Goal: Task Accomplishment & Management: Manage account settings

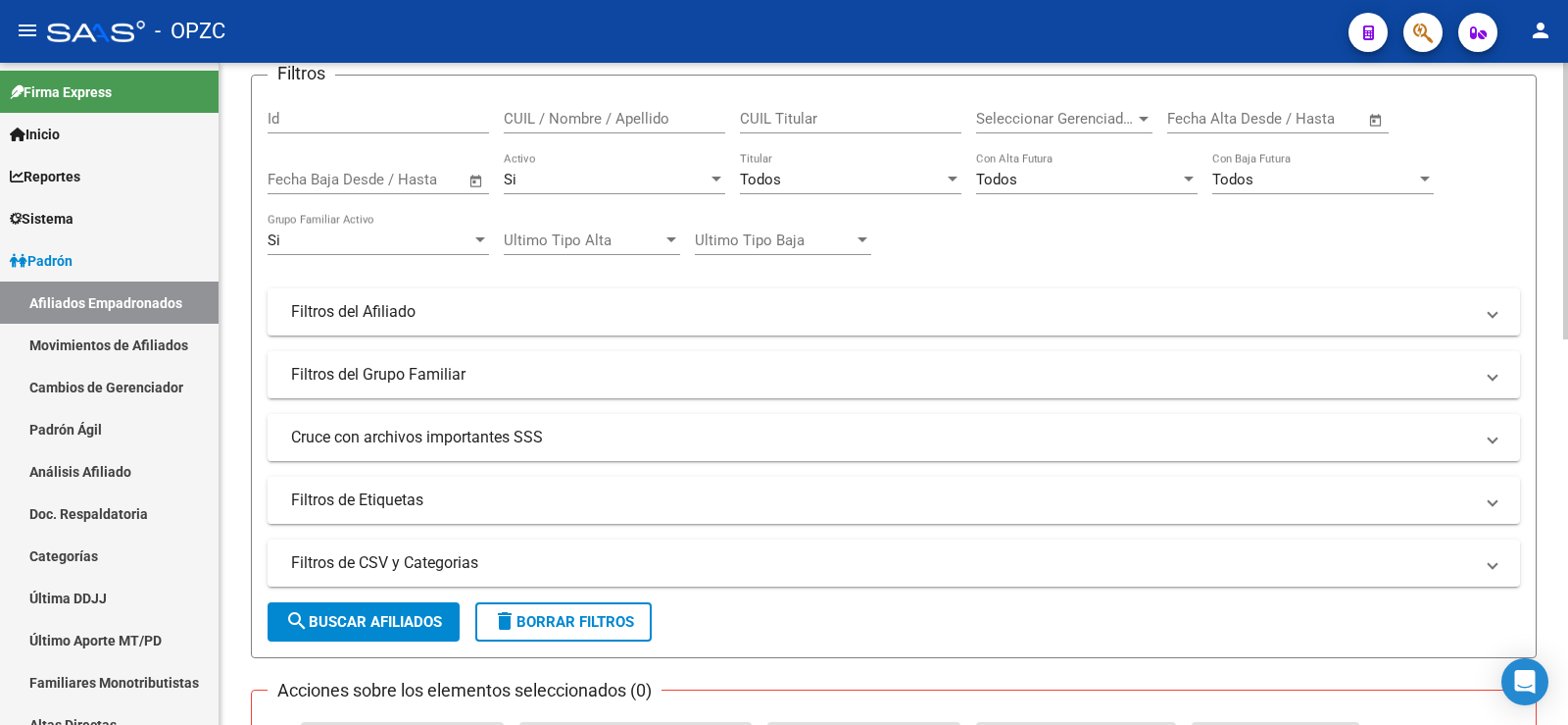
scroll to position [196, 0]
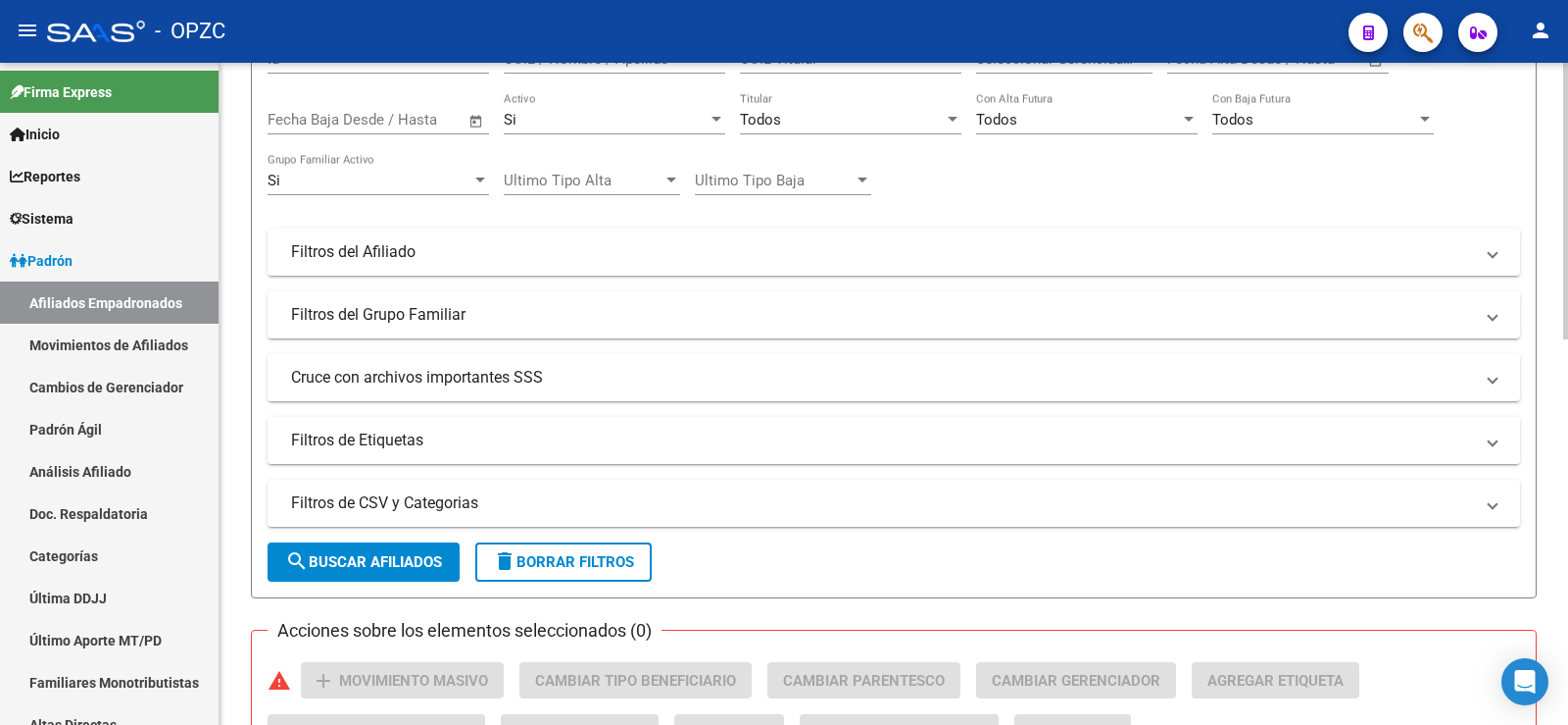
click at [335, 437] on mat-panel-title "Filtros de Etiquetas" at bounding box center [882, 440] width 1182 height 22
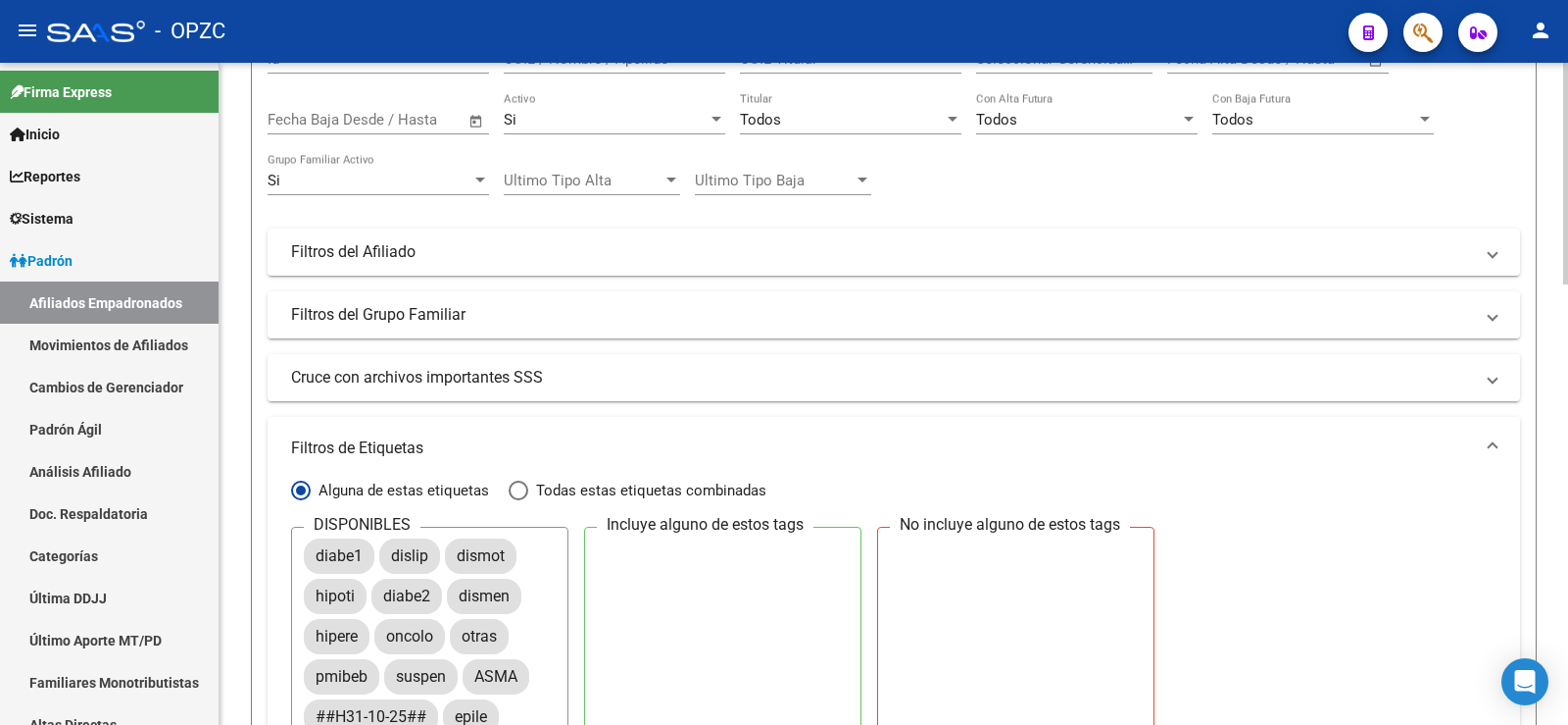
click at [352, 486] on span "Alguna de estas etiquetas" at bounding box center [399, 491] width 178 height 22
click at [310, 486] on input "Alguna de estas etiquetas" at bounding box center [301, 491] width 20 height 20
click at [367, 450] on mat-panel-title "Filtros de Etiquetas" at bounding box center [882, 448] width 1182 height 22
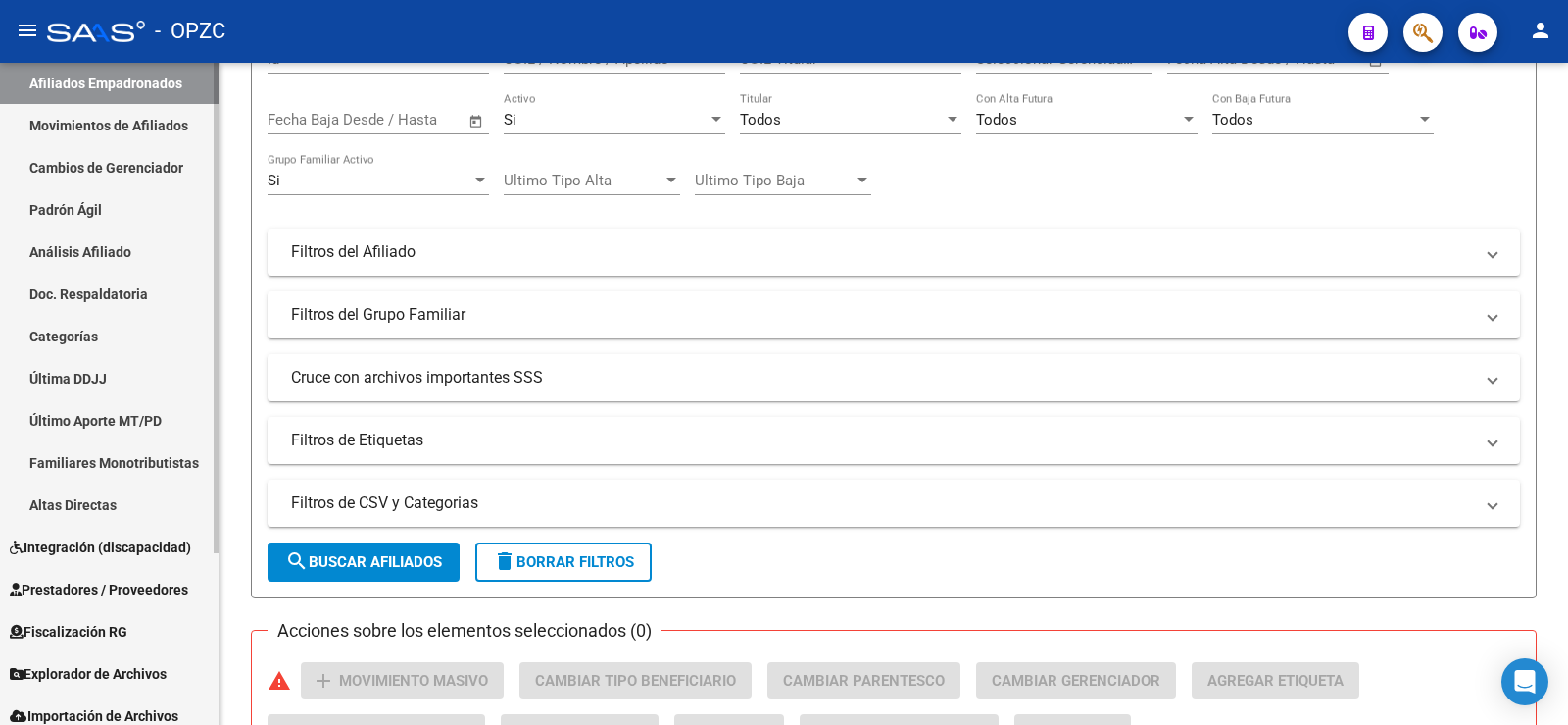
scroll to position [231, 0]
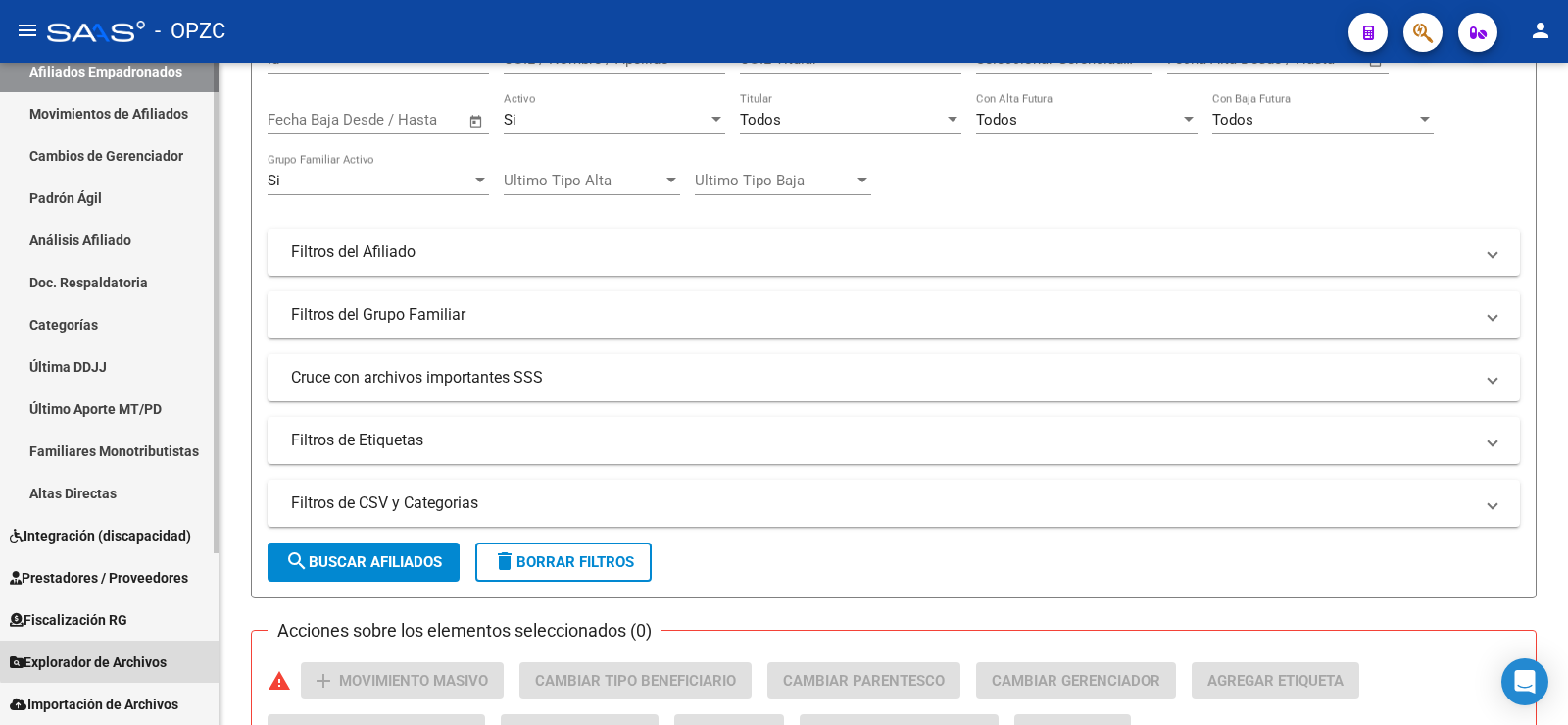
click at [131, 653] on span "Explorador de Archivos" at bounding box center [88, 662] width 157 height 22
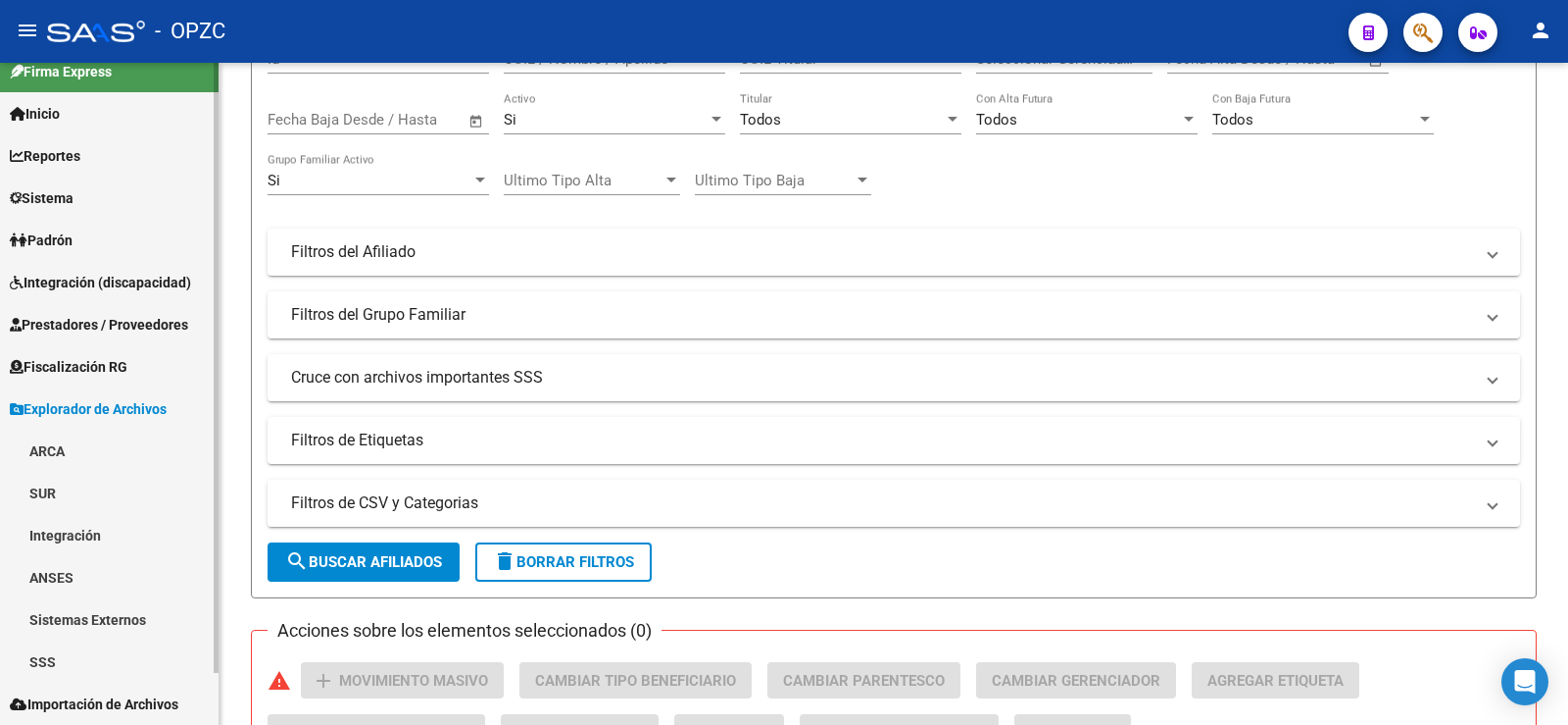
scroll to position [21, 0]
click at [77, 447] on link "ARCA" at bounding box center [109, 450] width 218 height 43
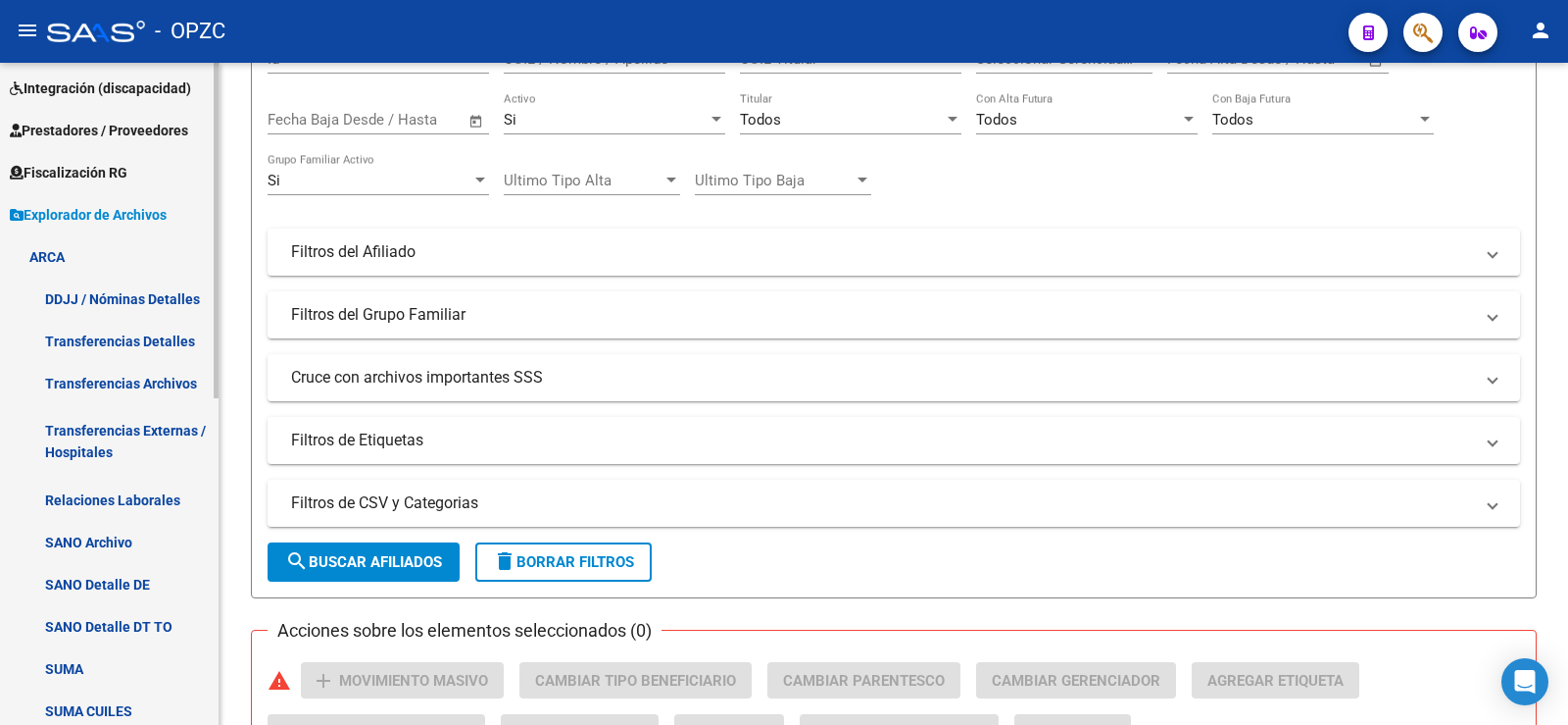
scroll to position [217, 0]
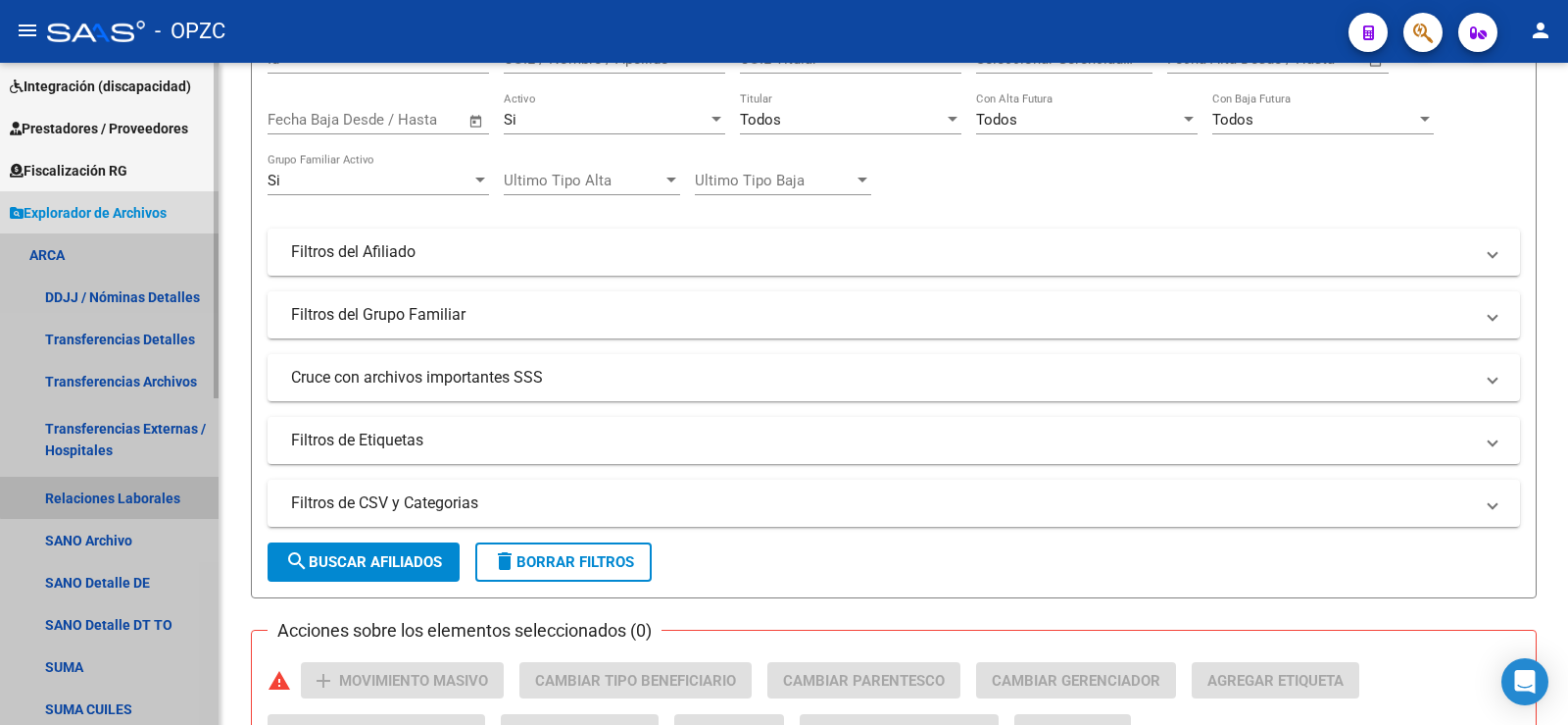
click at [128, 491] on link "Relaciones Laborales" at bounding box center [109, 498] width 218 height 43
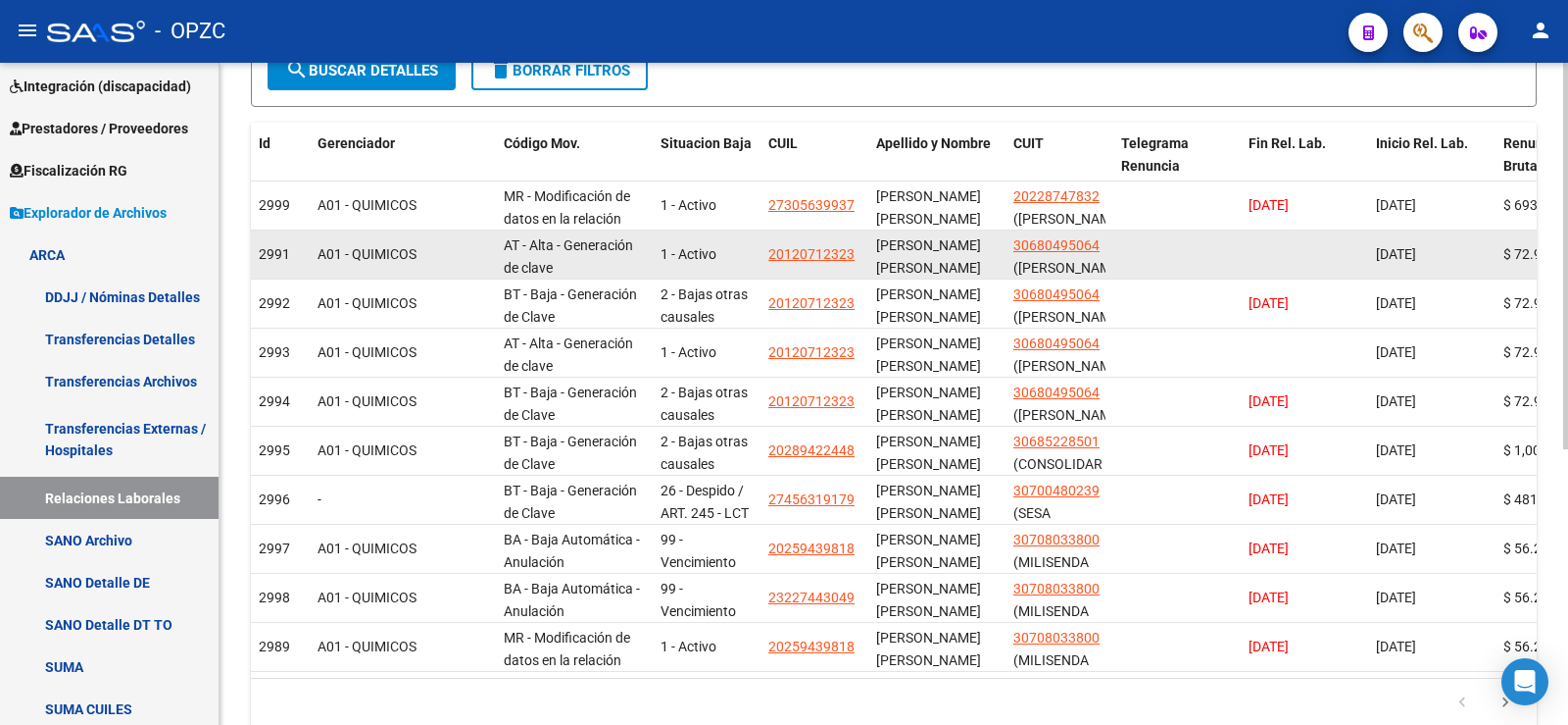
scroll to position [393, 0]
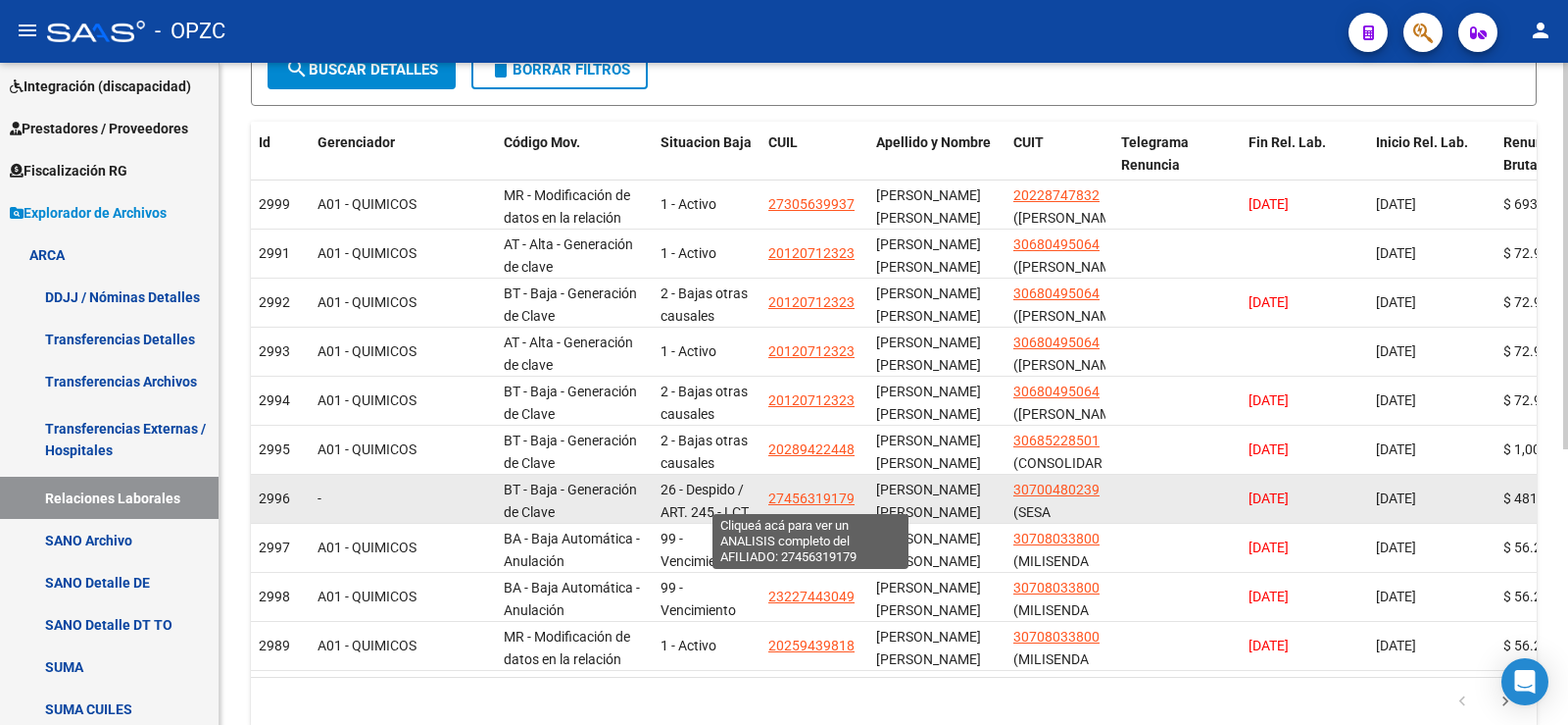
click at [832, 501] on span "27456319179" at bounding box center [811, 498] width 86 height 16
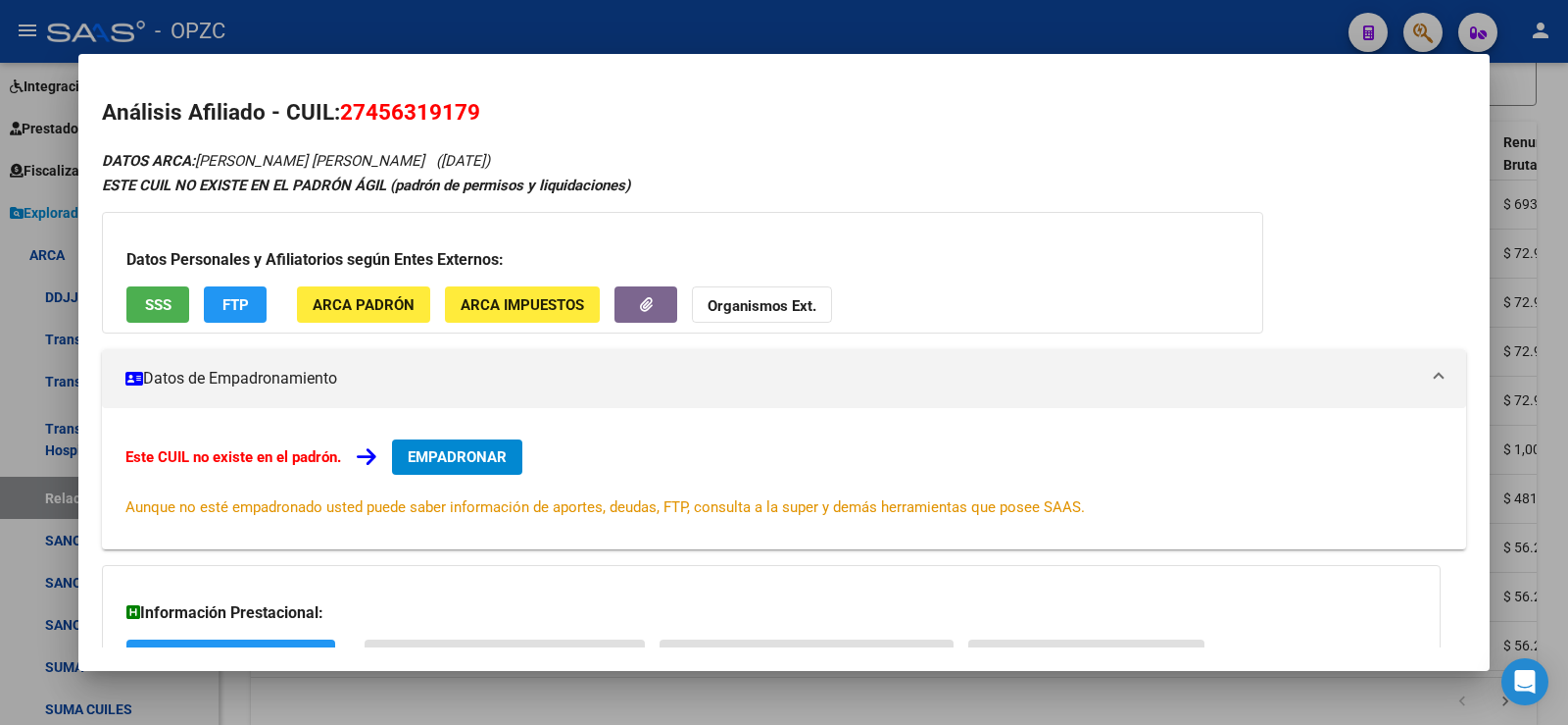
click at [1562, 317] on div at bounding box center [784, 362] width 1568 height 725
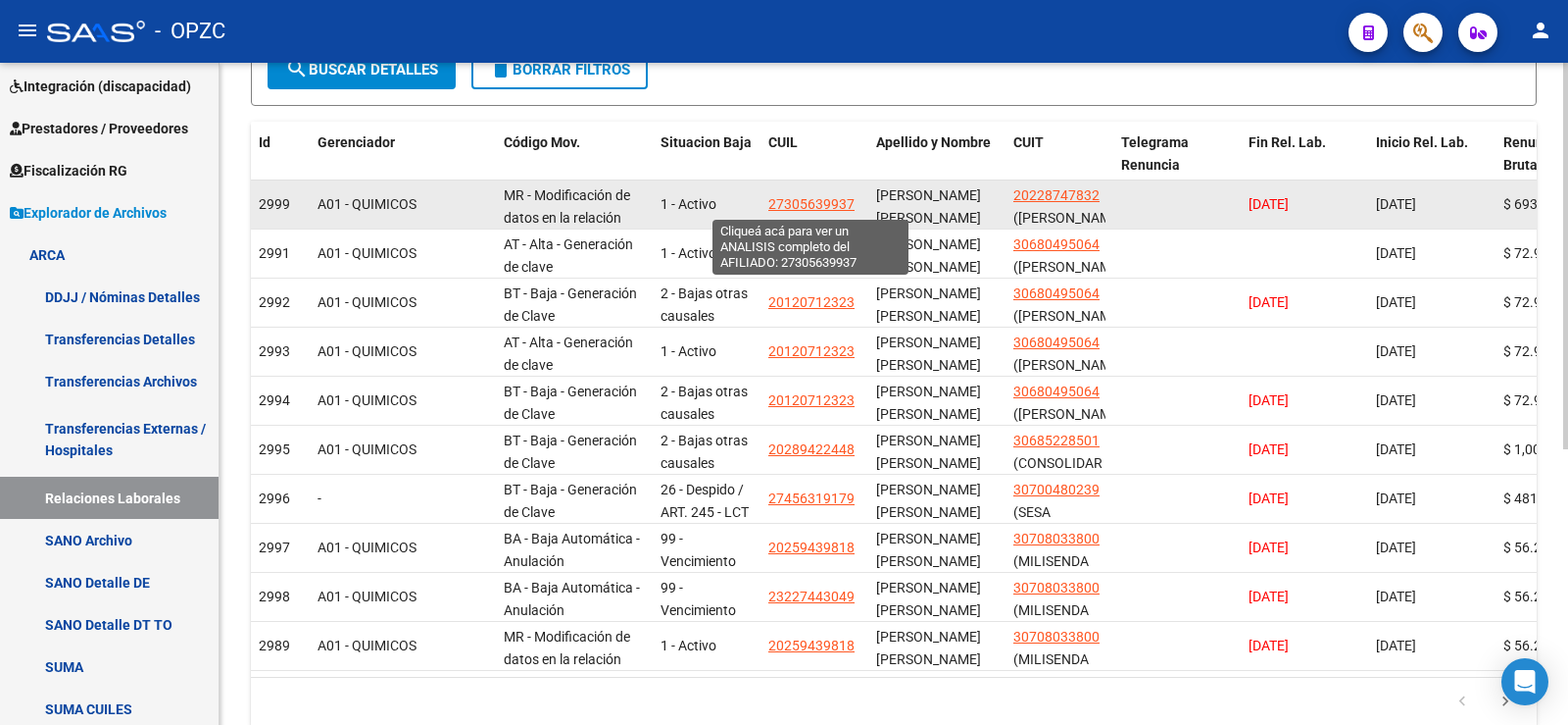
click at [794, 206] on span "27305639937" at bounding box center [811, 204] width 86 height 16
type textarea "27305639937"
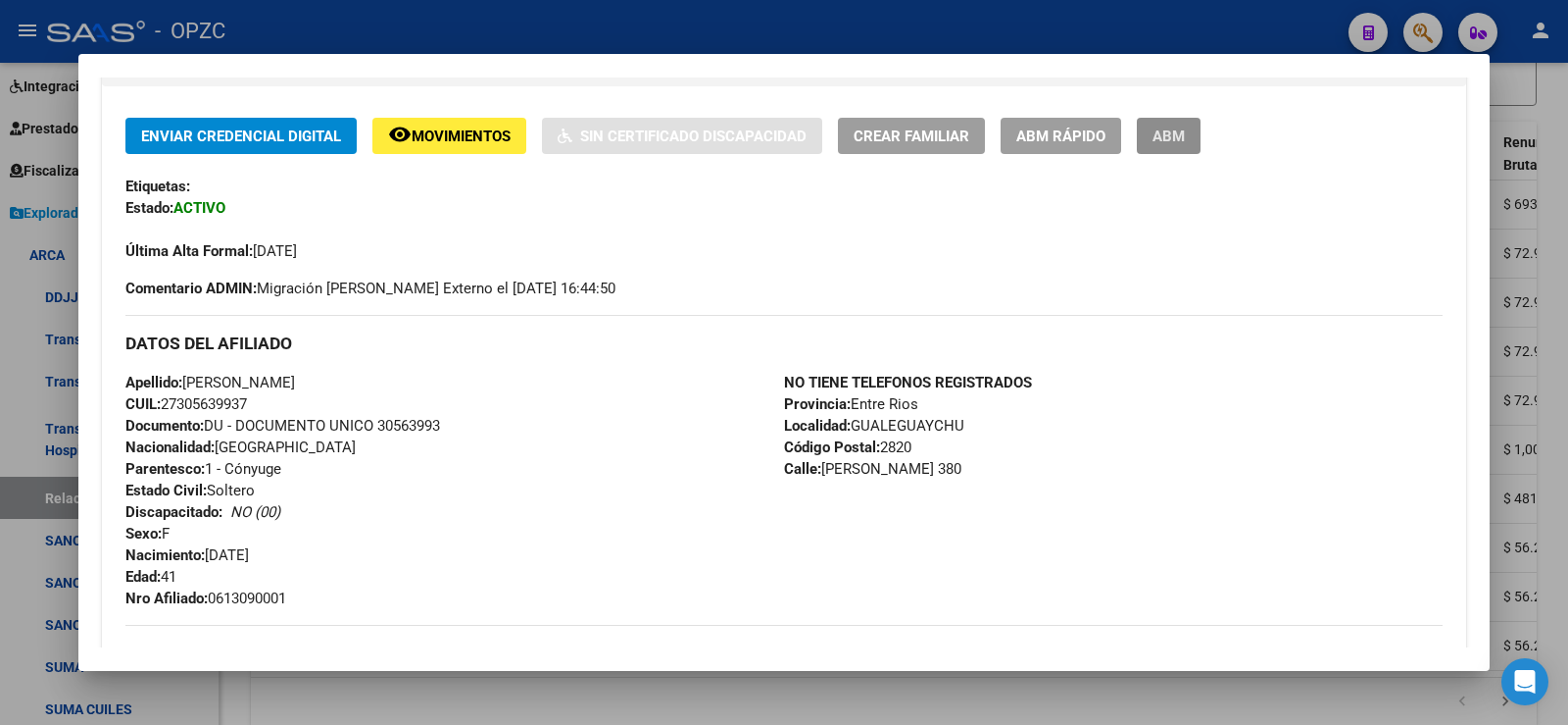
click at [1176, 130] on span "ABM" at bounding box center [1169, 136] width 33 height 18
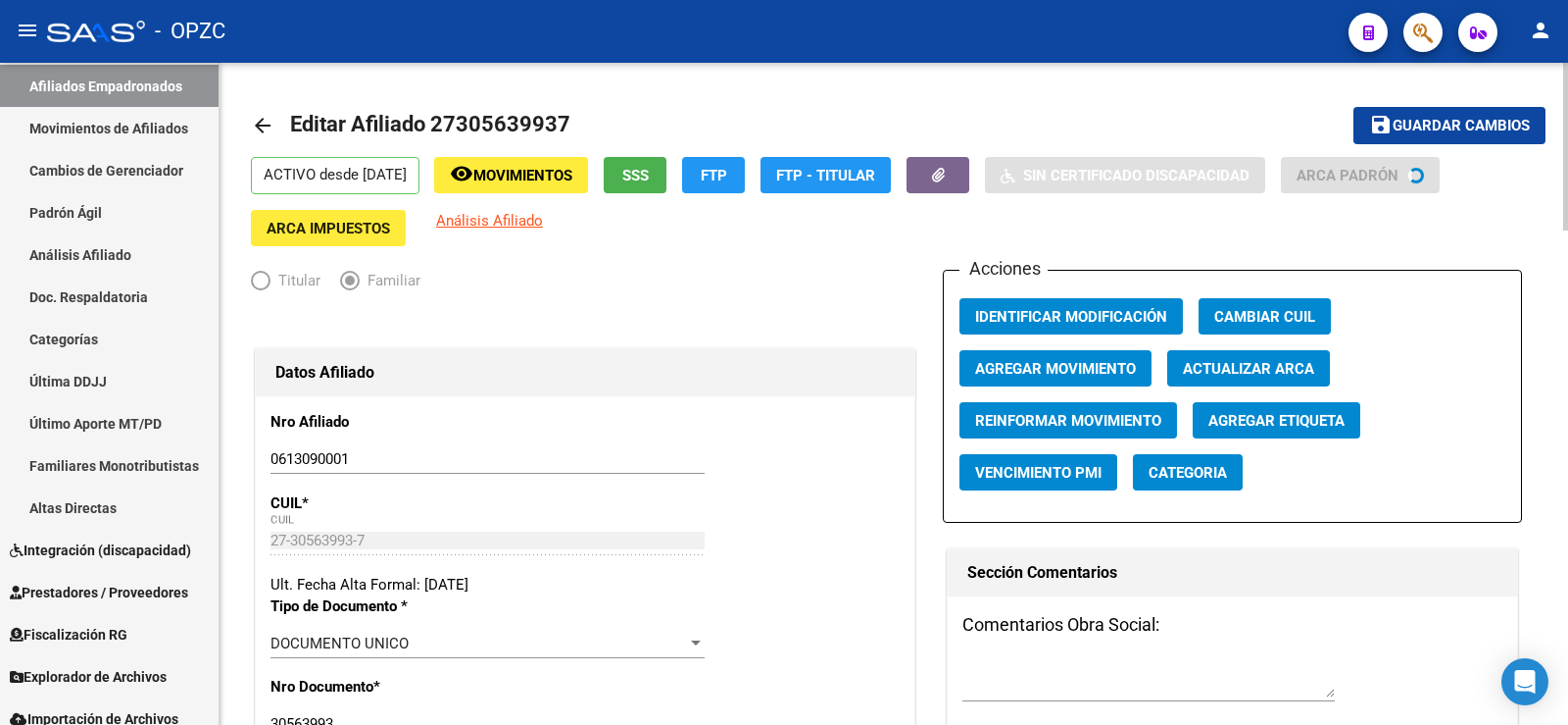
radio input "true"
type input "30-50101845-3"
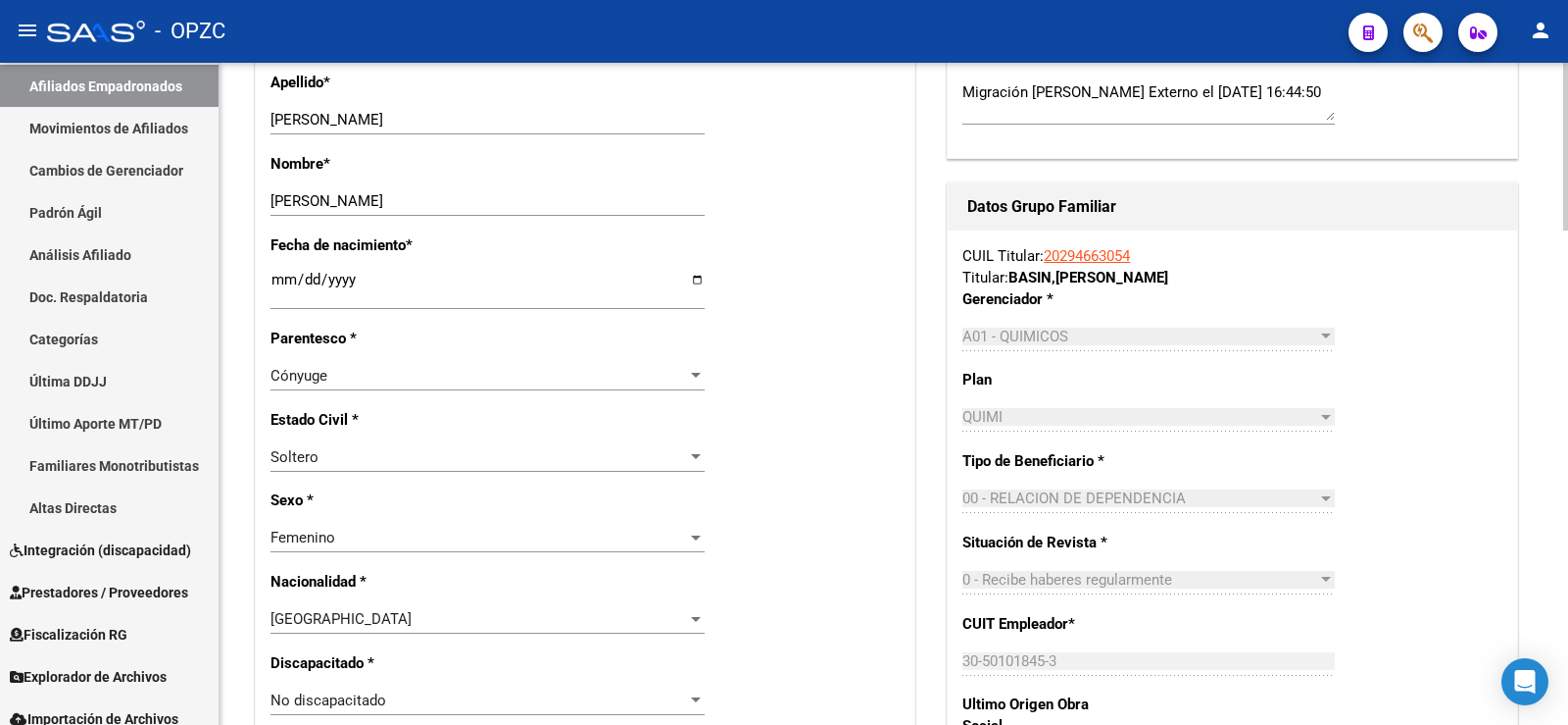
scroll to position [686, 0]
click at [698, 456] on div at bounding box center [696, 455] width 10 height 5
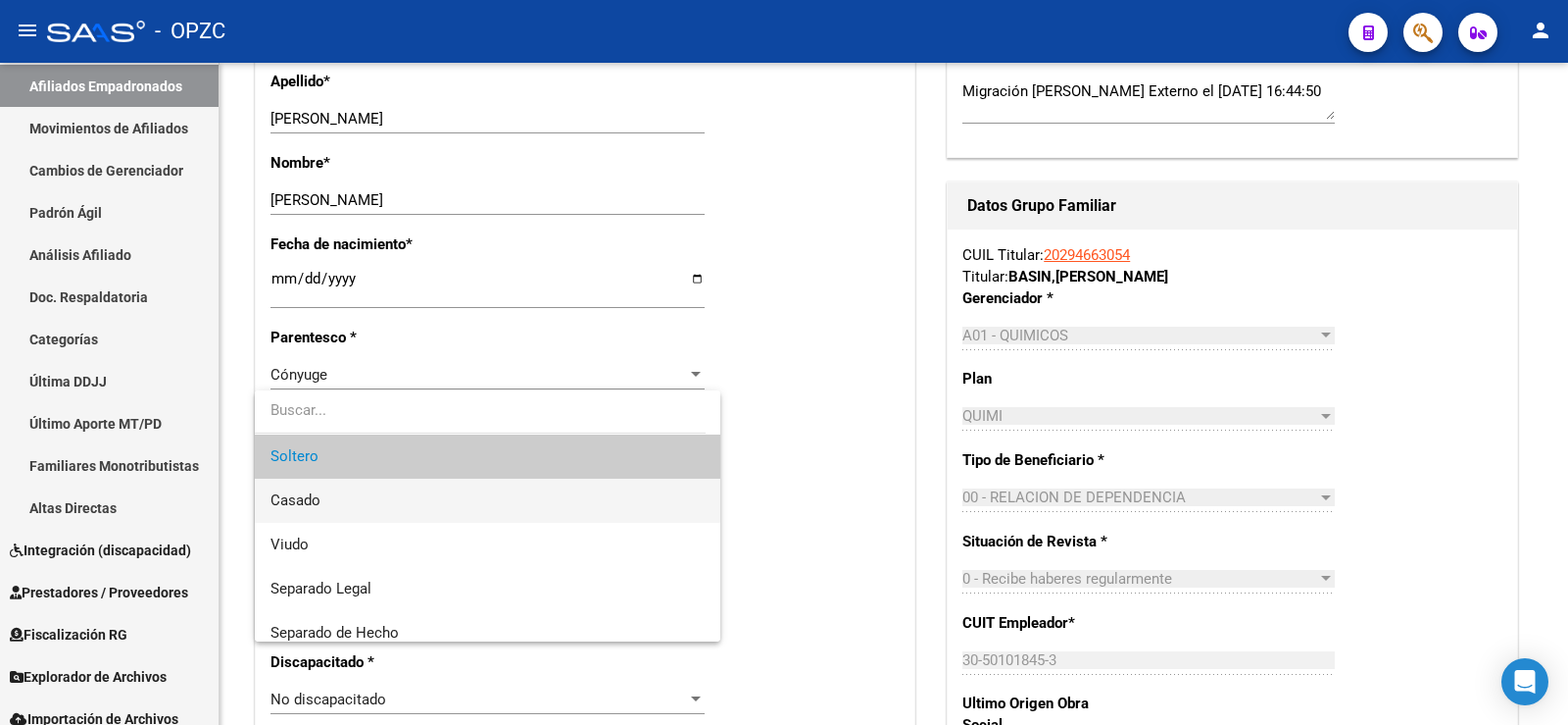
click at [319, 502] on span "Casado" at bounding box center [296, 500] width 50 height 18
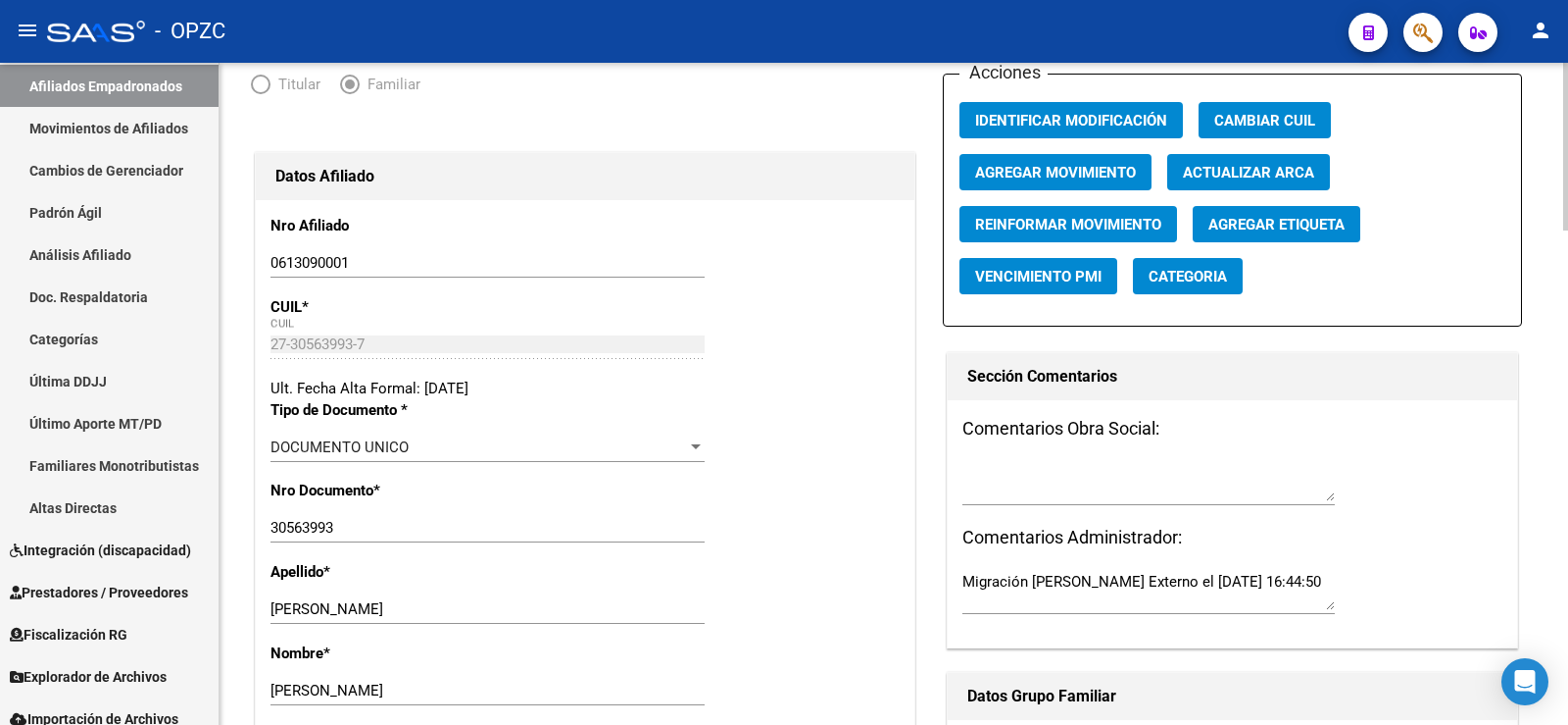
scroll to position [0, 0]
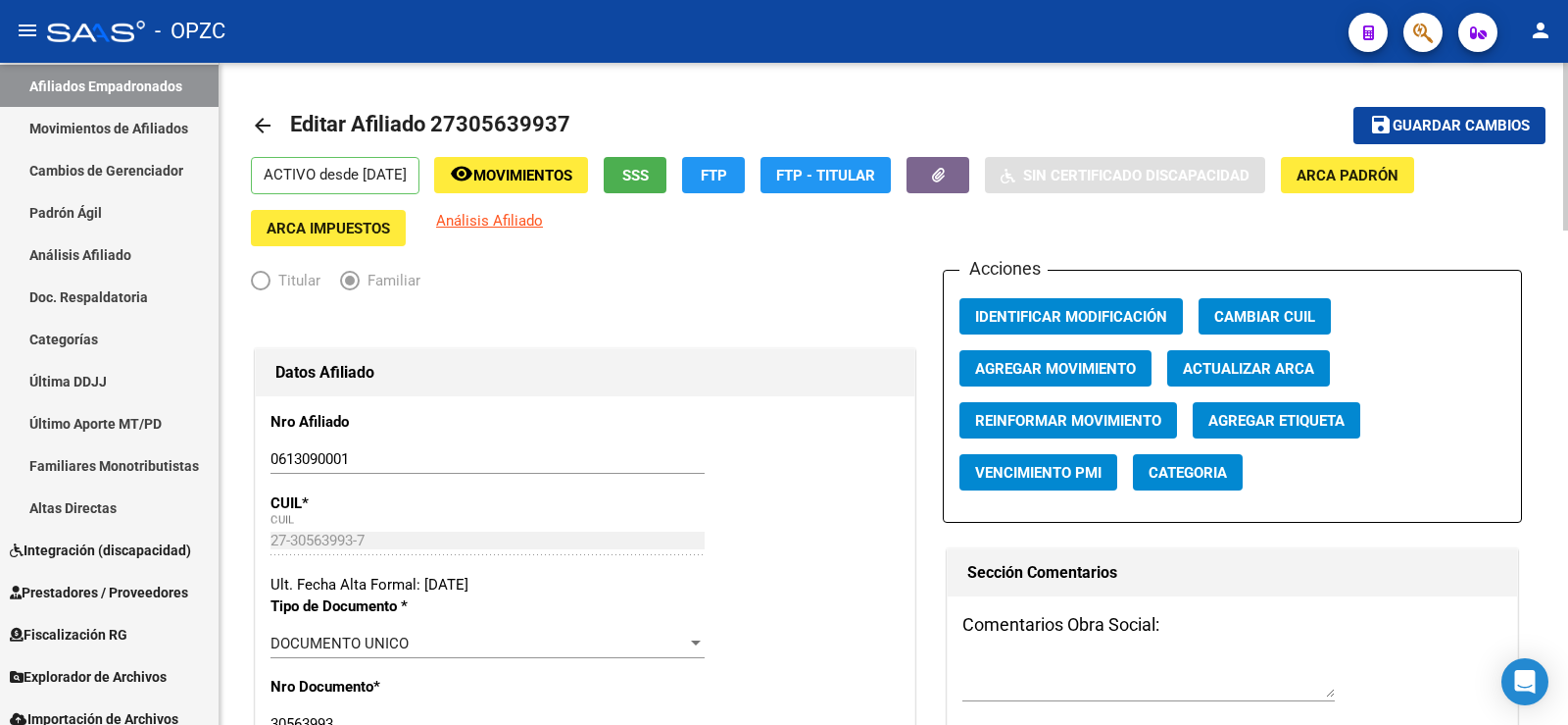
click at [1448, 127] on span "Guardar cambios" at bounding box center [1461, 127] width 137 height 18
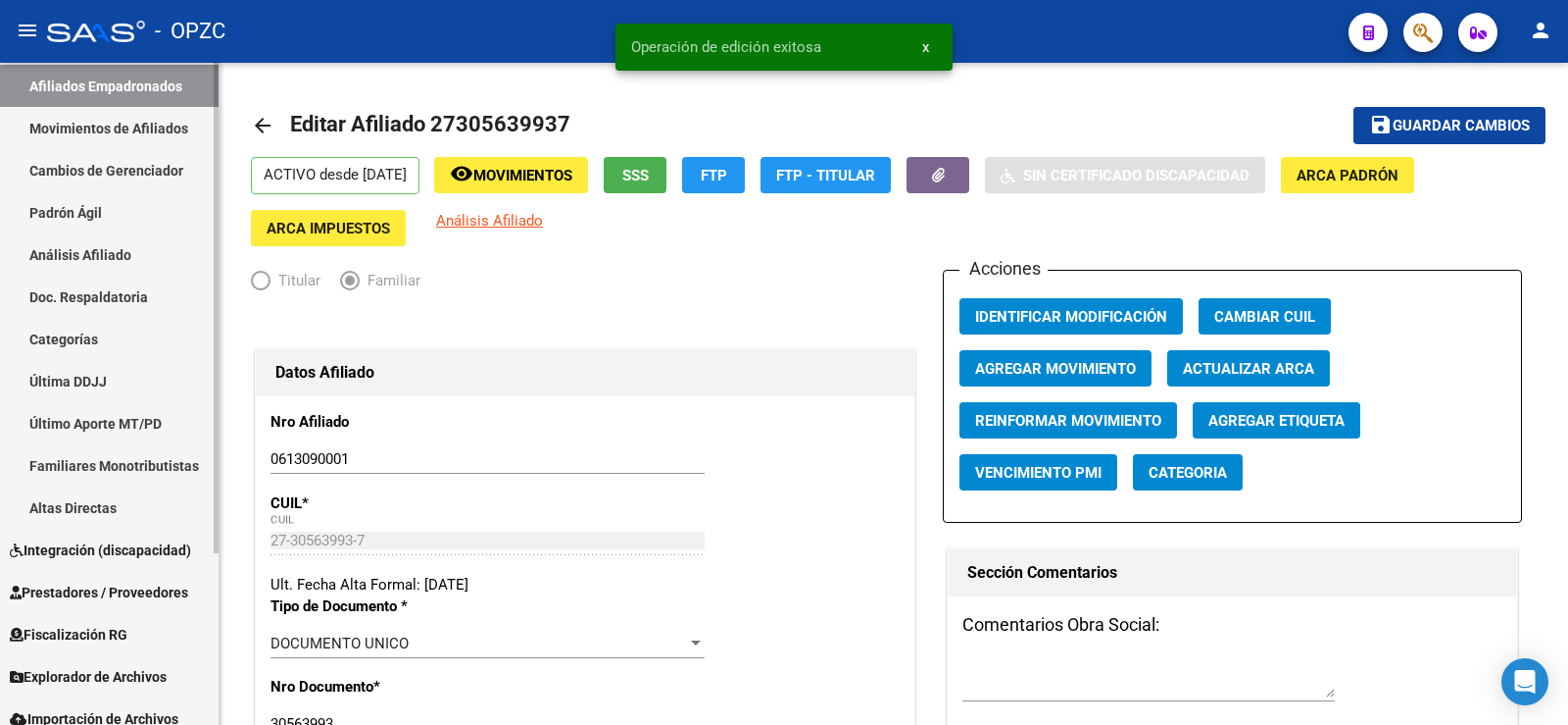
scroll to position [231, 0]
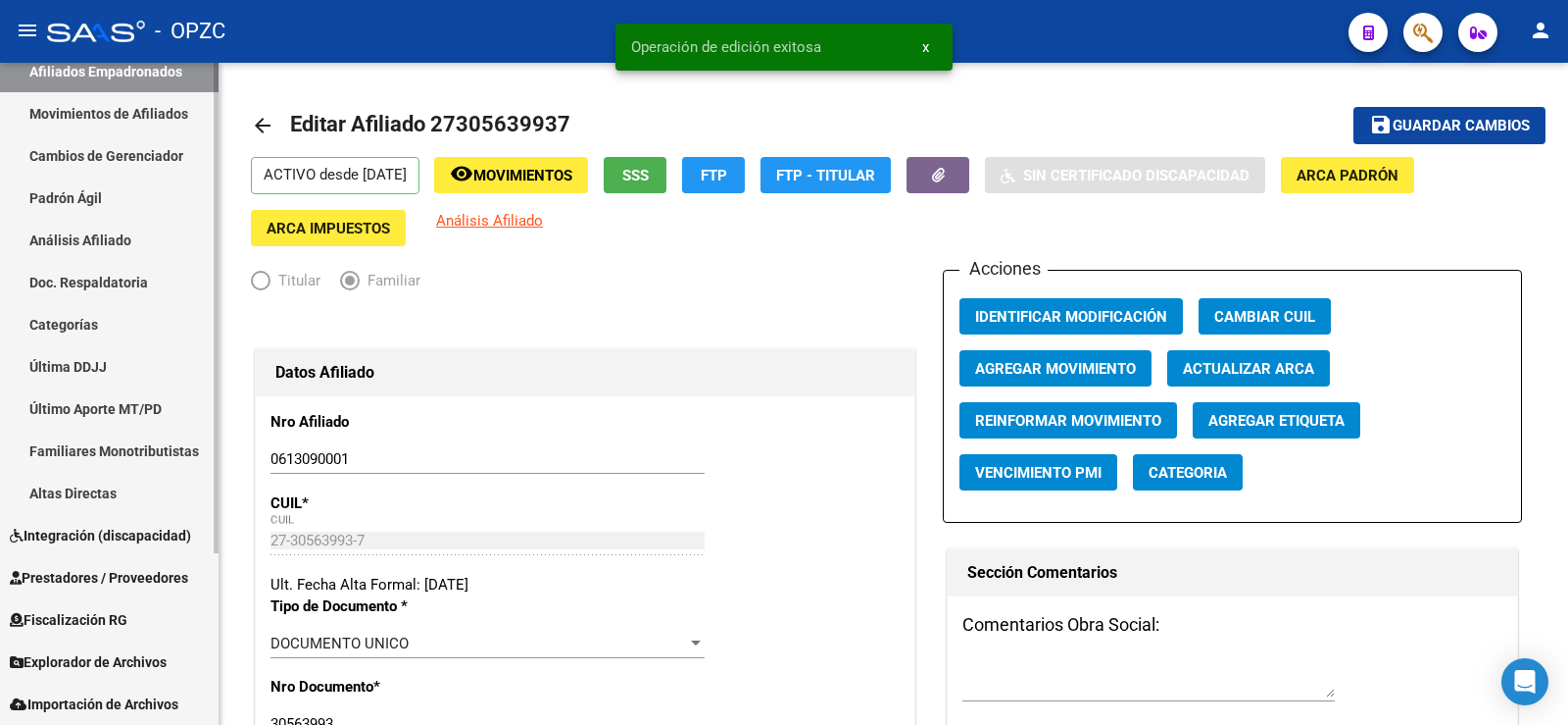
click at [148, 657] on span "Explorador de Archivos" at bounding box center [88, 662] width 157 height 22
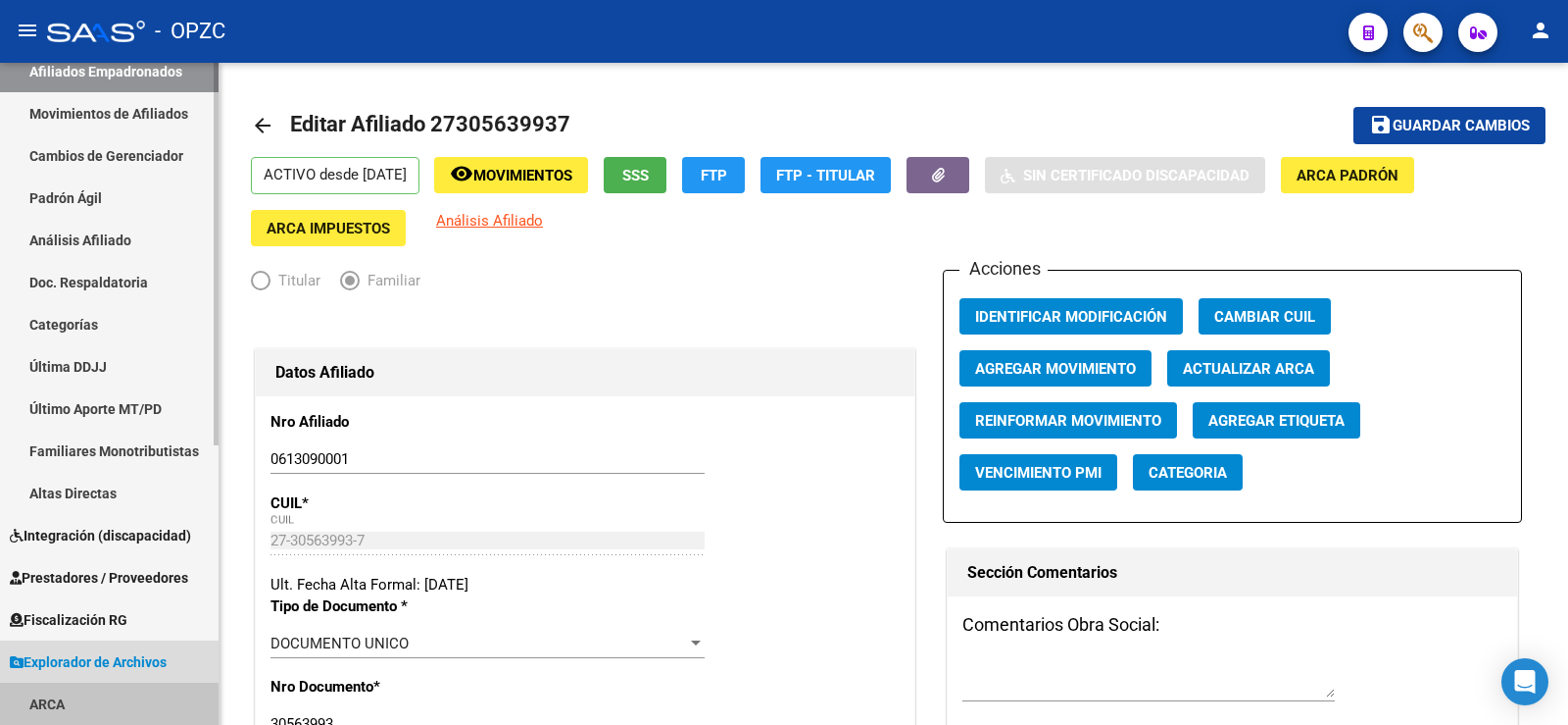
click at [64, 704] on link "ARCA" at bounding box center [109, 703] width 218 height 43
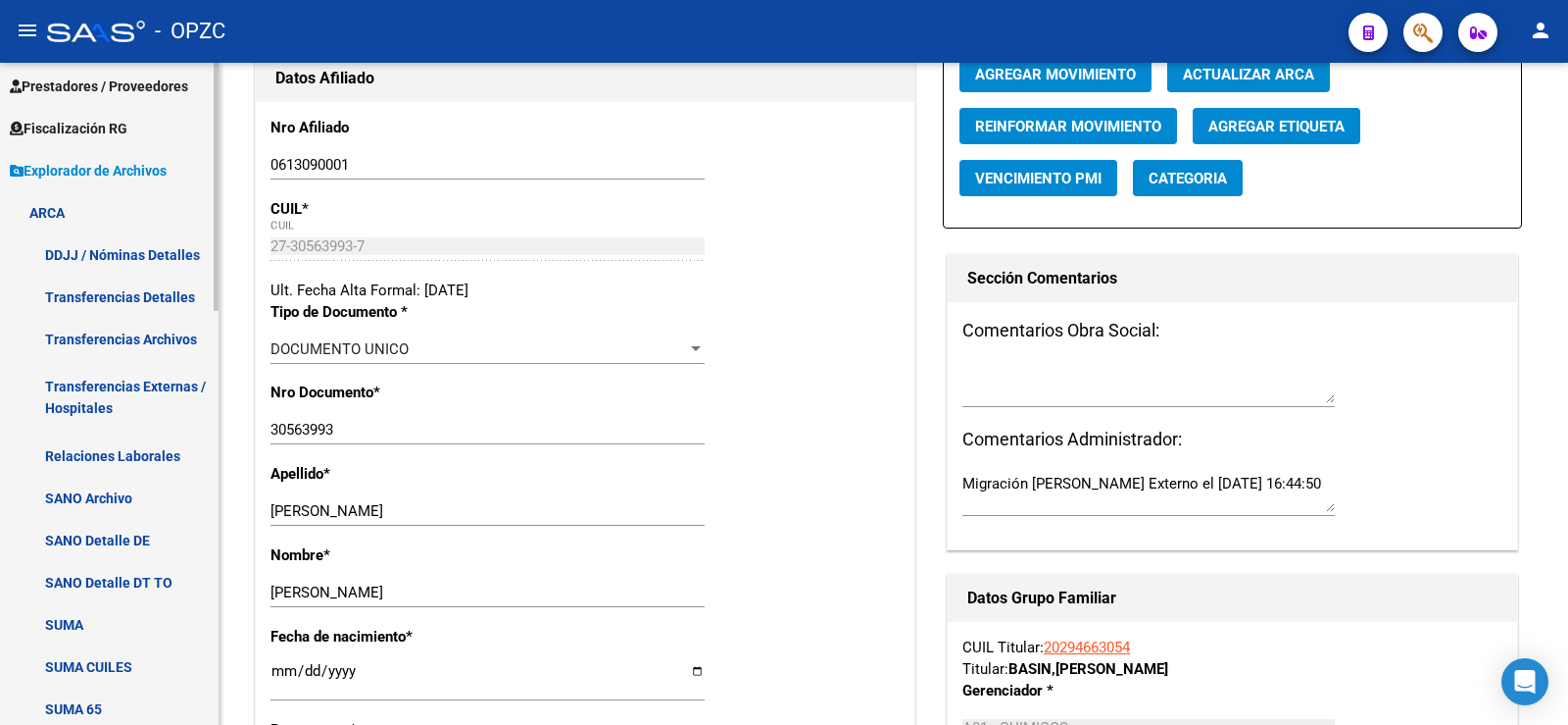
scroll to position [722, 0]
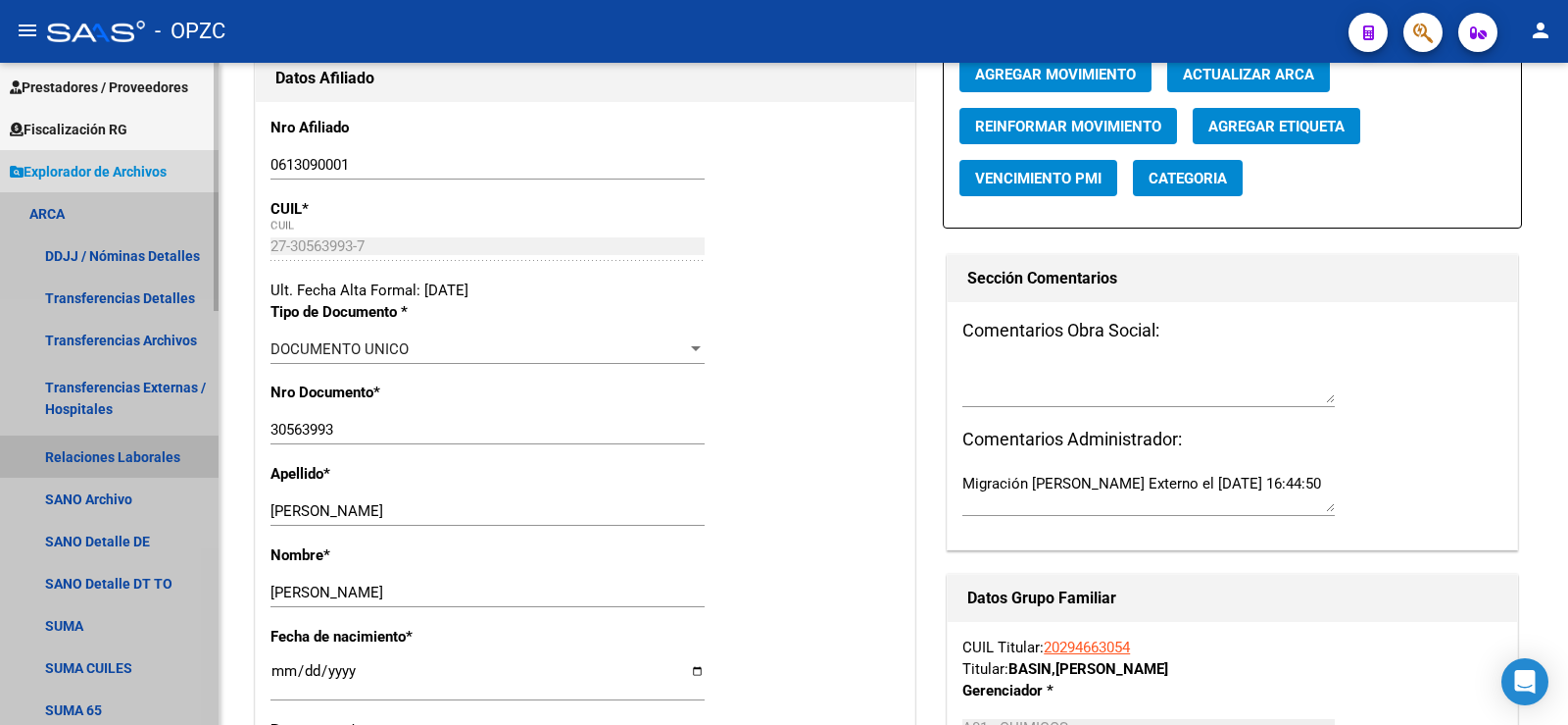
click at [114, 461] on link "Relaciones Laborales" at bounding box center [109, 456] width 218 height 43
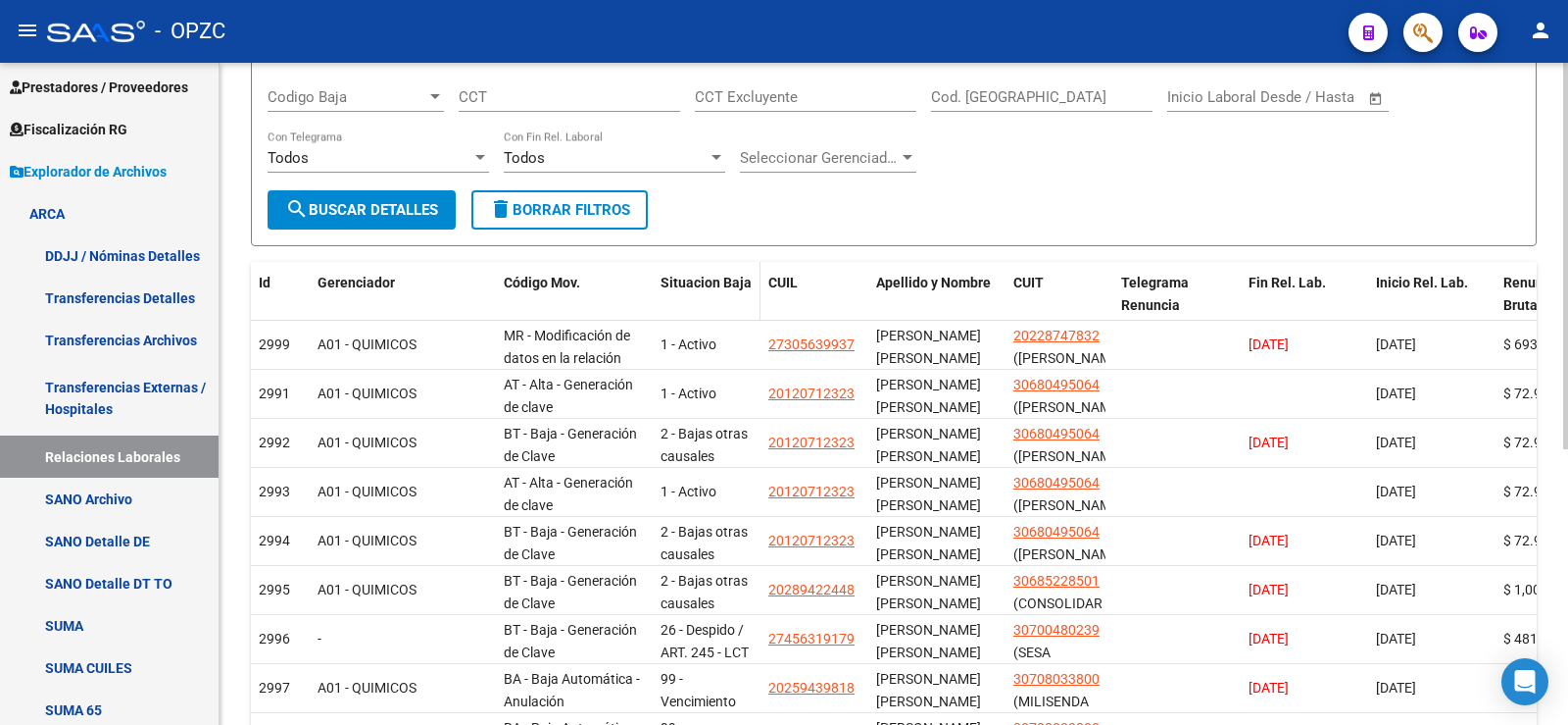
scroll to position [294, 0]
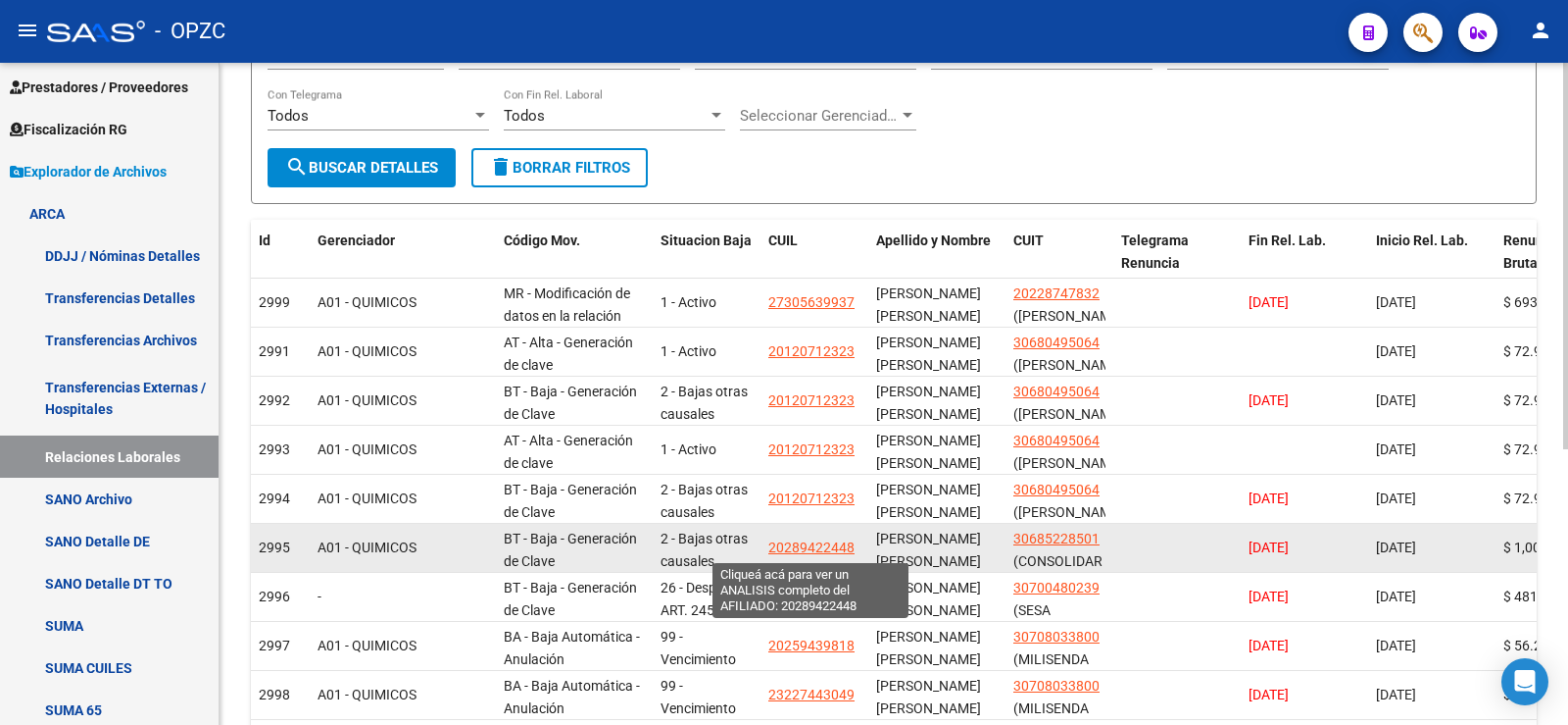
click at [844, 546] on span "20289422448" at bounding box center [811, 547] width 86 height 16
type textarea "20289422448"
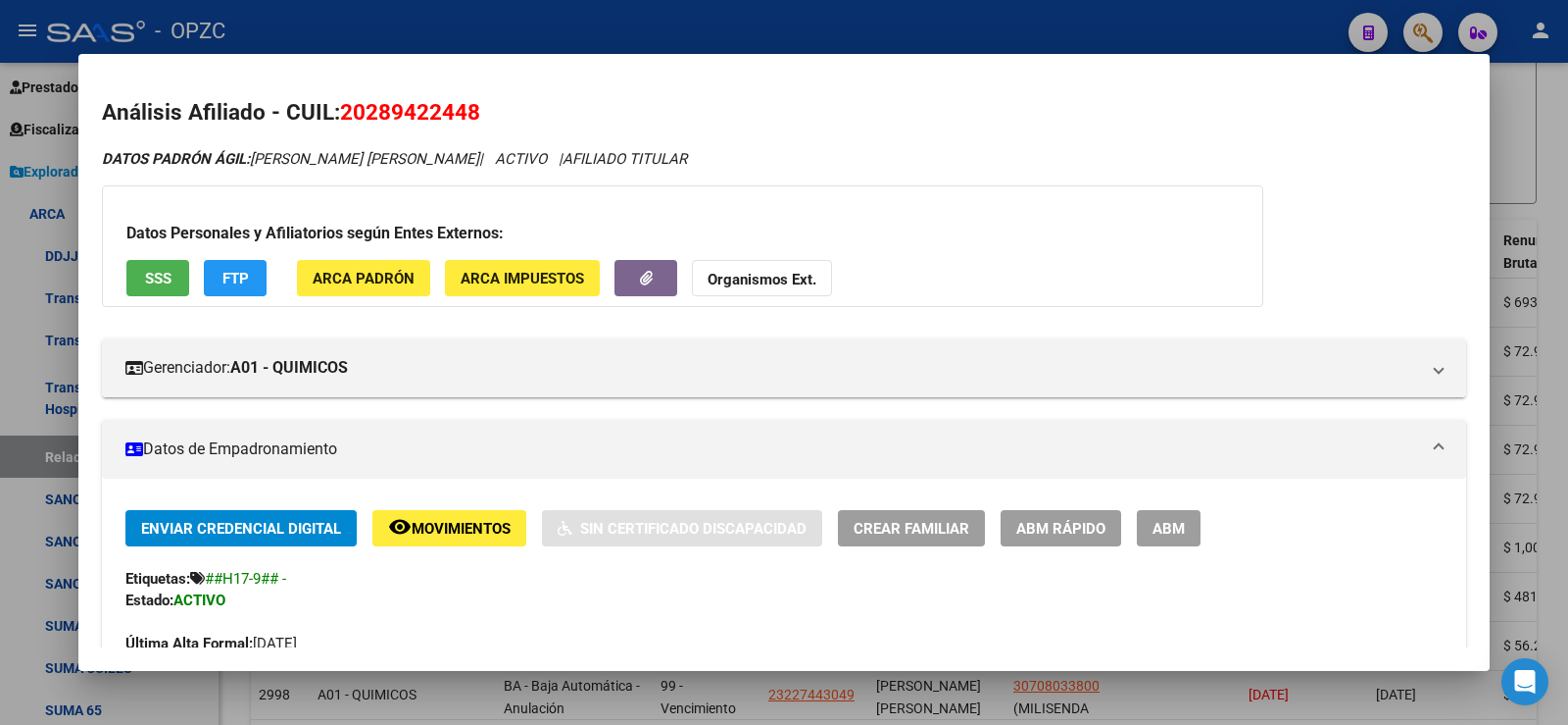
click at [1166, 525] on span "ABM" at bounding box center [1169, 528] width 33 height 18
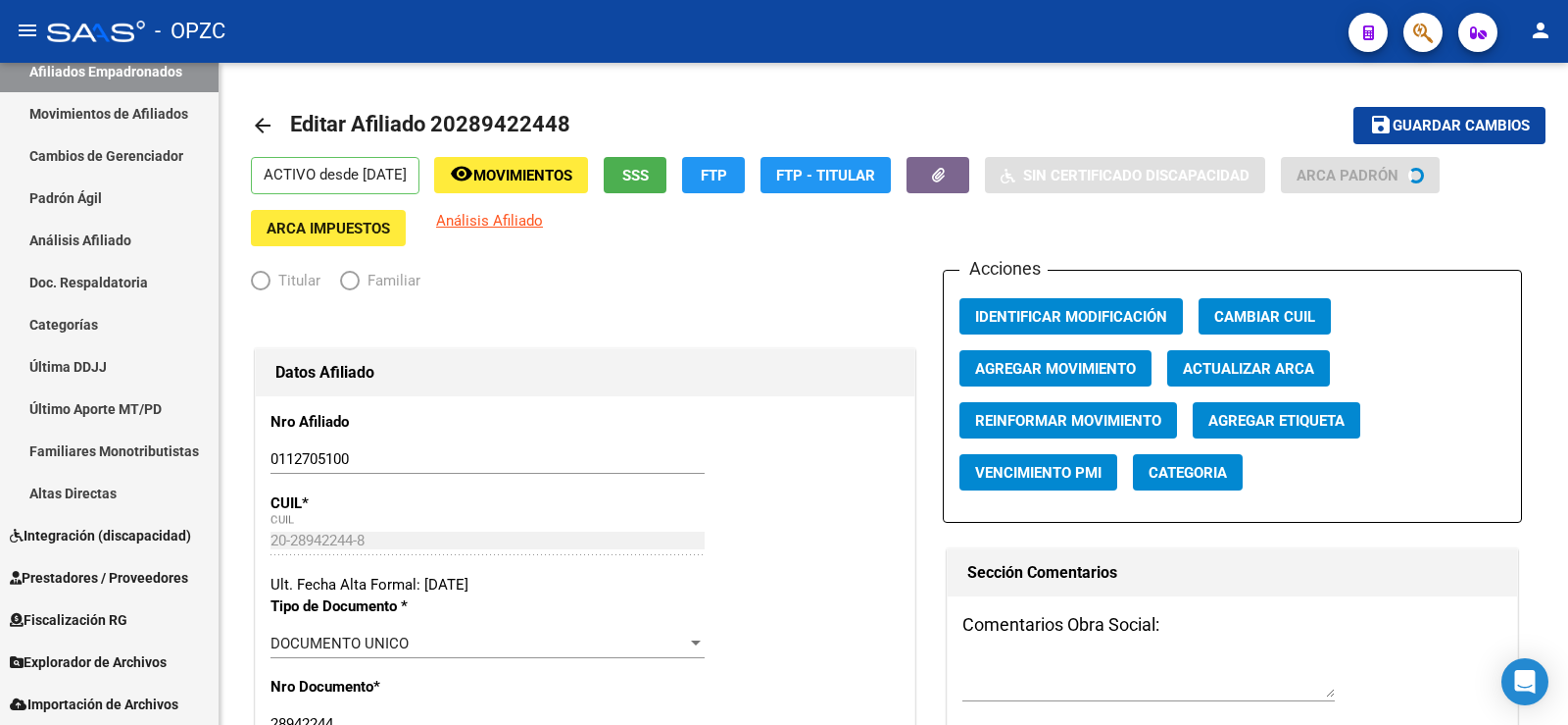
scroll to position [231, 0]
radio input "true"
type input "30-68522850-1"
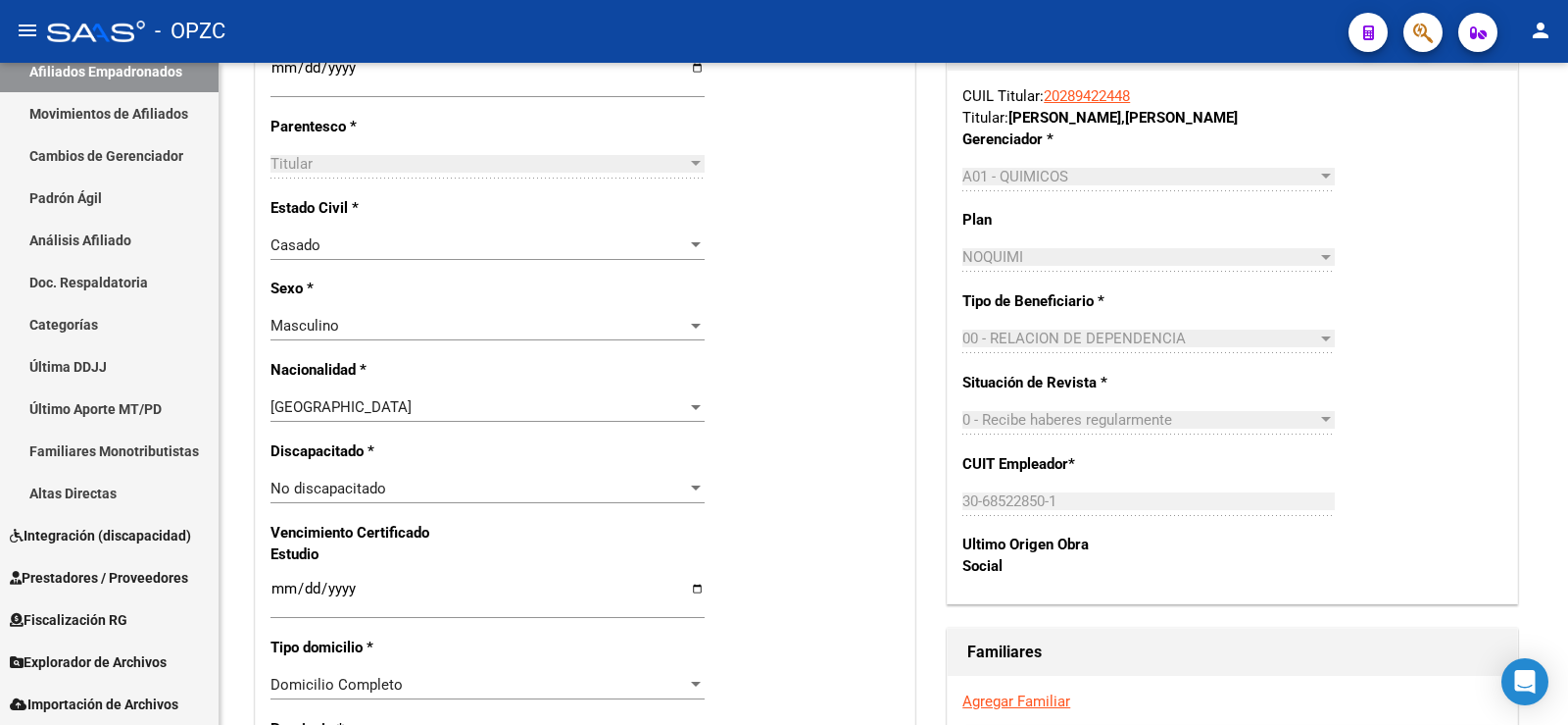
scroll to position [1177, 0]
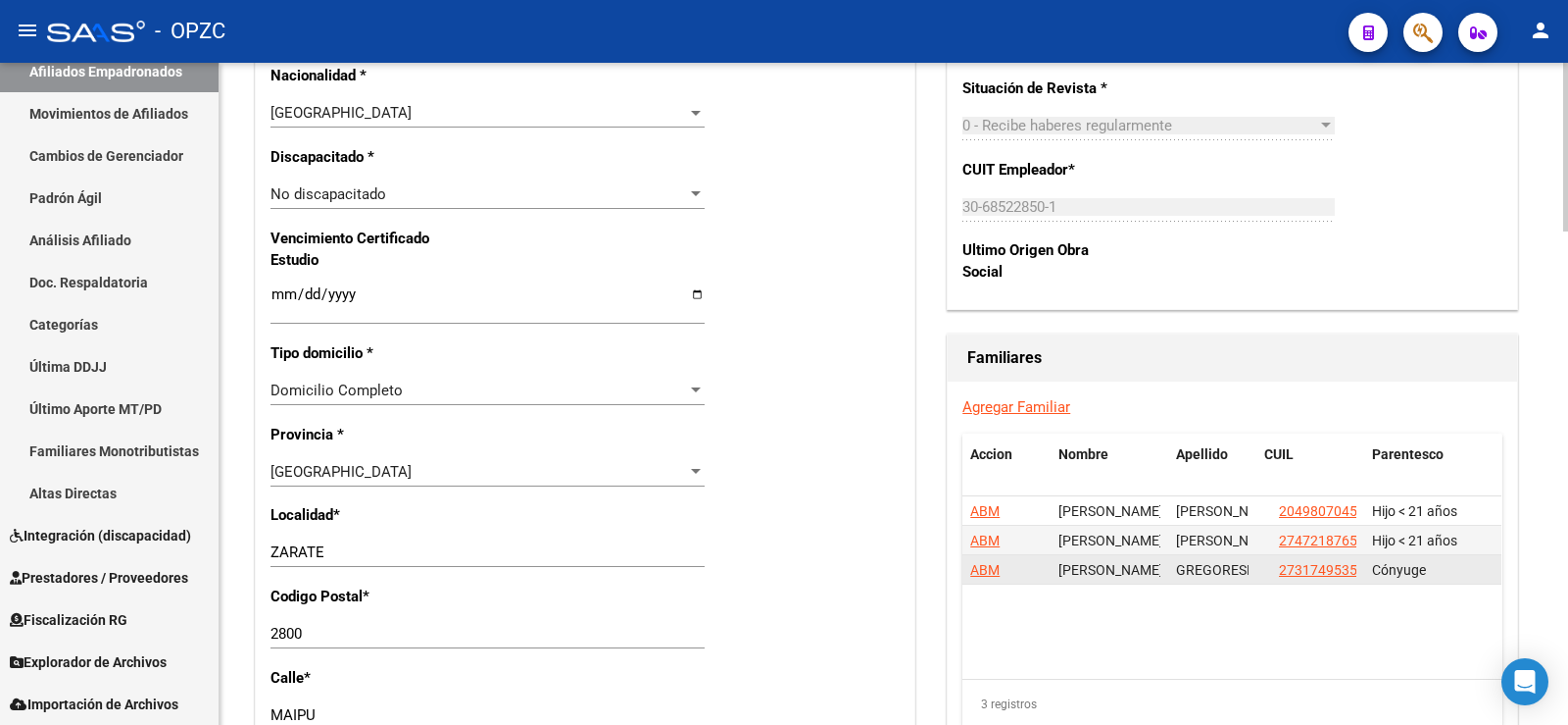
click at [991, 573] on span "ABM" at bounding box center [985, 570] width 30 height 16
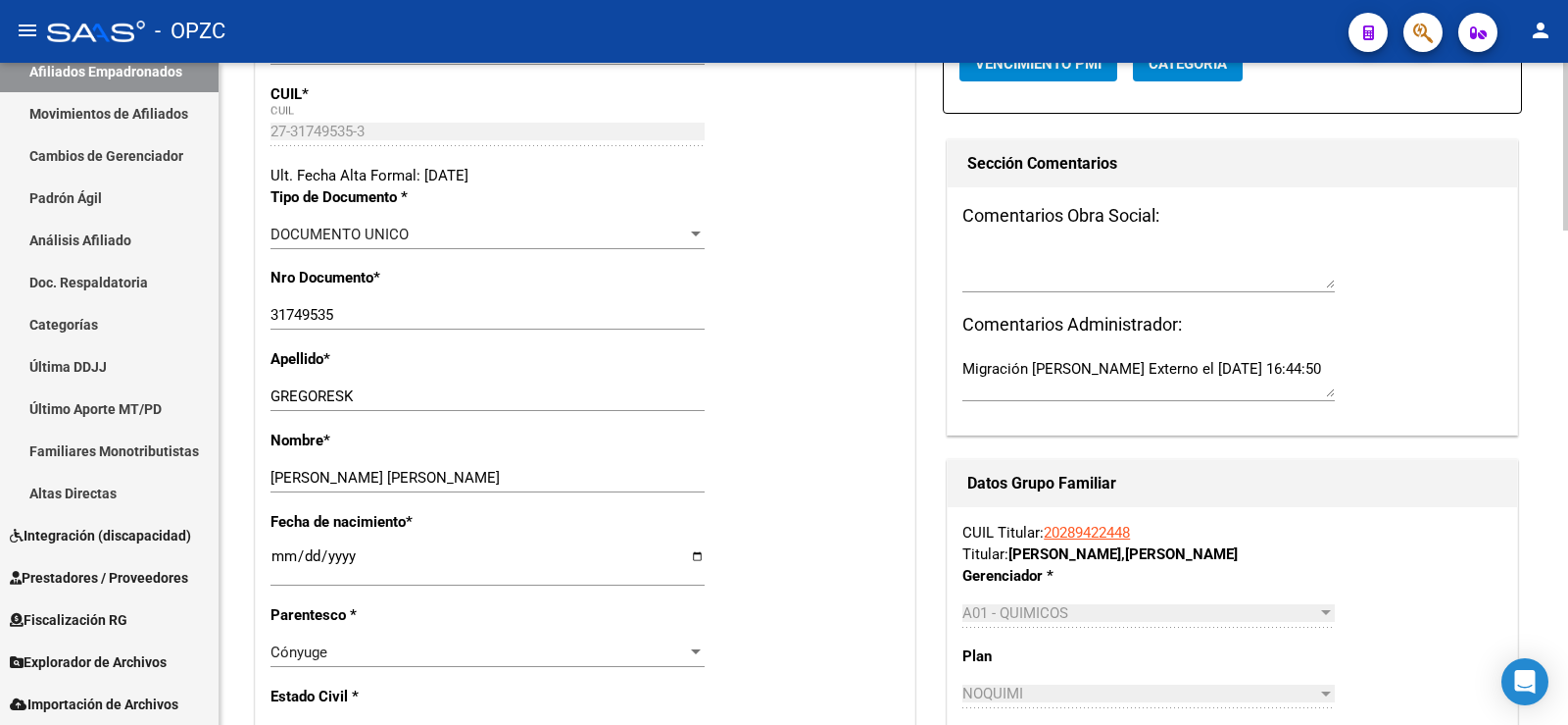
scroll to position [491, 0]
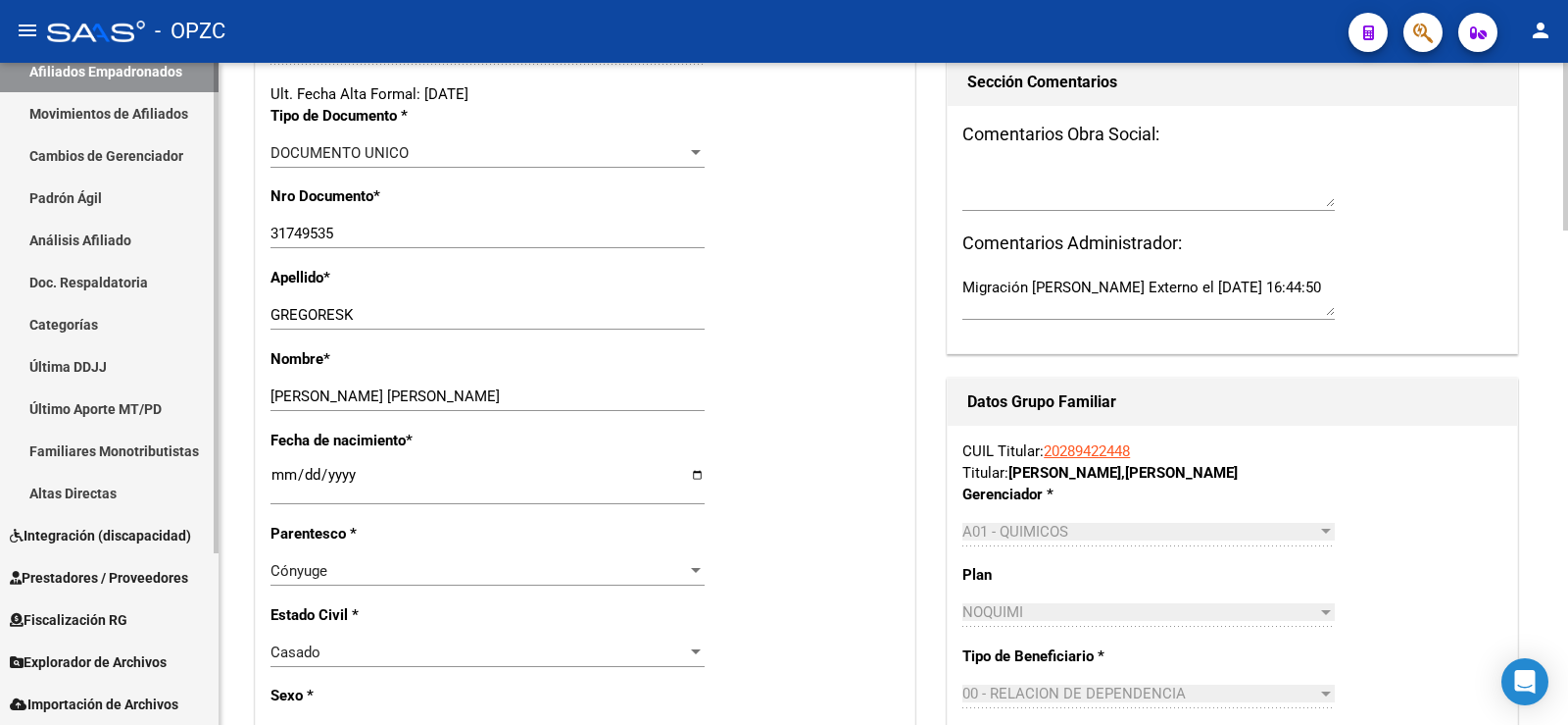
click at [114, 697] on span "Importación de Archivos" at bounding box center [94, 704] width 169 height 22
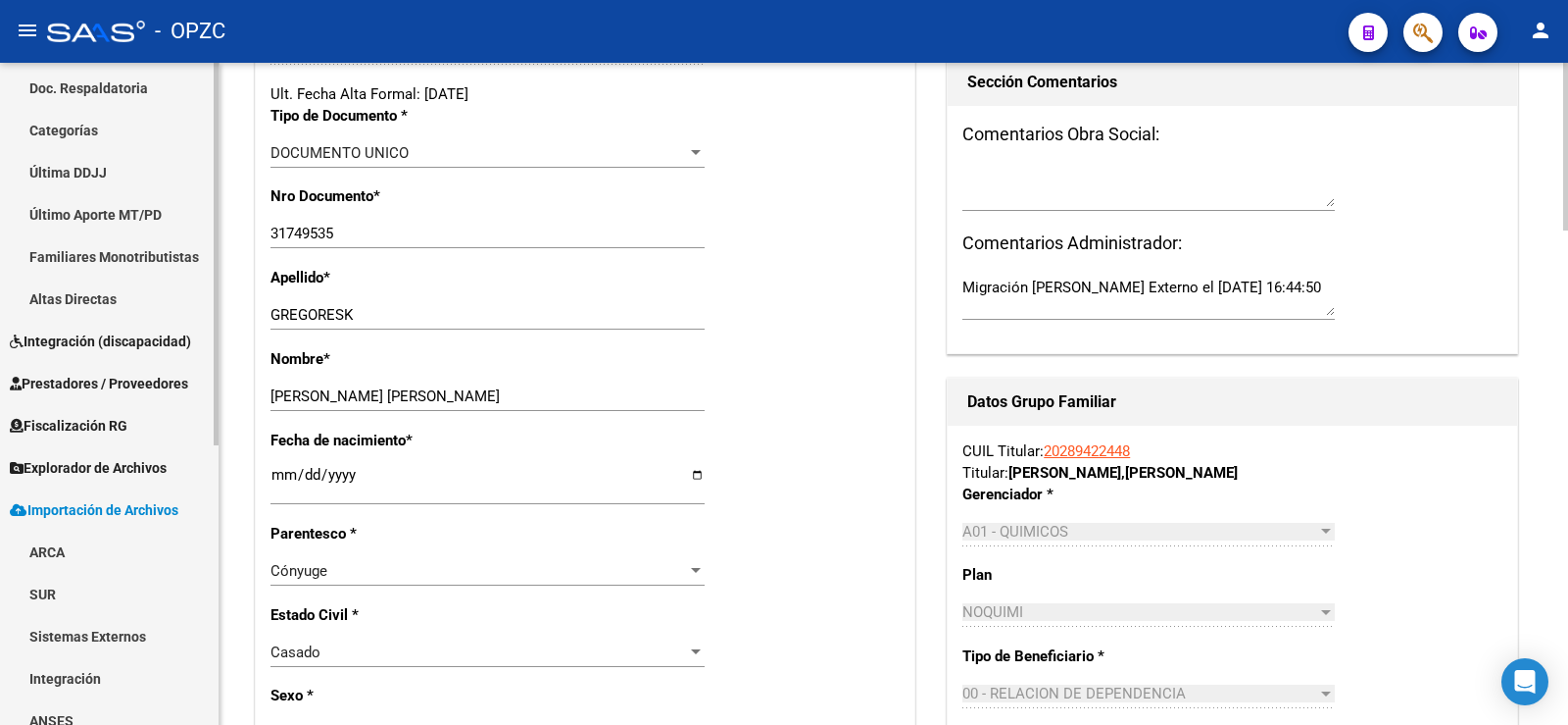
scroll to position [427, 0]
click at [62, 547] on link "ARCA" at bounding box center [109, 549] width 218 height 43
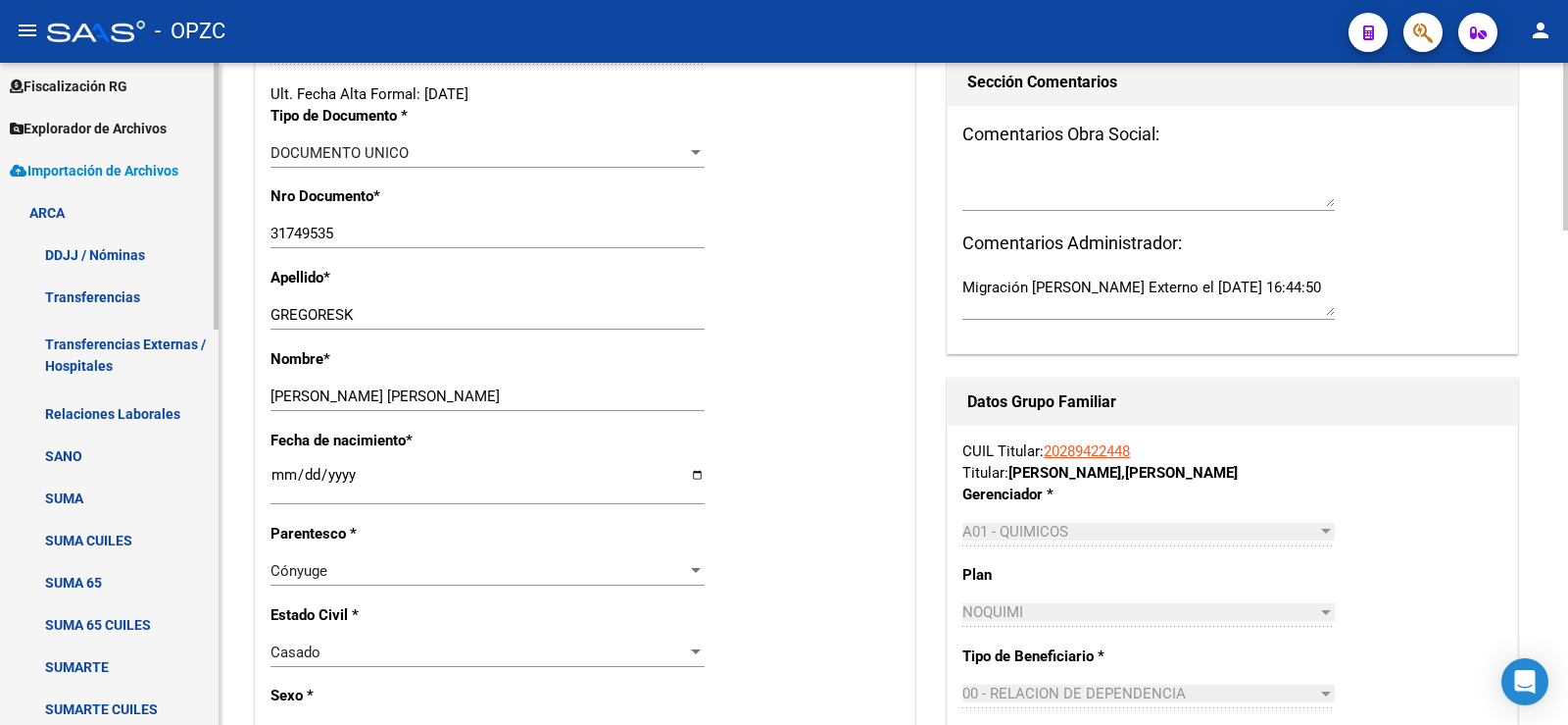
scroll to position [722, 0]
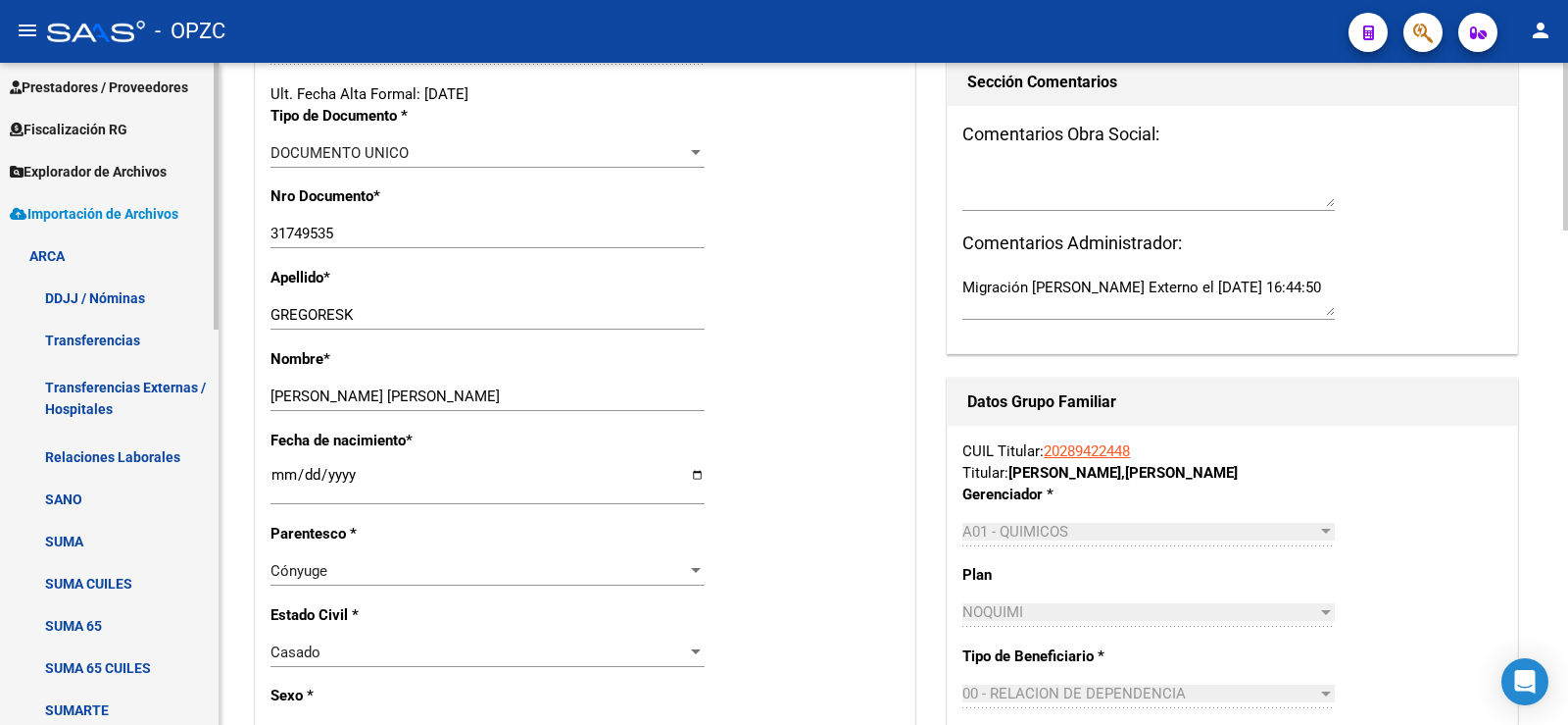
click at [135, 446] on link "Relaciones Laborales" at bounding box center [109, 456] width 218 height 43
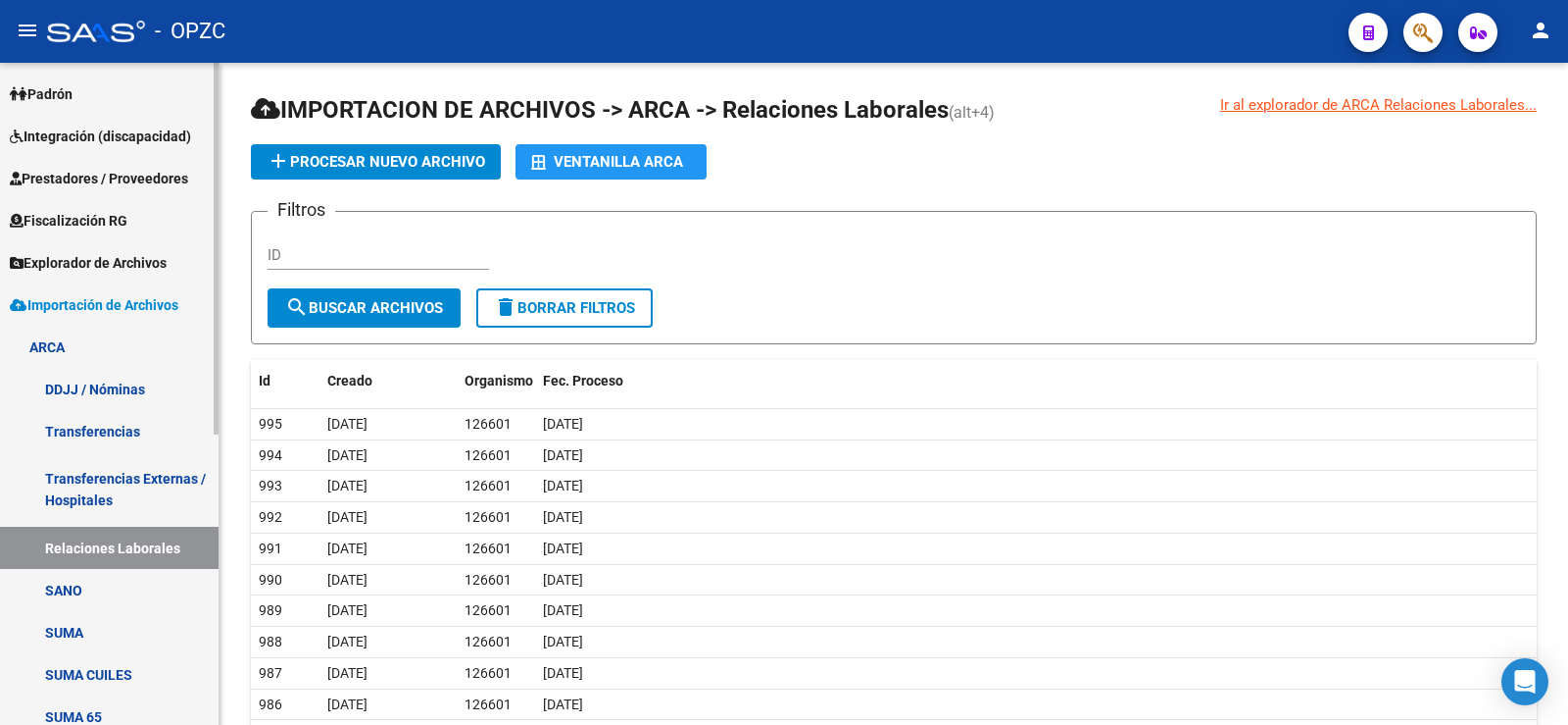
scroll to position [160, 0]
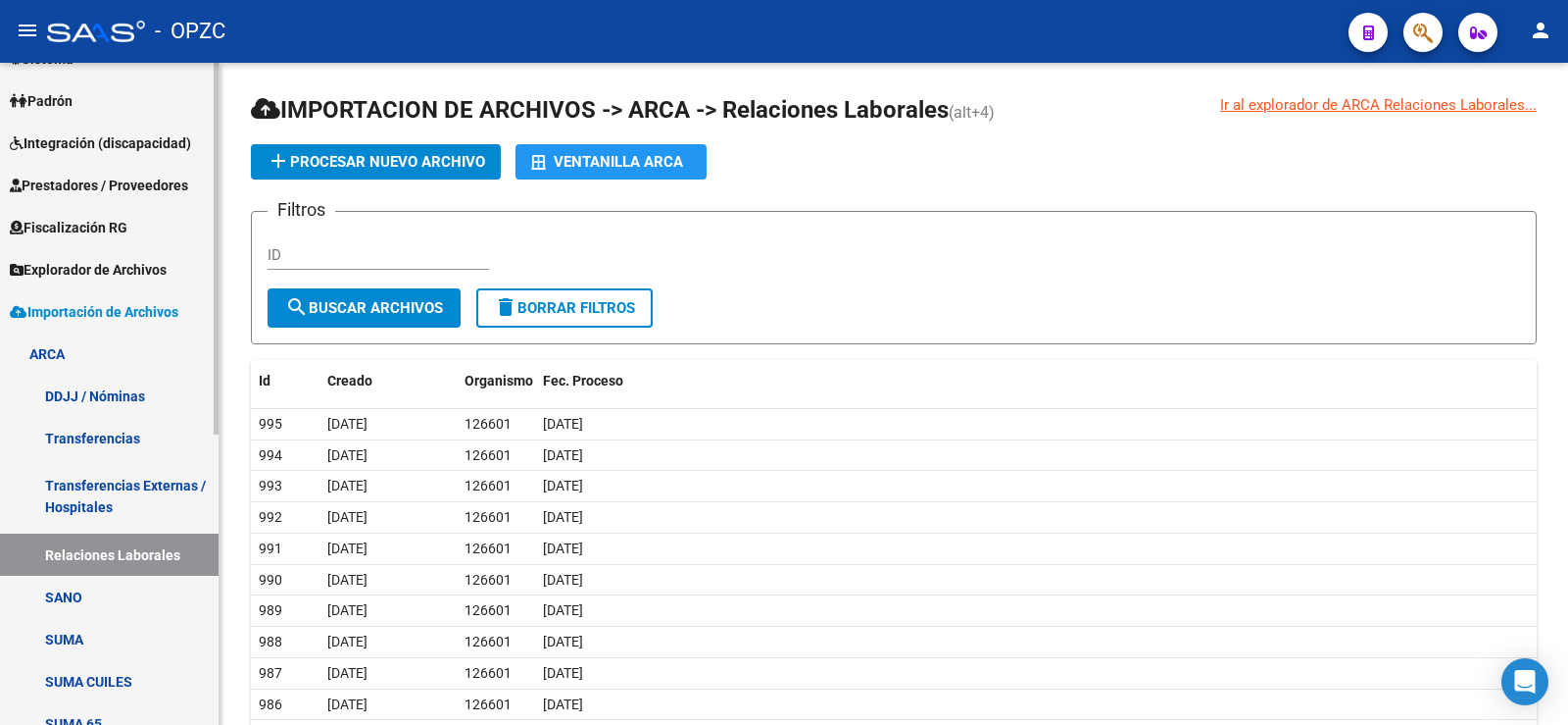
click at [103, 309] on span "Importación de Archivos" at bounding box center [94, 312] width 169 height 22
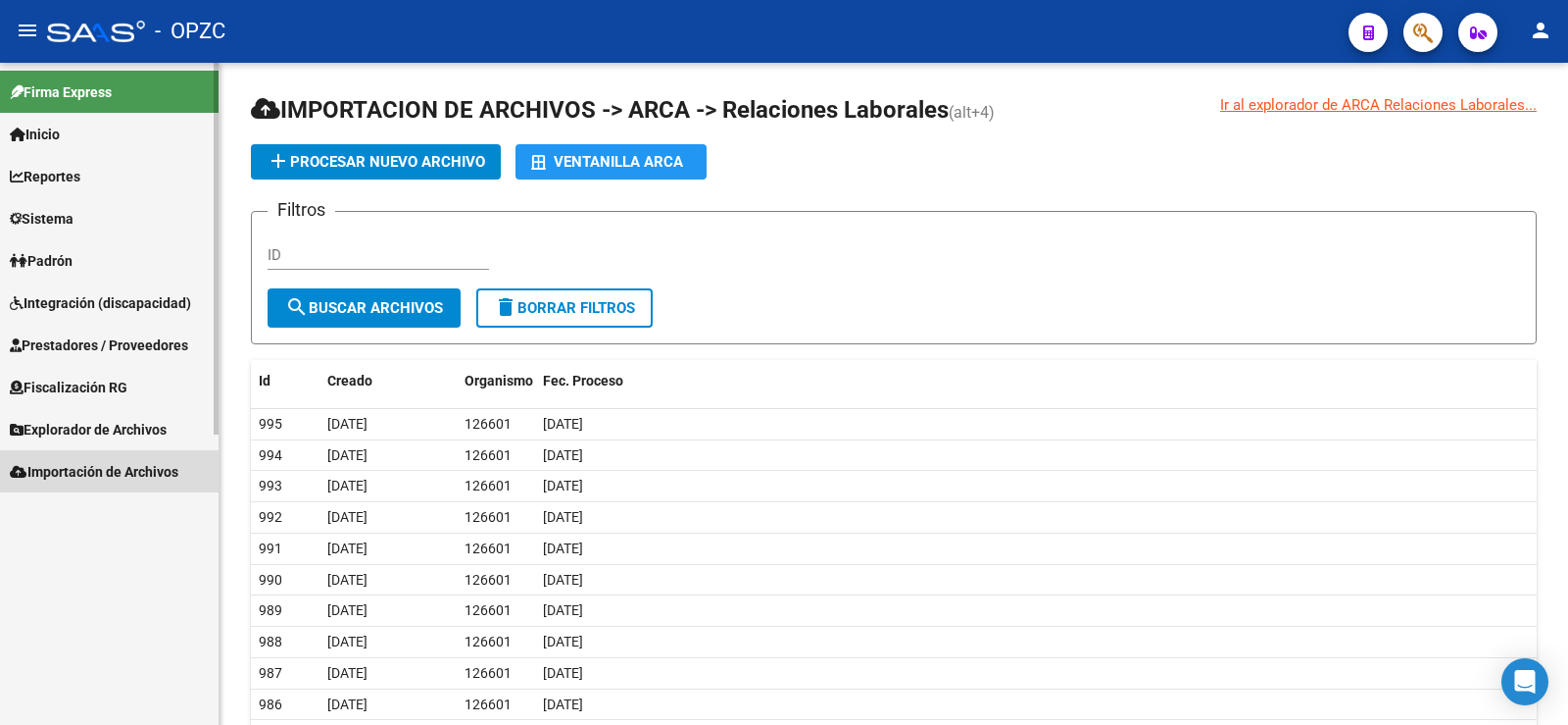
scroll to position [0, 0]
click at [78, 425] on span "Explorador de Archivos" at bounding box center [88, 429] width 157 height 22
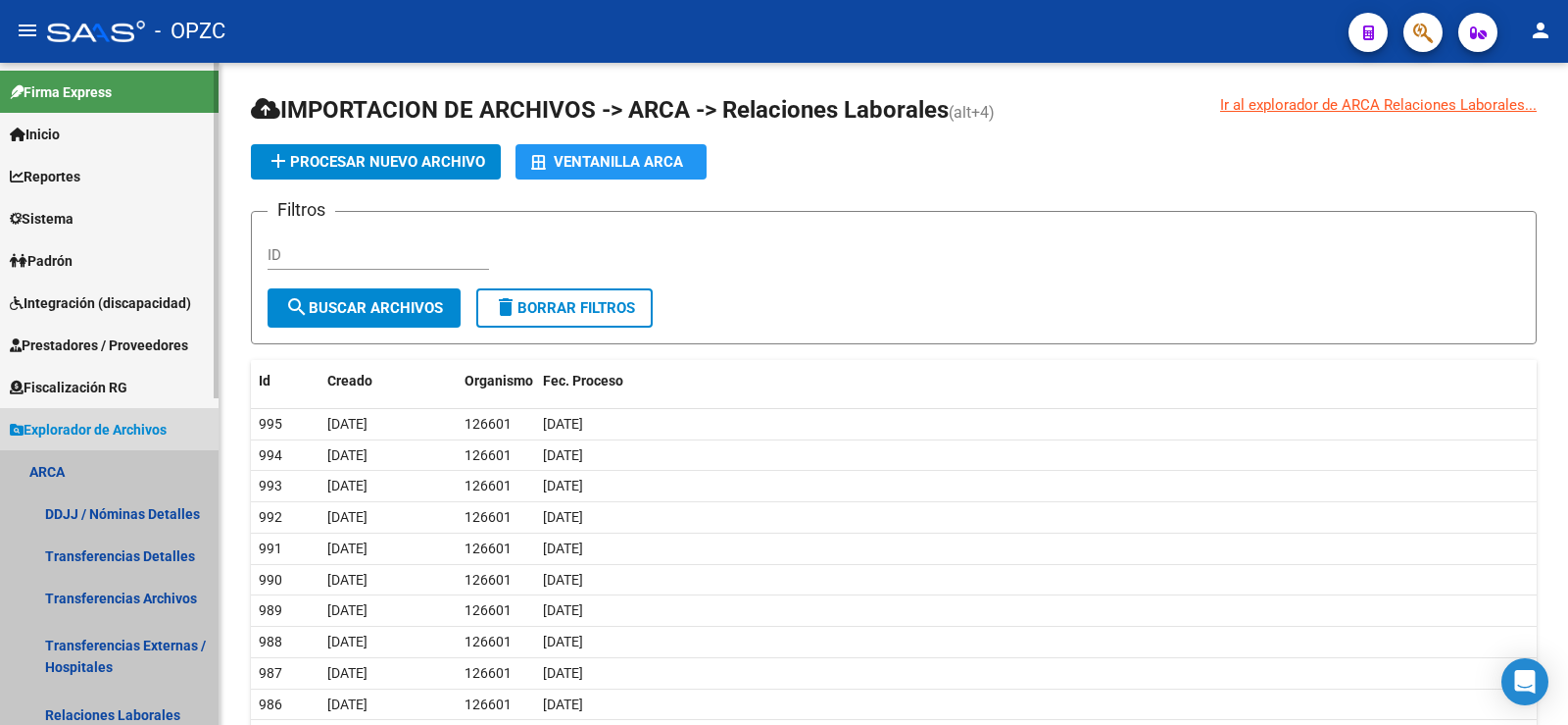
click at [58, 475] on link "ARCA" at bounding box center [109, 471] width 218 height 43
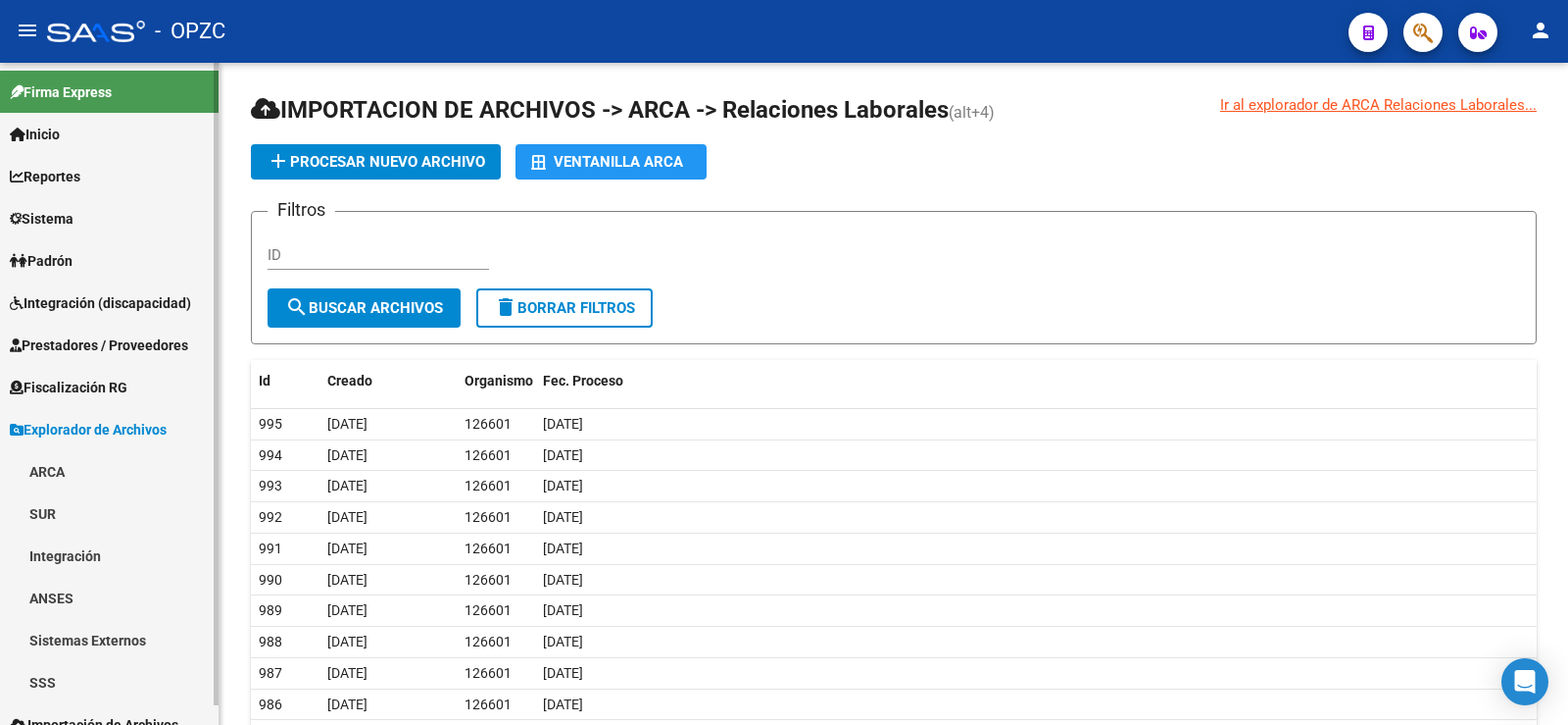
click at [58, 475] on link "ARCA" at bounding box center [109, 471] width 218 height 43
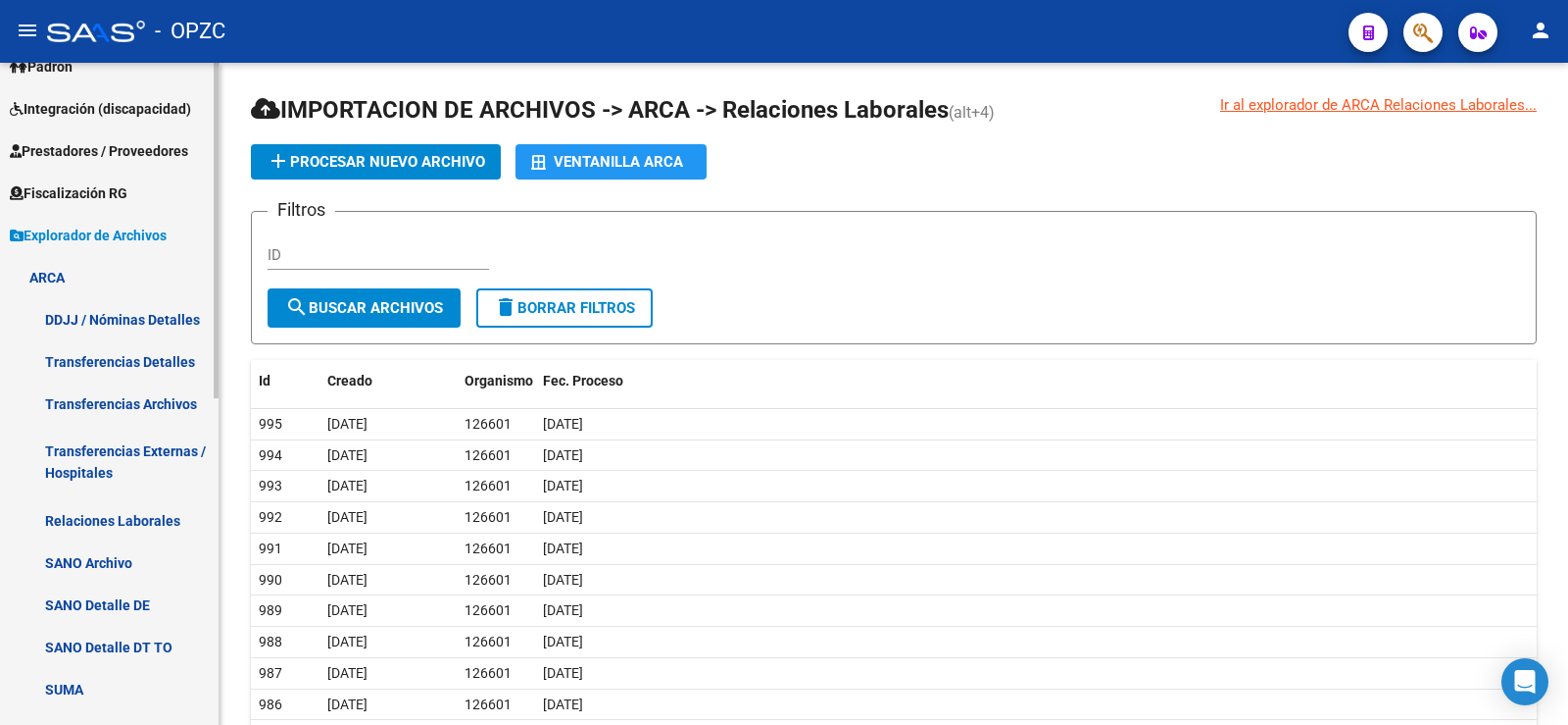
scroll to position [196, 0]
click at [79, 512] on link "Relaciones Laborales" at bounding box center [109, 518] width 218 height 43
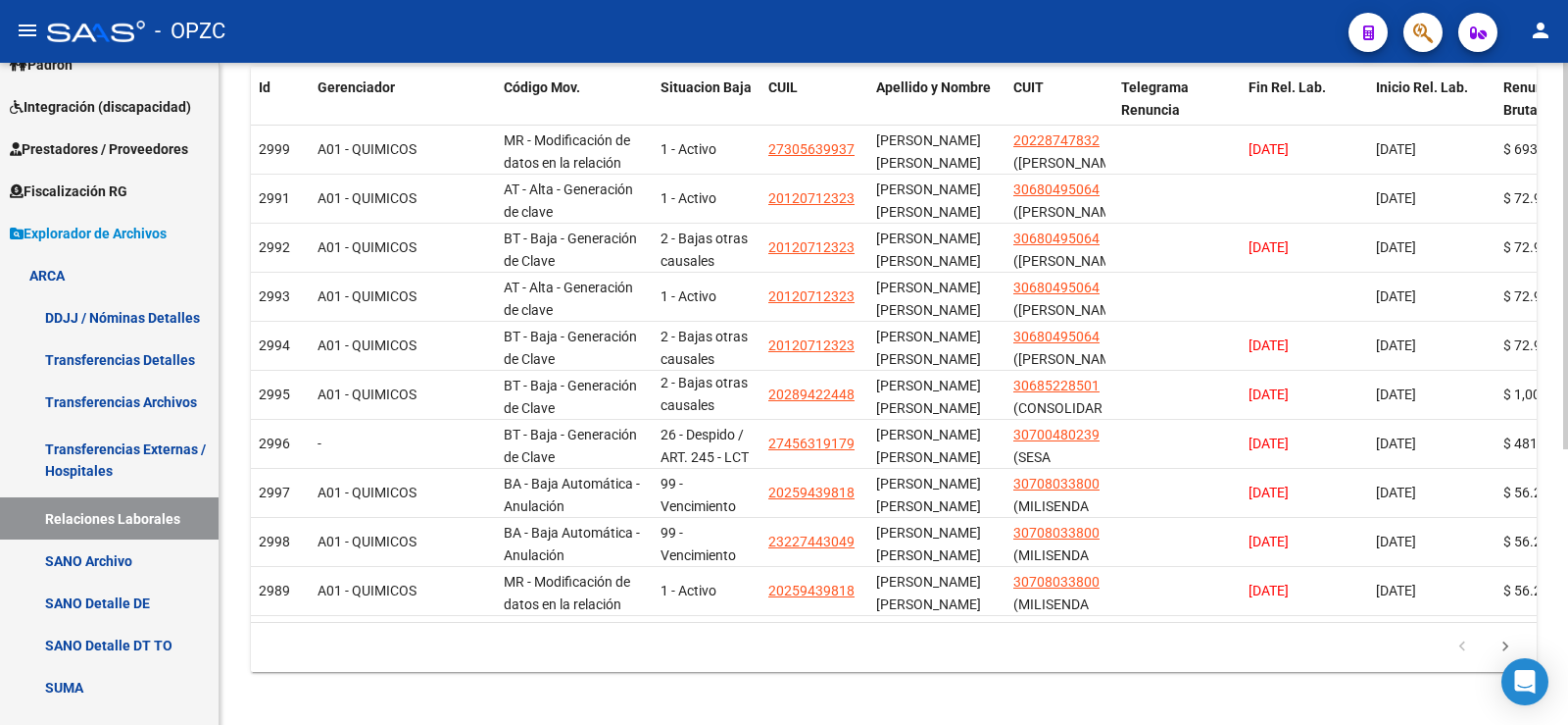
scroll to position [472, 0]
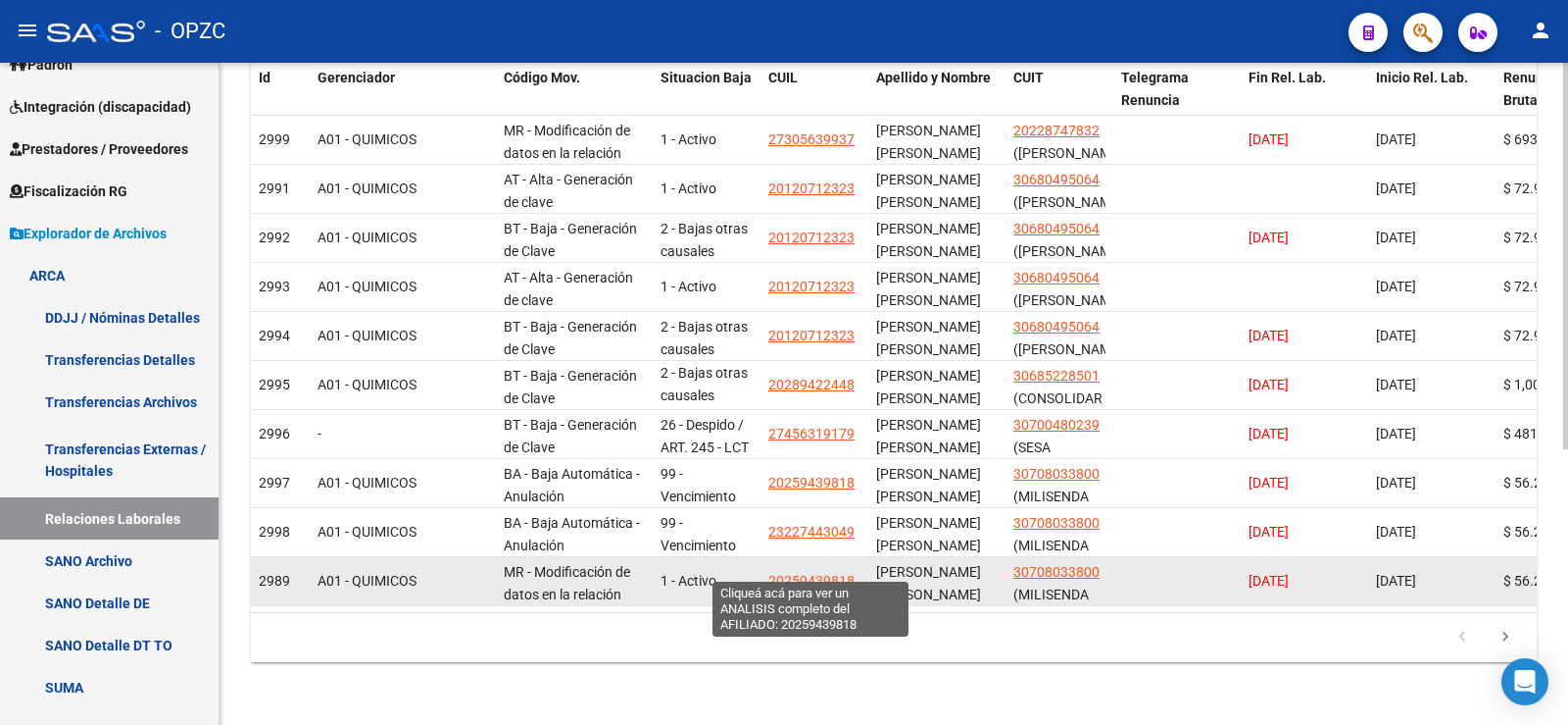
click at [811, 573] on span "20259439818" at bounding box center [811, 581] width 86 height 16
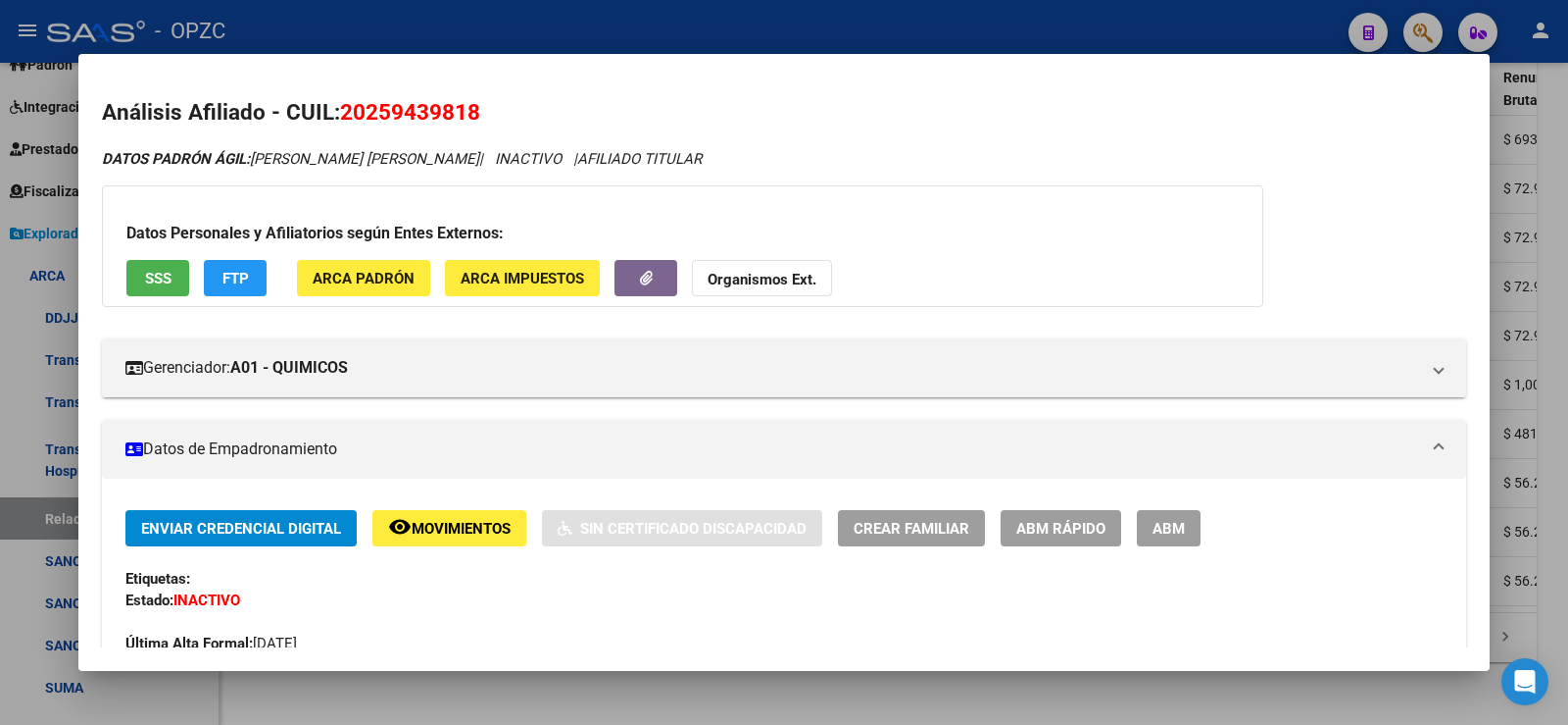
click at [1558, 400] on div at bounding box center [784, 362] width 1568 height 725
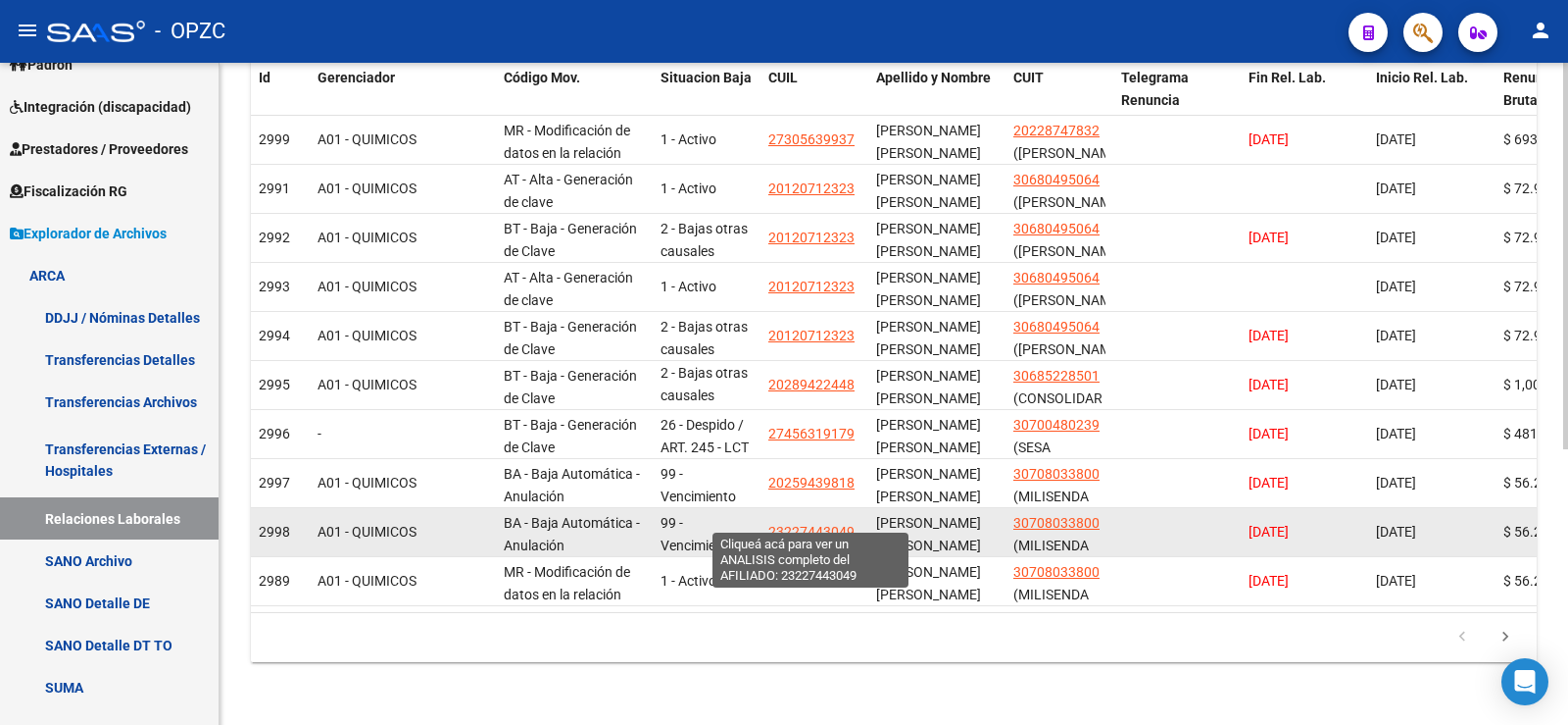
click at [813, 523] on span "23227443049" at bounding box center [811, 531] width 86 height 16
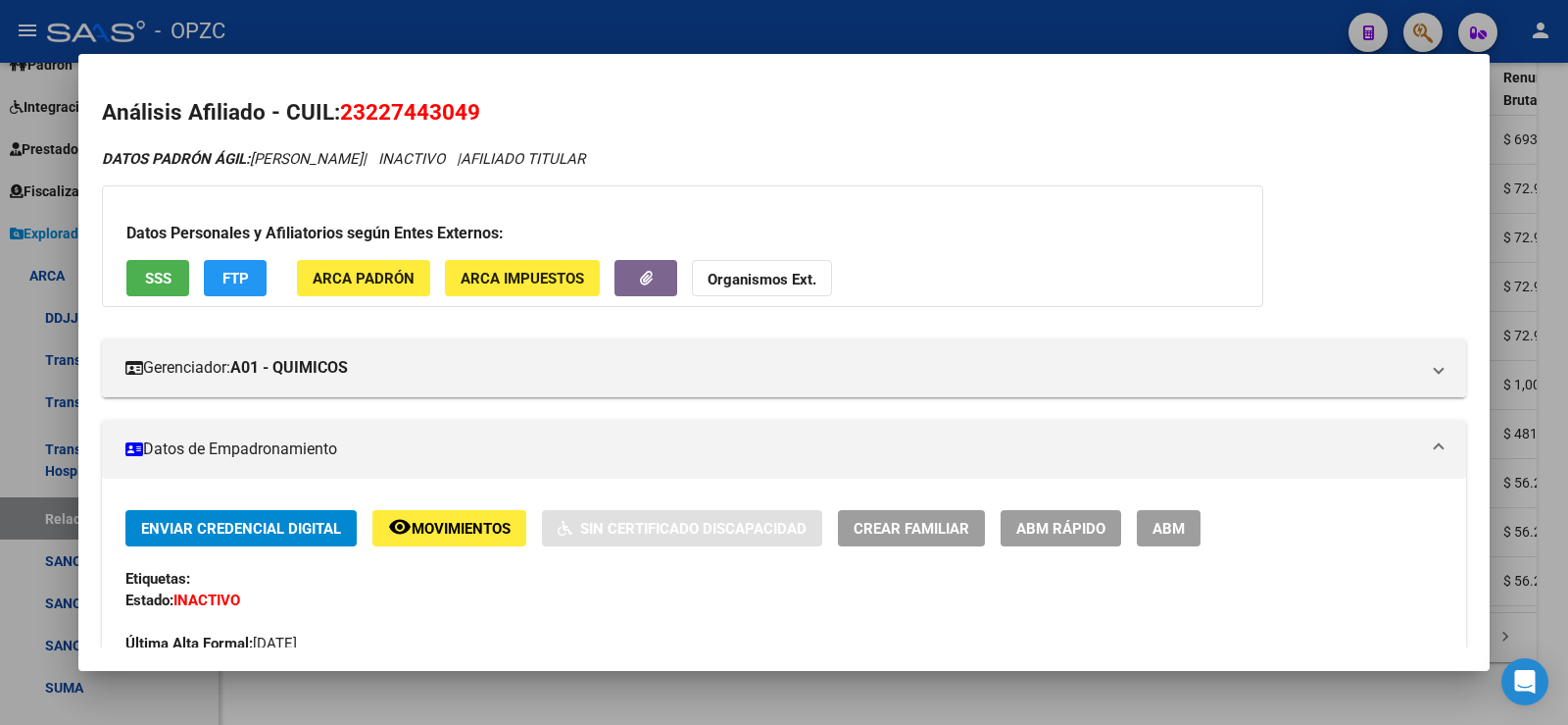
click at [1567, 391] on div at bounding box center [784, 362] width 1568 height 725
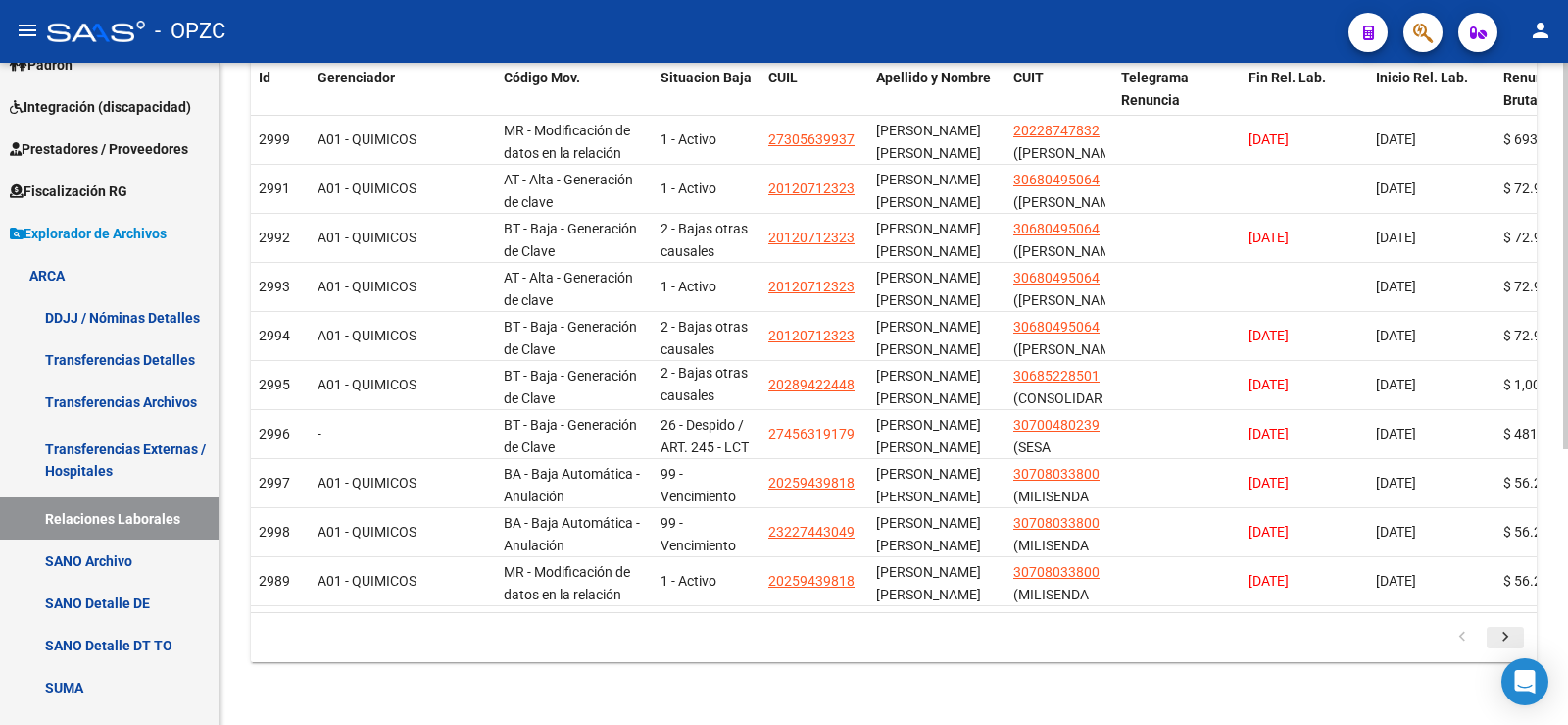
click at [1511, 631] on icon "go to next page" at bounding box center [1506, 639] width 26 height 24
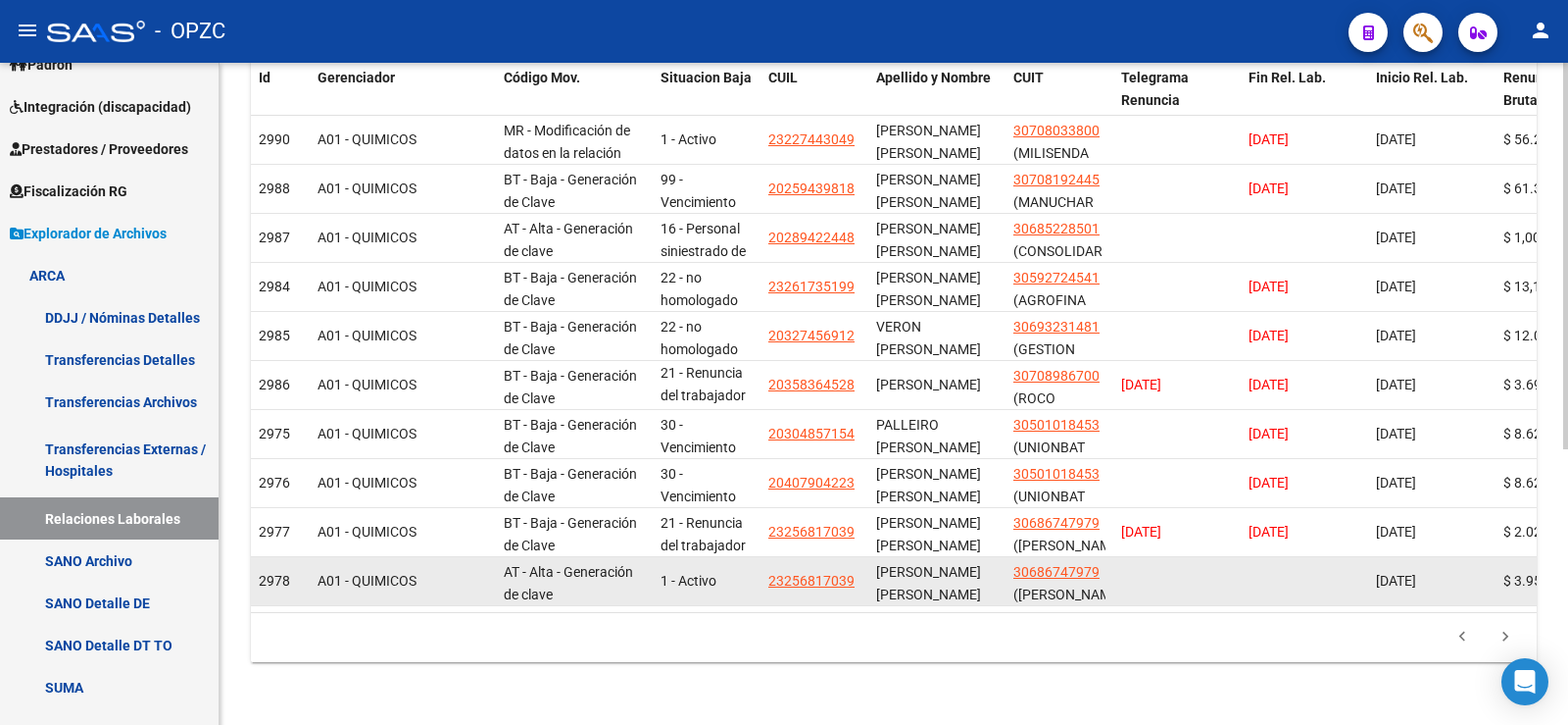
scroll to position [374, 0]
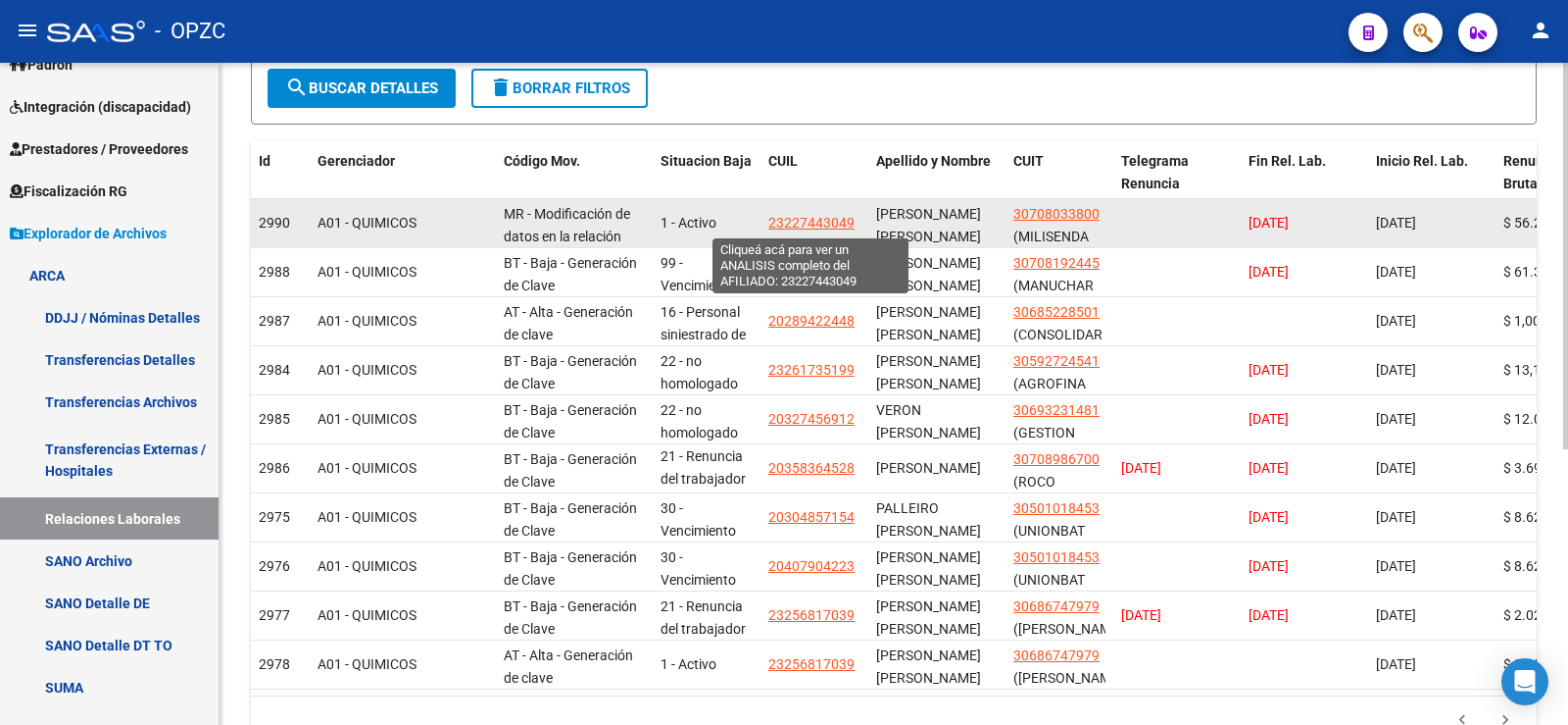
click at [802, 223] on span "23227443049" at bounding box center [811, 223] width 86 height 16
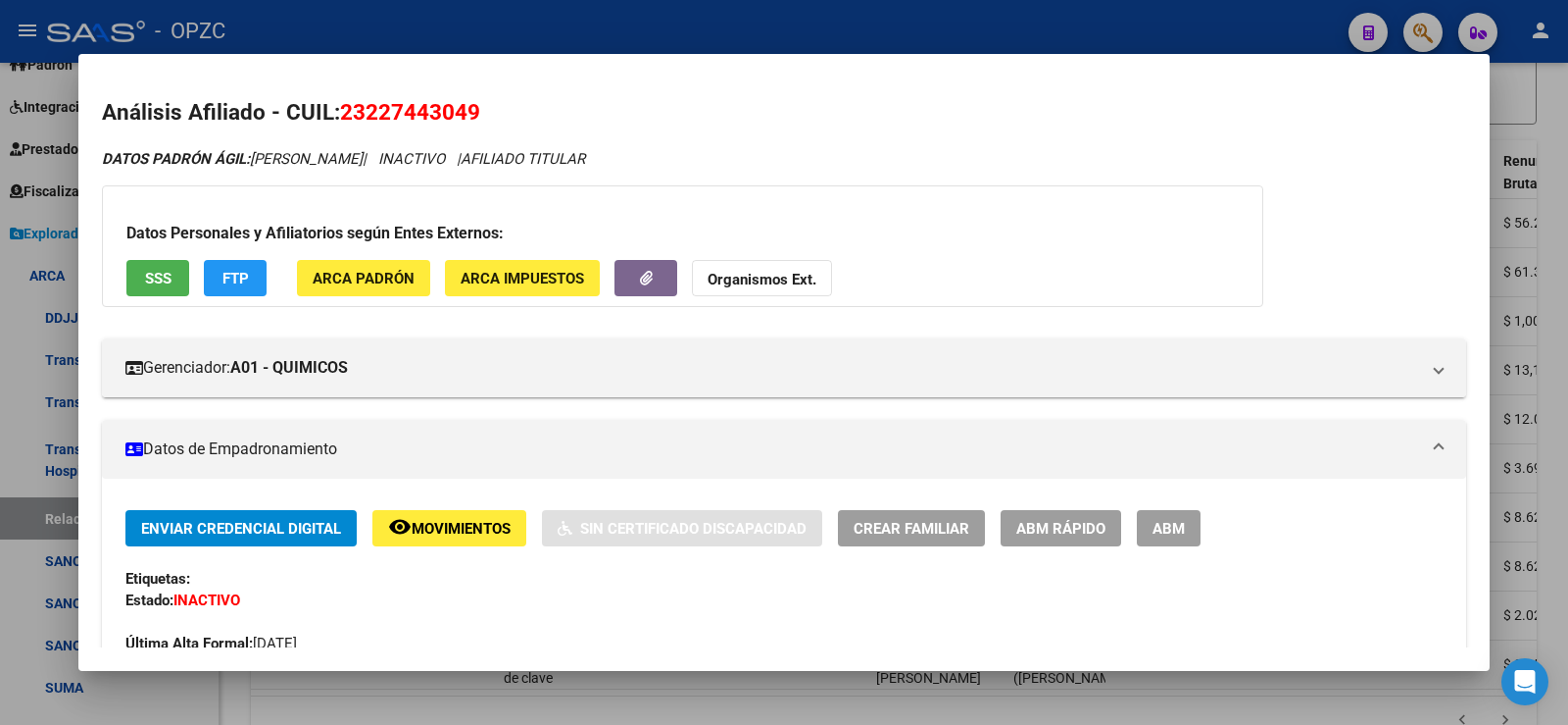
click at [1558, 306] on div at bounding box center [784, 362] width 1568 height 725
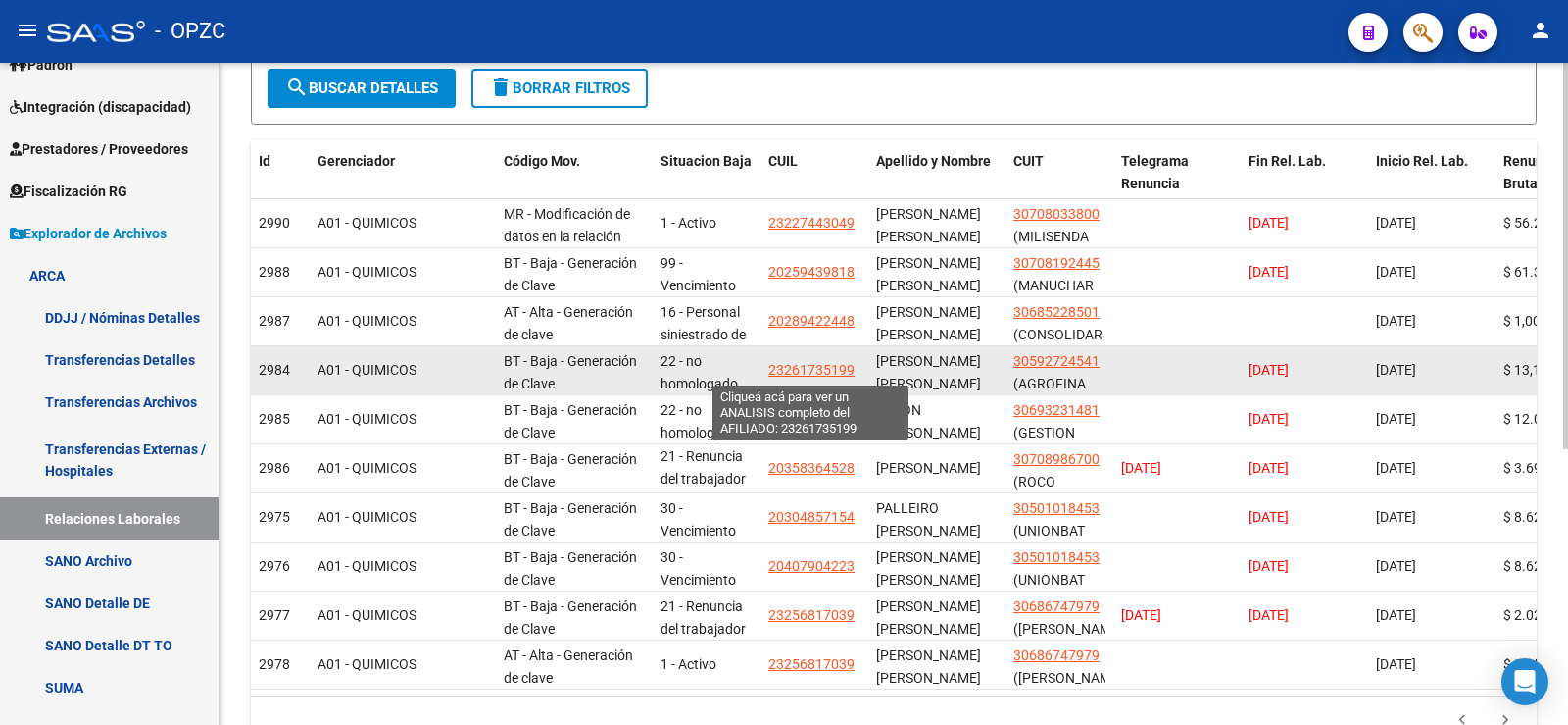
click at [817, 362] on span "23261735199" at bounding box center [811, 370] width 86 height 16
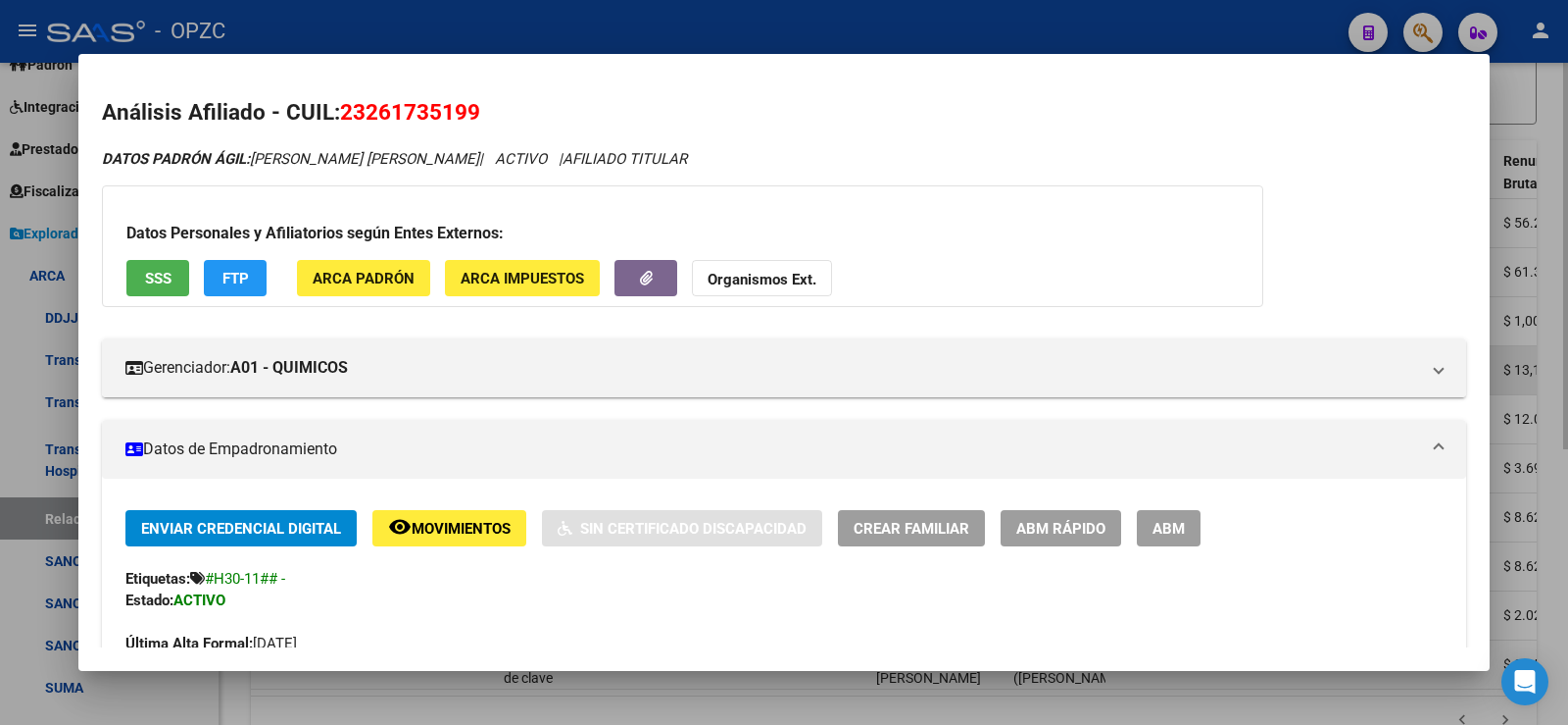
scroll to position [98, 0]
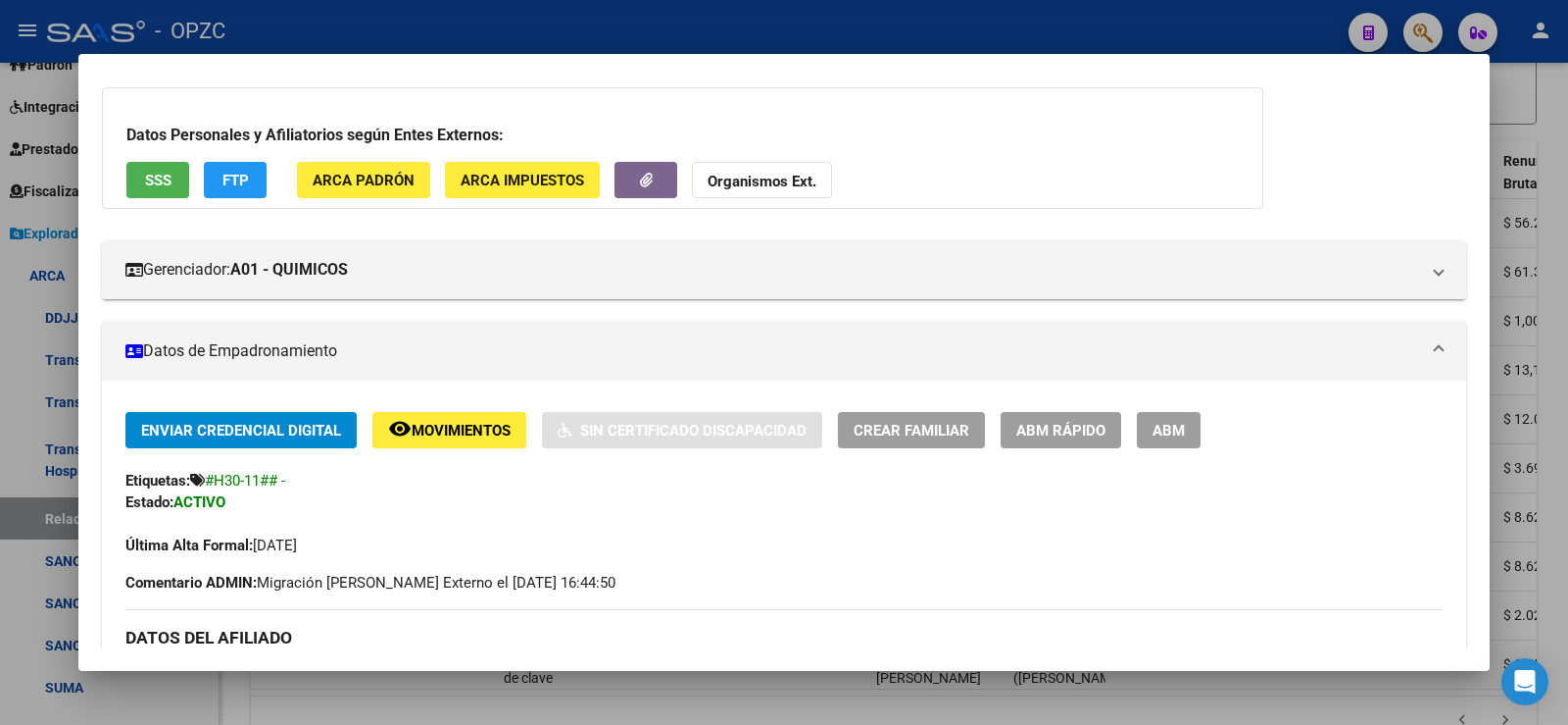
click at [1560, 331] on div at bounding box center [784, 362] width 1568 height 725
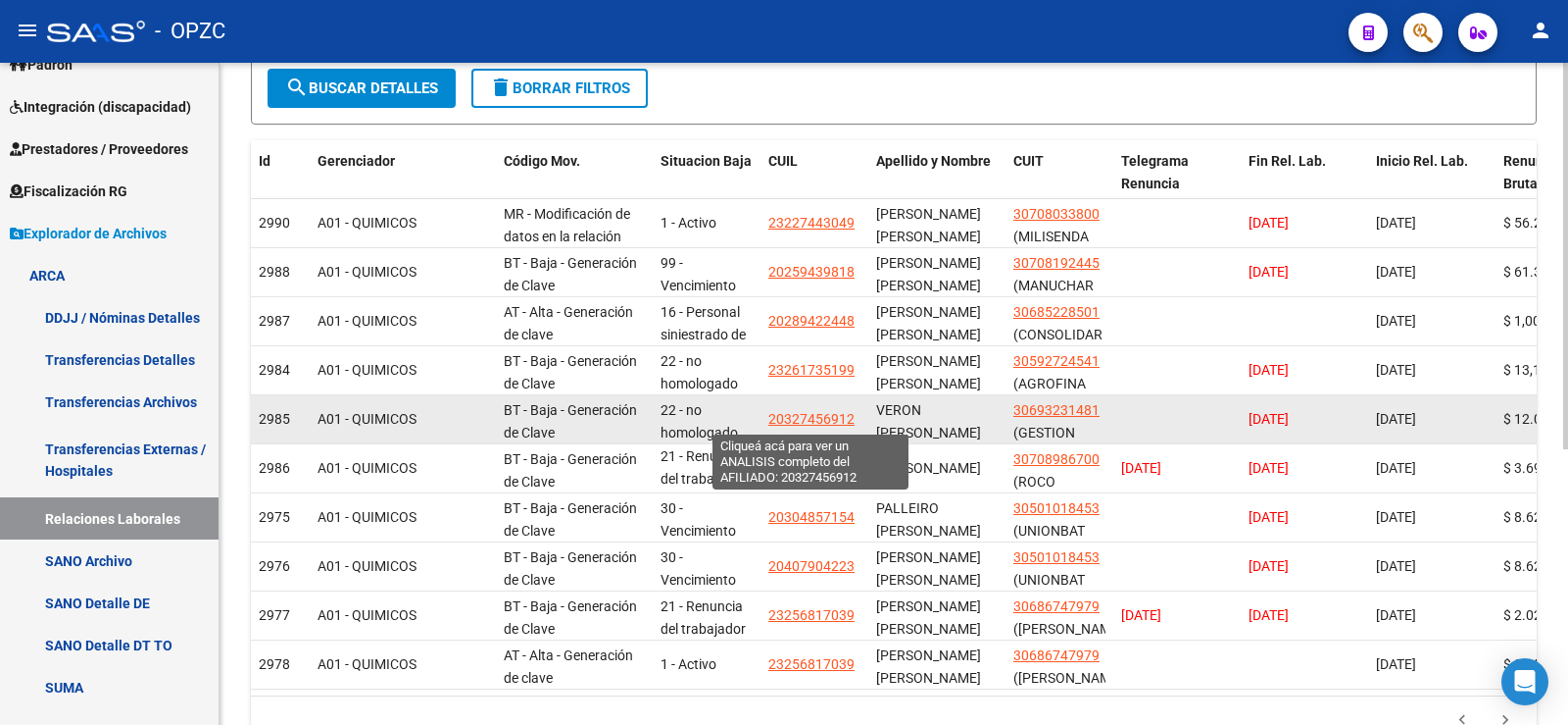
click at [835, 416] on span "20327456912" at bounding box center [811, 418] width 86 height 16
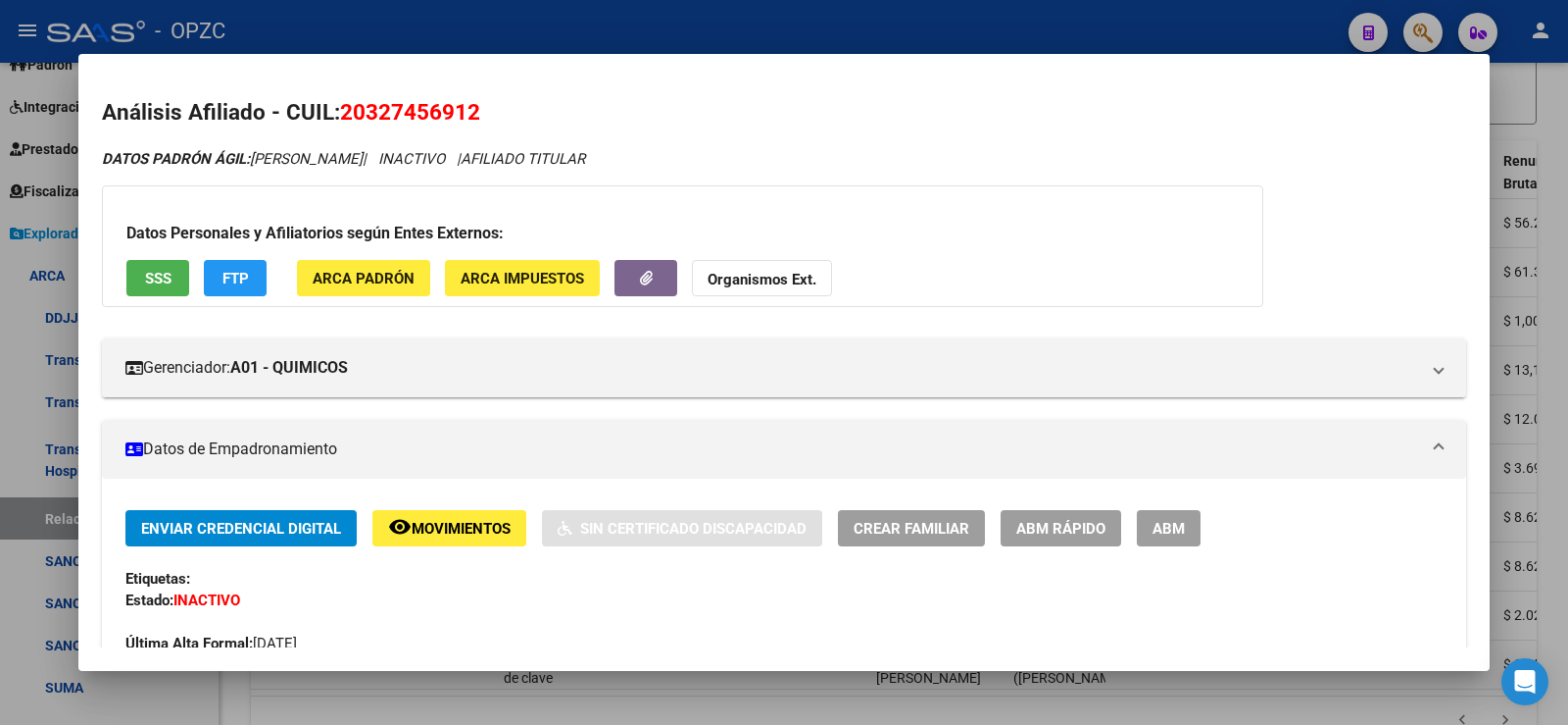
click at [1567, 313] on div at bounding box center [784, 362] width 1568 height 725
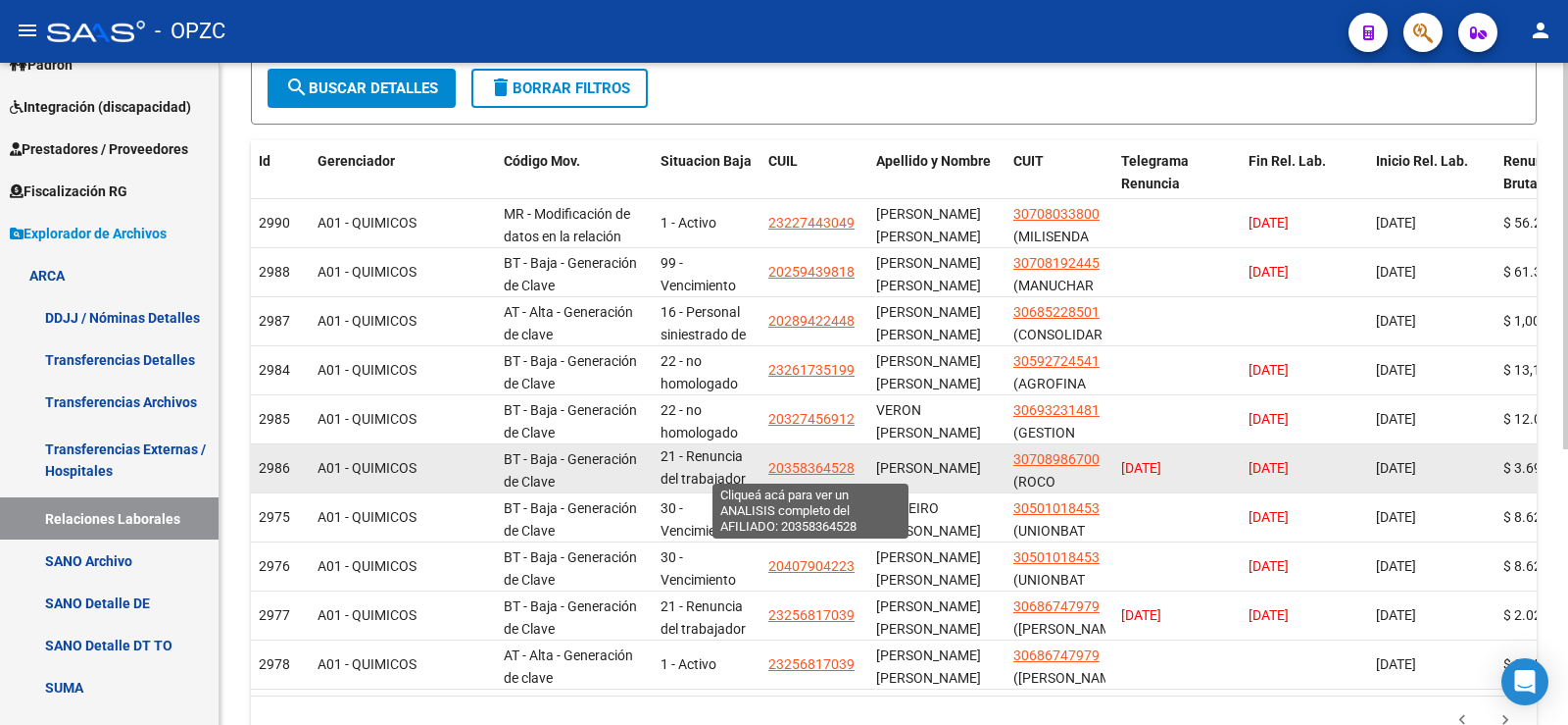
click at [828, 472] on span "20358364528" at bounding box center [811, 468] width 86 height 16
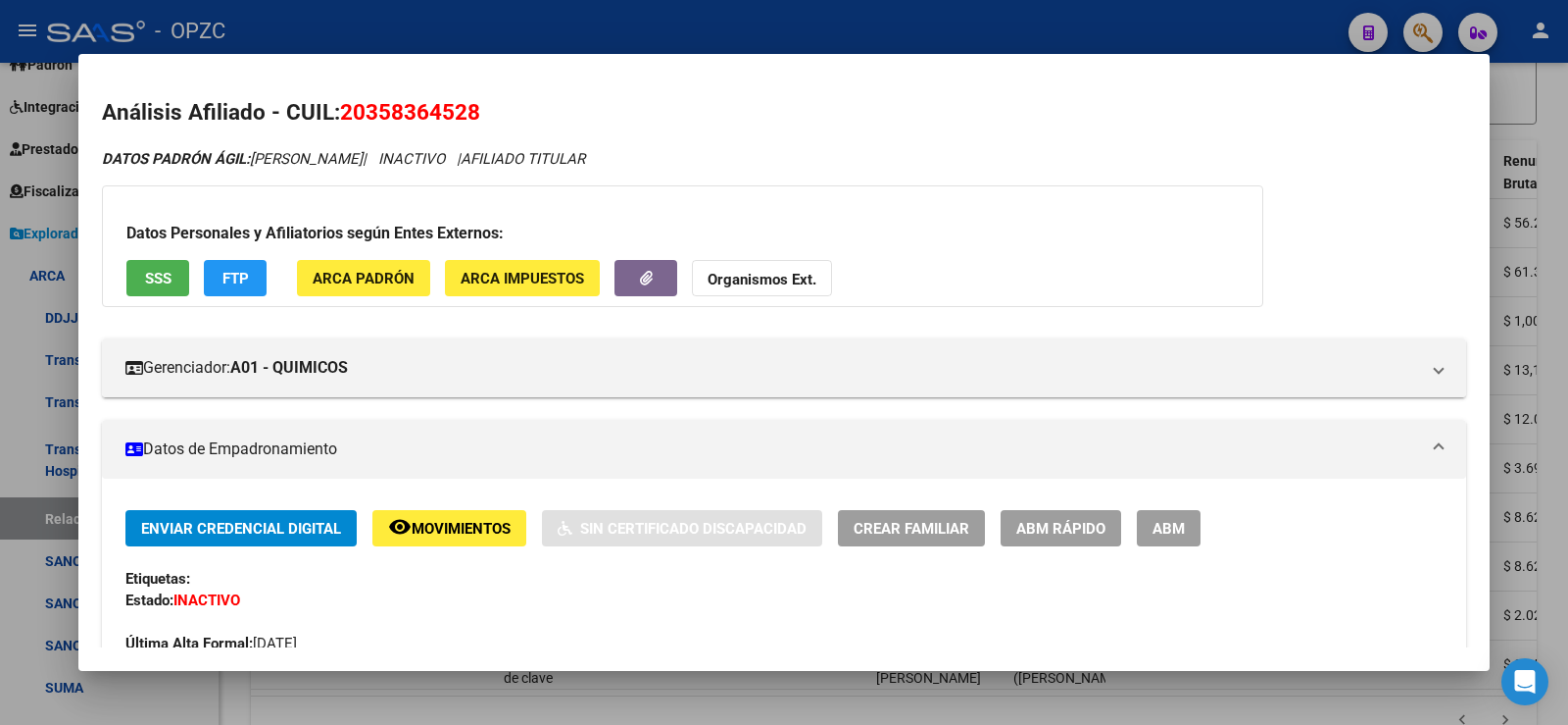
click at [1559, 351] on div at bounding box center [784, 362] width 1568 height 725
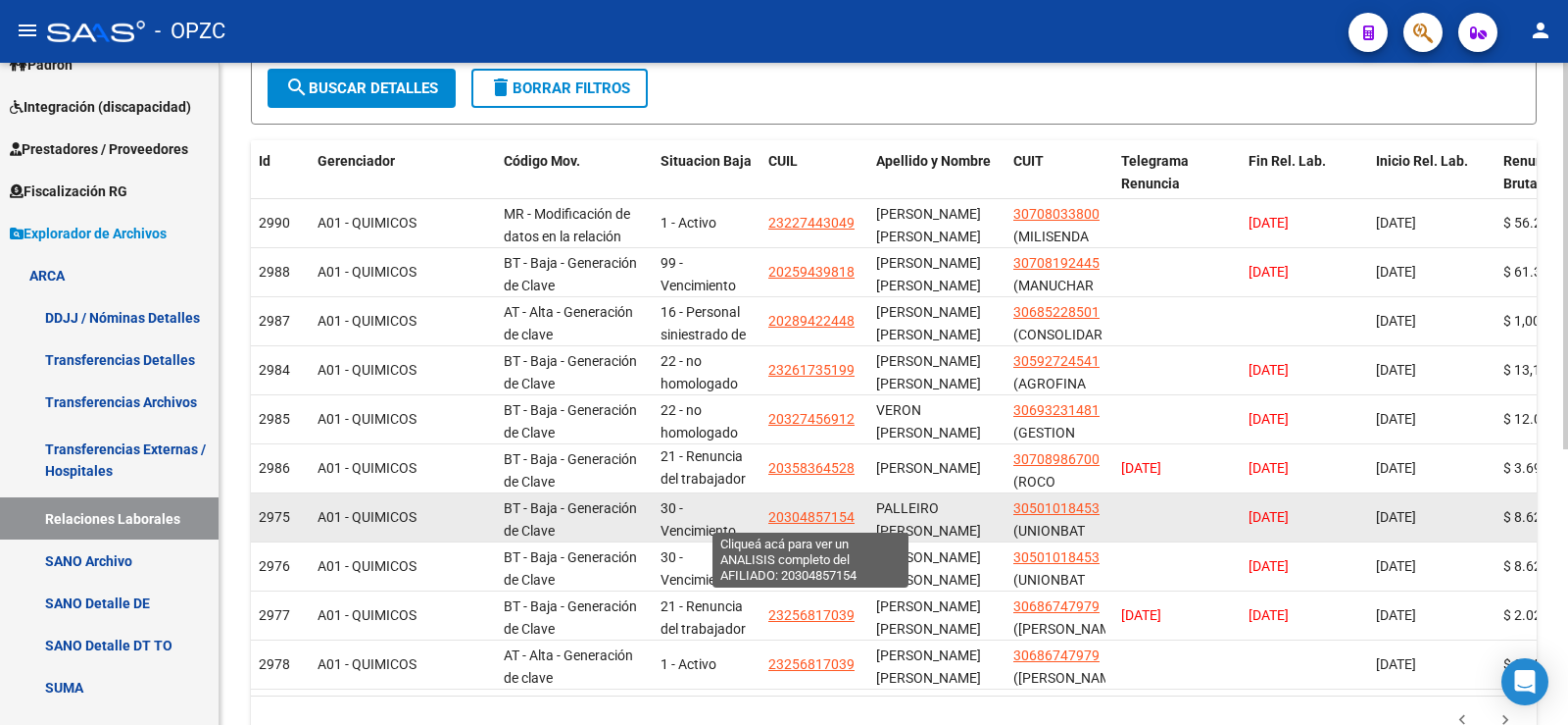
click at [789, 517] on span "20304857154" at bounding box center [811, 517] width 86 height 16
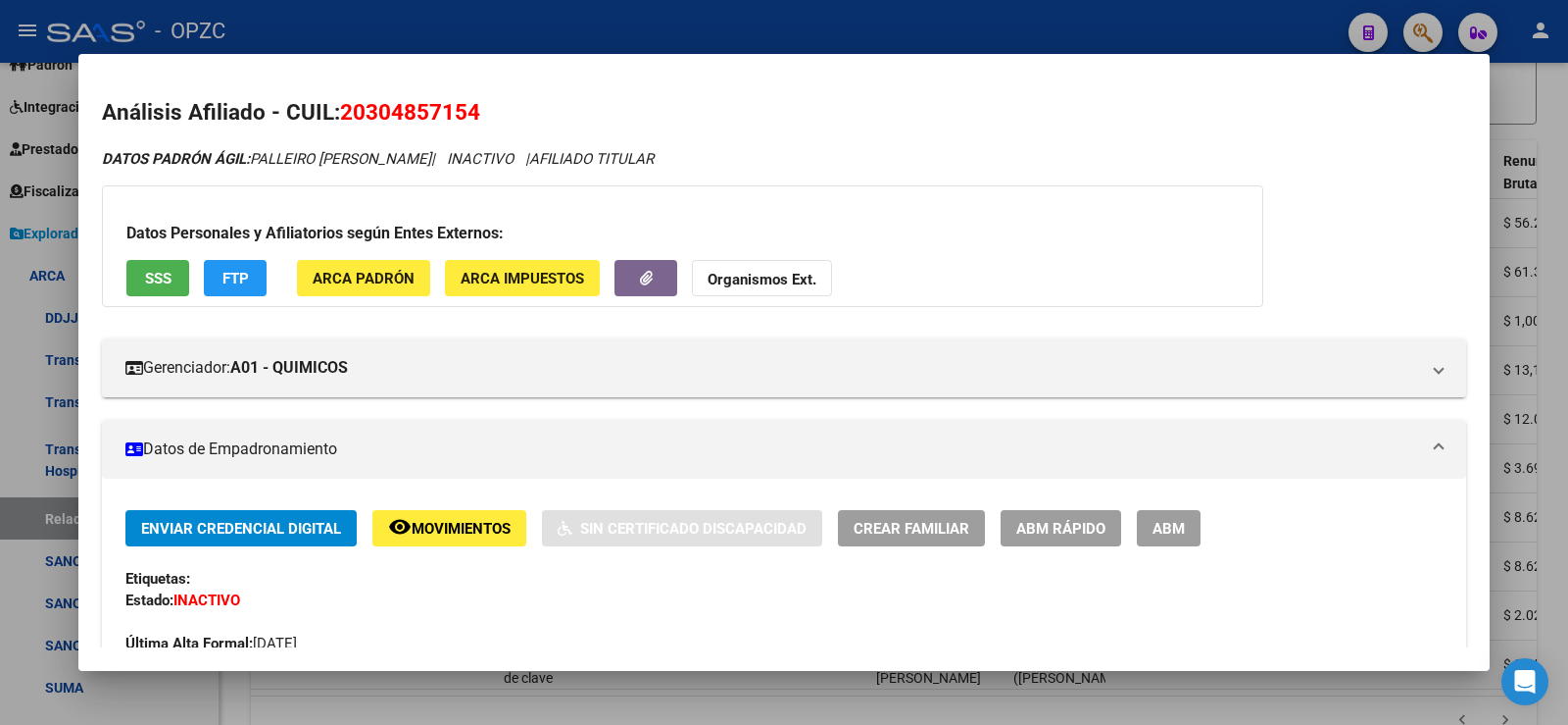
click at [1567, 386] on div at bounding box center [784, 362] width 1568 height 725
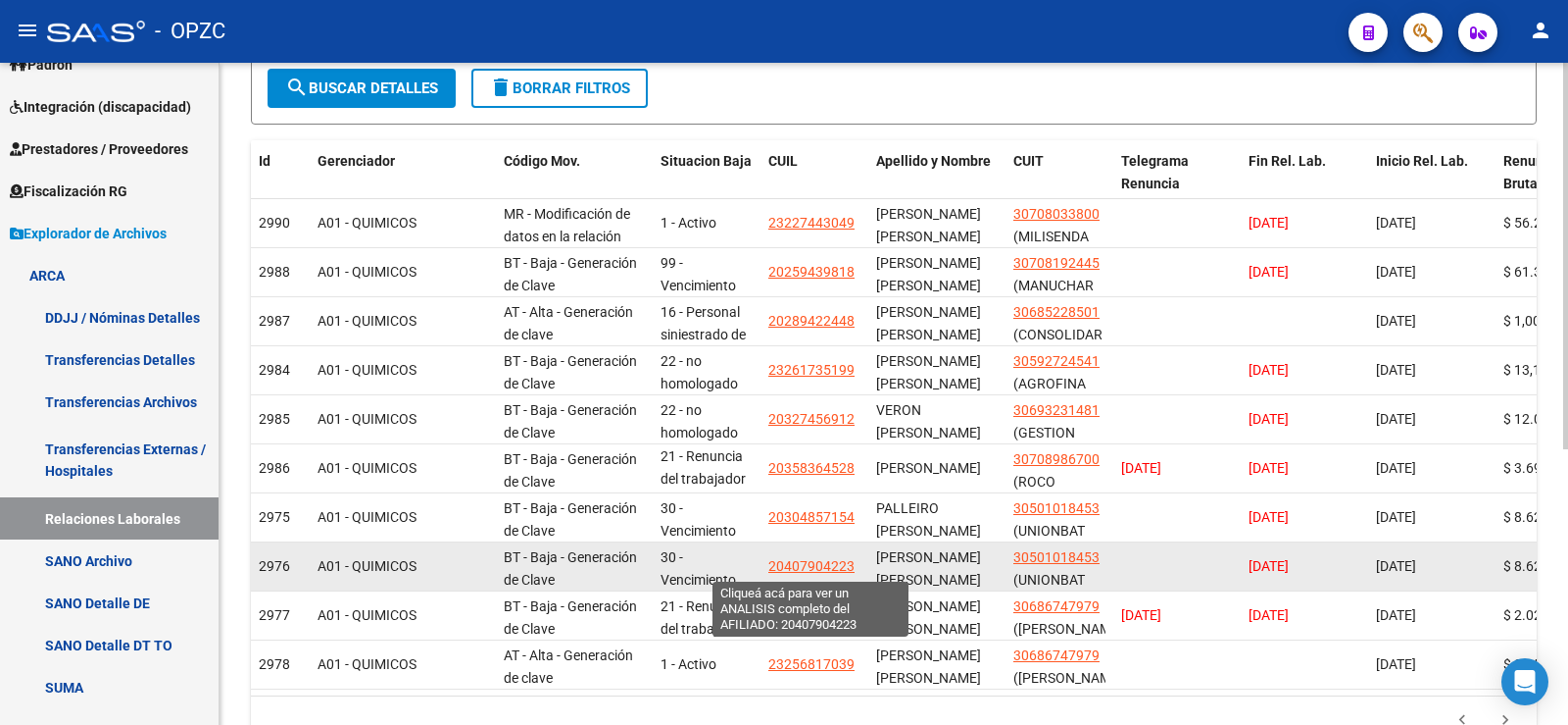
click at [827, 563] on span "20407904223" at bounding box center [811, 566] width 86 height 16
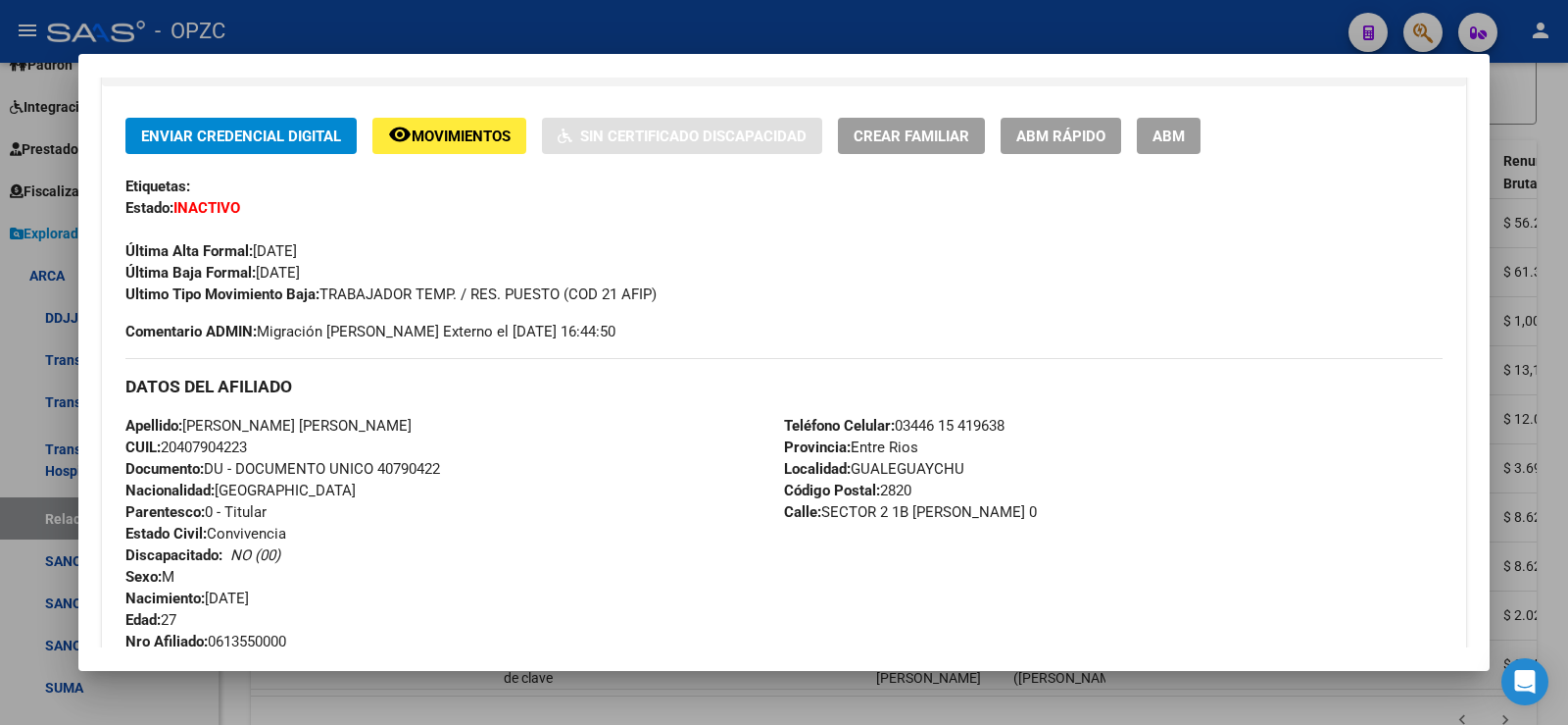
scroll to position [491, 0]
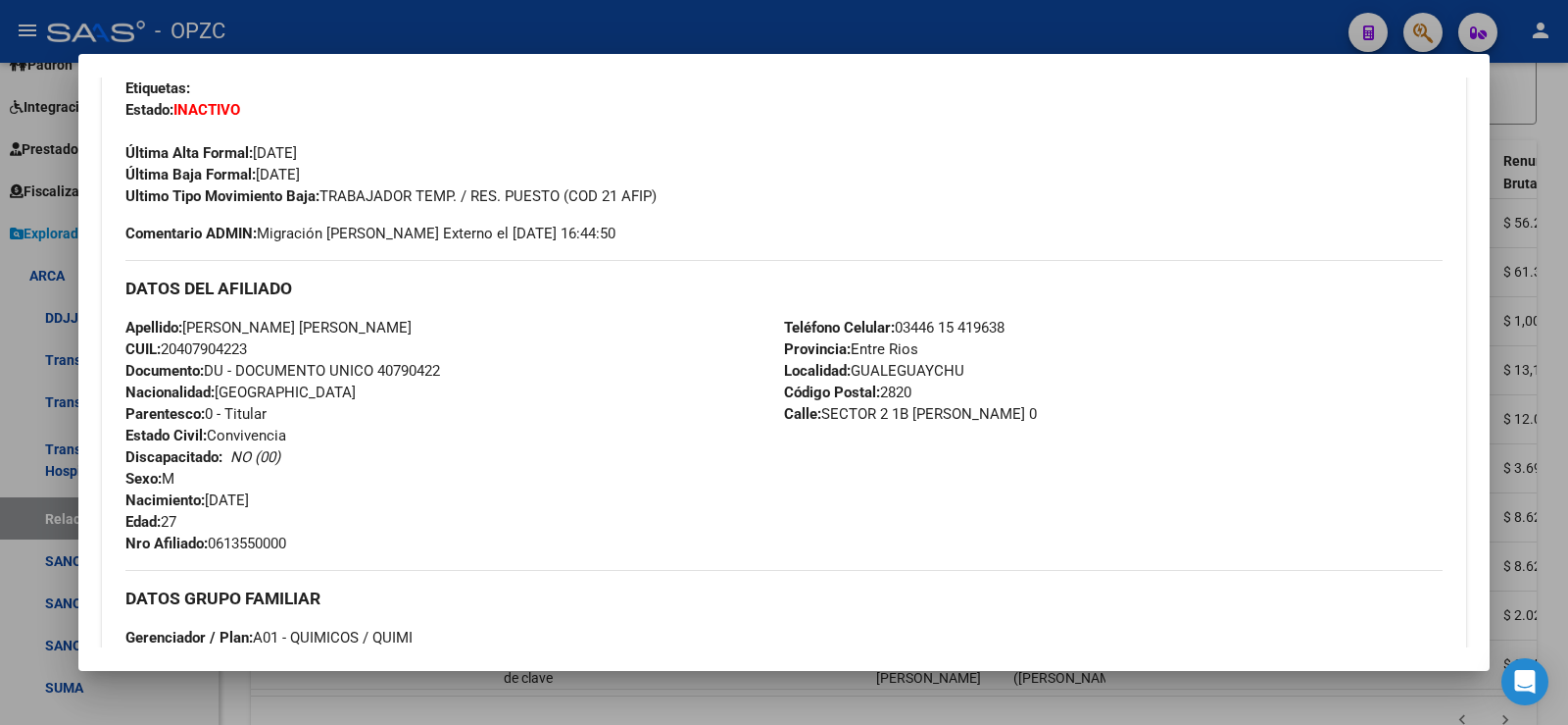
click at [1554, 309] on div at bounding box center [784, 362] width 1568 height 725
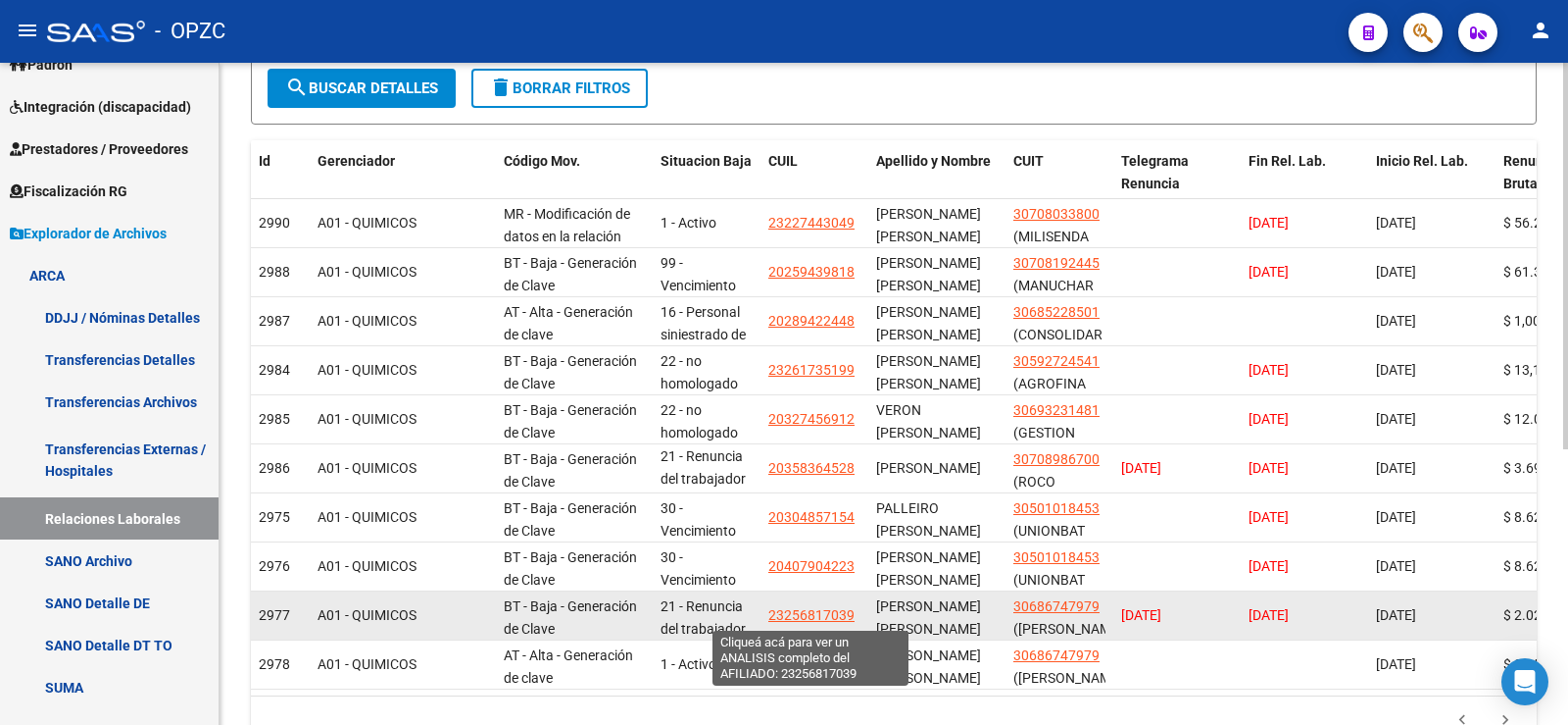
click at [842, 609] on span "23256817039" at bounding box center [811, 615] width 86 height 16
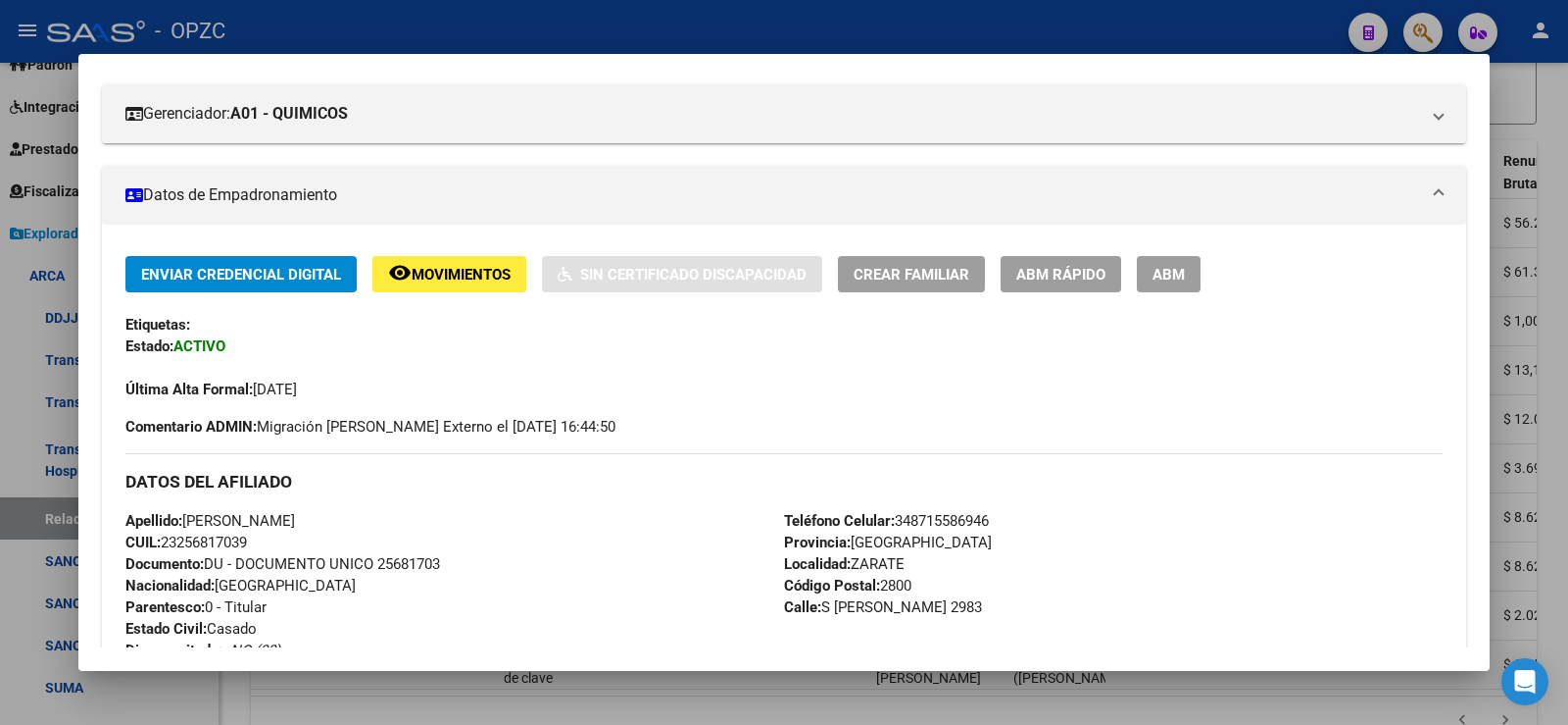
scroll to position [57, 0]
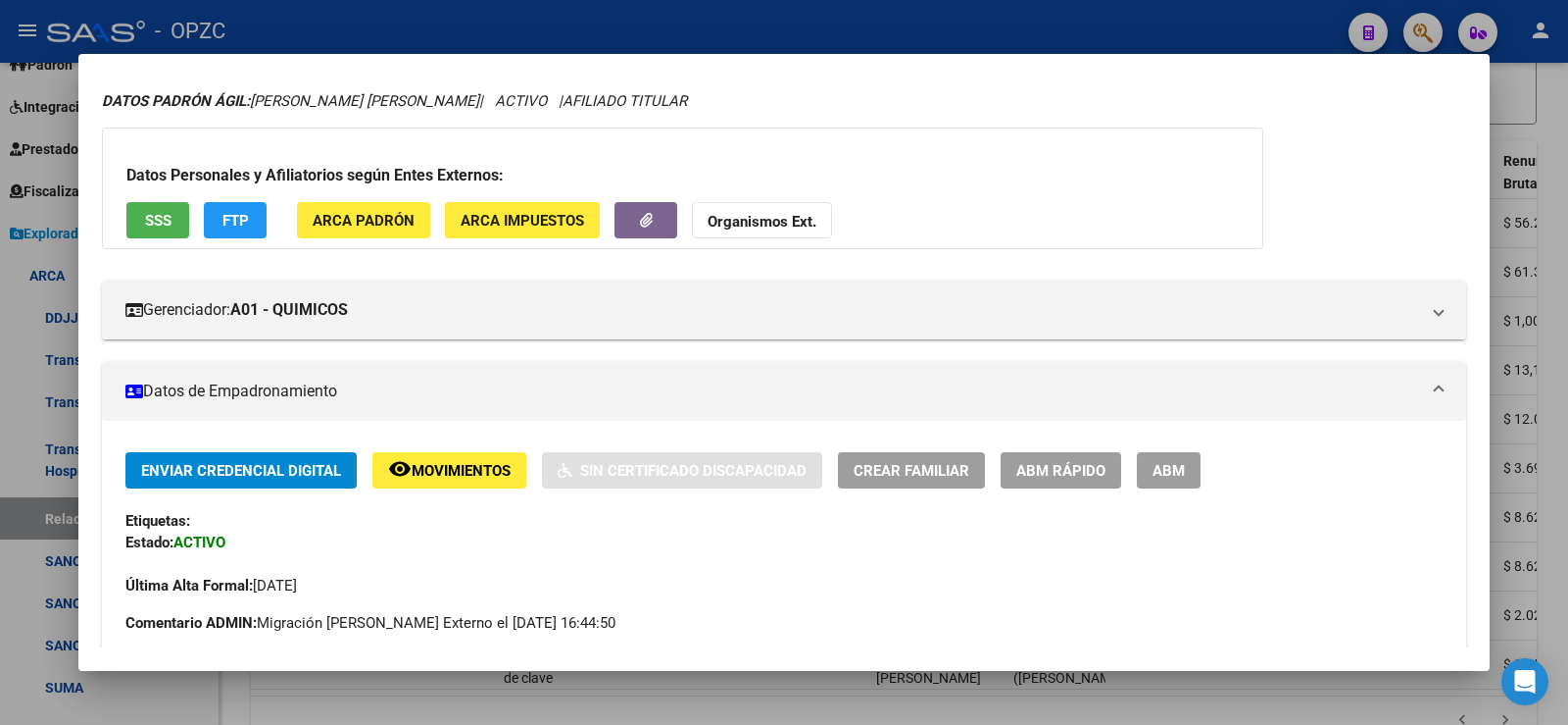
click at [1564, 438] on div at bounding box center [784, 362] width 1568 height 725
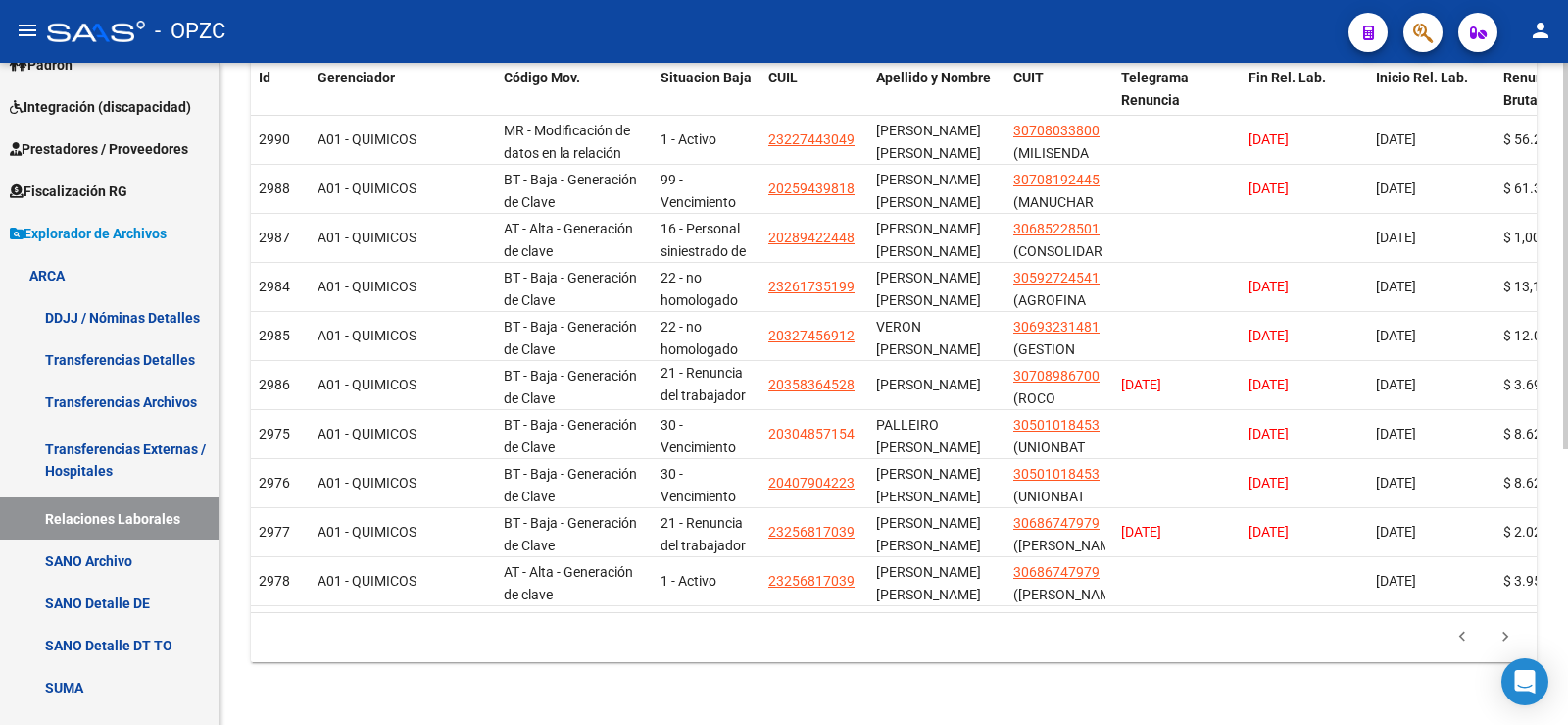
scroll to position [472, 0]
click at [1505, 634] on icon "go to next page" at bounding box center [1506, 639] width 26 height 24
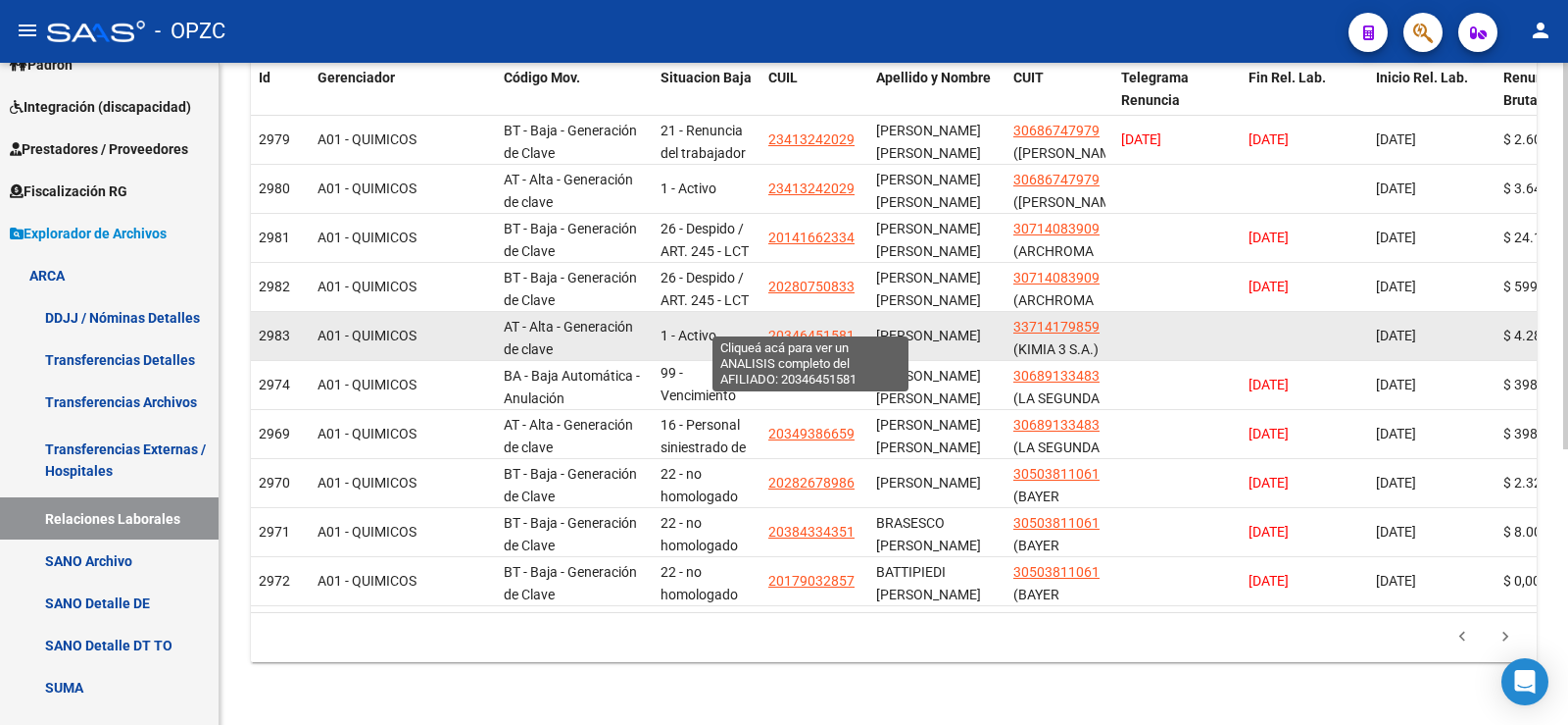
click at [815, 327] on span "20346451581" at bounding box center [811, 335] width 86 height 16
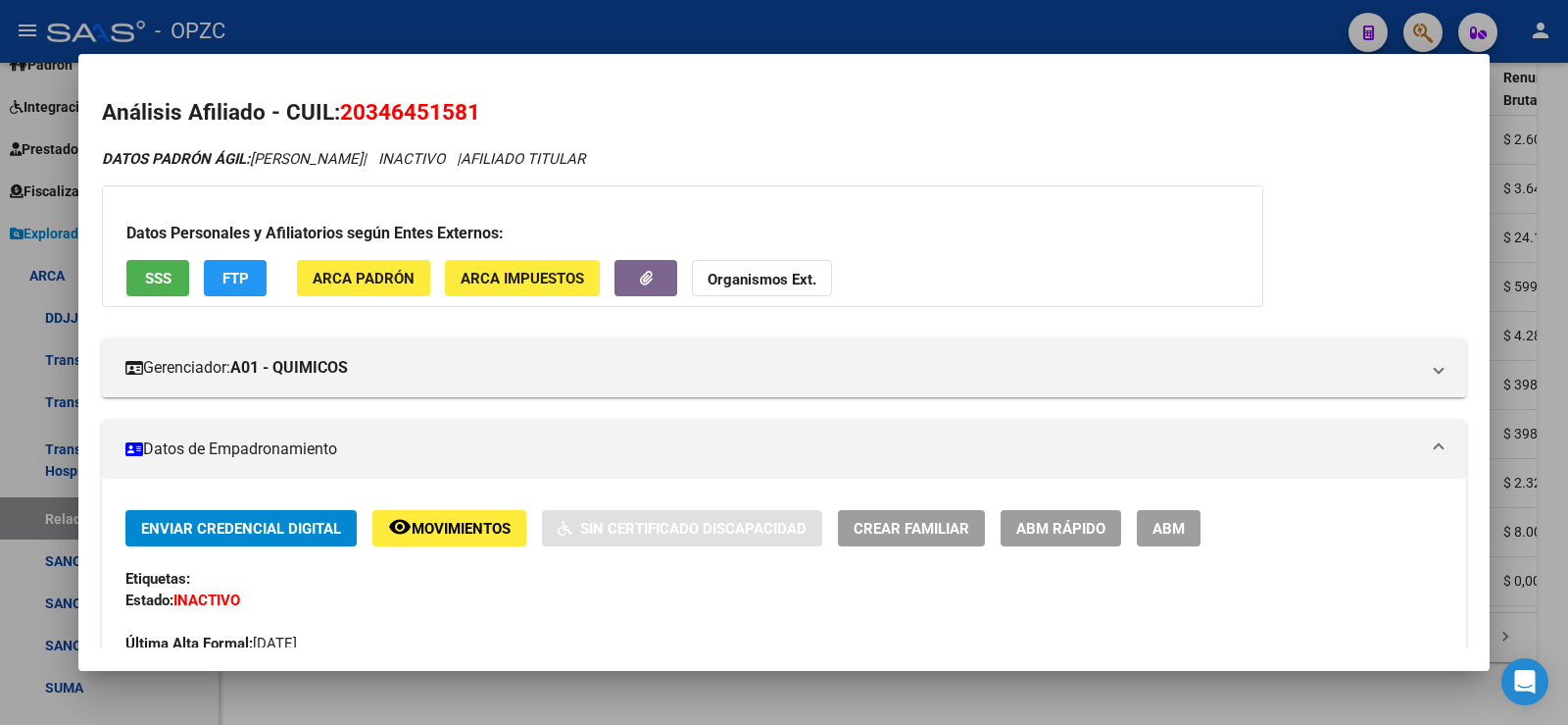
click at [1565, 305] on div at bounding box center [784, 362] width 1568 height 725
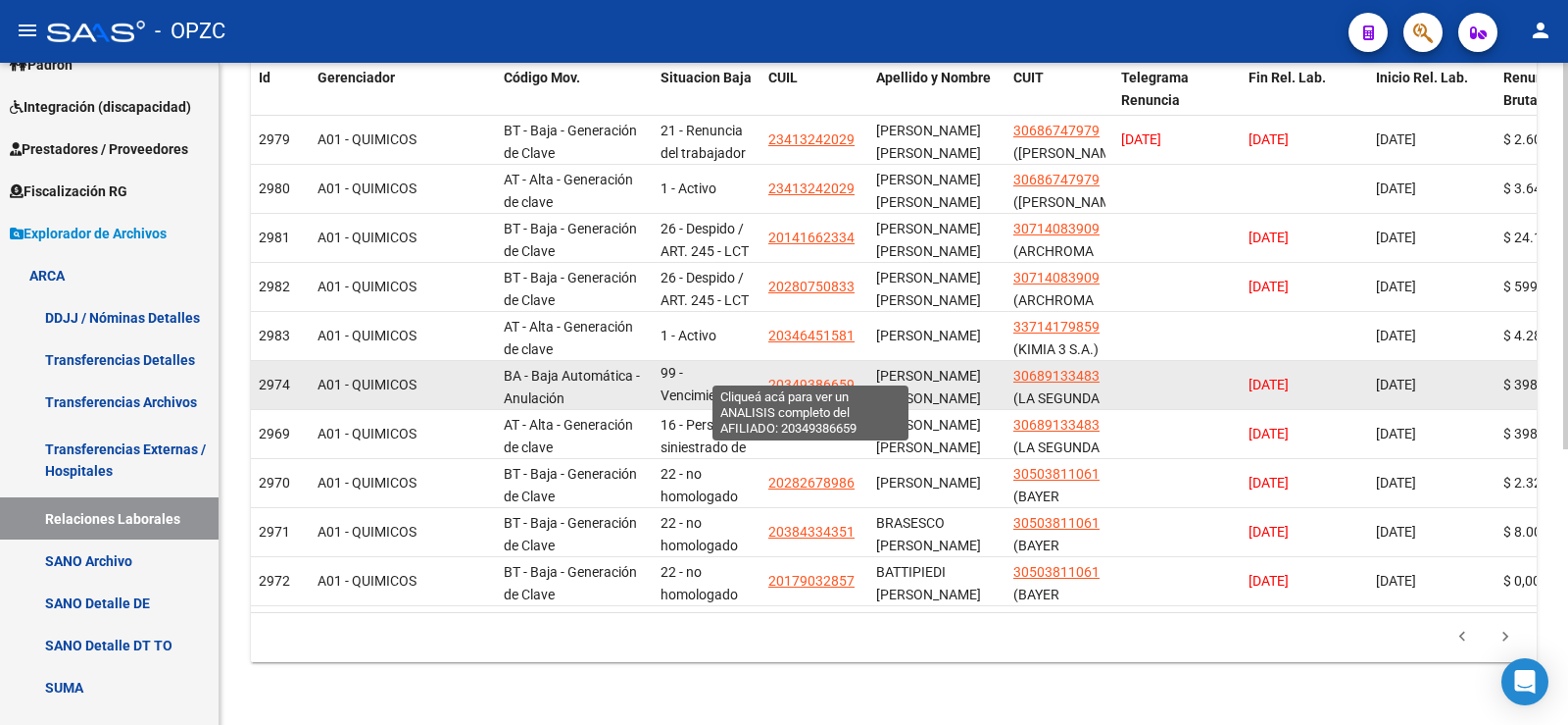
click at [819, 377] on span "20349386659" at bounding box center [811, 385] width 86 height 16
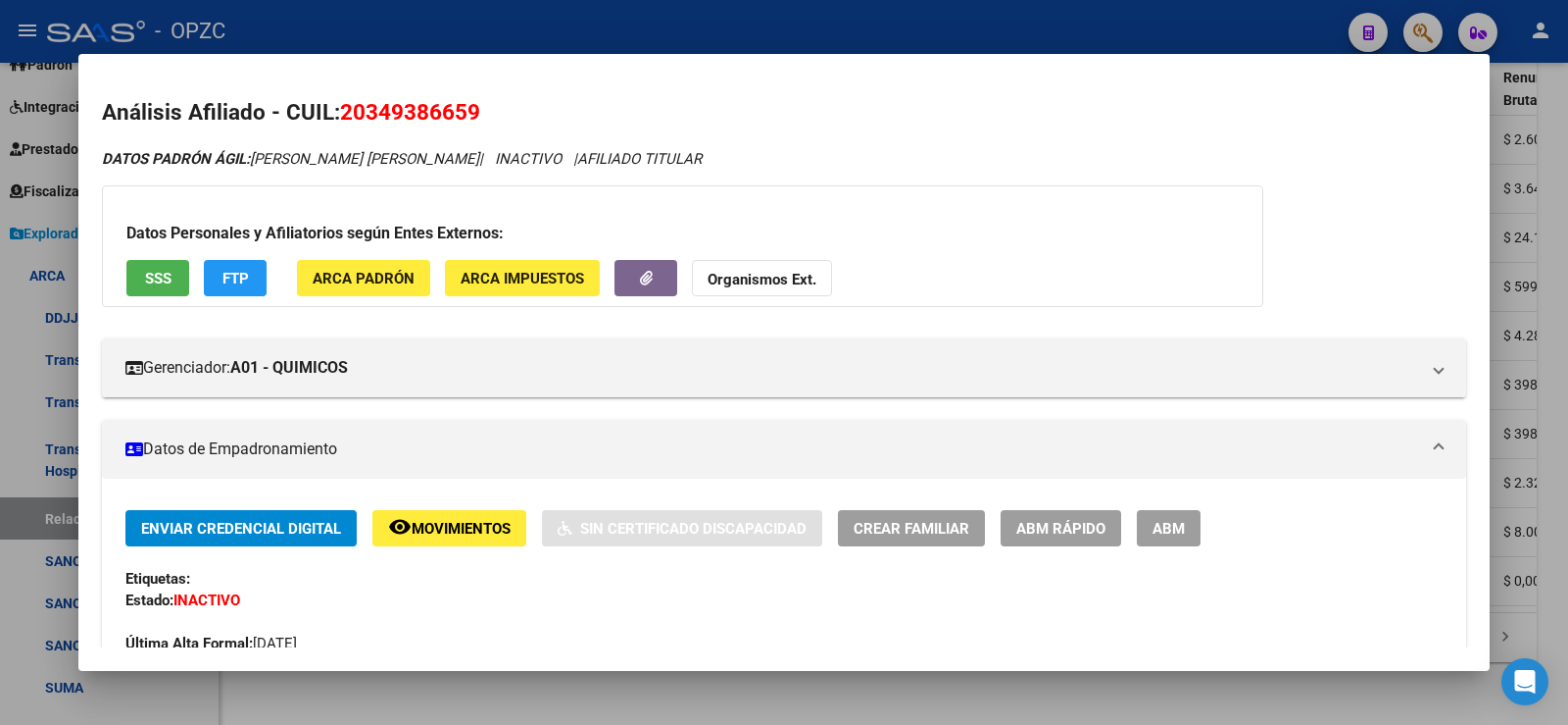
click at [1567, 310] on div at bounding box center [784, 362] width 1568 height 725
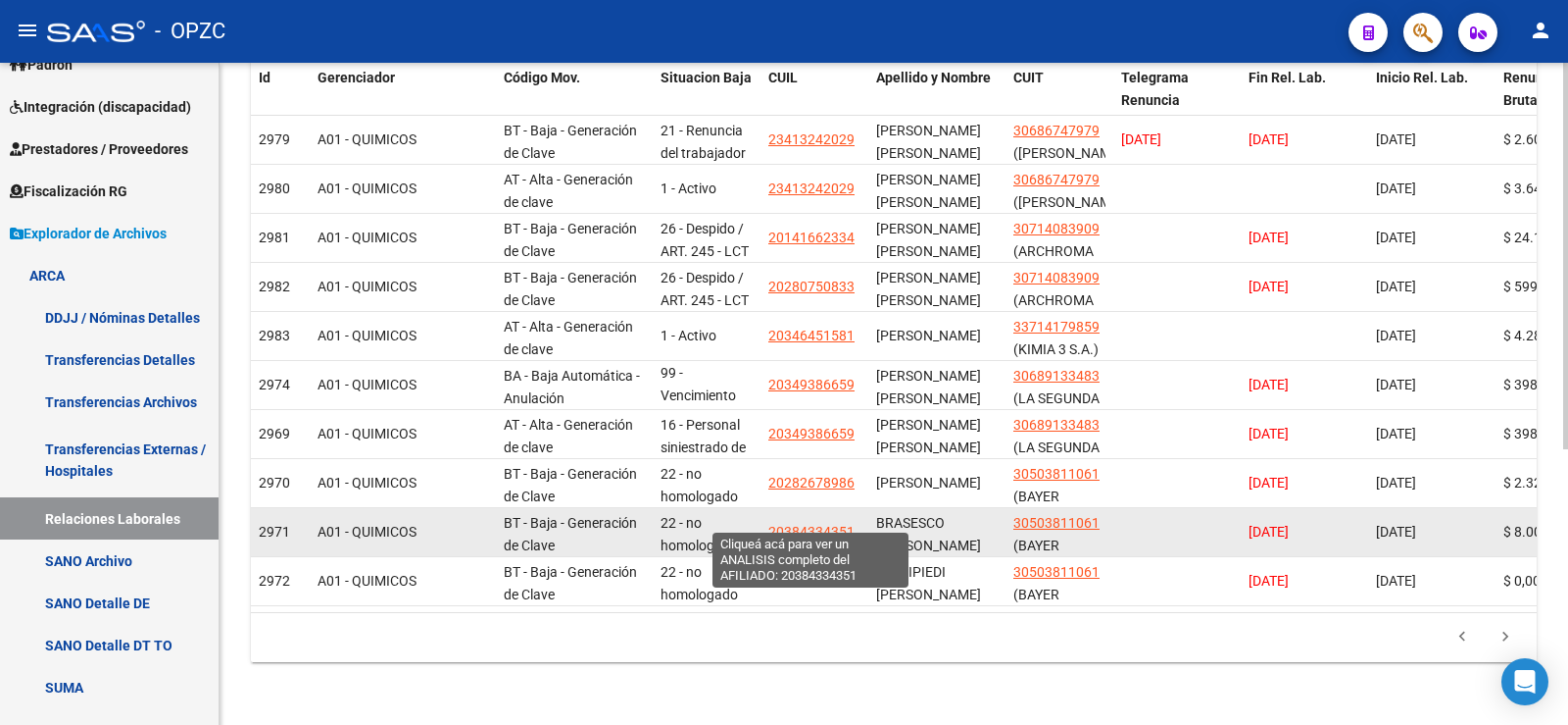
click at [826, 523] on span "20384334351" at bounding box center [811, 531] width 86 height 16
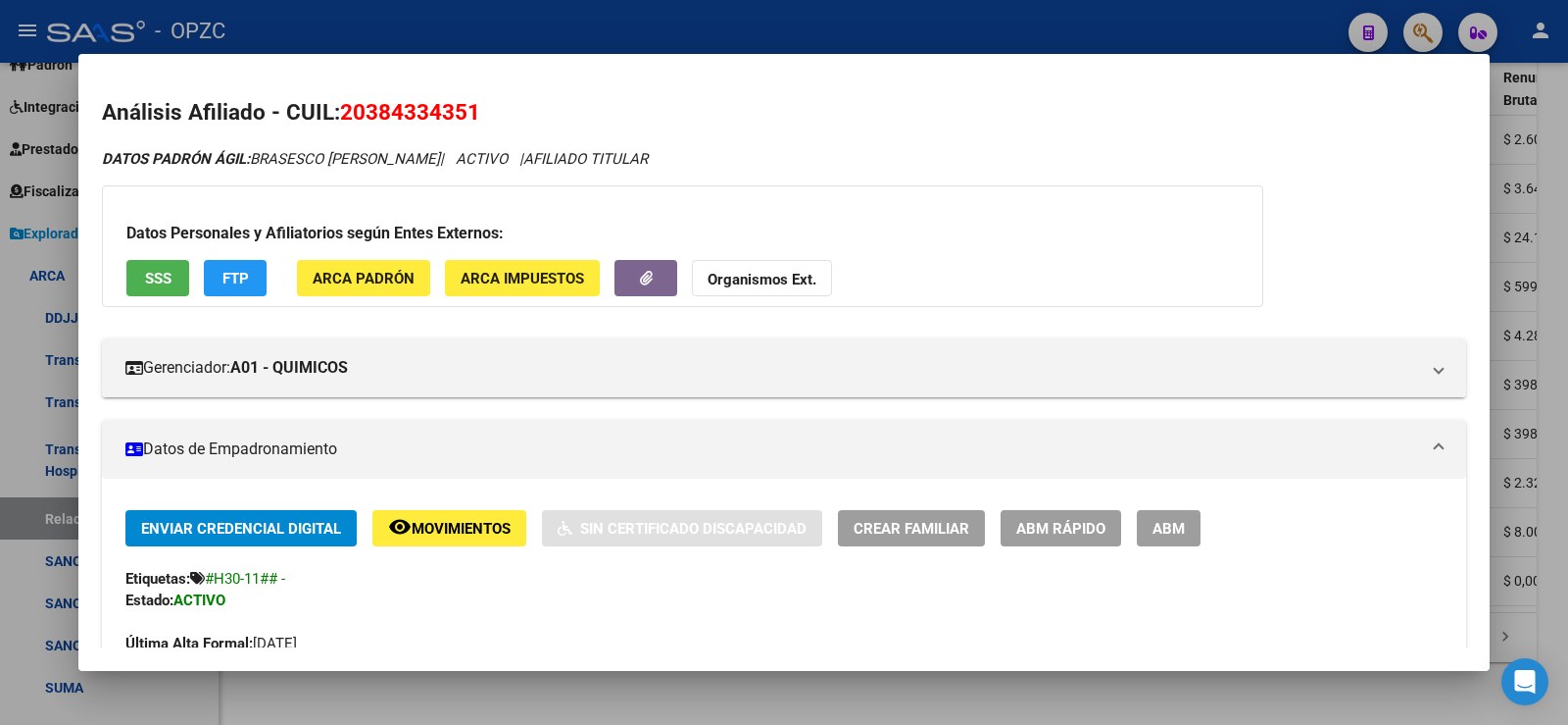
click at [1564, 338] on div at bounding box center [784, 362] width 1568 height 725
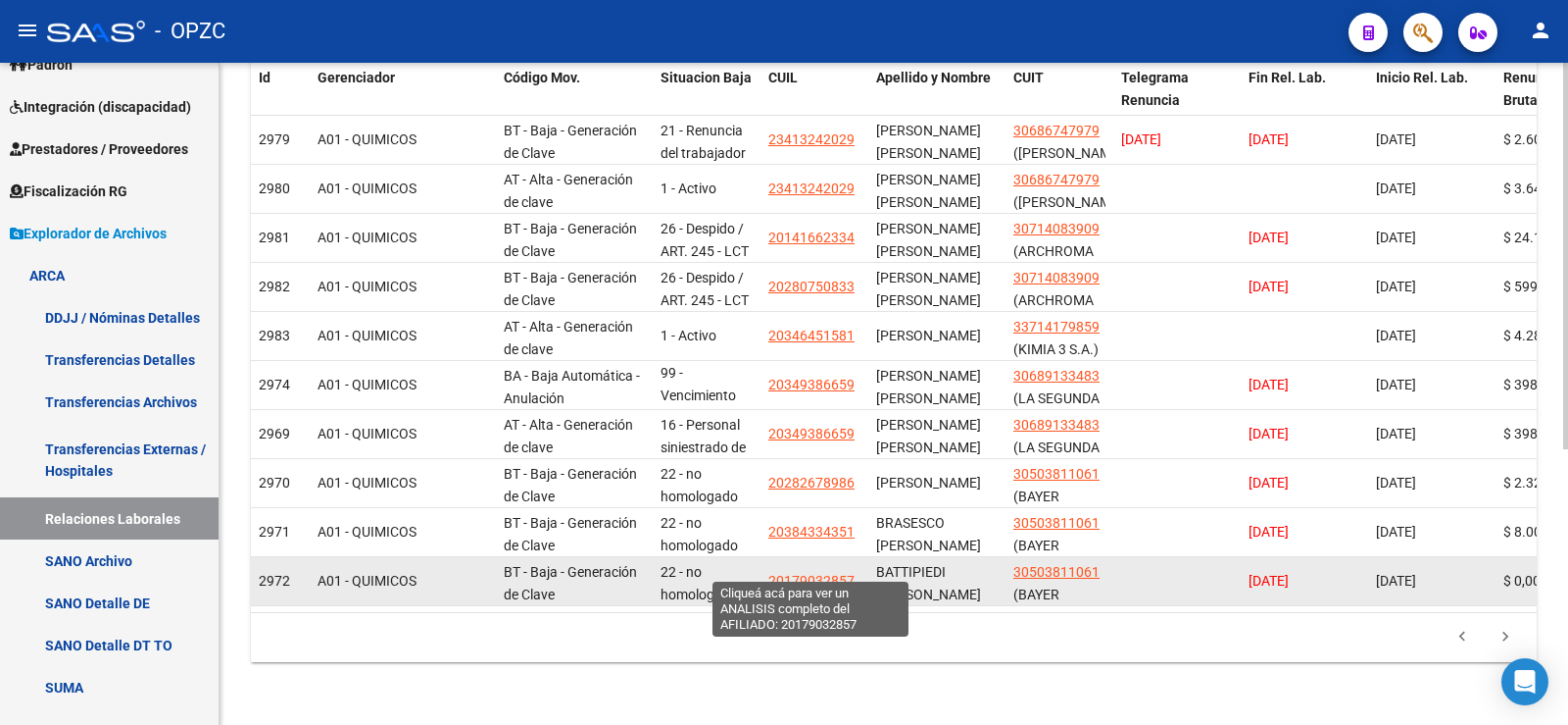
click at [821, 573] on span "20179032857" at bounding box center [811, 581] width 86 height 16
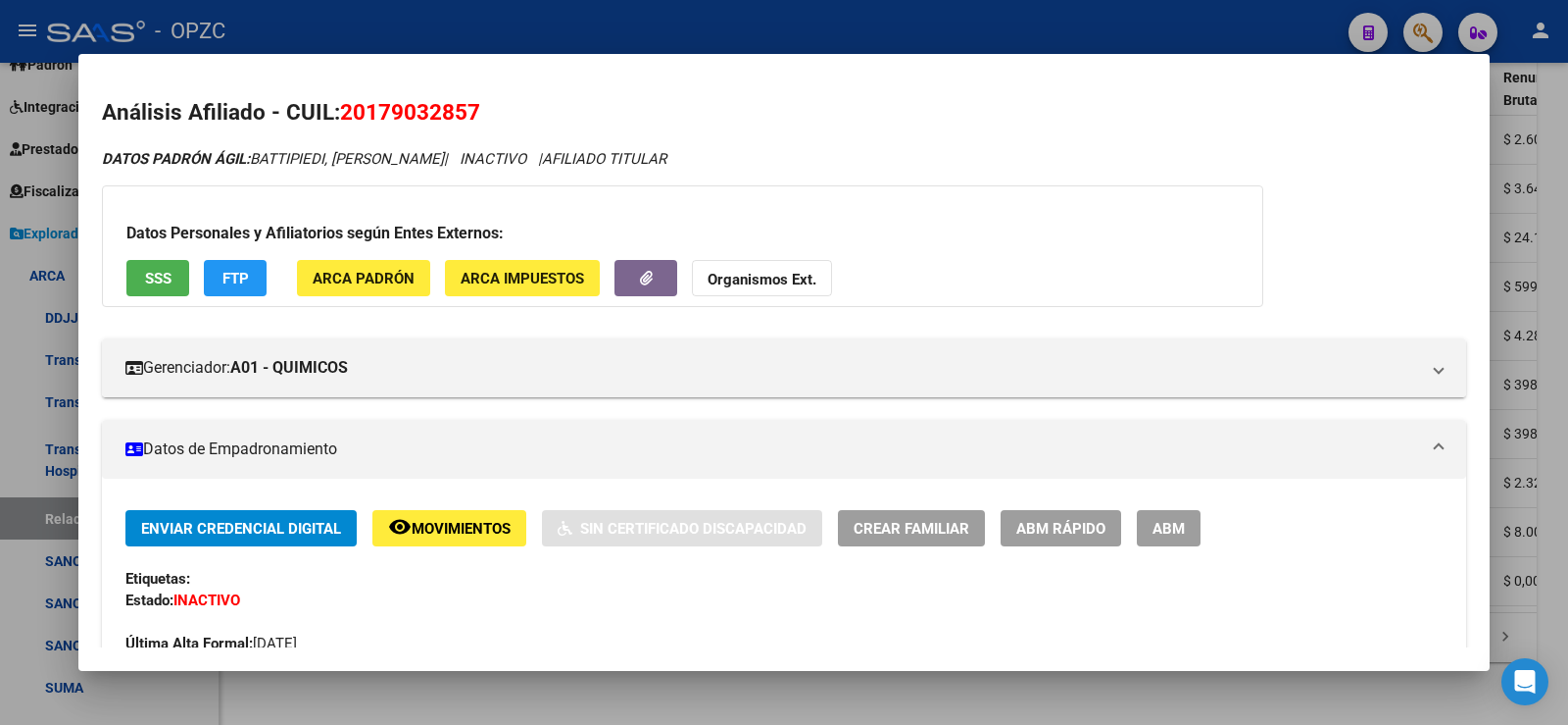
click at [1554, 338] on div at bounding box center [784, 362] width 1568 height 725
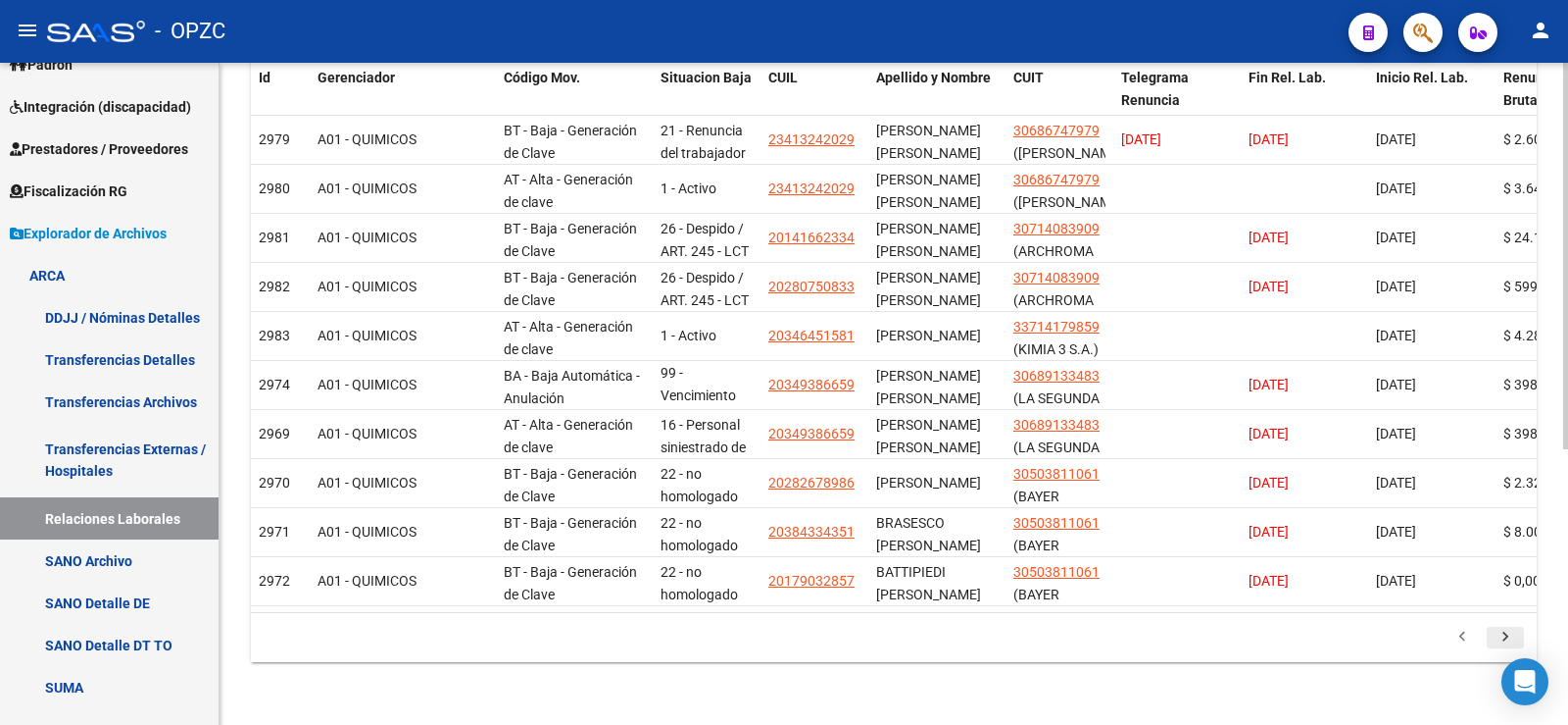
click at [1503, 637] on icon "go to next page" at bounding box center [1506, 639] width 26 height 24
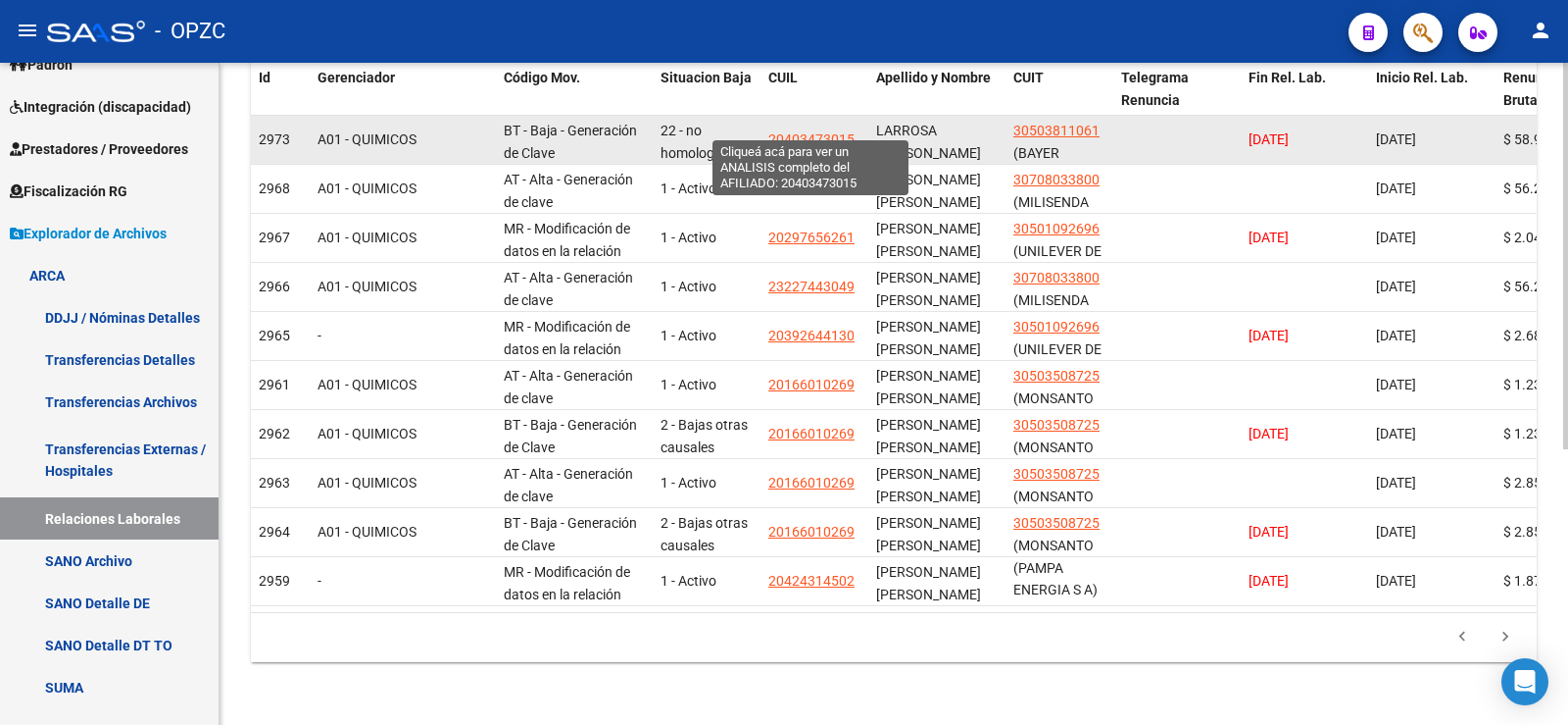
click at [799, 132] on span "20403473015" at bounding box center [811, 139] width 86 height 16
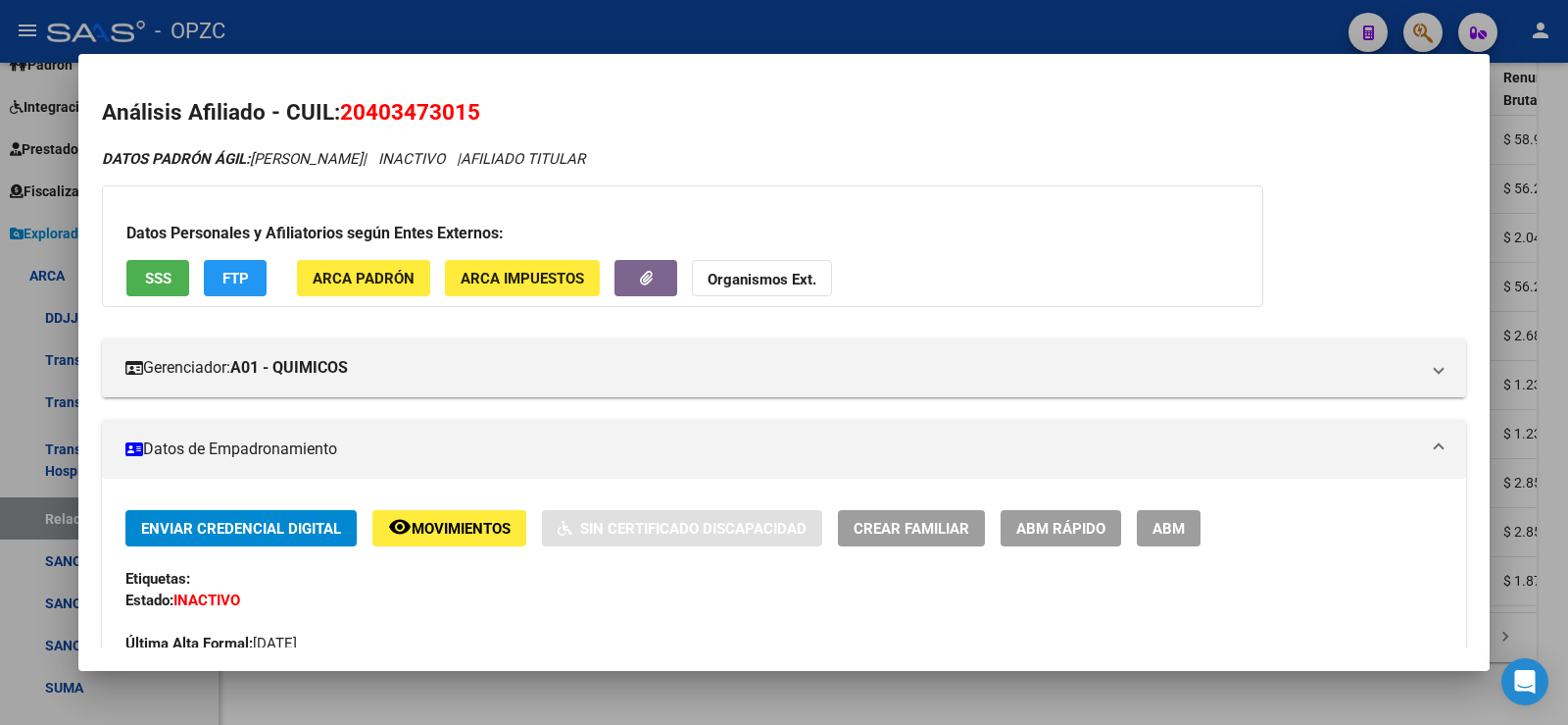
click at [1563, 157] on div at bounding box center [784, 362] width 1568 height 725
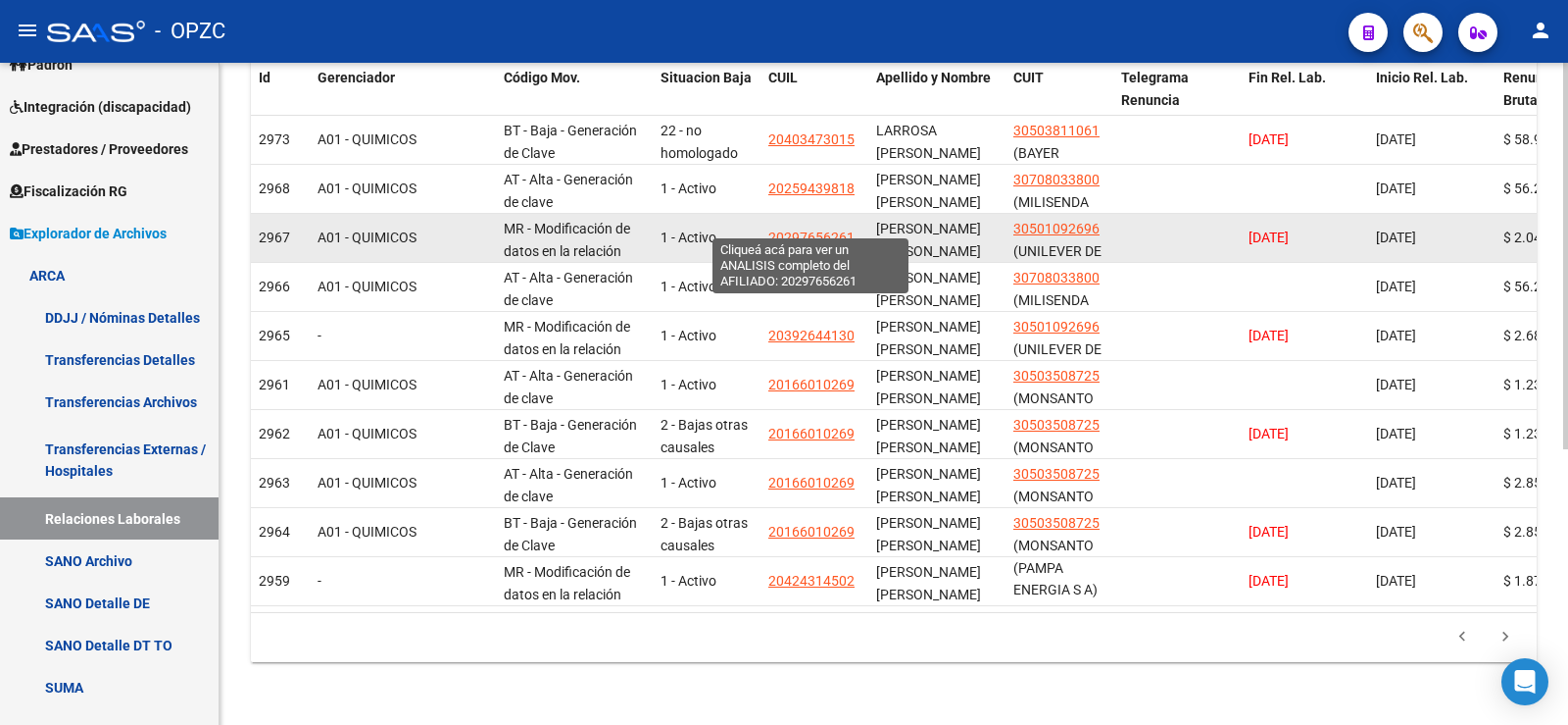
click at [799, 229] on span "20297656261" at bounding box center [811, 237] width 86 height 16
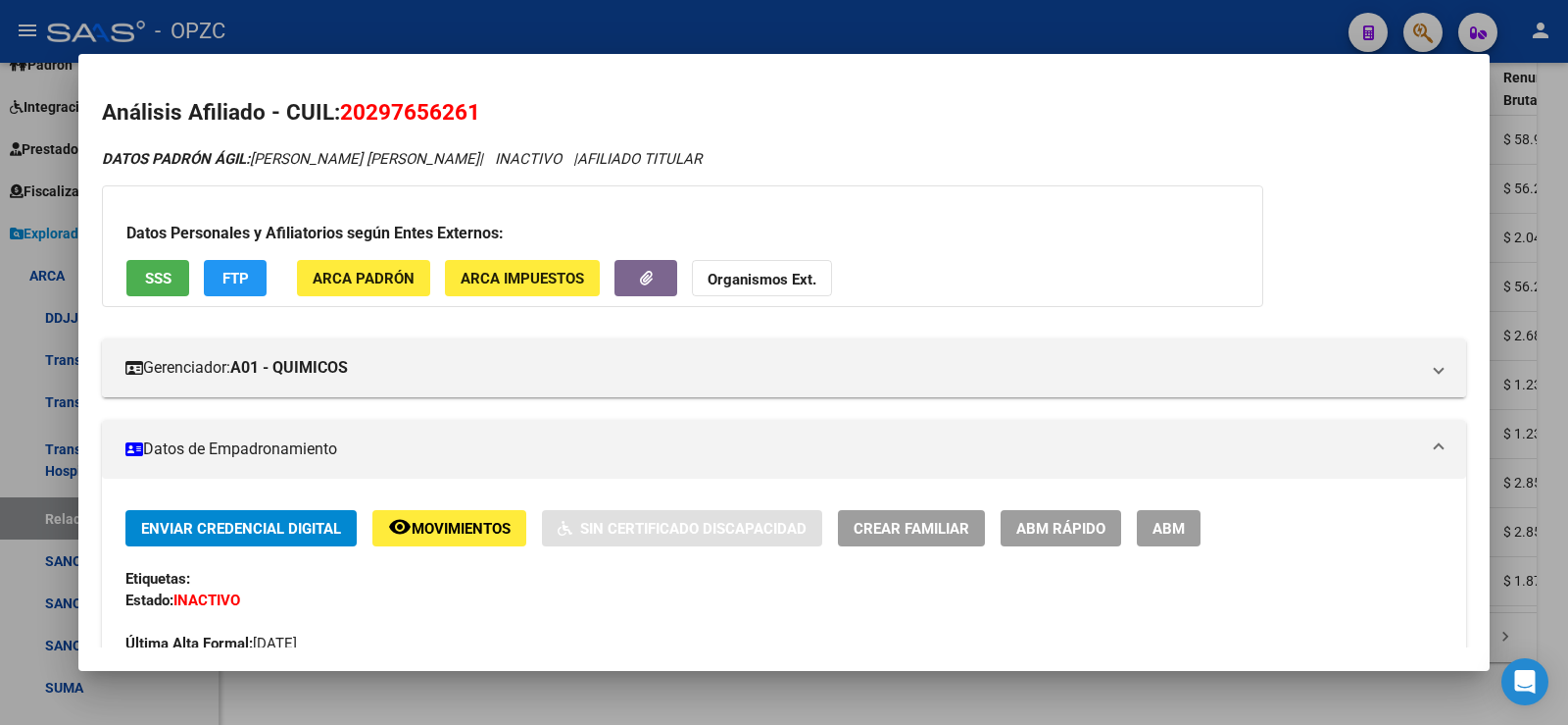
click at [1563, 207] on div at bounding box center [784, 362] width 1568 height 725
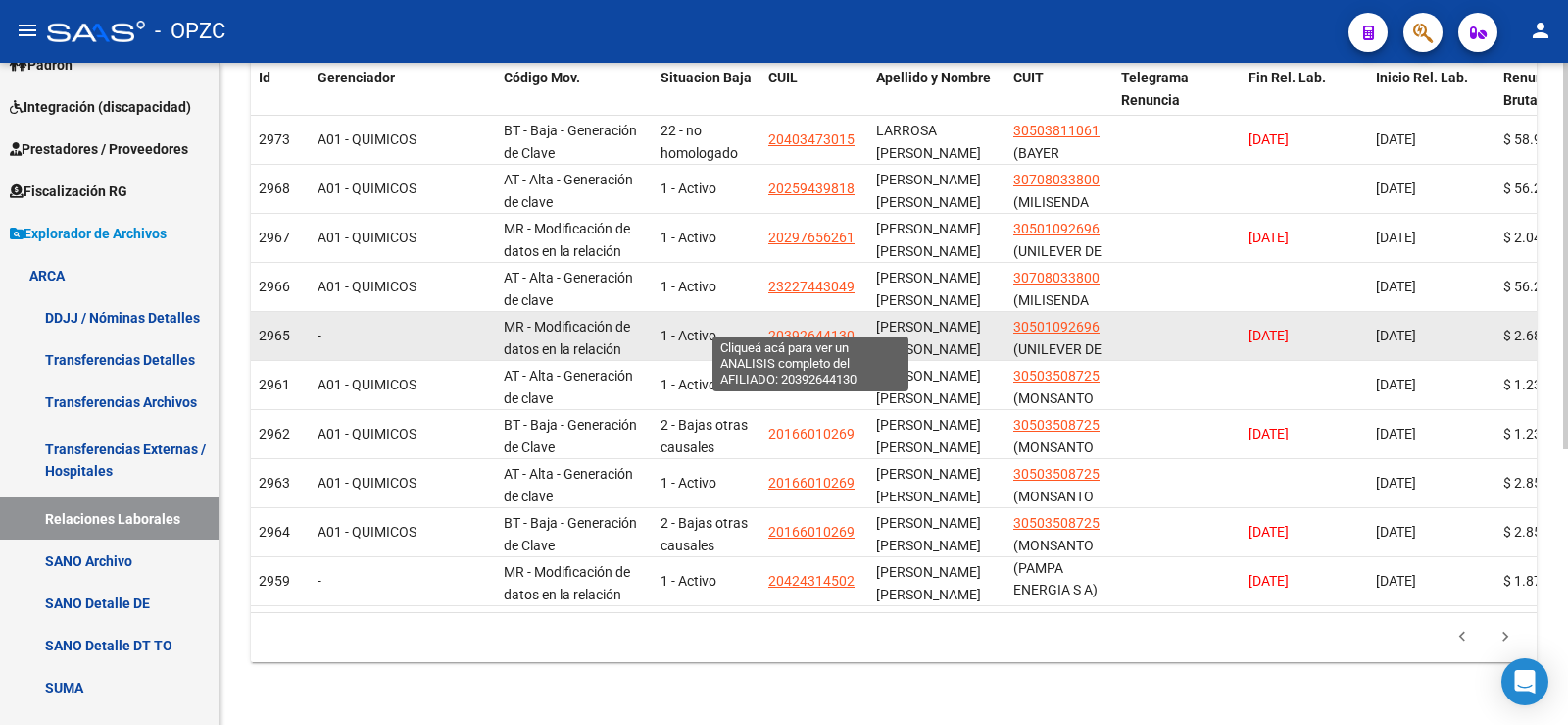
click at [836, 327] on span "20392644130" at bounding box center [811, 335] width 86 height 16
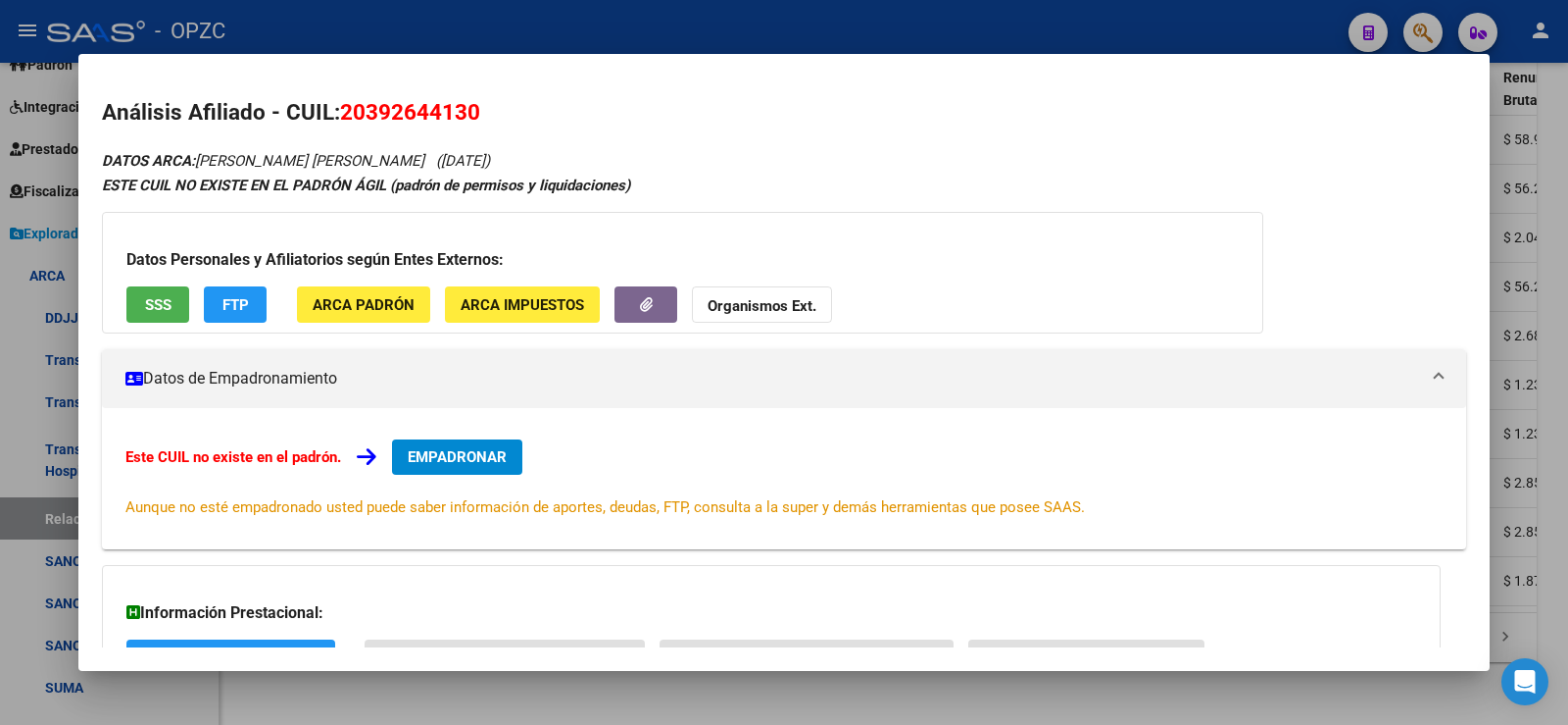
click at [1562, 189] on div at bounding box center [784, 362] width 1568 height 725
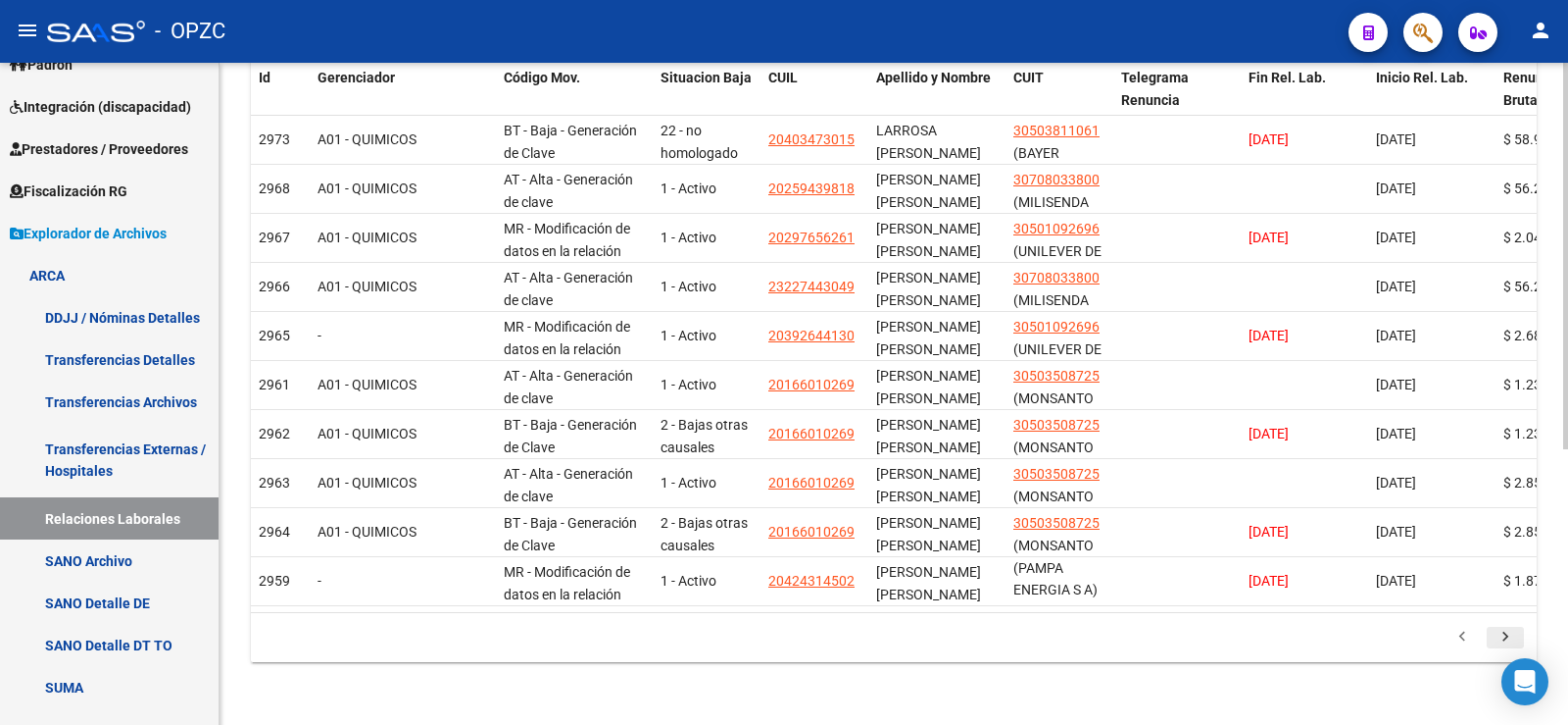
click at [1505, 633] on icon "go to next page" at bounding box center [1506, 639] width 26 height 24
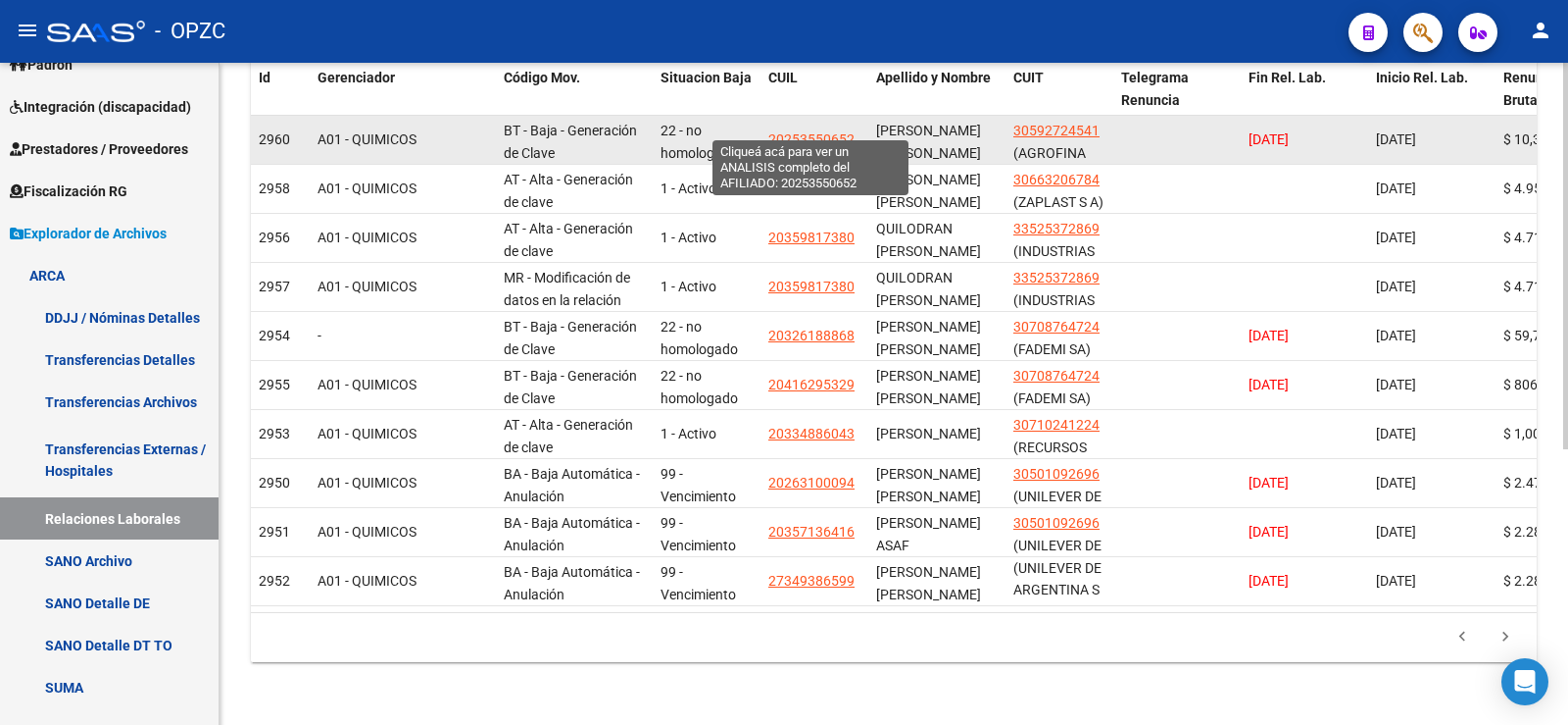
click at [837, 132] on span "20253550652" at bounding box center [811, 139] width 86 height 16
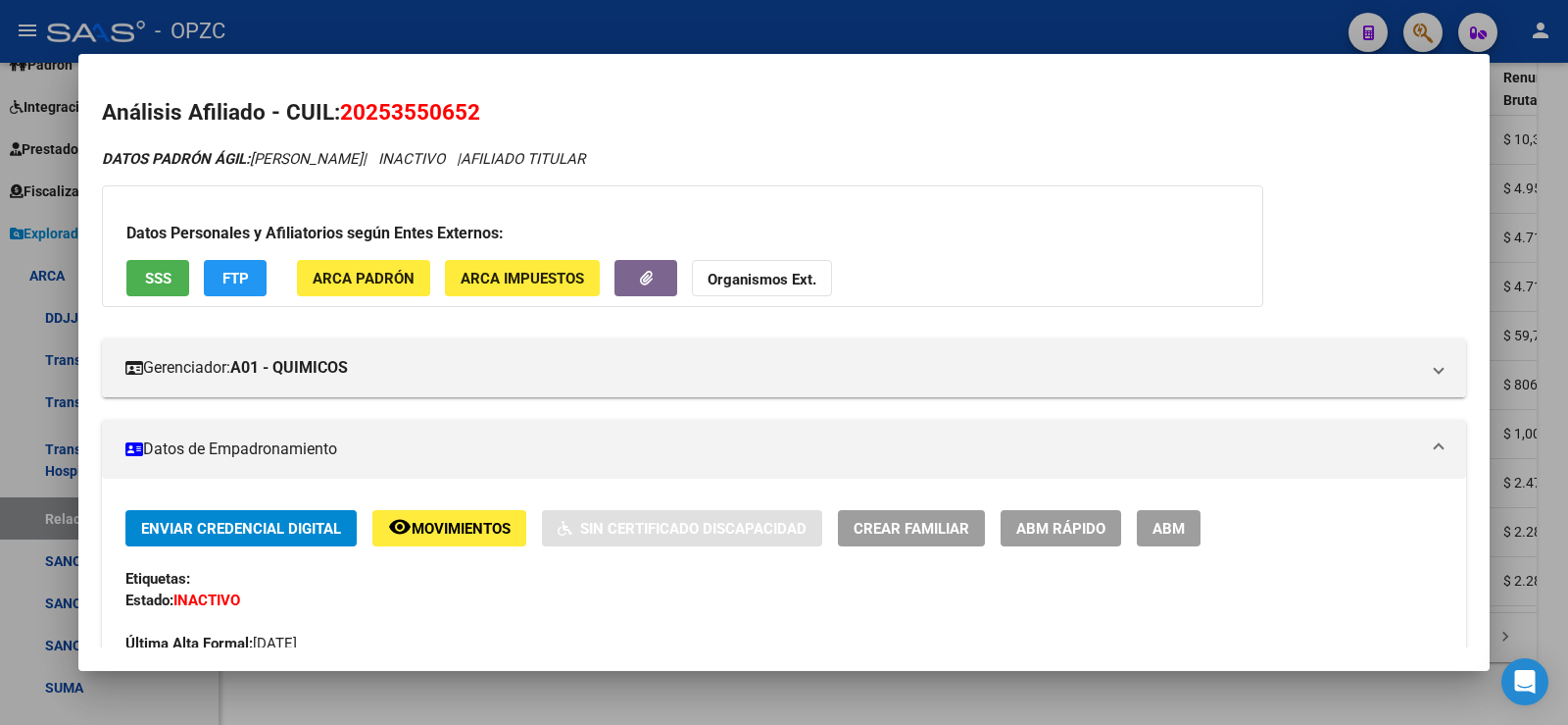
click at [1567, 217] on div at bounding box center [784, 362] width 1568 height 725
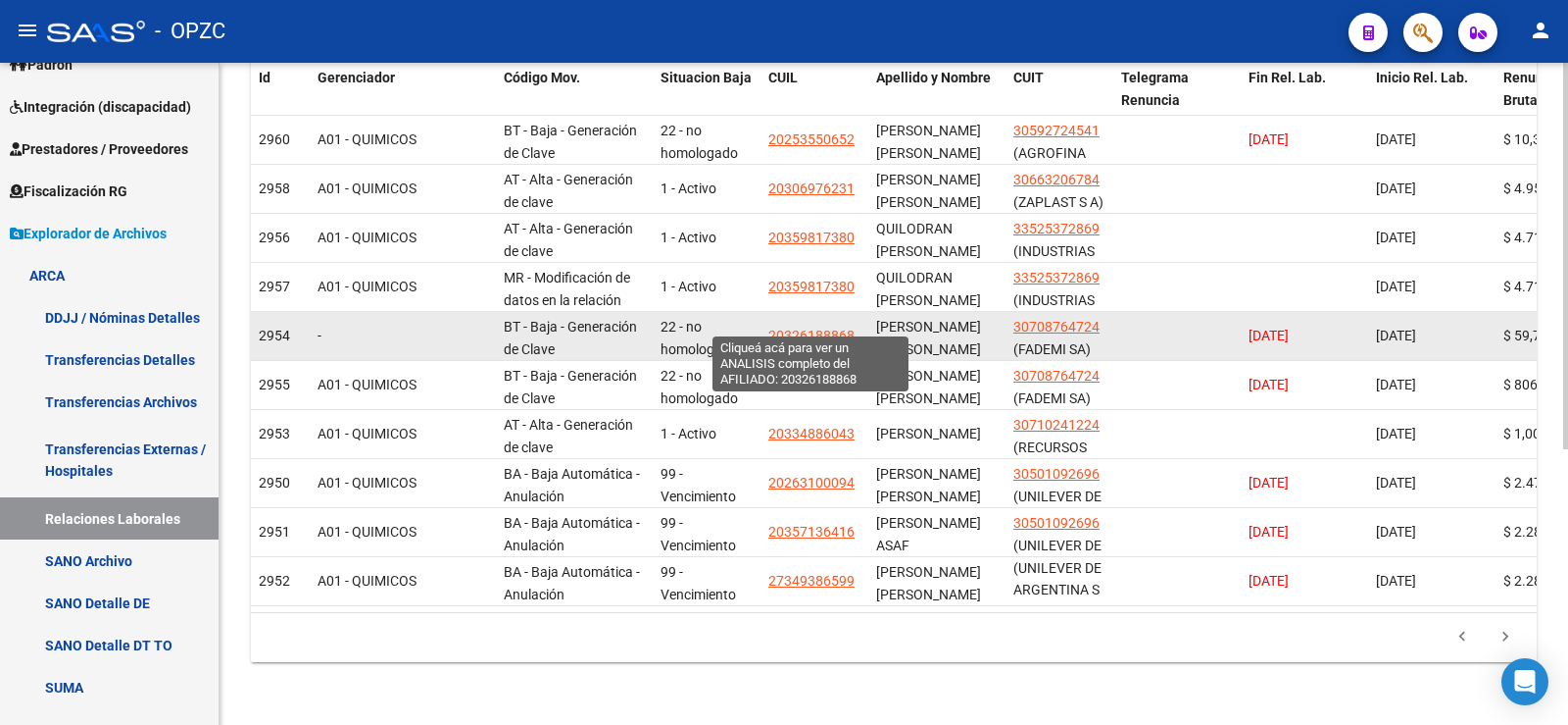
click at [835, 327] on span "20326188868" at bounding box center [811, 335] width 86 height 16
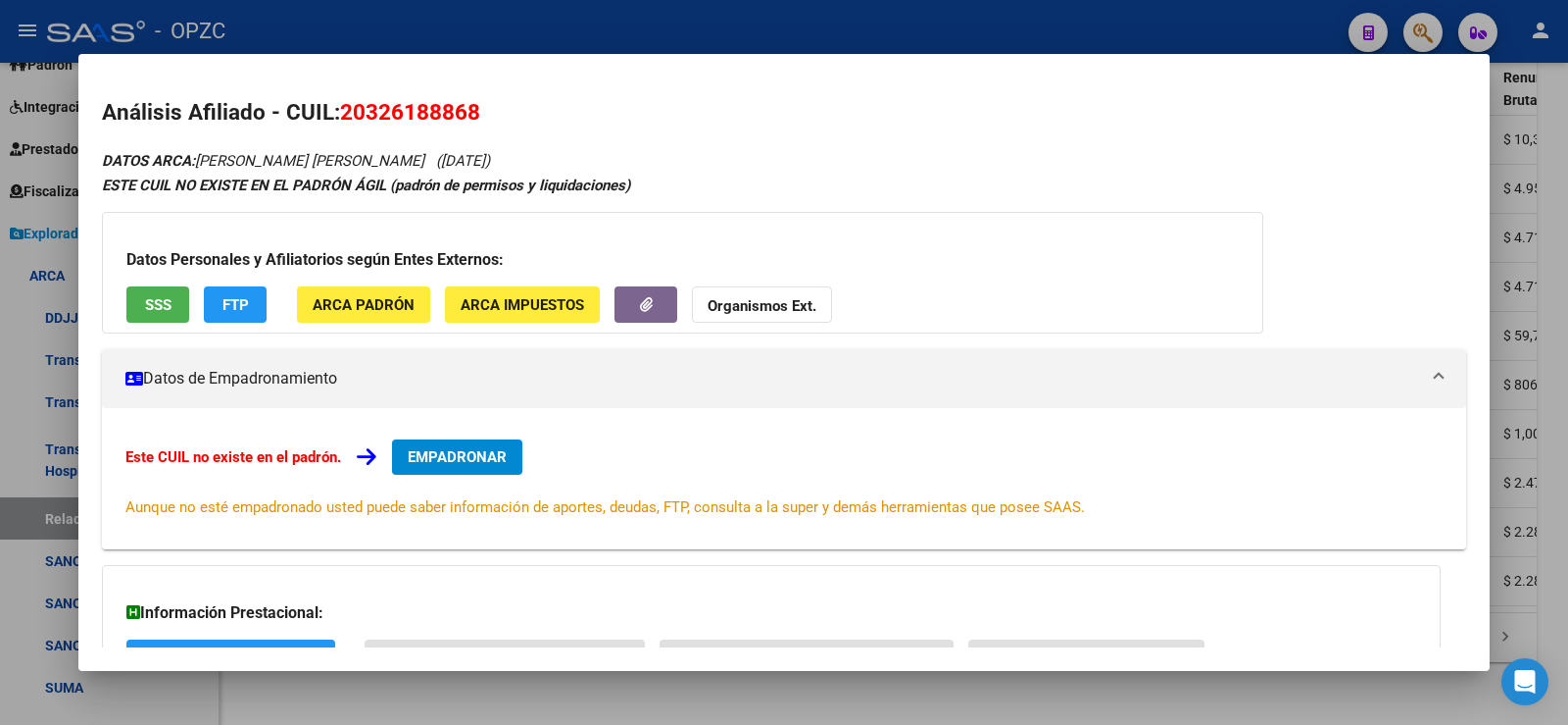
click at [1567, 276] on div at bounding box center [784, 362] width 1568 height 725
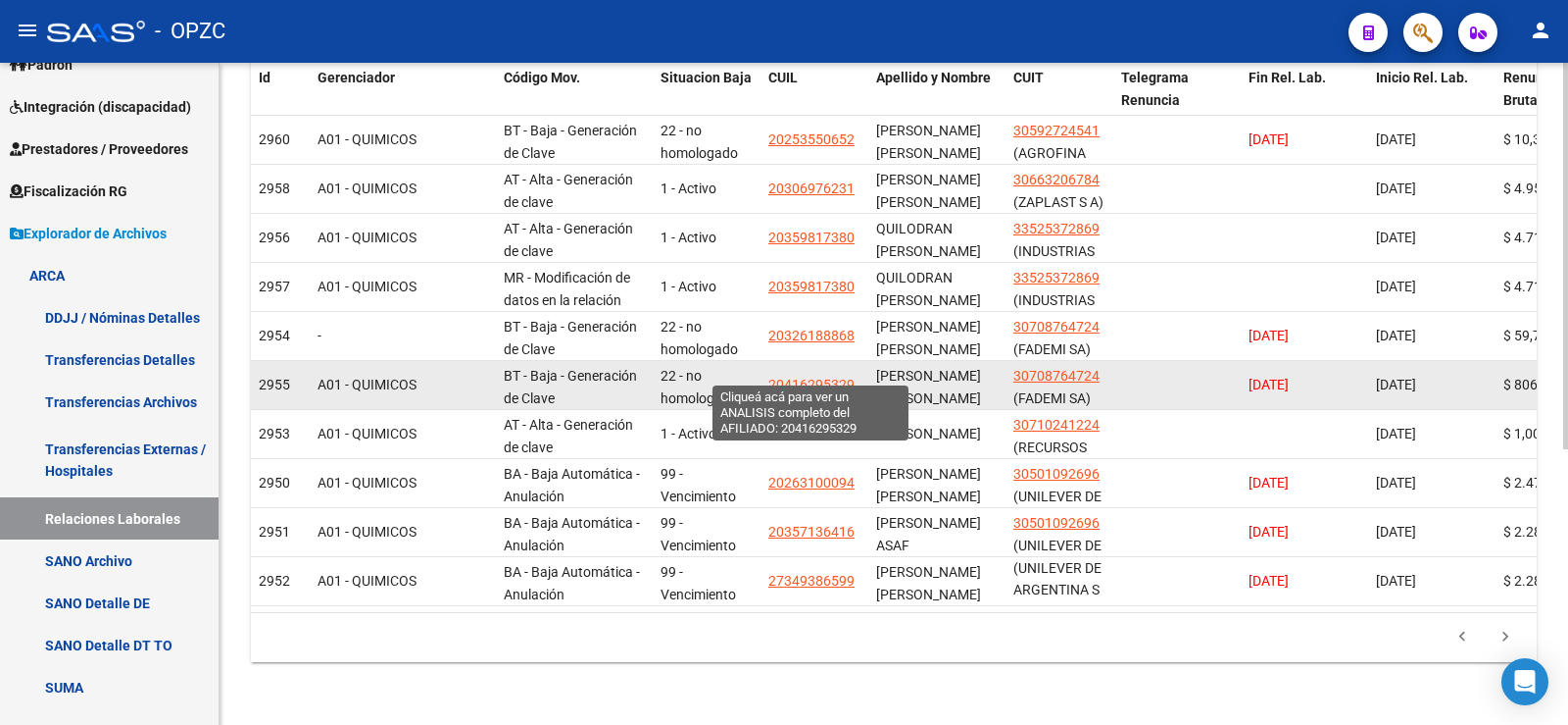
click at [823, 377] on span "20416295329" at bounding box center [811, 385] width 86 height 16
type textarea "20416295329"
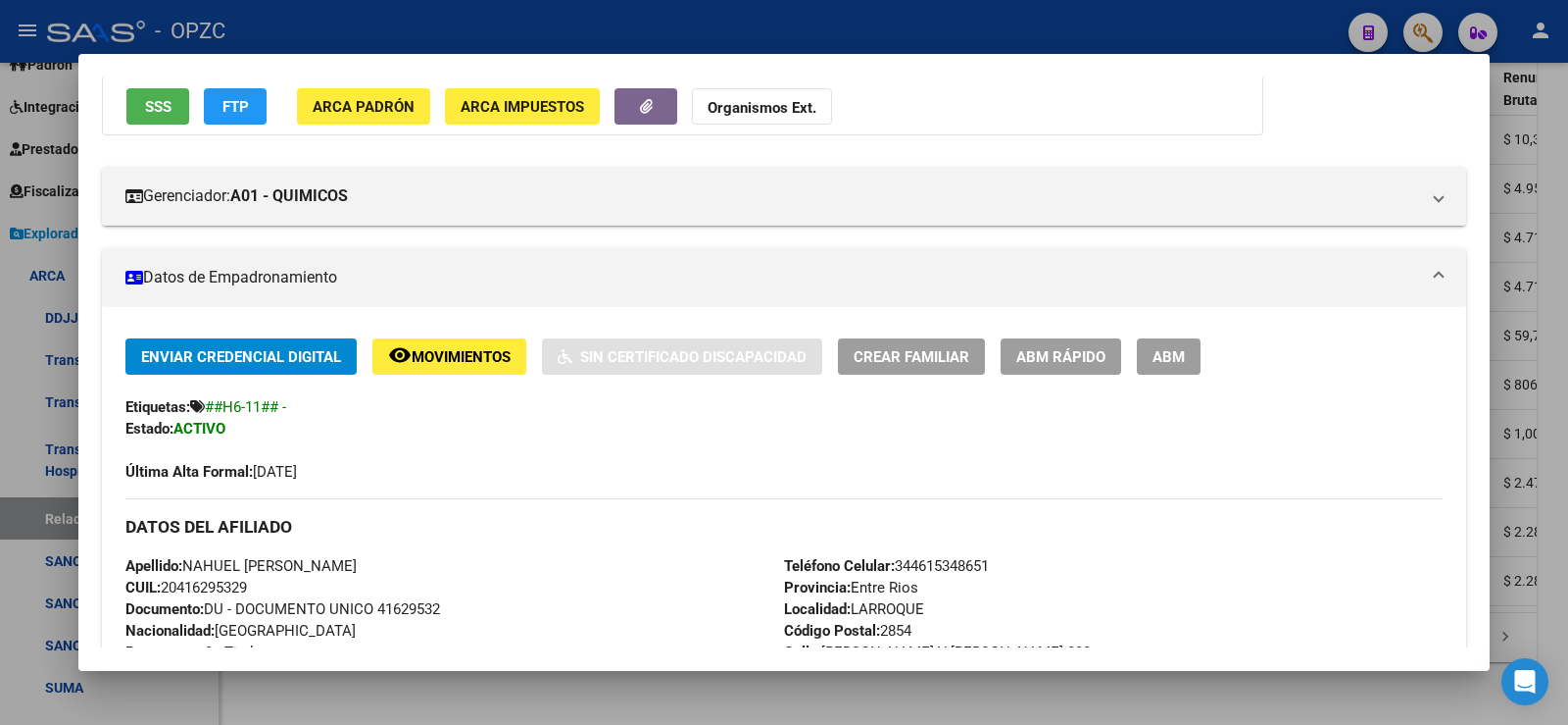
scroll to position [196, 0]
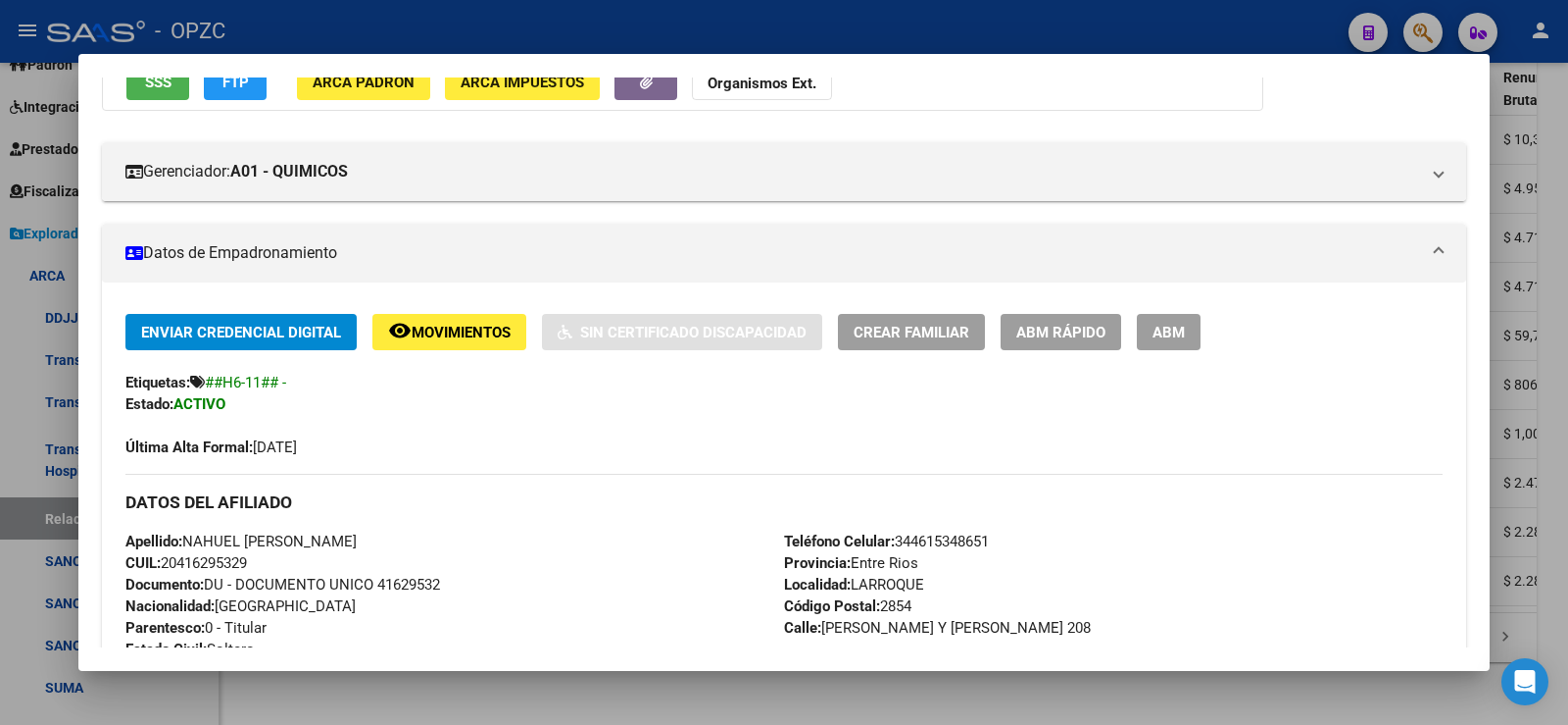
click at [1567, 232] on div at bounding box center [784, 362] width 1568 height 725
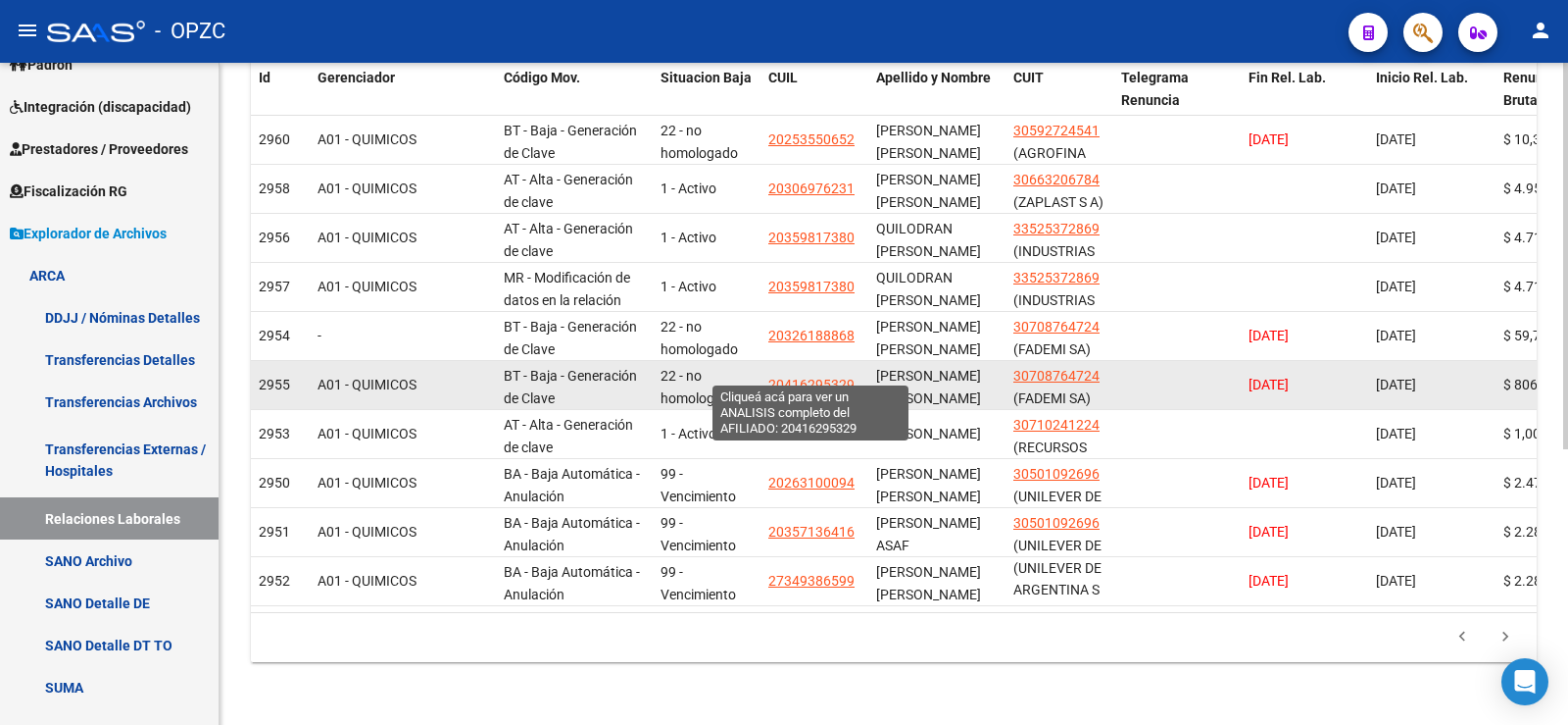
click at [828, 377] on span "20416295329" at bounding box center [811, 385] width 86 height 16
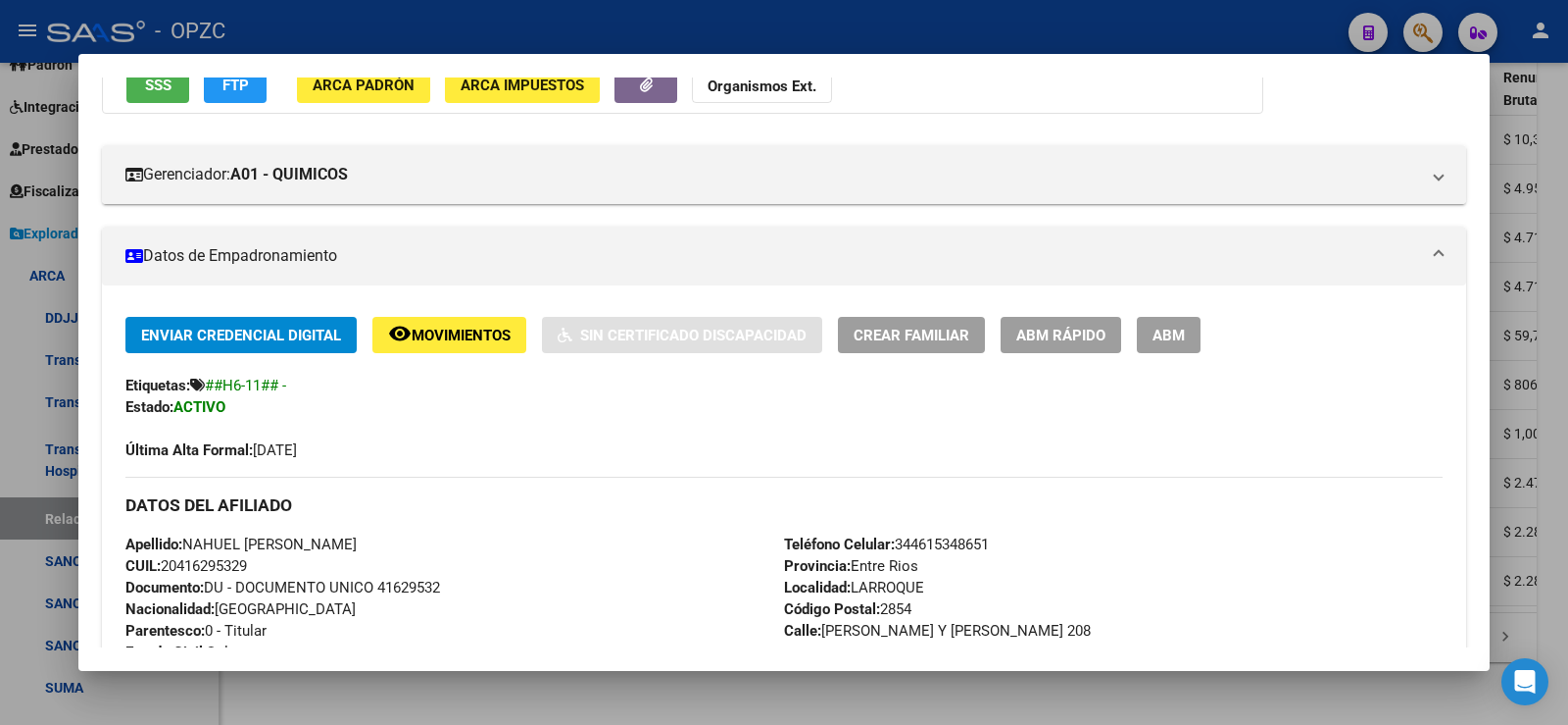
scroll to position [0, 0]
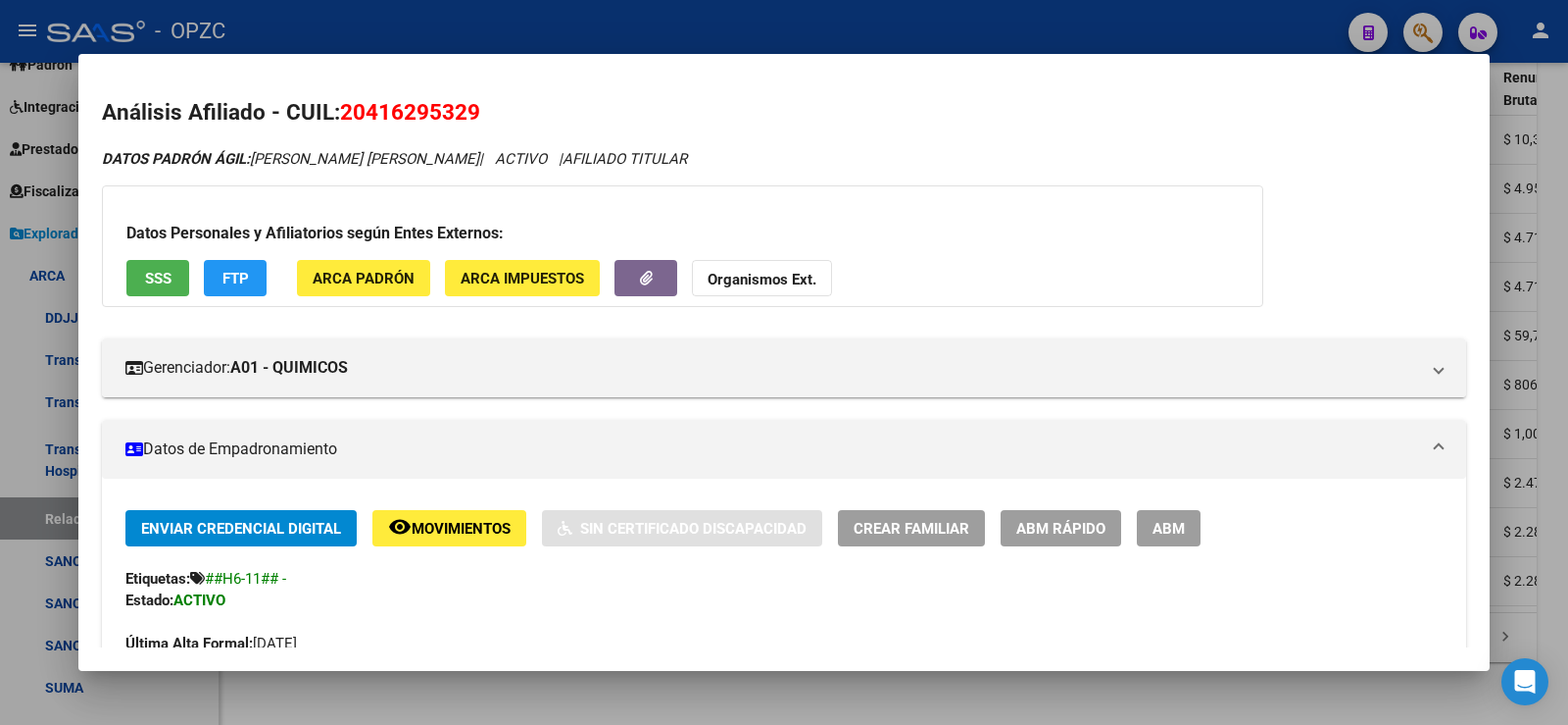
click at [1175, 526] on span "ABM" at bounding box center [1169, 528] width 33 height 18
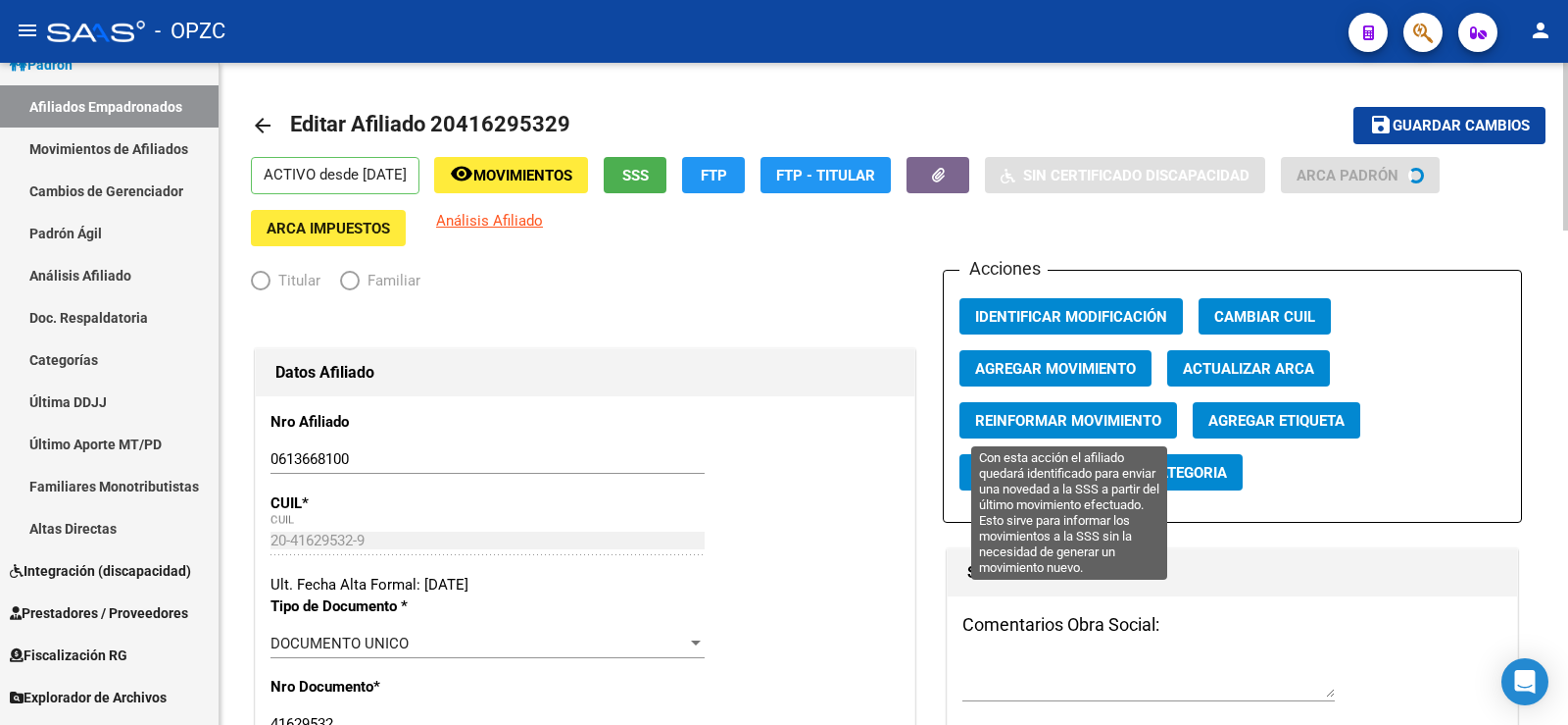
radio input "true"
type input "30-70876472-4"
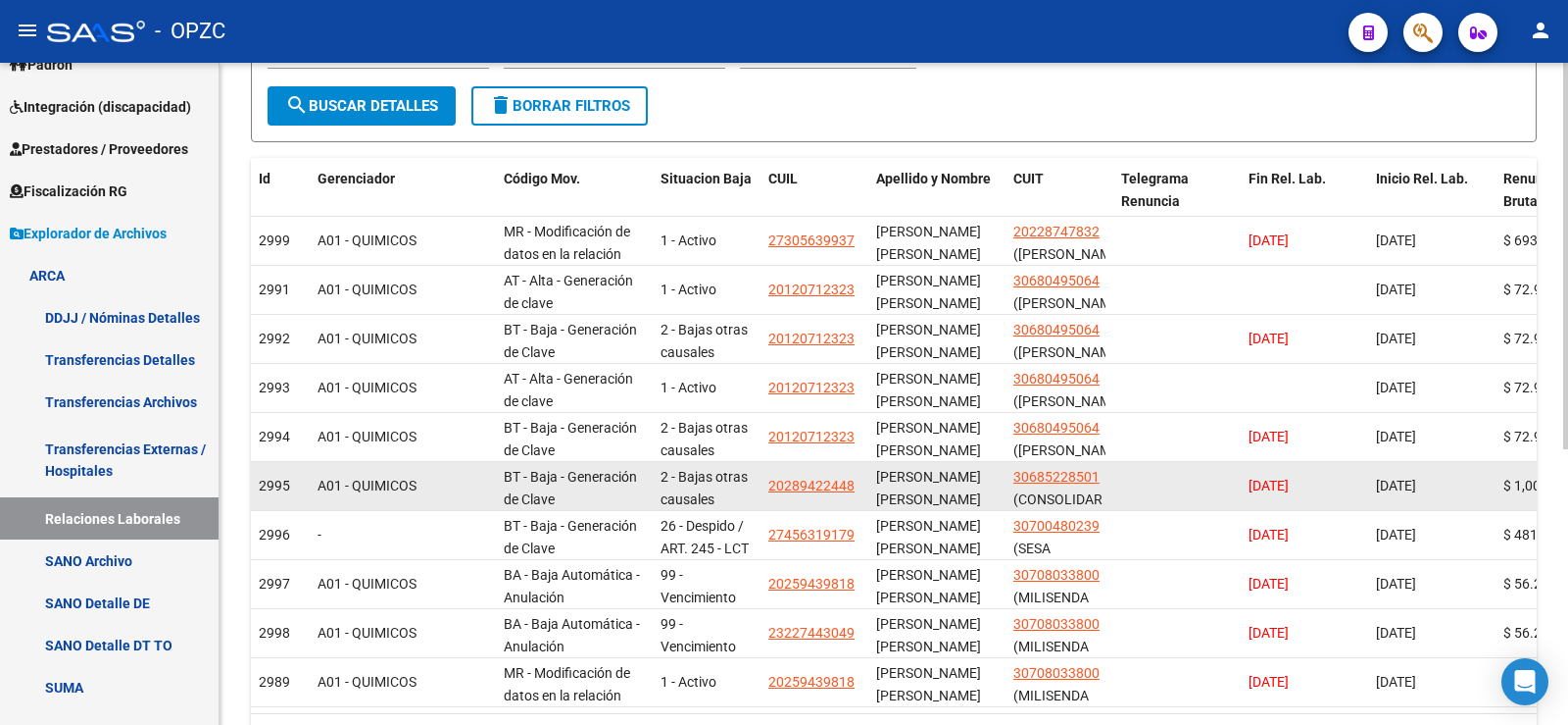
scroll to position [472, 0]
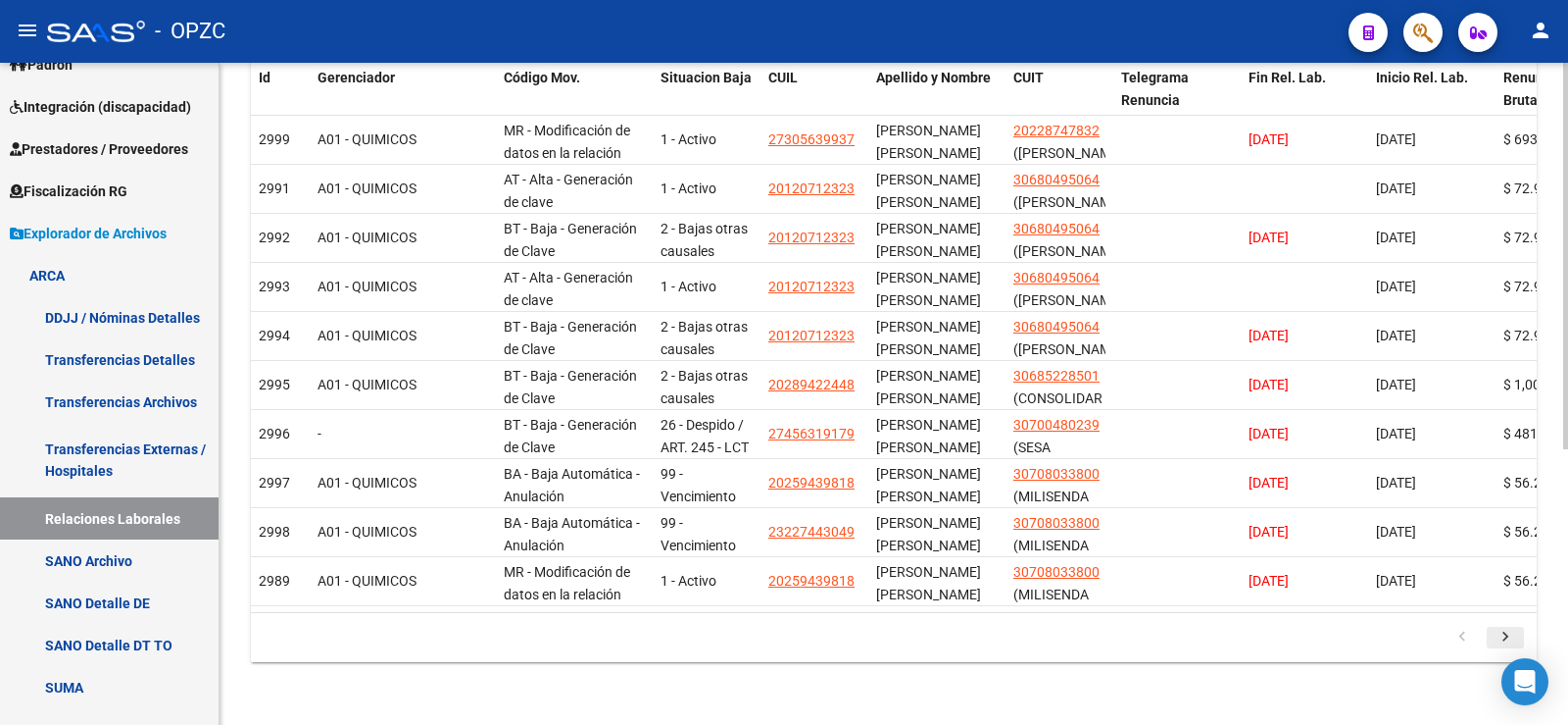
click at [1502, 633] on icon "go to next page" at bounding box center [1506, 639] width 26 height 24
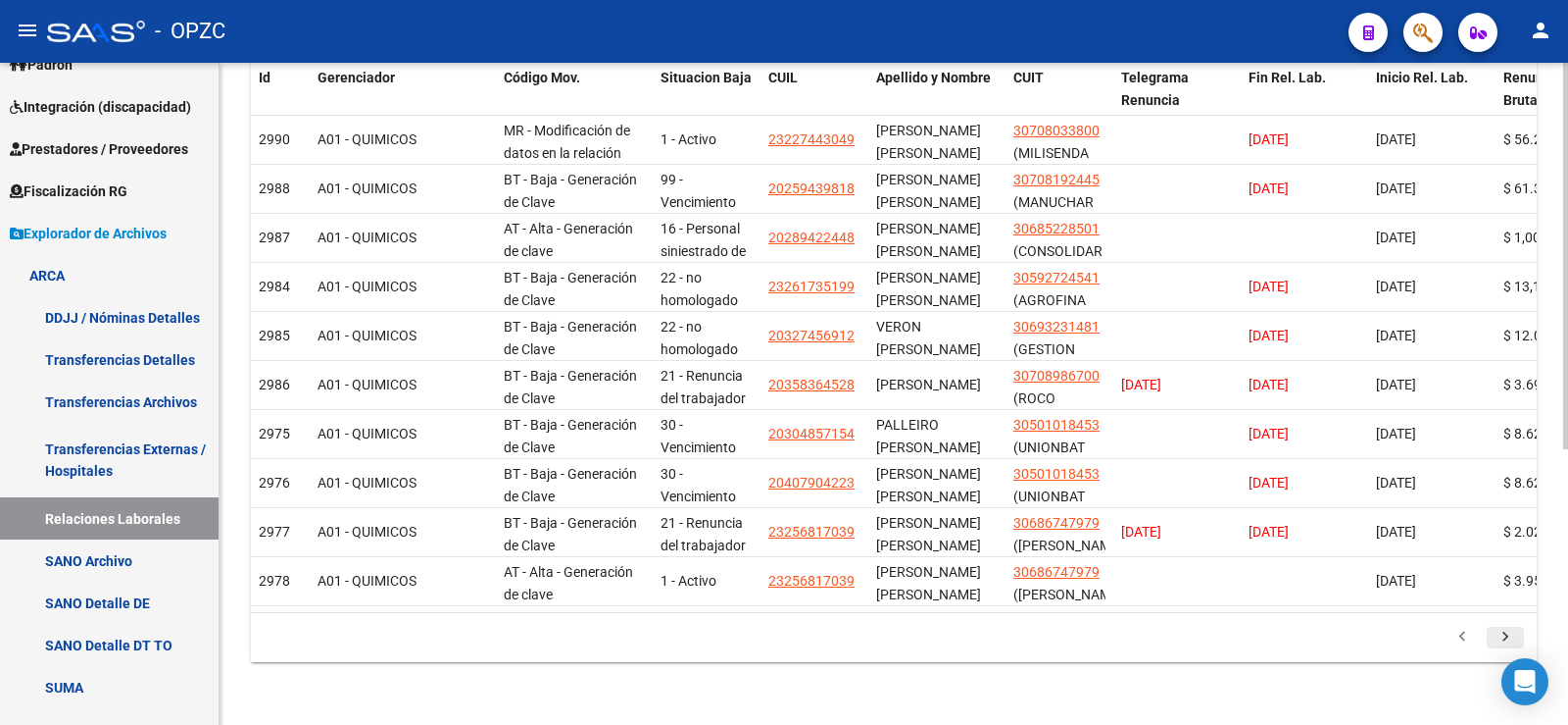
click at [1509, 632] on icon "go to next page" at bounding box center [1506, 639] width 26 height 24
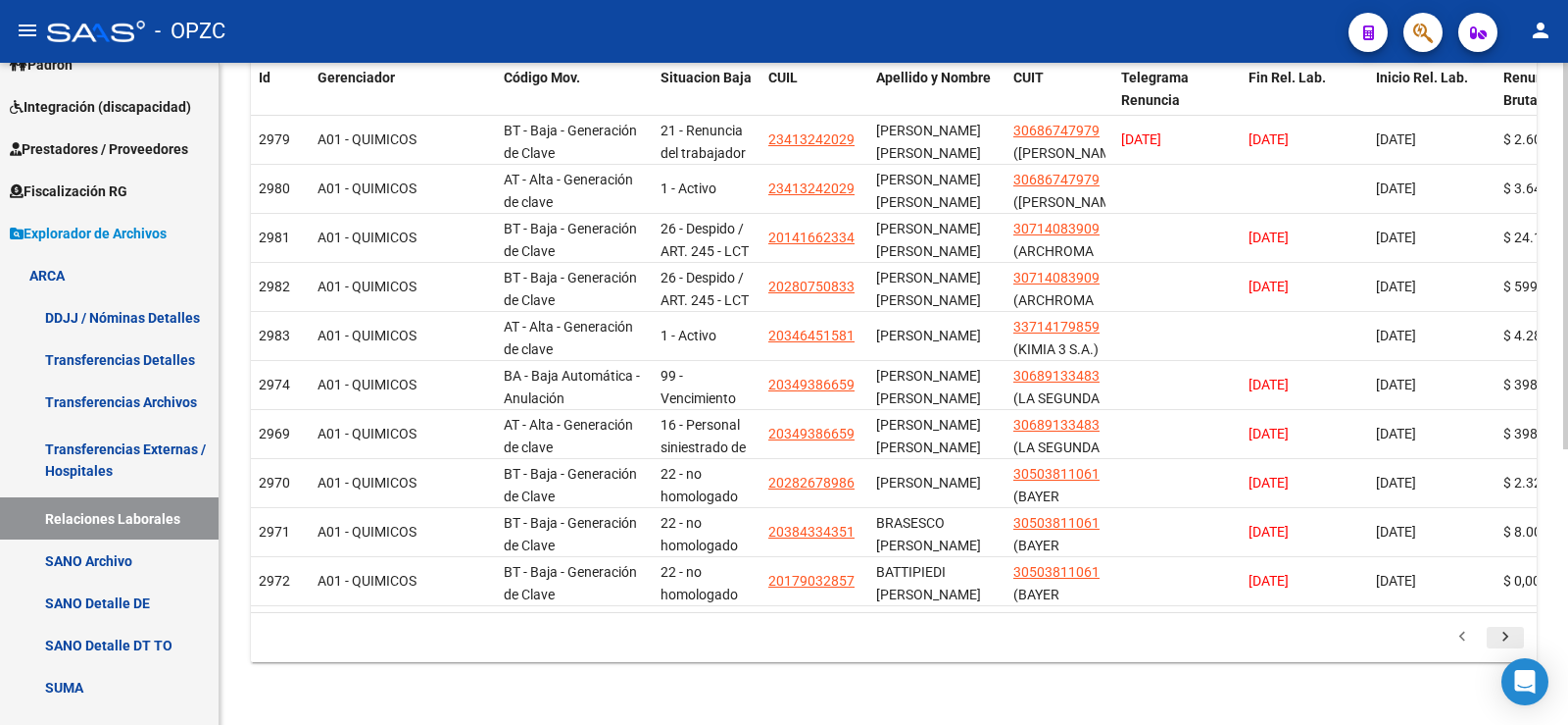
click at [1509, 632] on icon "go to next page" at bounding box center [1506, 639] width 26 height 24
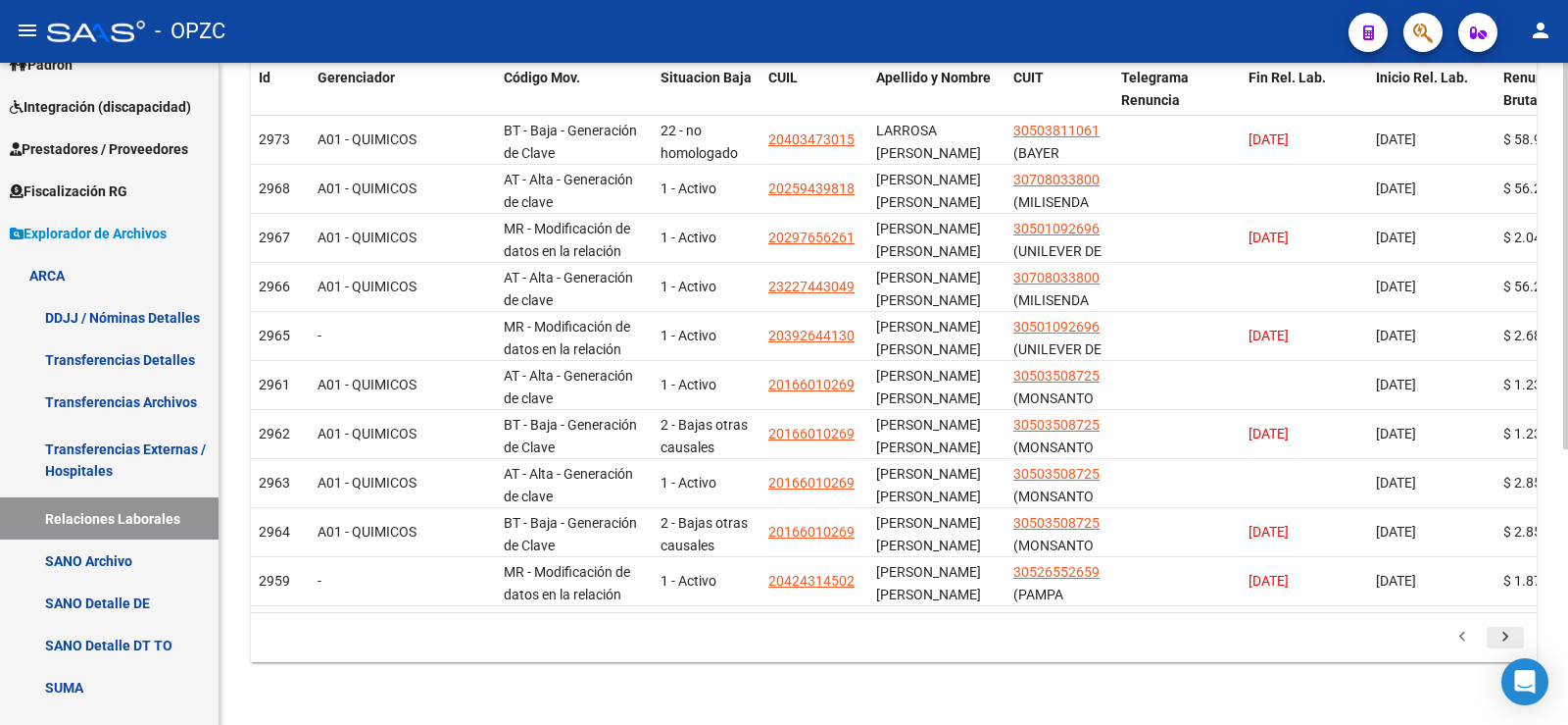
click at [1503, 635] on icon "go to next page" at bounding box center [1506, 639] width 26 height 24
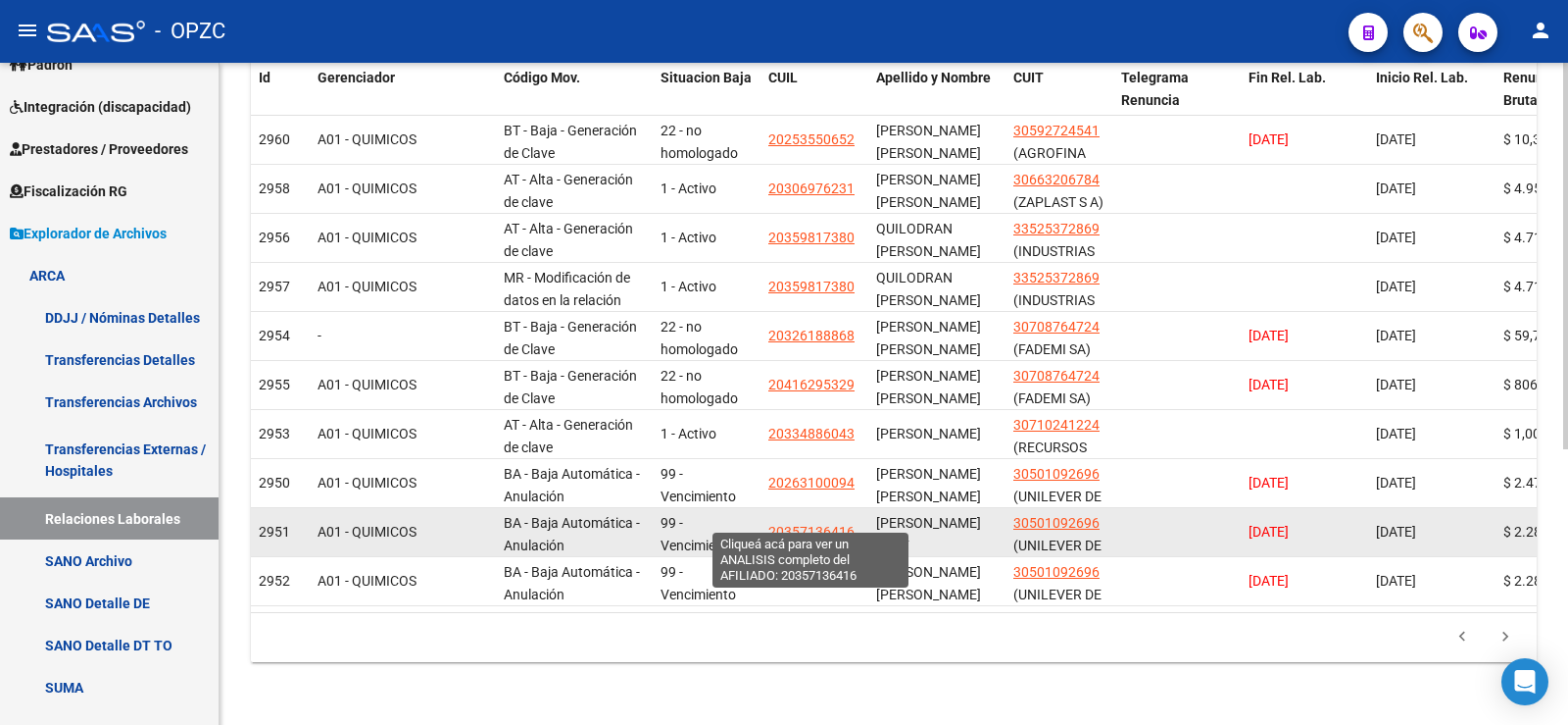
click at [827, 523] on span "20357136416" at bounding box center [811, 531] width 86 height 16
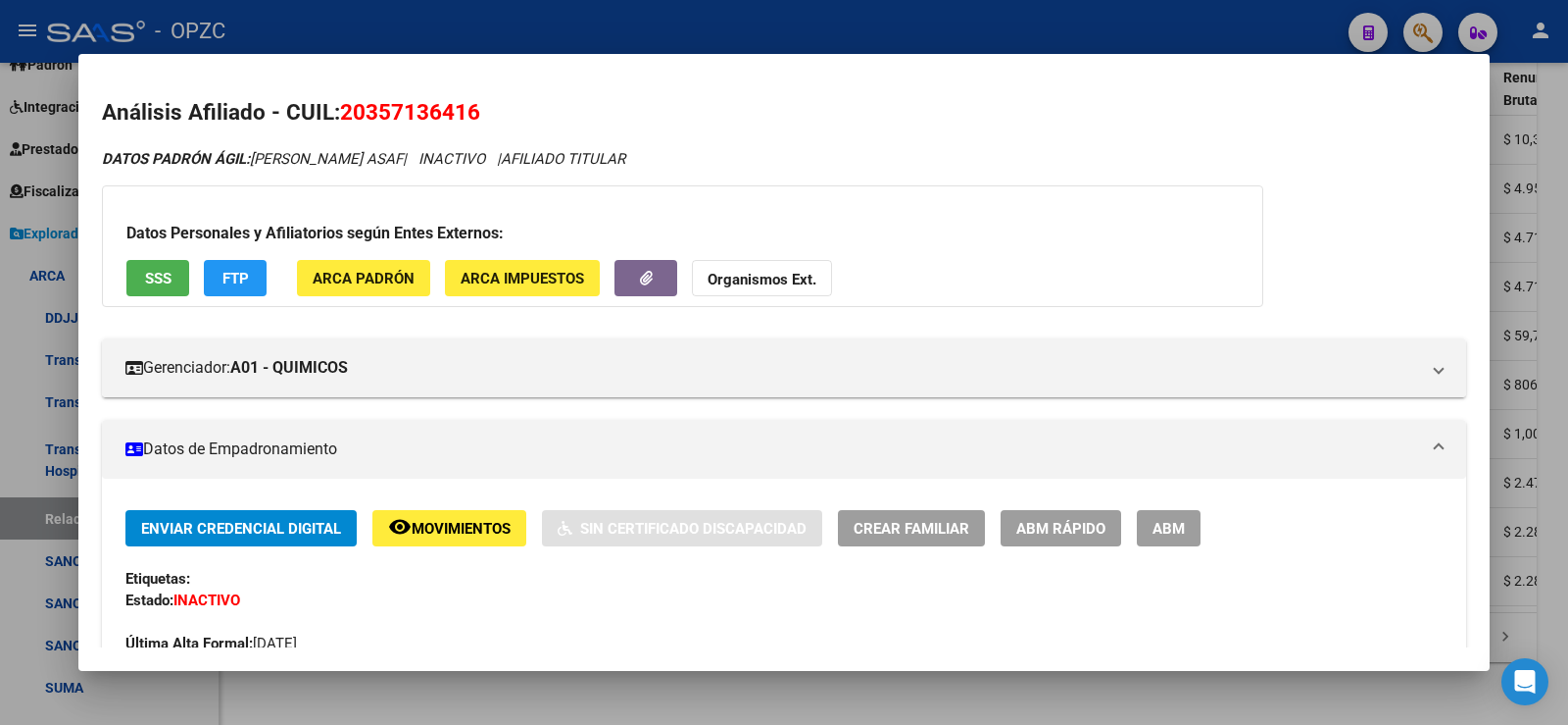
click at [1567, 288] on div at bounding box center [784, 362] width 1568 height 725
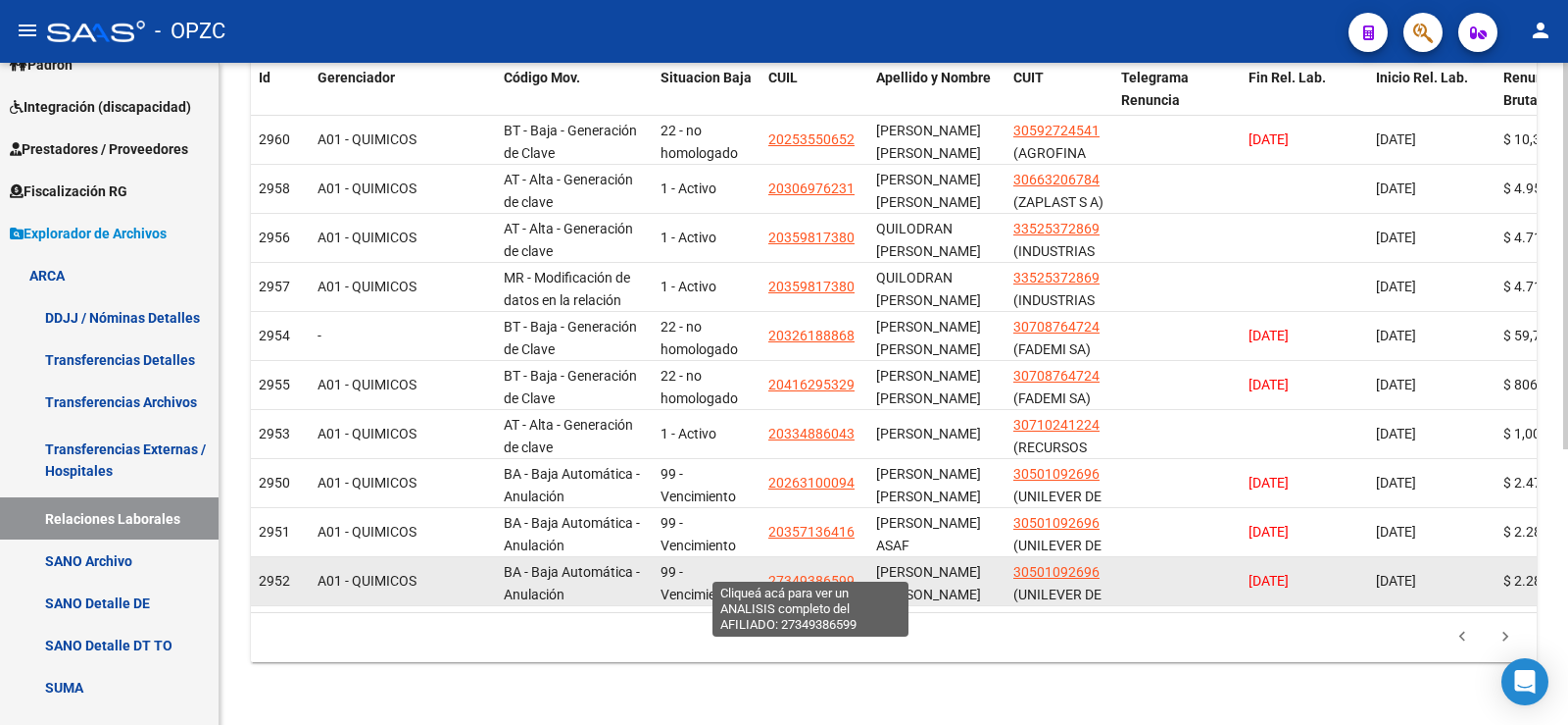
click at [816, 573] on span "27349386599" at bounding box center [811, 581] width 86 height 16
type textarea "27349386599"
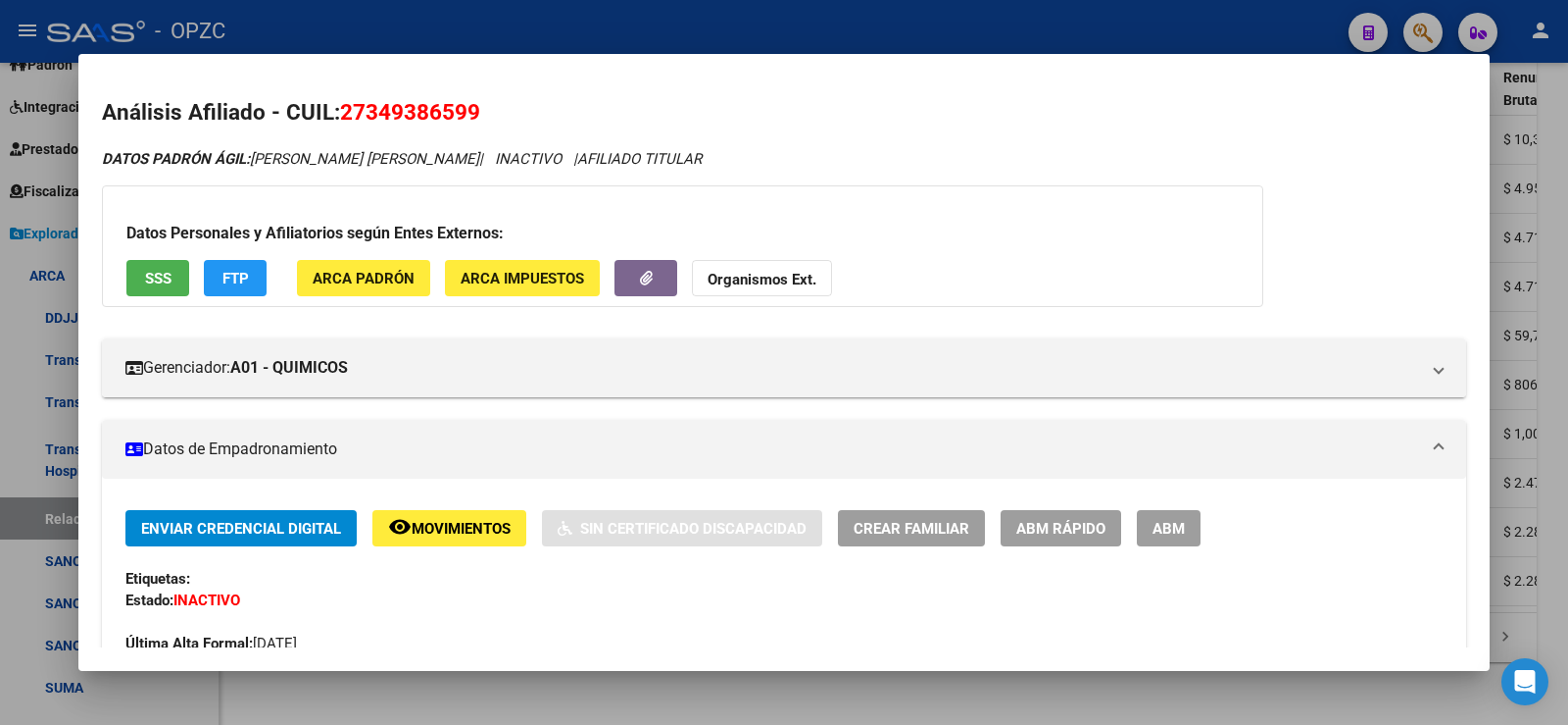
click at [1567, 280] on div at bounding box center [784, 362] width 1568 height 725
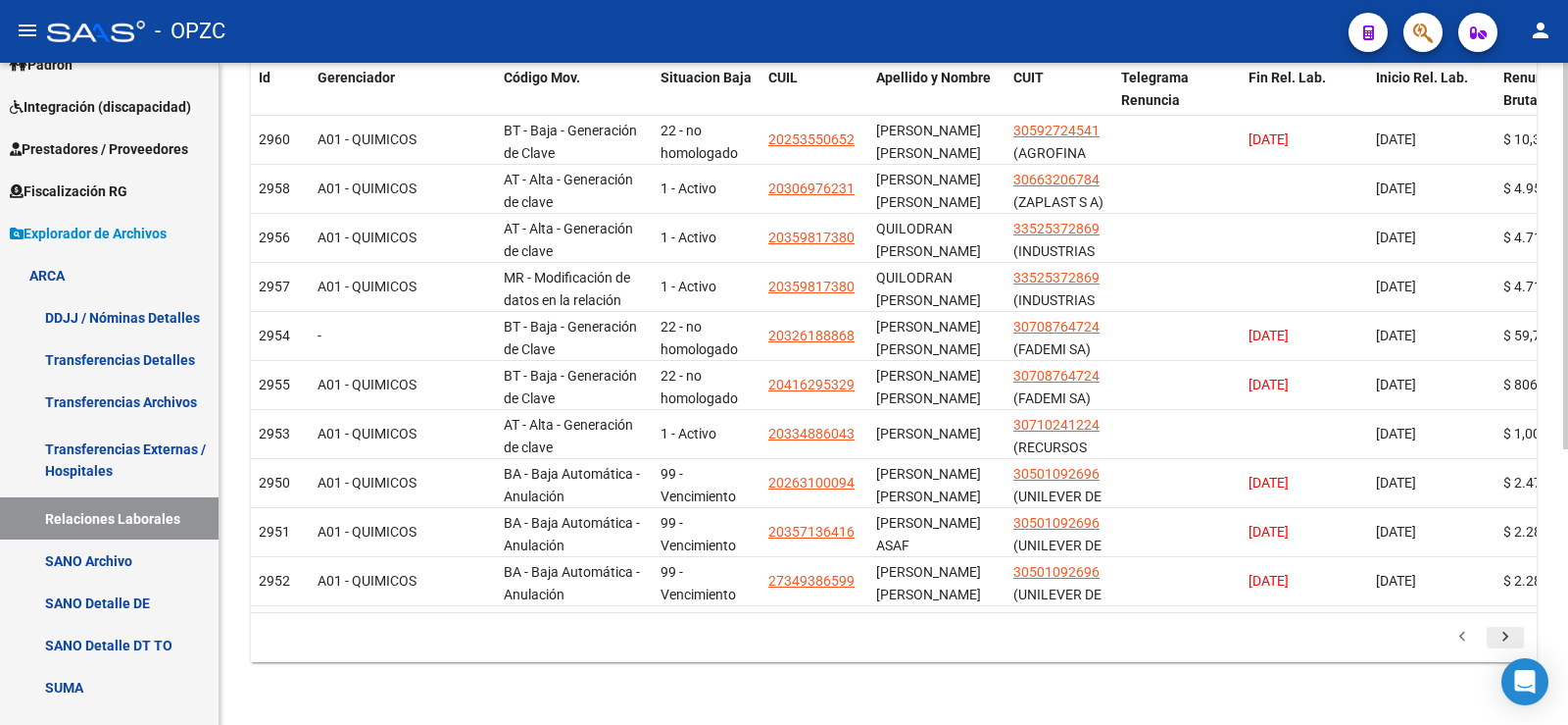
click at [1507, 630] on icon "go to next page" at bounding box center [1506, 639] width 26 height 24
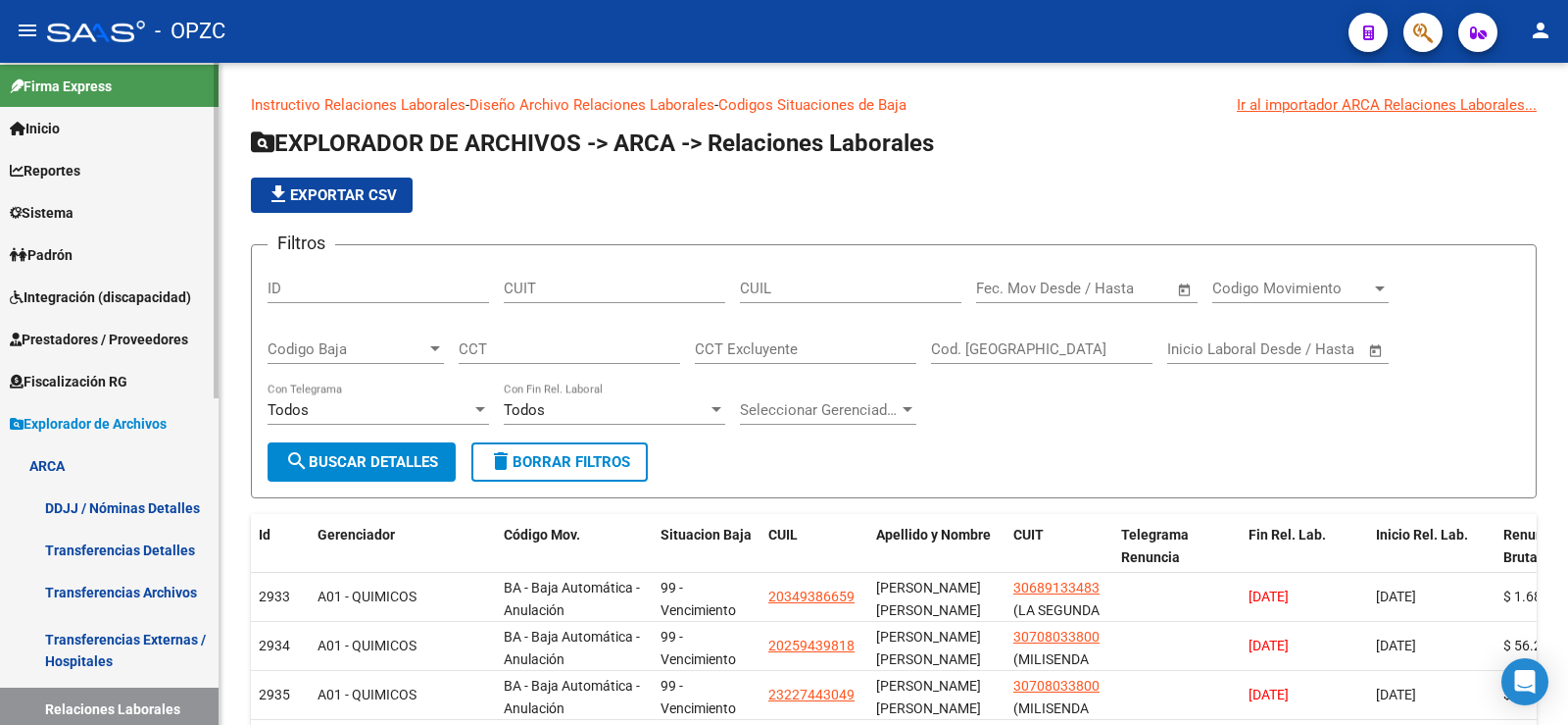
scroll to position [0, 0]
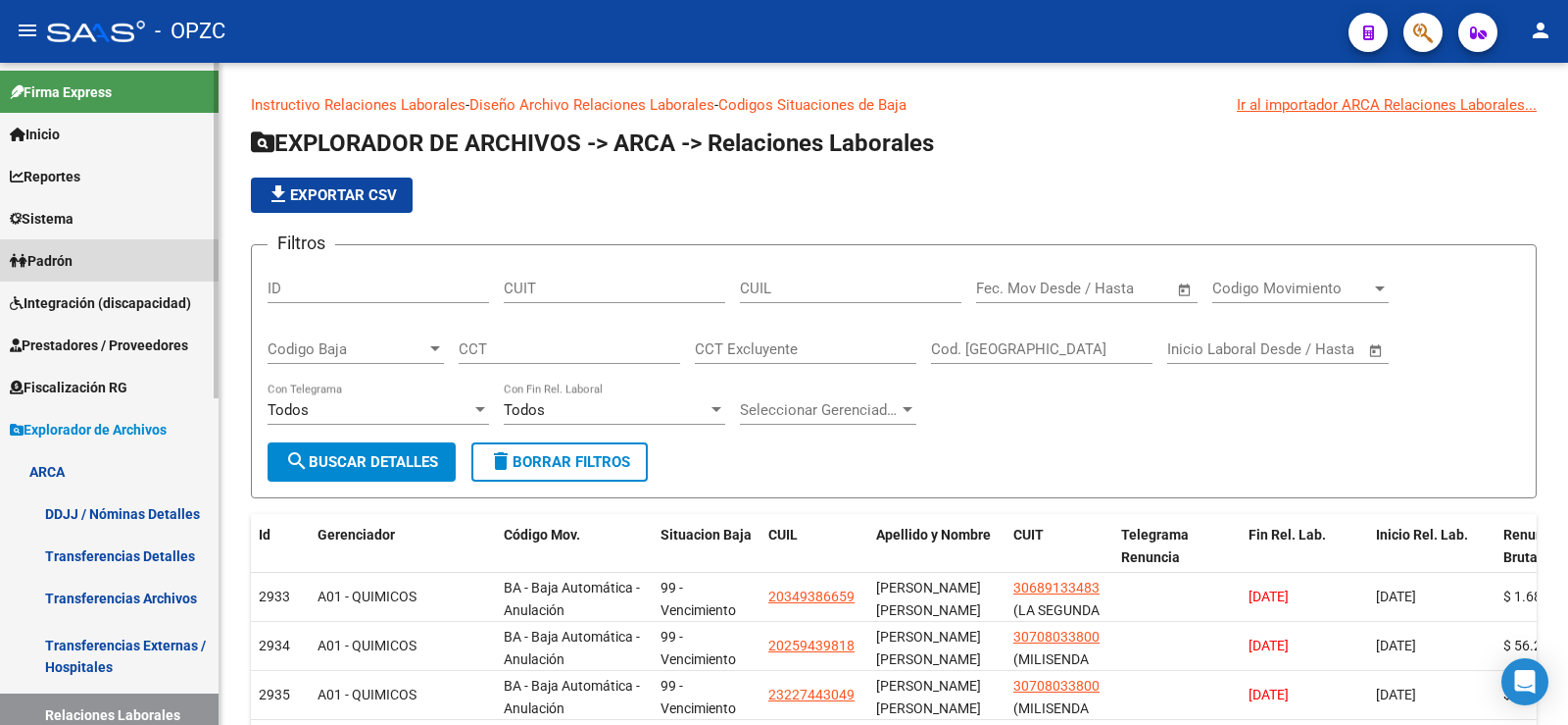
click at [72, 251] on span "Padrón" at bounding box center [41, 261] width 62 height 22
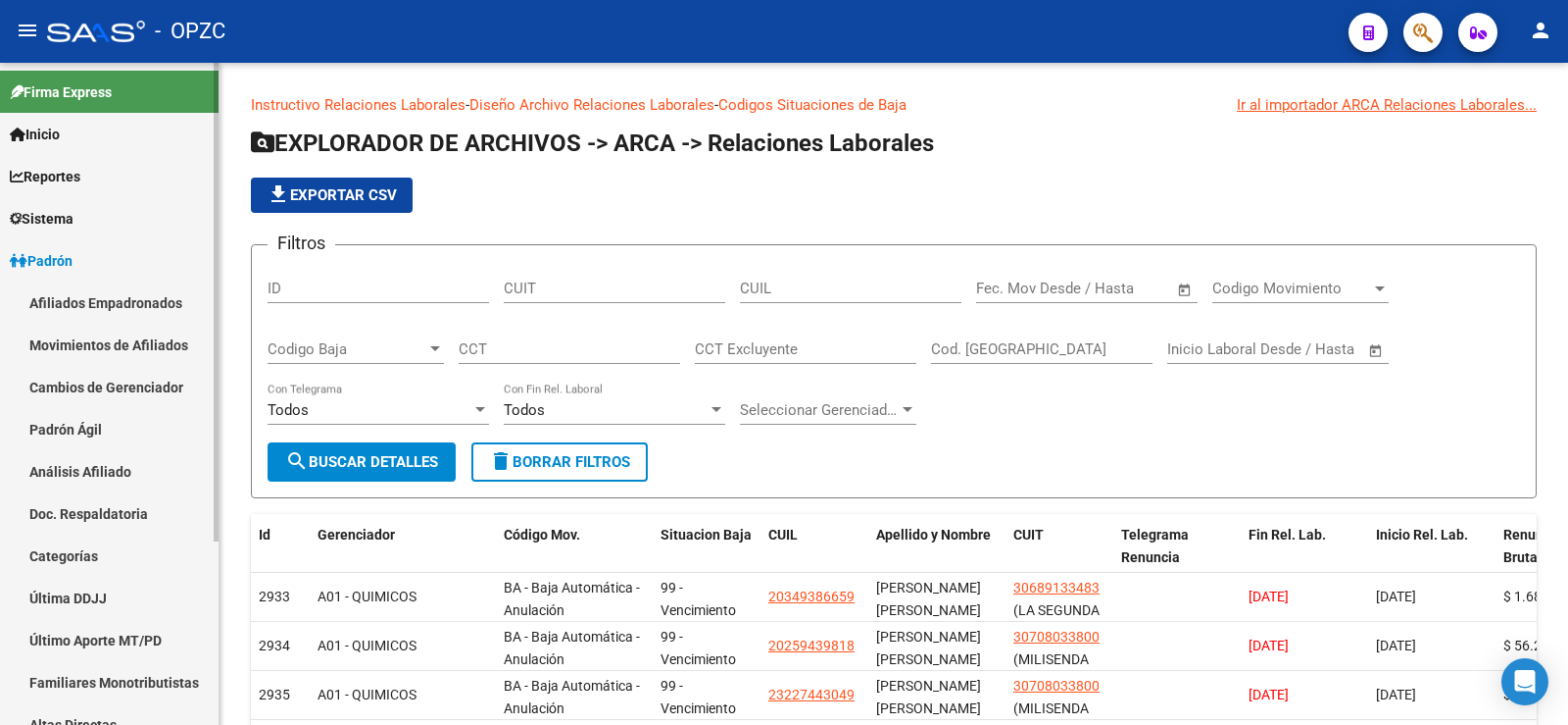
click at [85, 290] on link "Afiliados Empadronados" at bounding box center [109, 303] width 218 height 43
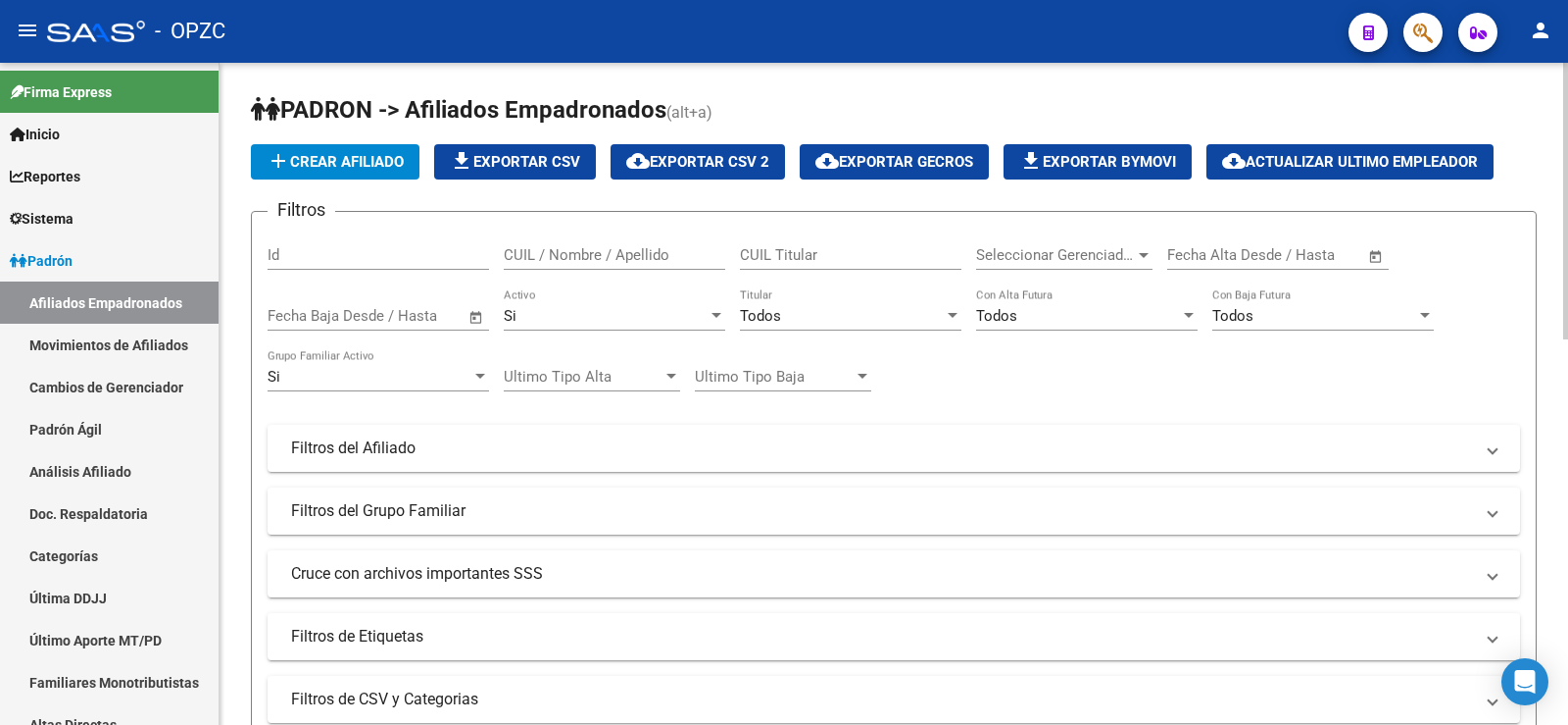
click at [670, 247] on input "CUIL / Nombre / Apellido" at bounding box center [615, 255] width 221 height 18
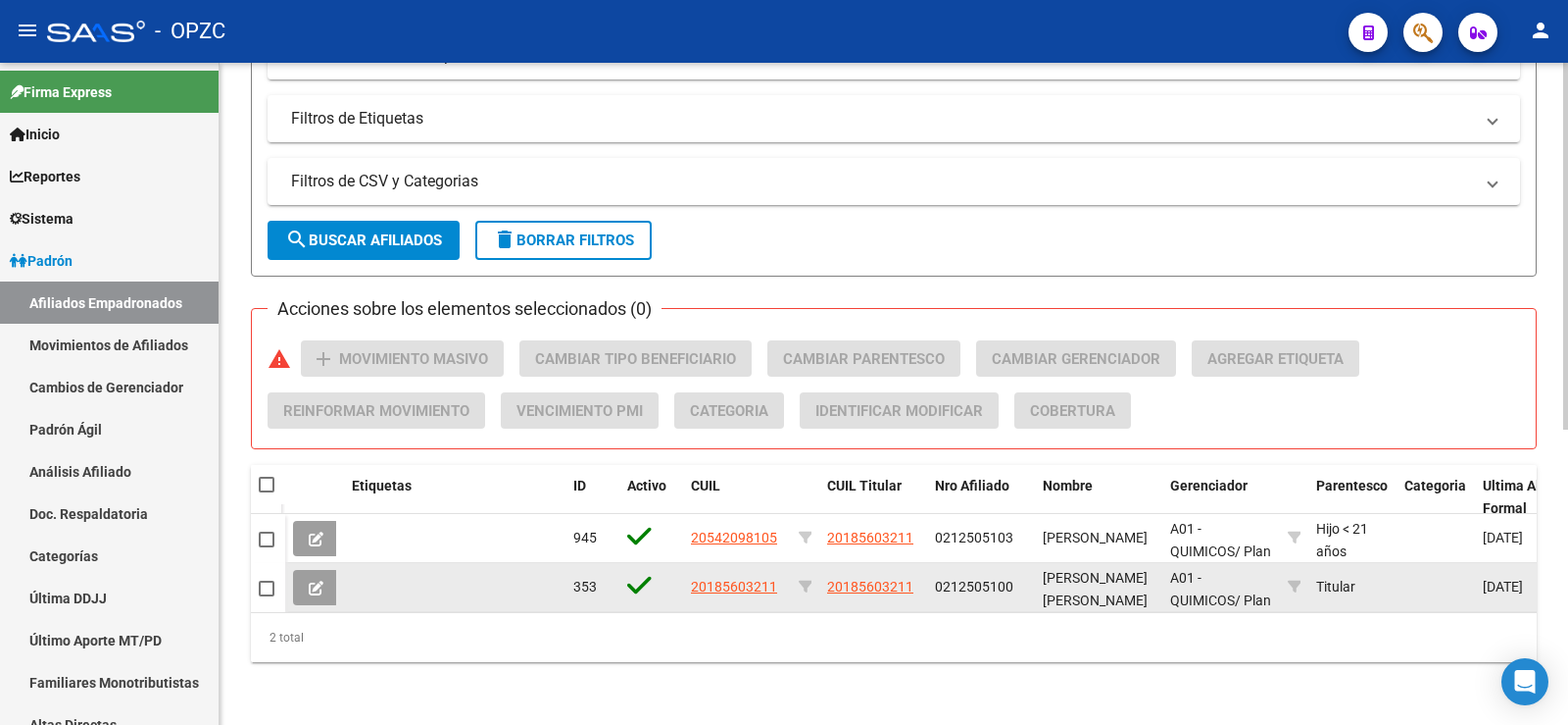
type input "MERLI"
click at [327, 570] on button at bounding box center [315, 588] width 46 height 36
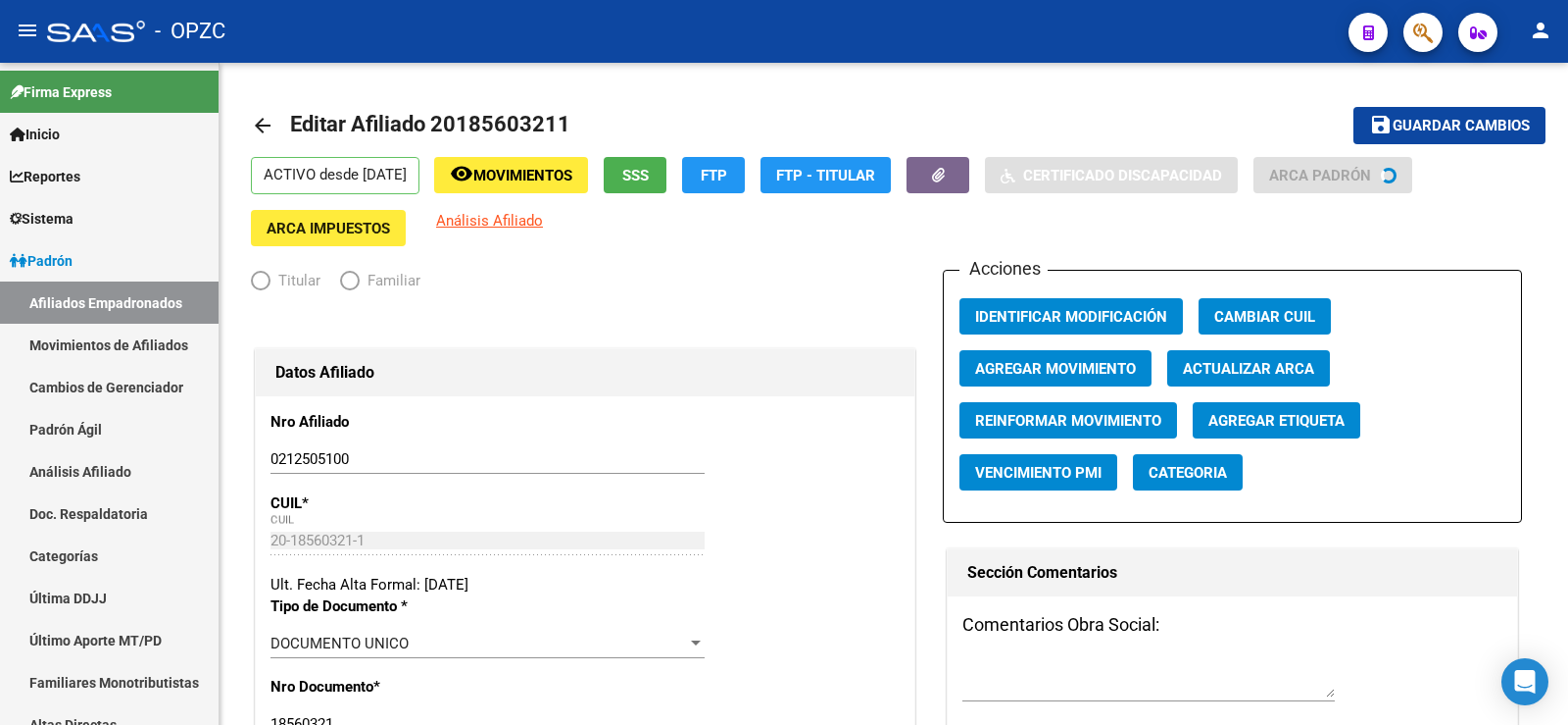
radio input "true"
type input "30-50350872-5"
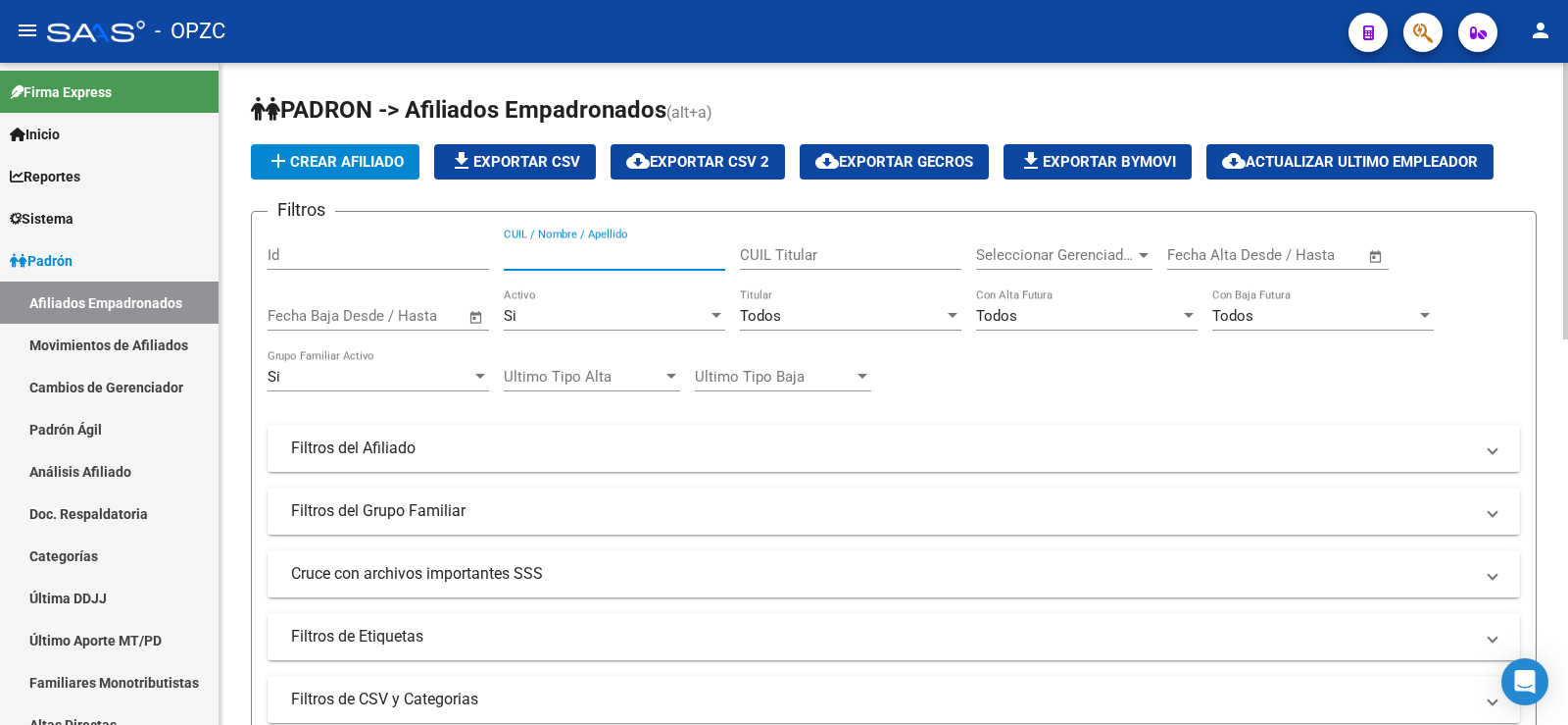
click at [566, 256] on input "CUIL / Nombre / Apellido" at bounding box center [615, 255] width 221 height 18
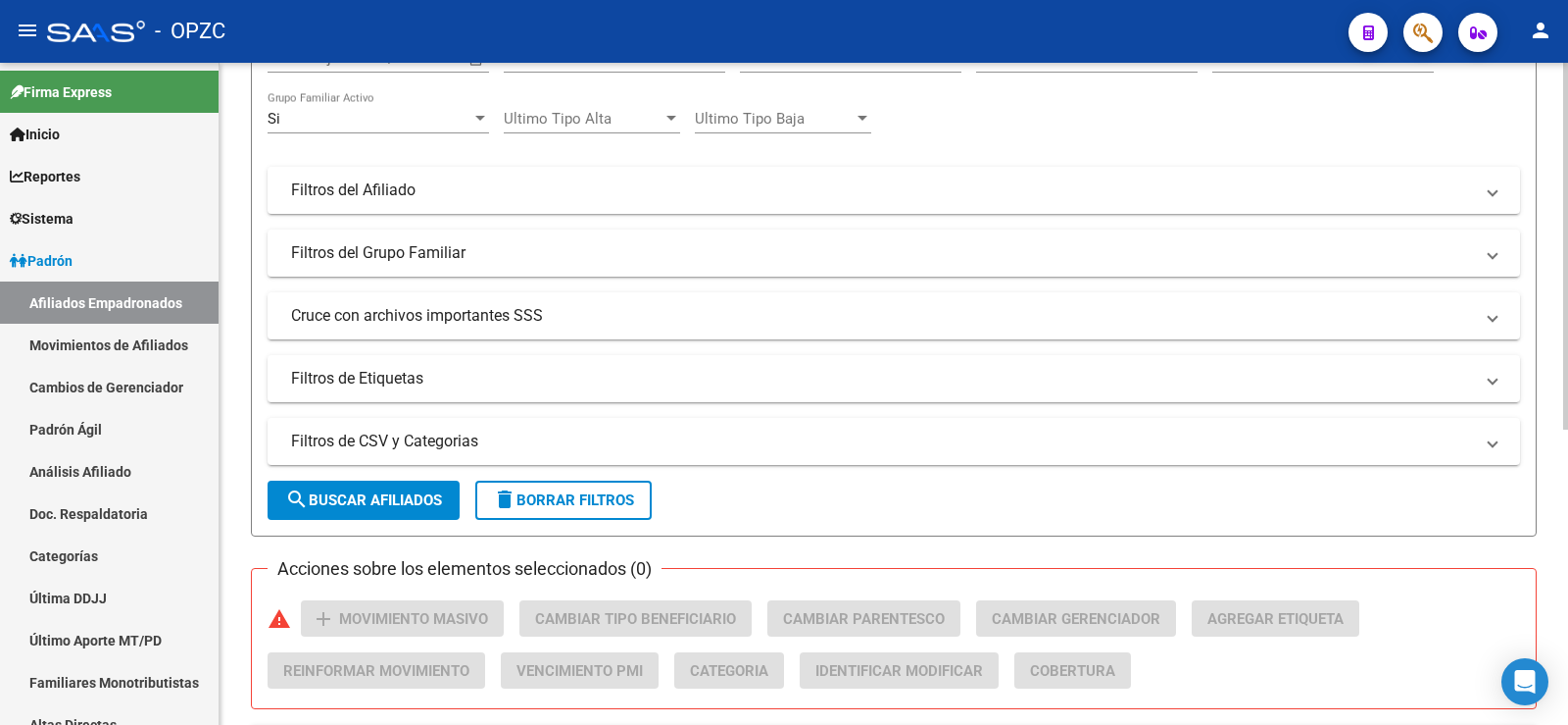
scroll to position [532, 0]
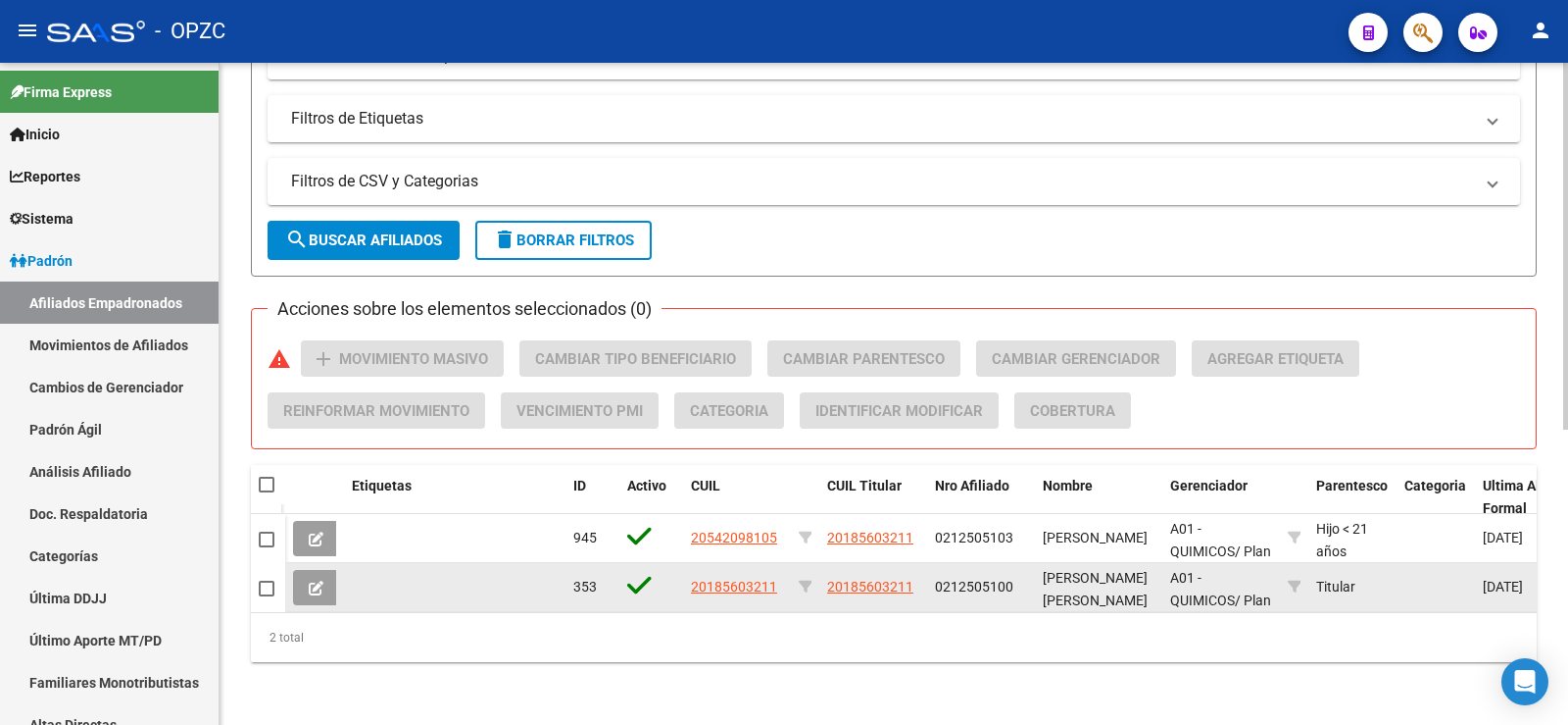
type input "MERLI"
drag, startPoint x: 784, startPoint y: 568, endPoint x: 683, endPoint y: 566, distance: 101.0
click at [683, 566] on datatable-body-cell "20185603211" at bounding box center [737, 587] width 108 height 48
copy span "20185603211"
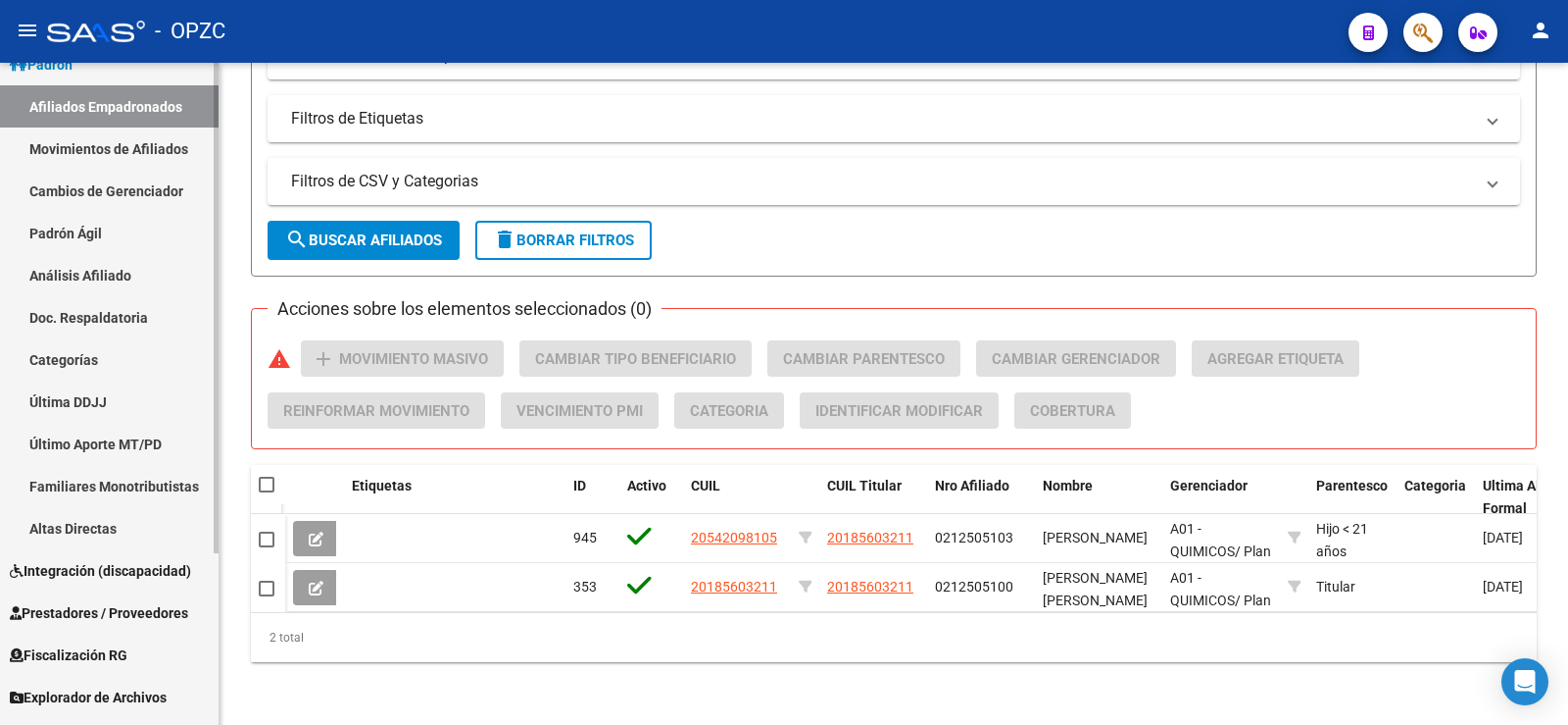
scroll to position [231, 0]
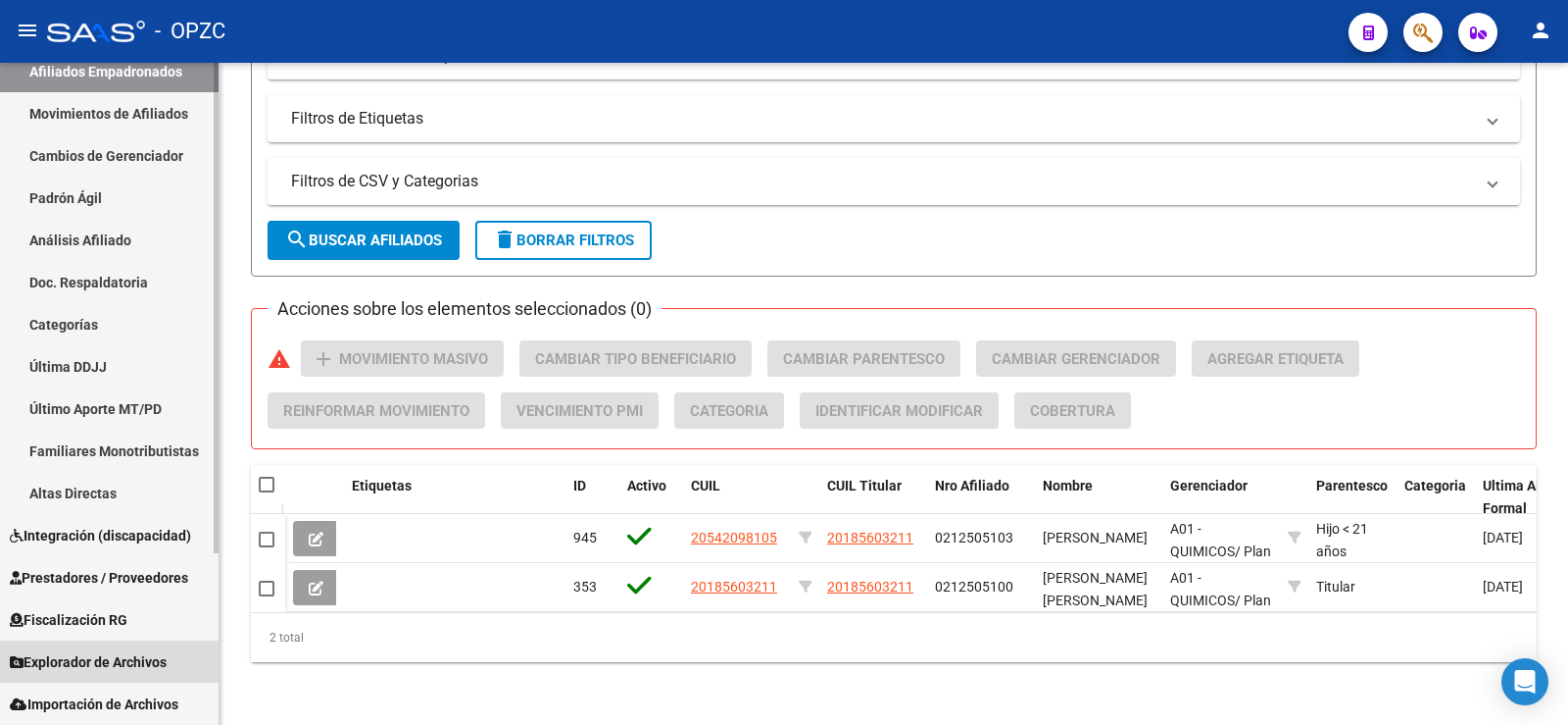
click at [119, 652] on span "Explorador de Archivos" at bounding box center [88, 662] width 157 height 22
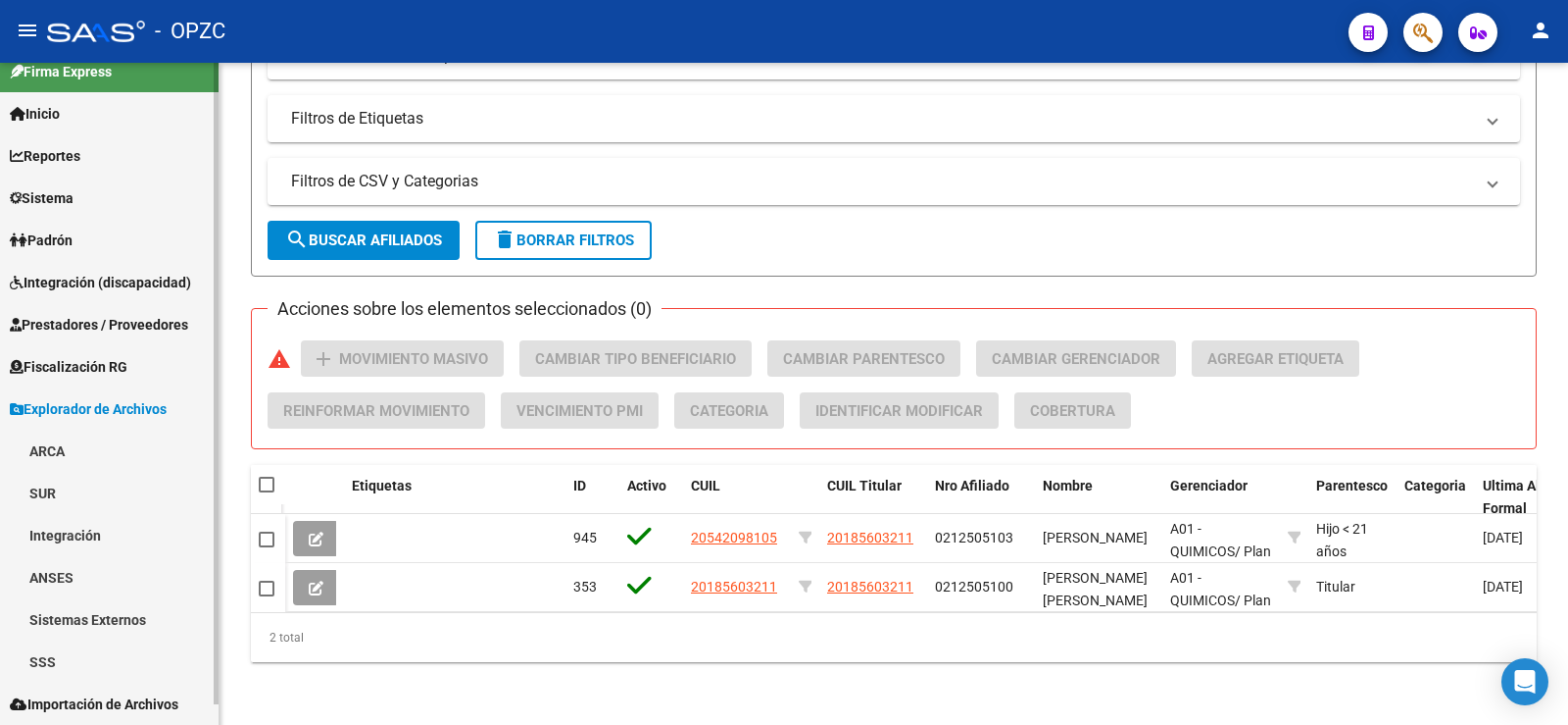
scroll to position [21, 0]
click at [53, 443] on link "ARCA" at bounding box center [109, 450] width 218 height 43
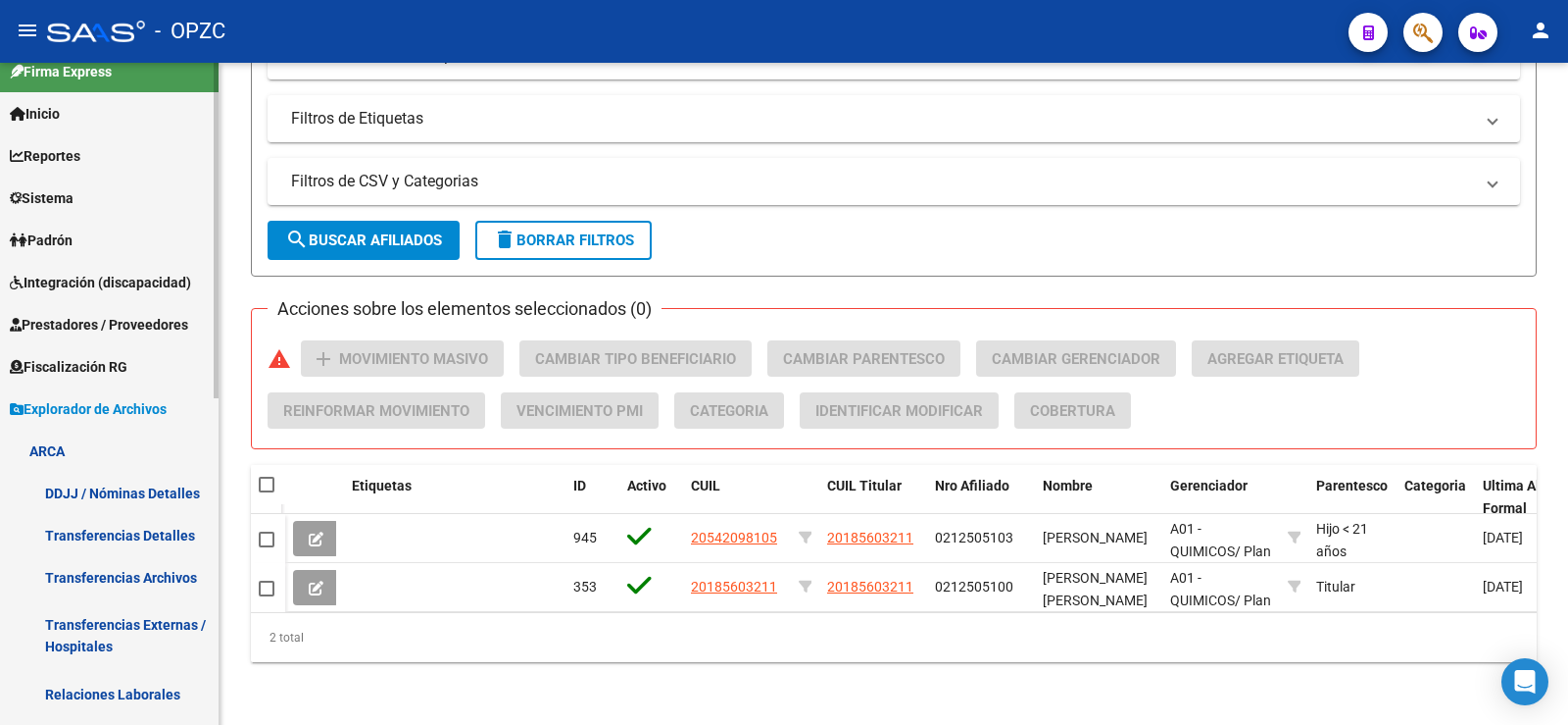
scroll to position [315, 0]
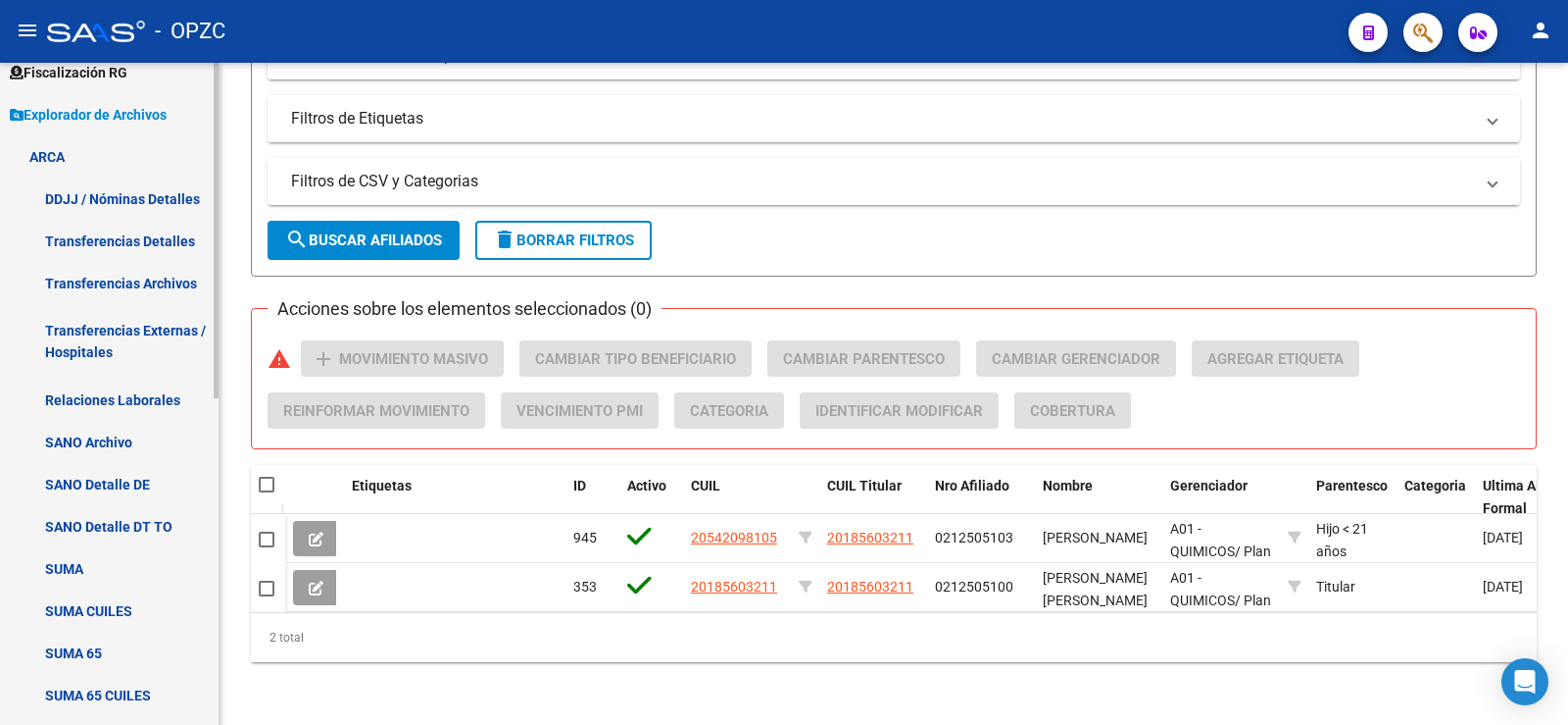
click at [135, 393] on link "Relaciones Laborales" at bounding box center [109, 400] width 218 height 43
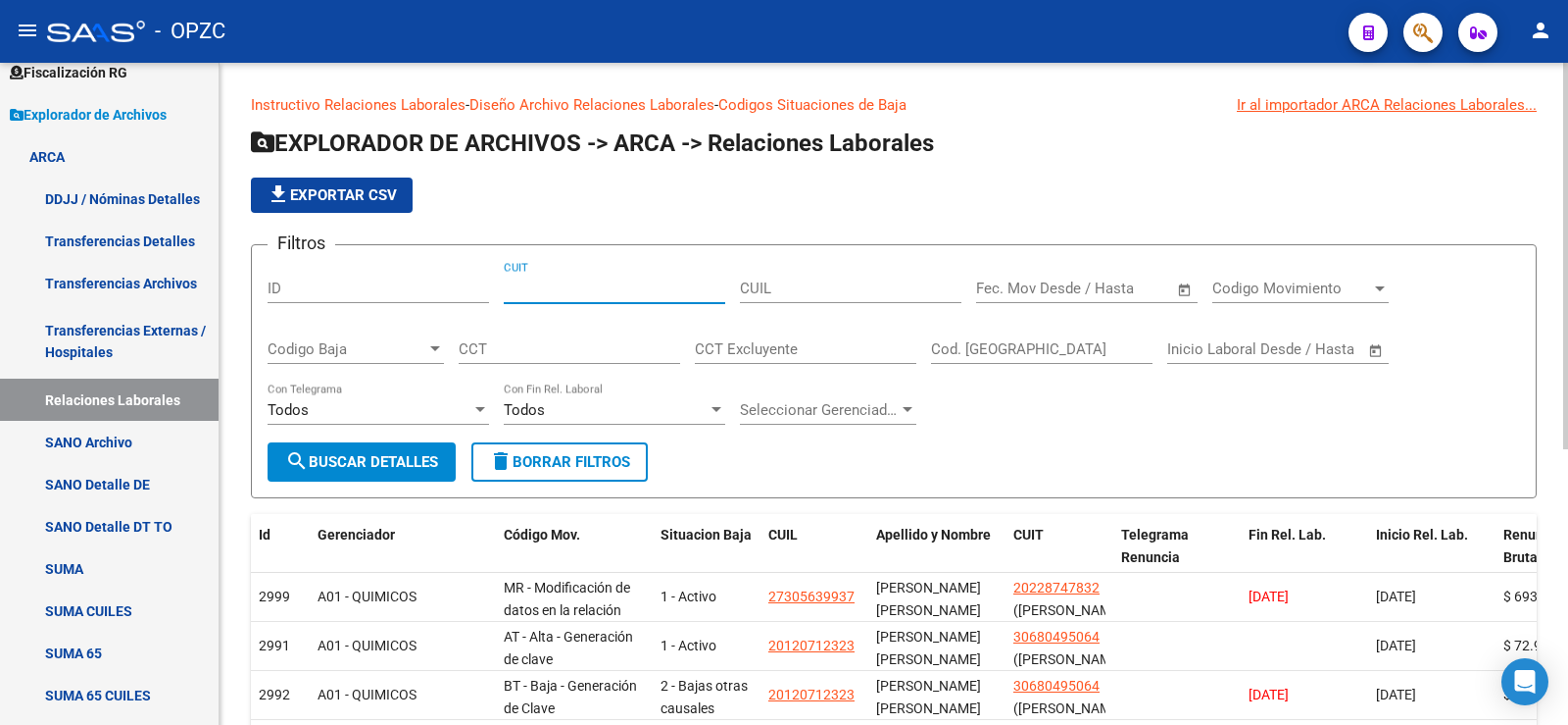
paste input "20-18560321-1"
type input "20-18560321-1"
click at [388, 451] on button "search Buscar Detalles" at bounding box center [362, 462] width 188 height 40
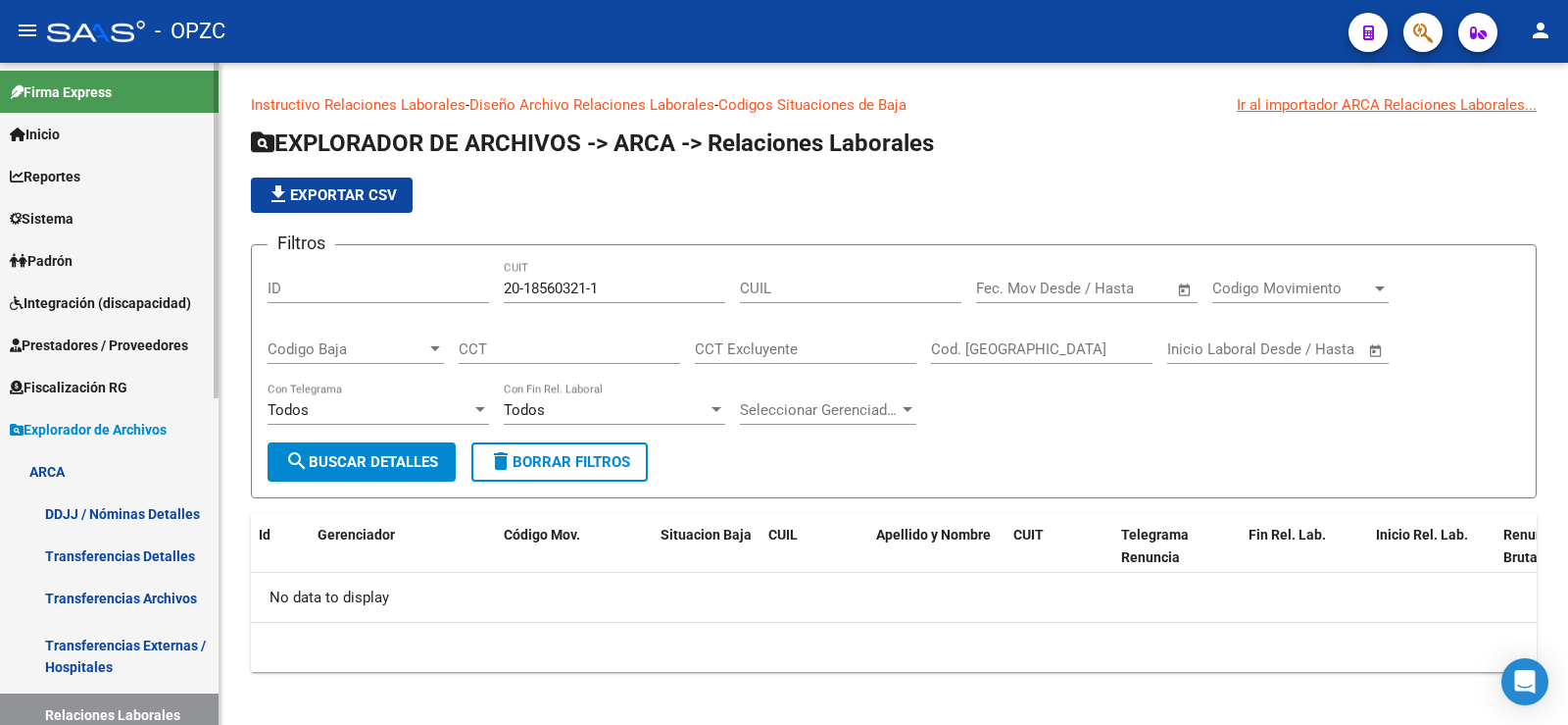
click at [109, 260] on link "Padrón" at bounding box center [109, 260] width 218 height 43
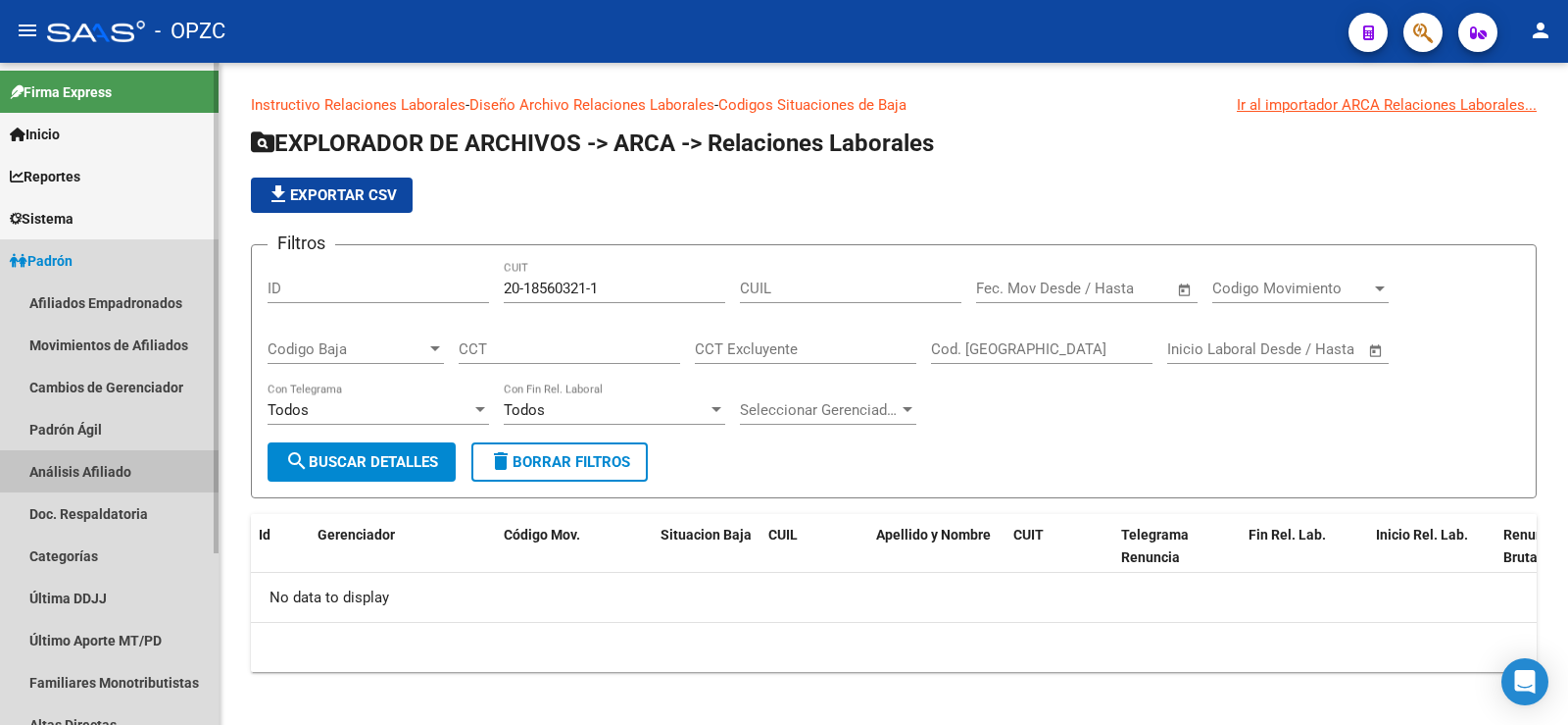
click at [88, 467] on link "Análisis Afiliado" at bounding box center [109, 471] width 218 height 43
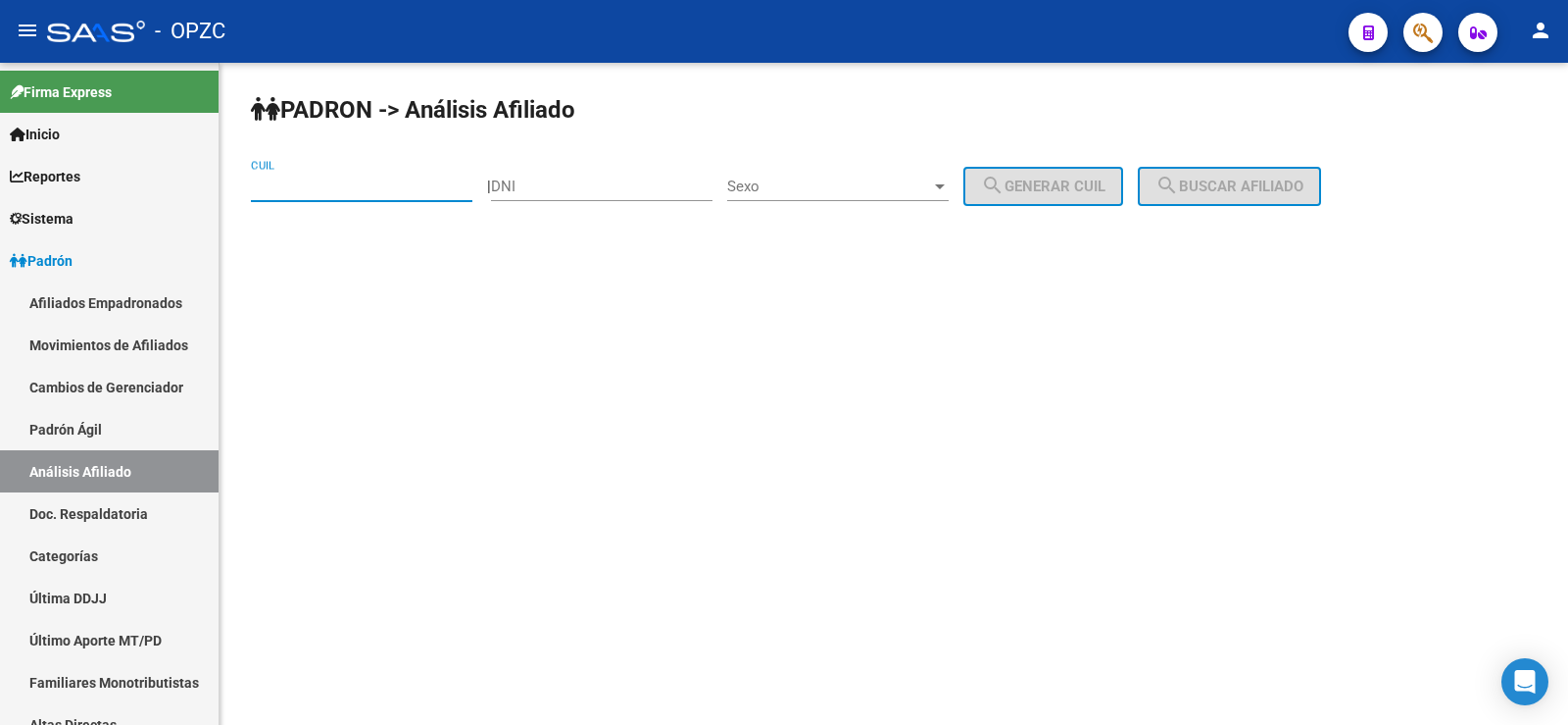
paste input "20-18560321-1"
type input "20-18560321-1"
click at [1304, 178] on span "search Buscar afiliado" at bounding box center [1230, 186] width 148 height 18
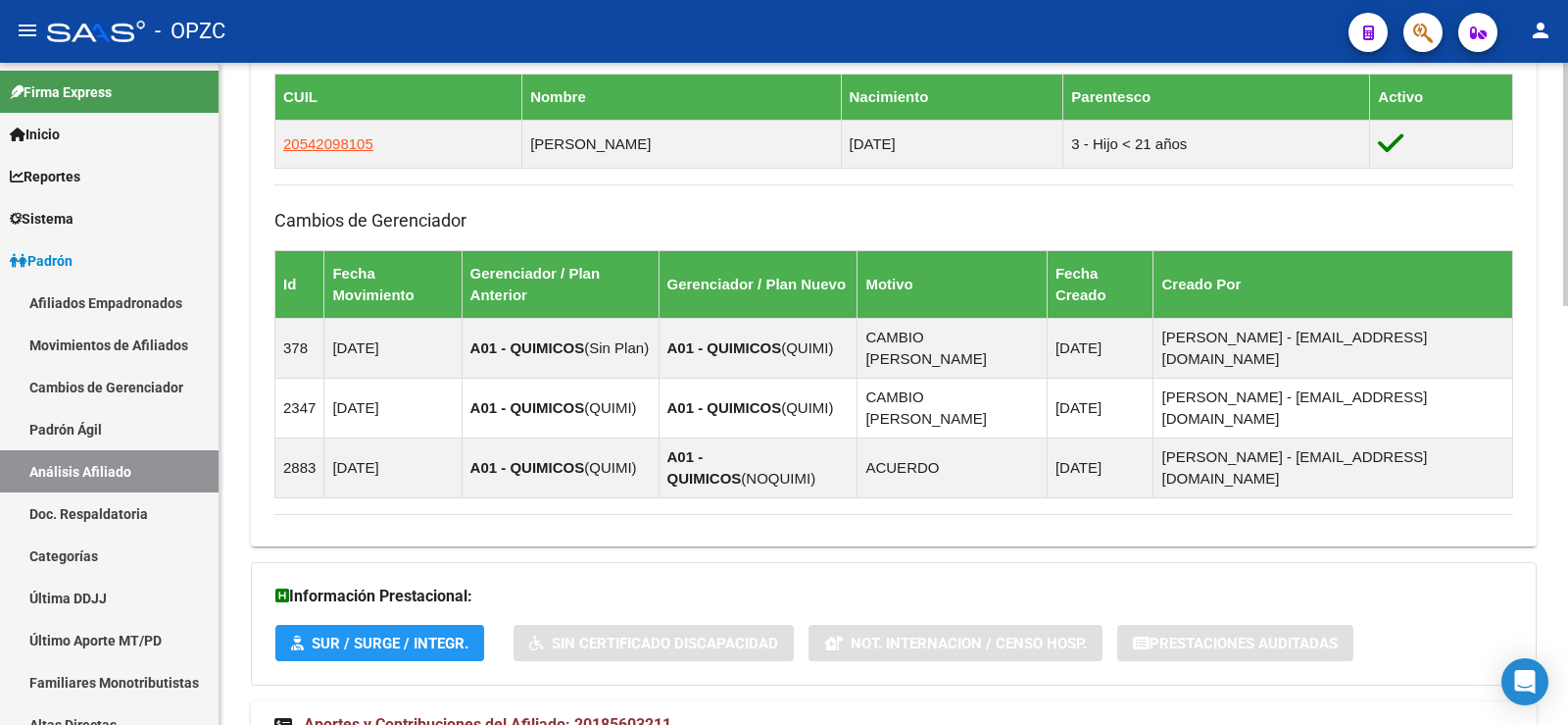
scroll to position [1141, 0]
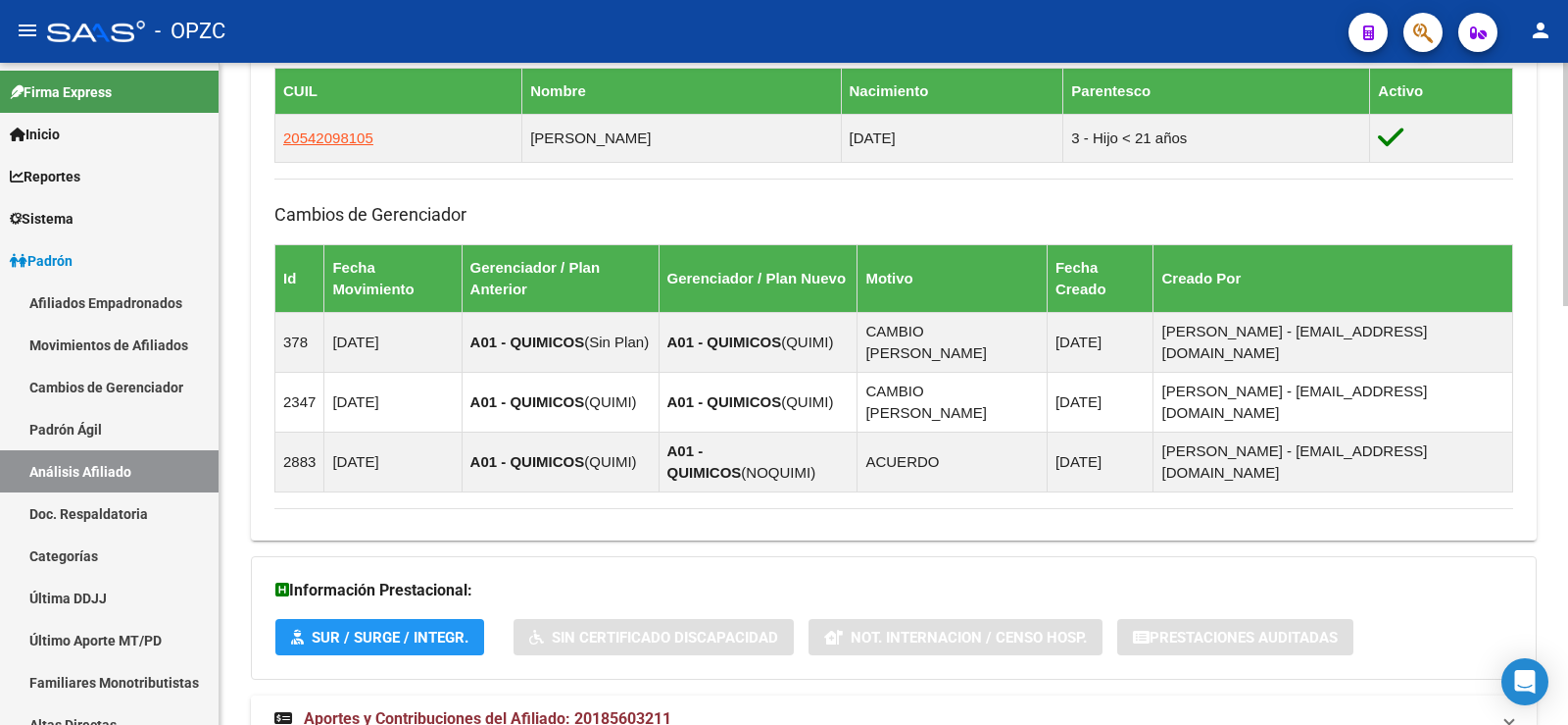
click at [509, 709] on span "Aportes y Contribuciones del Afiliado: 20185603211" at bounding box center [487, 718] width 368 height 19
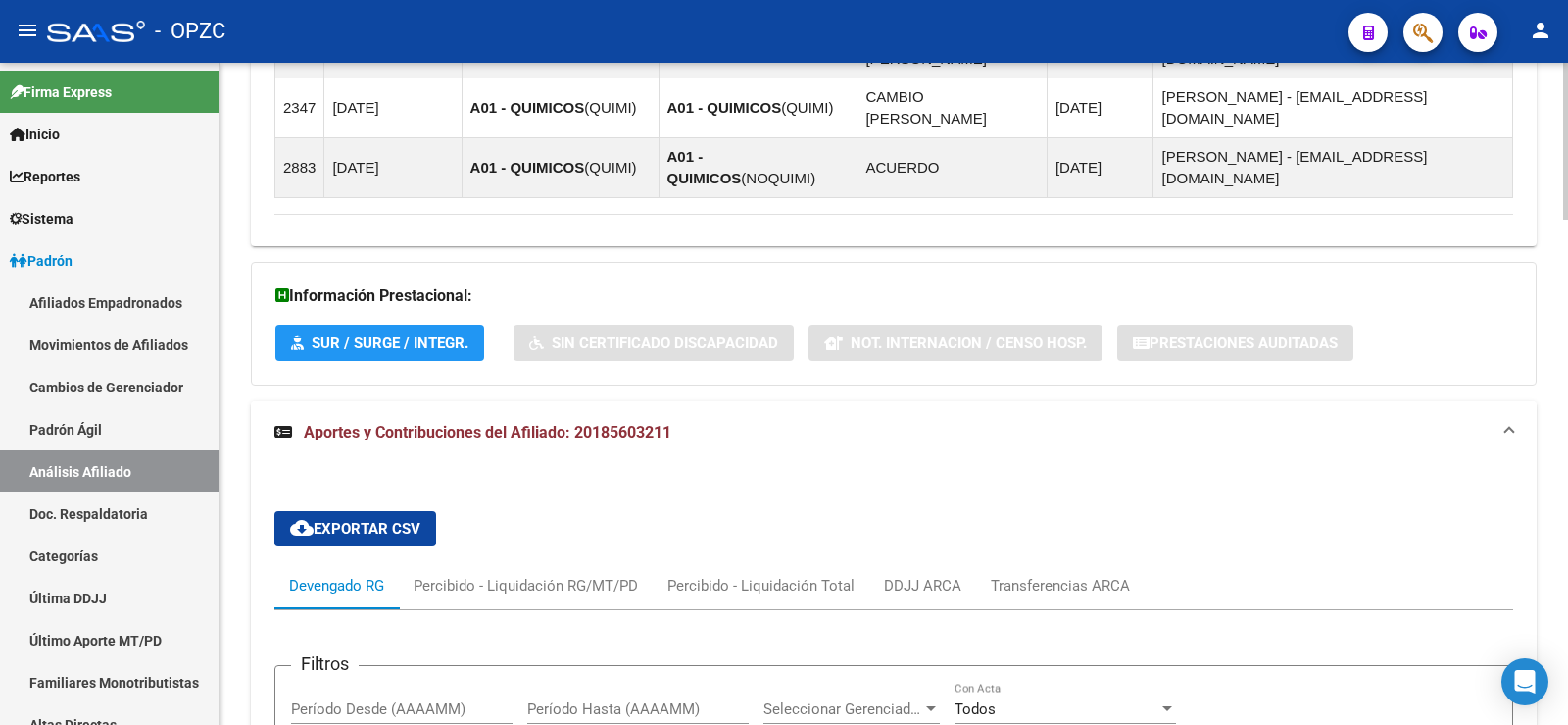
scroll to position [1828, 0]
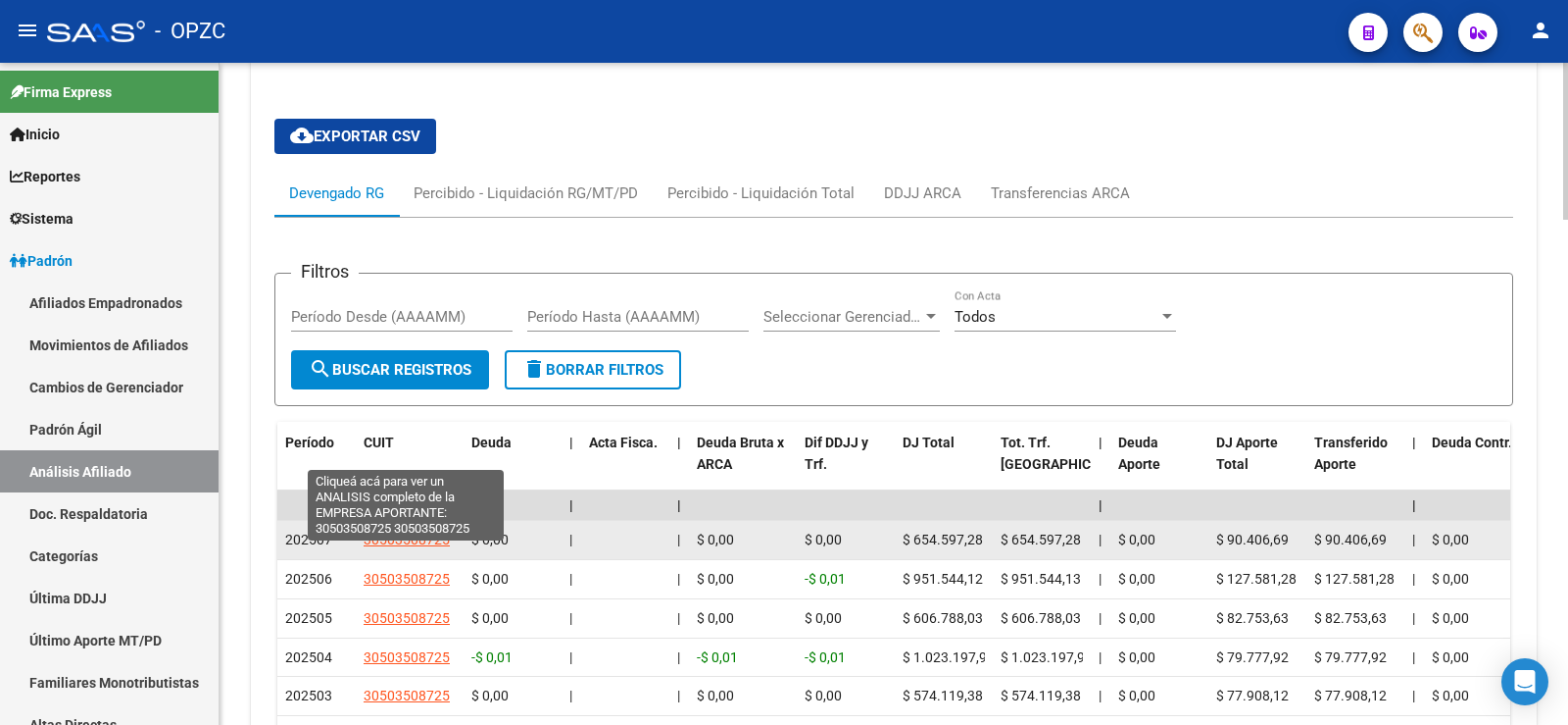
click at [422, 531] on span "30503508725" at bounding box center [406, 539] width 86 height 16
type textarea "30503508725"
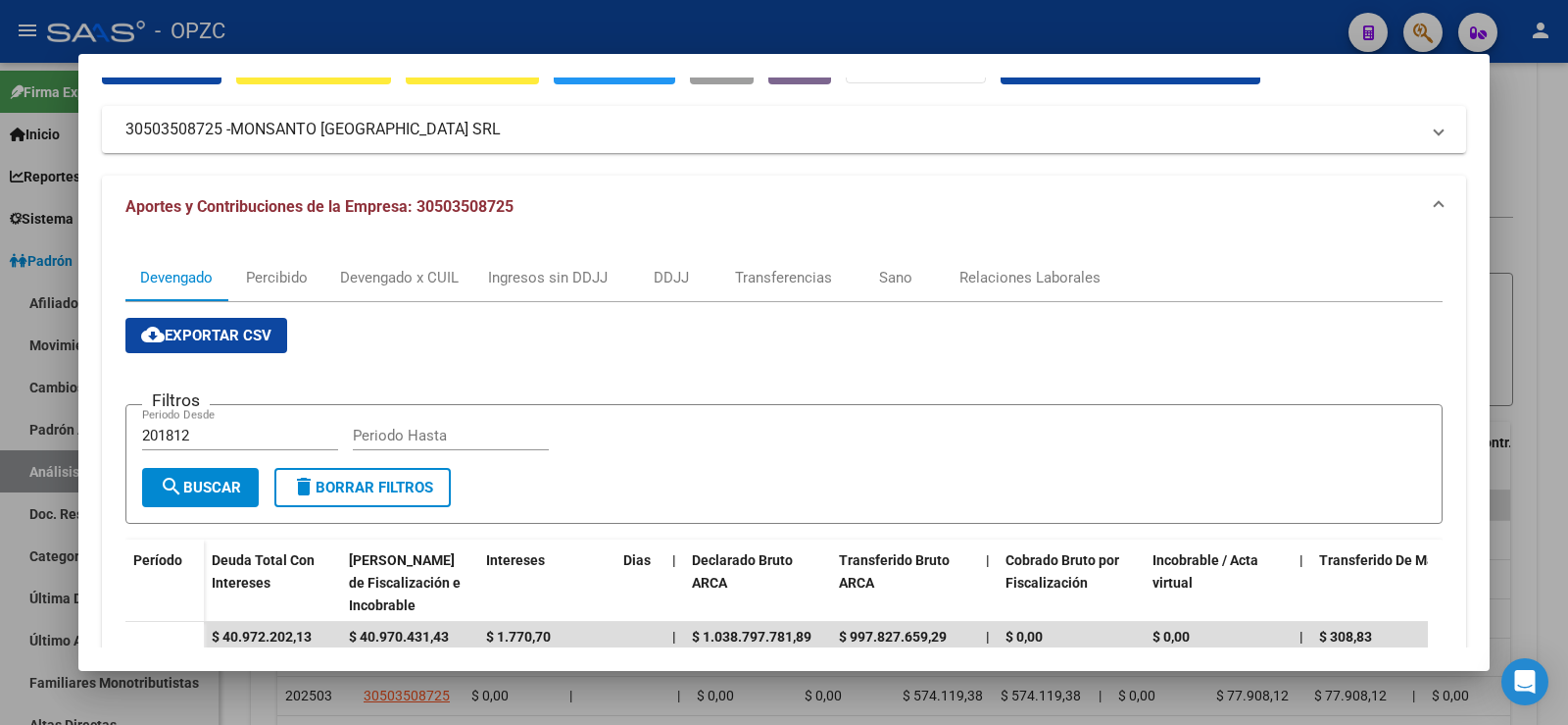
scroll to position [98, 0]
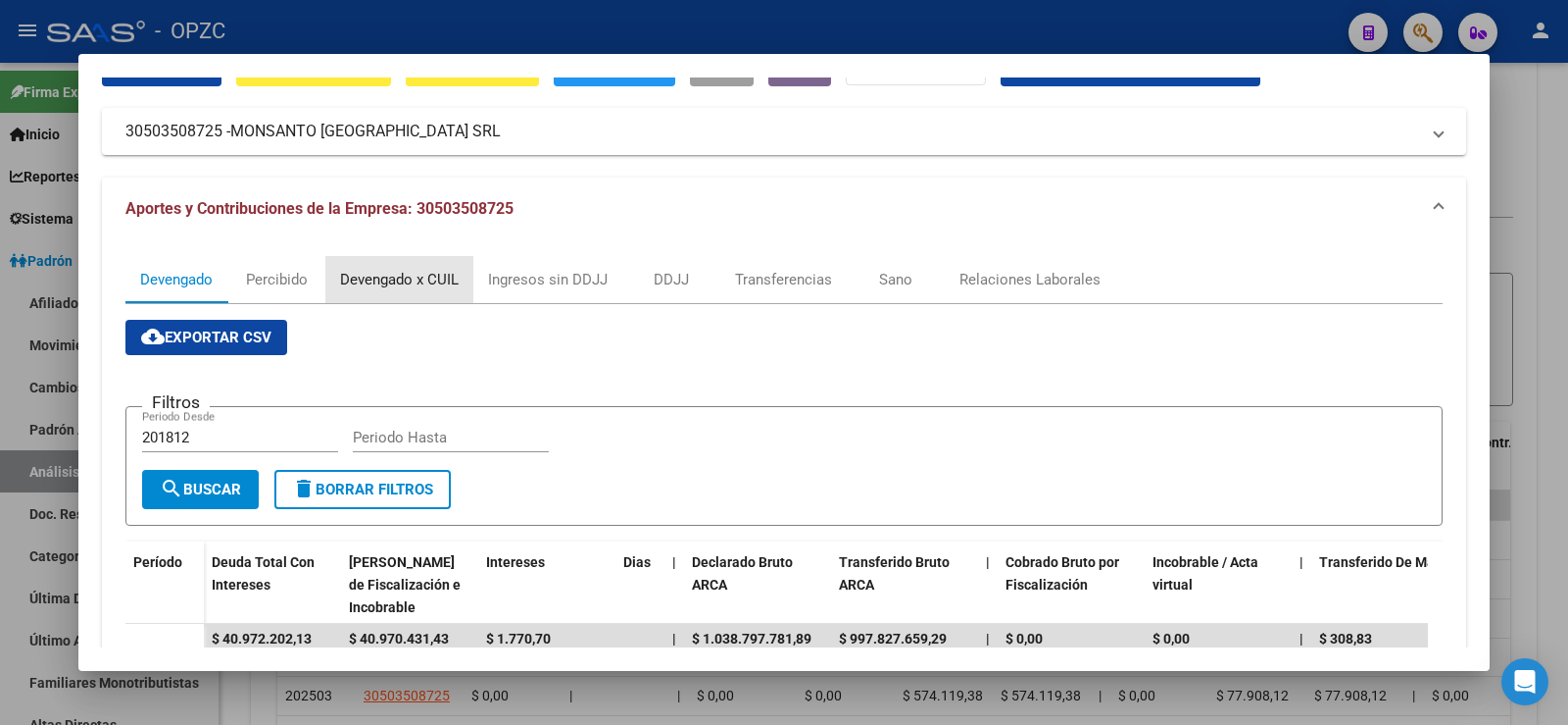
click at [372, 280] on div "Devengado x CUIL" at bounding box center [399, 280] width 119 height 22
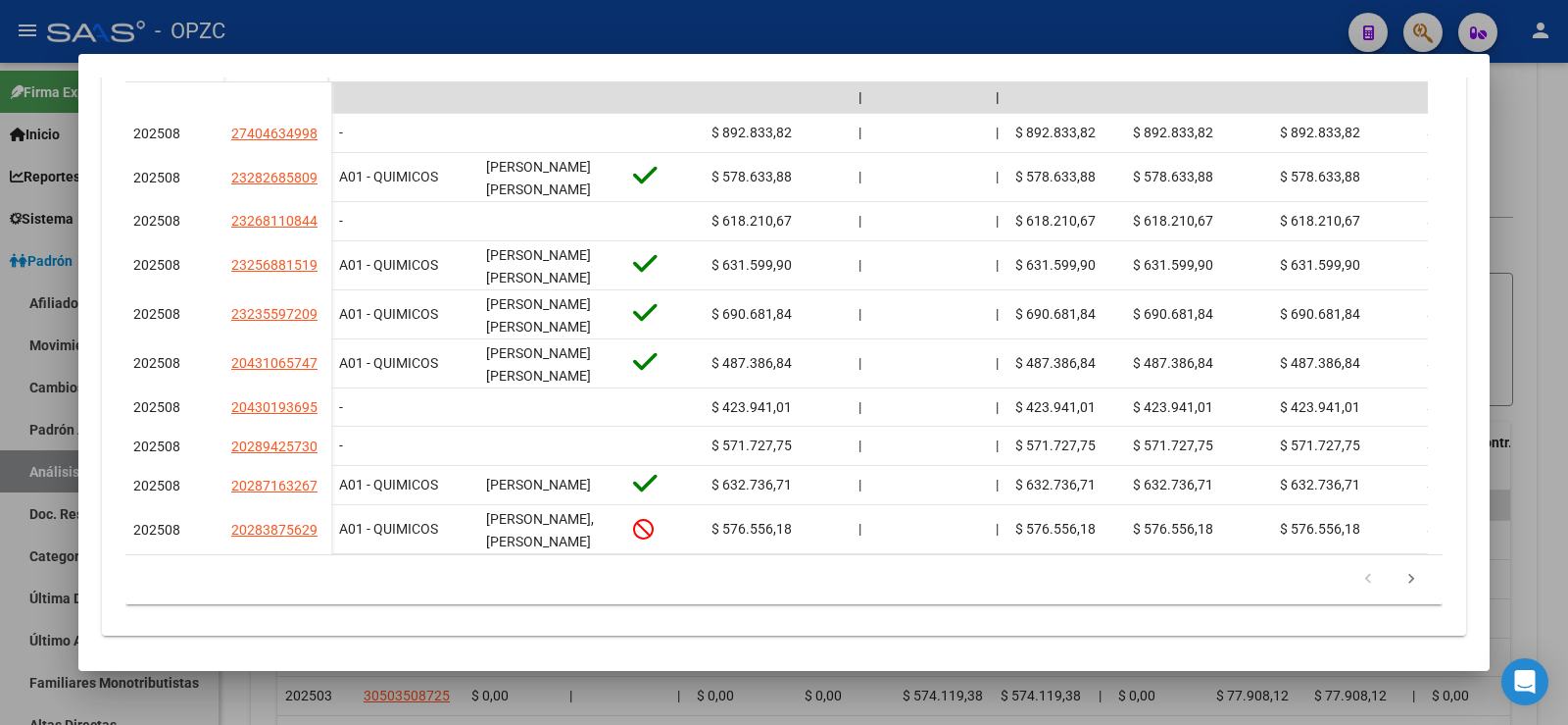
scroll to position [679, 0]
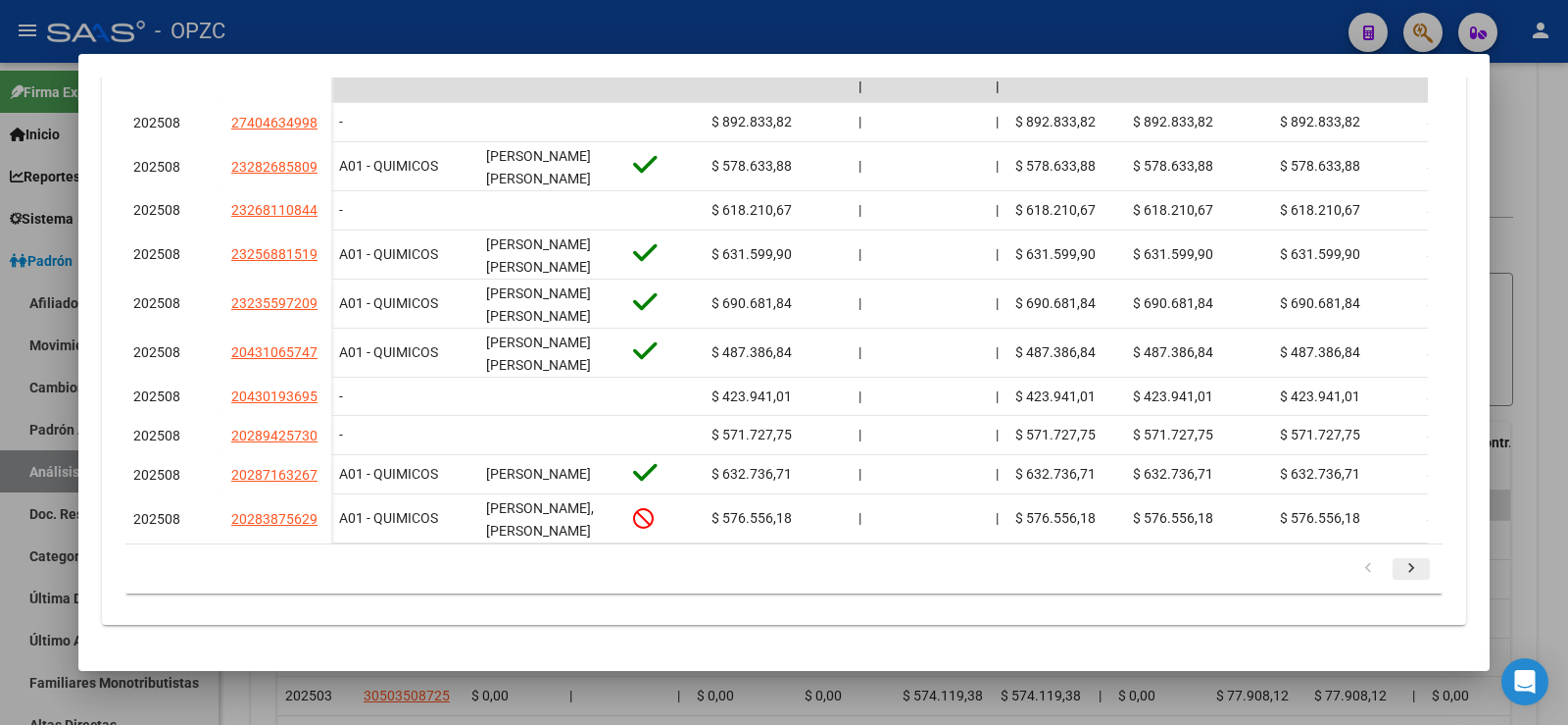
click at [1399, 568] on icon "go to next page" at bounding box center [1412, 571] width 26 height 24
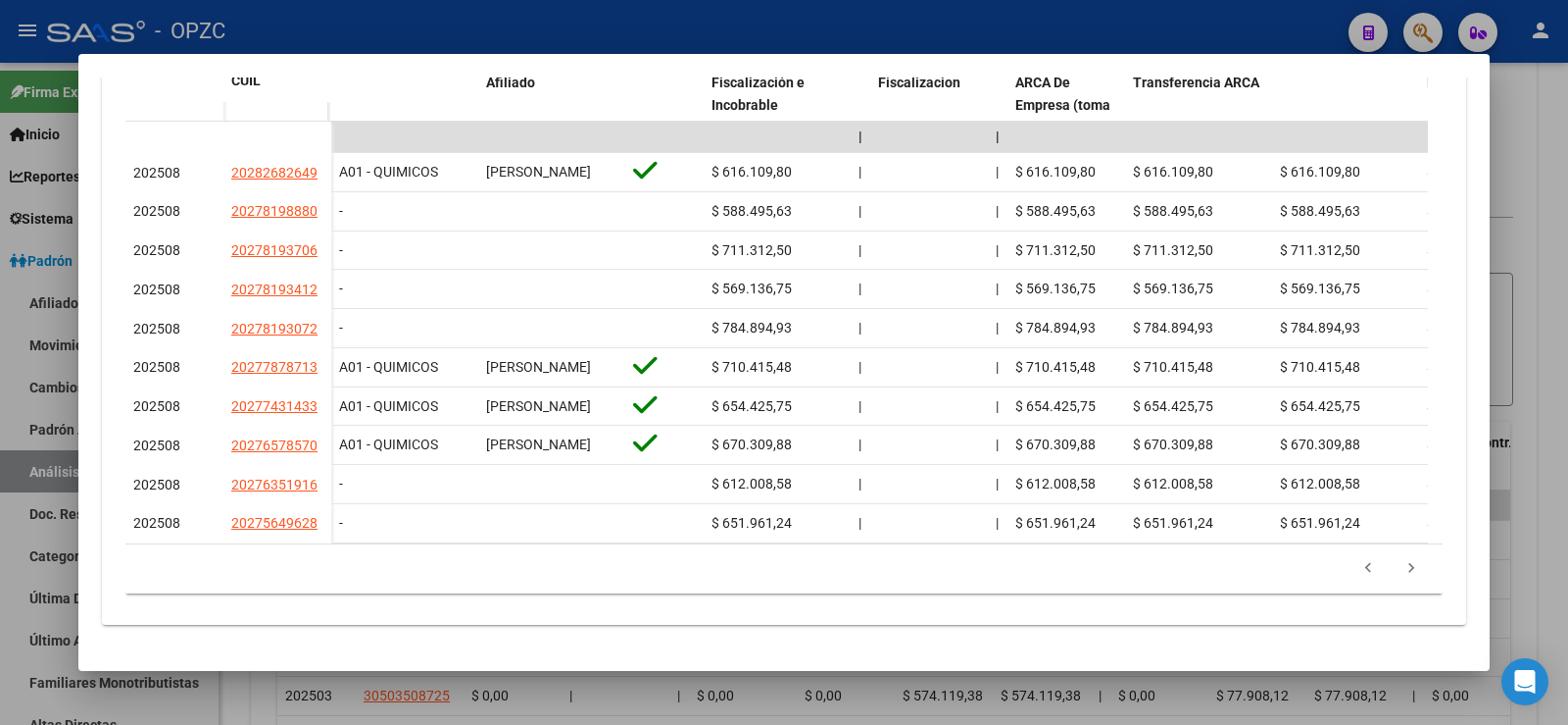
scroll to position [661, 0]
click at [1399, 565] on icon "go to next page" at bounding box center [1412, 571] width 26 height 24
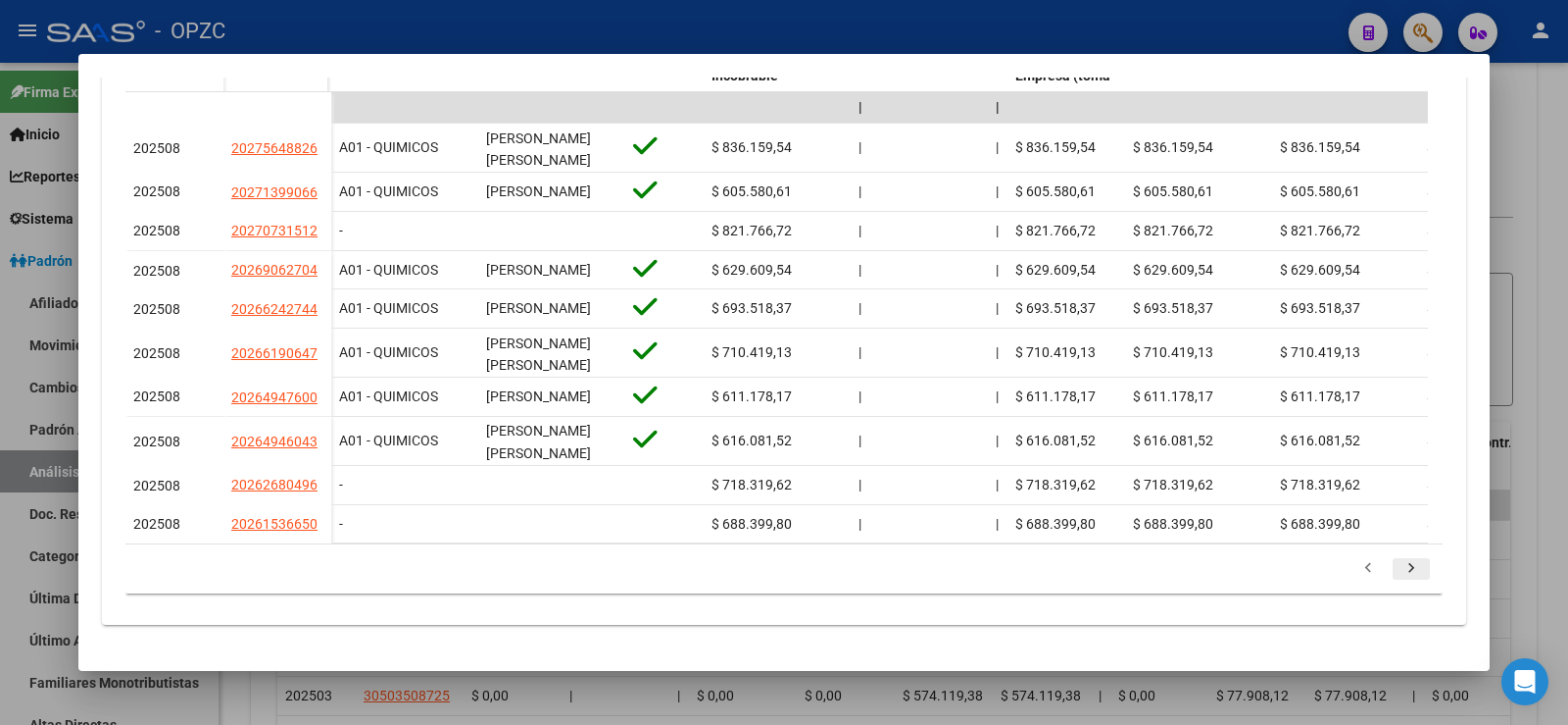
scroll to position [679, 0]
click at [1399, 573] on icon "go to next page" at bounding box center [1412, 571] width 26 height 24
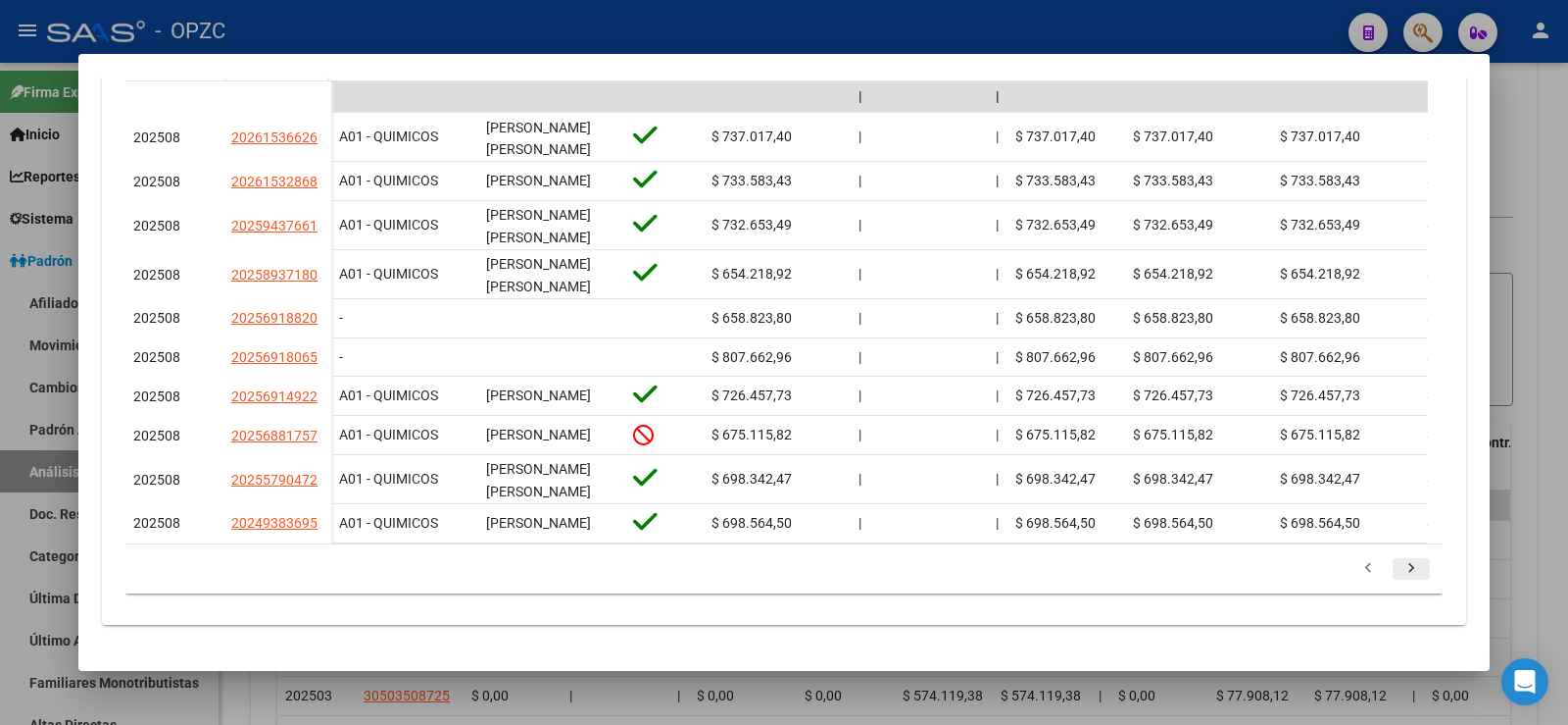
click at [1396, 573] on li at bounding box center [1412, 569] width 44 height 34
click at [1400, 583] on icon "go to next page" at bounding box center [1412, 571] width 26 height 24
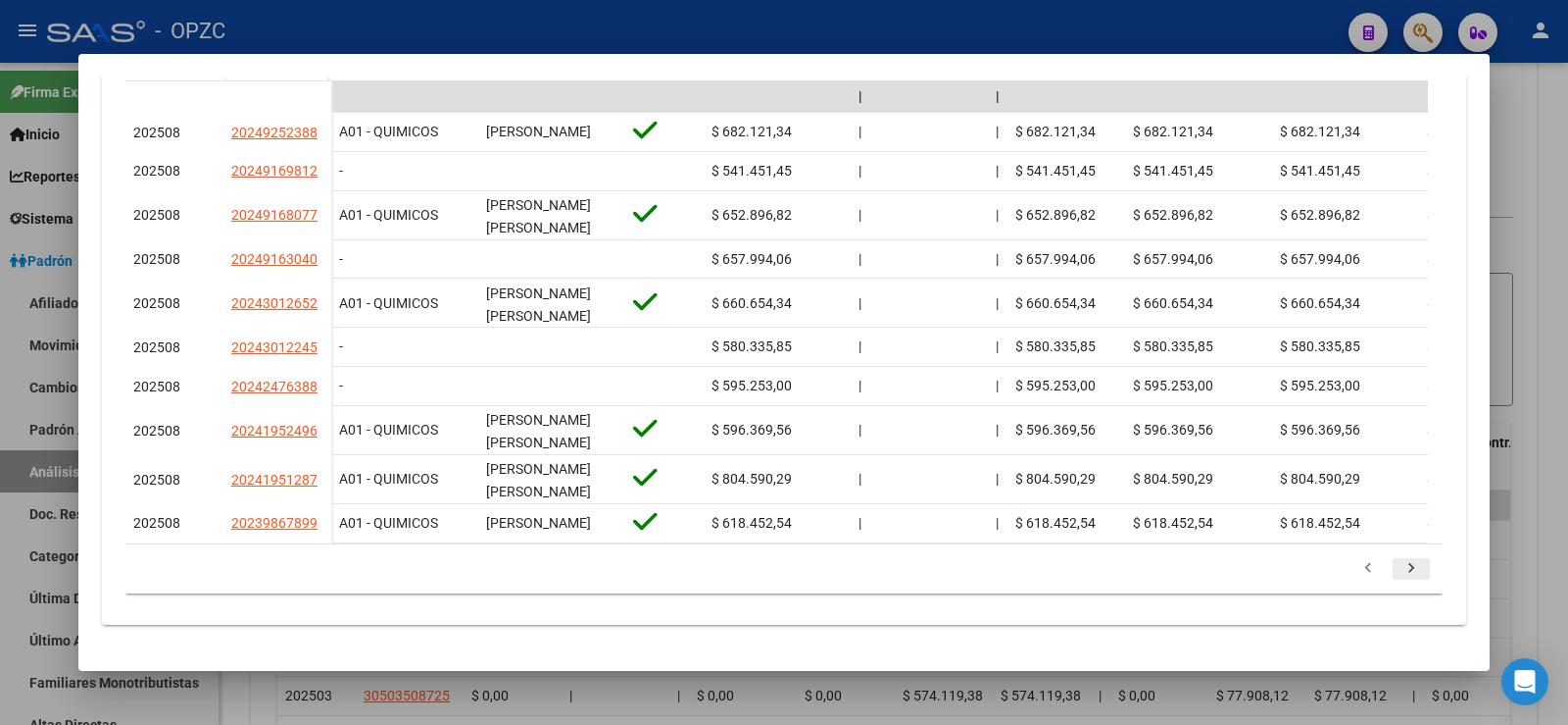
click at [1400, 577] on icon "go to next page" at bounding box center [1412, 571] width 26 height 24
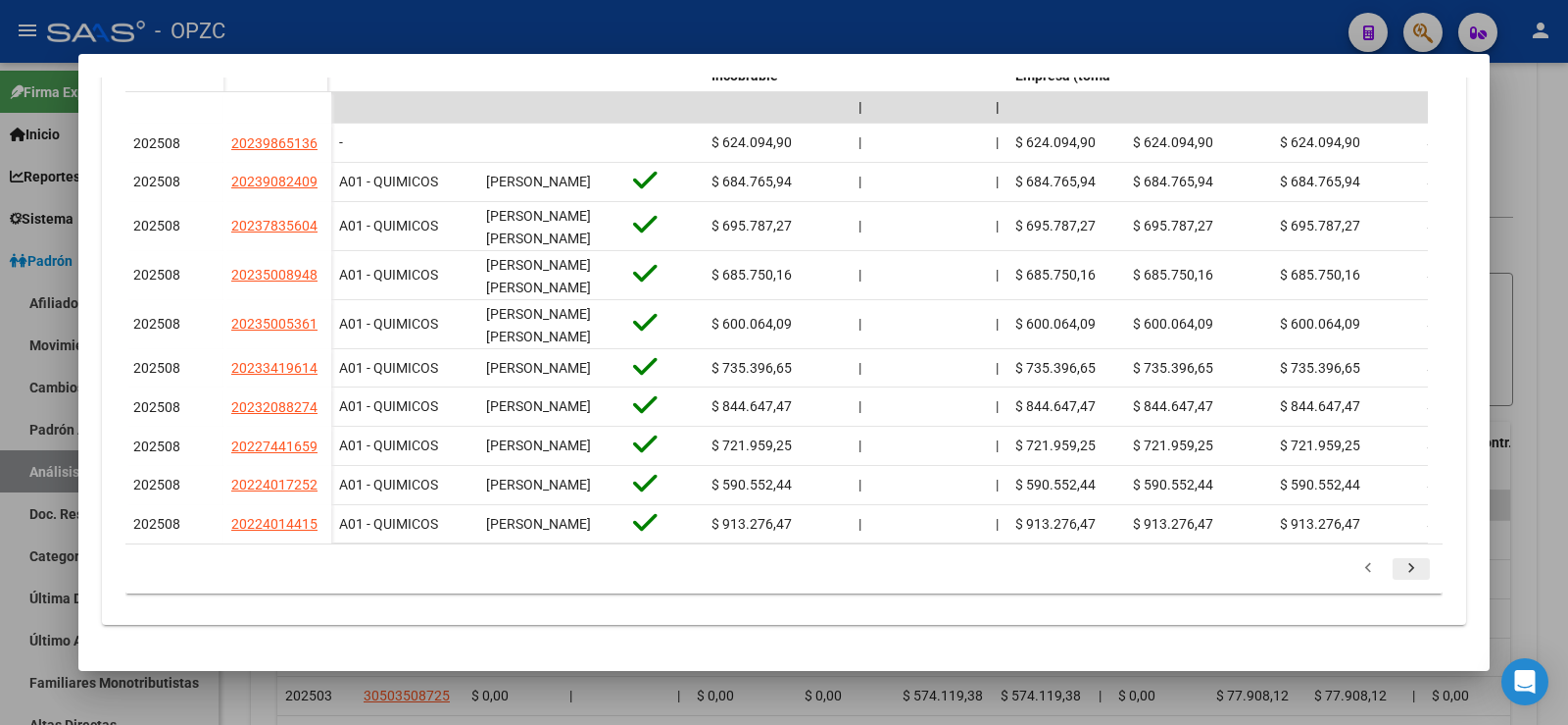
click at [1399, 581] on icon "go to next page" at bounding box center [1412, 571] width 26 height 24
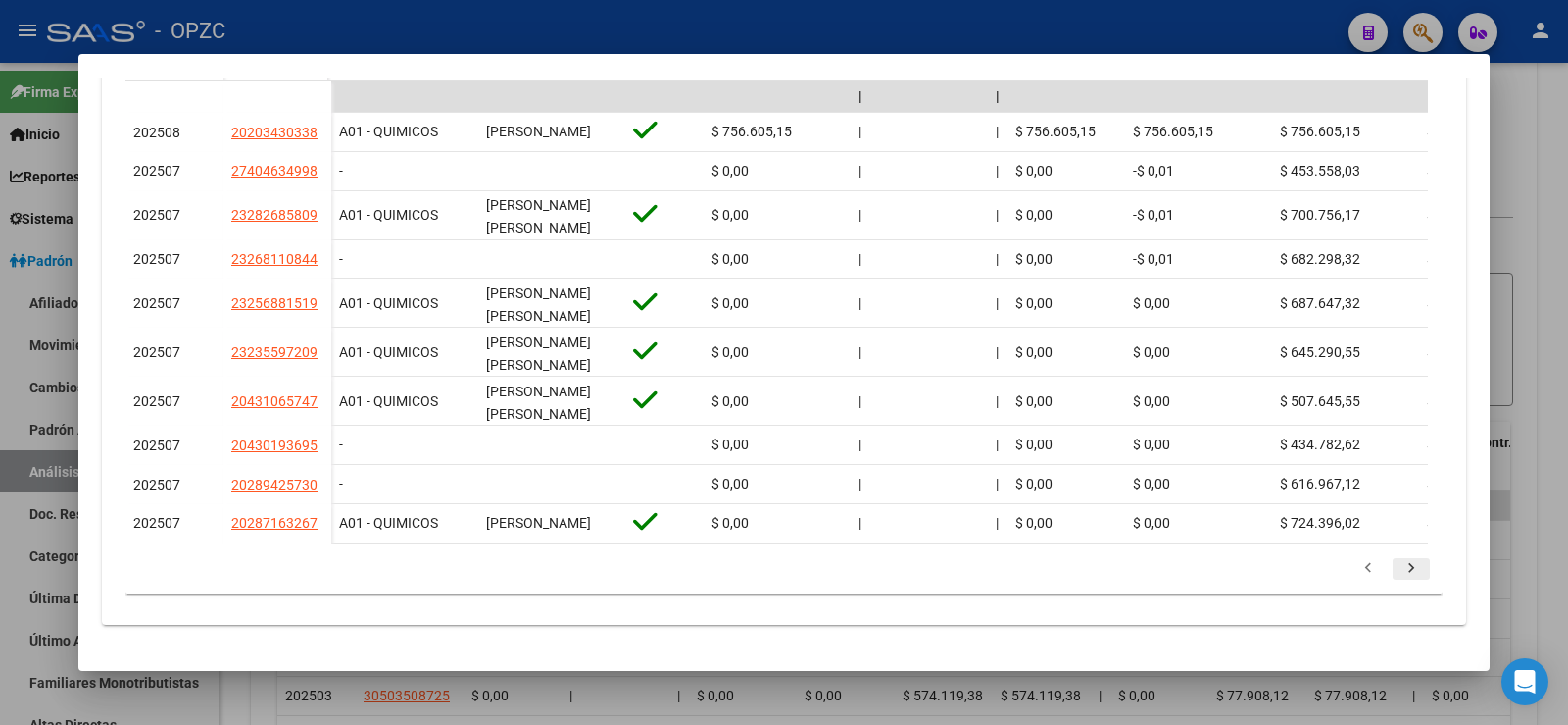
click at [1399, 571] on icon "go to next page" at bounding box center [1412, 571] width 26 height 24
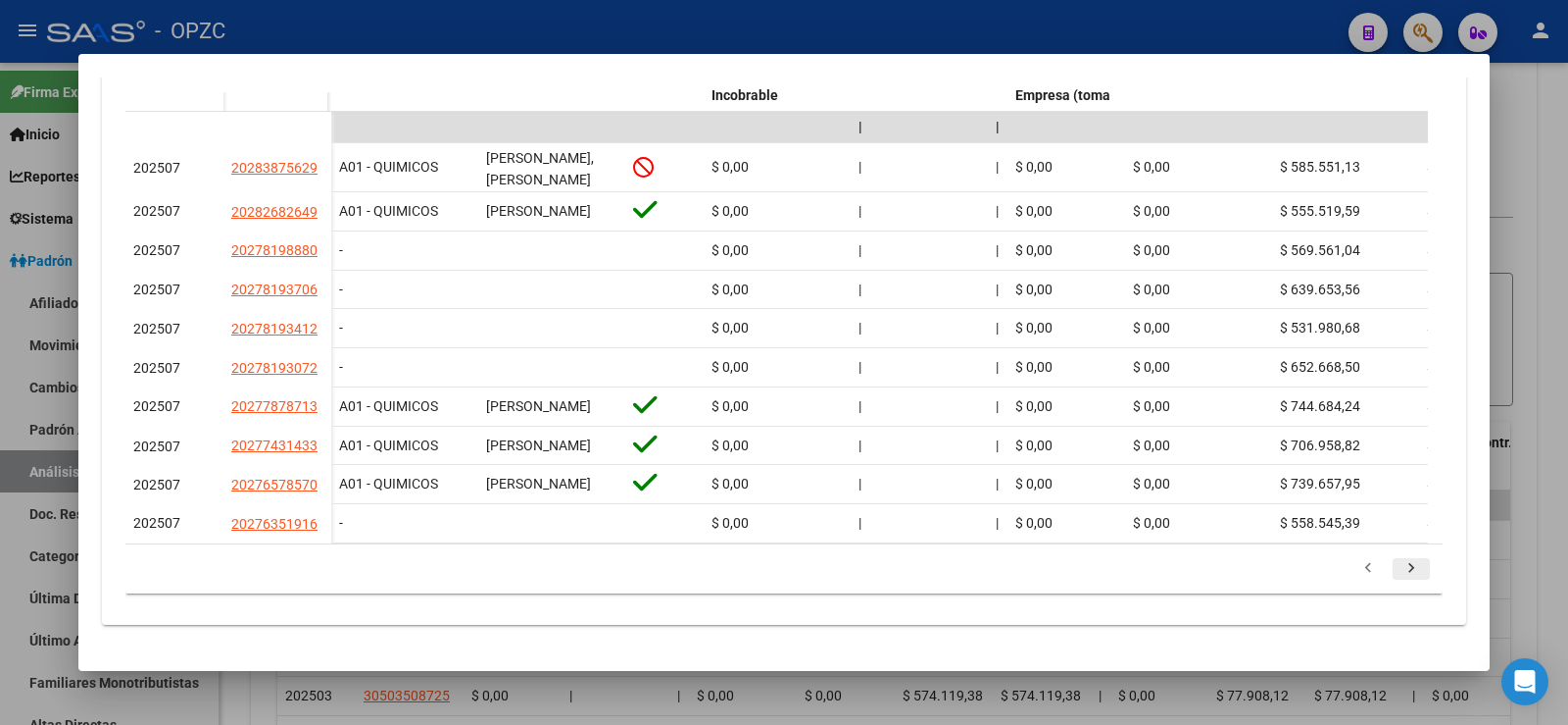
click at [1399, 571] on icon "go to next page" at bounding box center [1412, 571] width 26 height 24
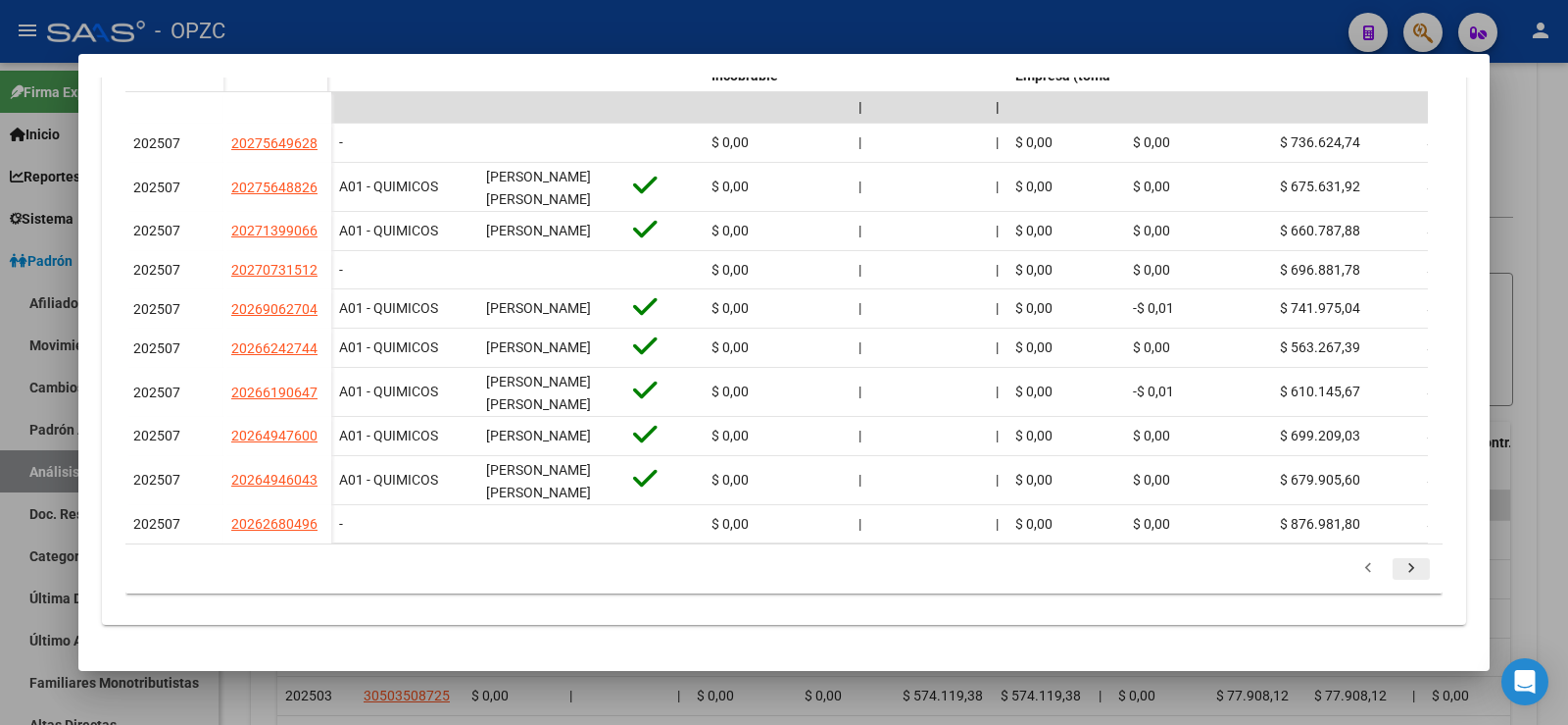
click at [1399, 571] on icon "go to next page" at bounding box center [1412, 571] width 26 height 24
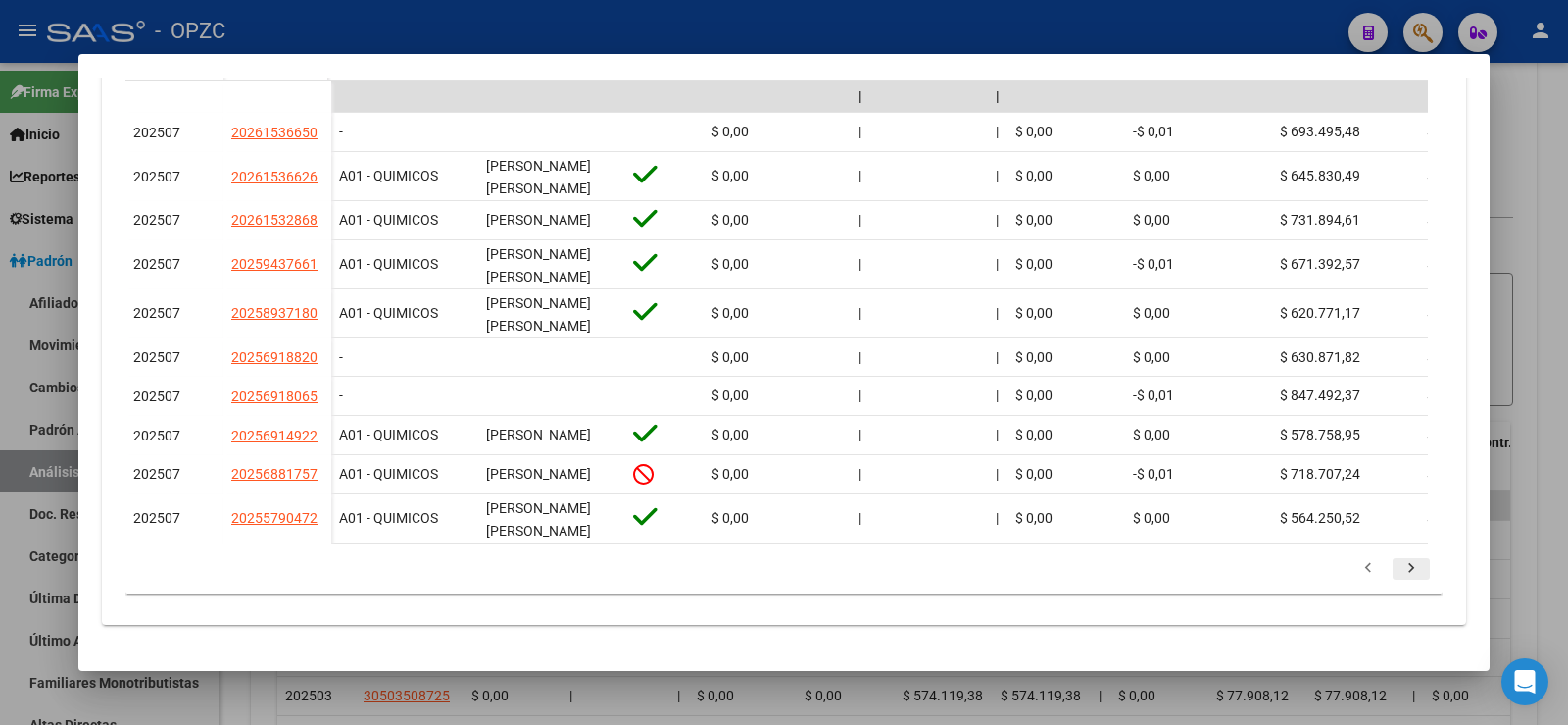
click at [1399, 572] on icon "go to next page" at bounding box center [1412, 571] width 26 height 24
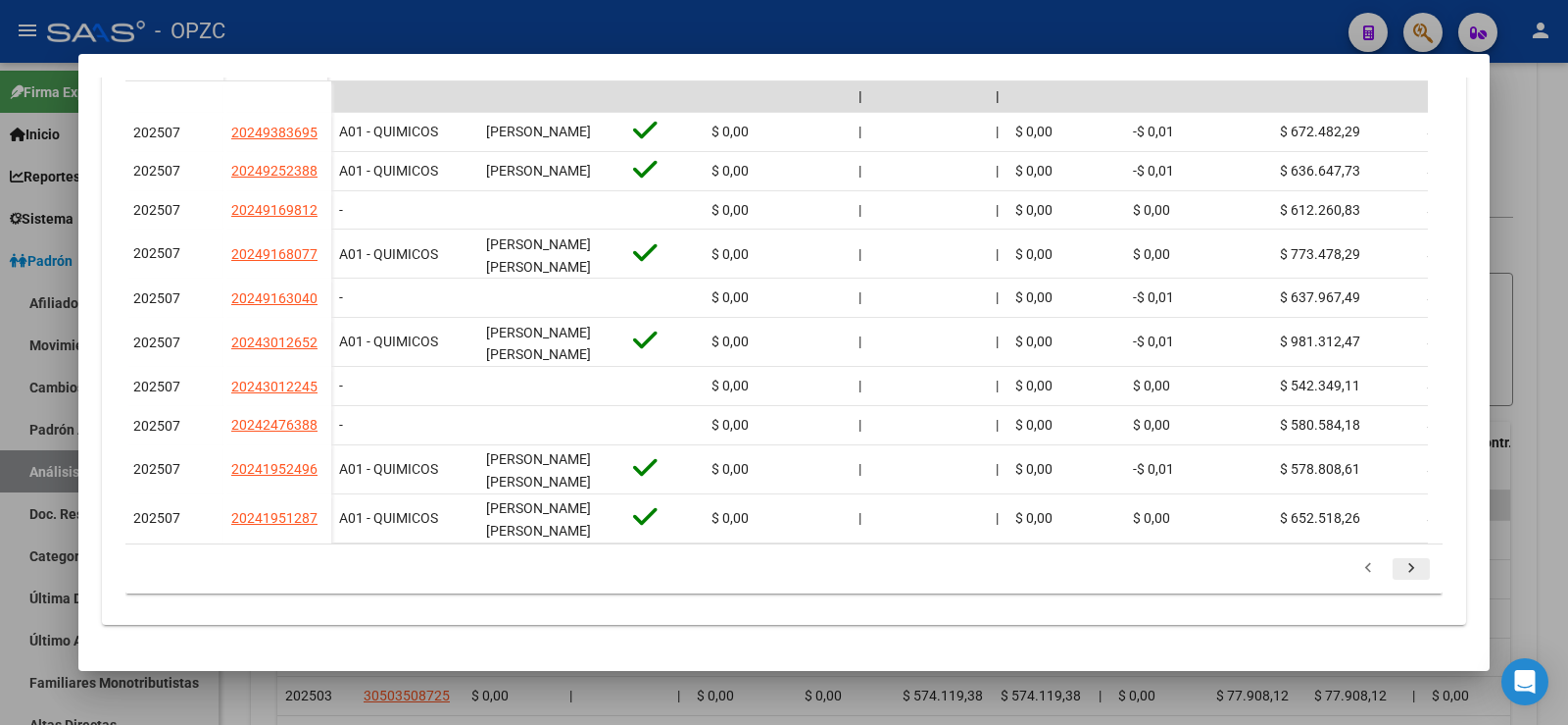
scroll to position [670, 0]
click at [1399, 572] on icon "go to next page" at bounding box center [1412, 571] width 26 height 24
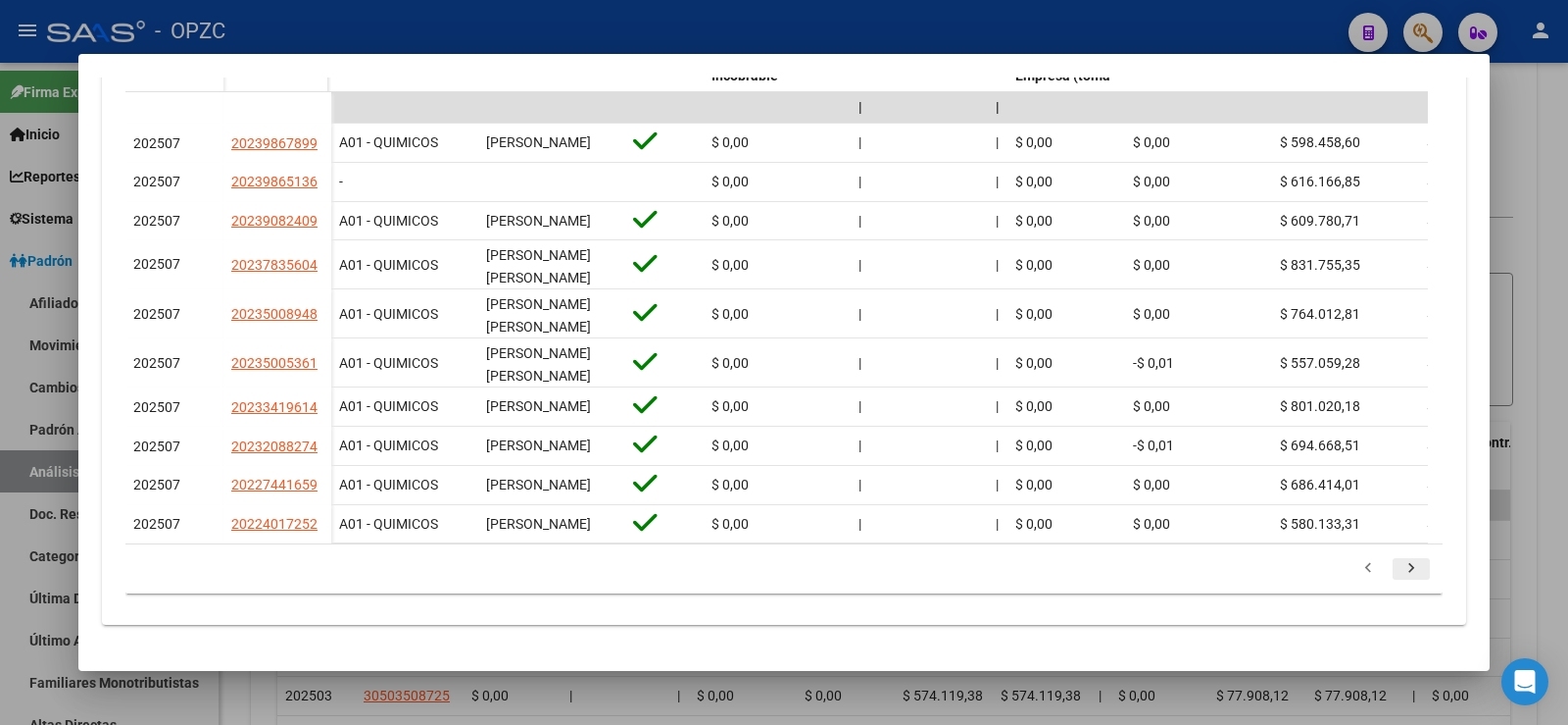
scroll to position [679, 0]
click at [1399, 583] on icon "go to next page" at bounding box center [1412, 571] width 26 height 24
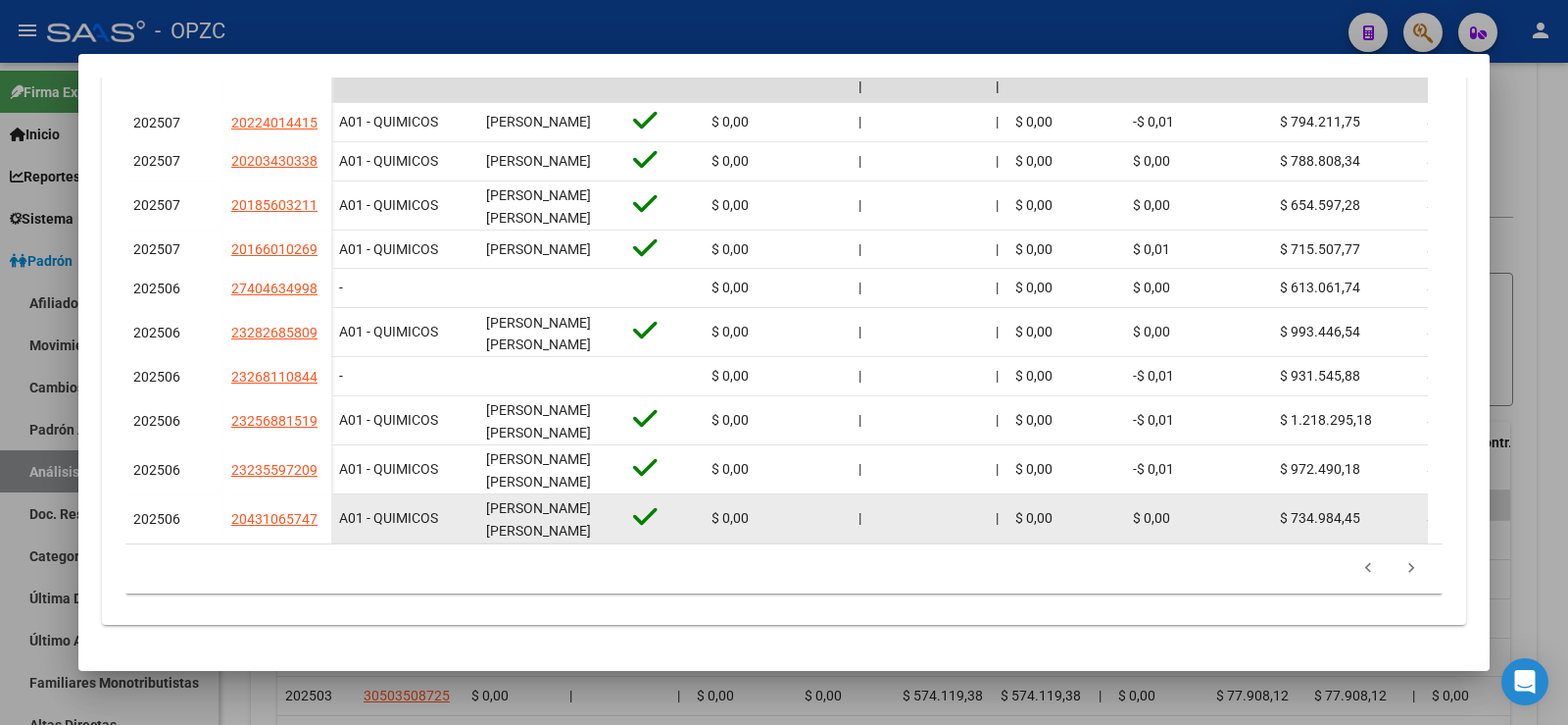
scroll to position [696, 0]
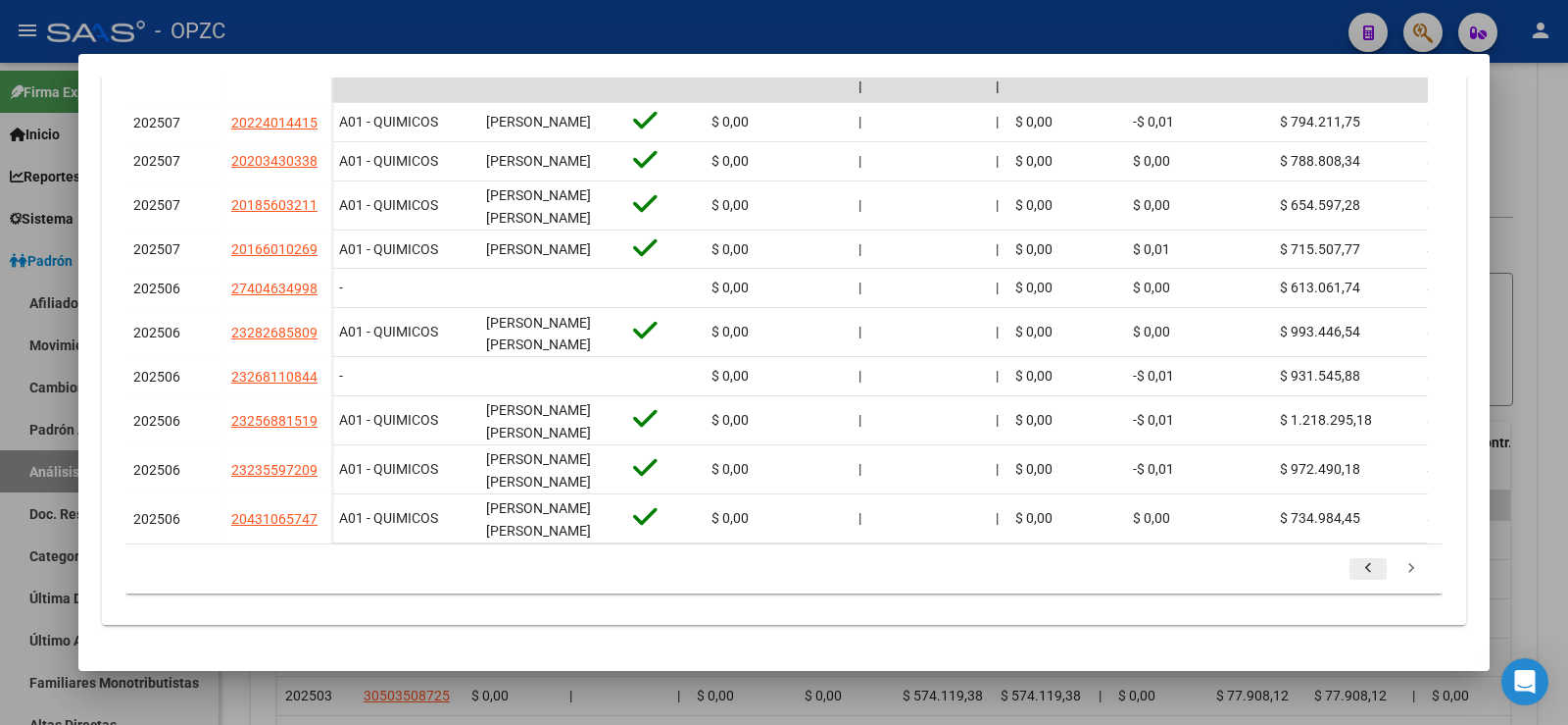
click at [1355, 568] on icon "go to previous page" at bounding box center [1368, 571] width 26 height 24
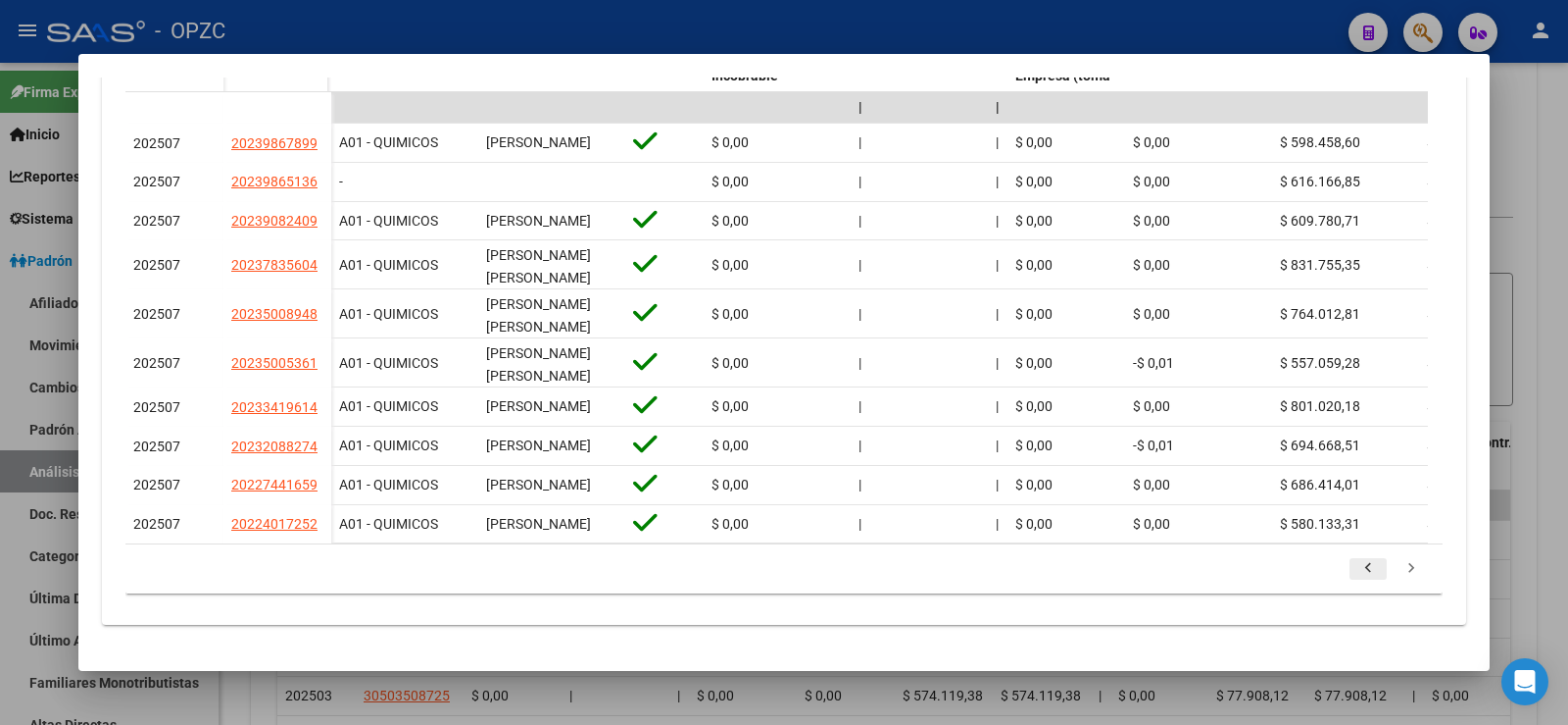
click at [1355, 565] on icon "go to previous page" at bounding box center [1368, 571] width 26 height 24
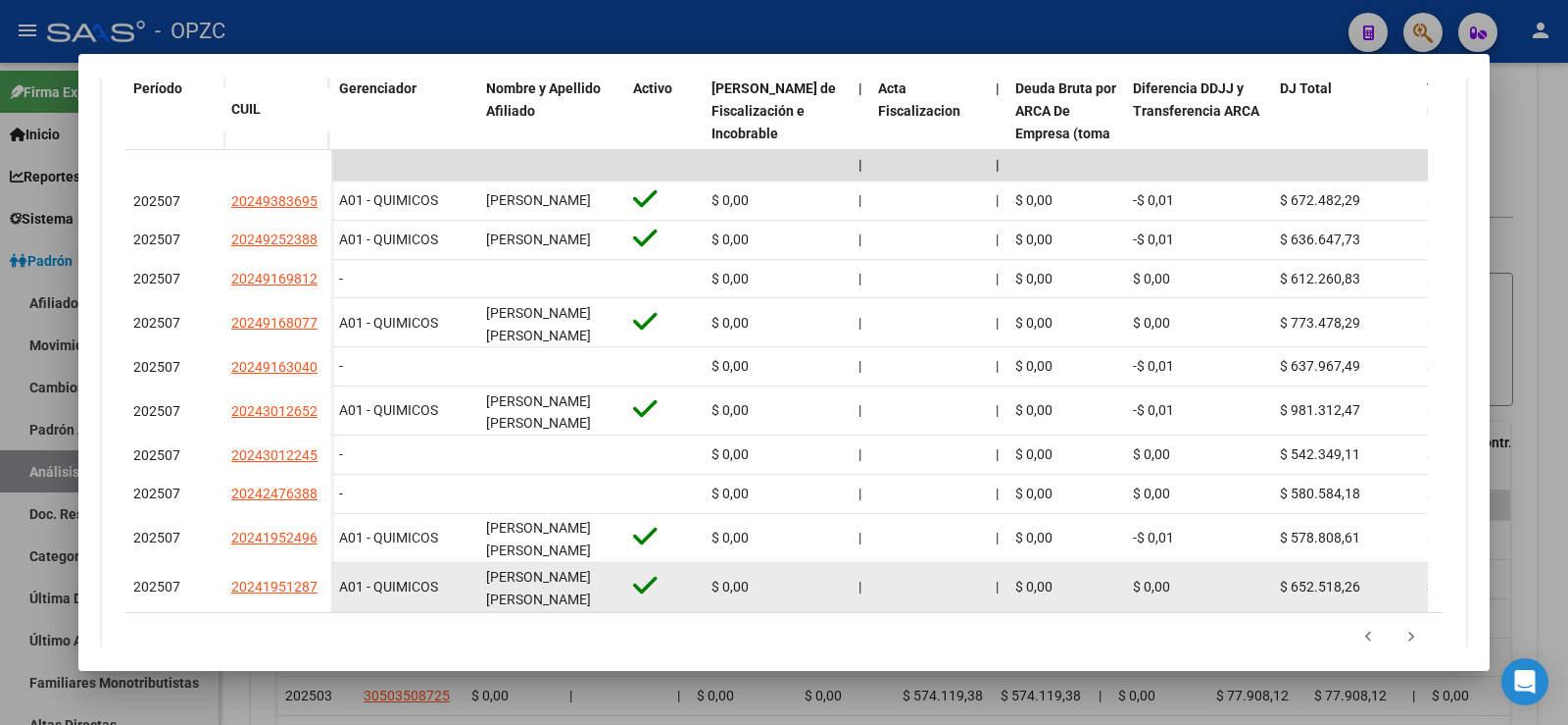
scroll to position [669, 0]
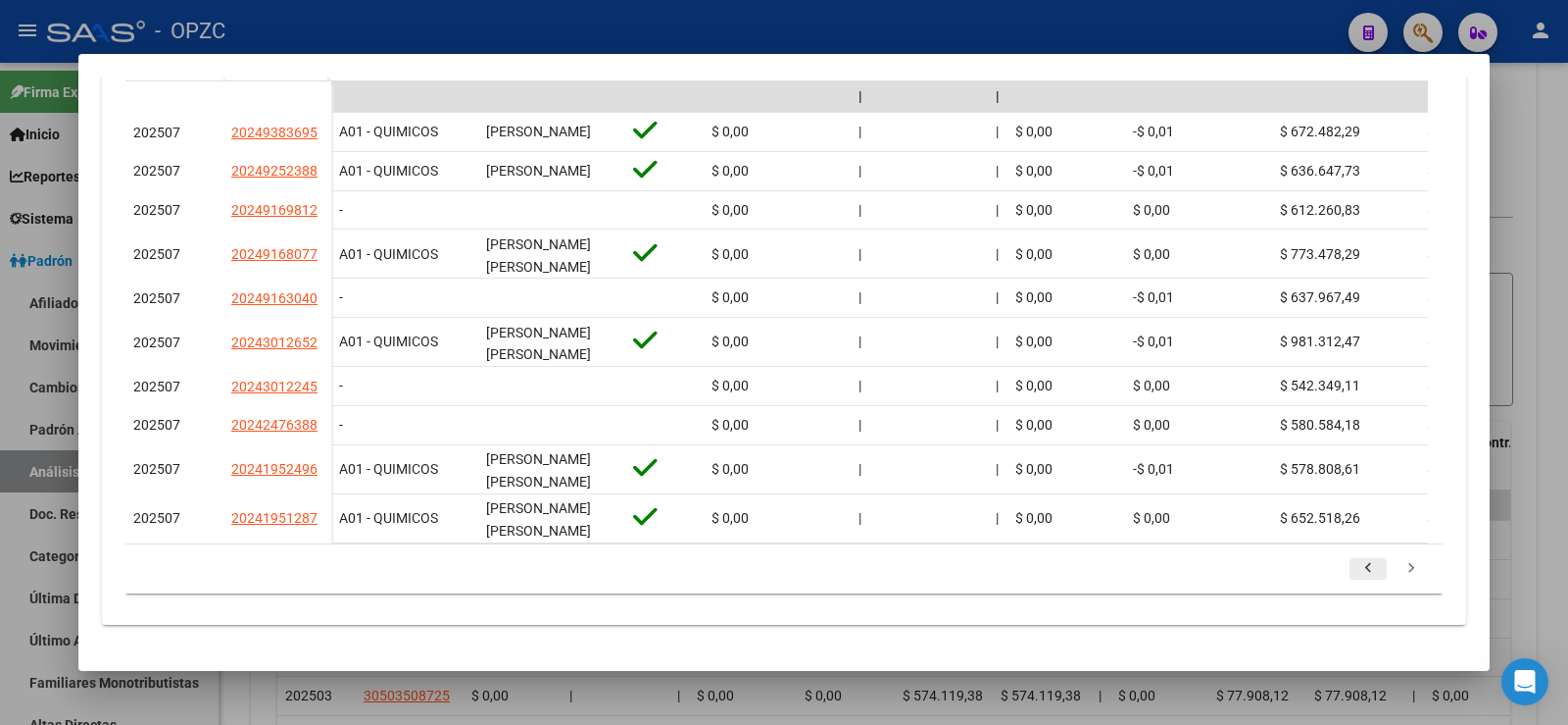
click at [1357, 564] on icon "go to previous page" at bounding box center [1368, 571] width 26 height 24
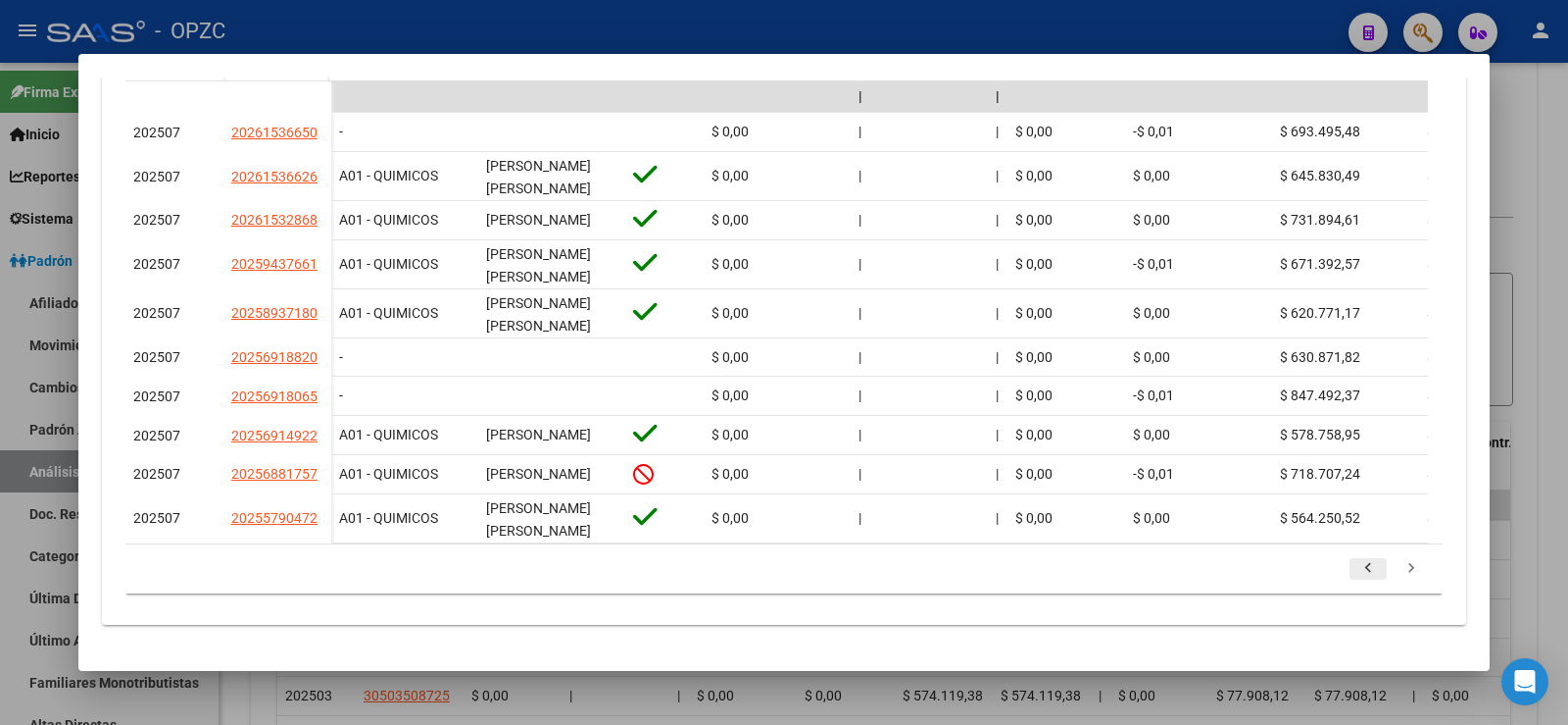
click at [1355, 583] on icon "go to previous page" at bounding box center [1368, 571] width 26 height 24
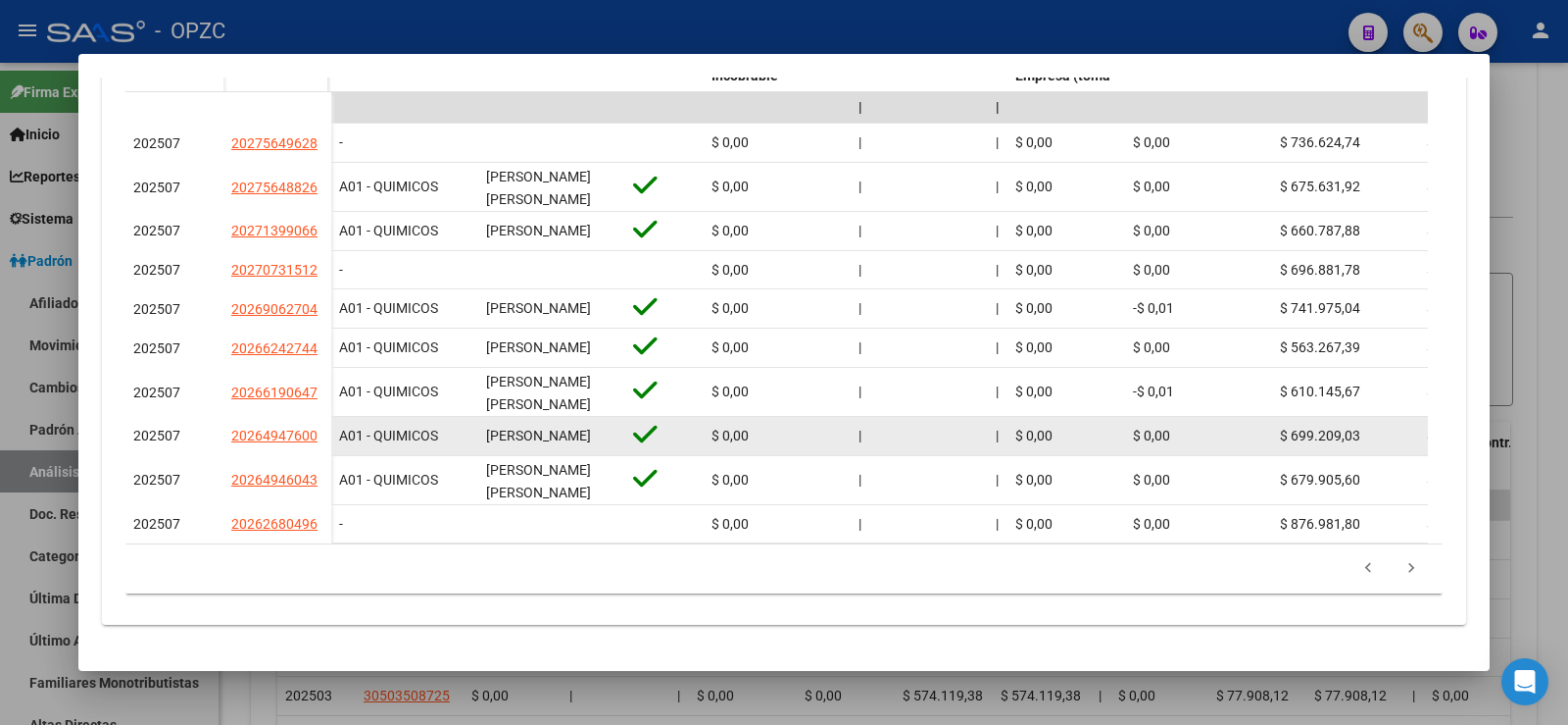
scroll to position [687, 0]
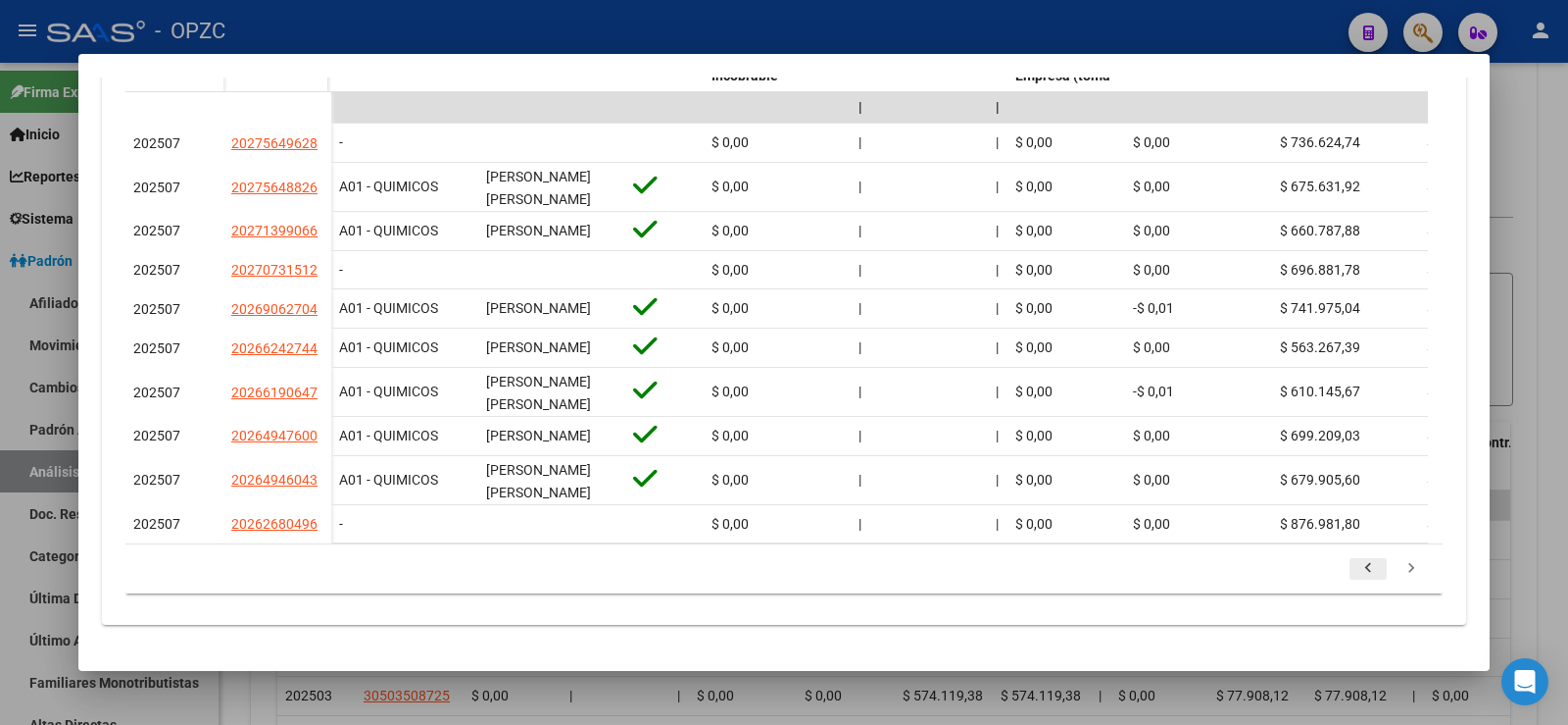
click at [1355, 569] on icon "go to previous page" at bounding box center [1368, 571] width 26 height 24
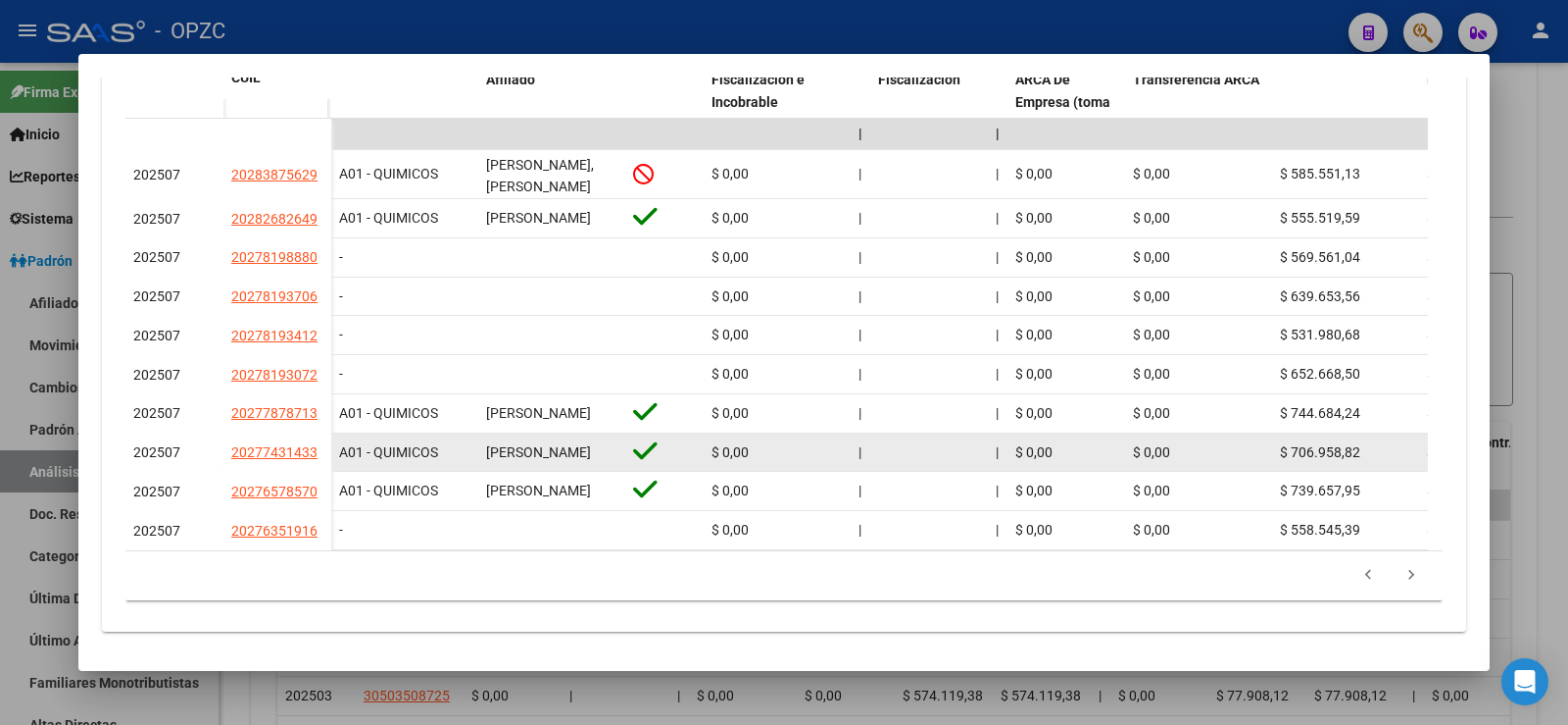
scroll to position [572, 0]
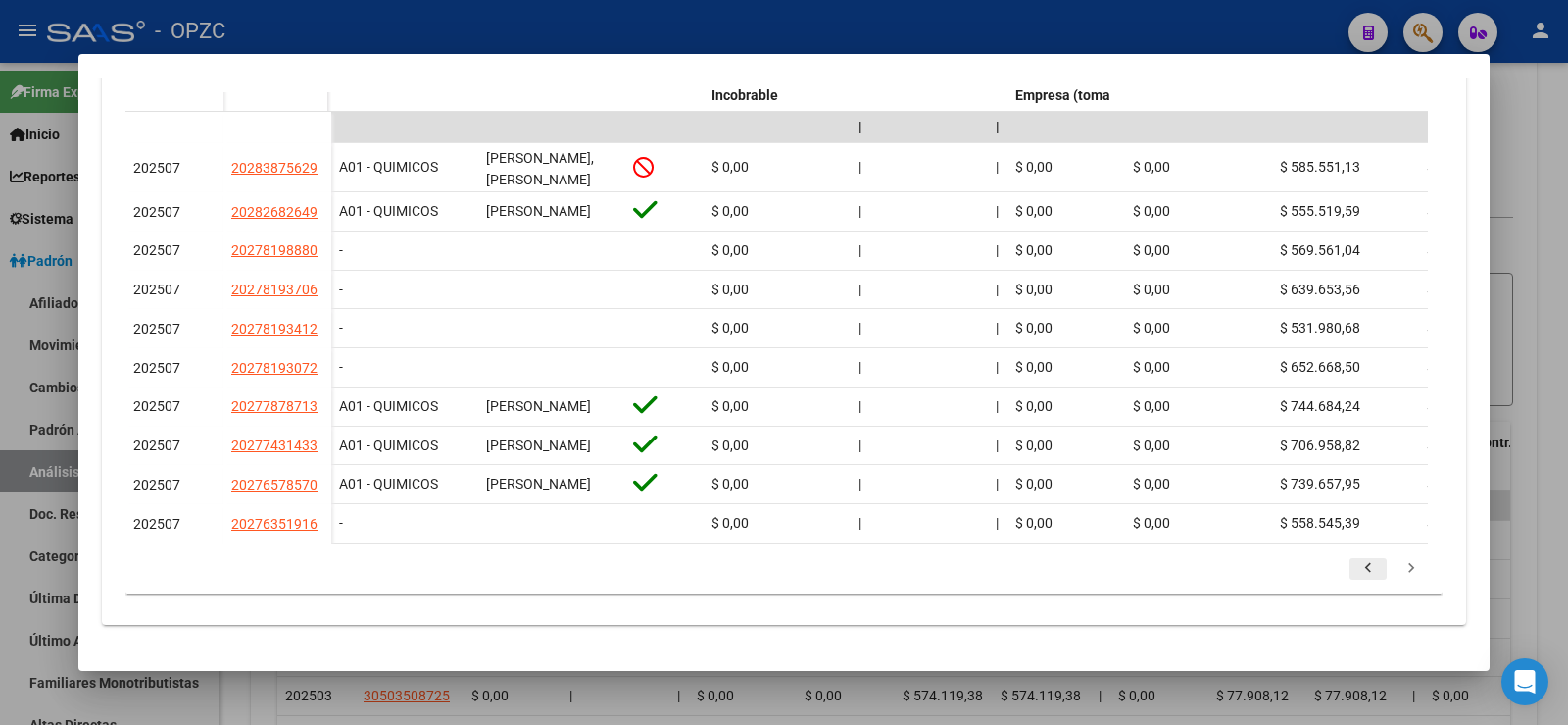
click at [1355, 565] on icon "go to previous page" at bounding box center [1368, 571] width 26 height 24
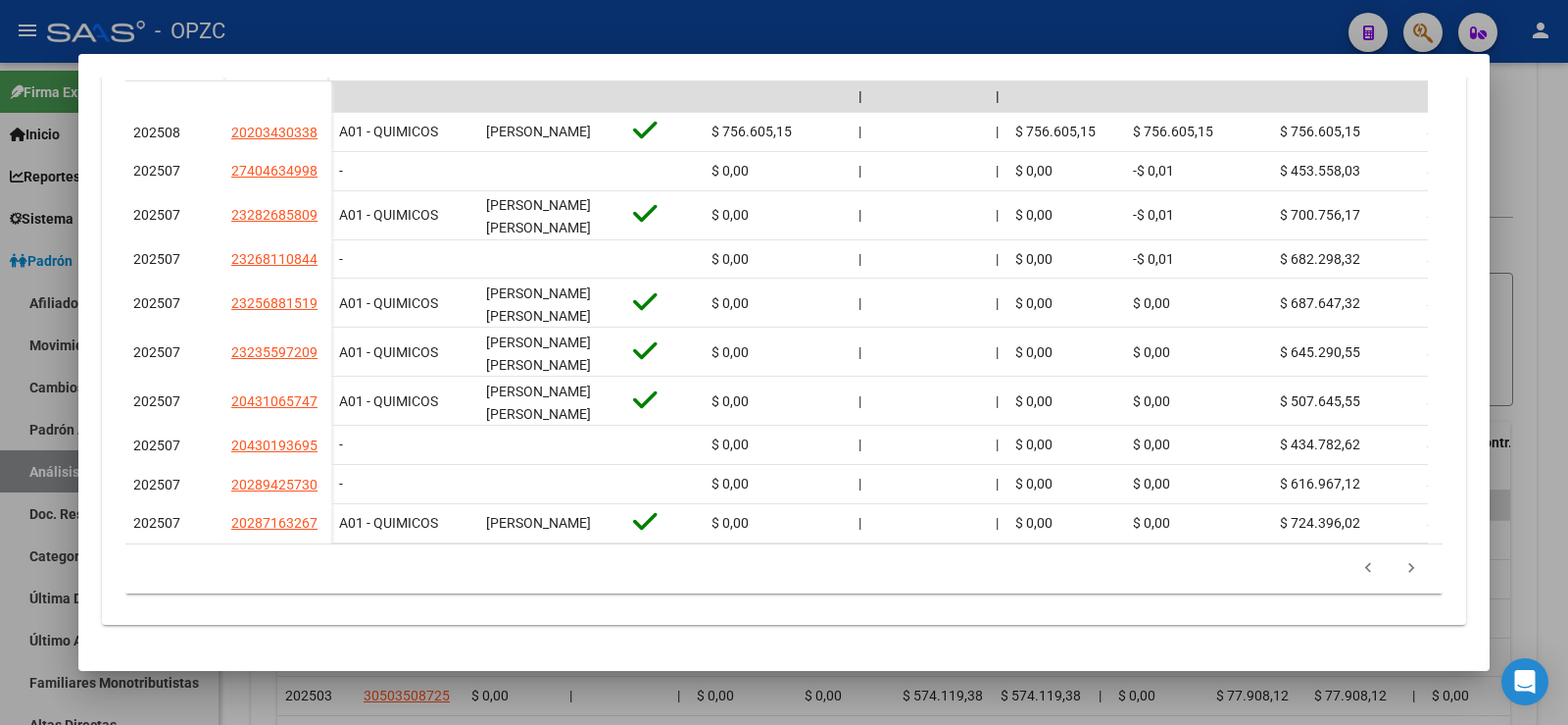
scroll to position [679, 0]
click at [1399, 566] on icon "go to next page" at bounding box center [1412, 571] width 26 height 24
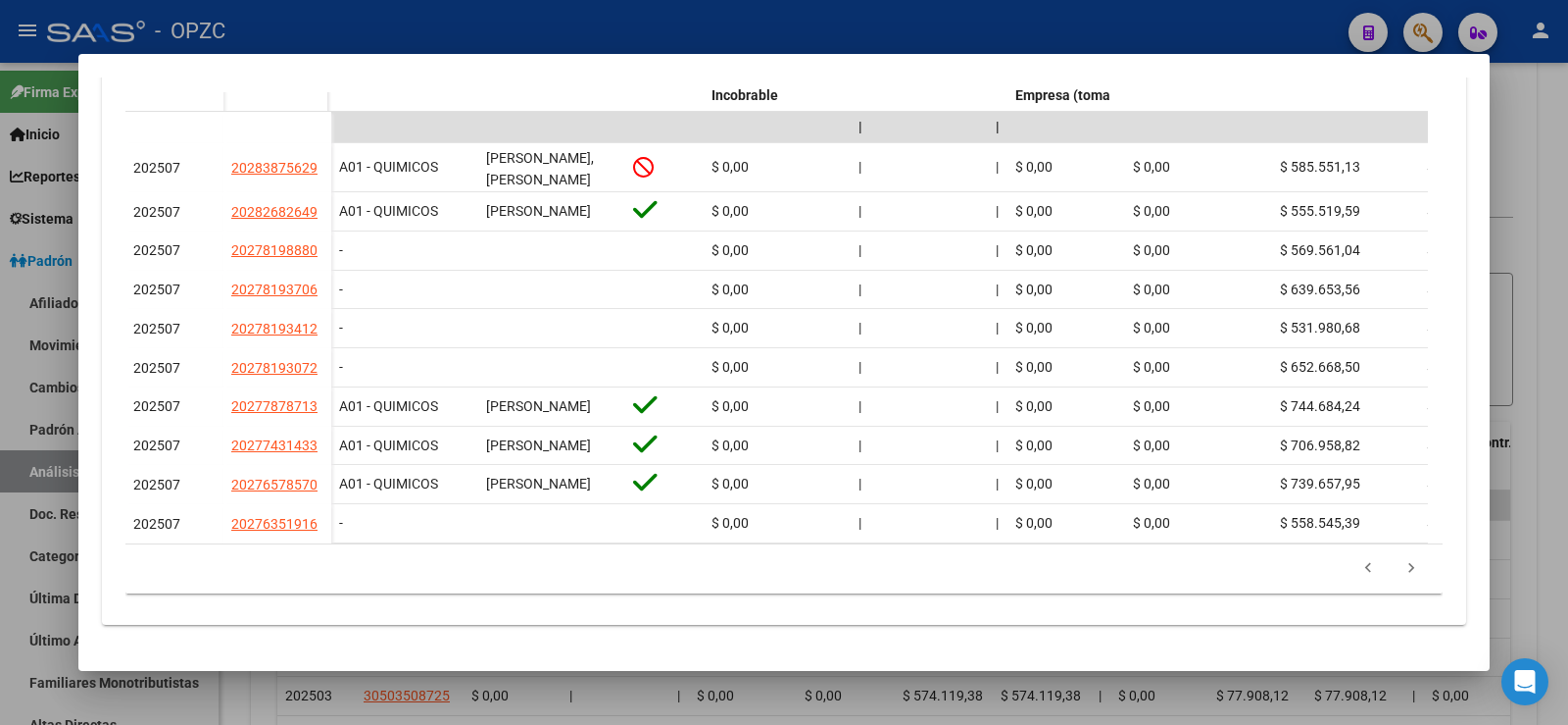
scroll to position [670, 0]
click at [1553, 406] on div at bounding box center [784, 362] width 1568 height 725
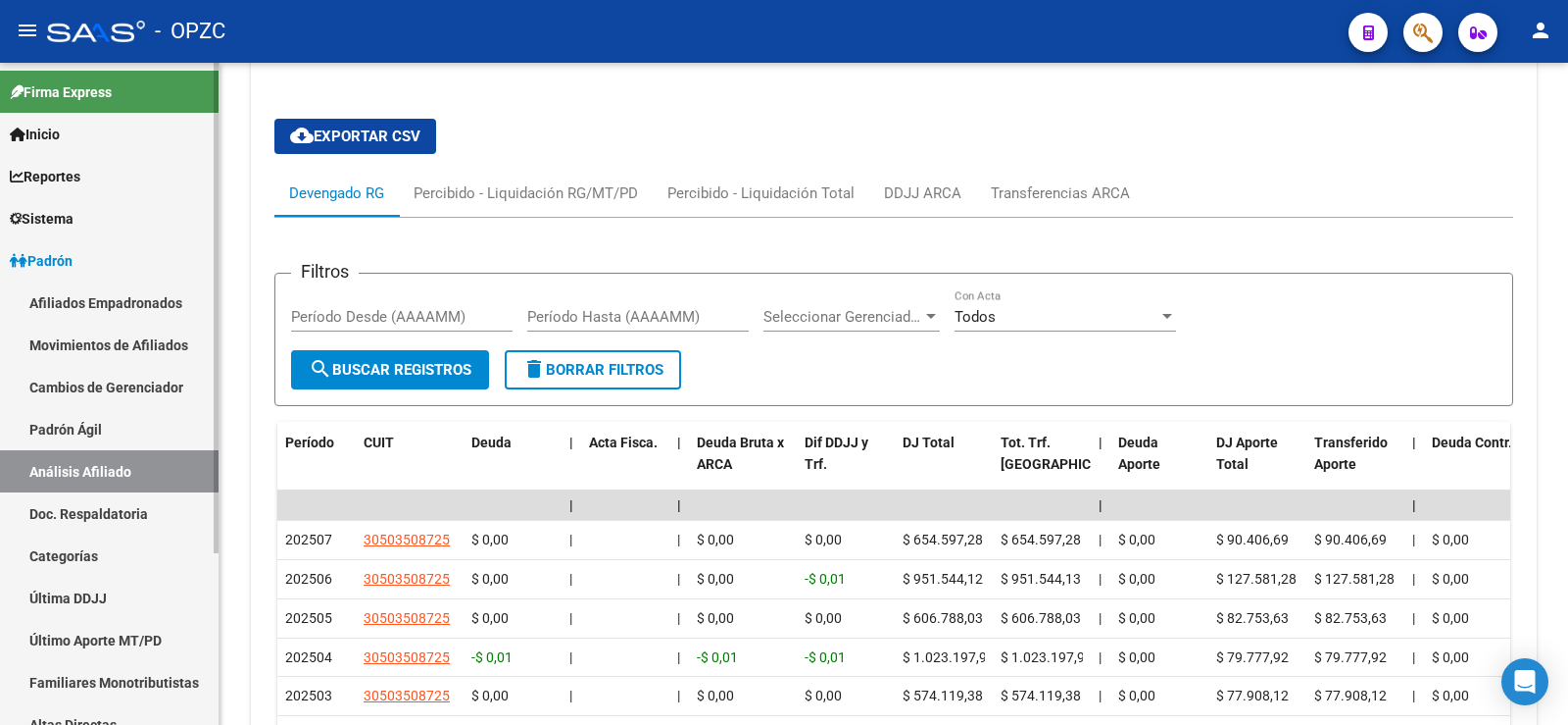
click at [119, 304] on link "Afiliados Empadronados" at bounding box center [109, 303] width 218 height 43
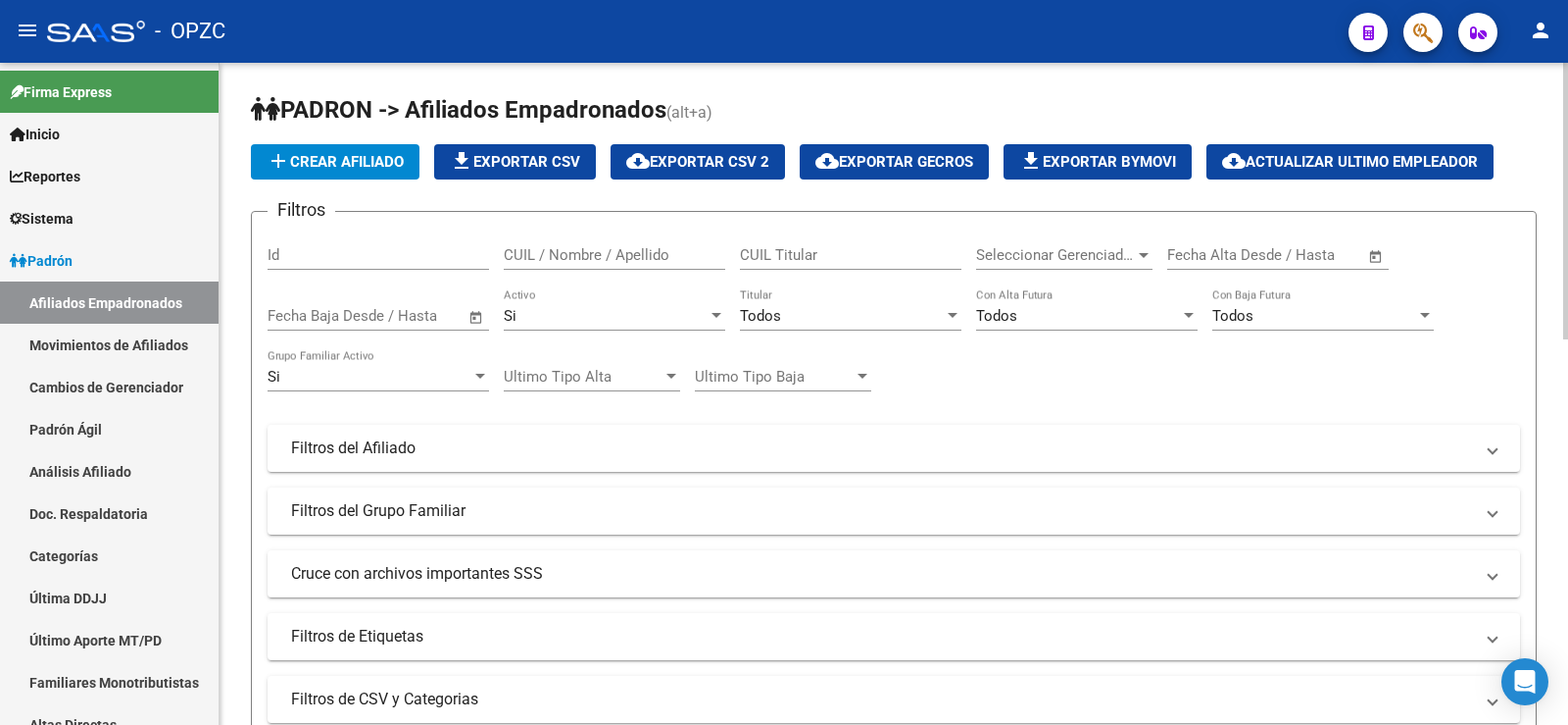
click at [644, 249] on input "CUIL / Nombre / Apellido" at bounding box center [615, 255] width 221 height 18
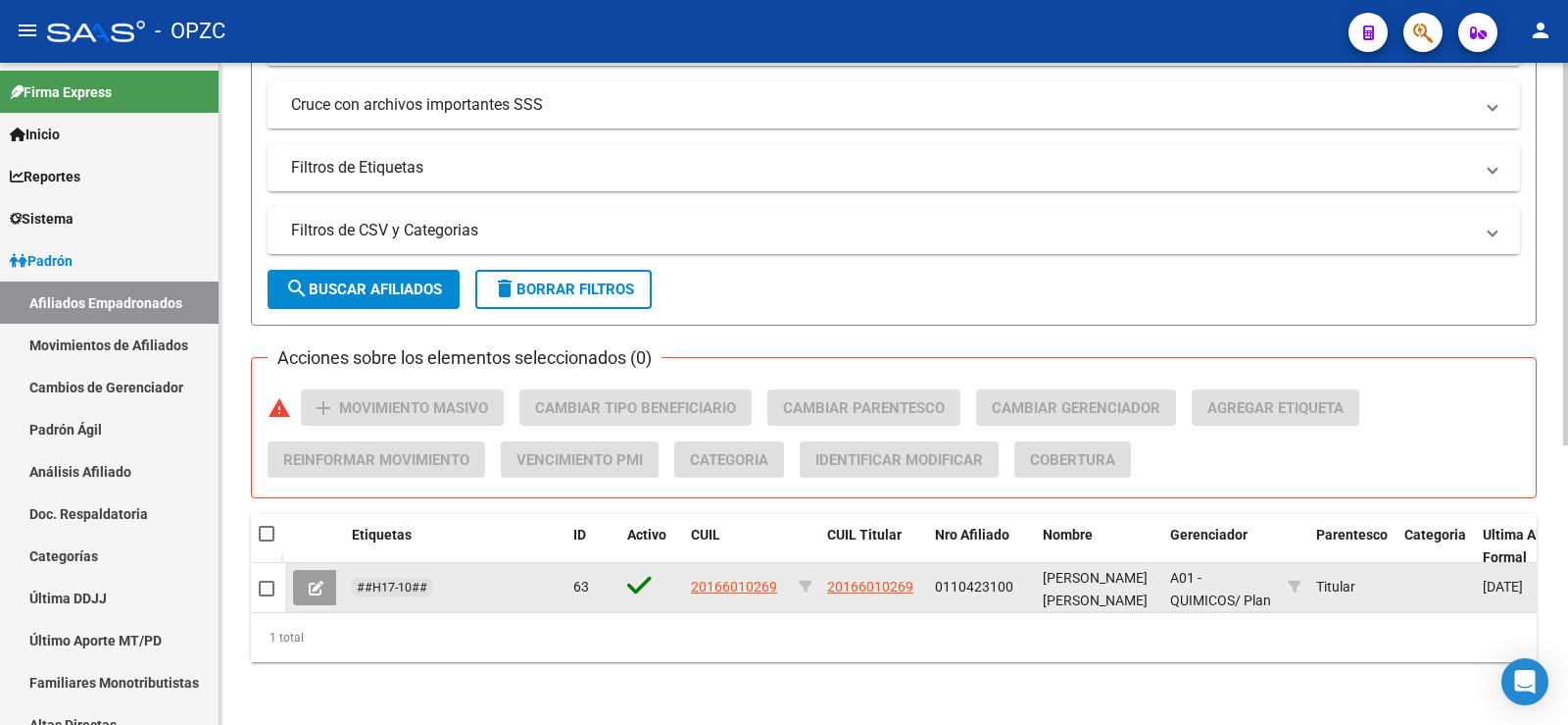
type input "MARTINUC"
click at [298, 570] on button at bounding box center [315, 588] width 46 height 36
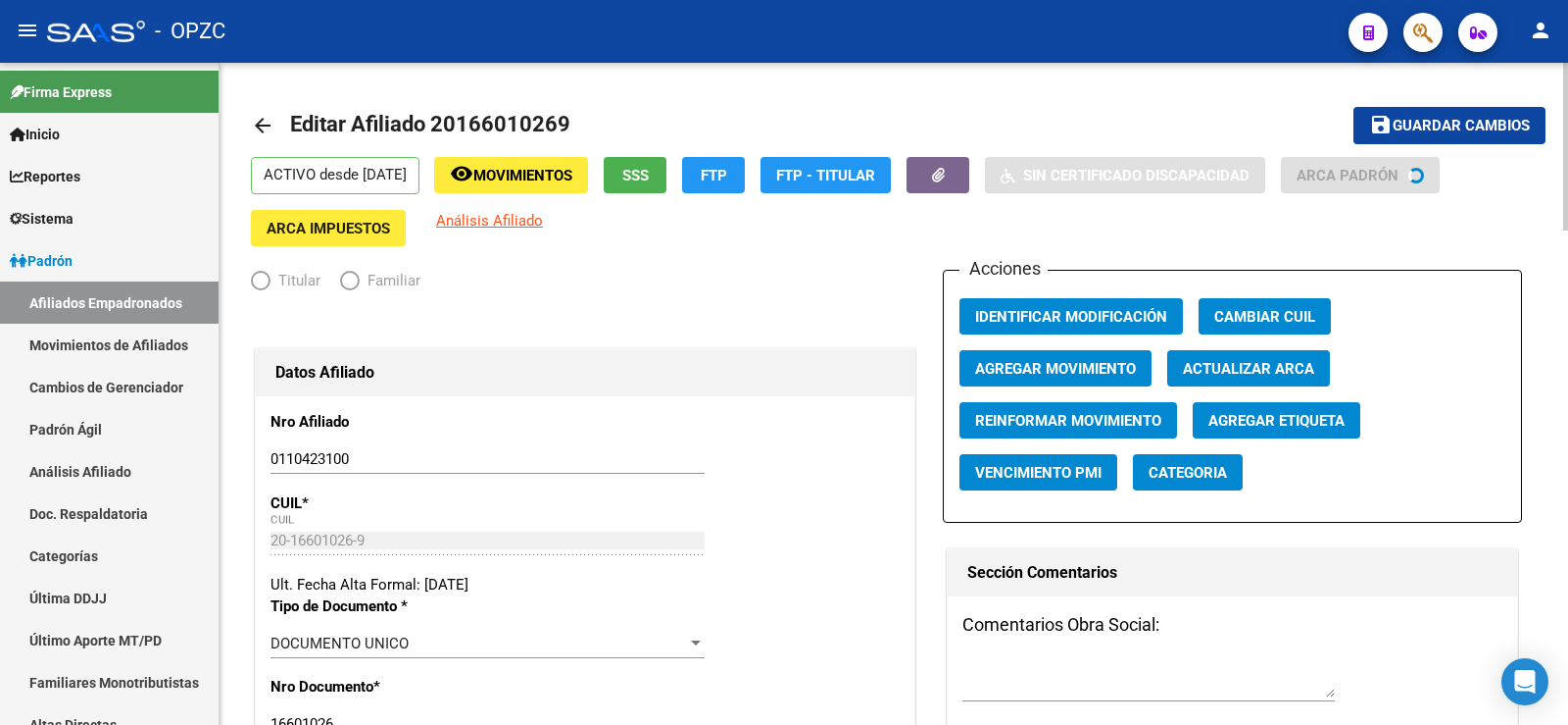
radio input "true"
type input "30-50350872-5"
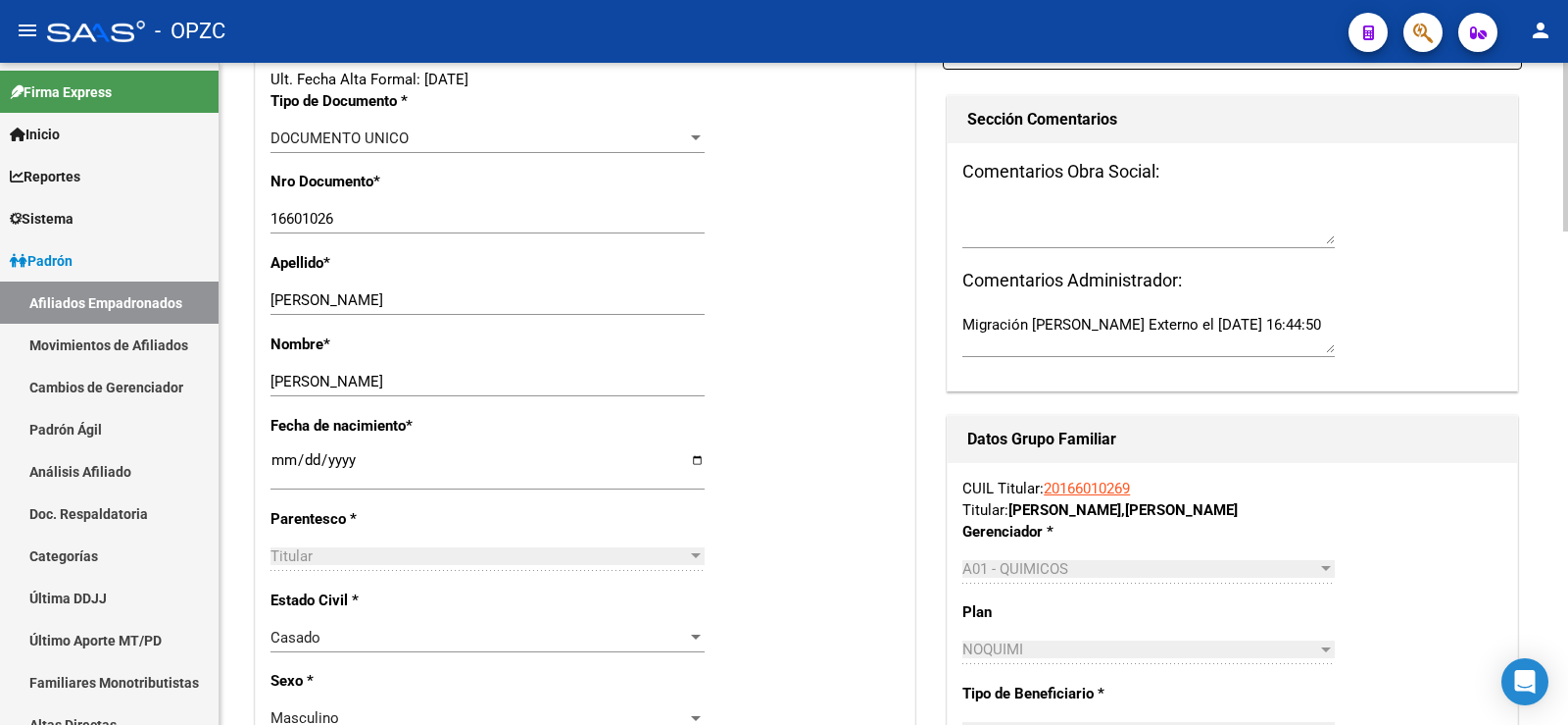
scroll to position [882, 0]
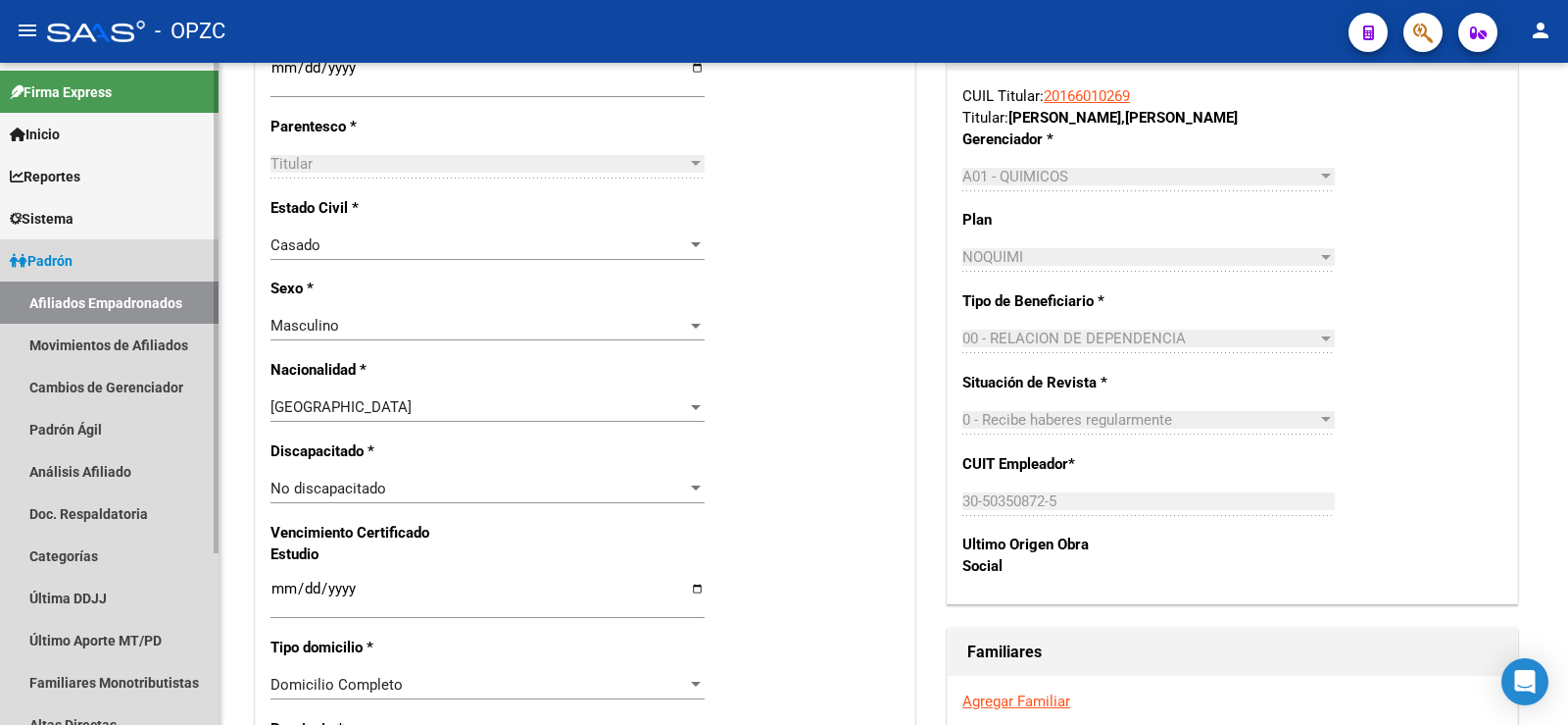
click at [142, 292] on link "Afiliados Empadronados" at bounding box center [109, 303] width 218 height 43
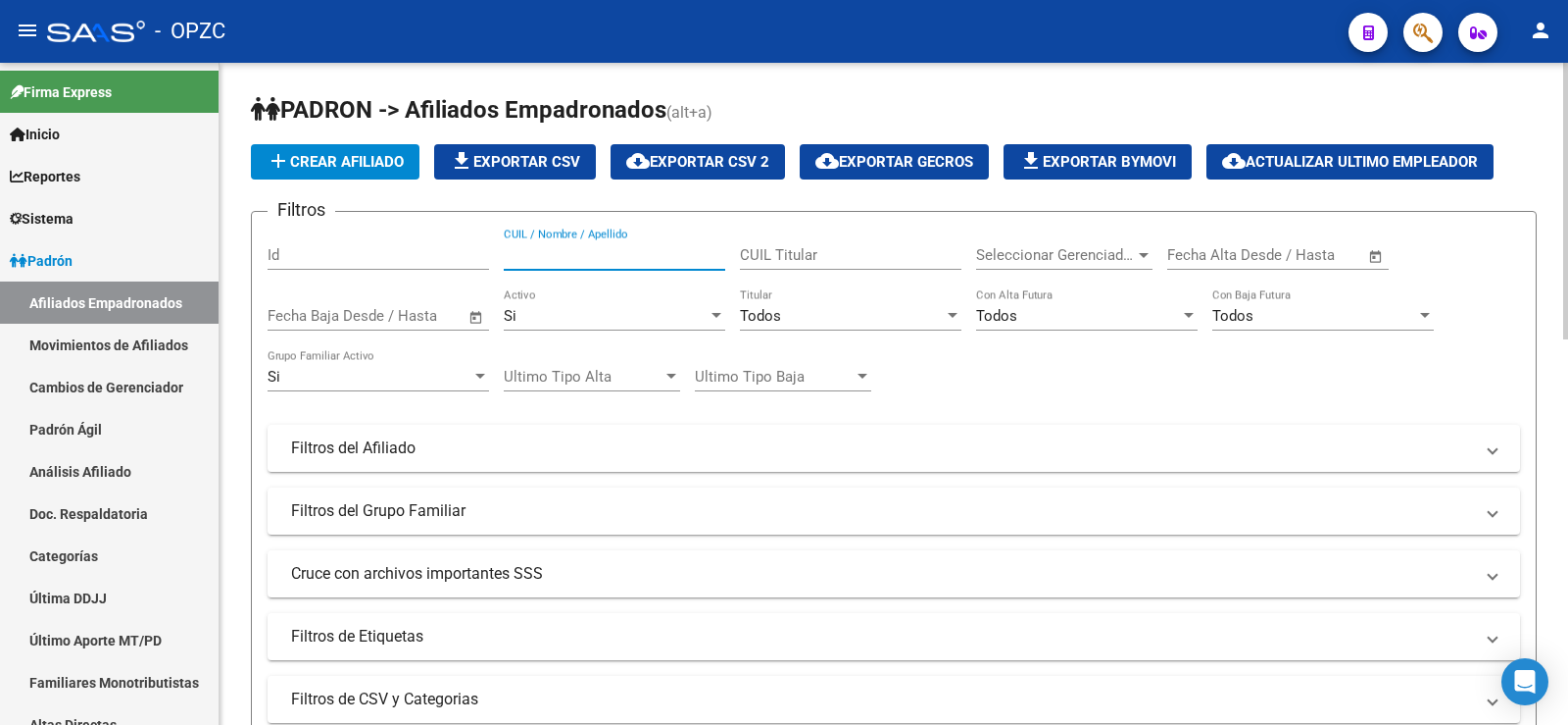
click at [604, 259] on input "CUIL / Nombre / Apellido" at bounding box center [615, 255] width 221 height 18
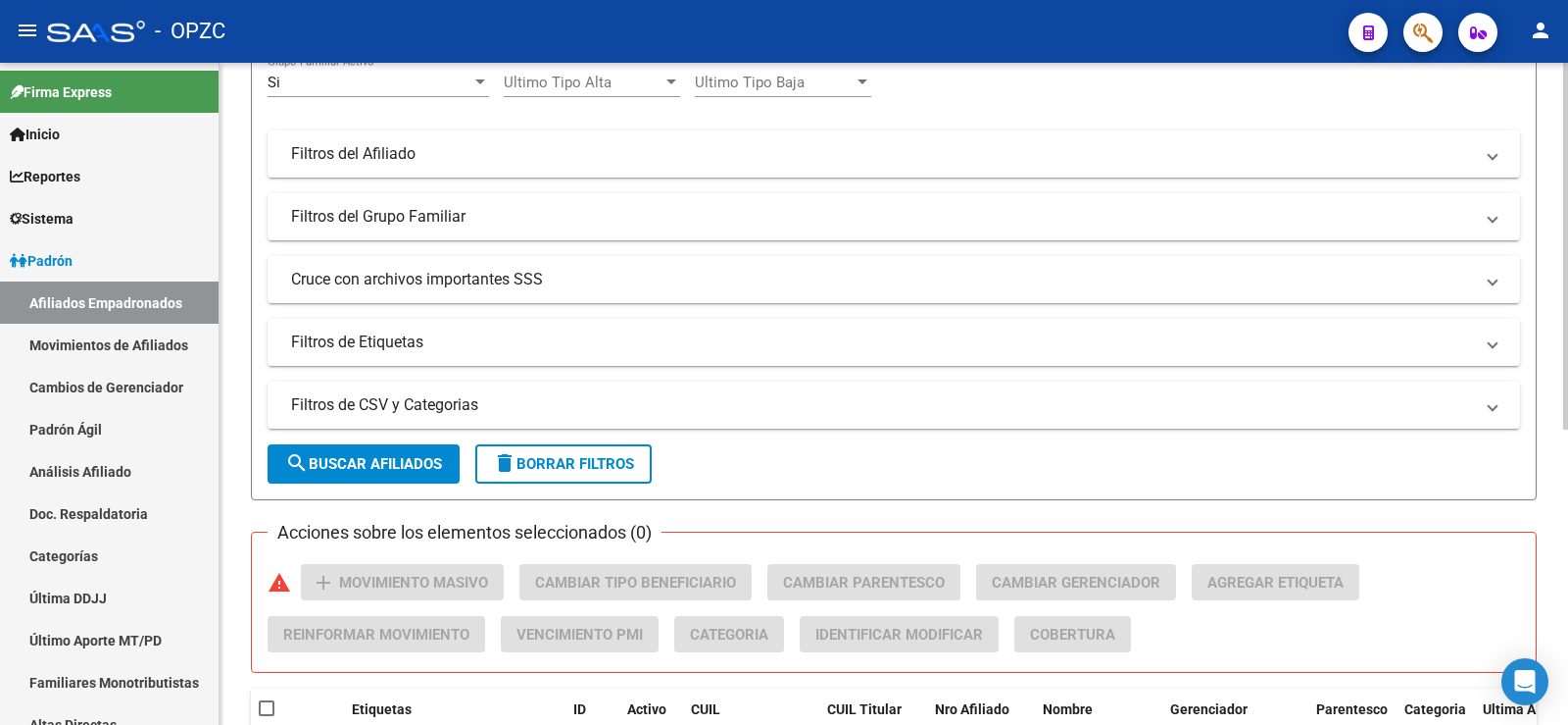
scroll to position [532, 0]
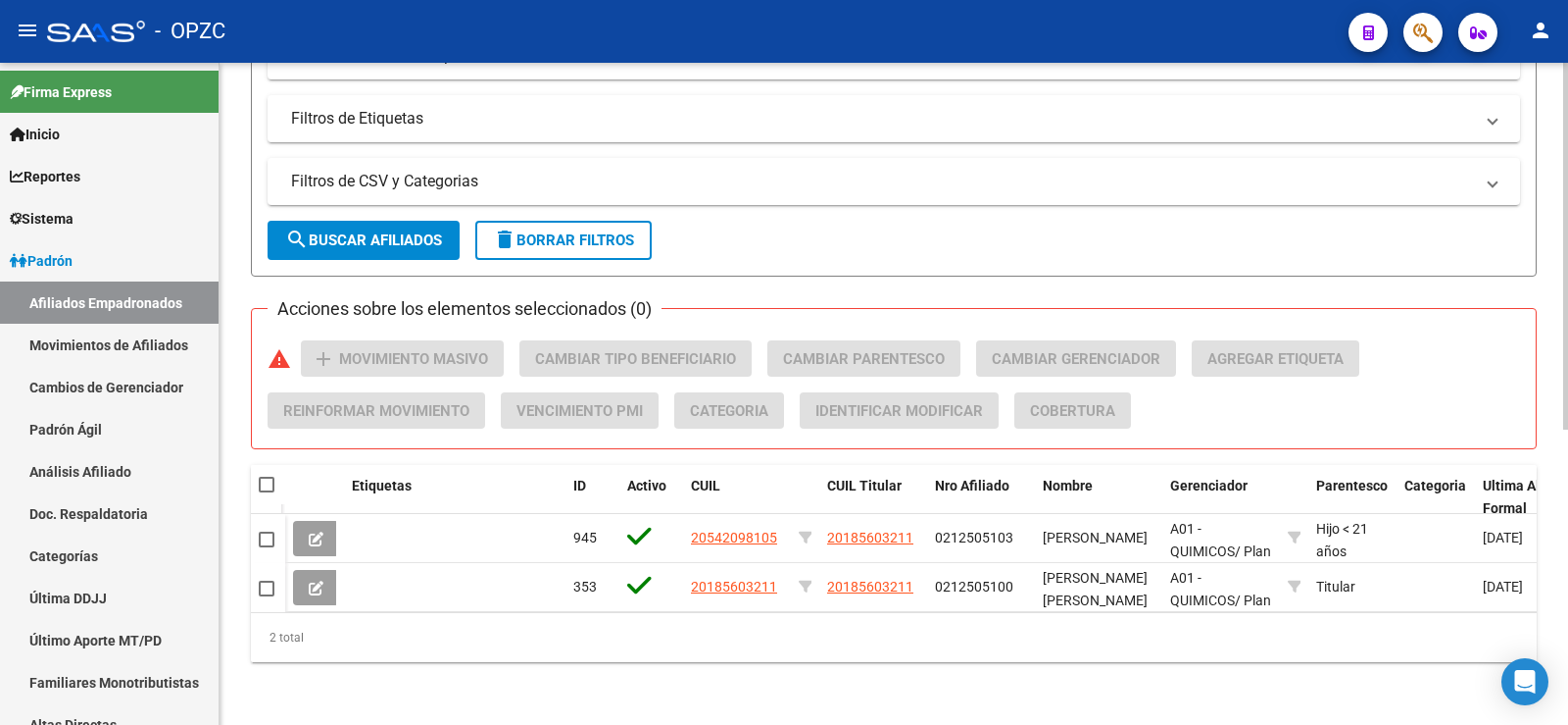
type input "MERLI"
click at [876, 617] on div "2 total" at bounding box center [894, 638] width 1286 height 49
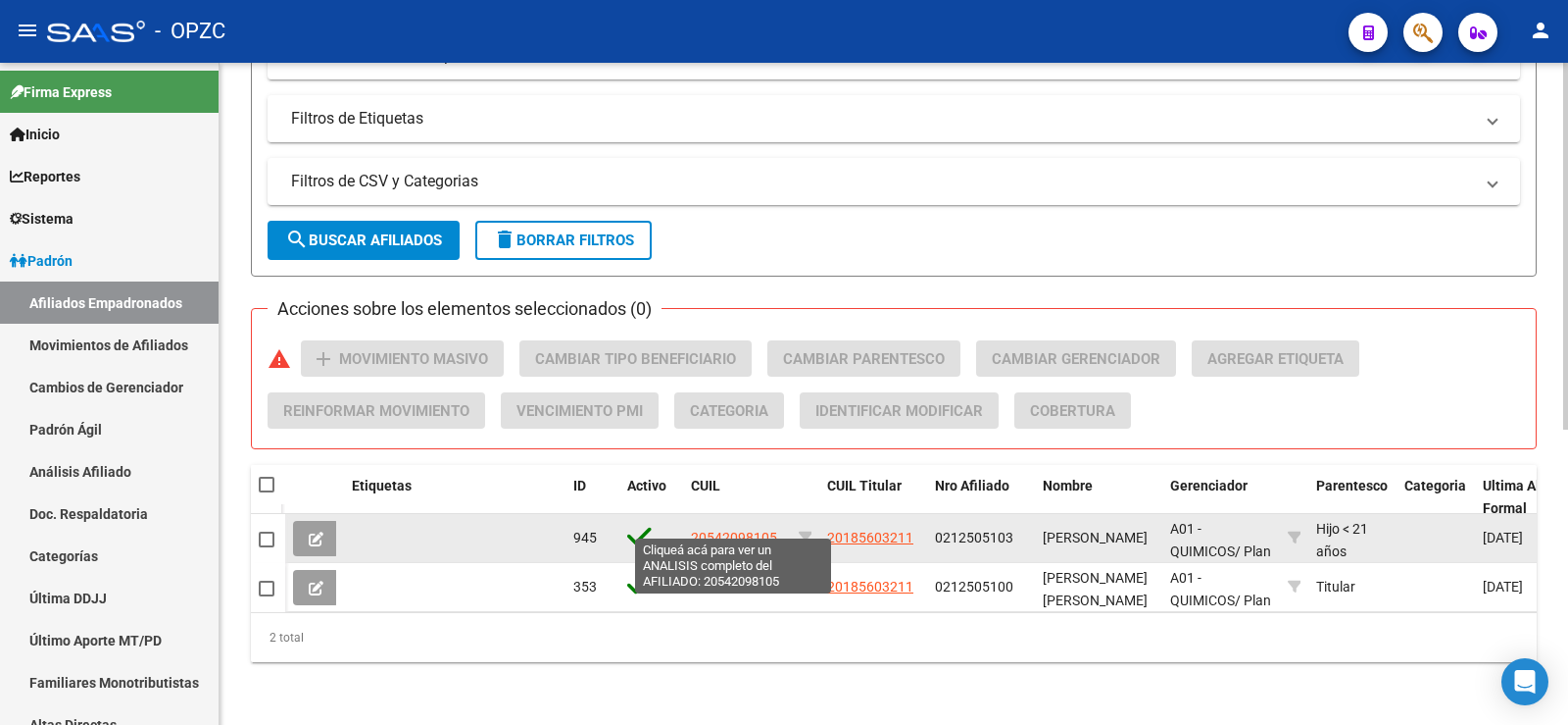
drag, startPoint x: 726, startPoint y: 524, endPoint x: 693, endPoint y: 524, distance: 33.0
click at [693, 524] on datatable-body-cell "20542098105" at bounding box center [737, 537] width 108 height 48
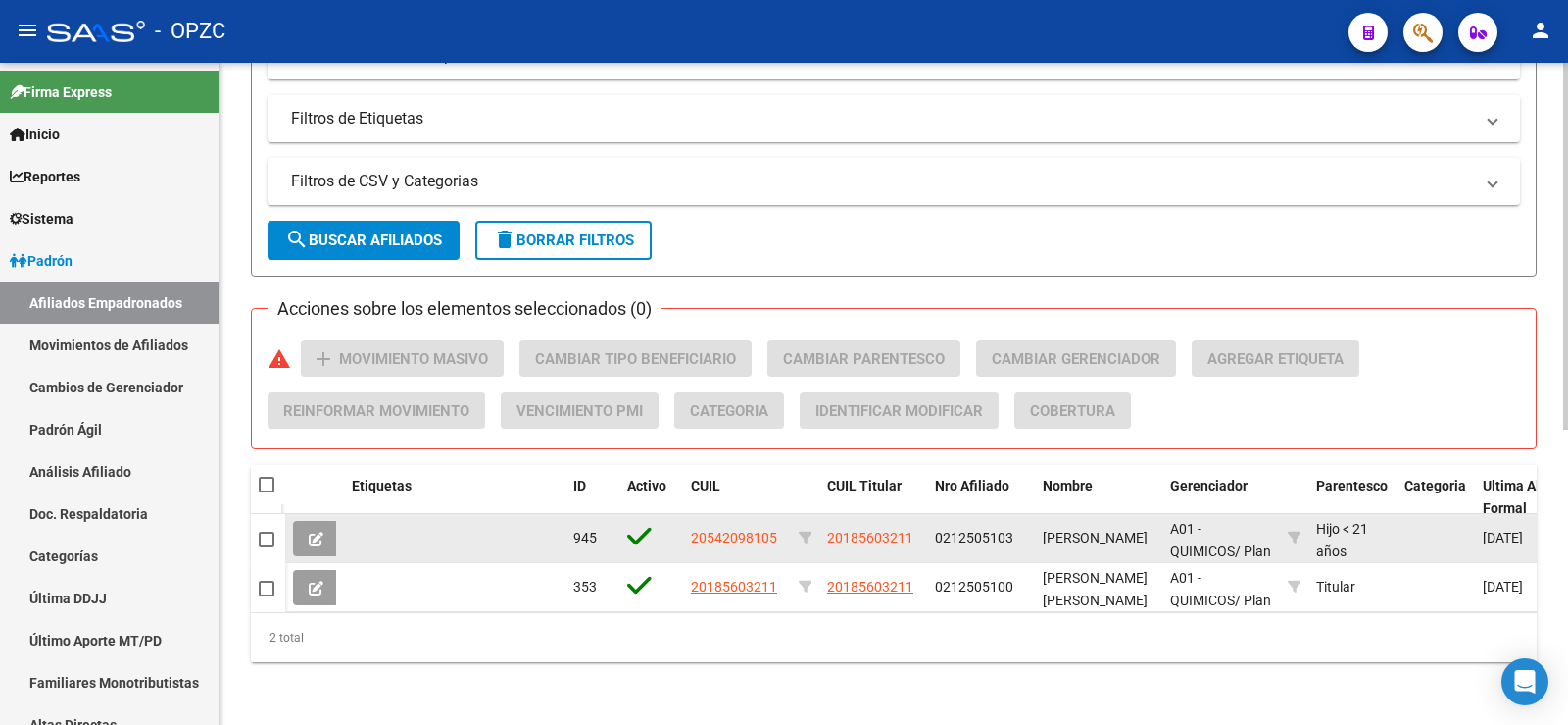
copy span "20542098105"
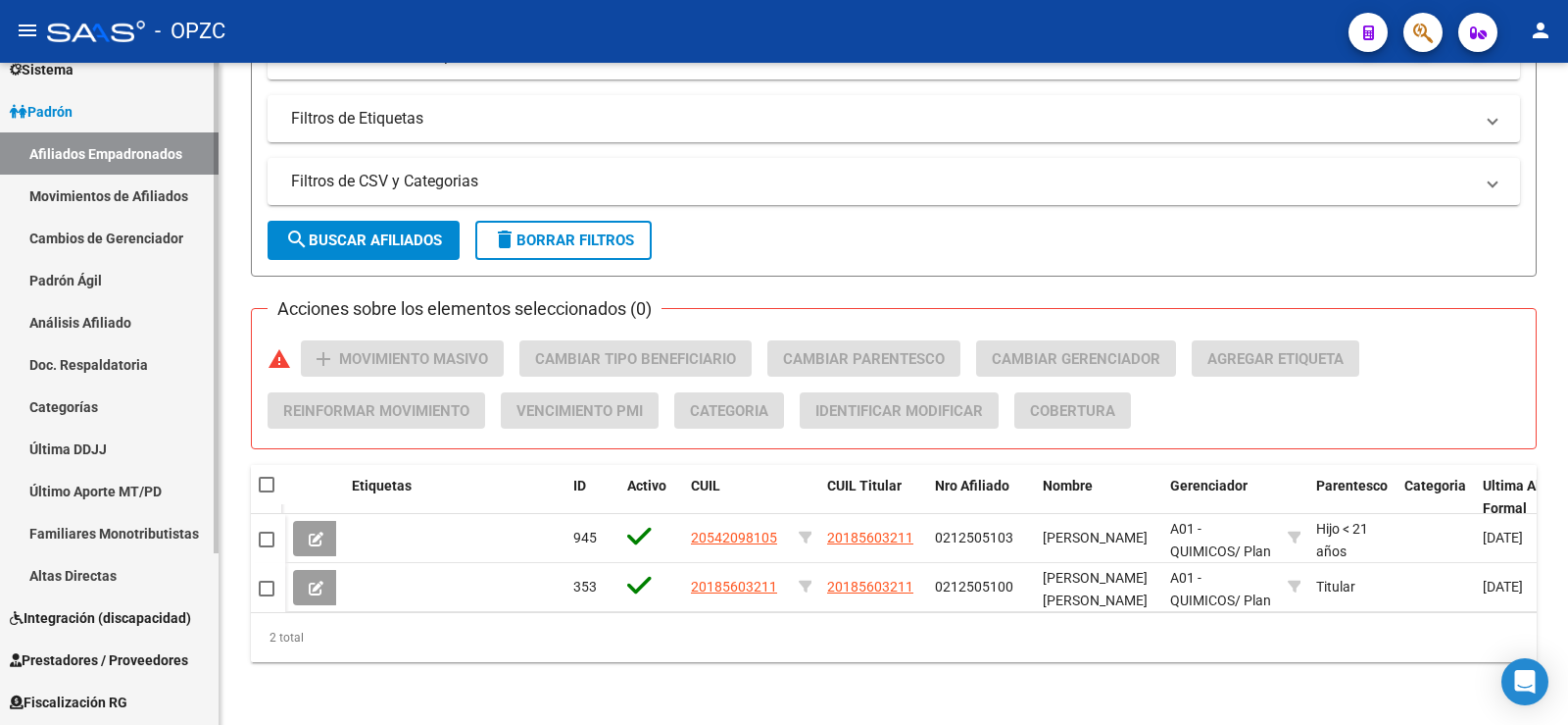
scroll to position [231, 0]
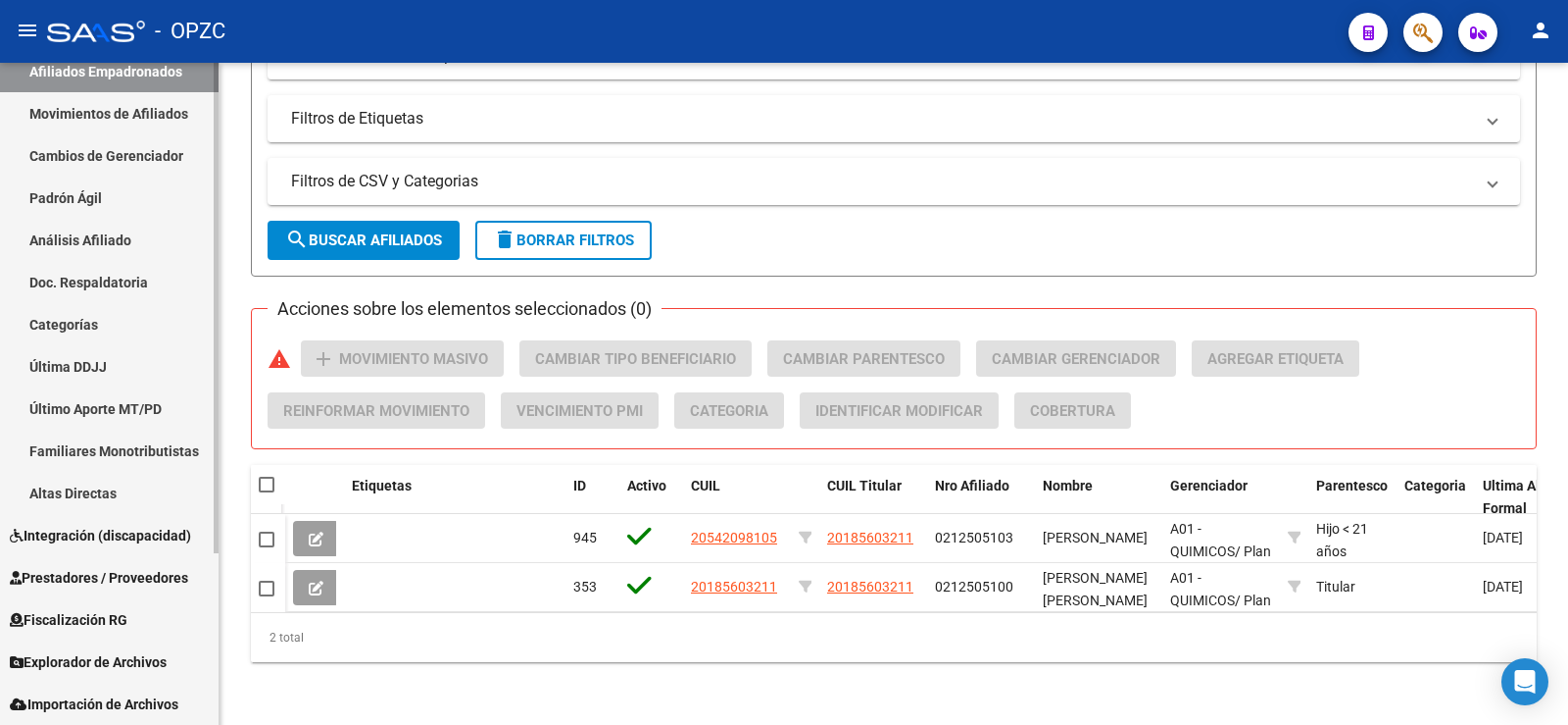
click at [110, 655] on span "Explorador de Archivos" at bounding box center [88, 662] width 157 height 22
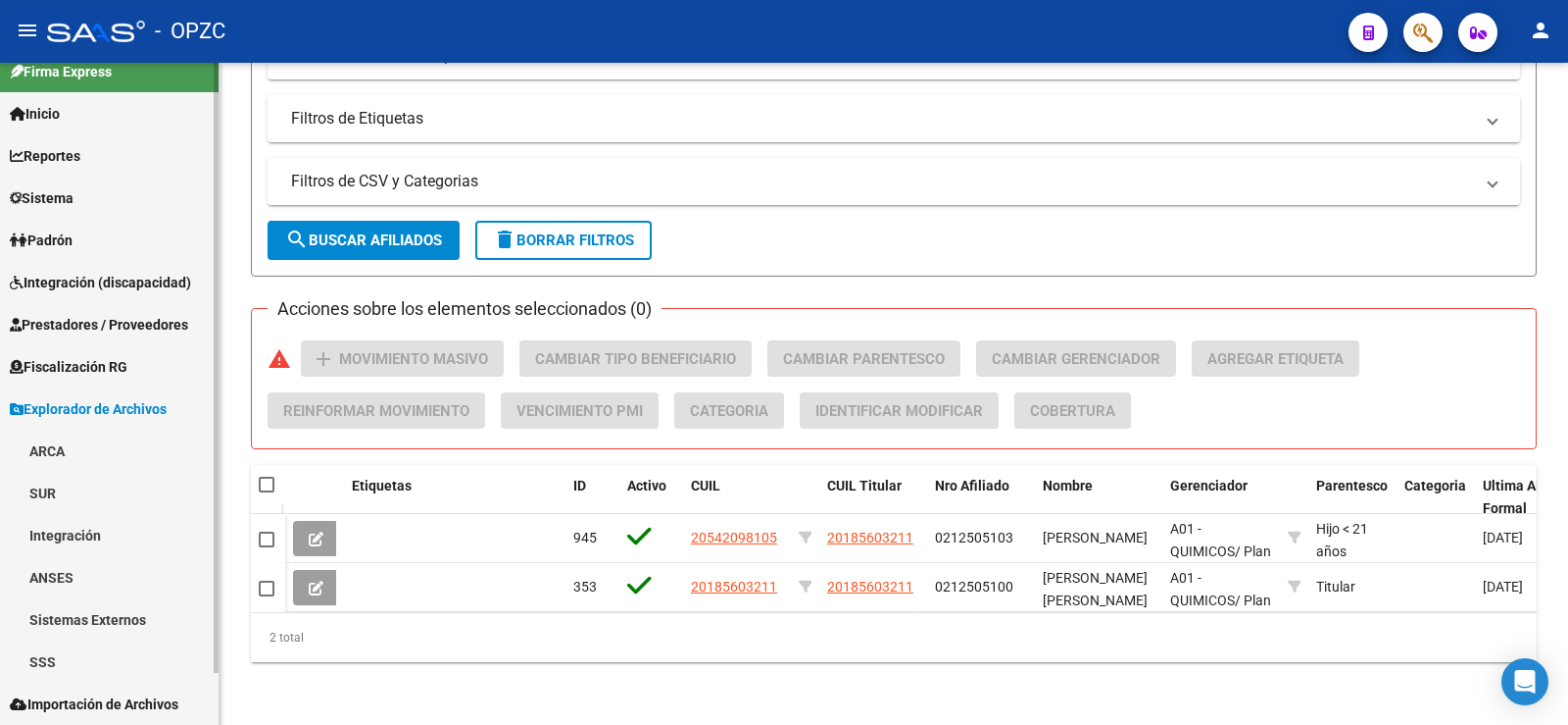
scroll to position [21, 0]
click at [68, 454] on link "ARCA" at bounding box center [109, 450] width 218 height 43
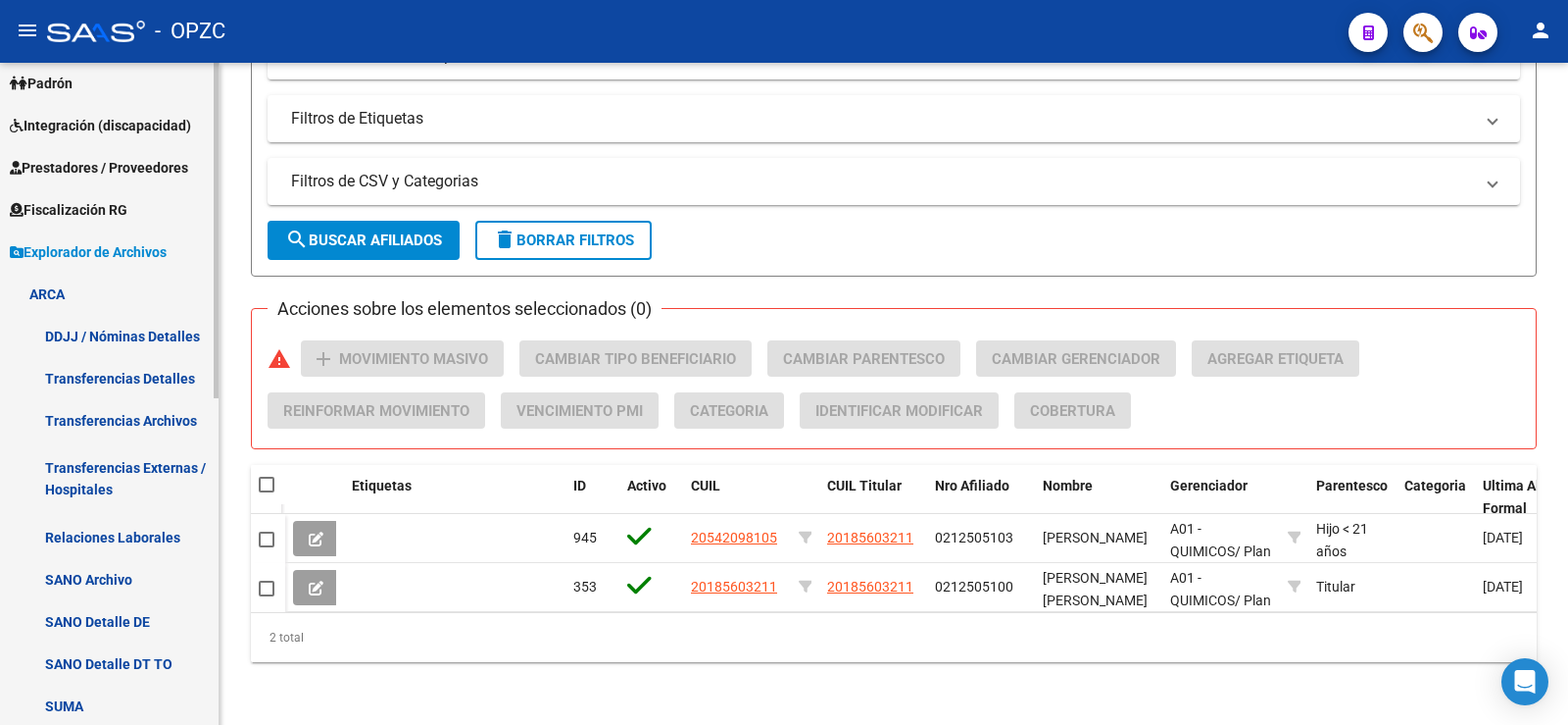
scroll to position [315, 0]
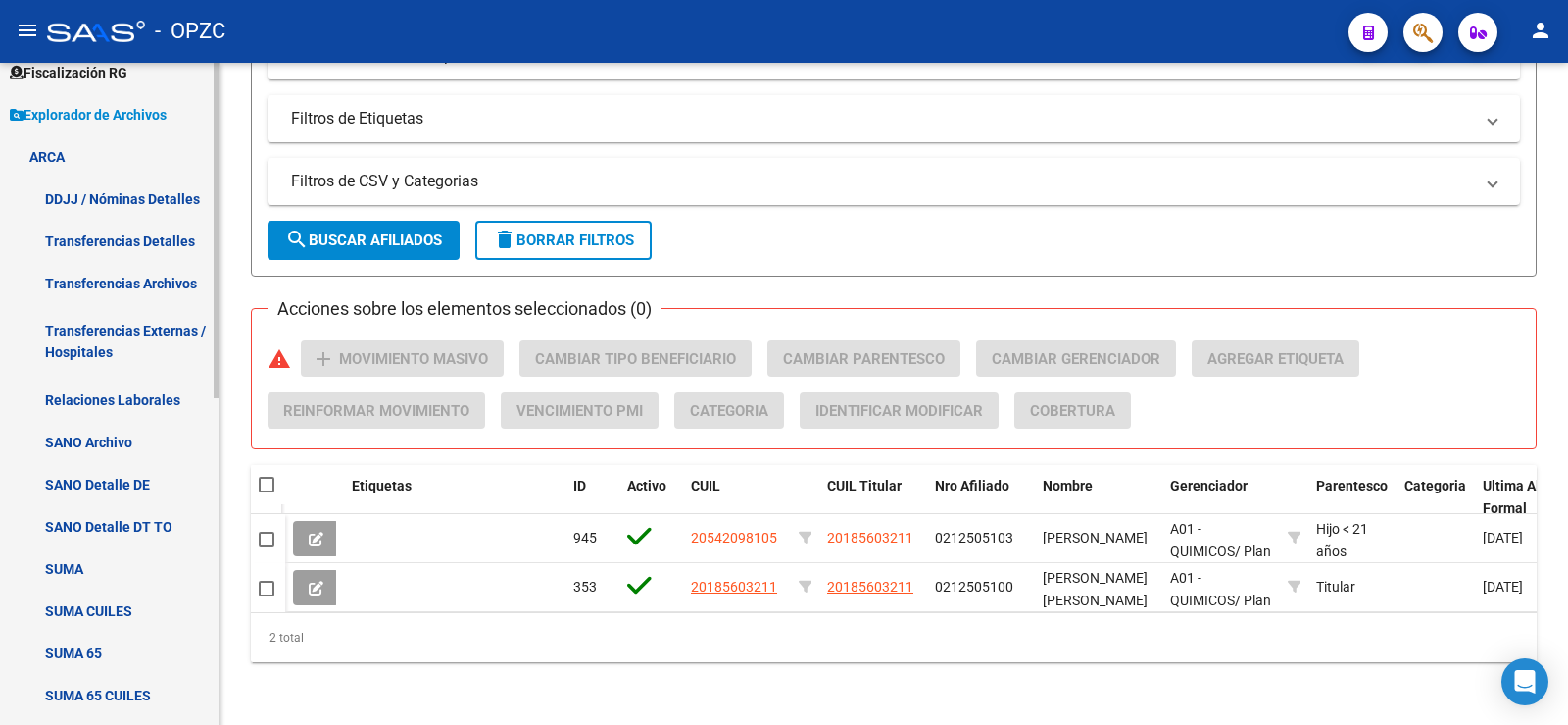
click at [142, 396] on link "Relaciones Laborales" at bounding box center [109, 400] width 218 height 43
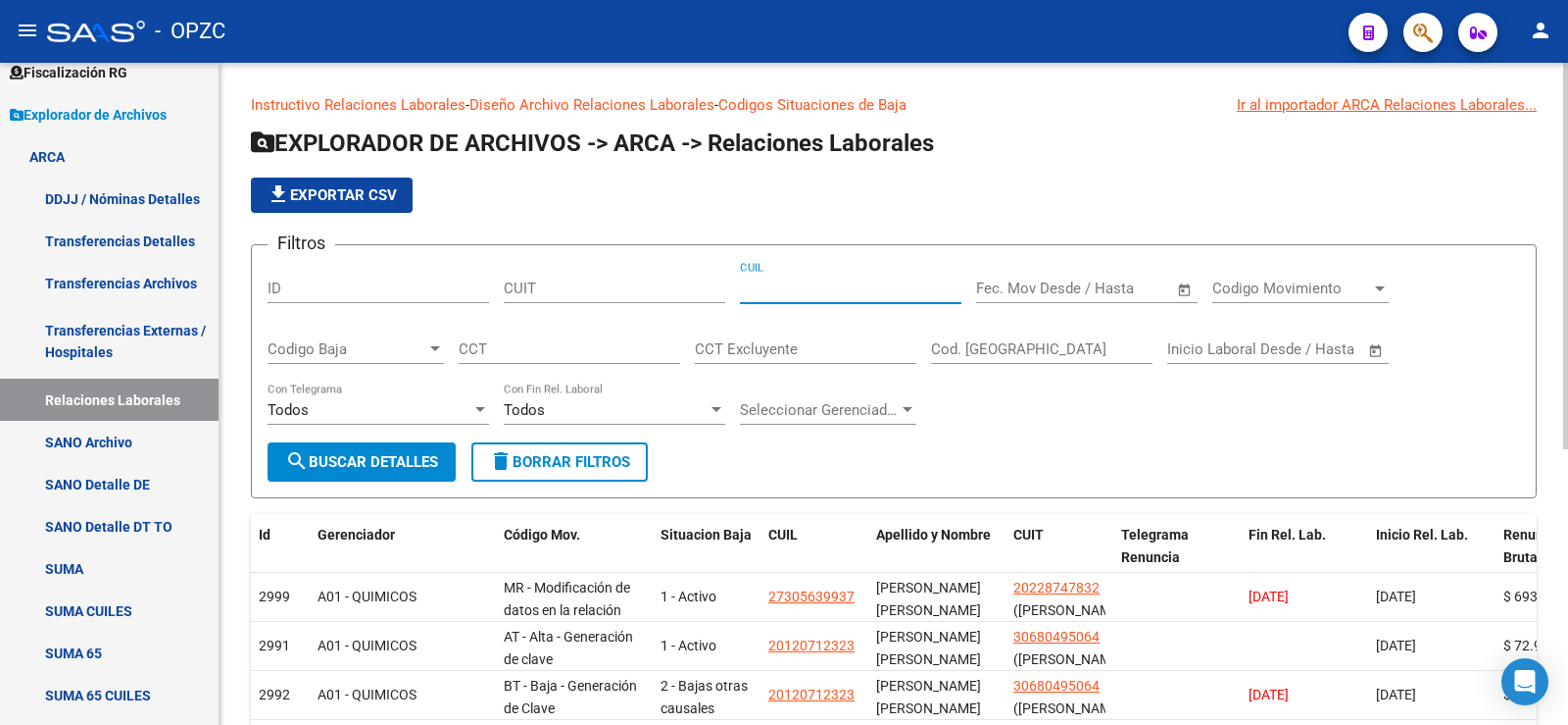
paste input "20-54209810-5"
type input "20-54209810-5"
click at [390, 444] on button "search Buscar Detalles" at bounding box center [362, 462] width 188 height 40
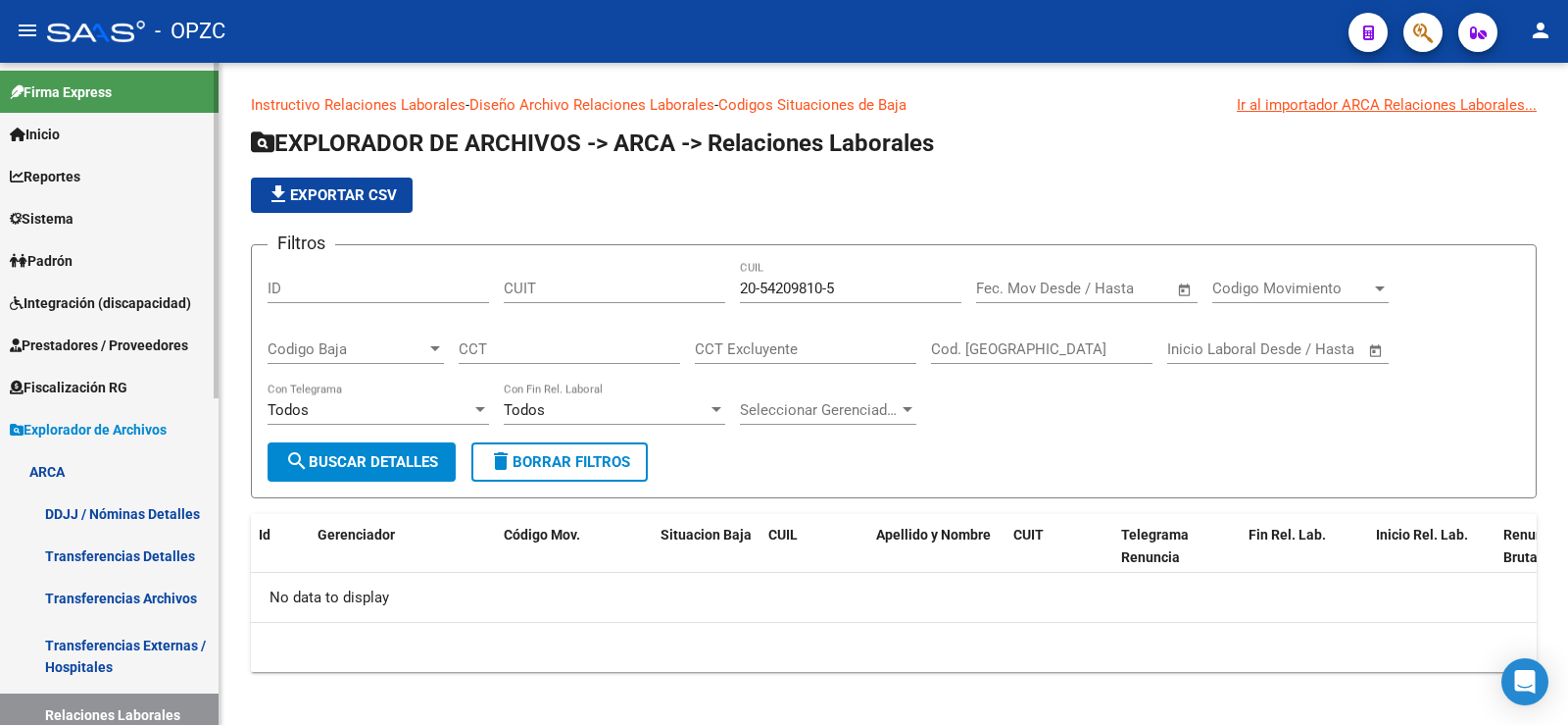
click at [47, 252] on span "Padrón" at bounding box center [41, 261] width 62 height 22
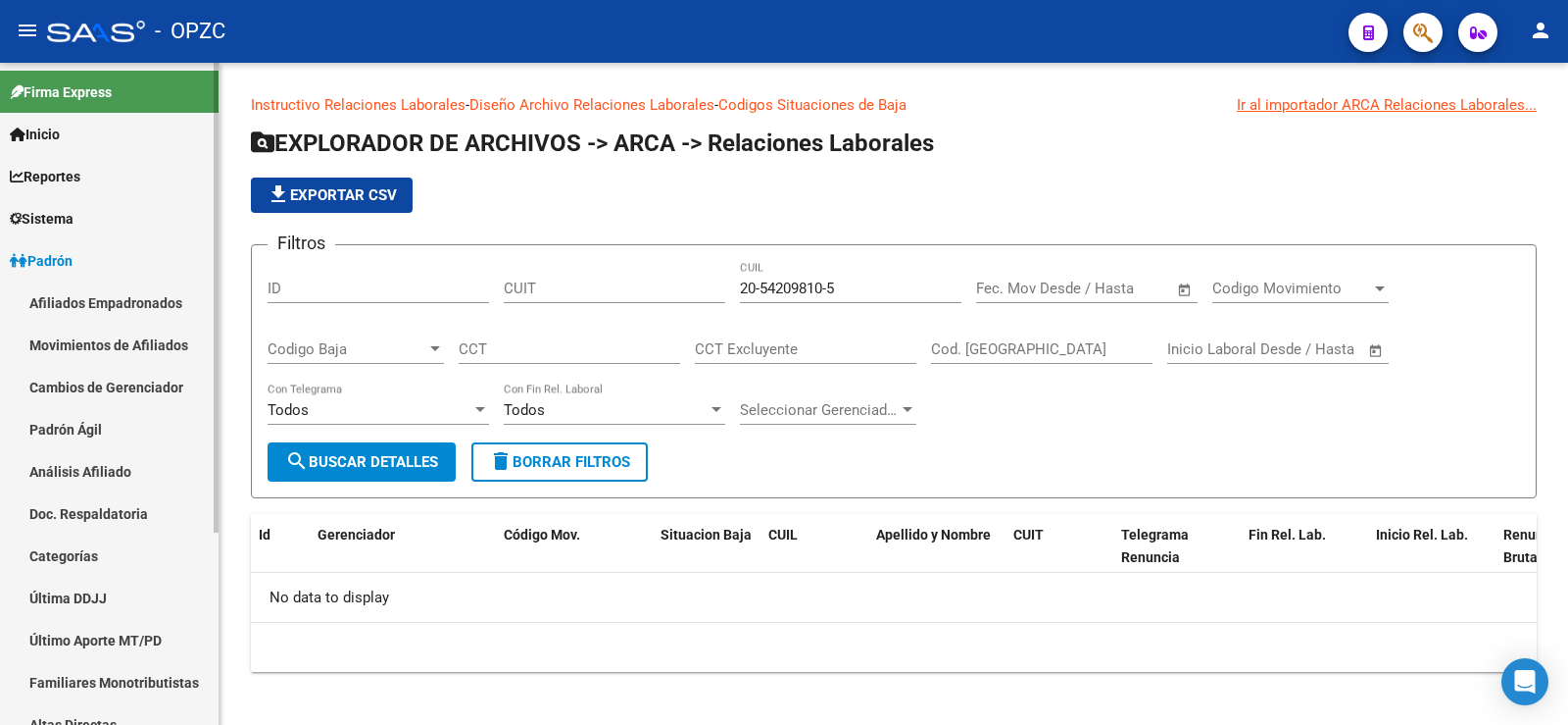
click at [85, 301] on link "Afiliados Empadronados" at bounding box center [109, 303] width 218 height 43
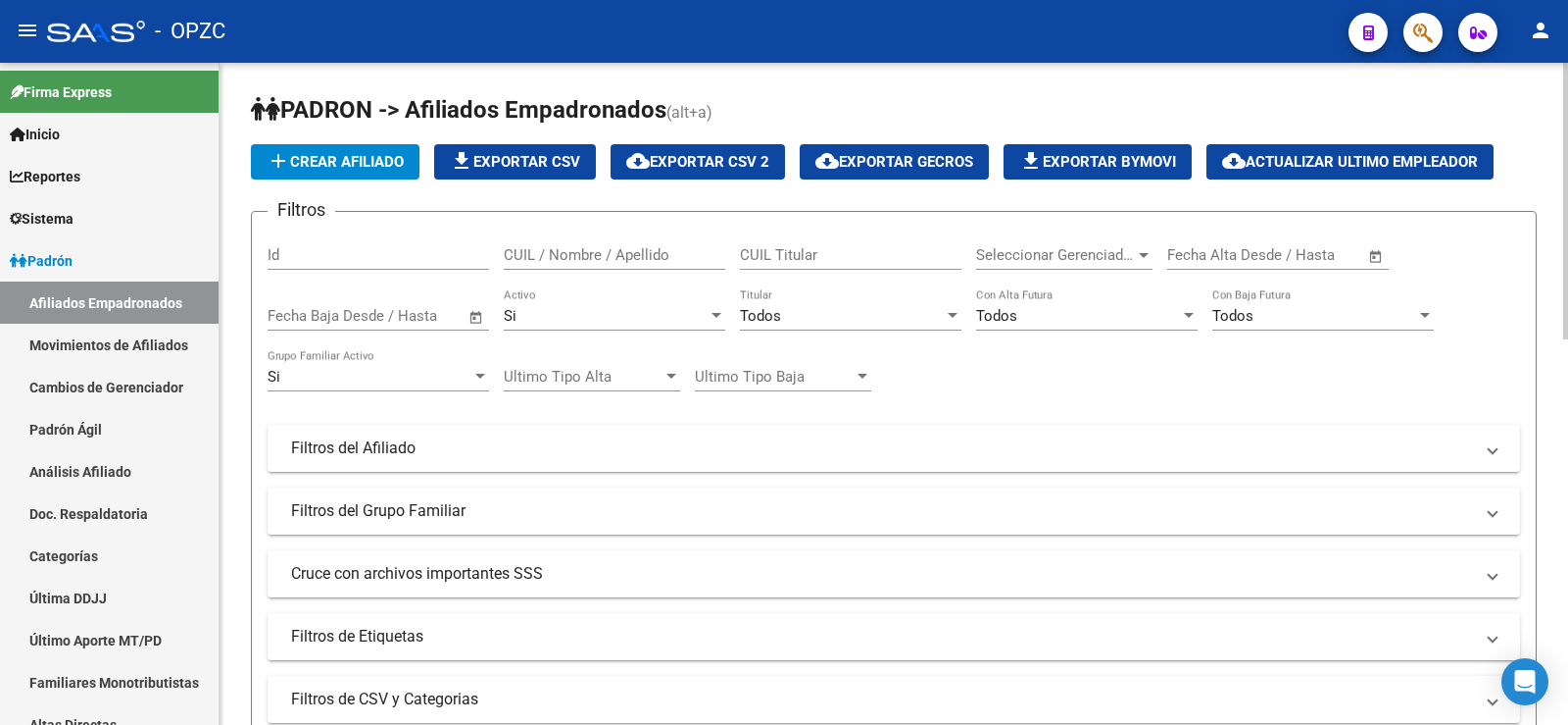
click at [666, 245] on div "CUIL / Nombre / Apellido" at bounding box center [615, 248] width 221 height 43
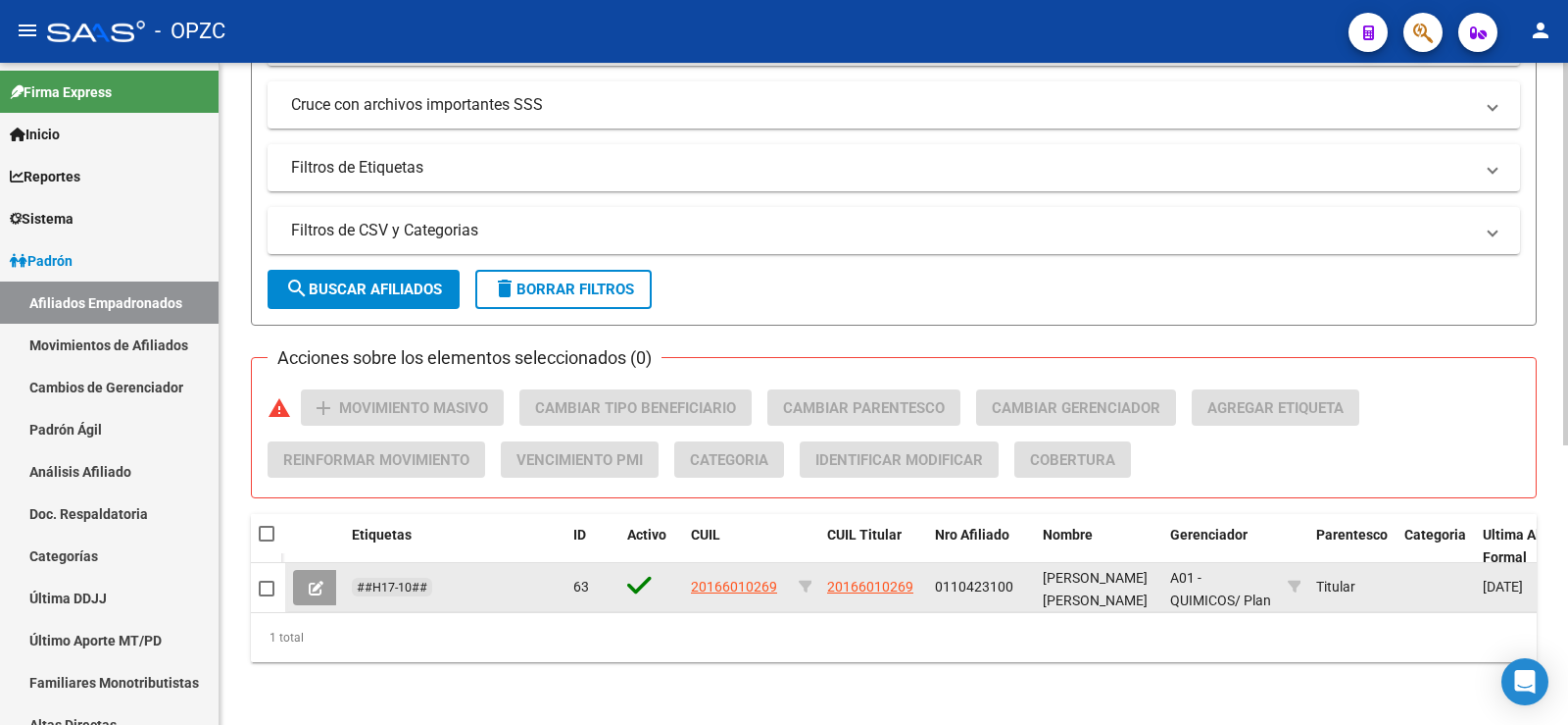
type input "MARTINU"
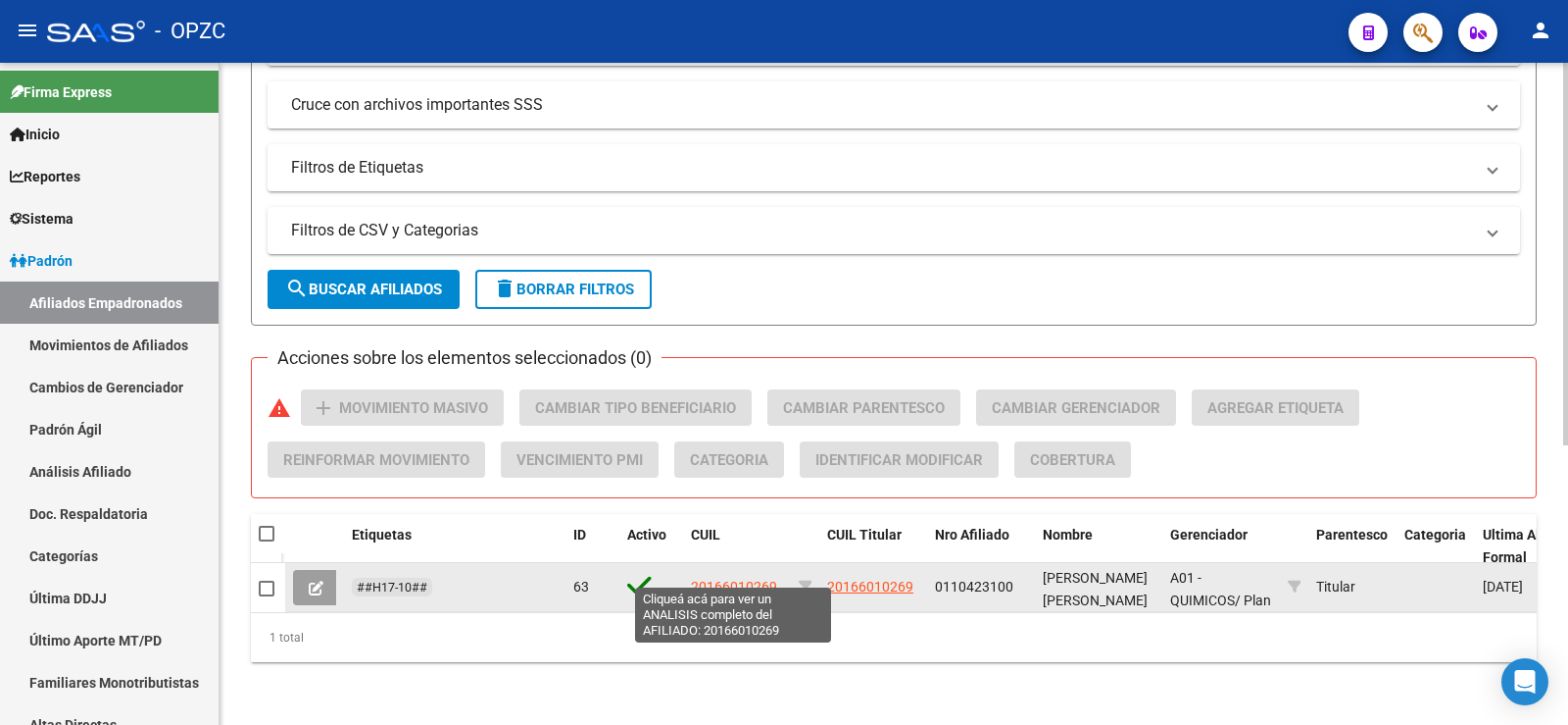
drag, startPoint x: 782, startPoint y: 570, endPoint x: 692, endPoint y: 570, distance: 90.0
click at [692, 576] on div "20166010269" at bounding box center [737, 587] width 92 height 23
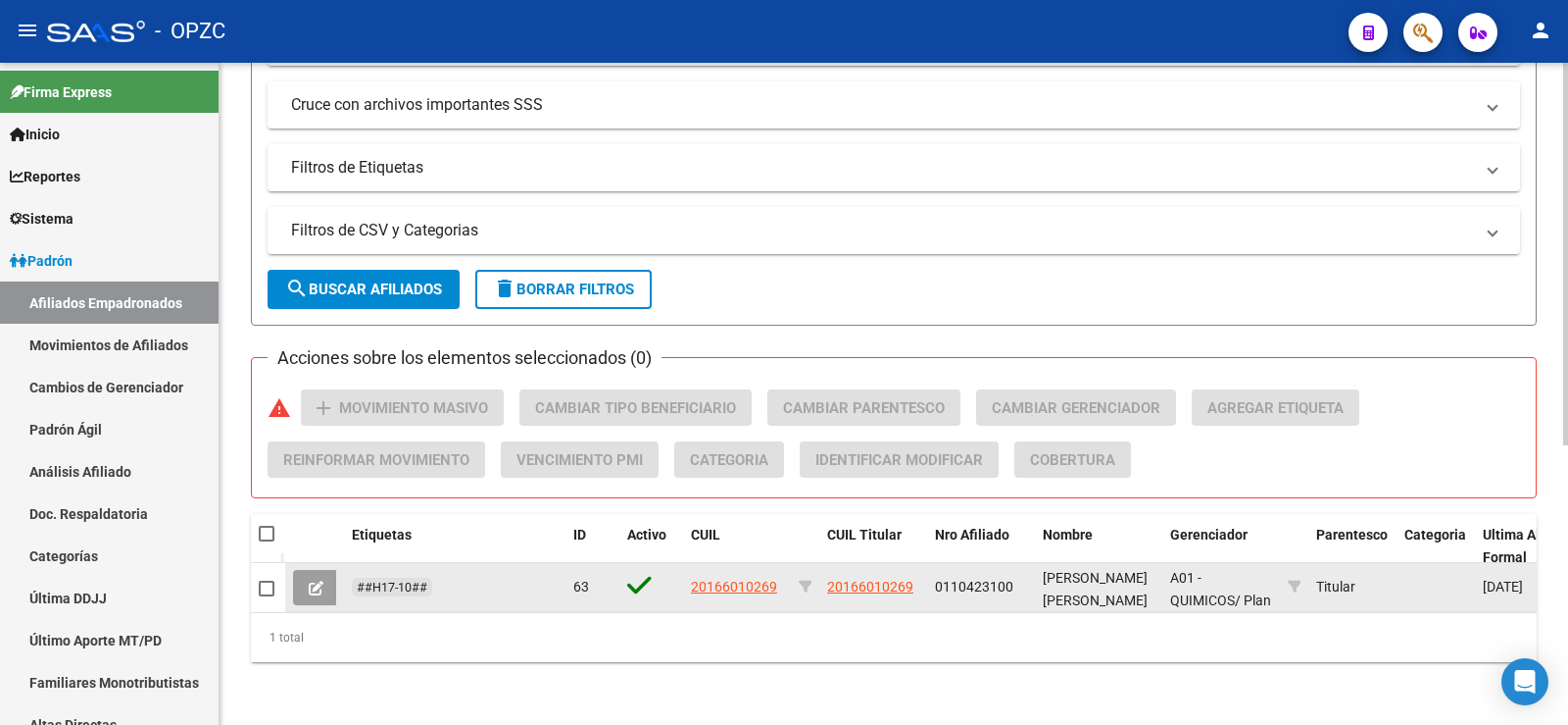
copy span "20166010269"
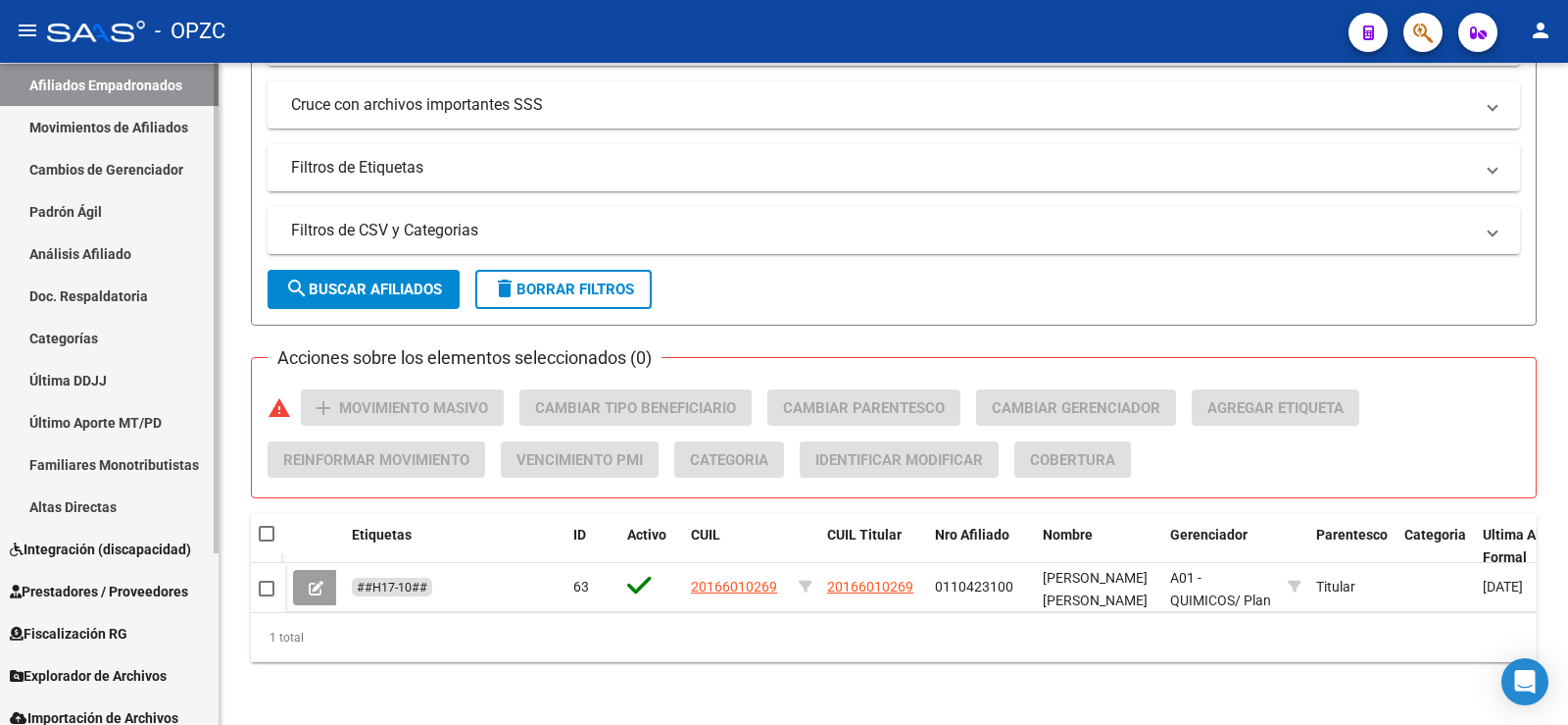
scroll to position [231, 0]
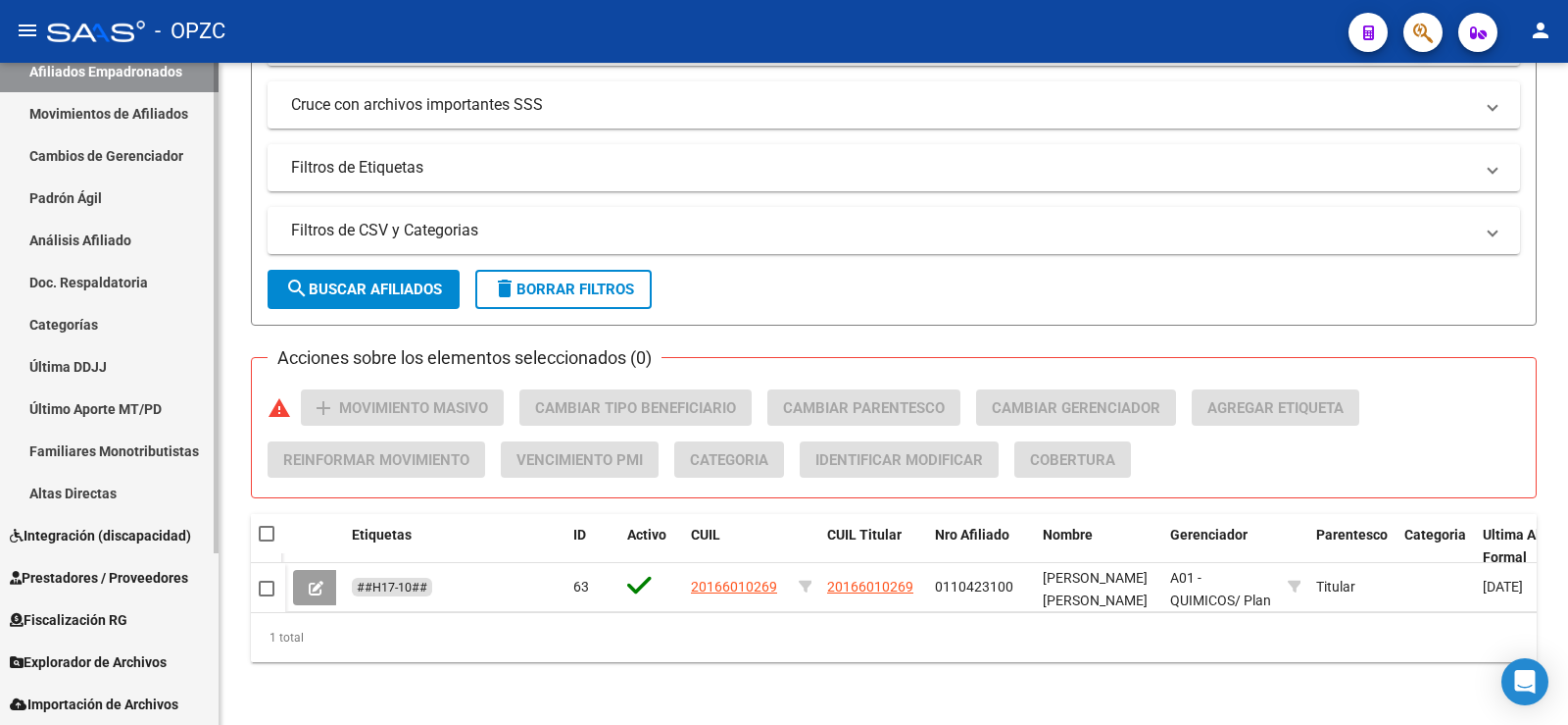
click at [103, 654] on span "Explorador de Archivos" at bounding box center [88, 662] width 157 height 22
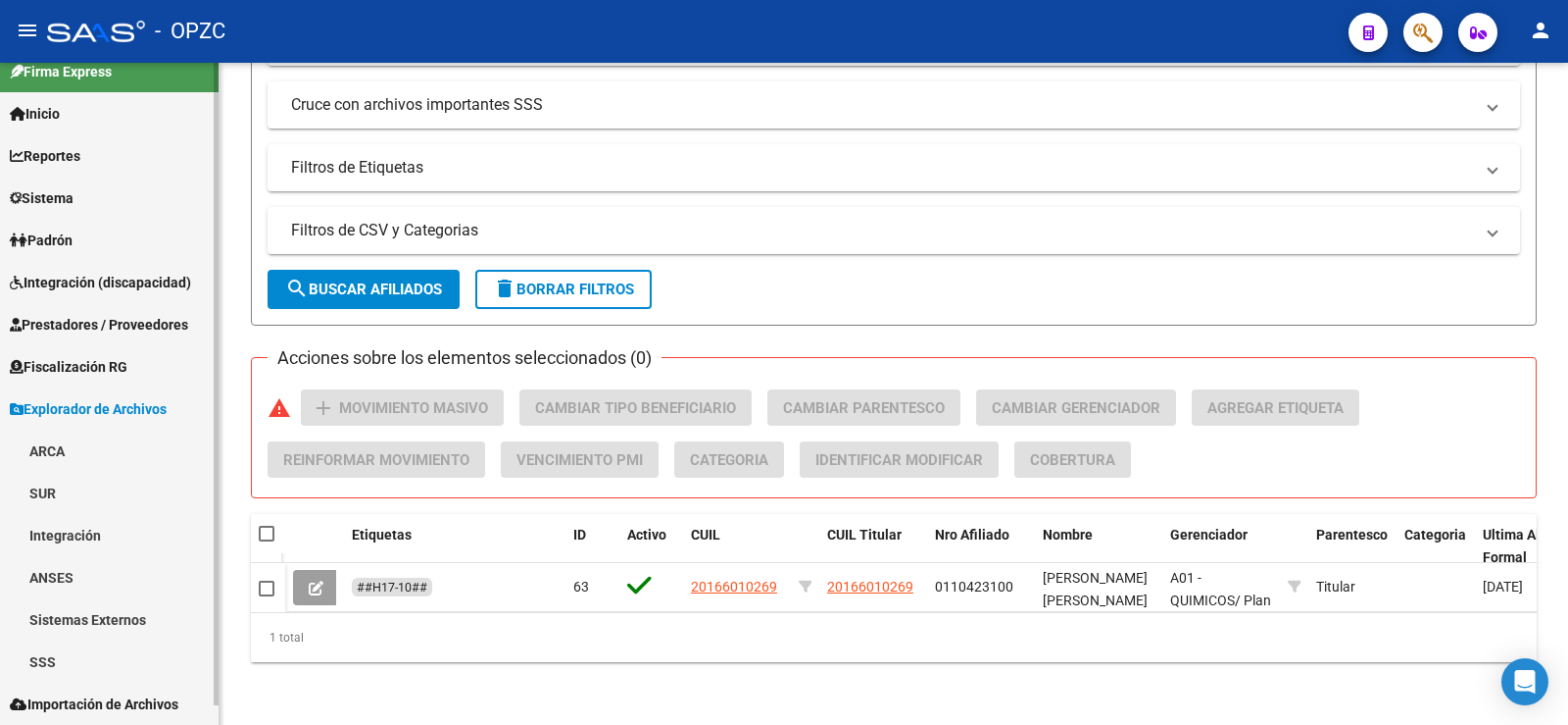
scroll to position [21, 0]
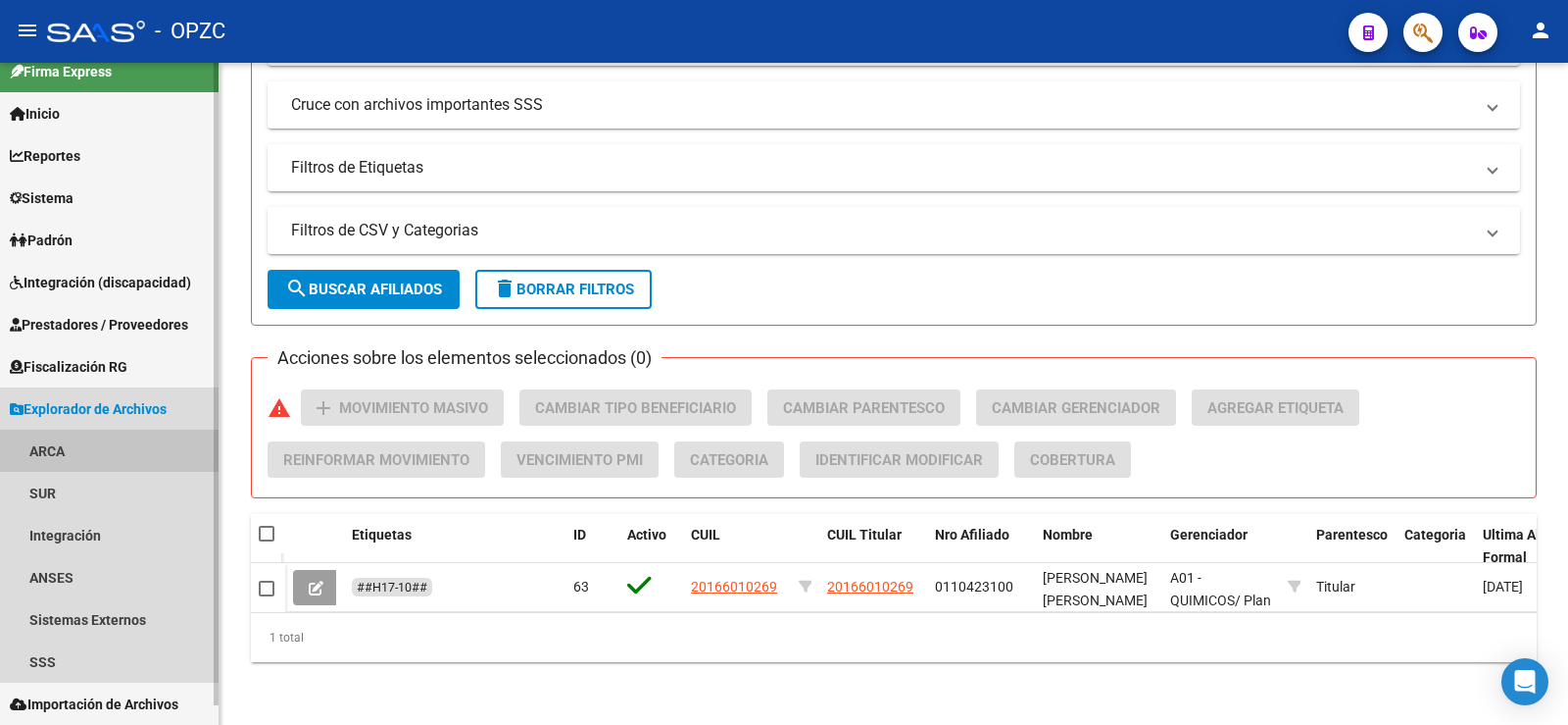
click at [76, 446] on link "ARCA" at bounding box center [109, 450] width 218 height 43
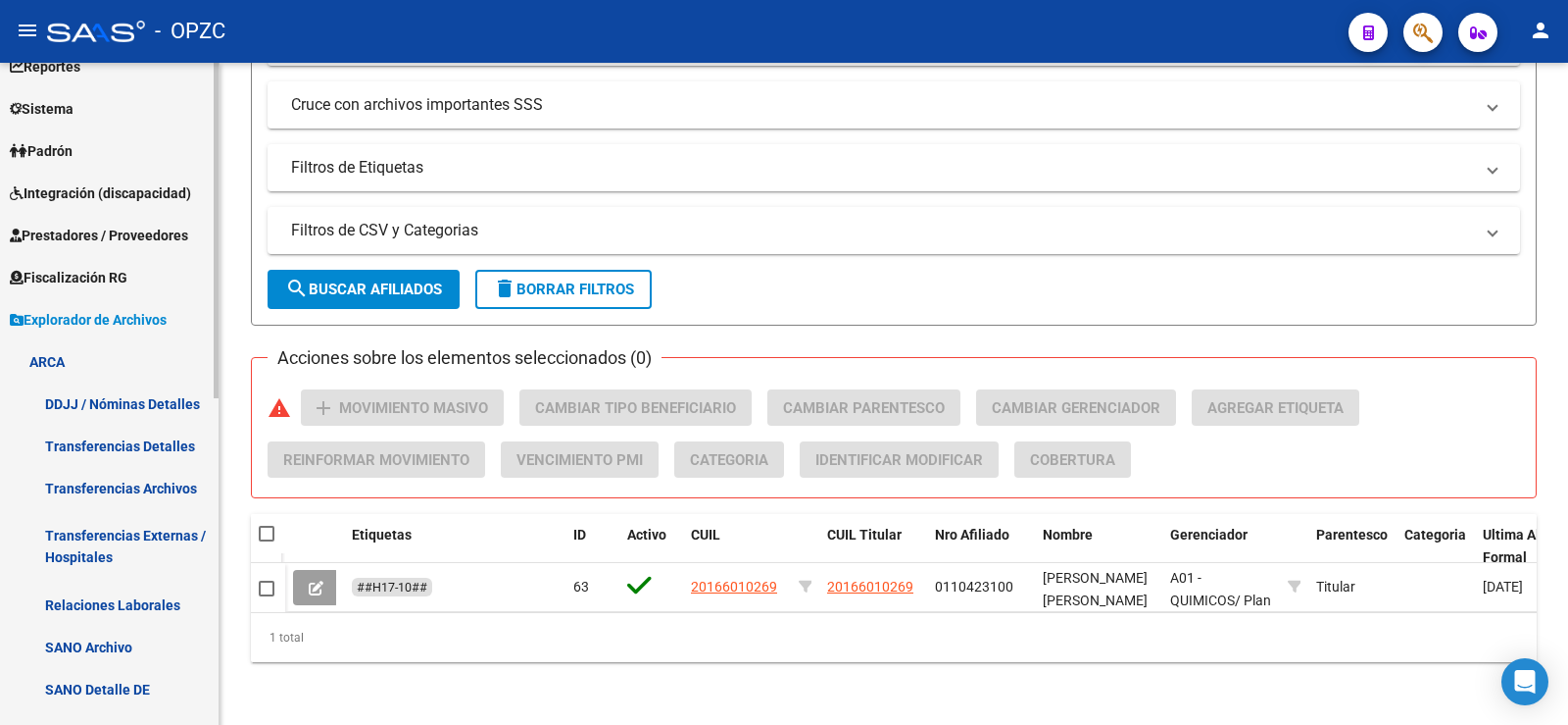
scroll to position [217, 0]
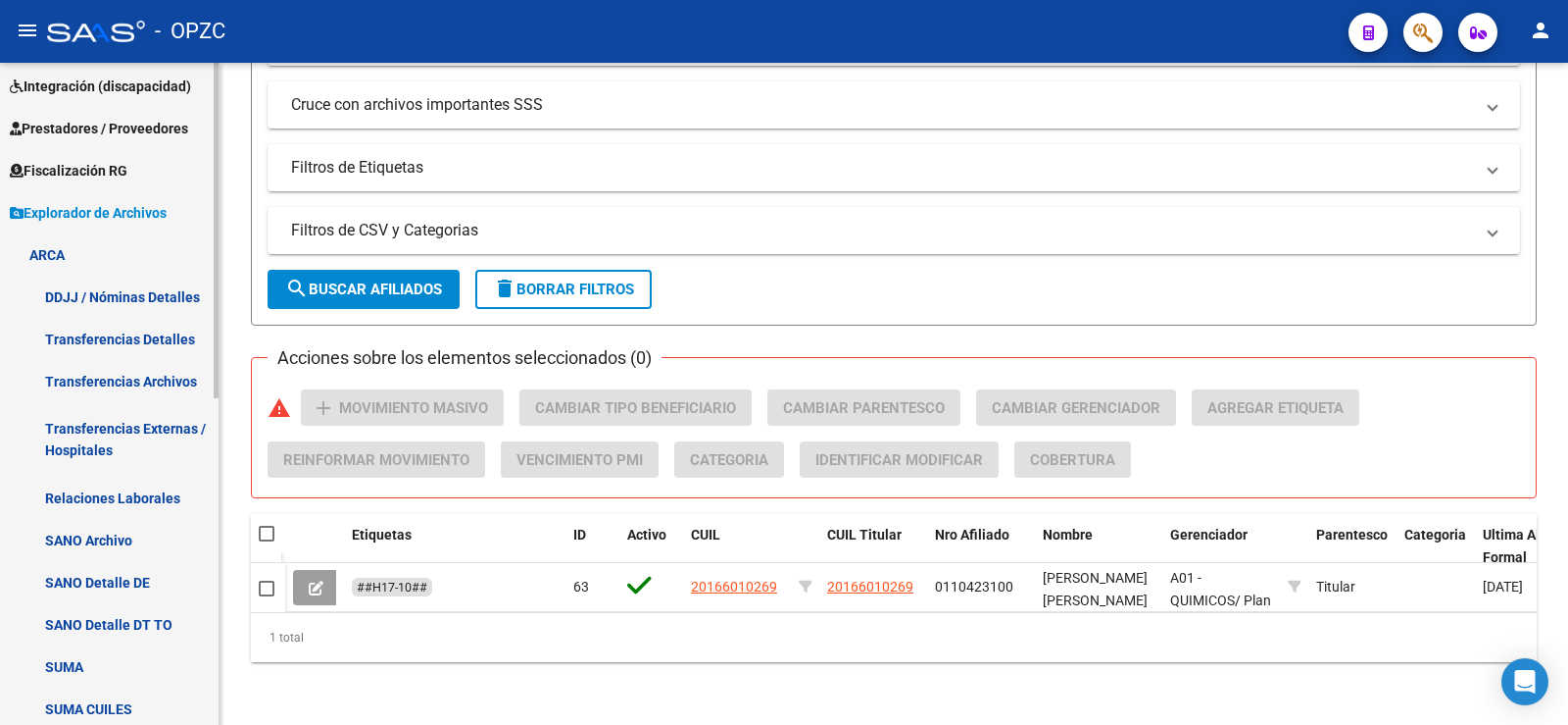
click at [143, 493] on link "Relaciones Laborales" at bounding box center [109, 498] width 218 height 43
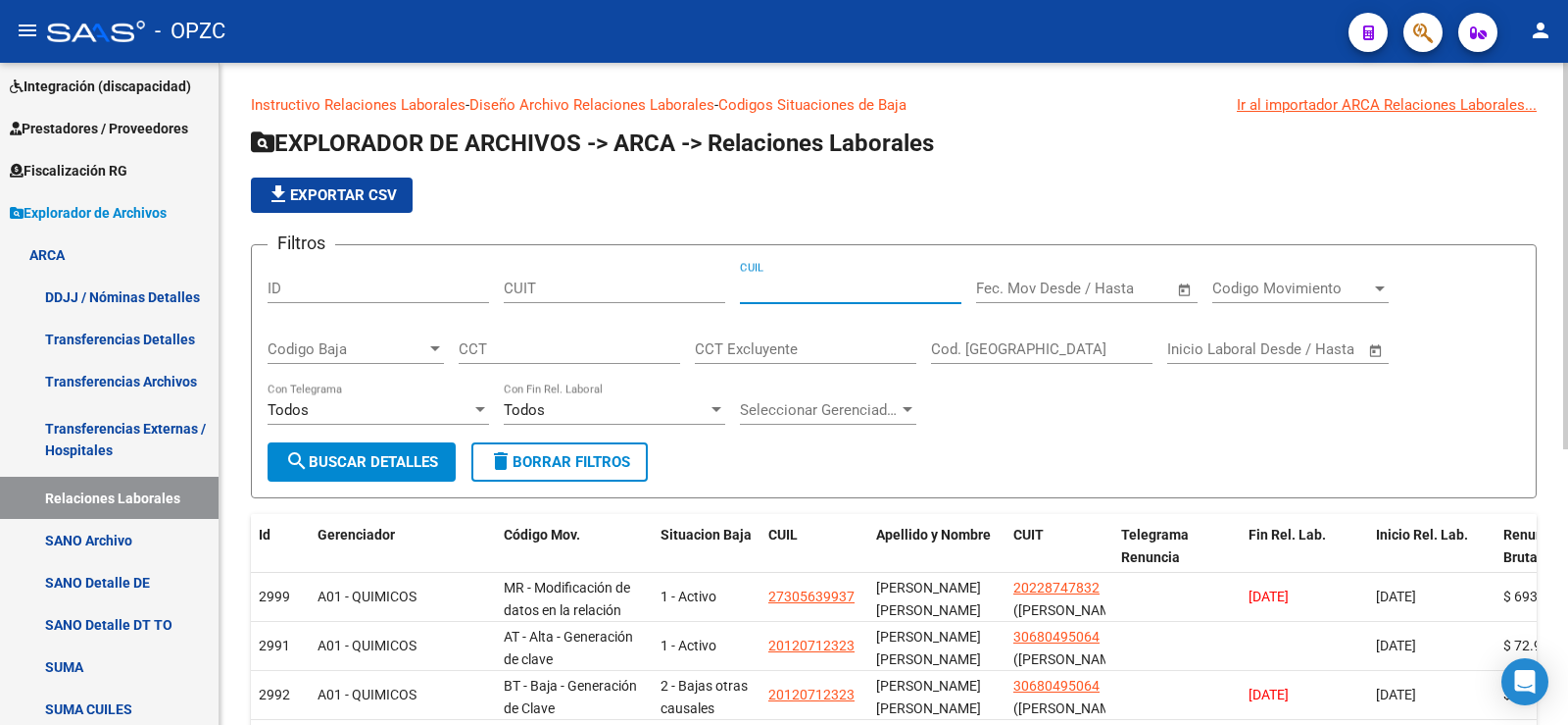
paste input "20-16601026-9"
click at [375, 458] on span "search Buscar Detalles" at bounding box center [361, 462] width 153 height 18
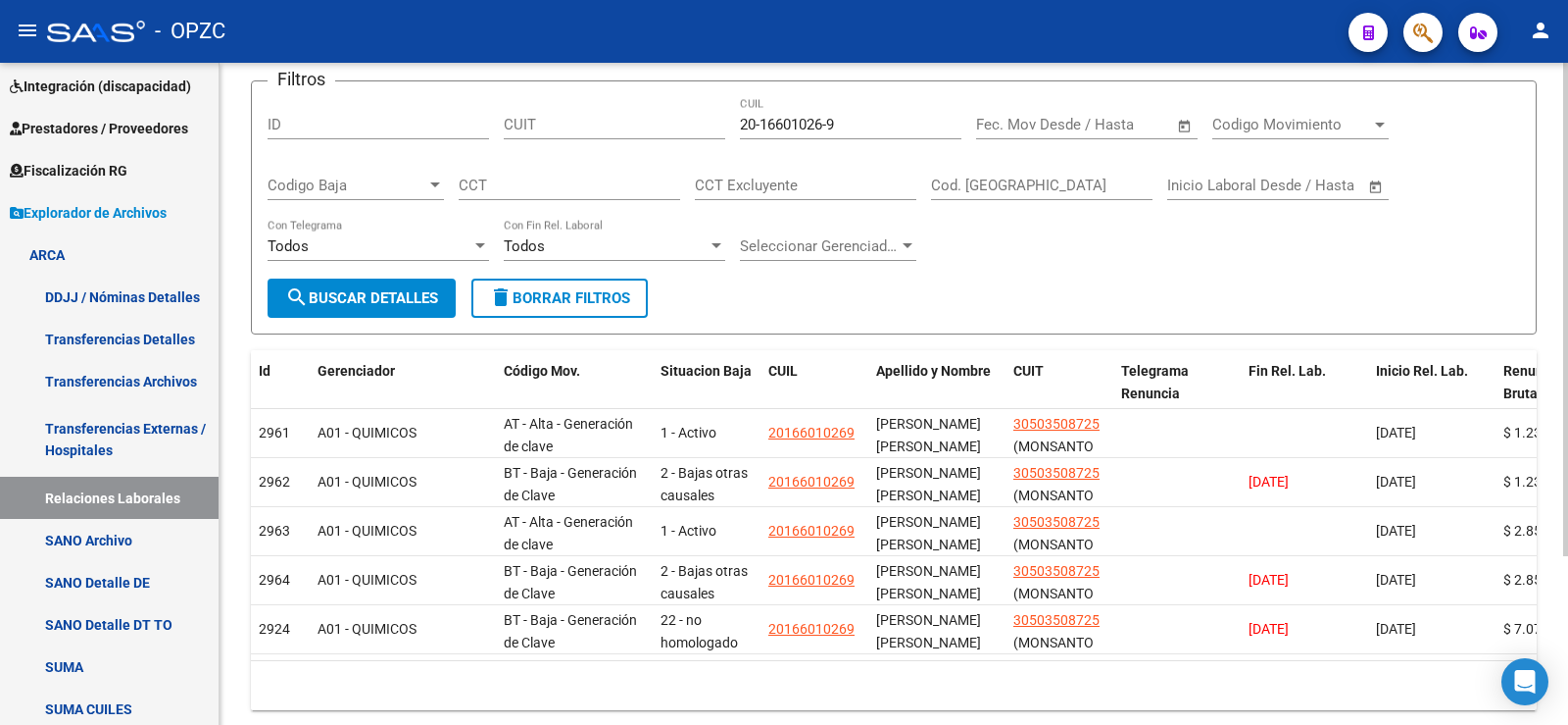
scroll to position [196, 0]
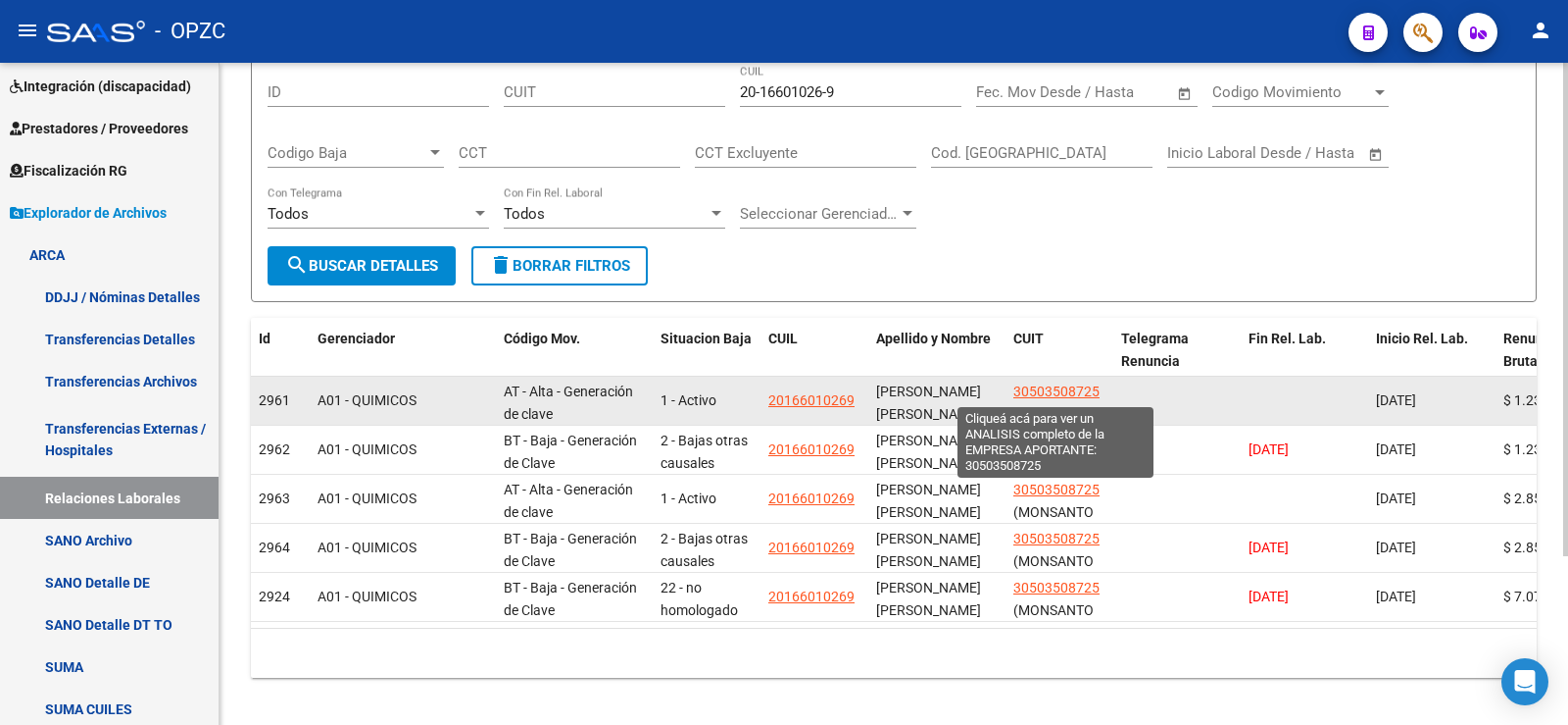
click at [1049, 384] on span "30503508725" at bounding box center [1056, 392] width 86 height 16
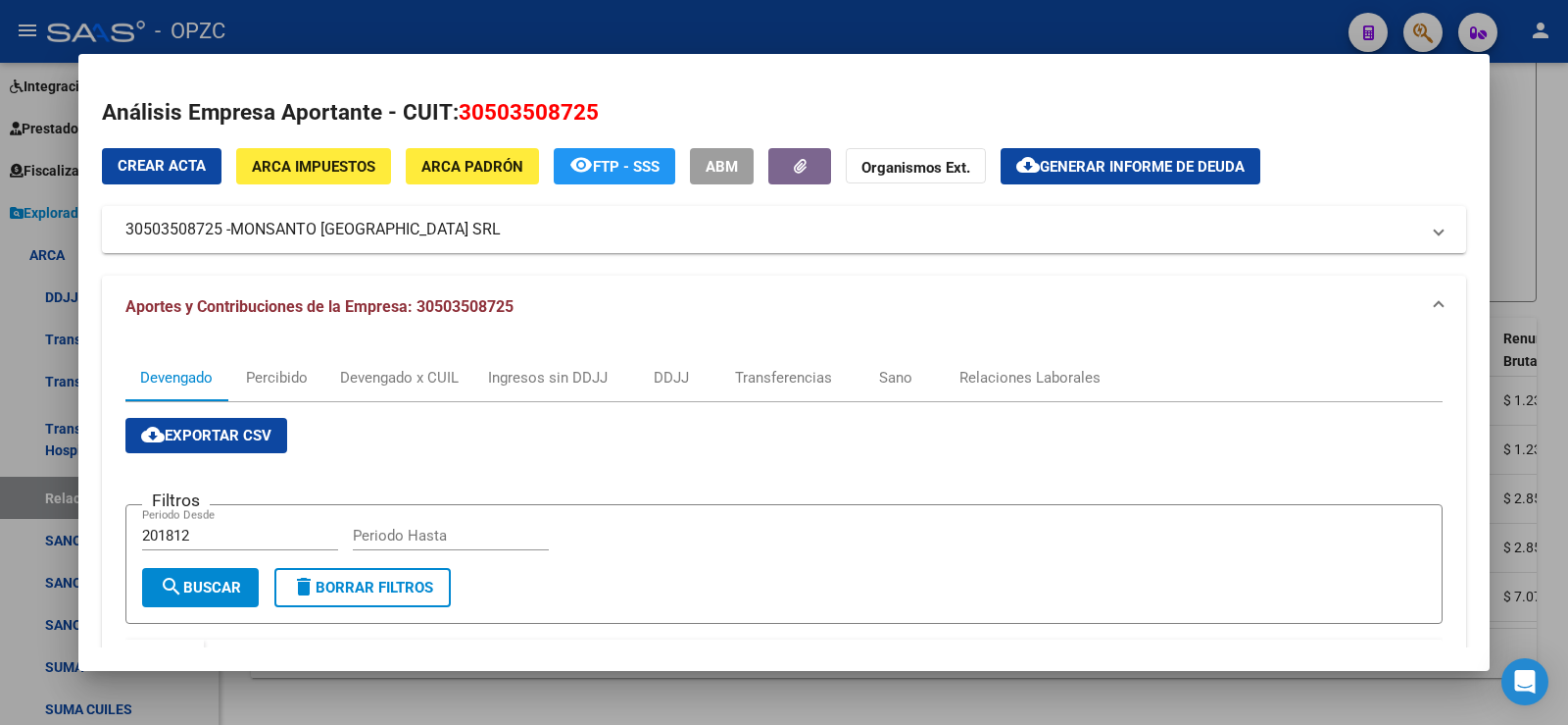
scroll to position [555, 0]
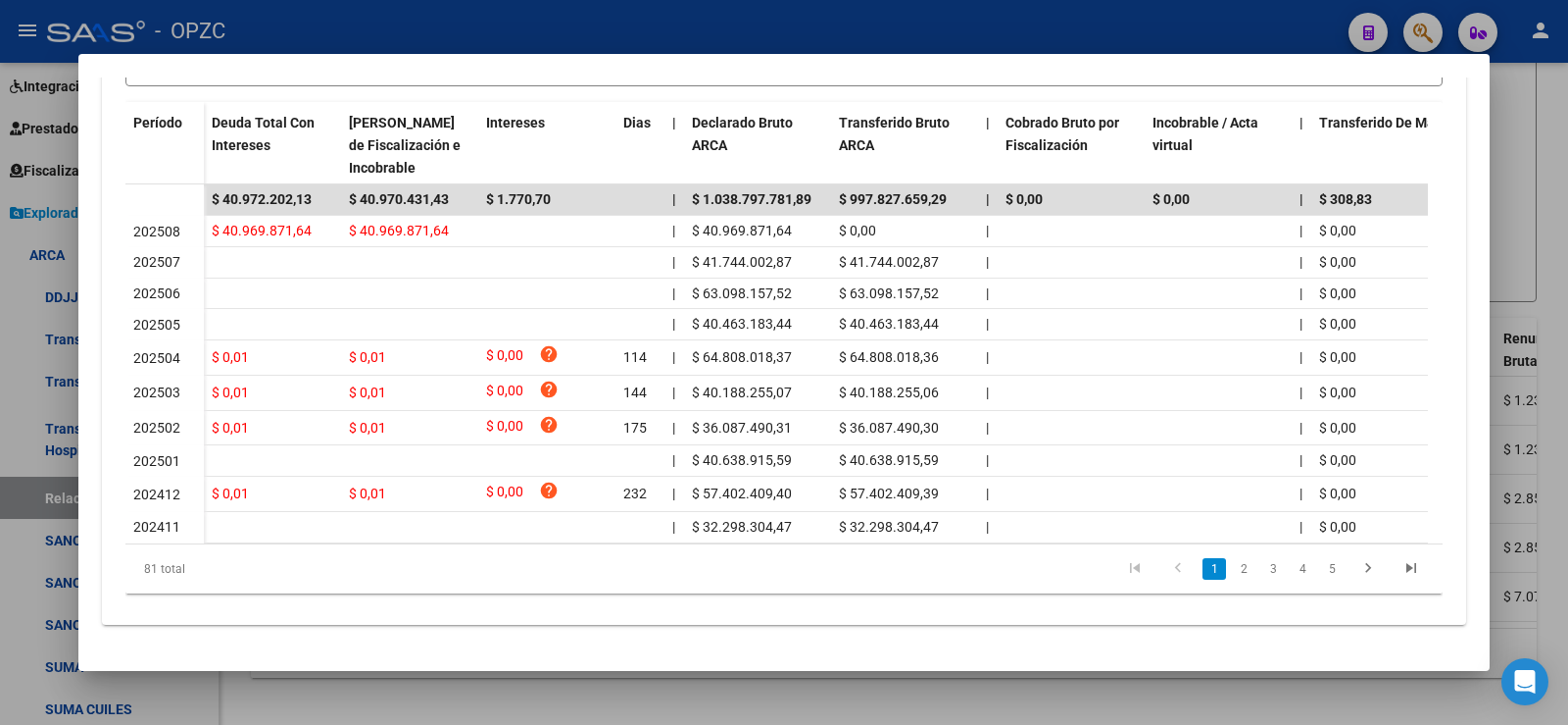
click at [1567, 225] on div at bounding box center [784, 362] width 1568 height 725
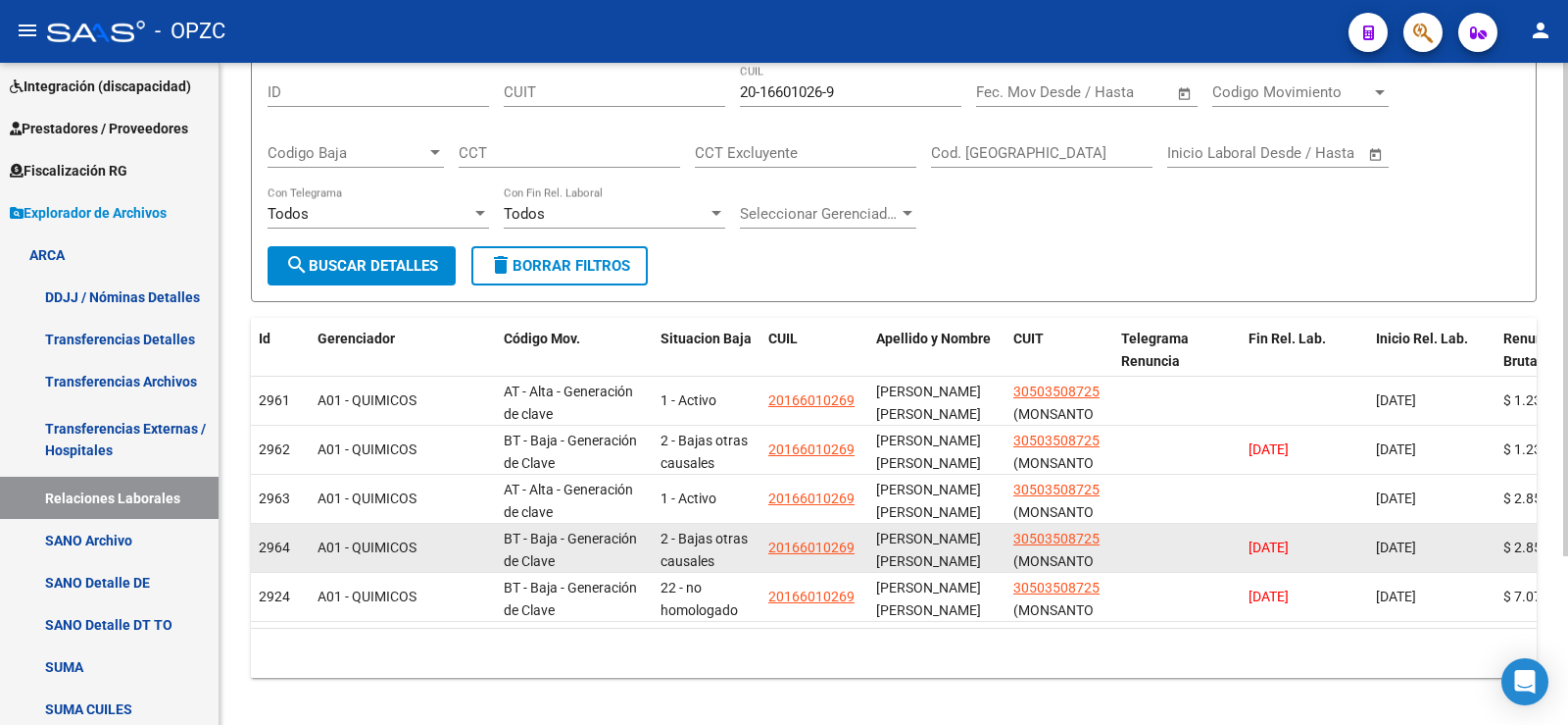
scroll to position [0, 0]
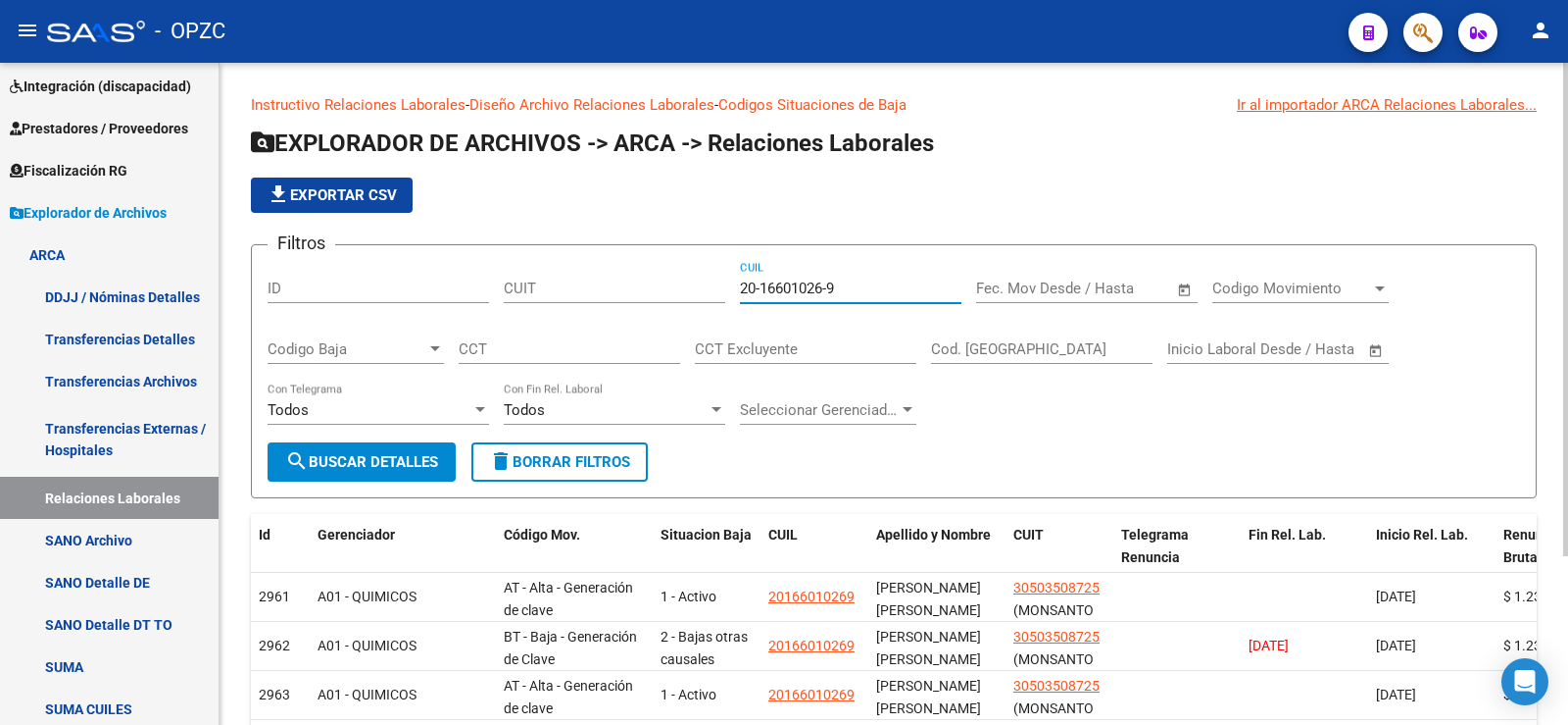
drag, startPoint x: 843, startPoint y: 295, endPoint x: 733, endPoint y: 293, distance: 110.0
click at [733, 293] on div "Filtros ID CUIT 20-16601026-9 CUIL Fecha inicio – Fecha fin Fec. Mov Desde / Ha…" at bounding box center [894, 351] width 1253 height 181
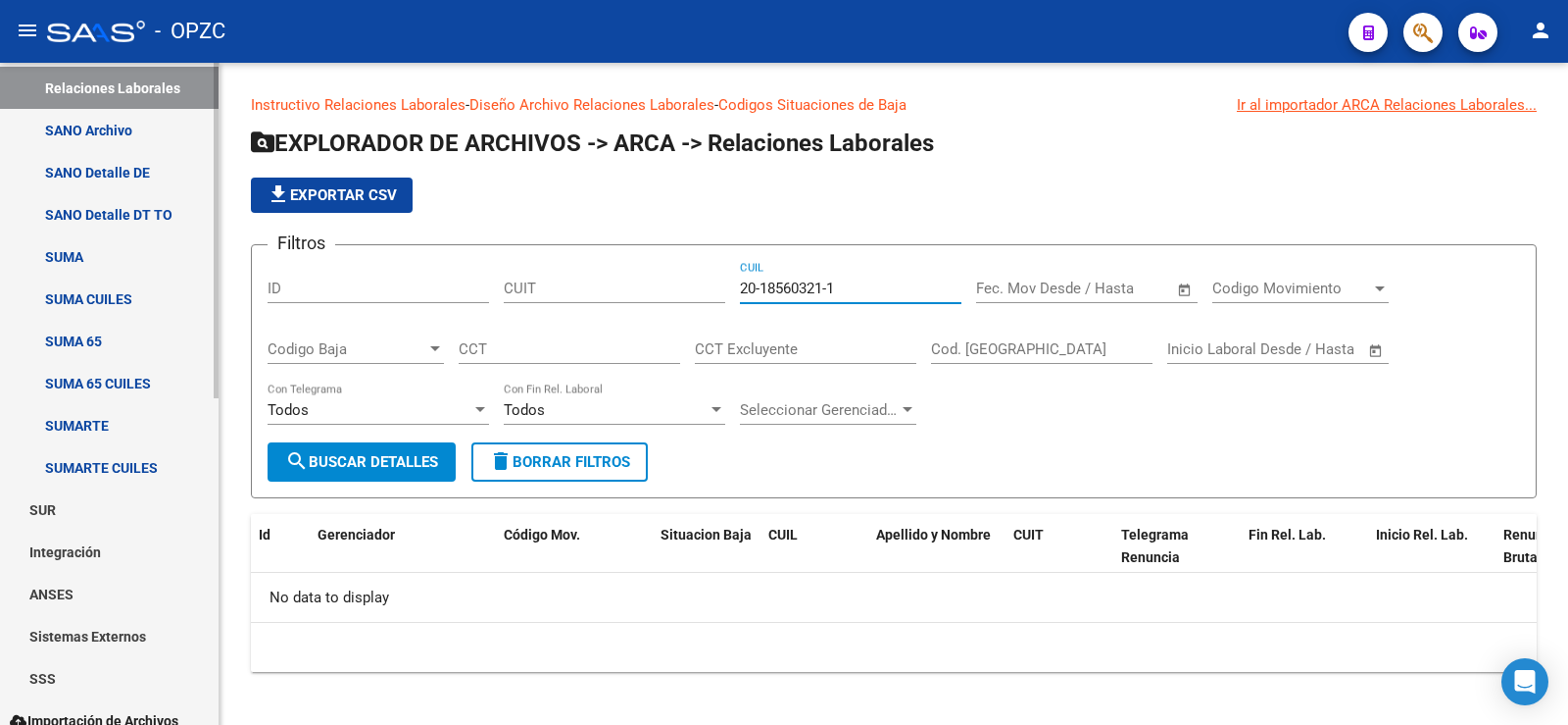
scroll to position [643, 0]
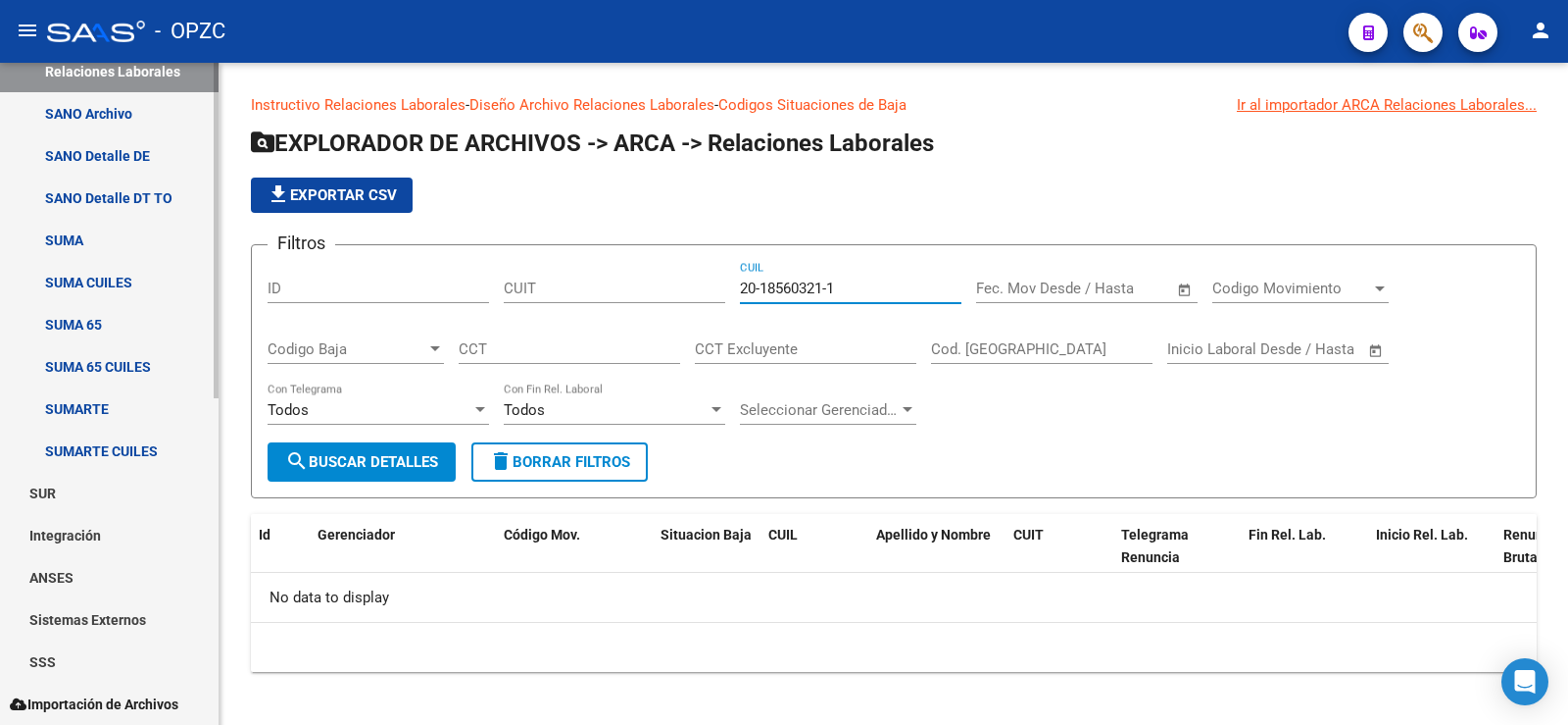
type input "20-18560321-1"
click at [197, 65] on link "Relaciones Laborales" at bounding box center [109, 71] width 218 height 43
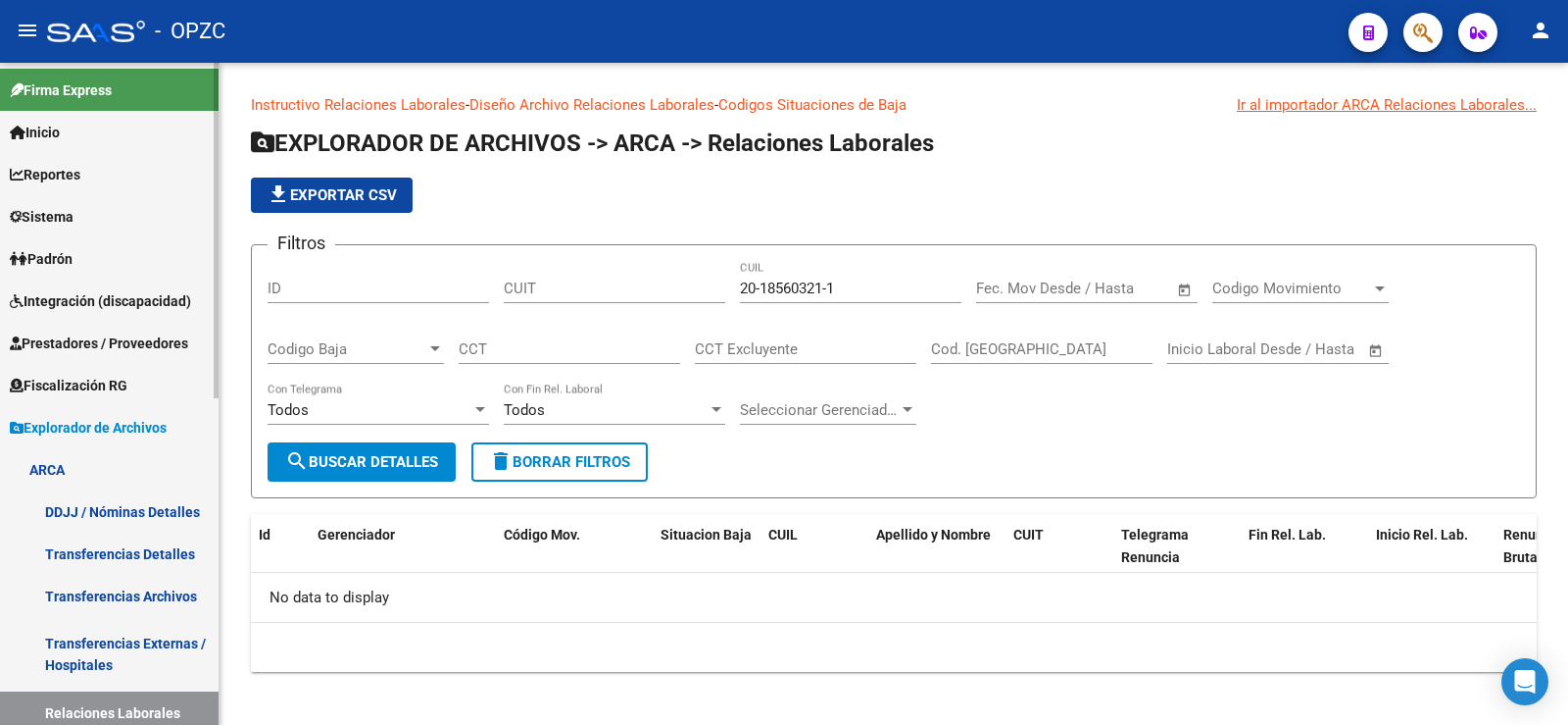
scroll to position [0, 0]
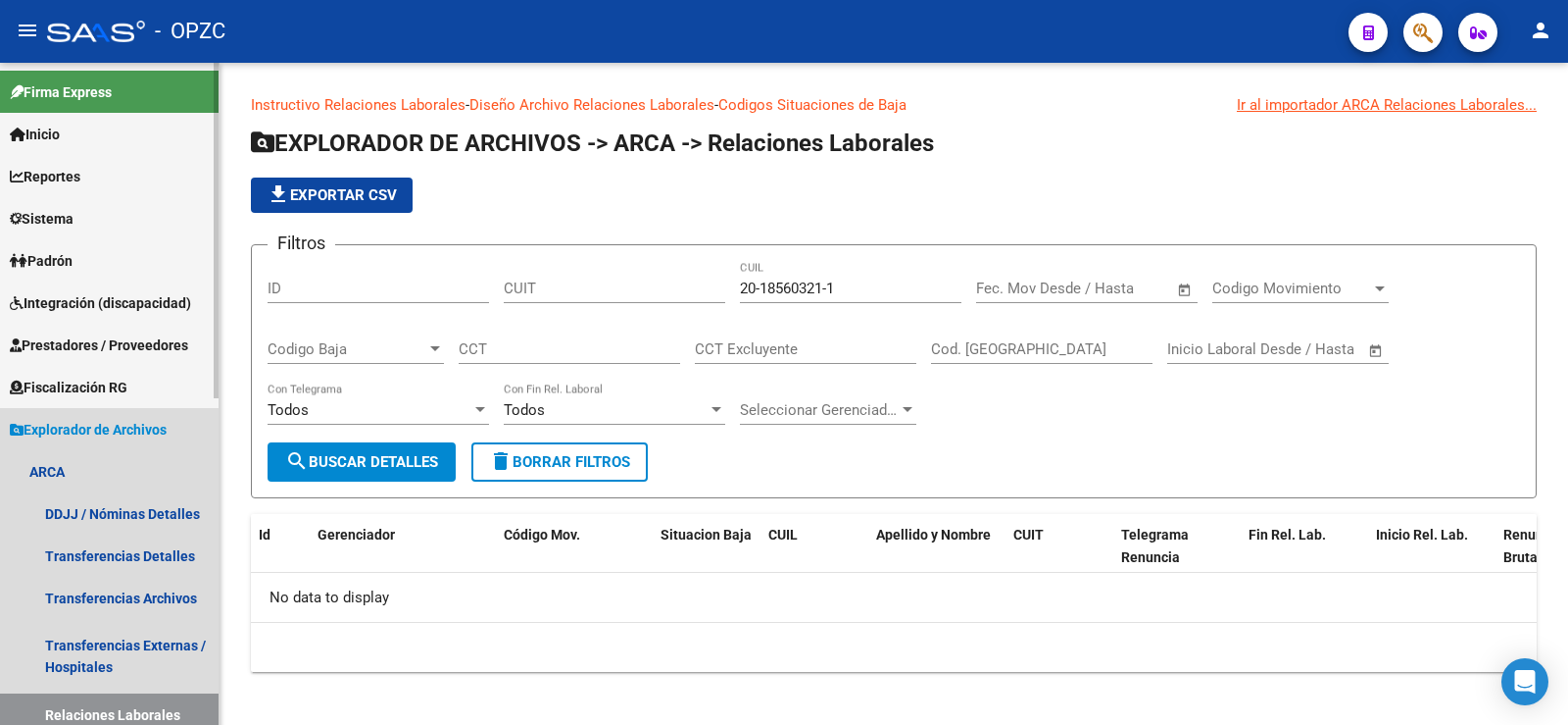
click at [75, 427] on span "Explorador de Archivos" at bounding box center [88, 429] width 157 height 22
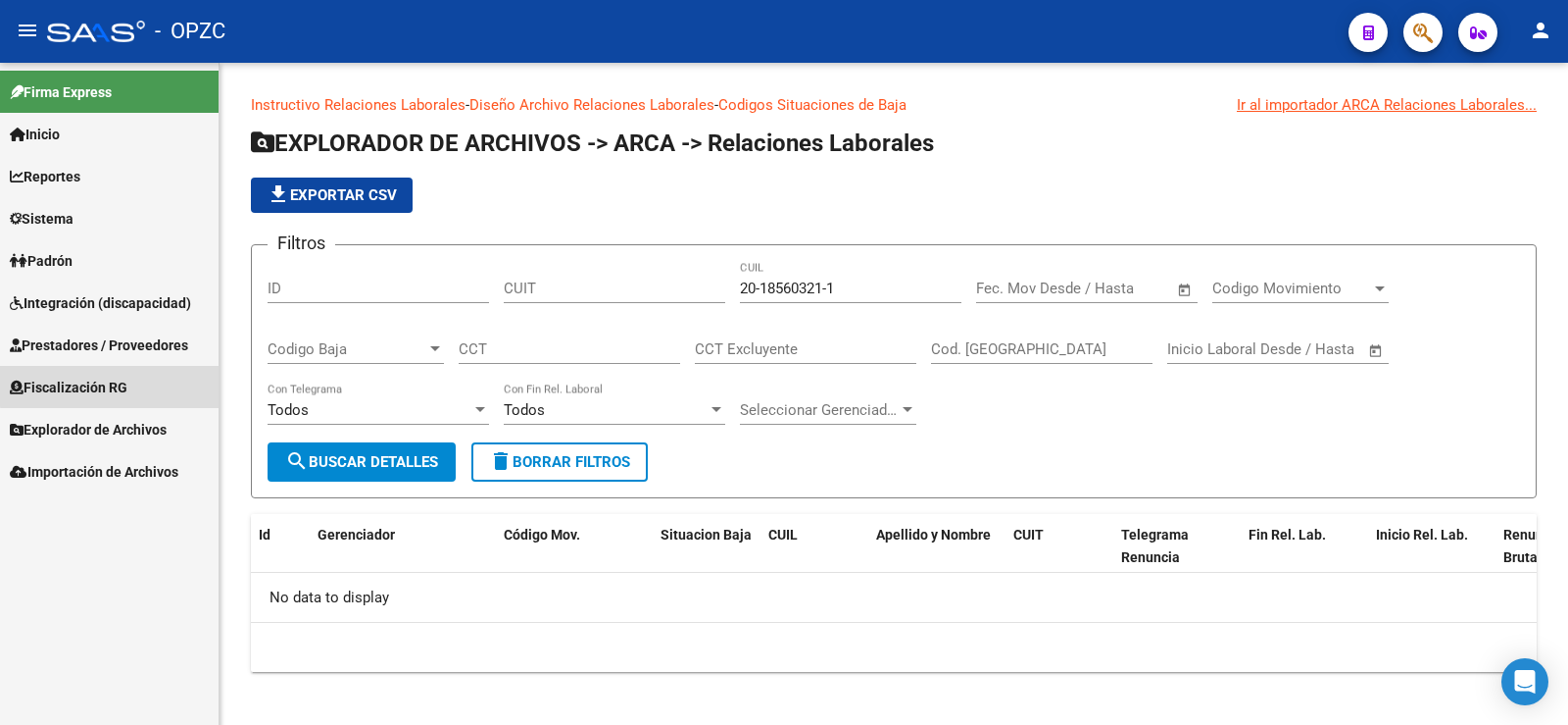
click at [120, 377] on span "Fiscalización RG" at bounding box center [68, 388] width 118 height 22
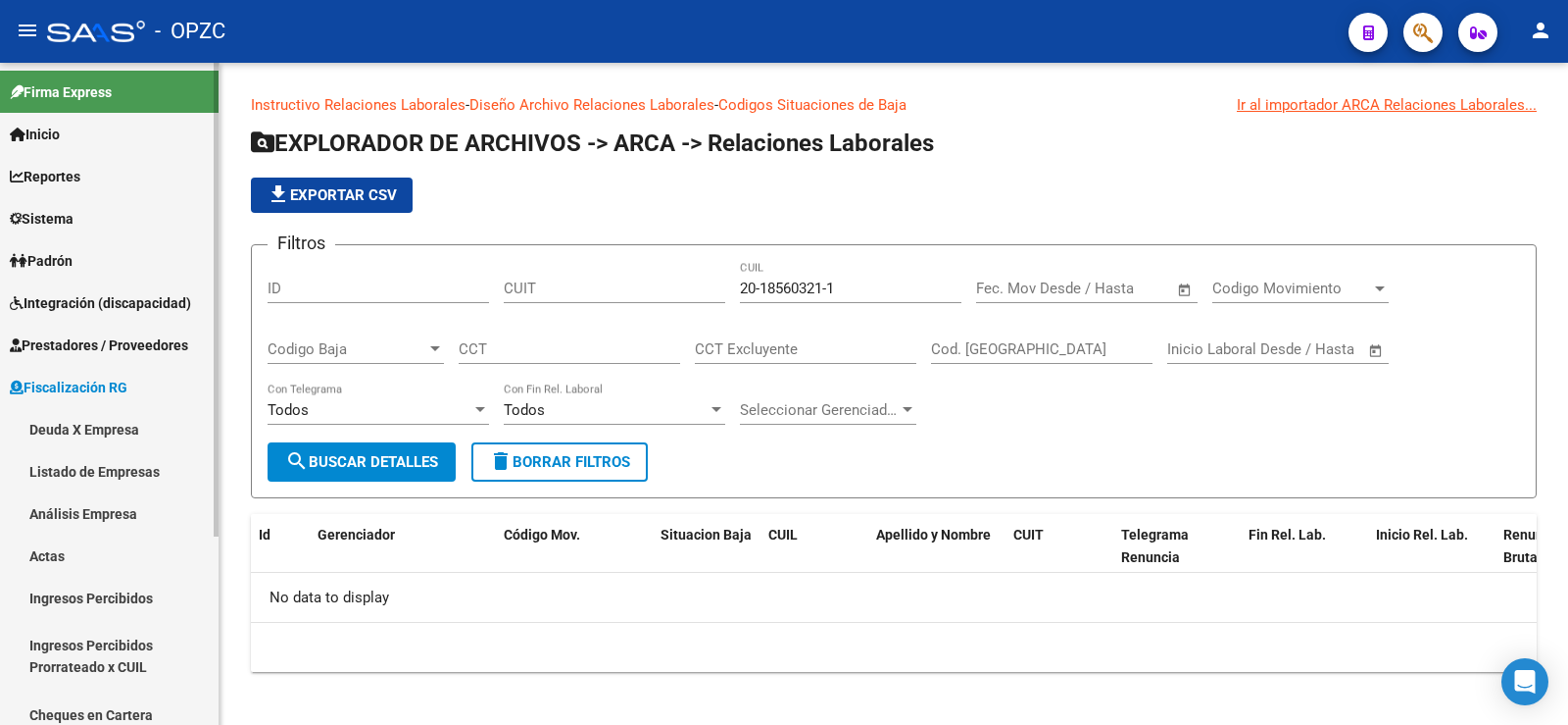
click at [123, 516] on link "Análisis Empresa" at bounding box center [109, 513] width 218 height 43
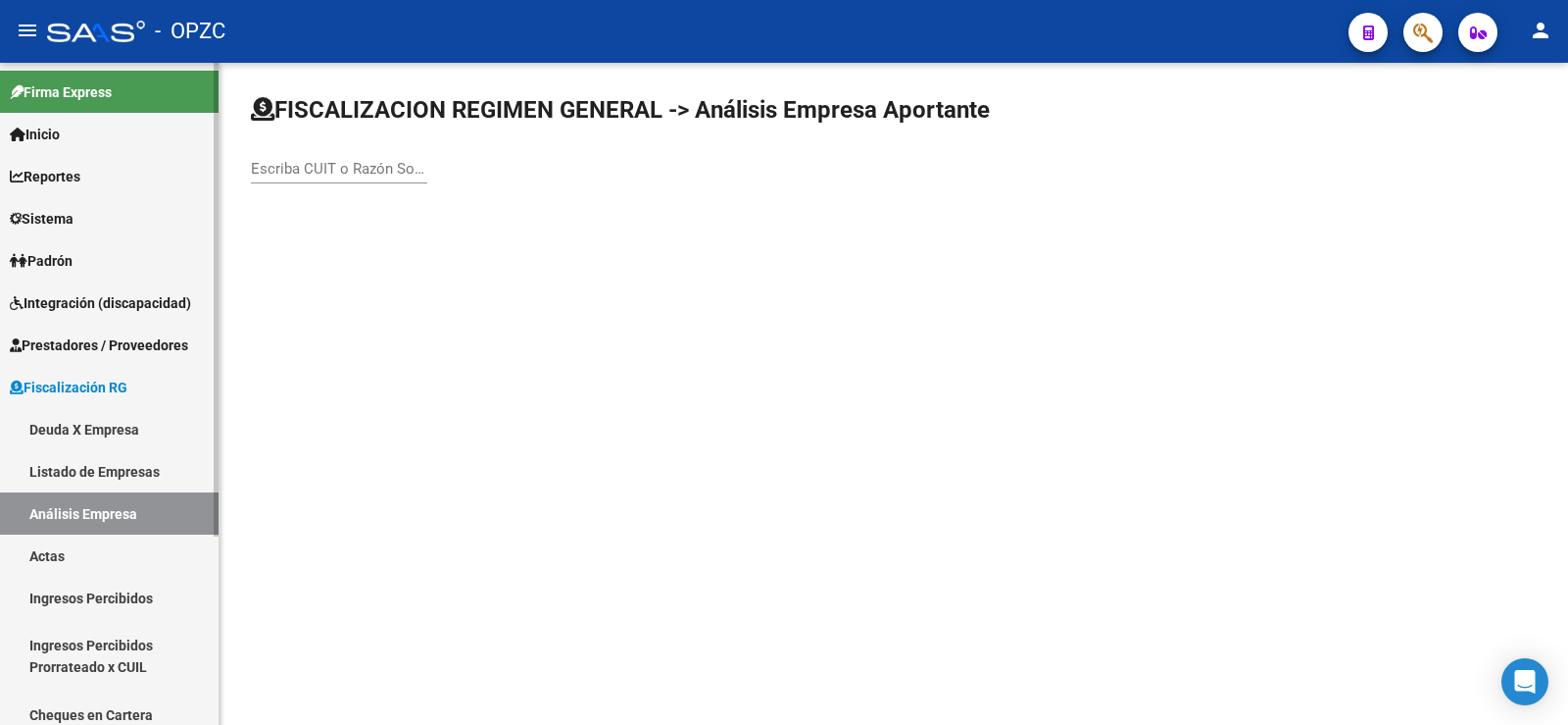
click at [124, 515] on link "Análisis Empresa" at bounding box center [109, 513] width 218 height 43
click at [170, 345] on span "Prestadores / Proveedores" at bounding box center [99, 345] width 178 height 22
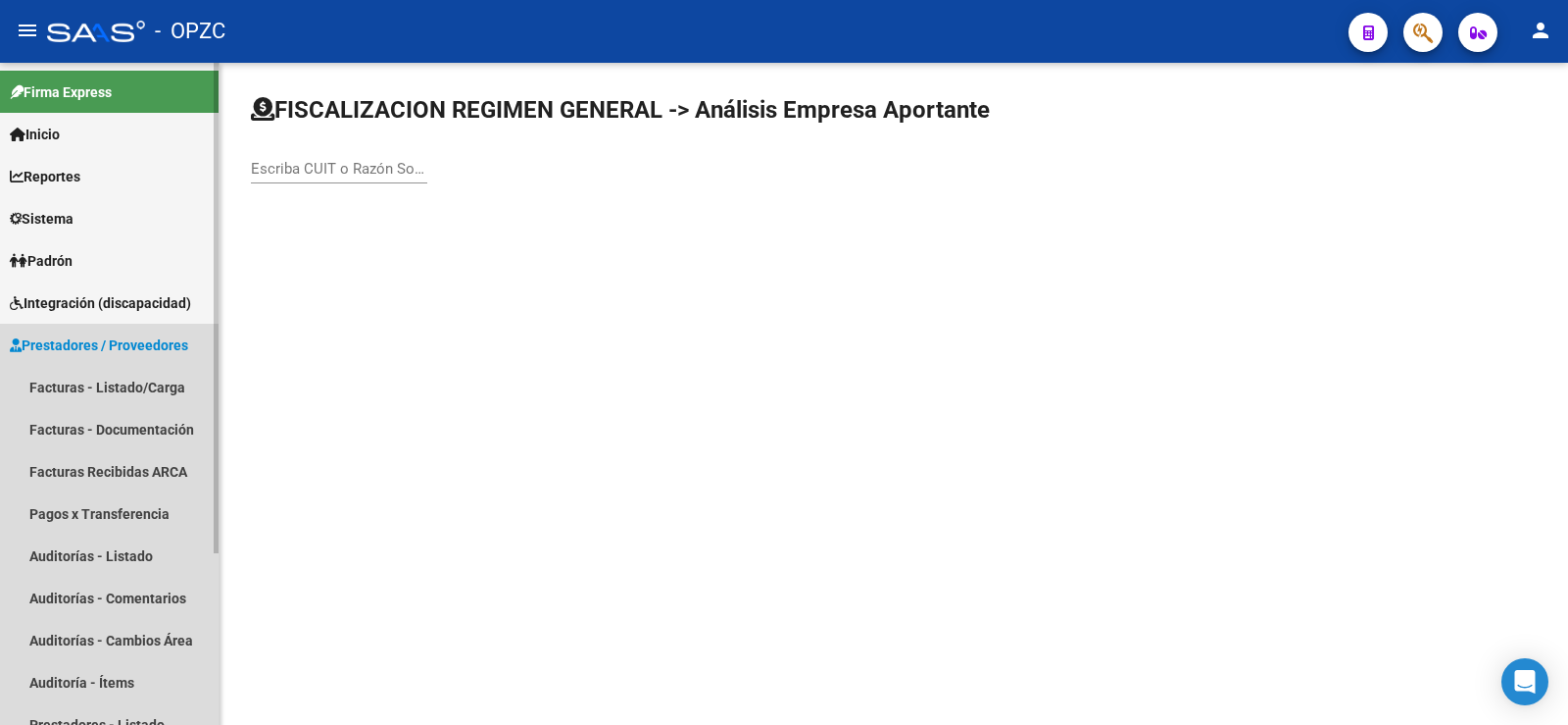
click at [170, 345] on span "Prestadores / Proveedores" at bounding box center [99, 345] width 178 height 22
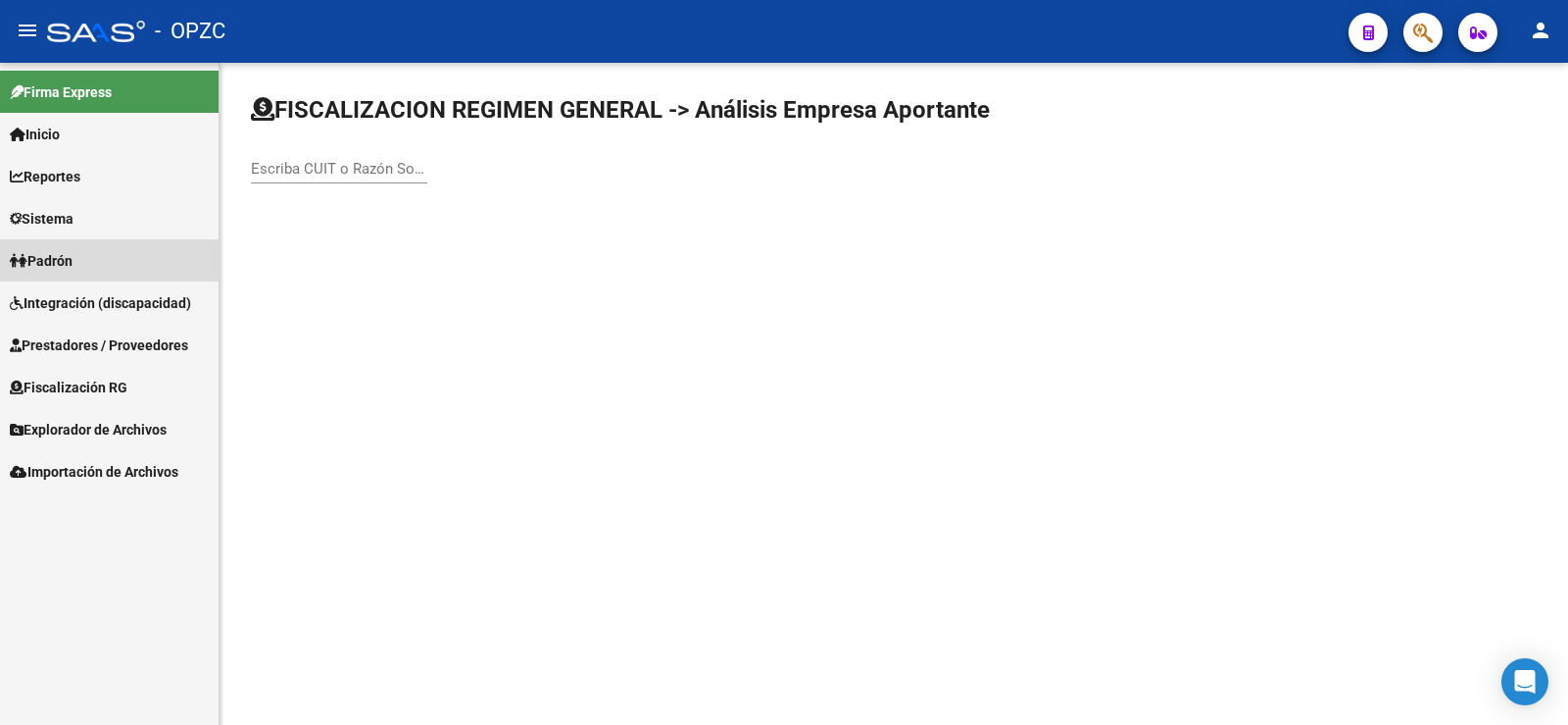
click at [60, 253] on span "Padrón" at bounding box center [41, 261] width 62 height 22
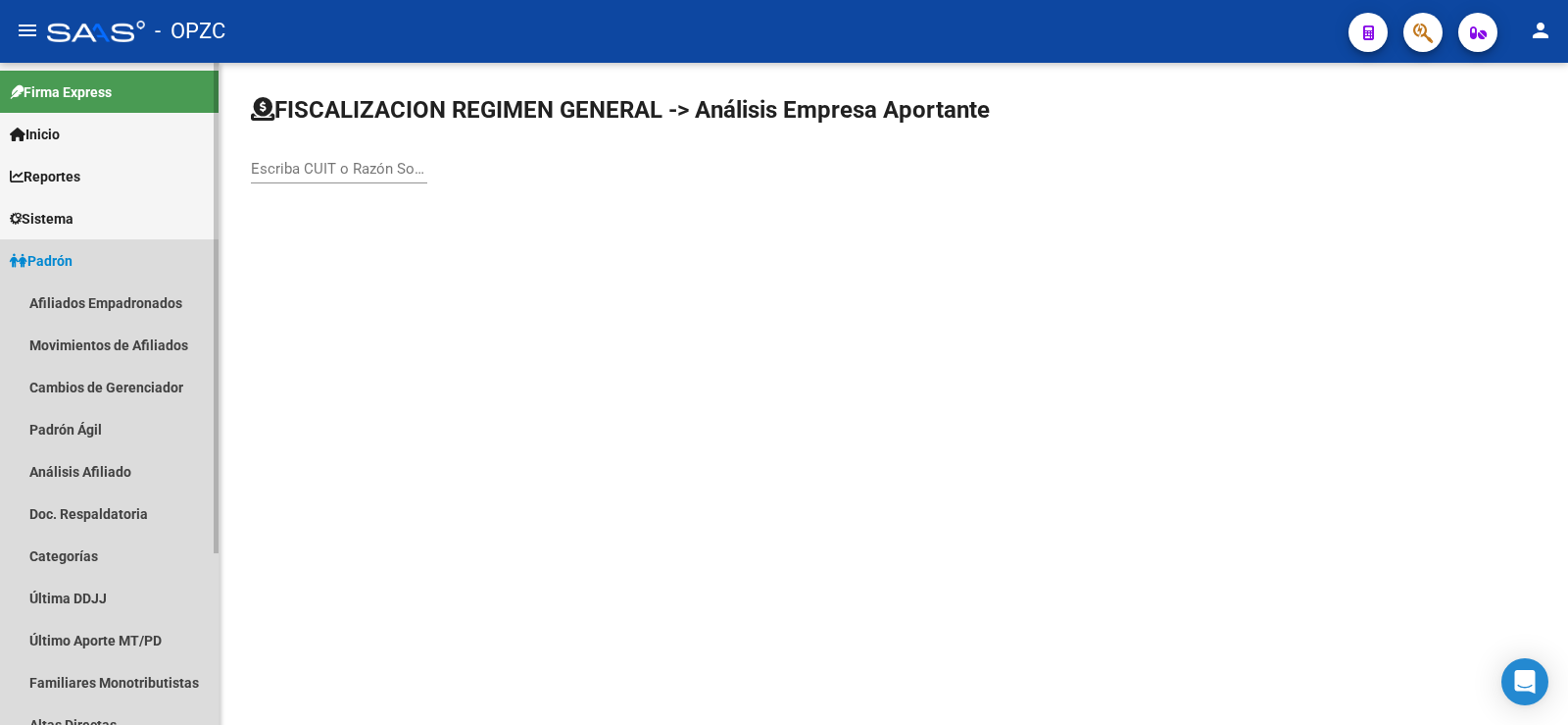
click at [60, 253] on span "Padrón" at bounding box center [41, 261] width 62 height 22
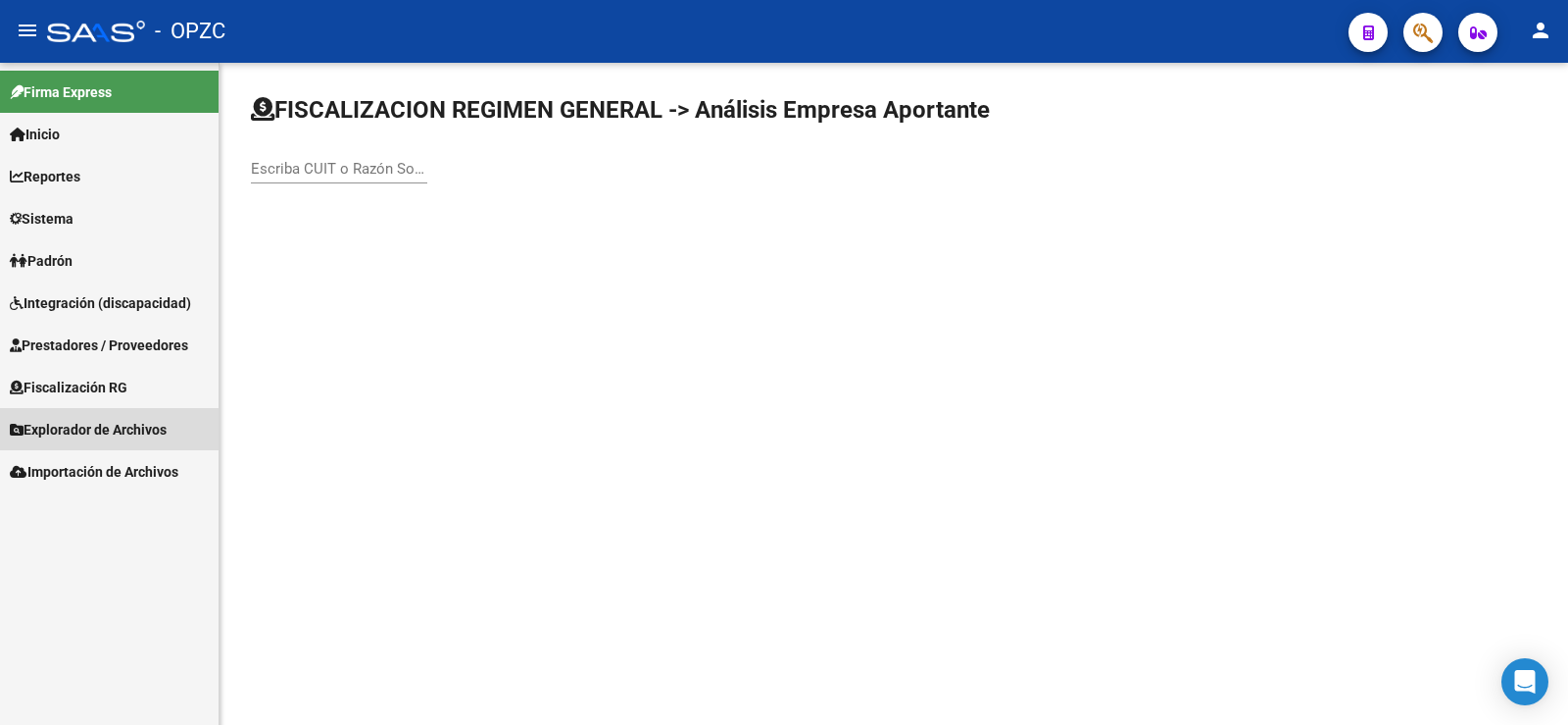
click at [91, 429] on span "Explorador de Archivos" at bounding box center [88, 429] width 157 height 22
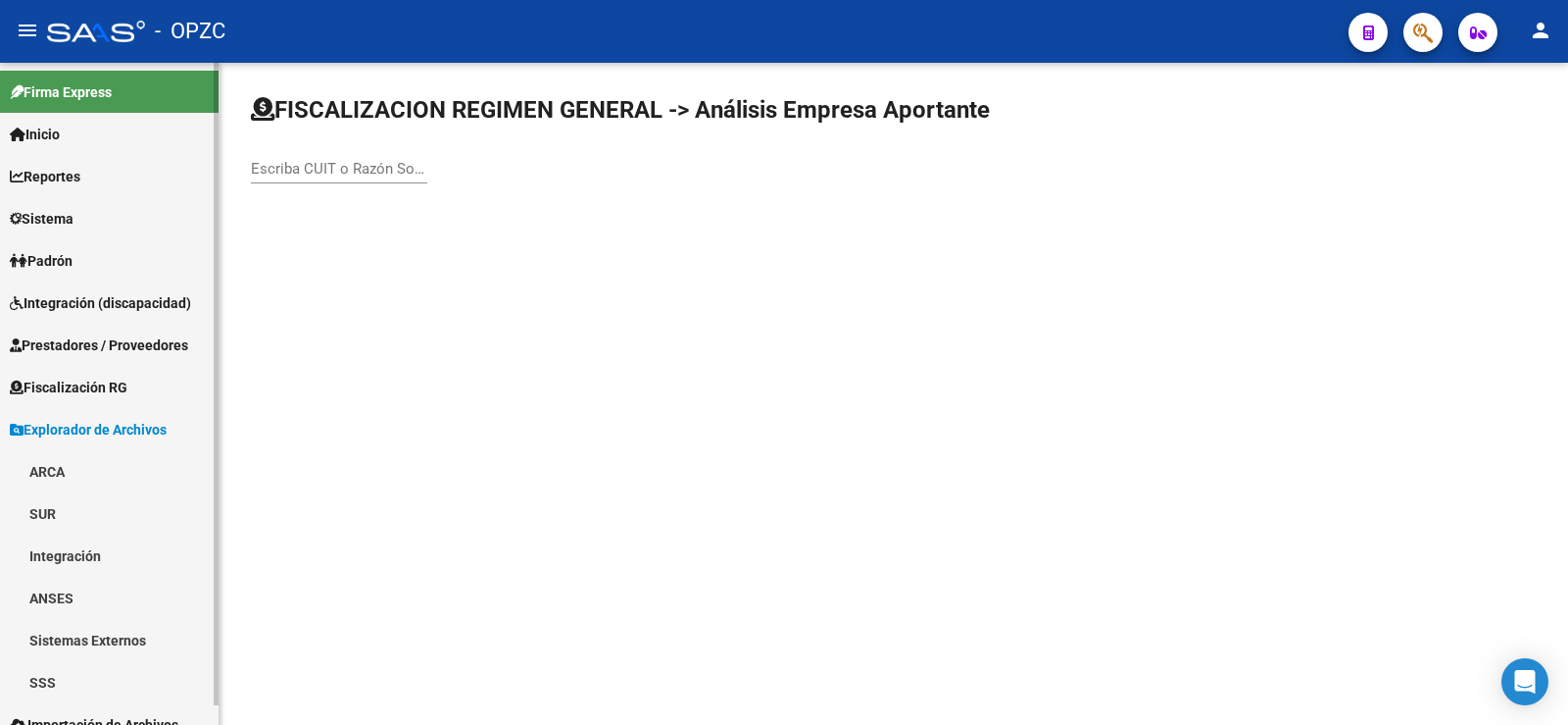
scroll to position [21, 0]
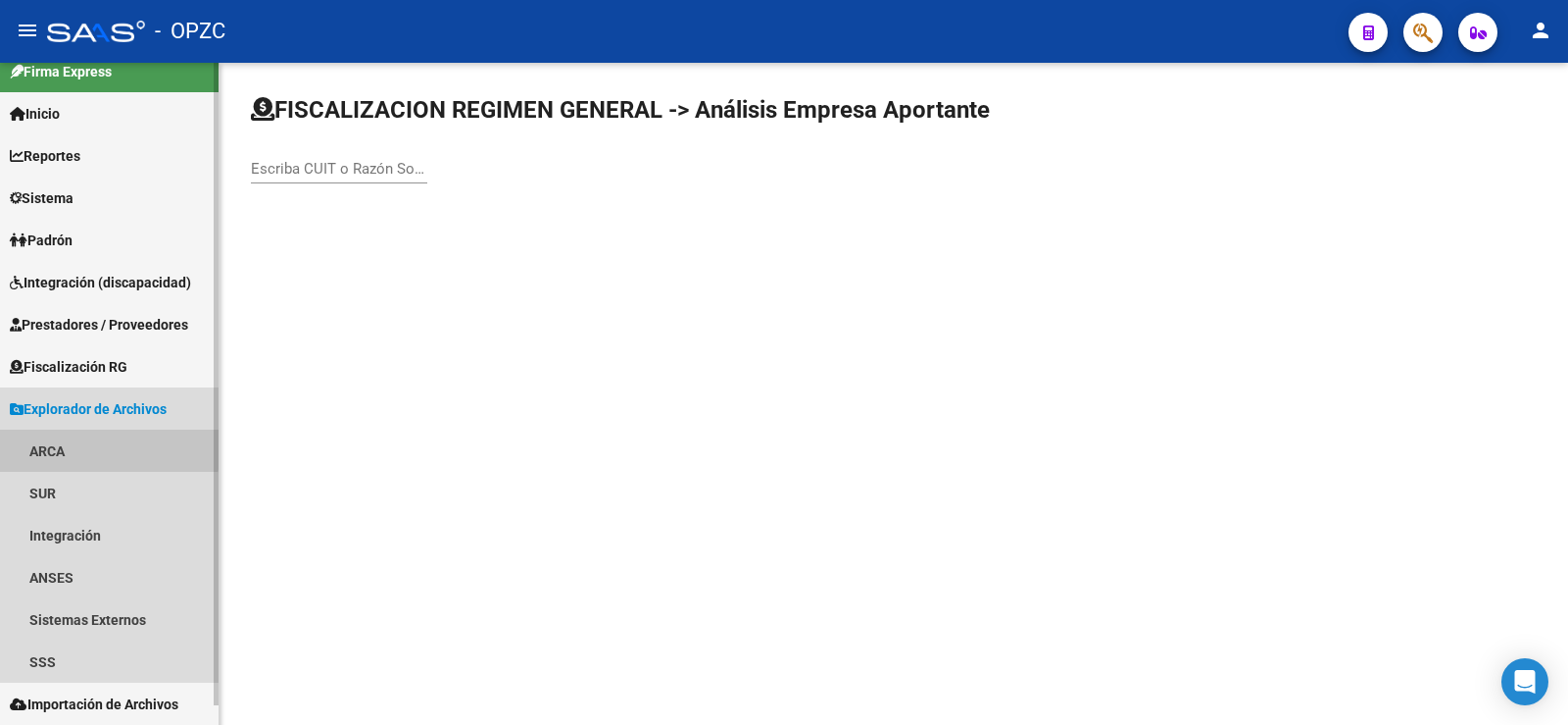
click at [82, 446] on link "ARCA" at bounding box center [109, 450] width 218 height 43
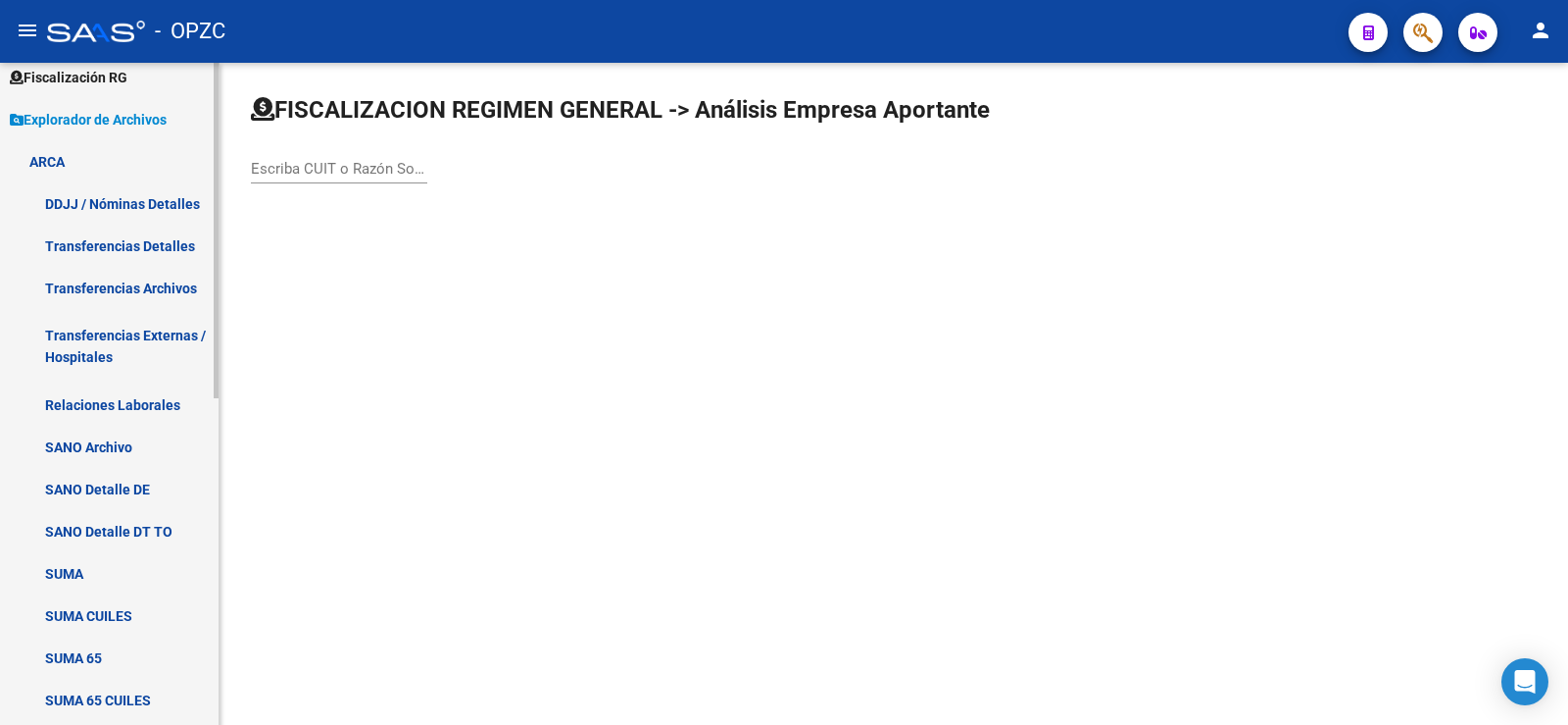
scroll to position [315, 0]
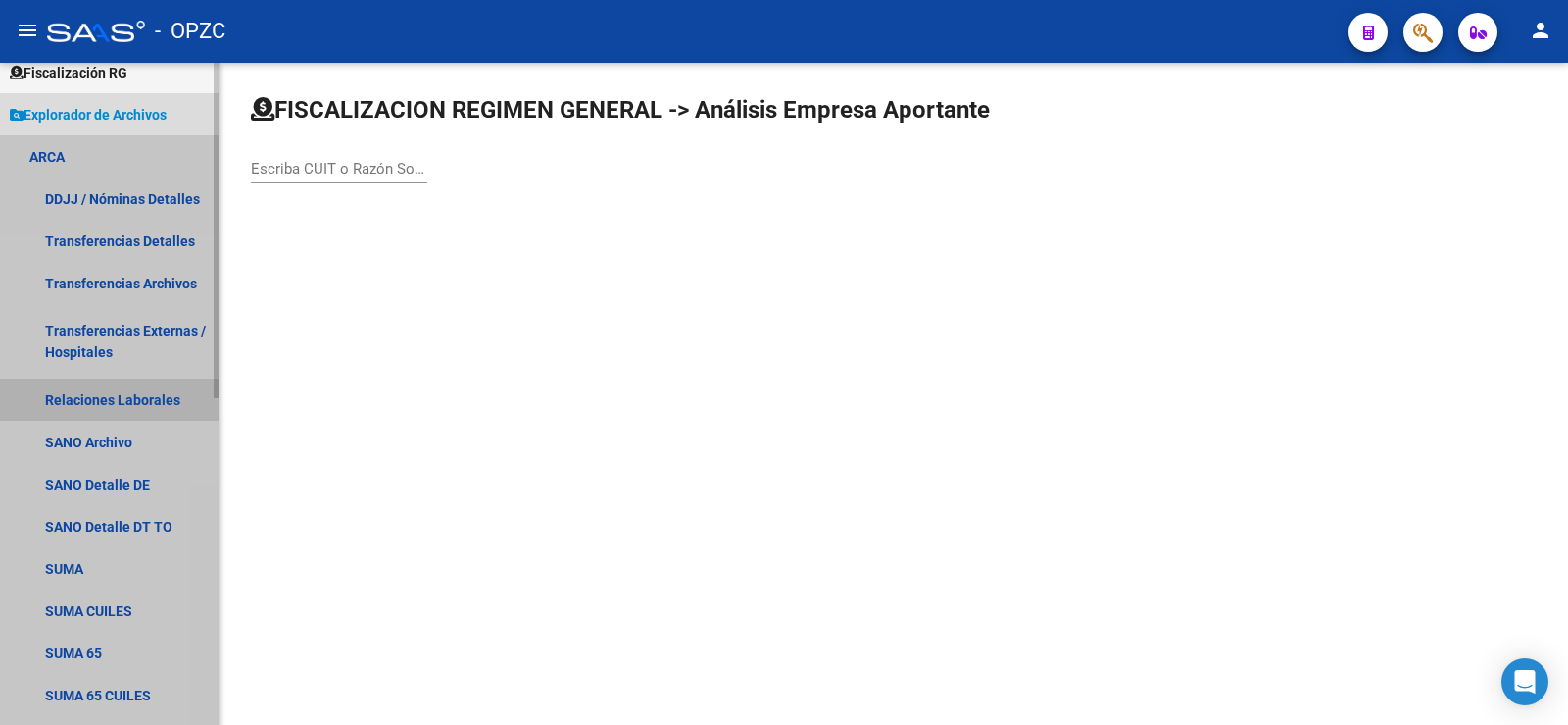
click at [106, 400] on link "Relaciones Laborales" at bounding box center [109, 400] width 218 height 43
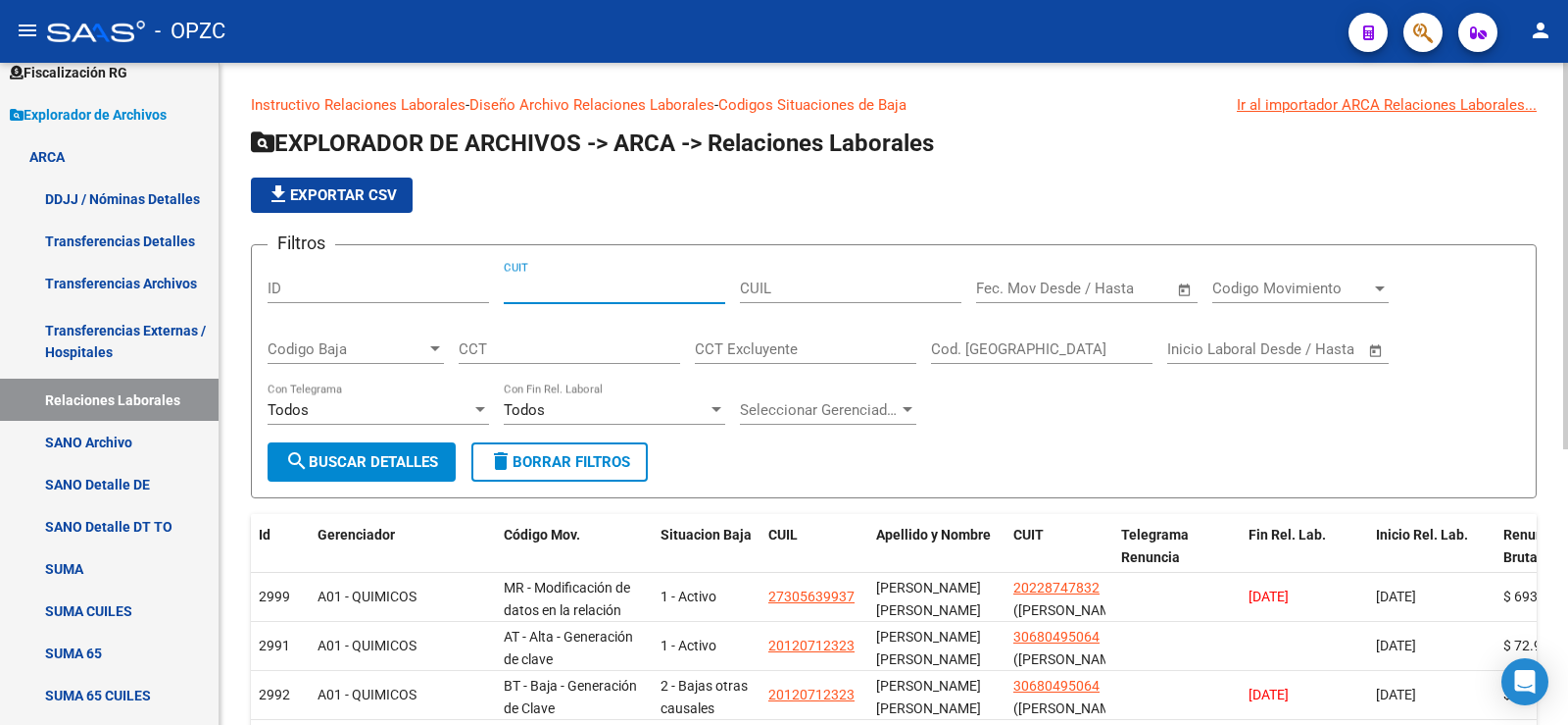
click at [613, 286] on input "CUIT" at bounding box center [615, 289] width 221 height 18
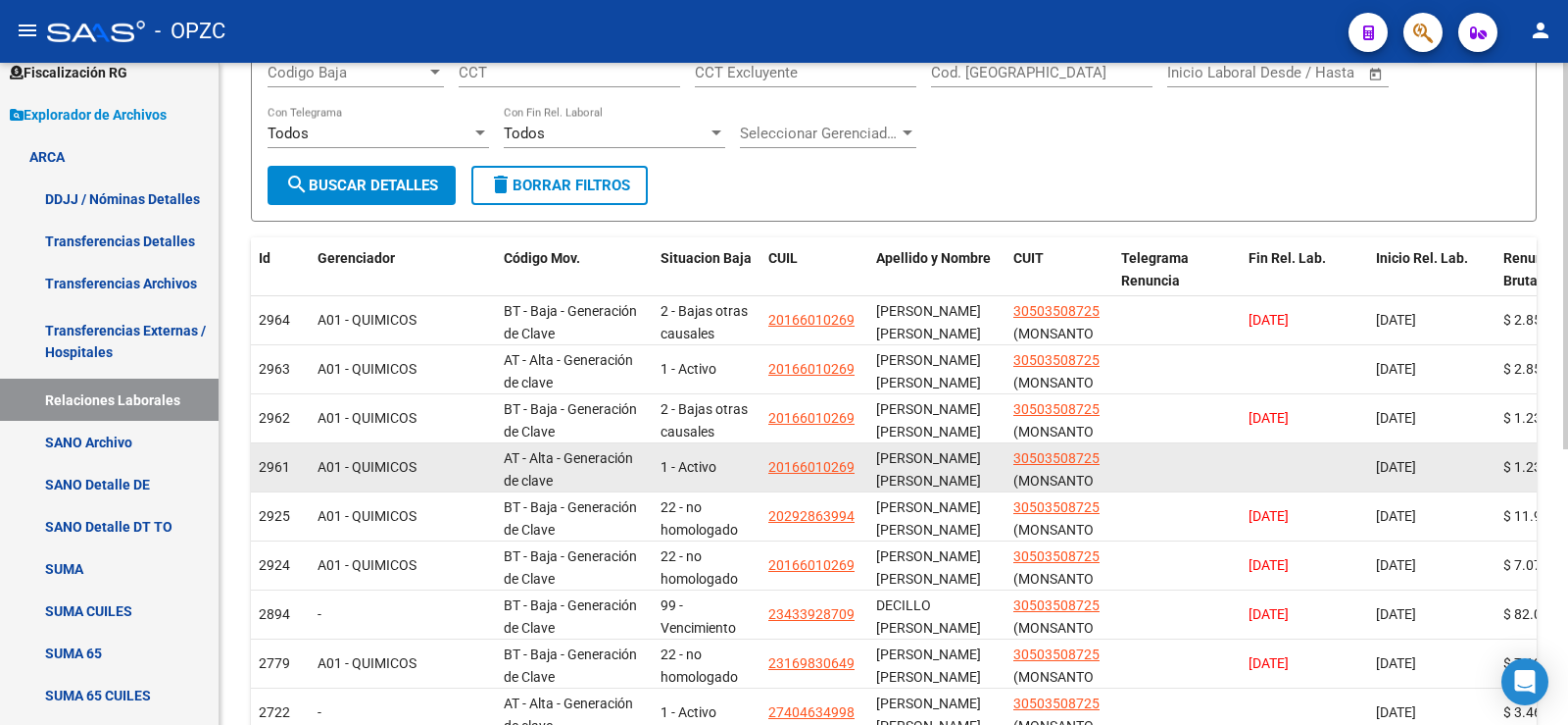
scroll to position [294, 0]
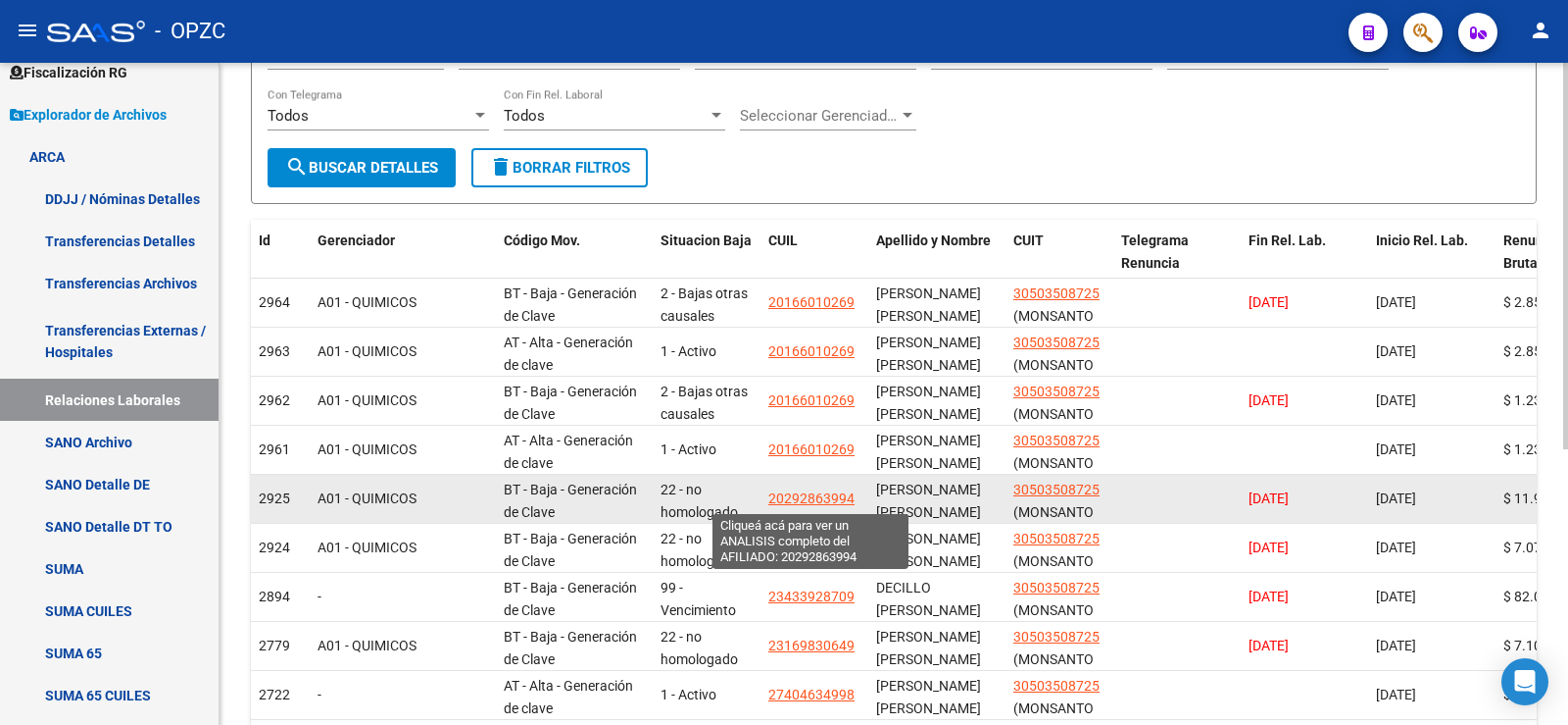
type input "30-50350872-5"
click at [822, 495] on span "20292863994" at bounding box center [811, 498] width 86 height 16
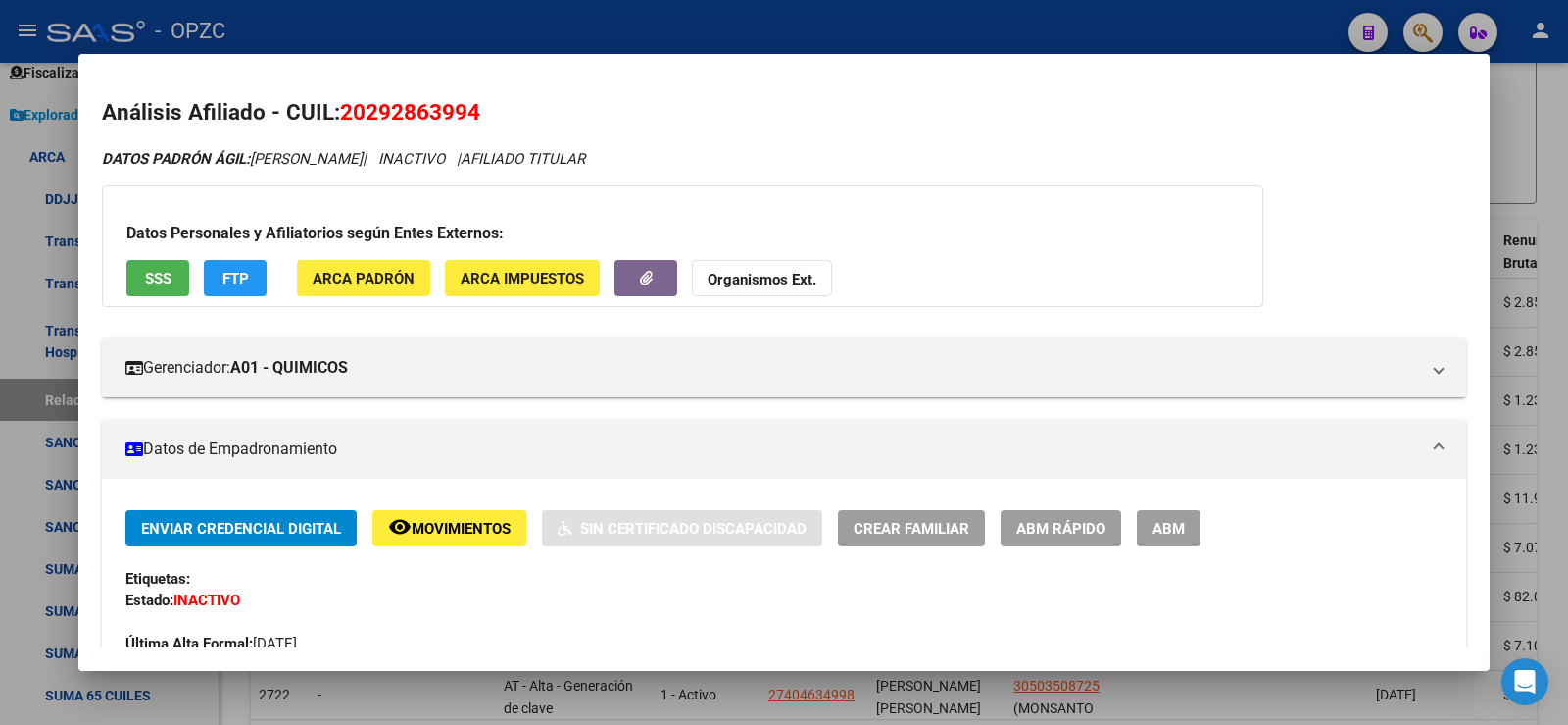
click at [1565, 232] on div at bounding box center [784, 362] width 1568 height 725
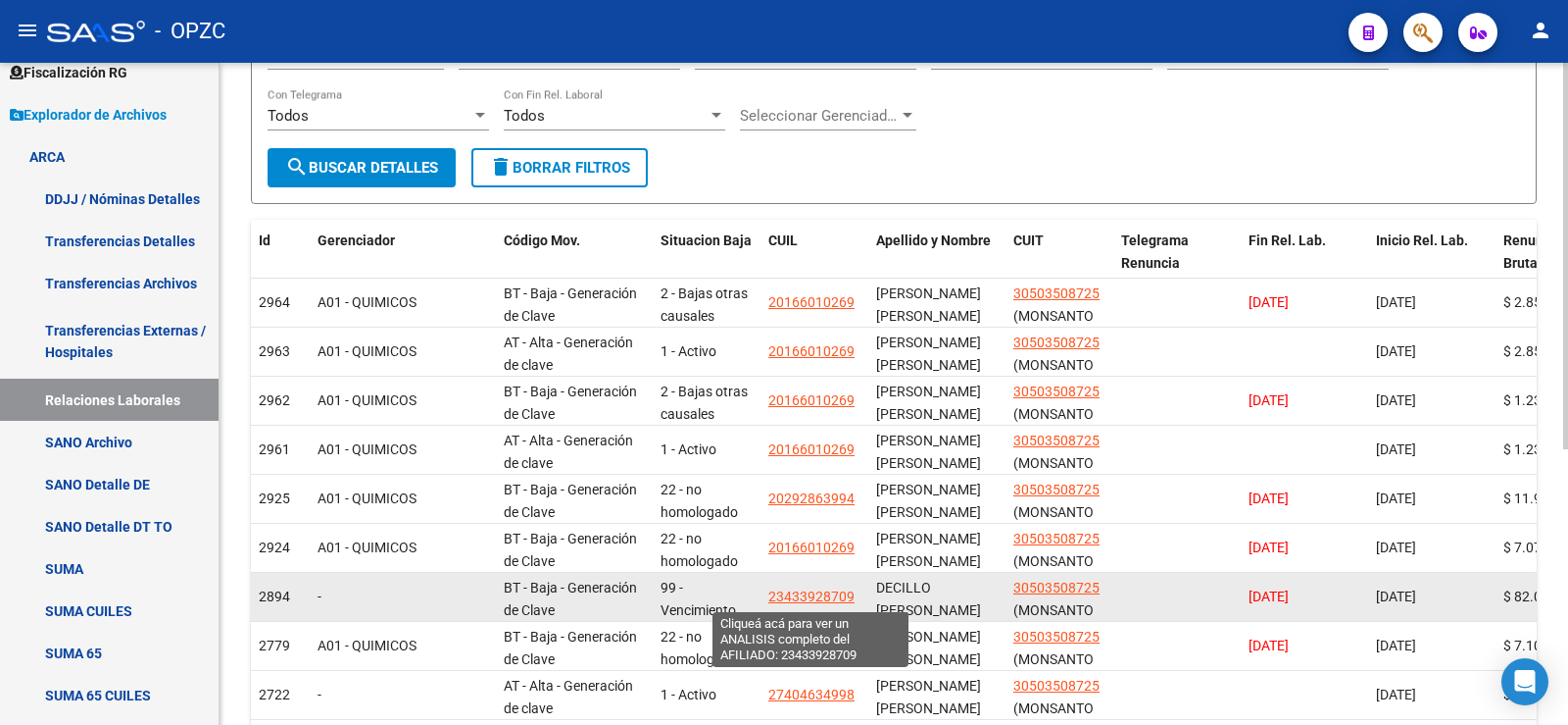
click at [829, 594] on span "23433928709" at bounding box center [811, 596] width 86 height 16
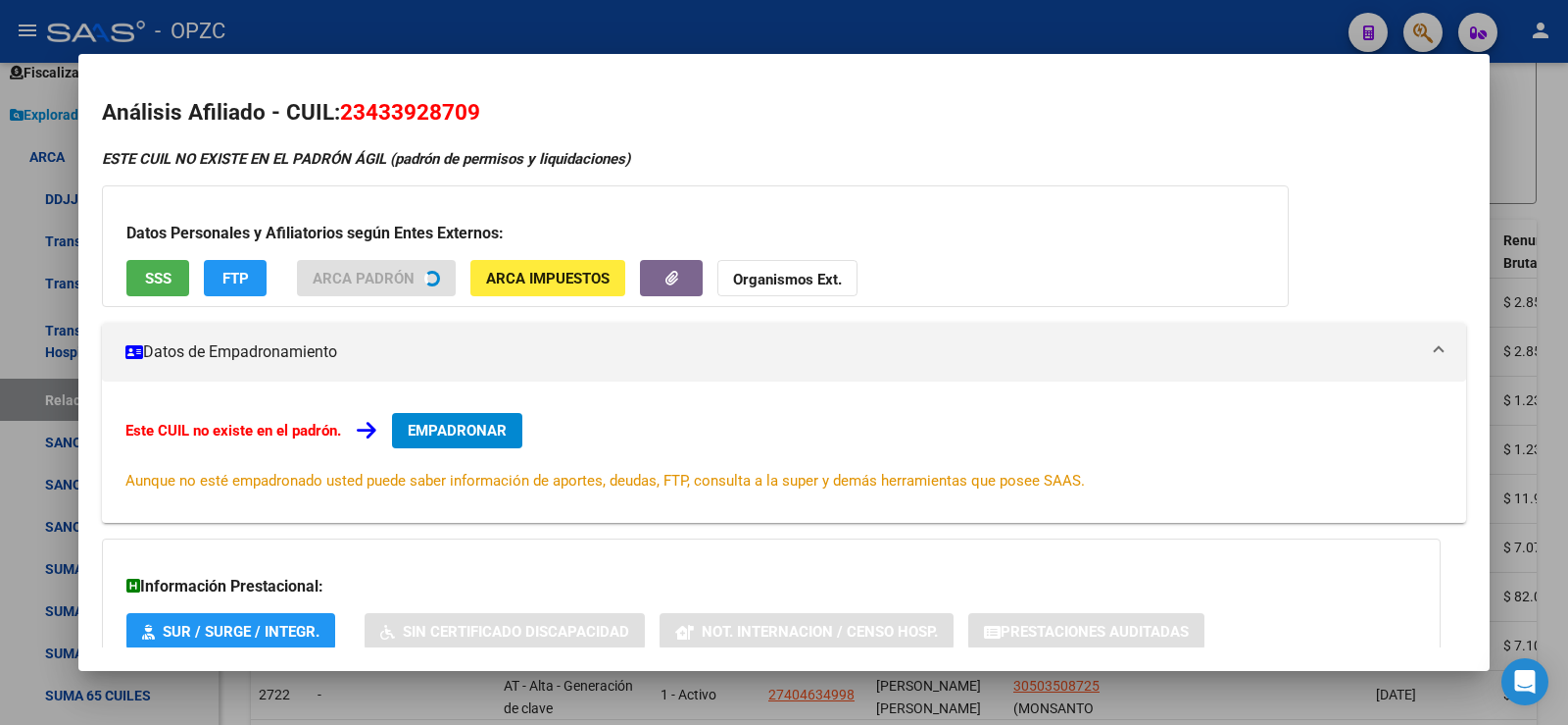
click at [1557, 259] on div at bounding box center [784, 362] width 1568 height 725
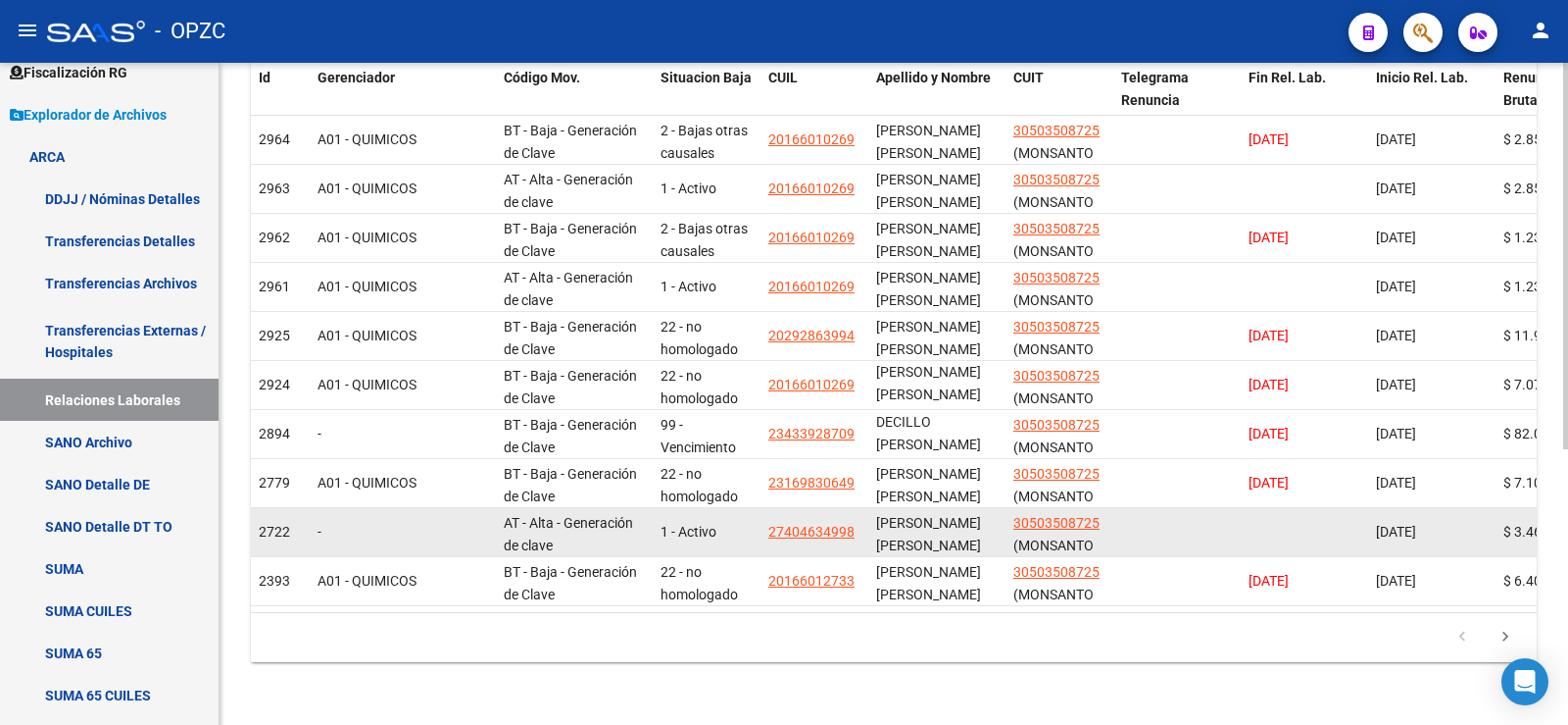
scroll to position [472, 0]
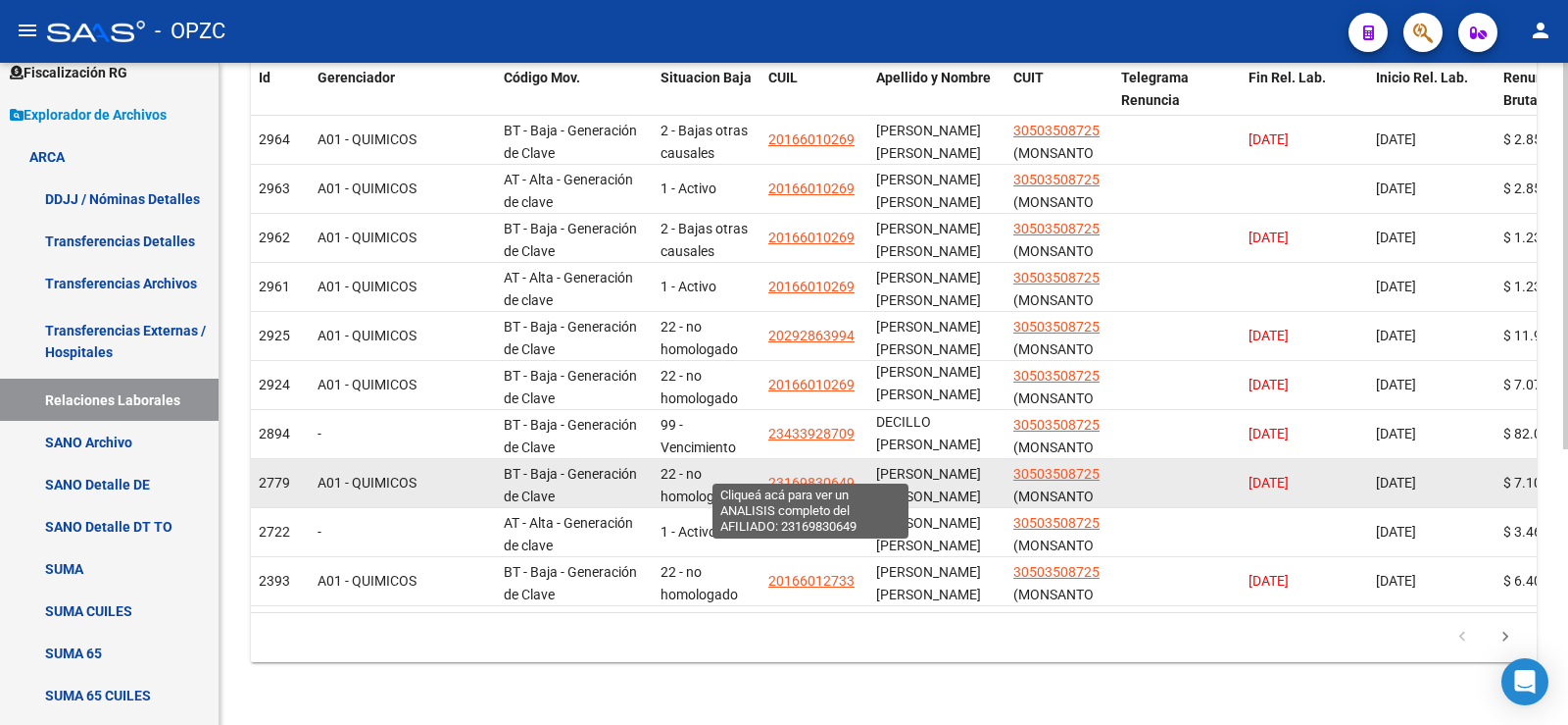
click at [832, 475] on span "23169830649" at bounding box center [811, 483] width 86 height 16
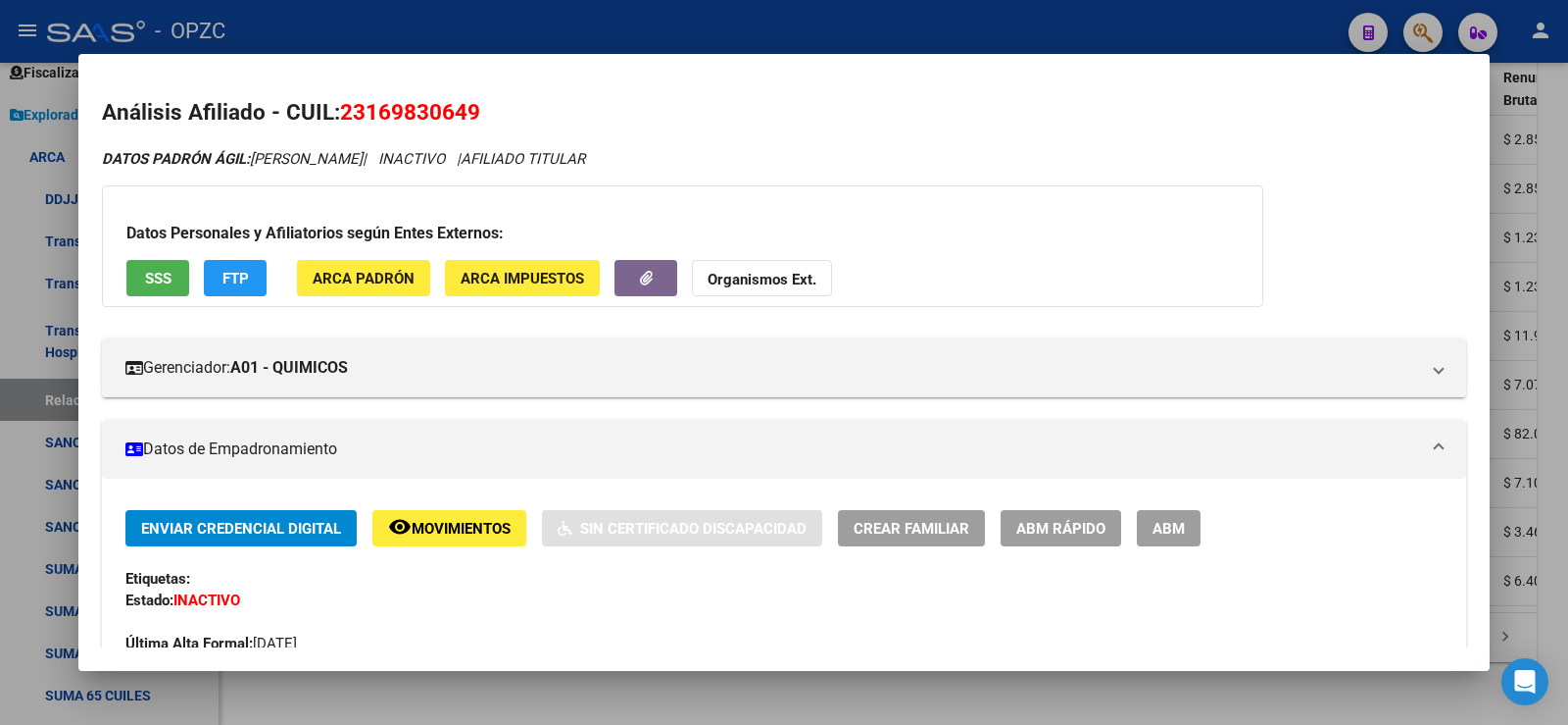
click at [1566, 254] on div at bounding box center [784, 362] width 1568 height 725
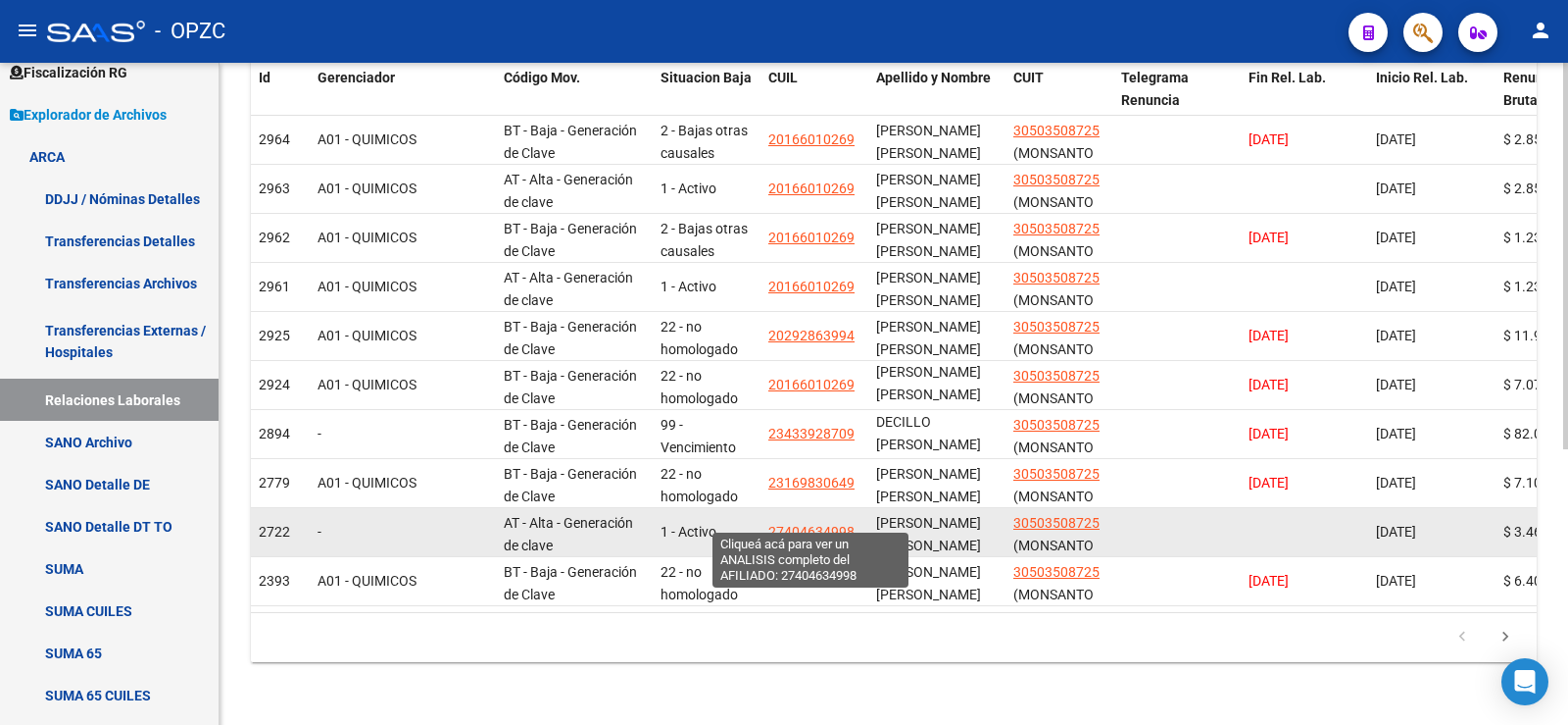
click at [830, 523] on span "27404634998" at bounding box center [811, 531] width 86 height 16
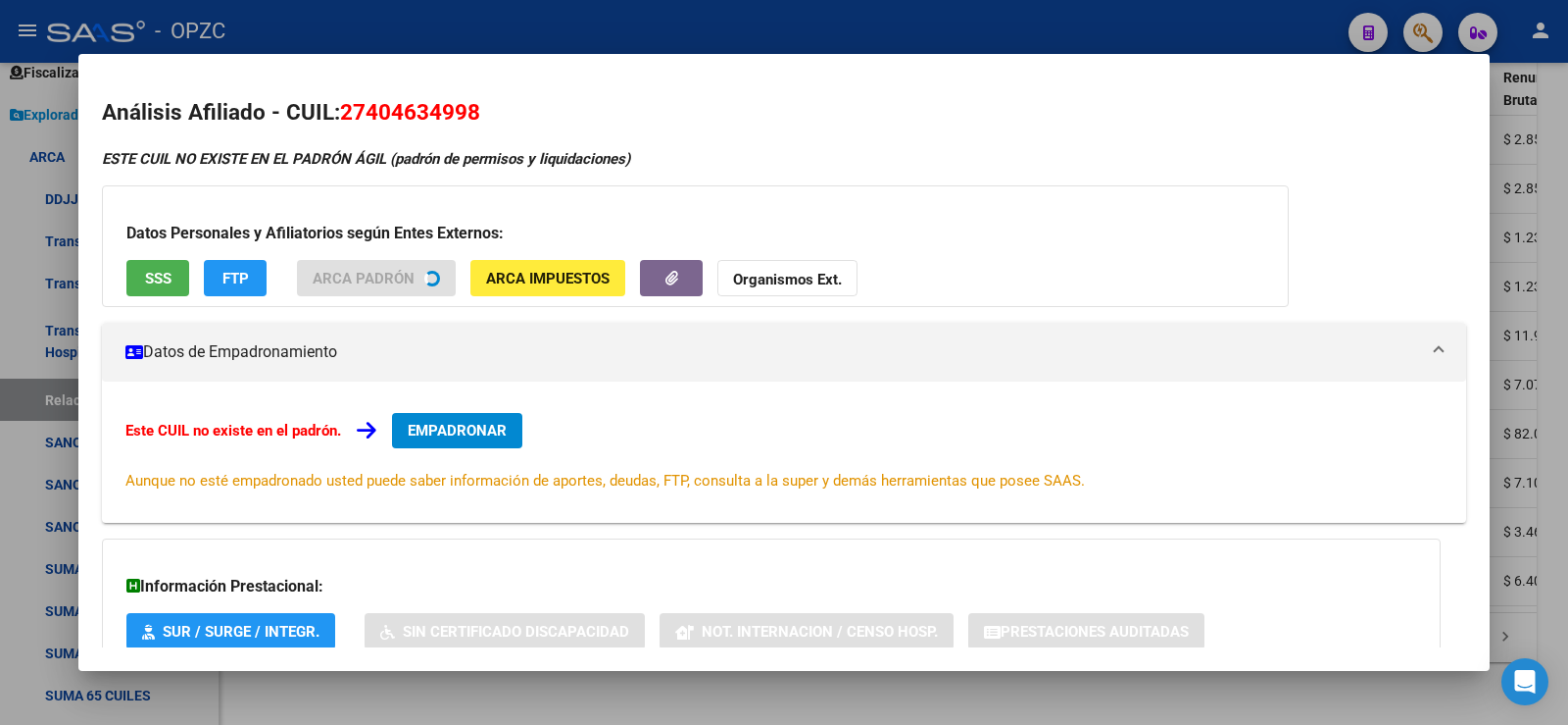
click at [1567, 185] on div at bounding box center [784, 362] width 1568 height 725
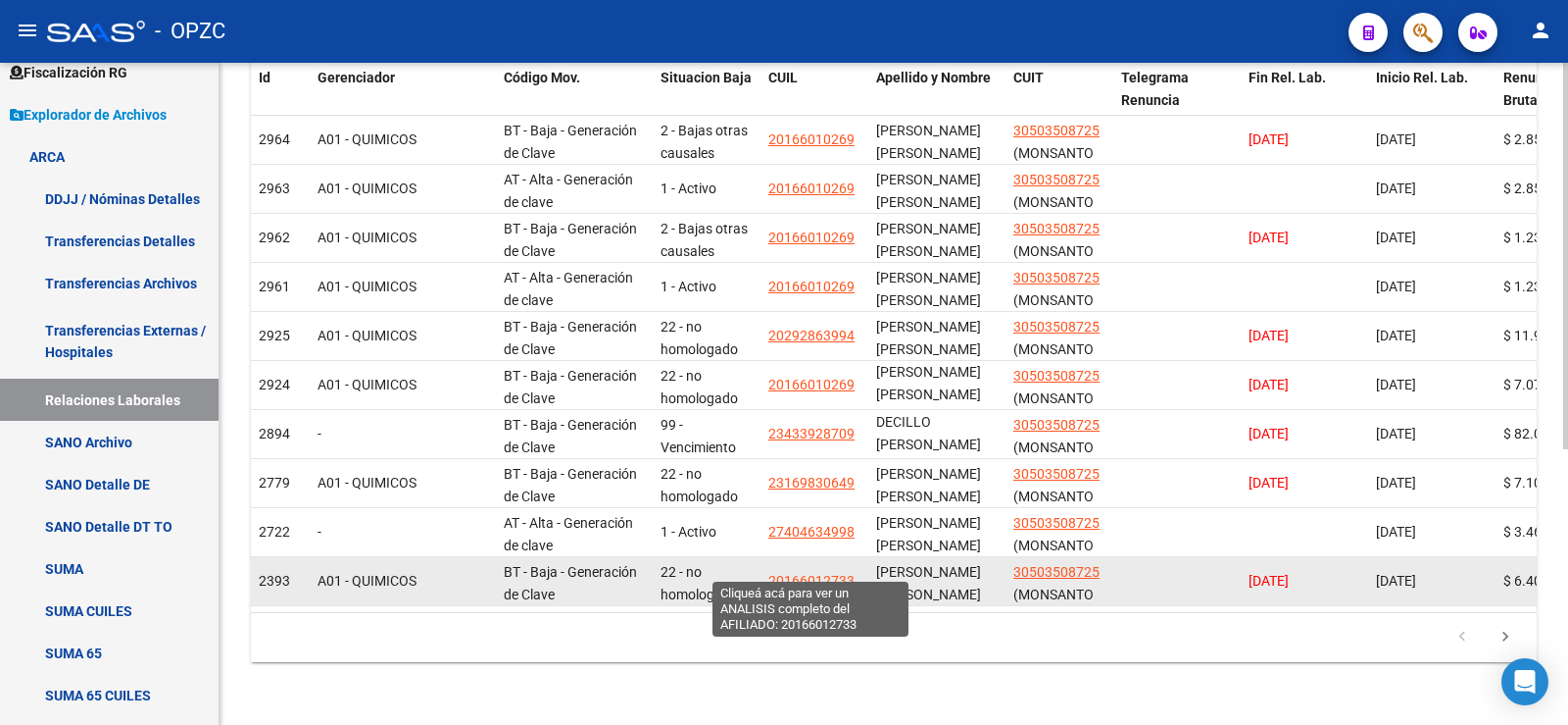
click at [822, 573] on span "20166012733" at bounding box center [811, 581] width 86 height 16
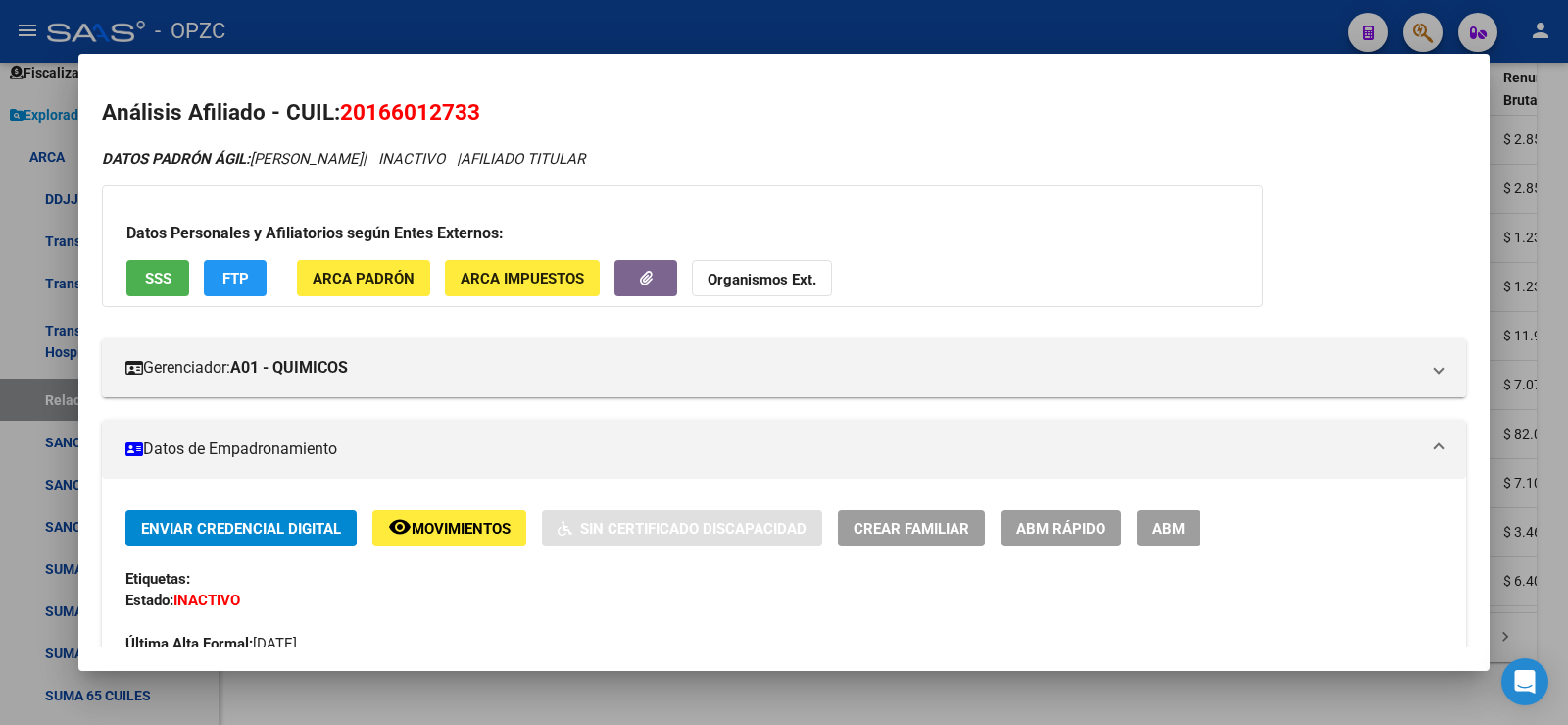
click at [1560, 250] on div at bounding box center [784, 362] width 1568 height 725
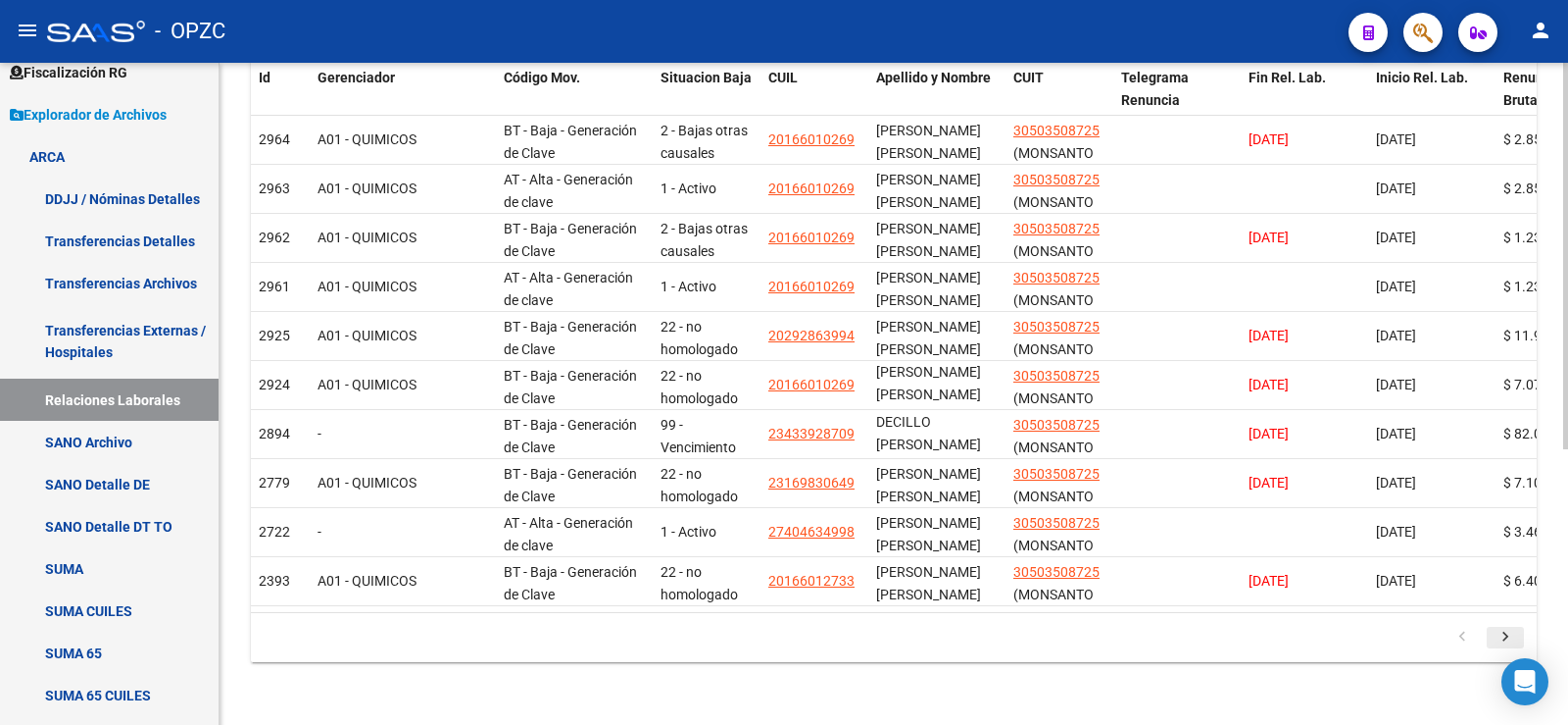
click at [1506, 630] on icon "go to next page" at bounding box center [1506, 639] width 26 height 24
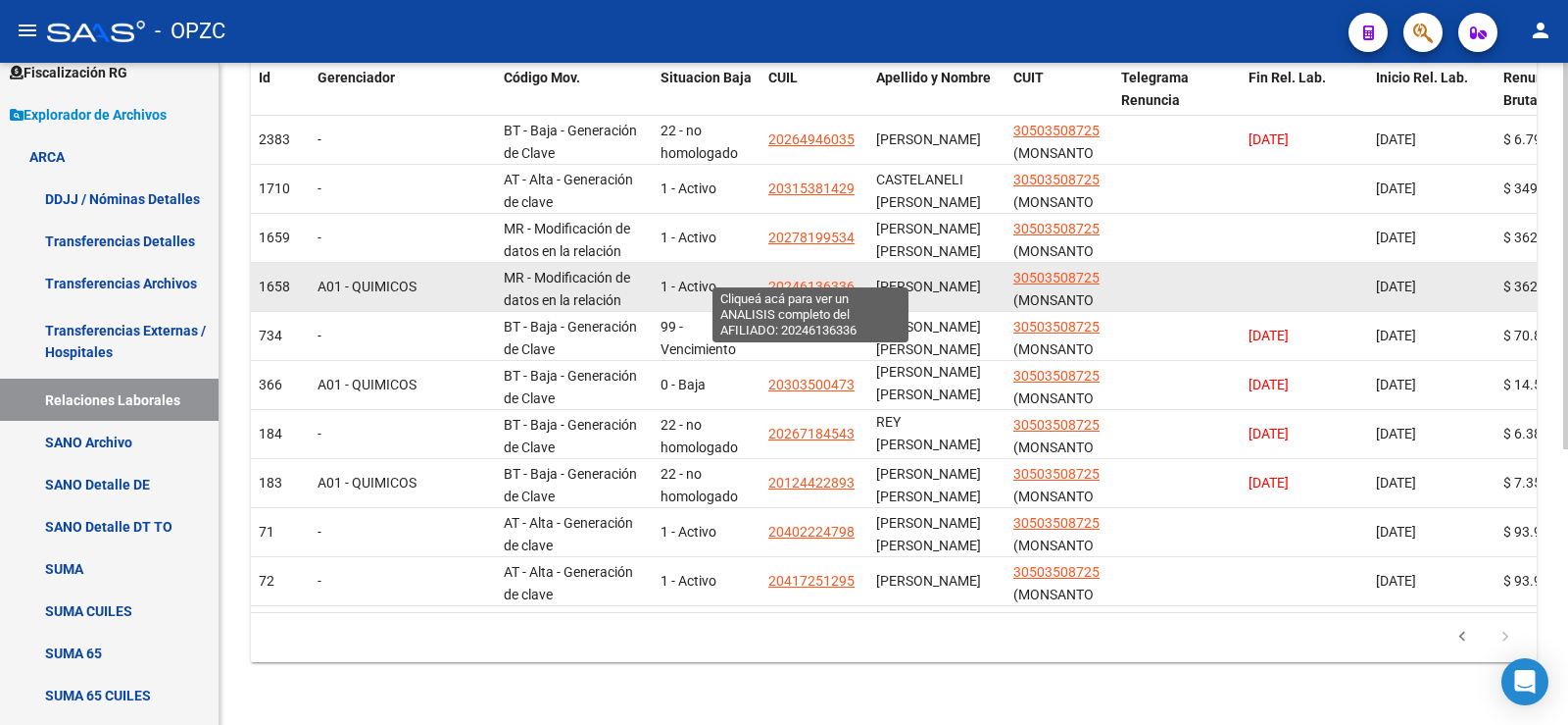
click at [840, 279] on span "20246136336" at bounding box center [811, 287] width 86 height 16
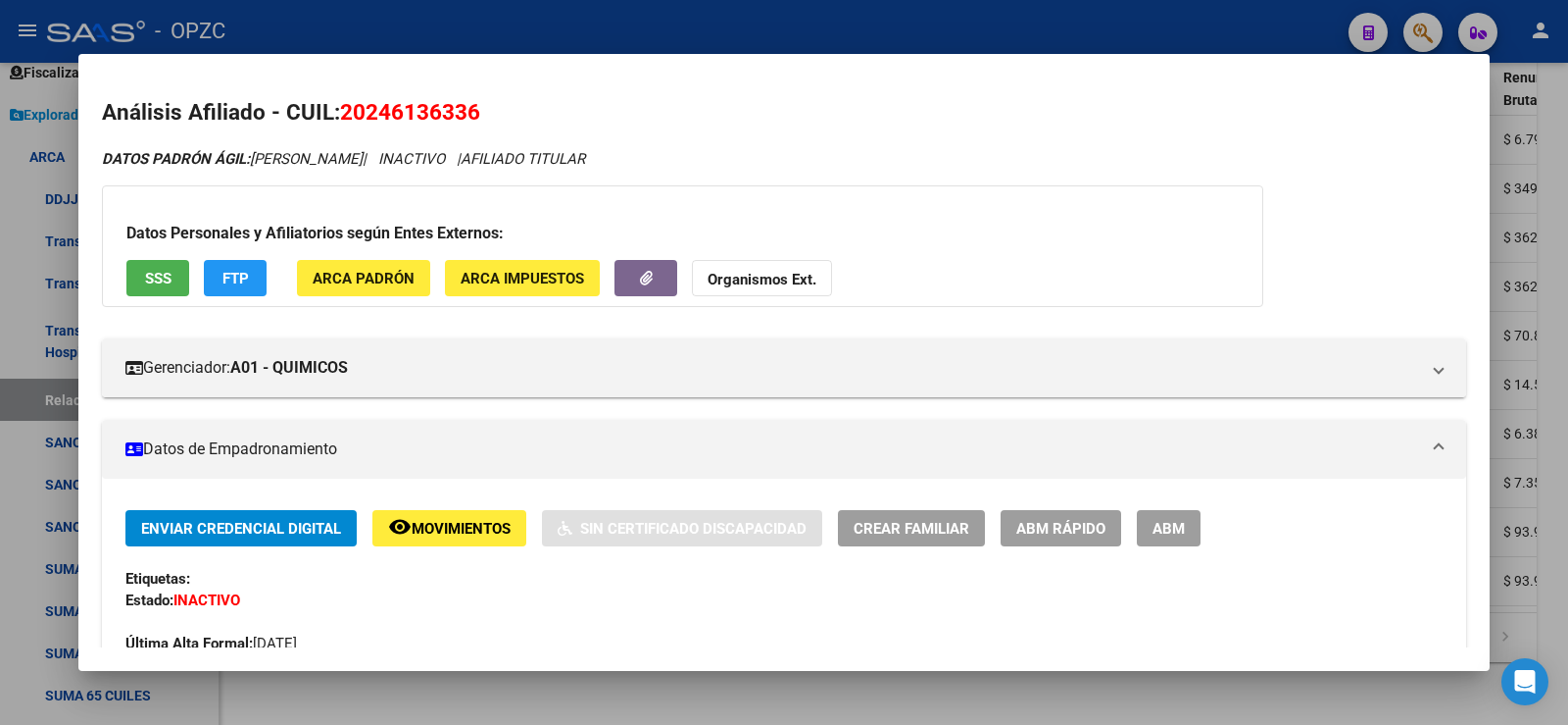
click at [1561, 227] on div at bounding box center [784, 362] width 1568 height 725
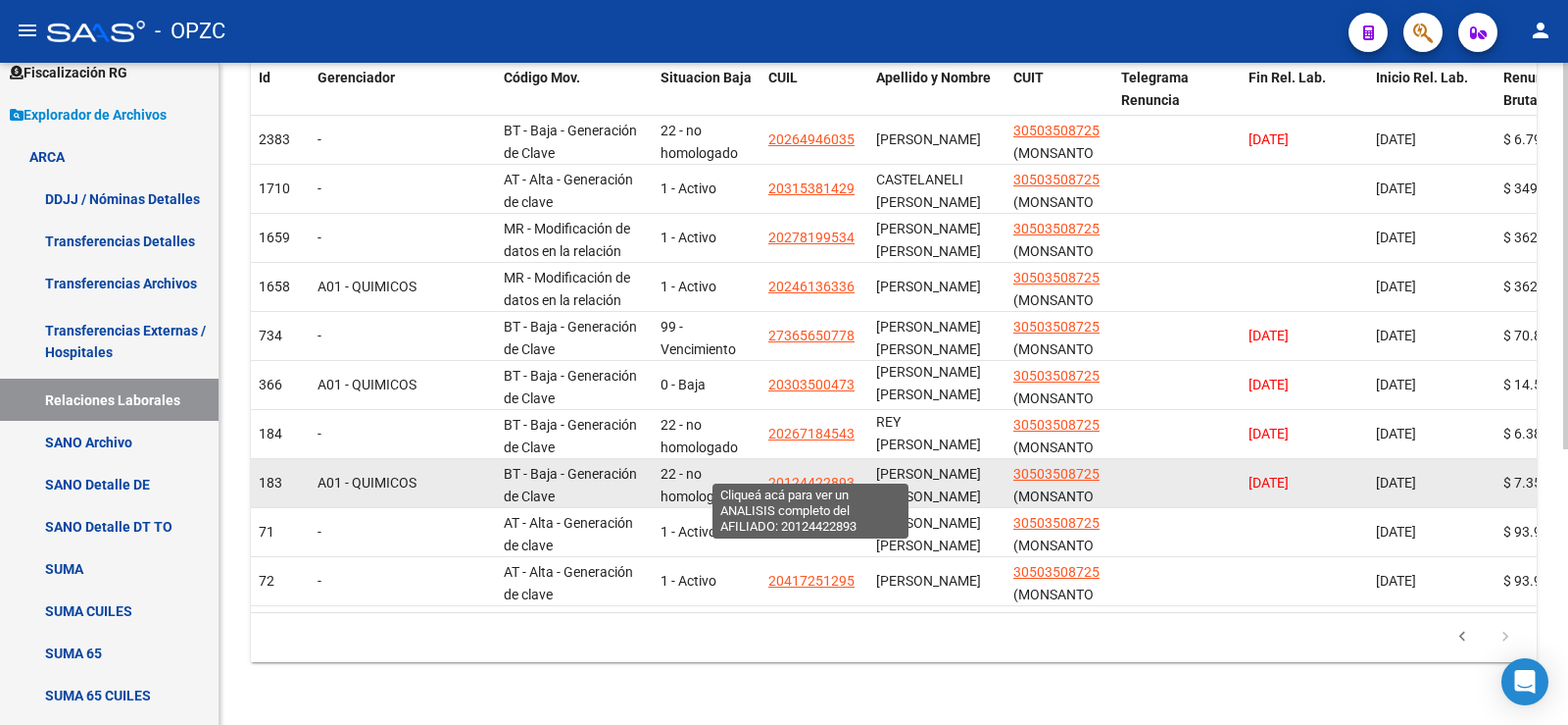
click at [819, 475] on span "20124422893" at bounding box center [811, 483] width 86 height 16
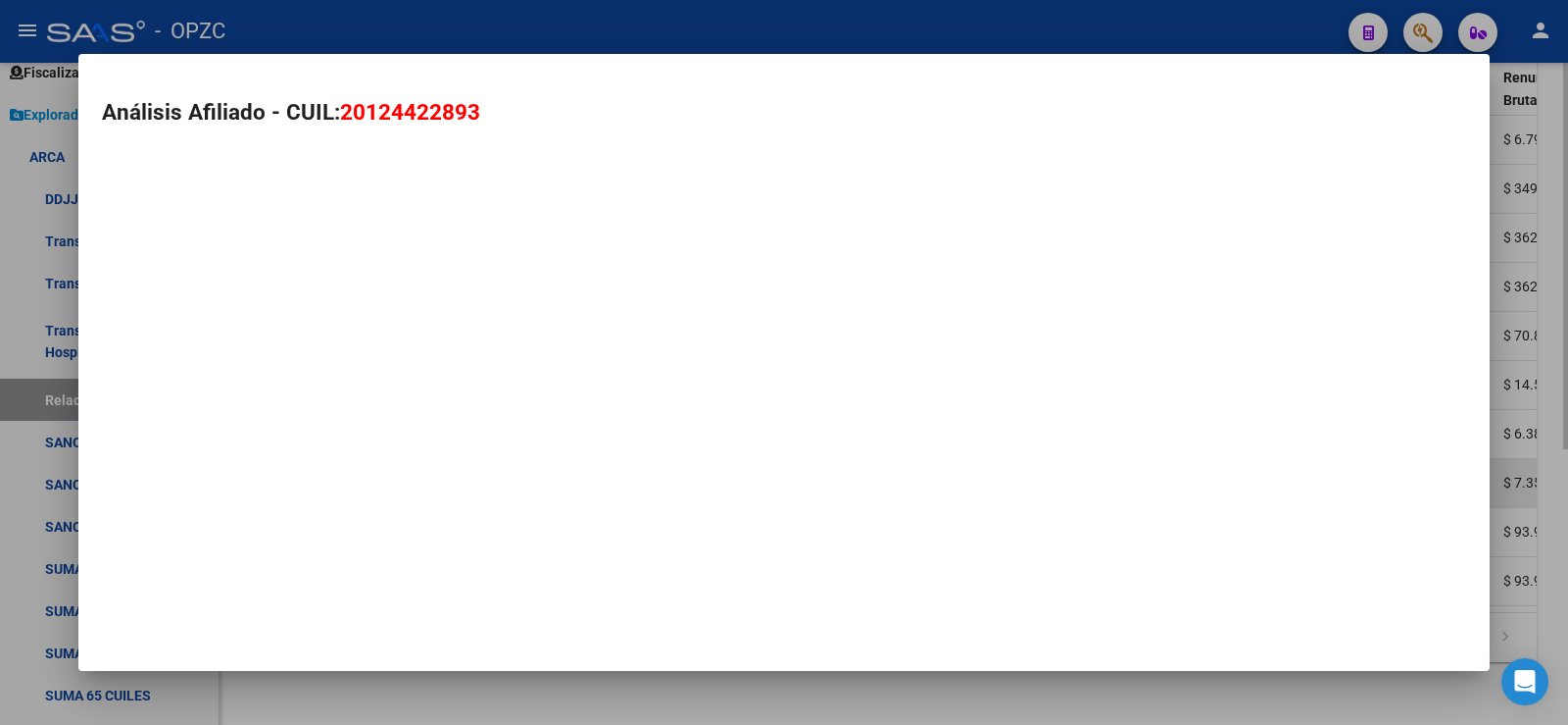
type textarea "20124422893"
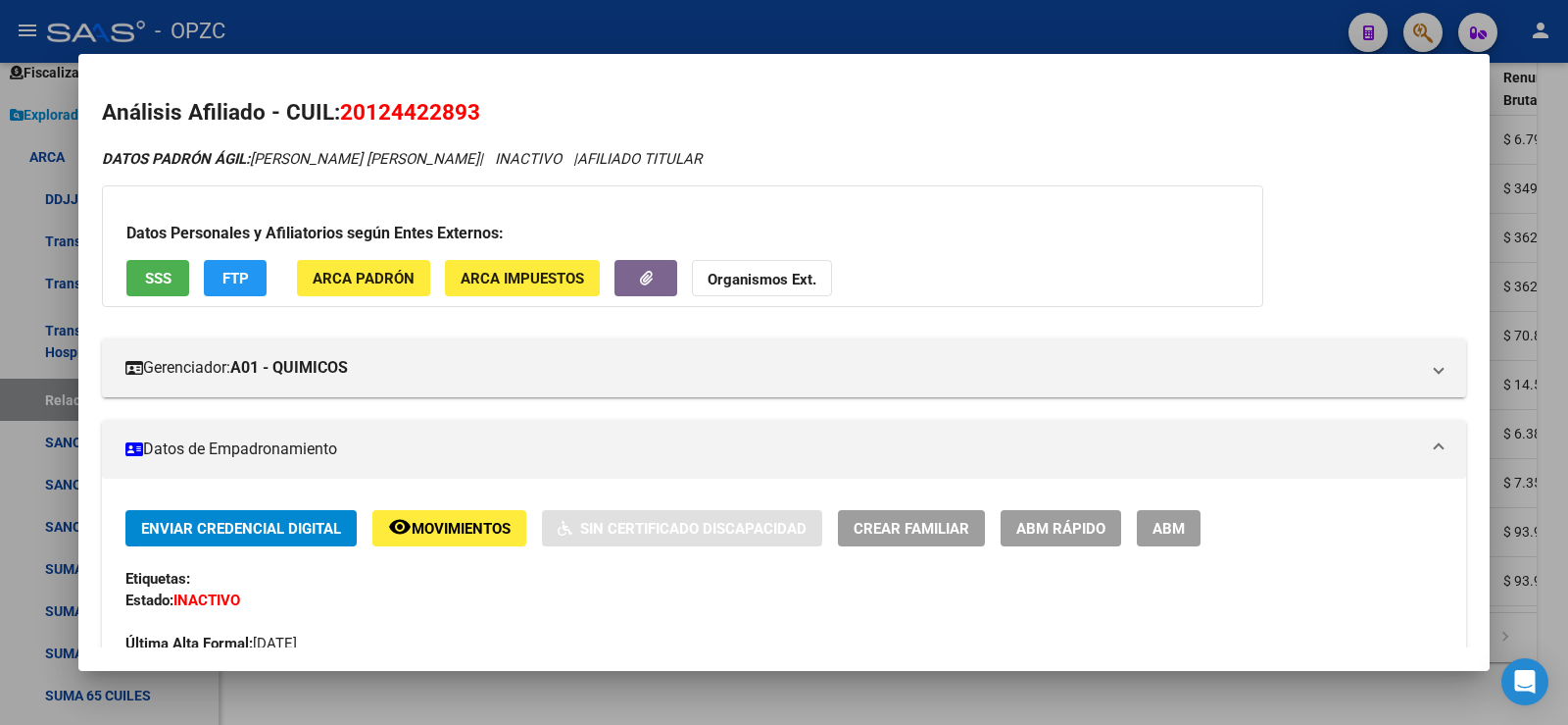
click at [1556, 193] on div at bounding box center [784, 362] width 1568 height 725
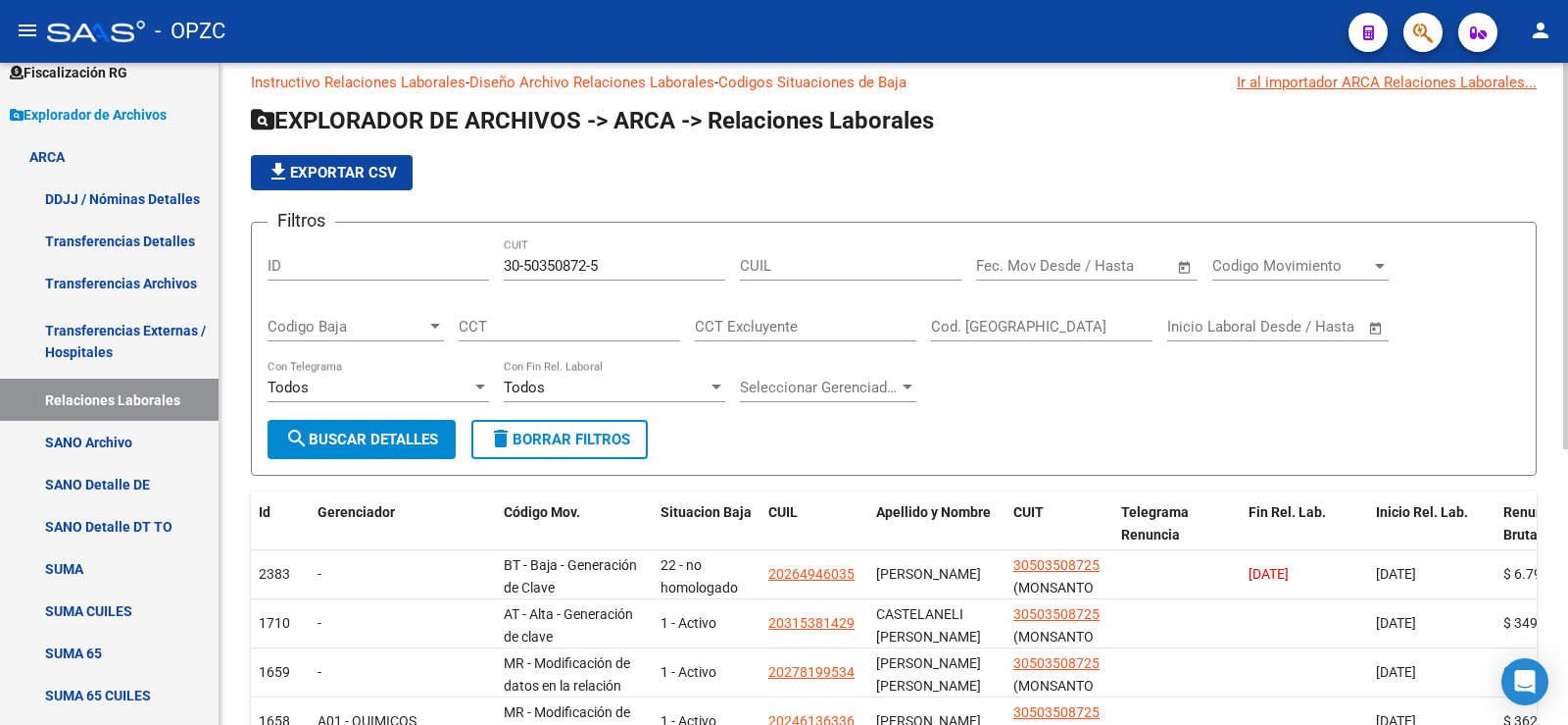
scroll to position [0, 0]
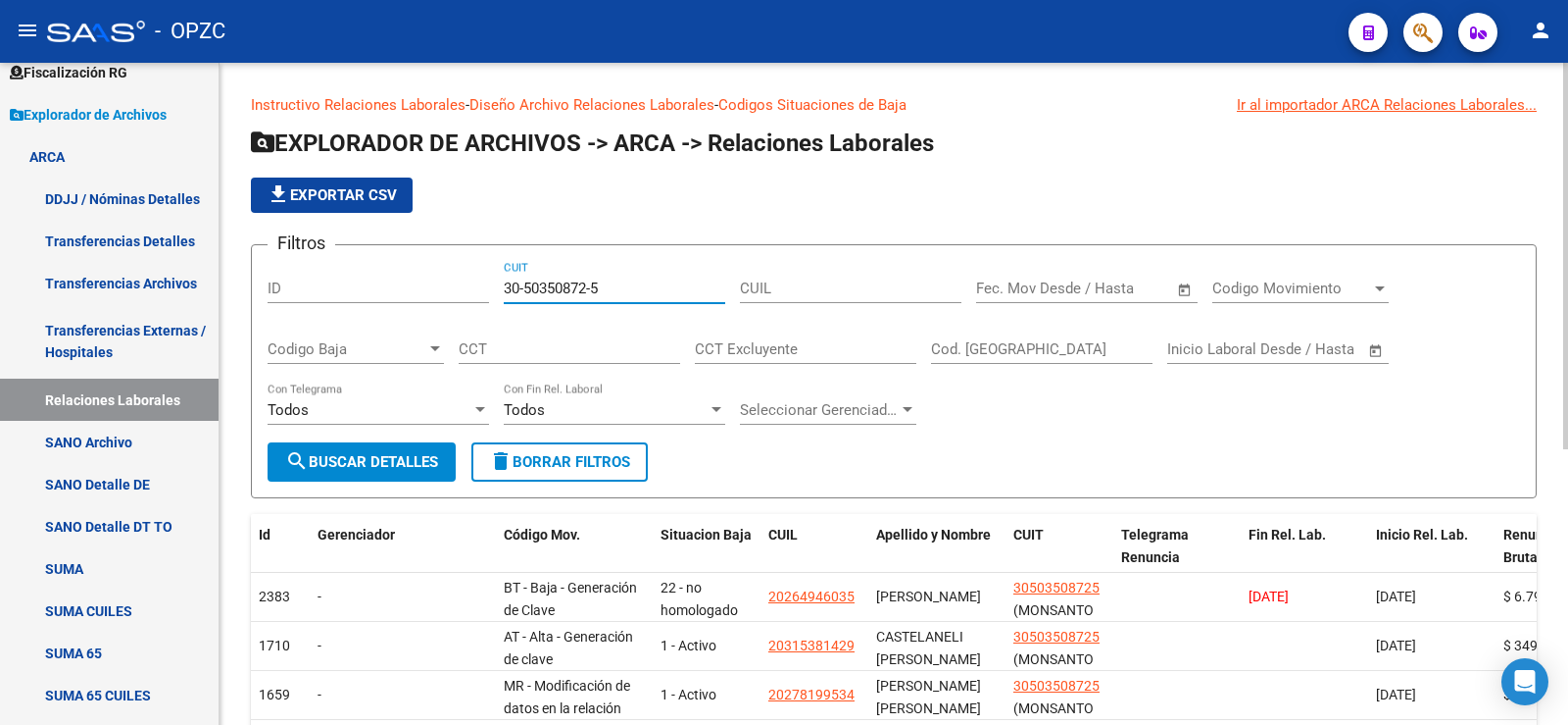
drag, startPoint x: 660, startPoint y: 288, endPoint x: 328, endPoint y: 331, distance: 334.8
click at [328, 331] on div "Filtros ID 30-50350872-5 CUIT CUIL Fecha inicio – Fecha fin Fec. Mov Desde / Ha…" at bounding box center [894, 351] width 1253 height 181
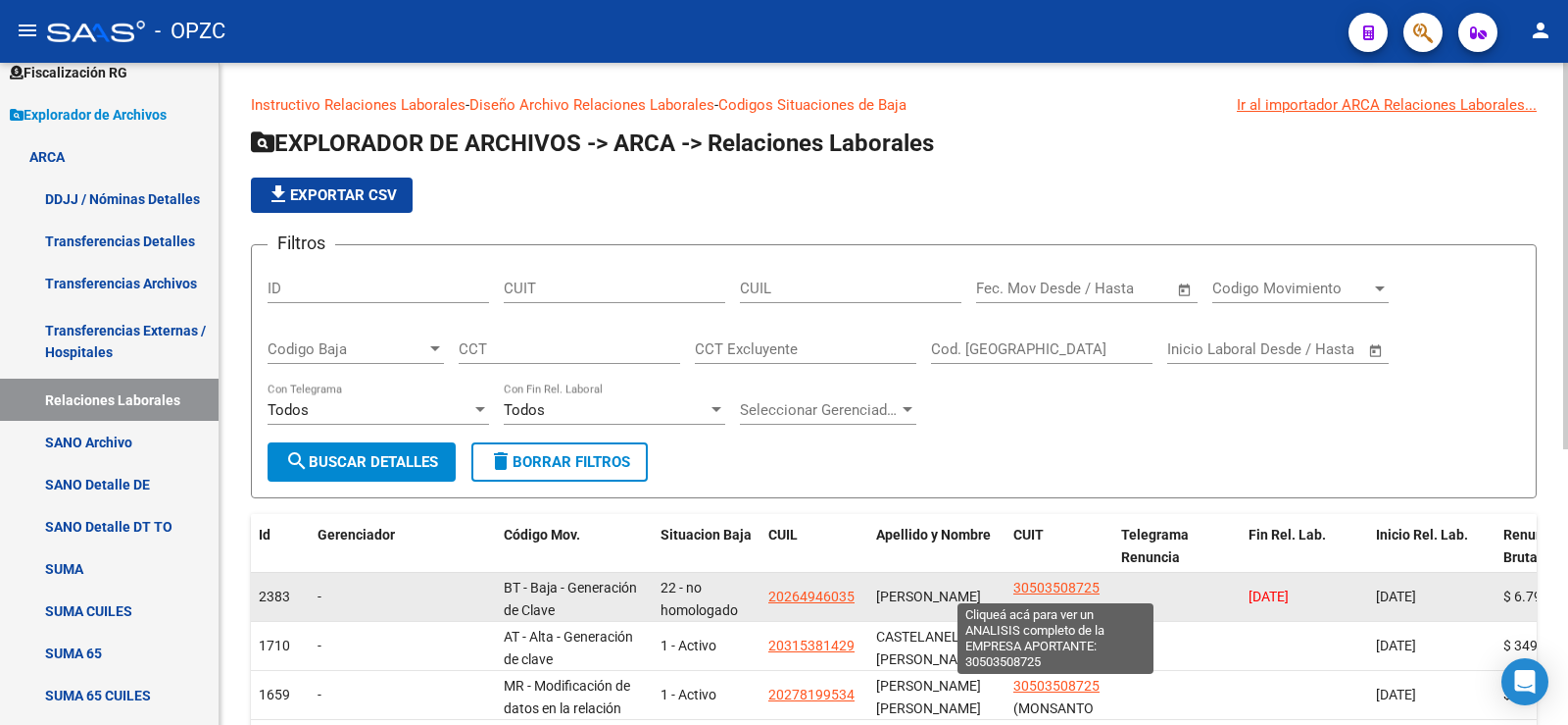
click at [1085, 585] on span "30503508725" at bounding box center [1056, 588] width 86 height 16
type textarea "30503508725"
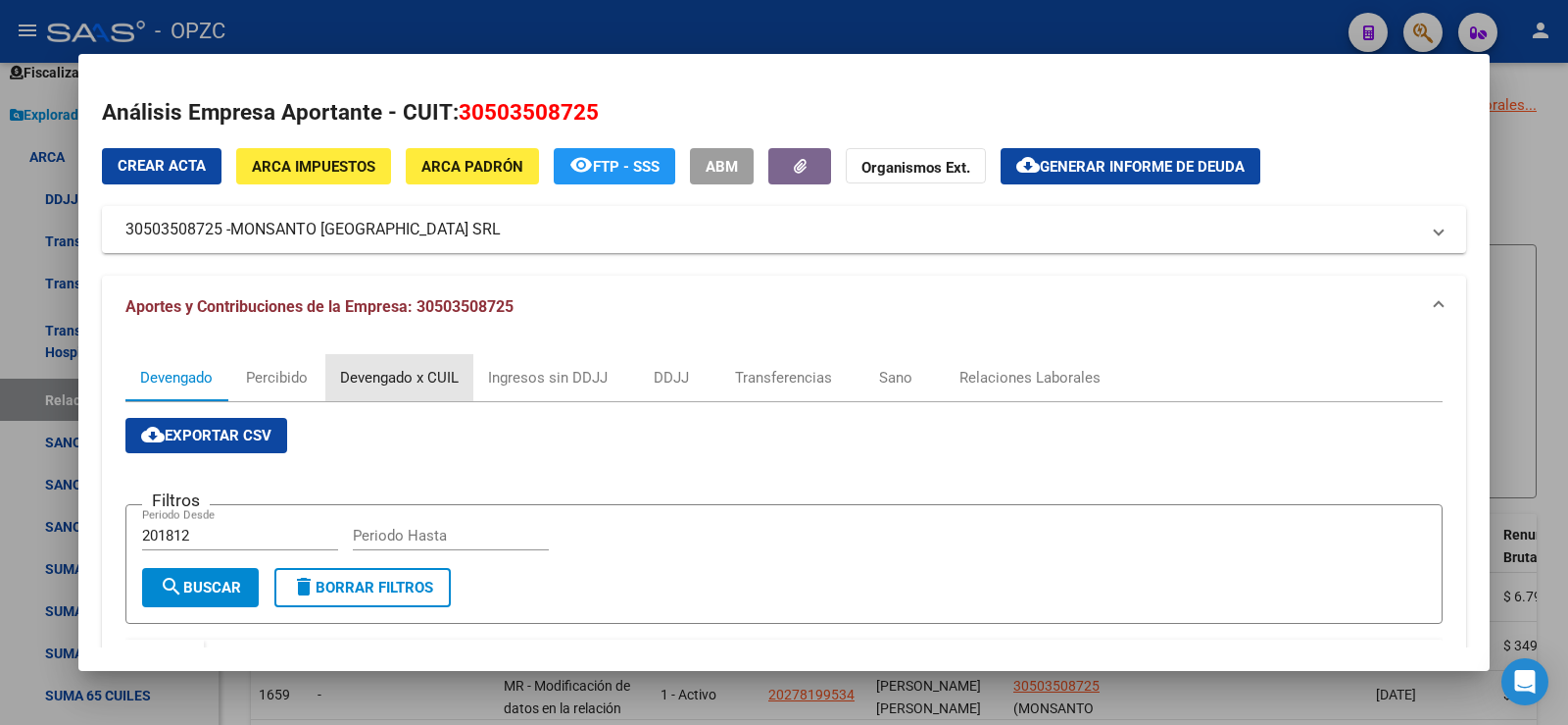
click at [391, 381] on div "Devengado x CUIL" at bounding box center [399, 378] width 119 height 22
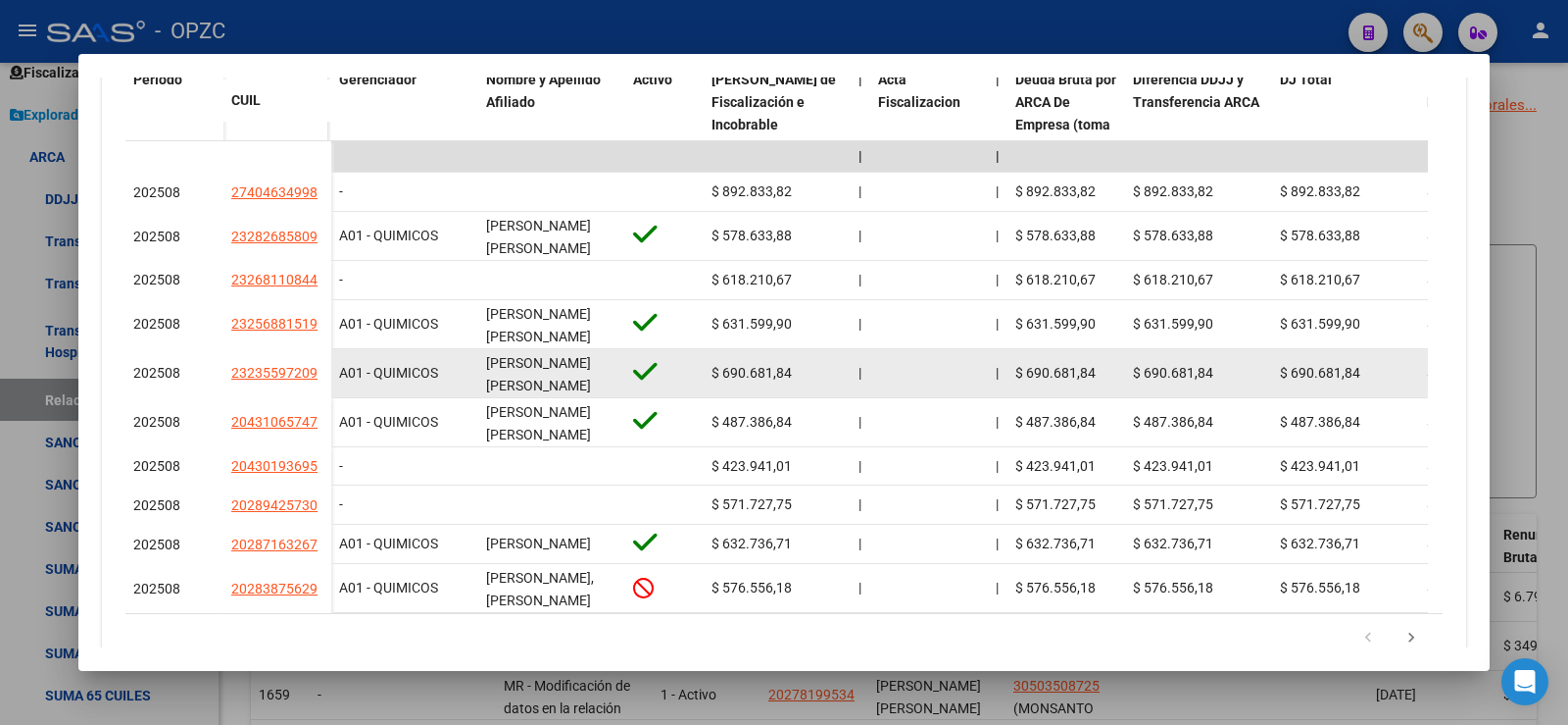
scroll to position [679, 0]
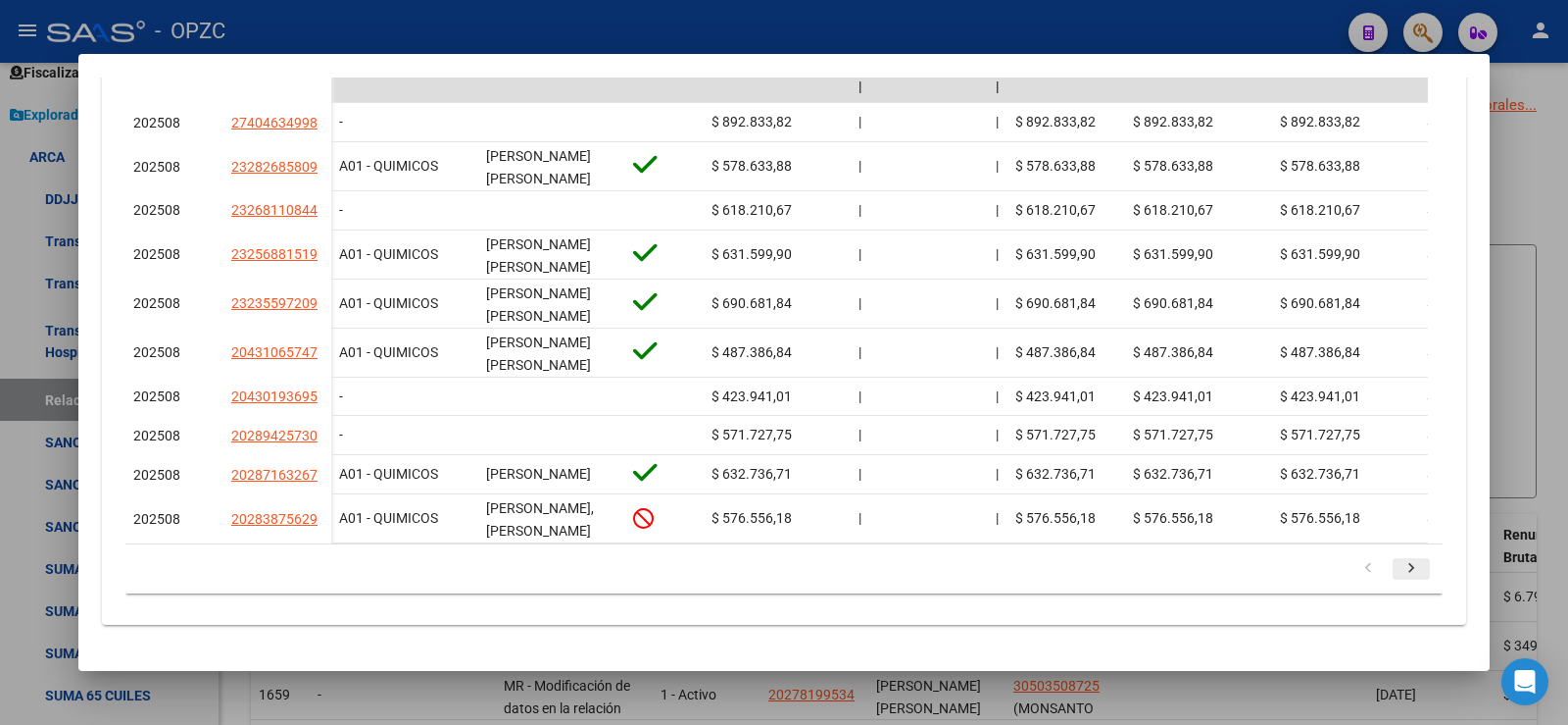
click at [1399, 565] on icon "go to next page" at bounding box center [1412, 571] width 26 height 24
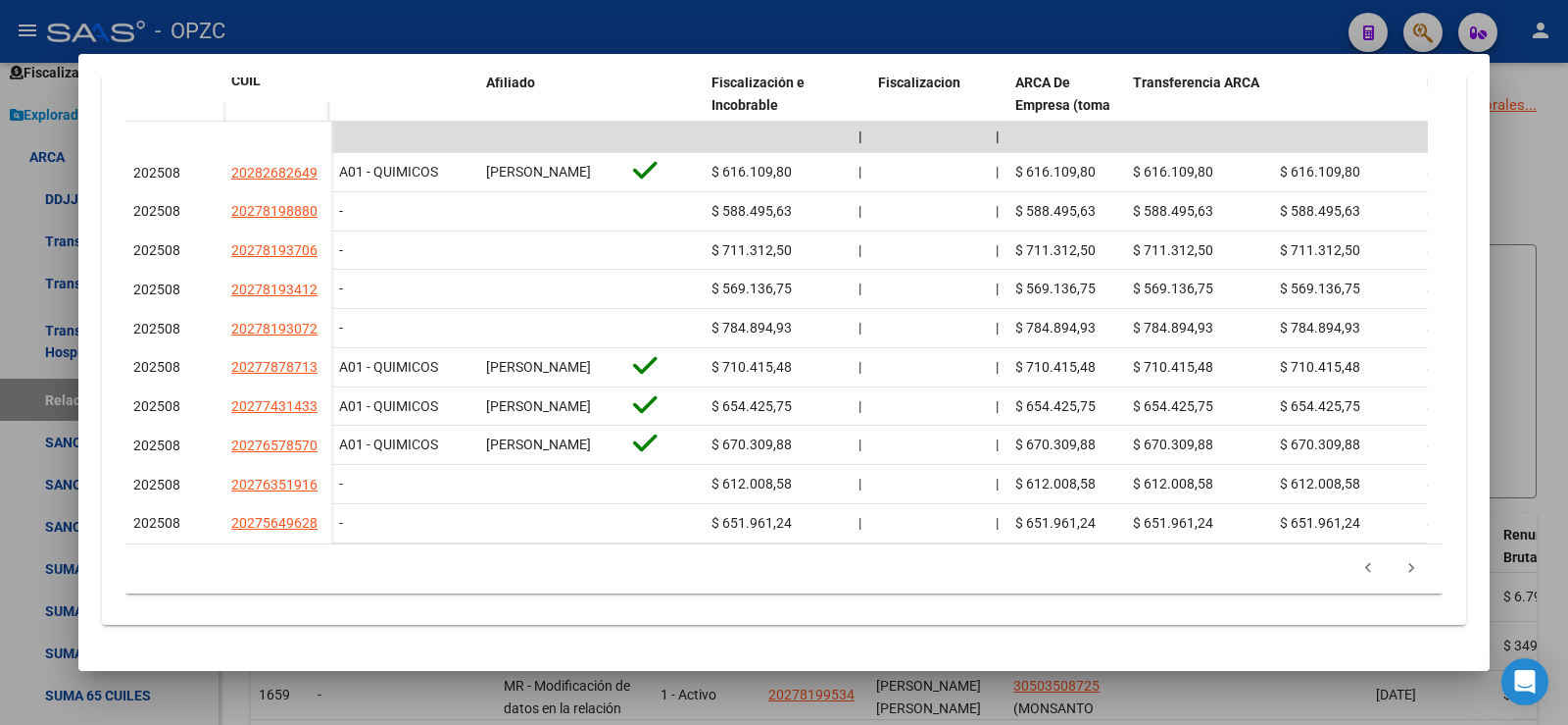
scroll to position [661, 0]
click at [1402, 565] on icon "go to next page" at bounding box center [1412, 571] width 26 height 24
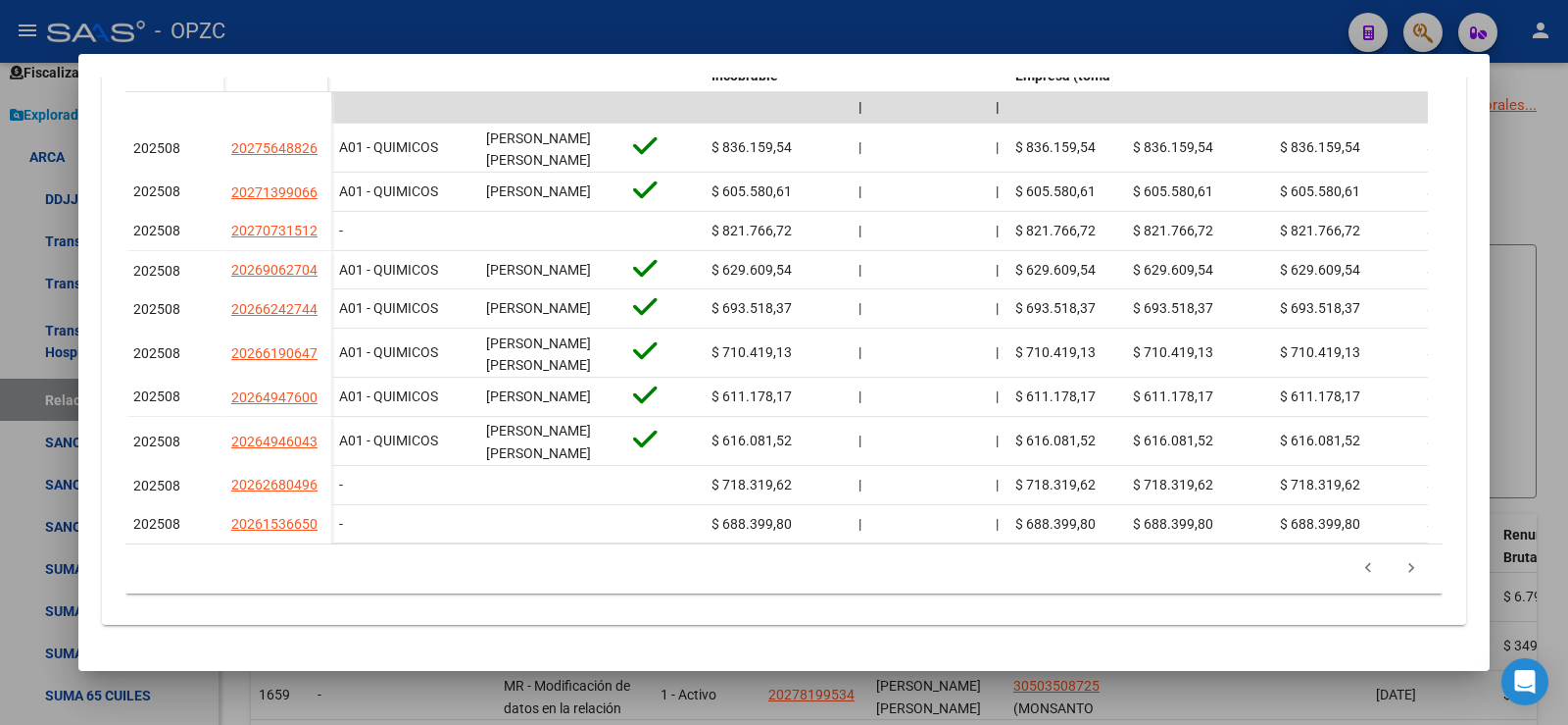
scroll to position [679, 0]
click at [1399, 572] on icon "go to next page" at bounding box center [1412, 571] width 26 height 24
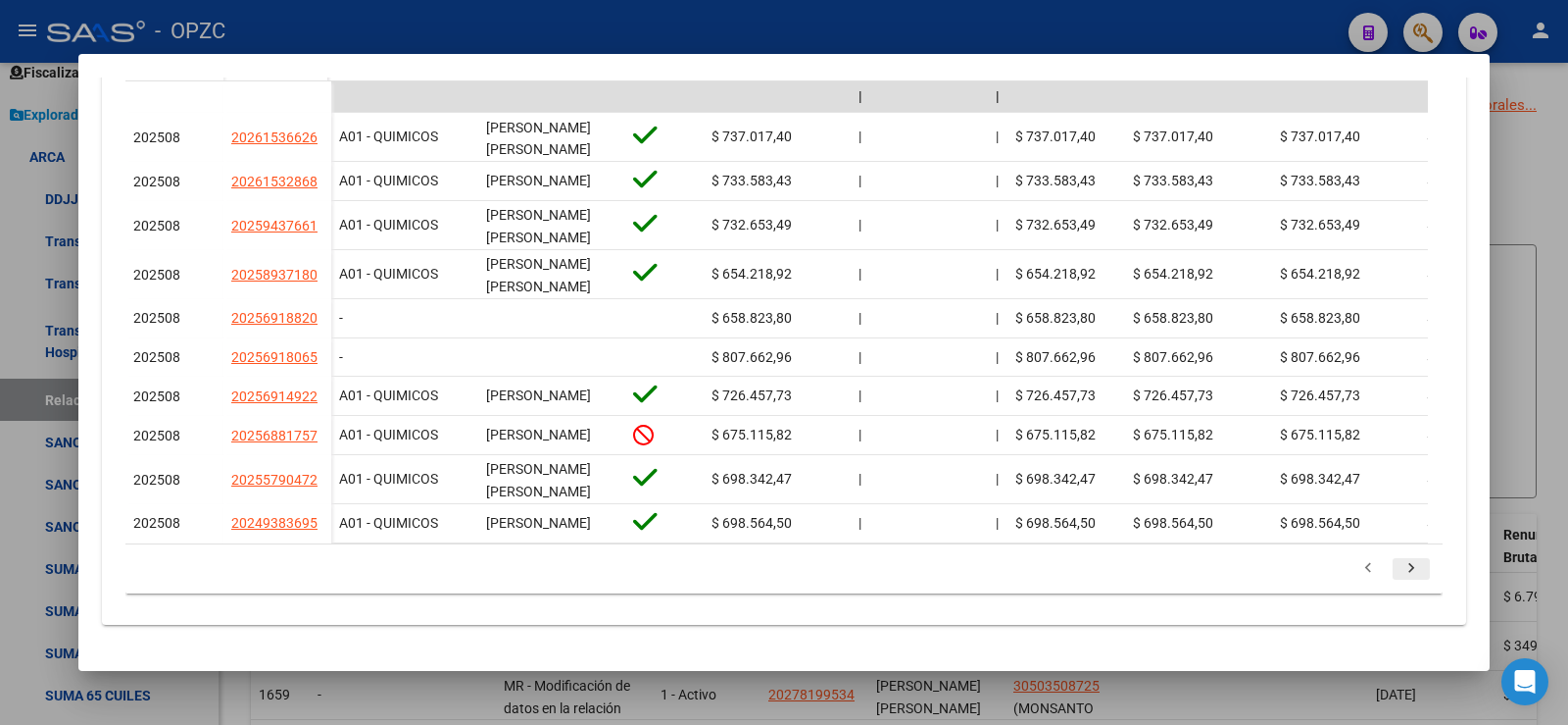
click at [1399, 583] on icon "go to next page" at bounding box center [1412, 571] width 26 height 24
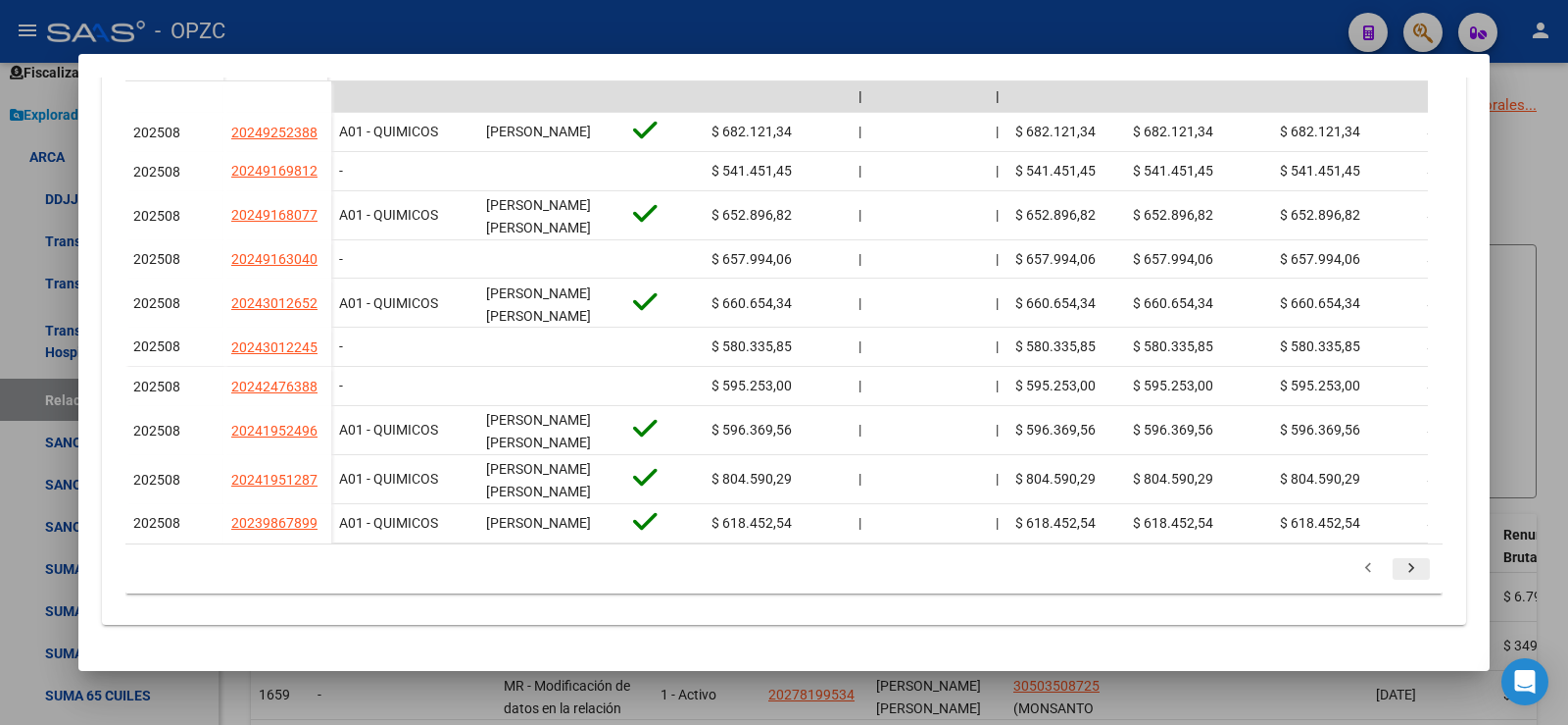
scroll to position [670, 0]
click at [1399, 571] on icon "go to next page" at bounding box center [1412, 571] width 26 height 24
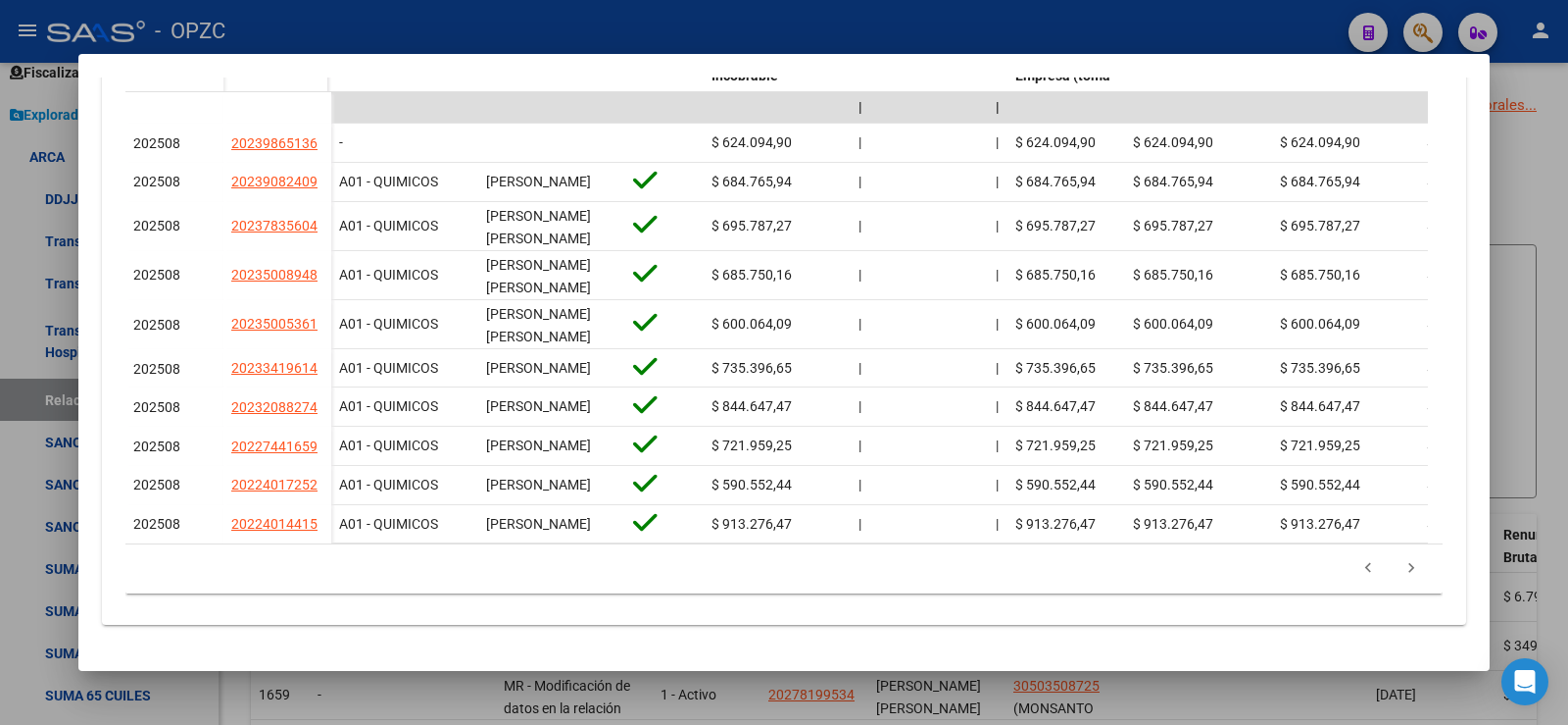
scroll to position [679, 0]
click at [1399, 583] on icon "go to next page" at bounding box center [1412, 571] width 26 height 24
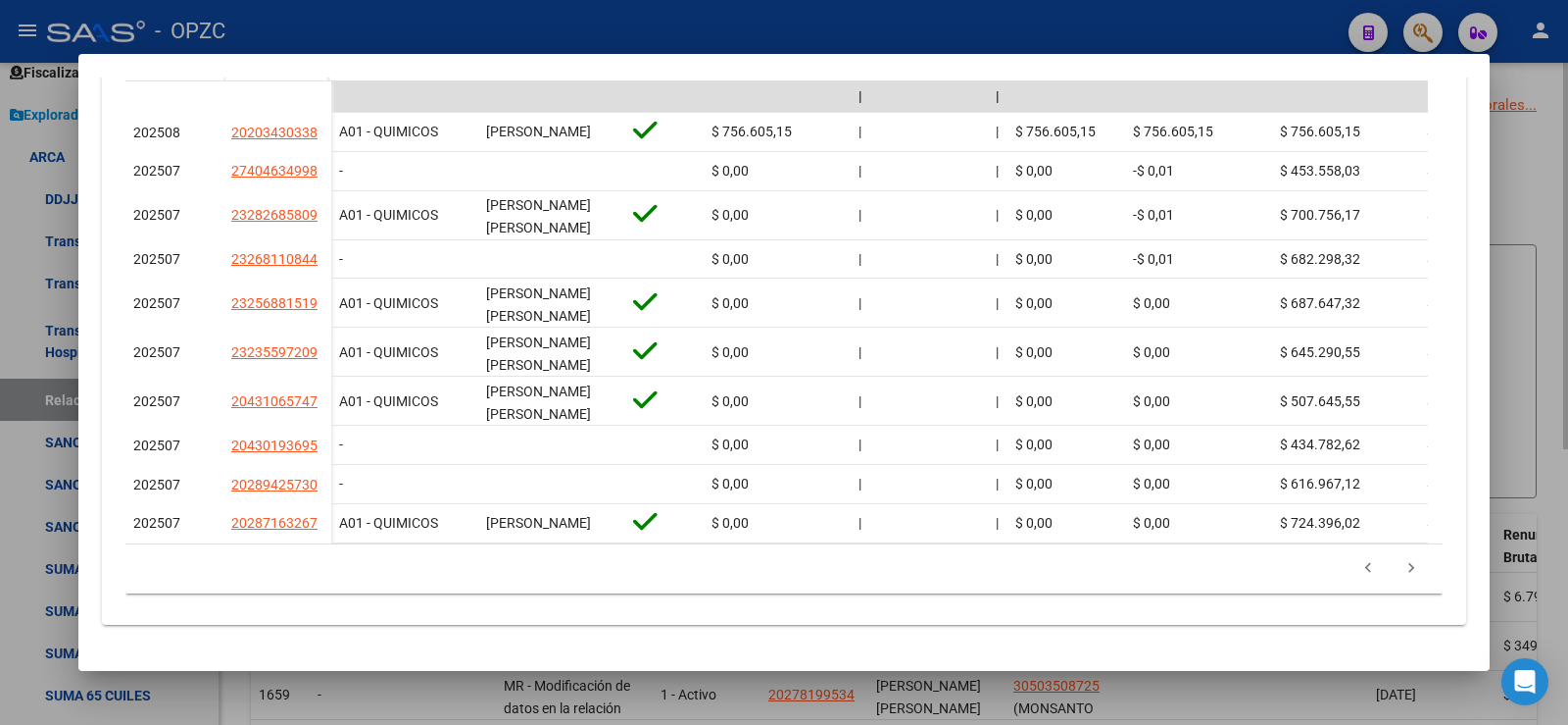
click at [1552, 420] on div at bounding box center [784, 362] width 1568 height 725
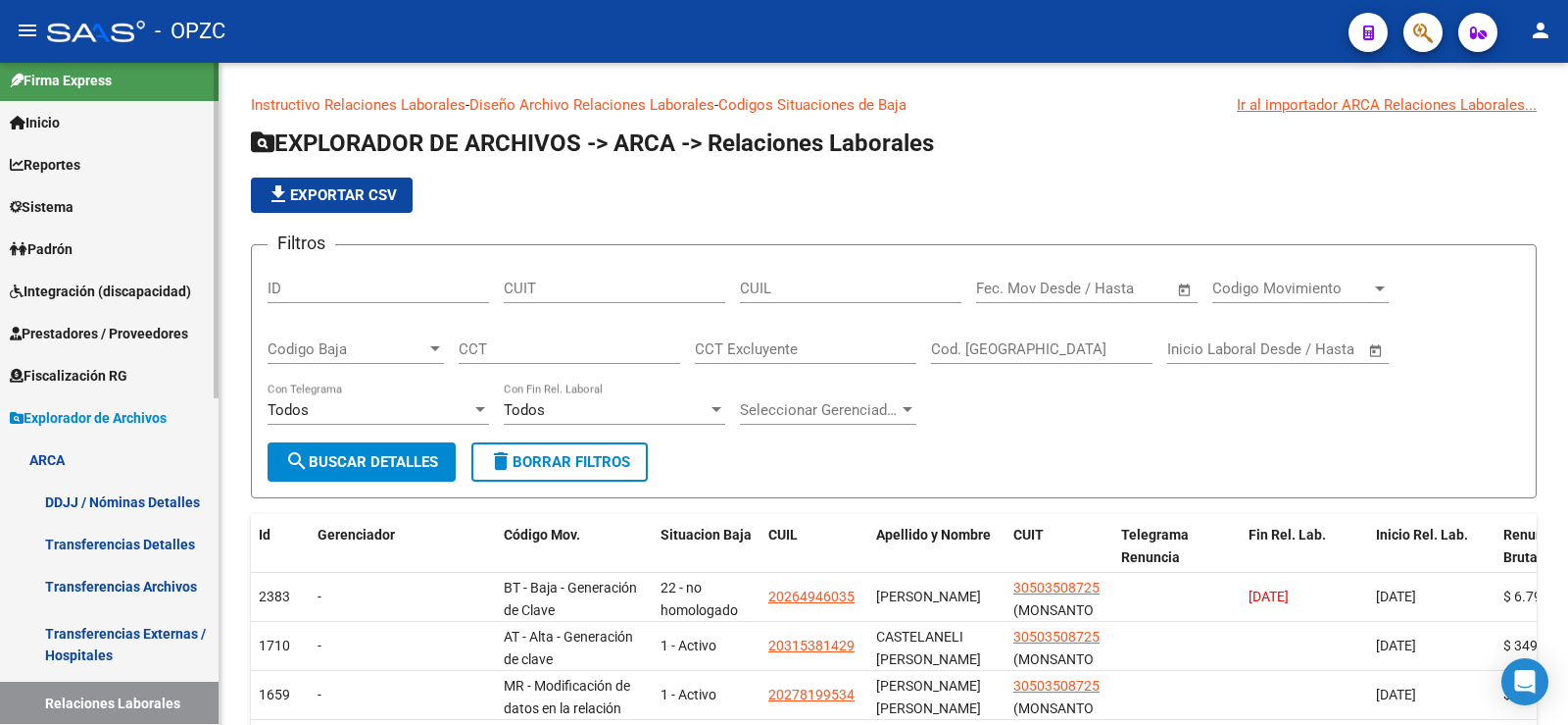
scroll to position [0, 0]
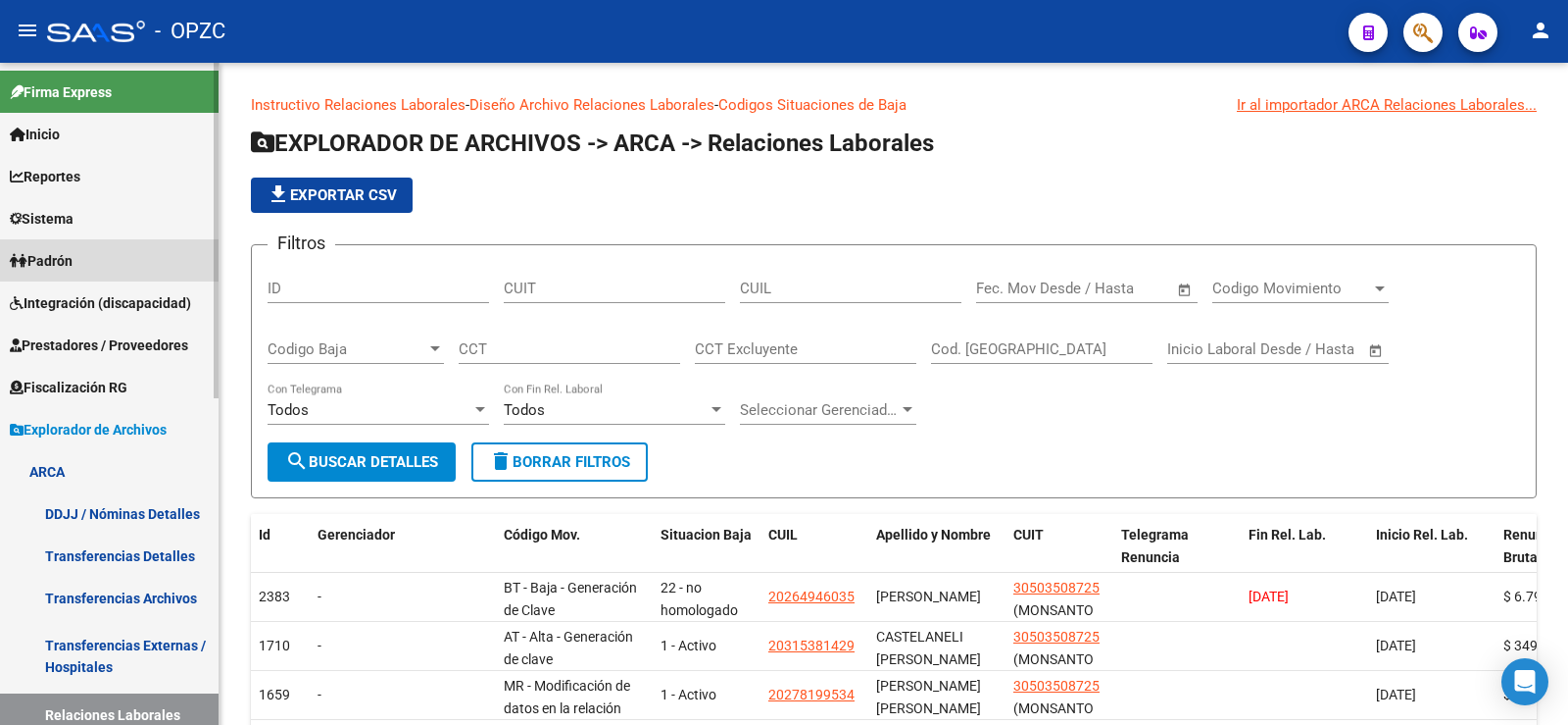
click at [59, 259] on span "Padrón" at bounding box center [41, 261] width 62 height 22
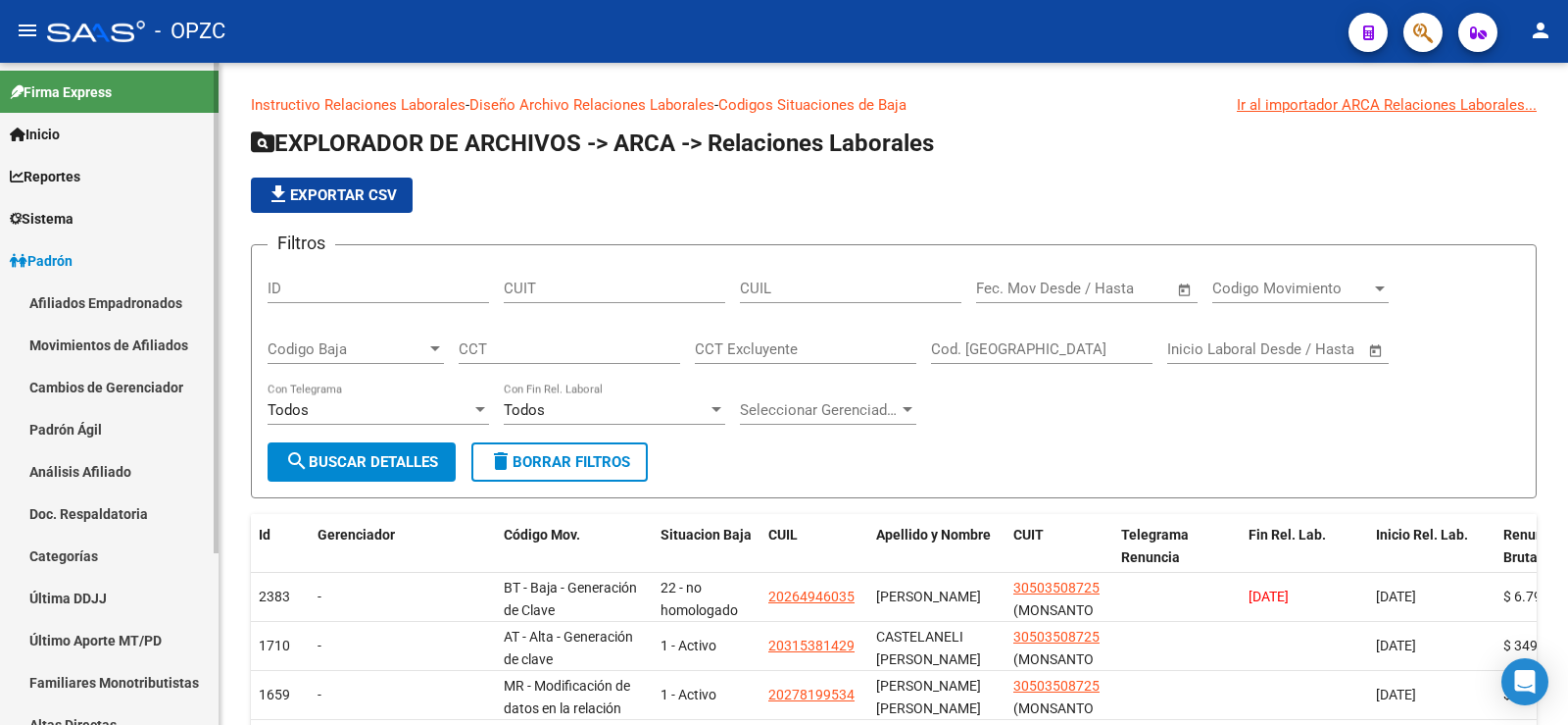
click at [124, 299] on link "Afiliados Empadronados" at bounding box center [109, 303] width 218 height 43
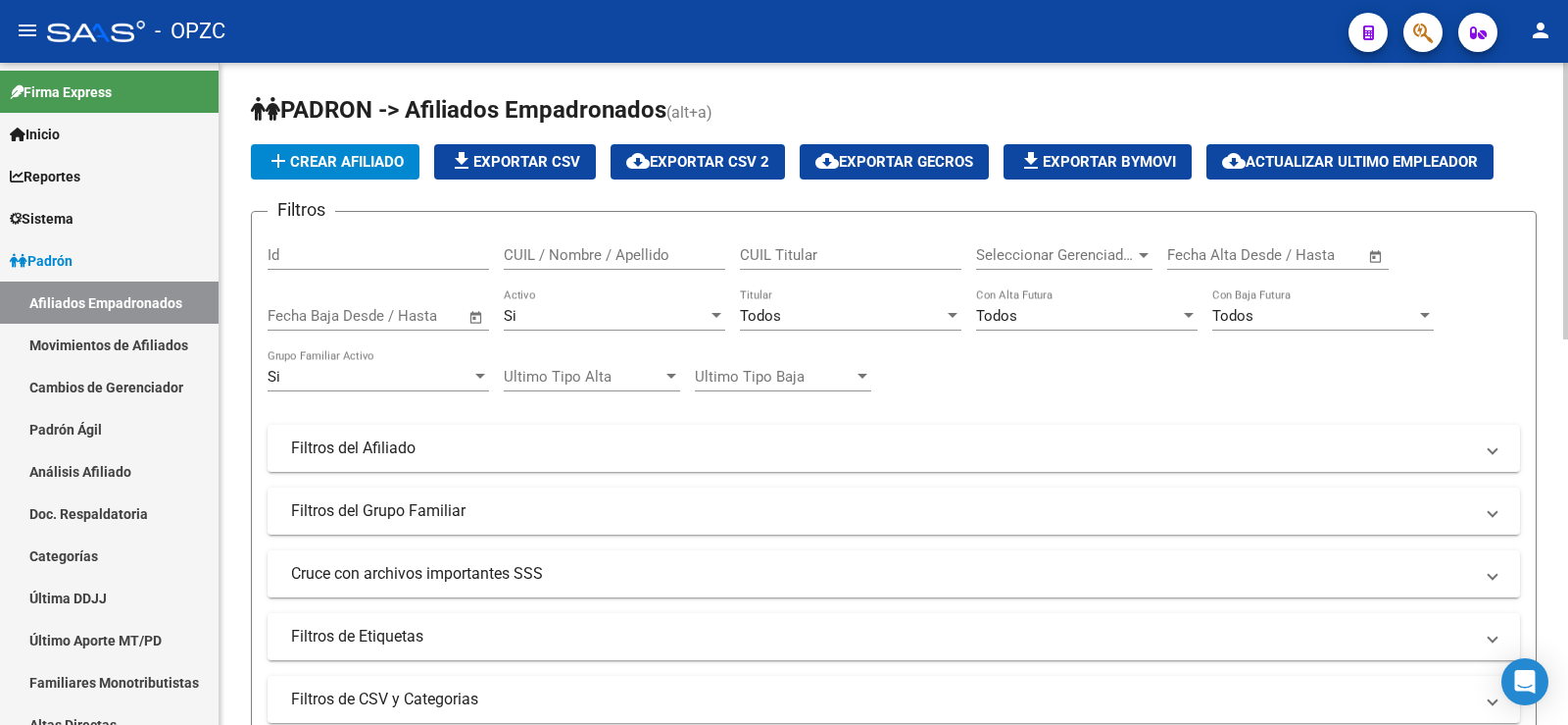
click at [693, 253] on input "CUIL / Nombre / Apellido" at bounding box center [615, 255] width 221 height 18
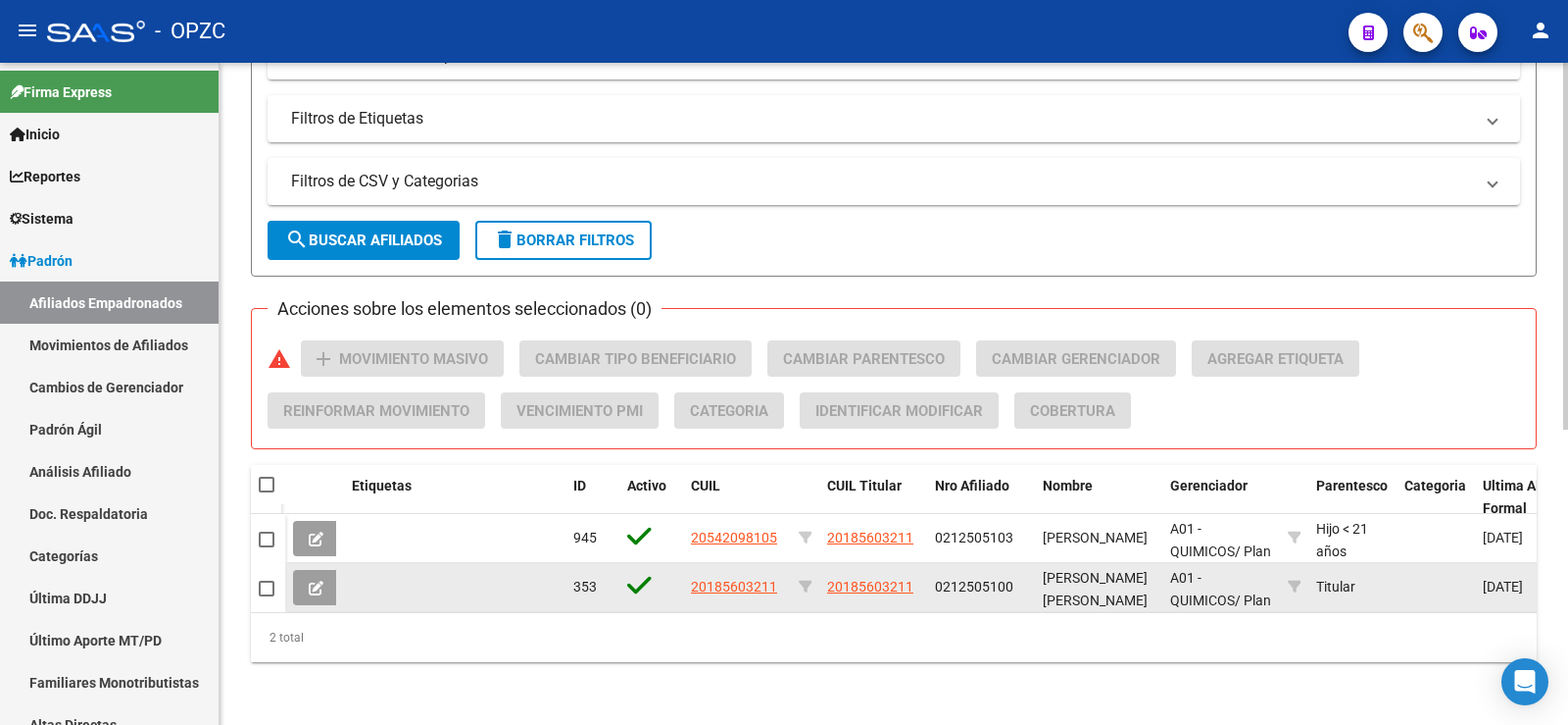
type input "MERLI"
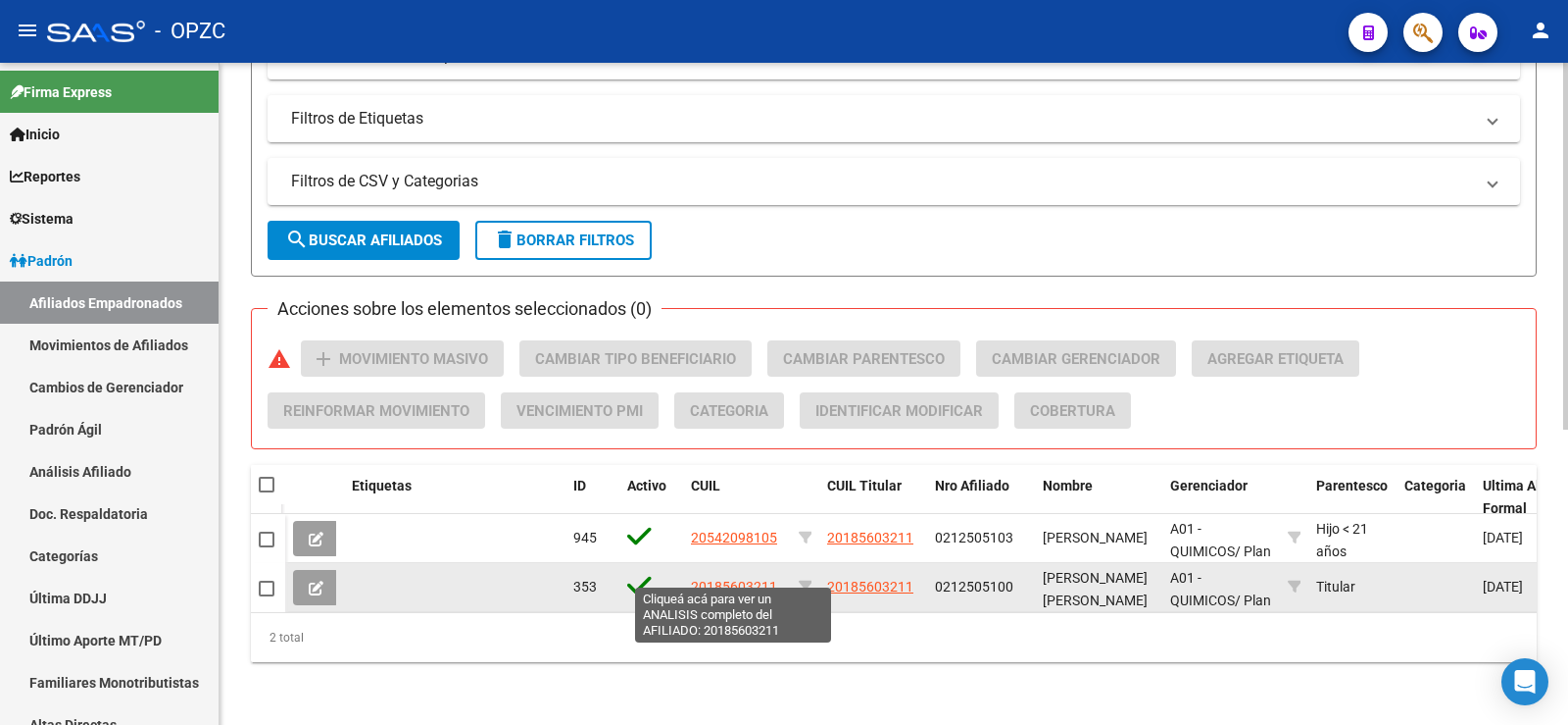
drag, startPoint x: 779, startPoint y: 566, endPoint x: 694, endPoint y: 567, distance: 85.0
click at [694, 576] on div "20185603211" at bounding box center [737, 587] width 92 height 23
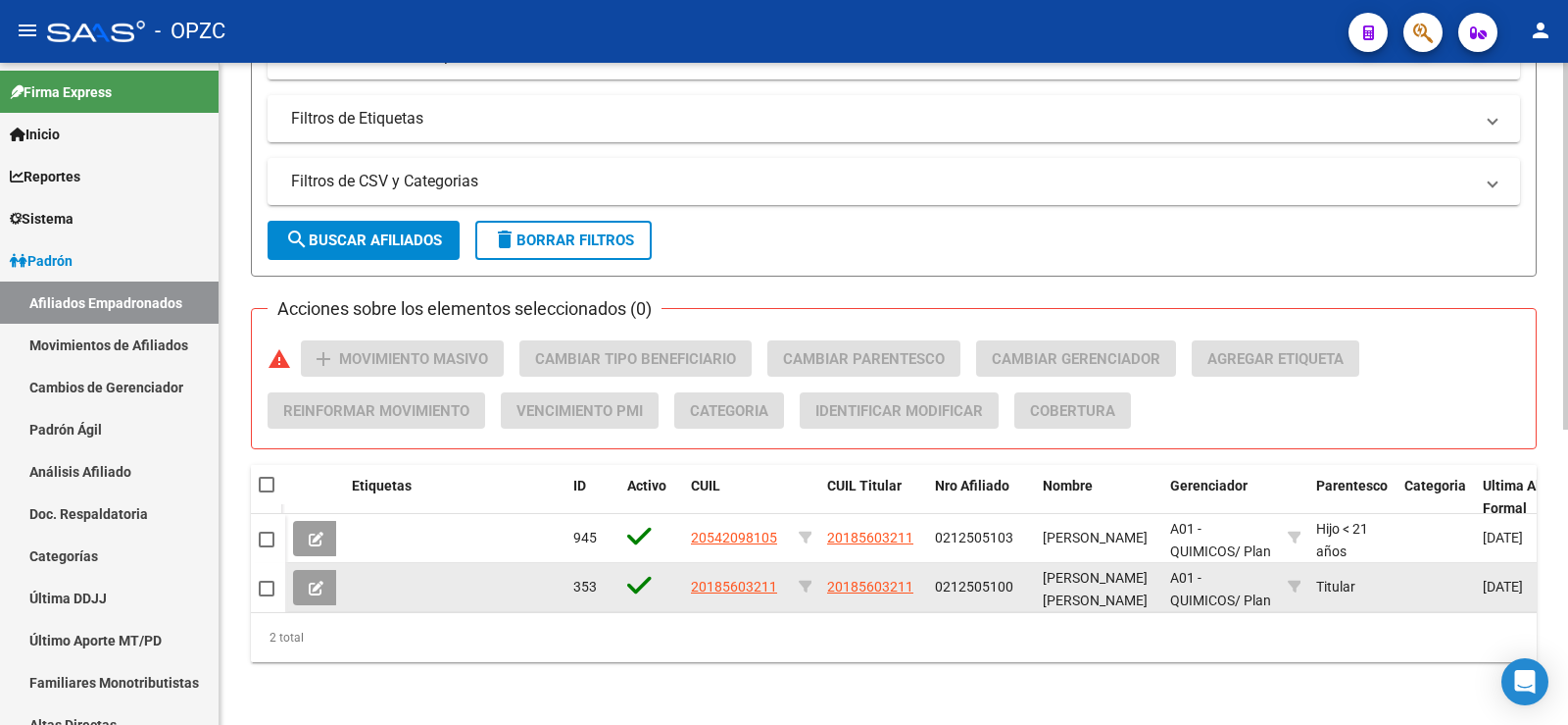
copy span "20185603211"
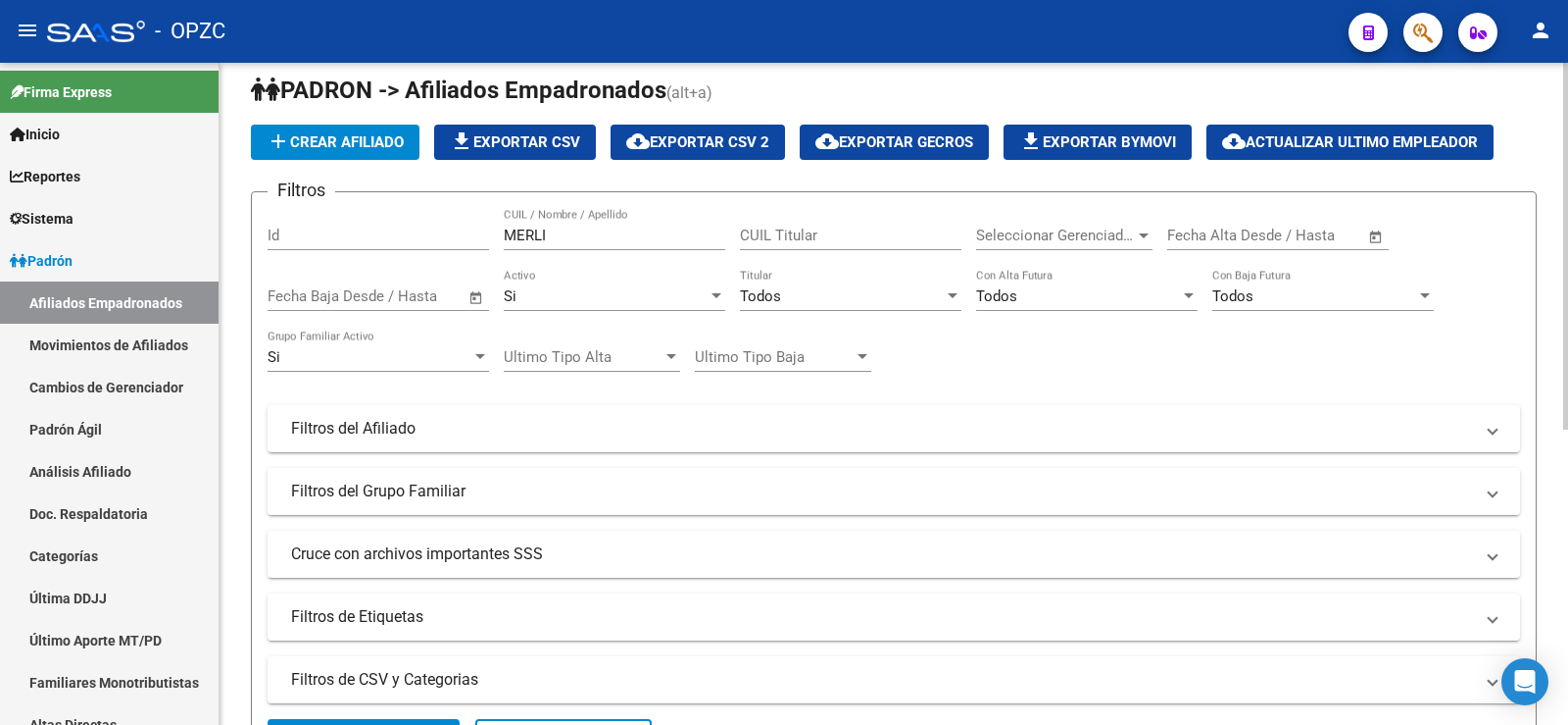
scroll to position [0, 0]
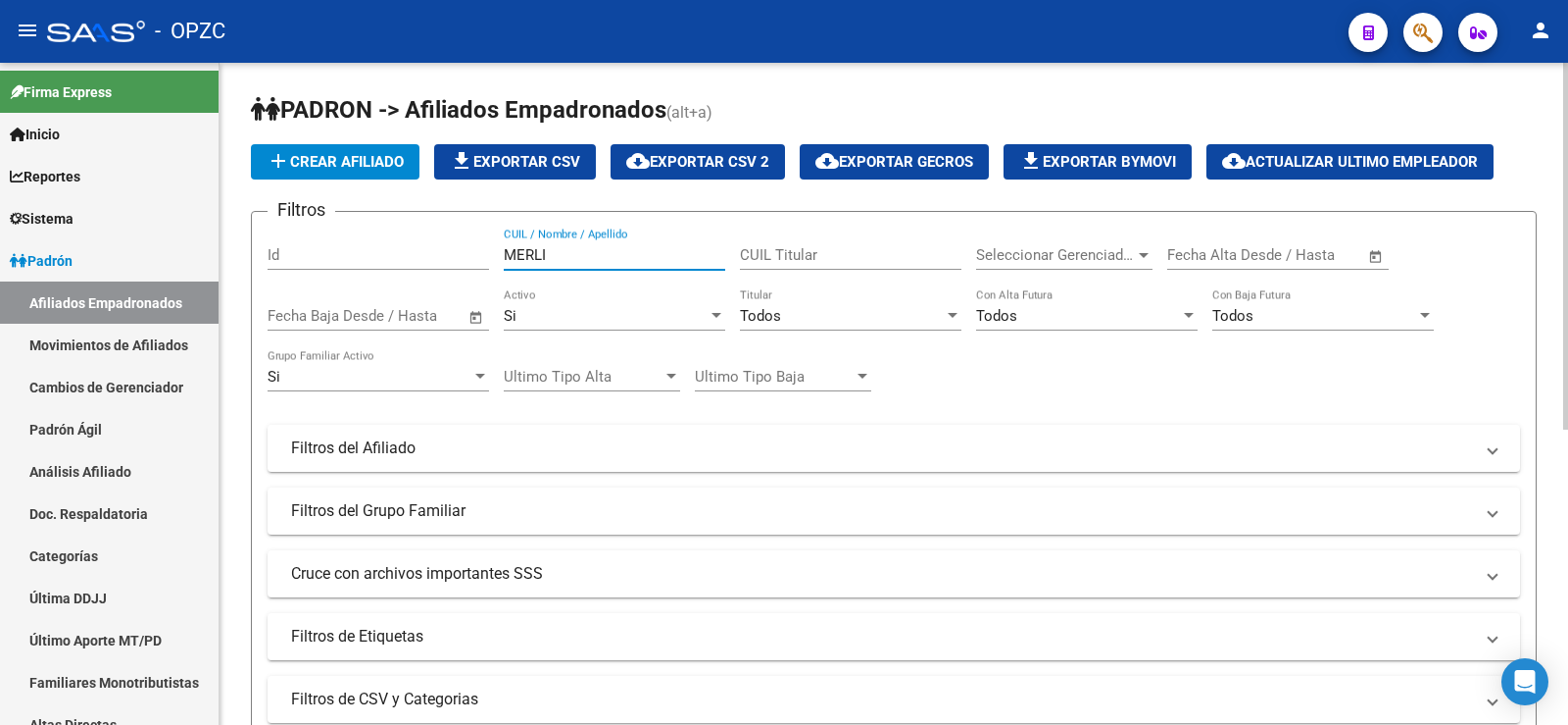
drag, startPoint x: 552, startPoint y: 250, endPoint x: 474, endPoint y: 254, distance: 78.1
click at [474, 254] on div "Filtros Id MERLI CUIL / Nombre / Apellido CUIL Titular Seleccionar Gerenciador …" at bounding box center [894, 443] width 1253 height 432
paste input "20185603211"
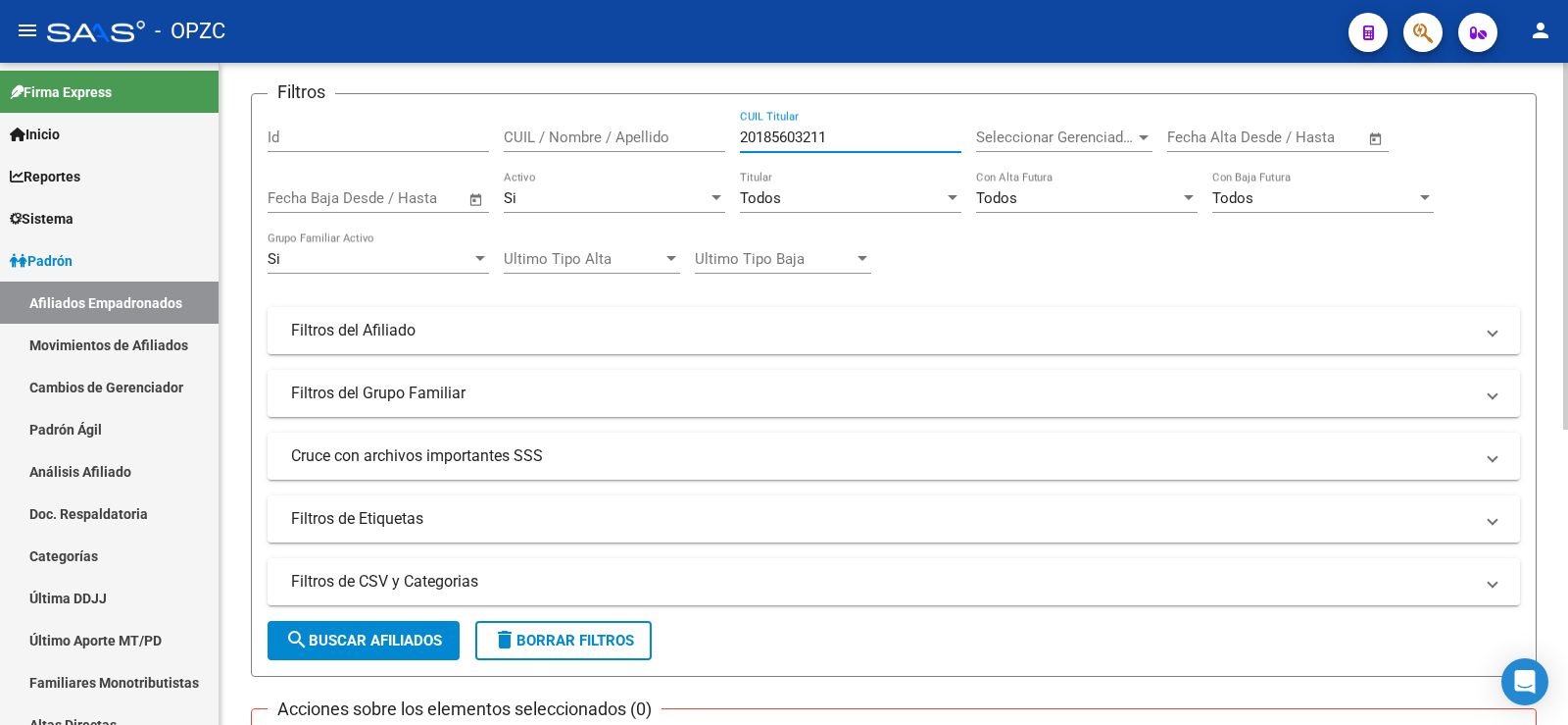
scroll to position [294, 0]
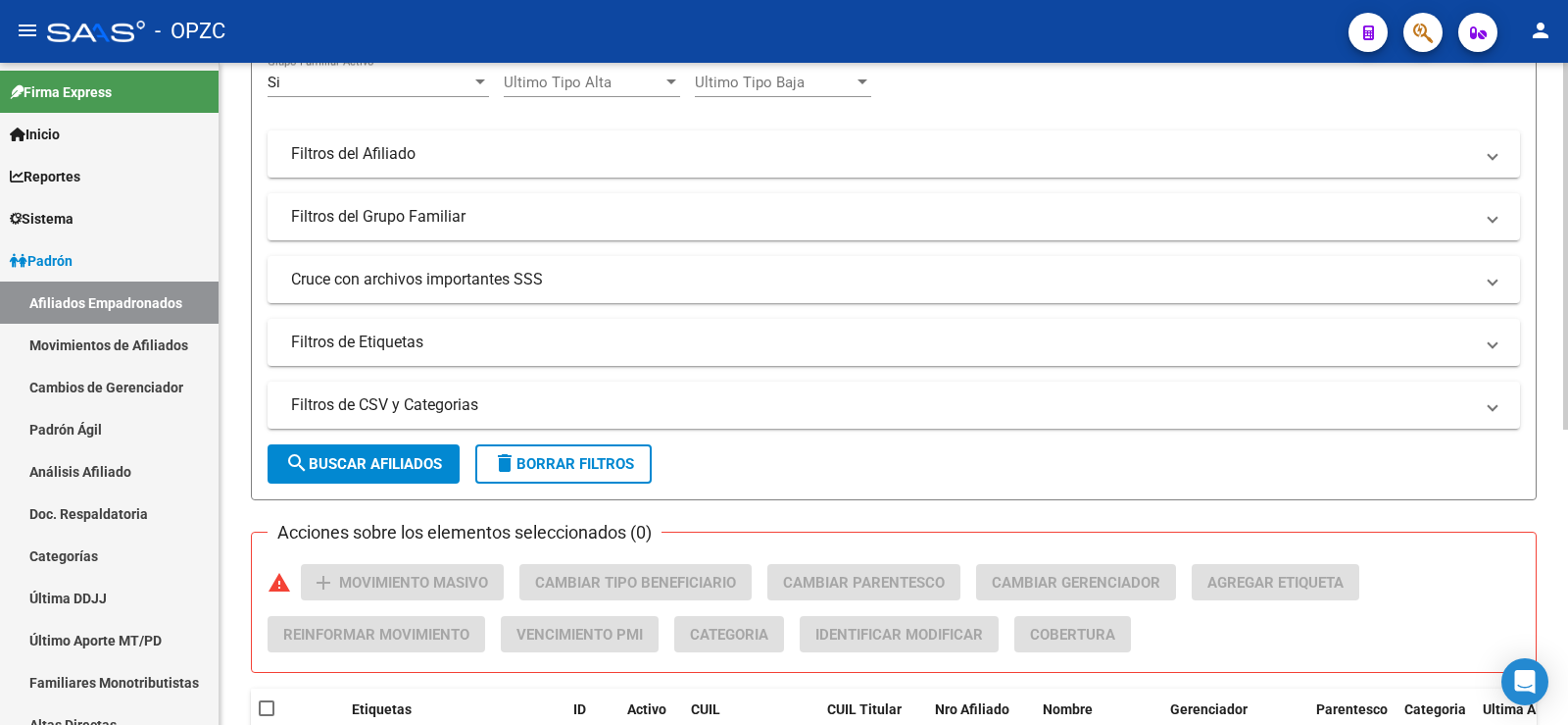
type input "20185603211"
click at [373, 467] on span "search Buscar Afiliados" at bounding box center [363, 464] width 157 height 18
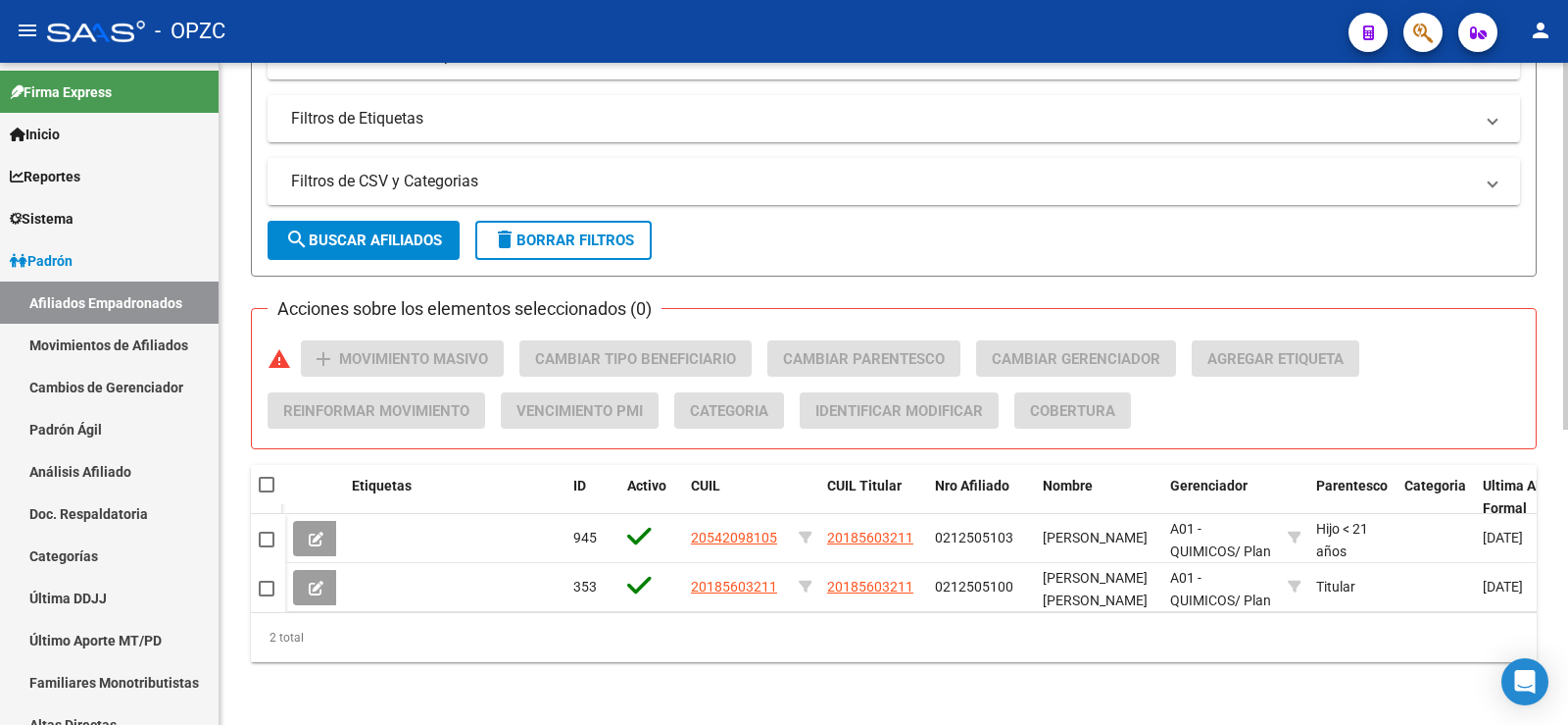
scroll to position [532, 0]
click at [262, 477] on span at bounding box center [267, 485] width 16 height 16
click at [266, 493] on input "checkbox" at bounding box center [266, 493] width 1 height 1
checkbox input "true"
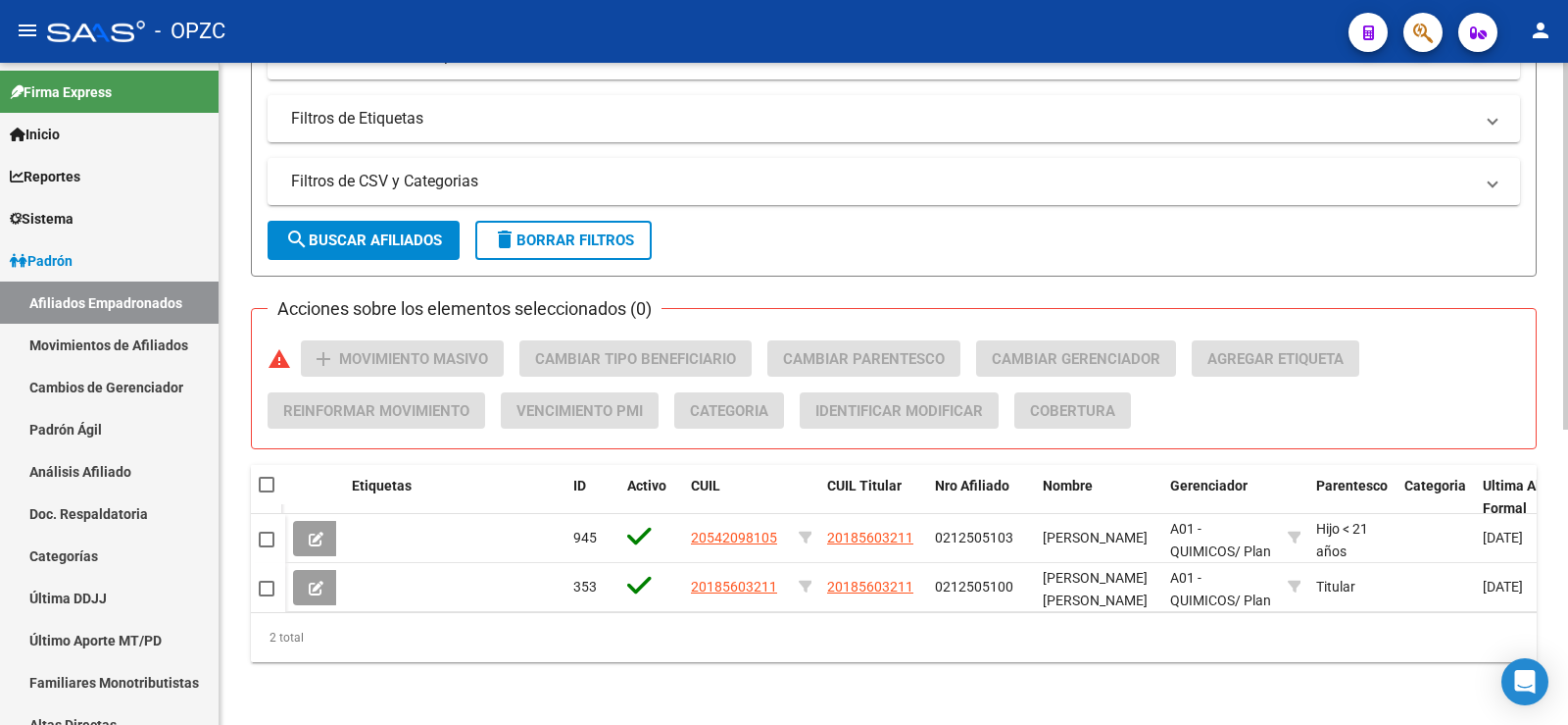
checkbox input "true"
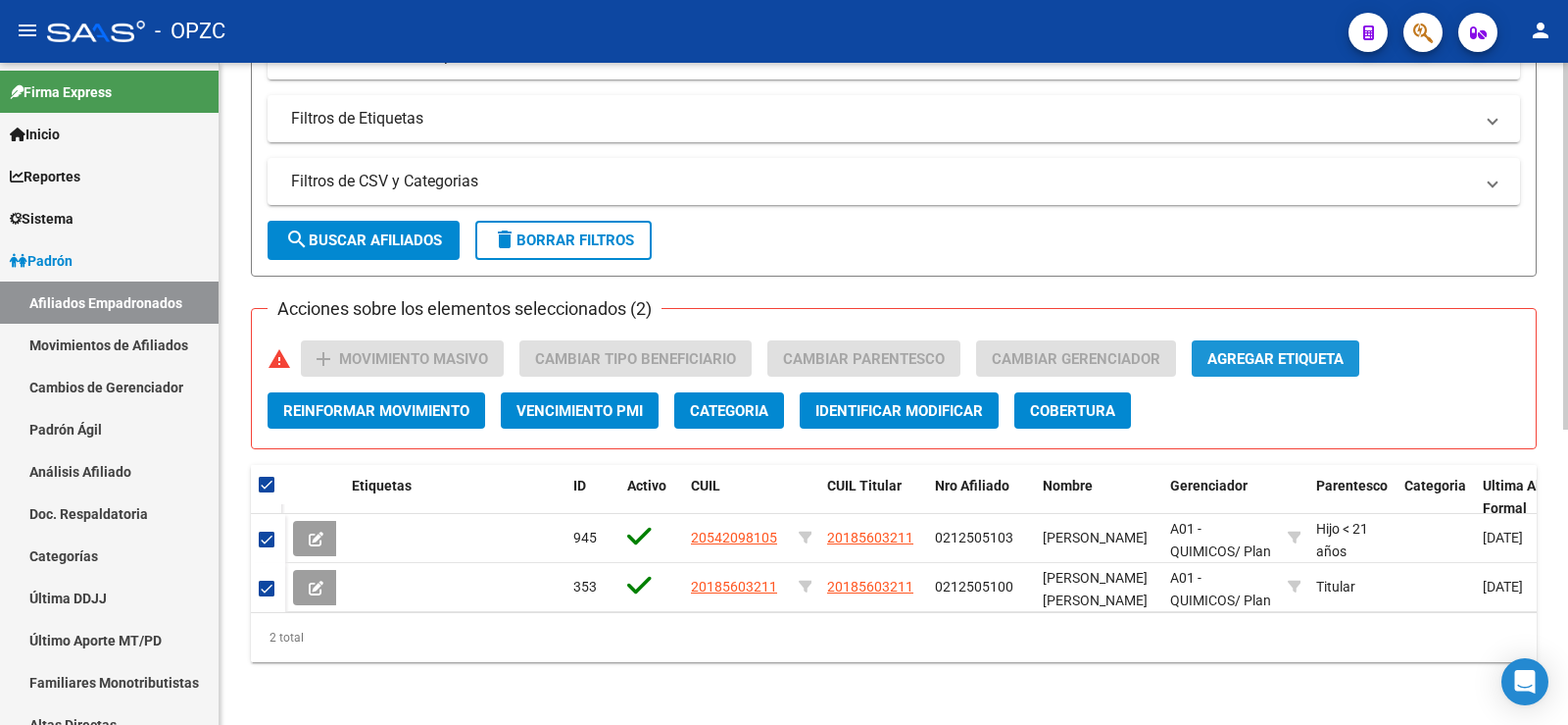
click at [1304, 352] on span "Agregar Etiqueta" at bounding box center [1275, 359] width 136 height 18
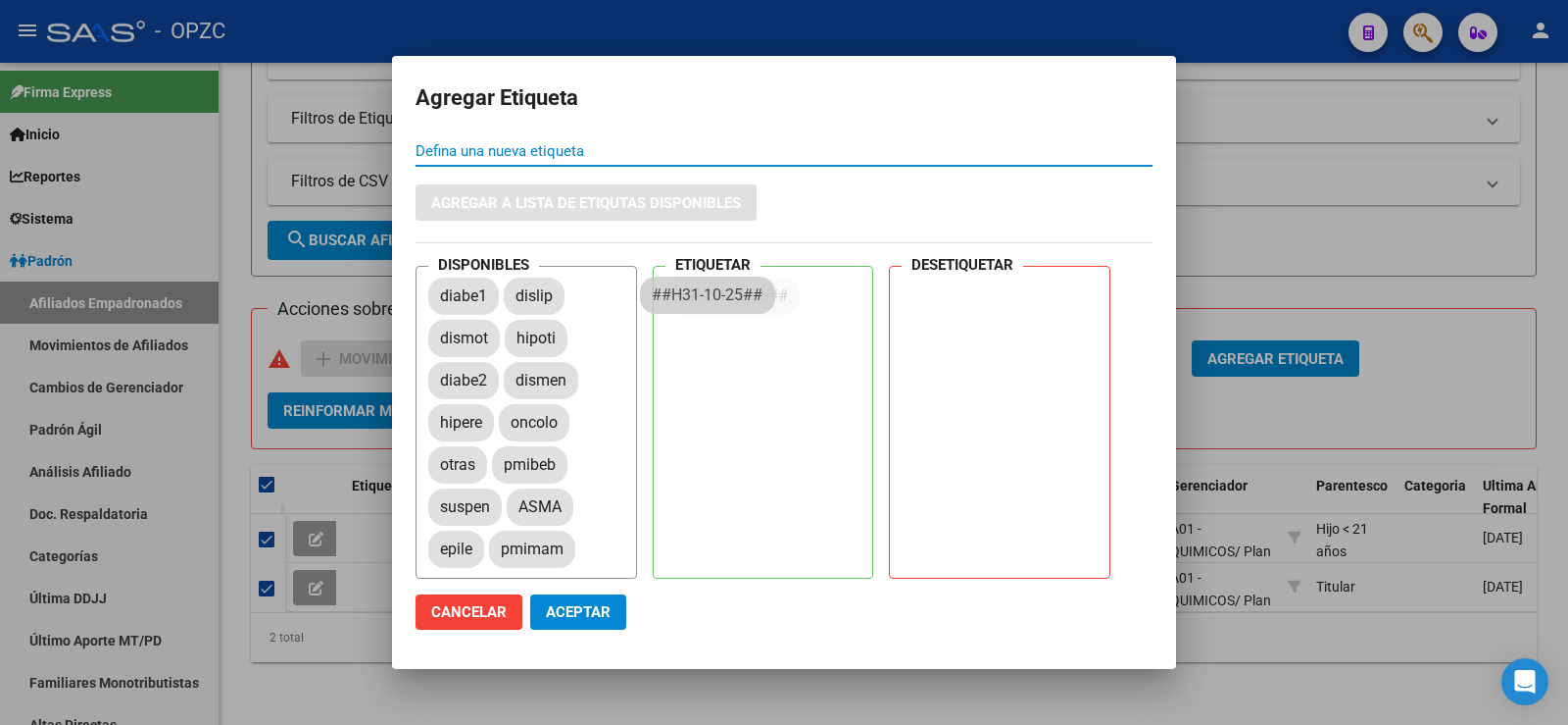
drag, startPoint x: 508, startPoint y: 545, endPoint x: 729, endPoint y: 276, distance: 348.1
click at [596, 611] on span "Aceptar" at bounding box center [577, 612] width 64 height 18
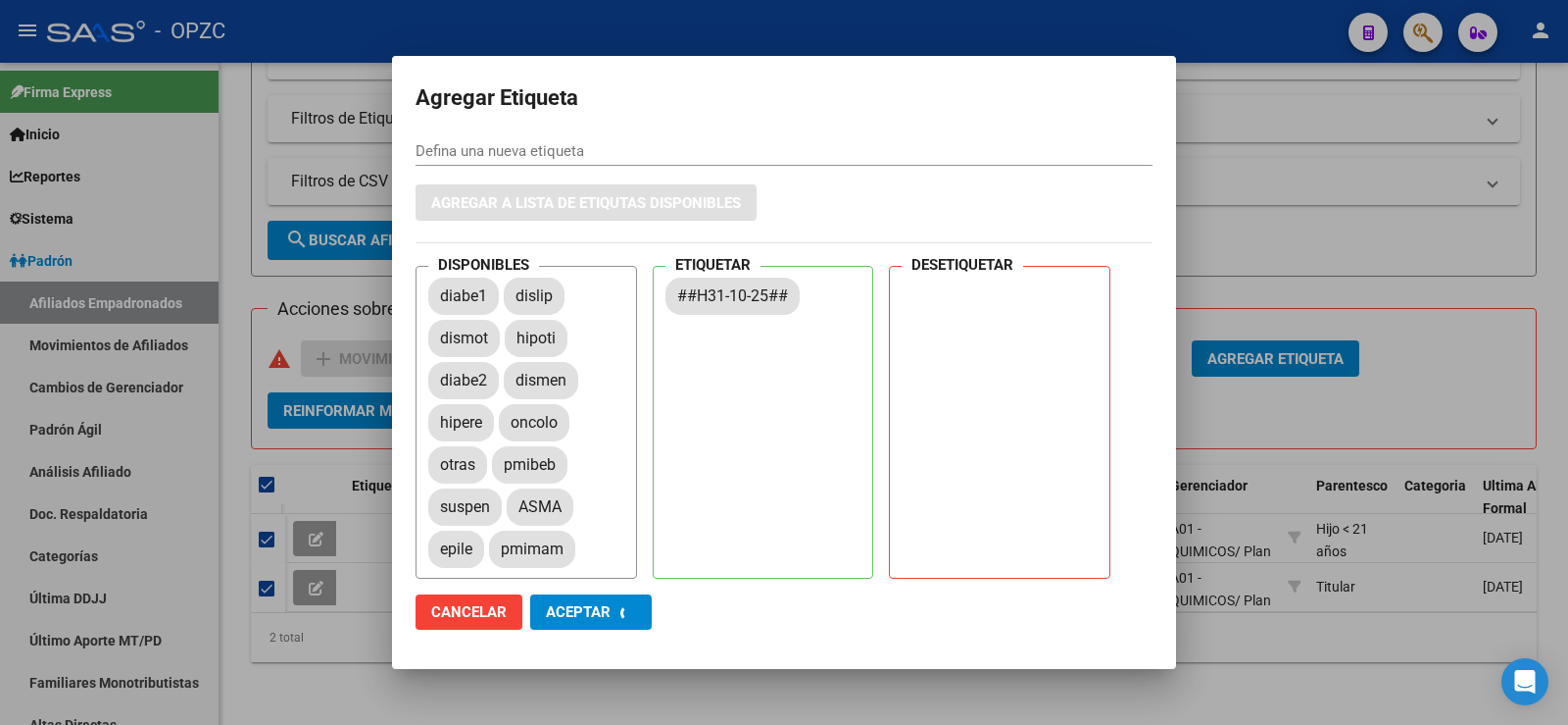
checkbox input "false"
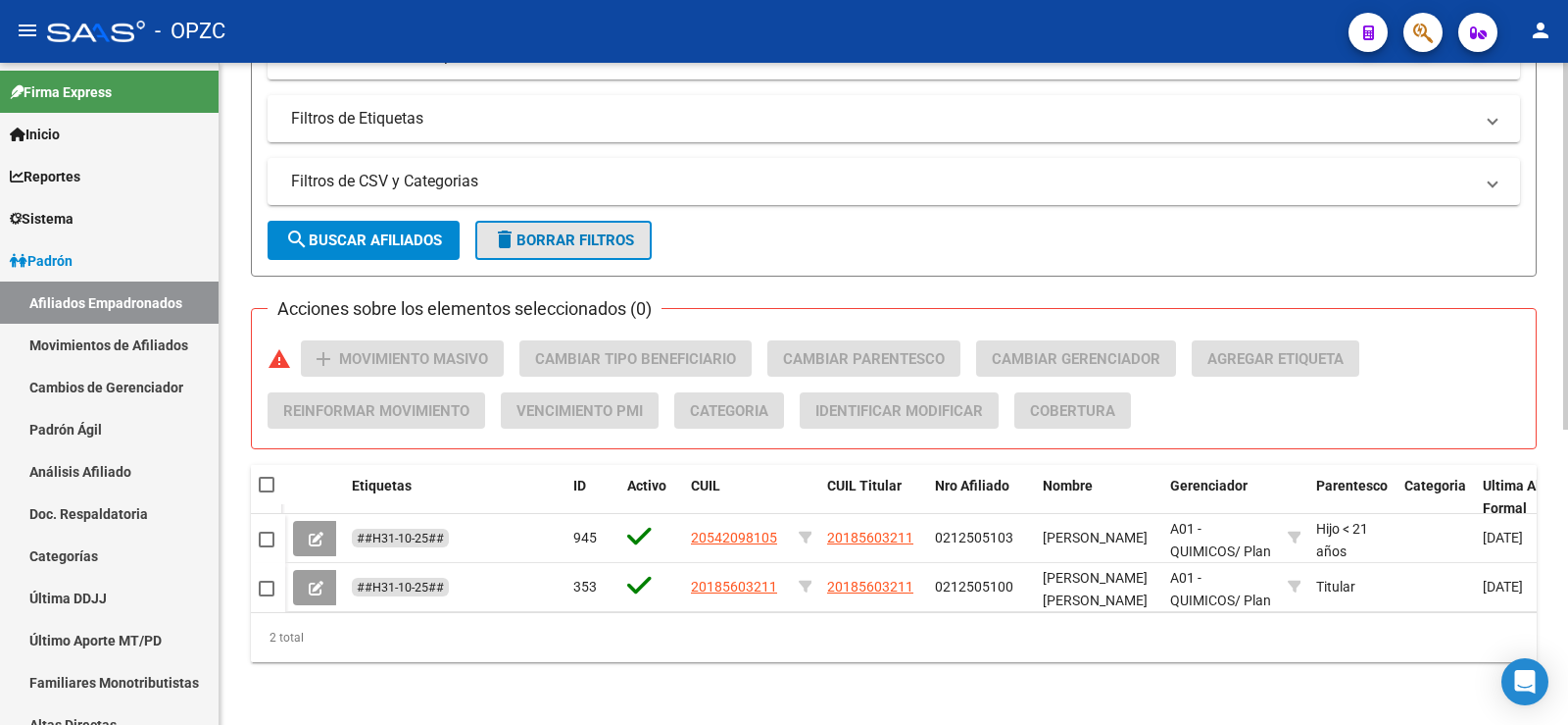
click at [602, 231] on span "delete Borrar Filtros" at bounding box center [564, 240] width 141 height 18
